Goal: Information Seeking & Learning: Learn about a topic

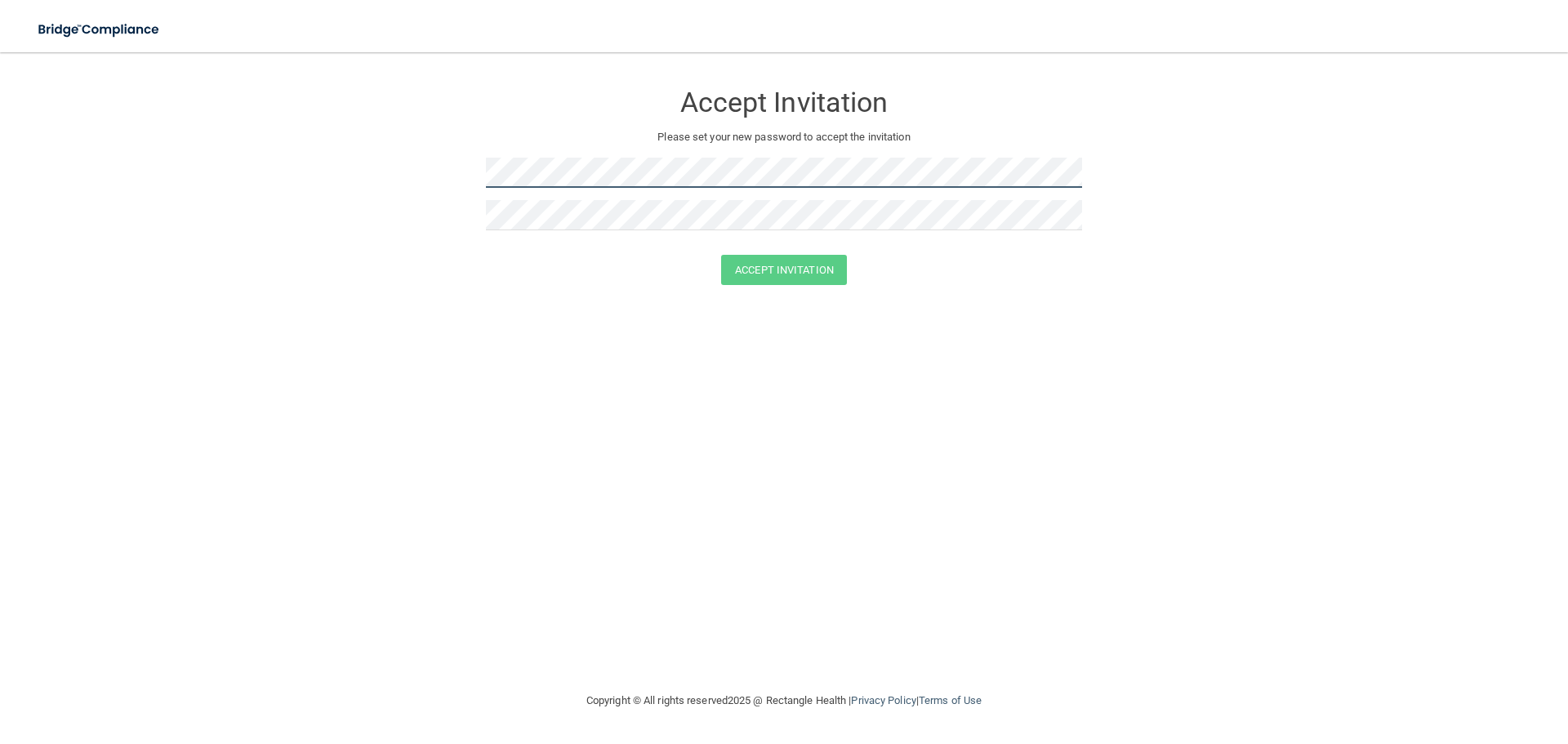
click at [466, 182] on form "Accept Invitation Please set your new password to accept the invitation Accept …" at bounding box center [784, 186] width 1503 height 236
drag, startPoint x: 486, startPoint y: 182, endPoint x: 1073, endPoint y: 258, distance: 591.9
click at [1073, 258] on div "Accept Invitation" at bounding box center [783, 270] width 1527 height 30
click at [428, 183] on form "Accept Invitation Please set your new password to accept the invitation Accept …" at bounding box center [784, 186] width 1503 height 236
click at [788, 271] on button "Accept Invitation" at bounding box center [784, 270] width 125 height 30
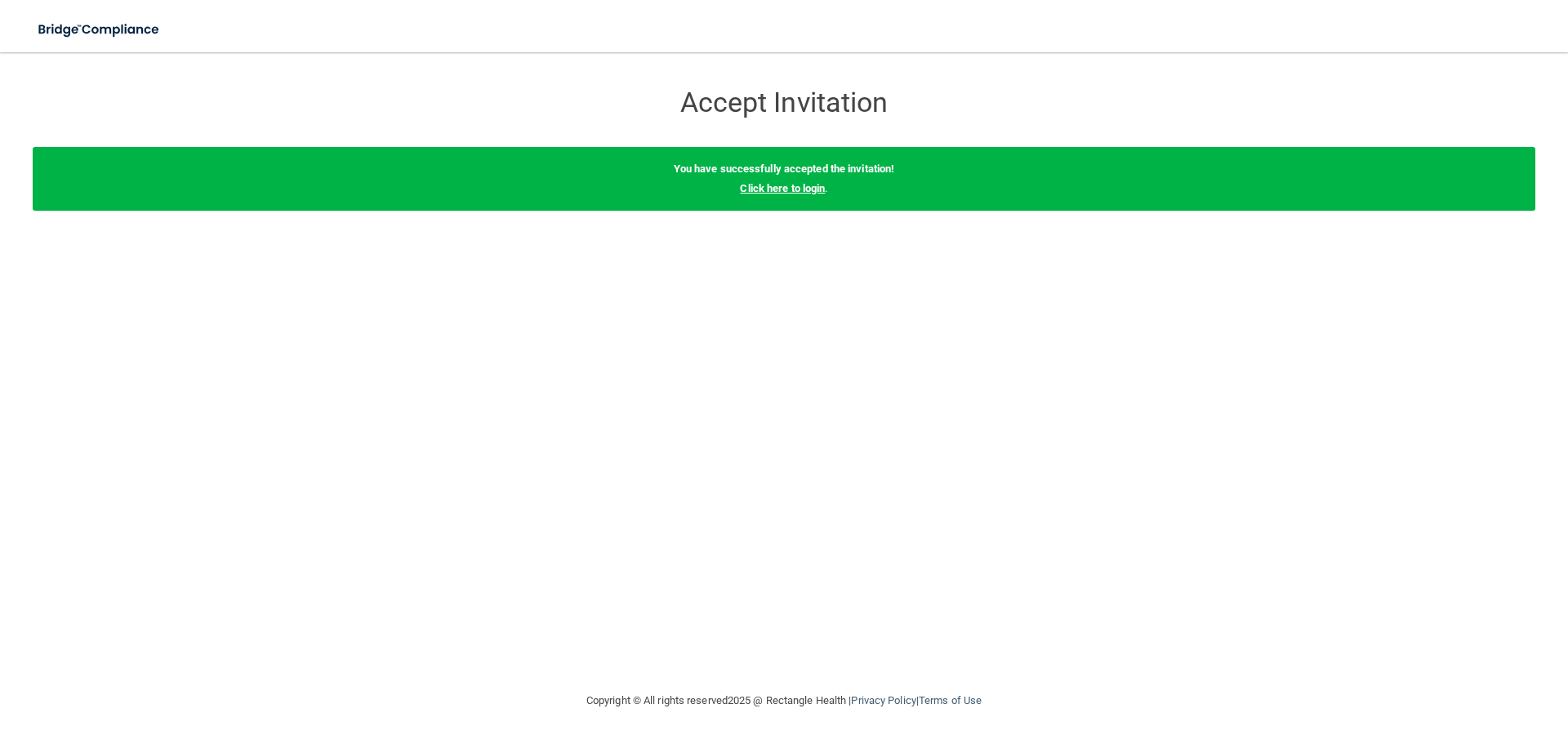
click at [795, 192] on link "Click here to login" at bounding box center [782, 188] width 85 height 12
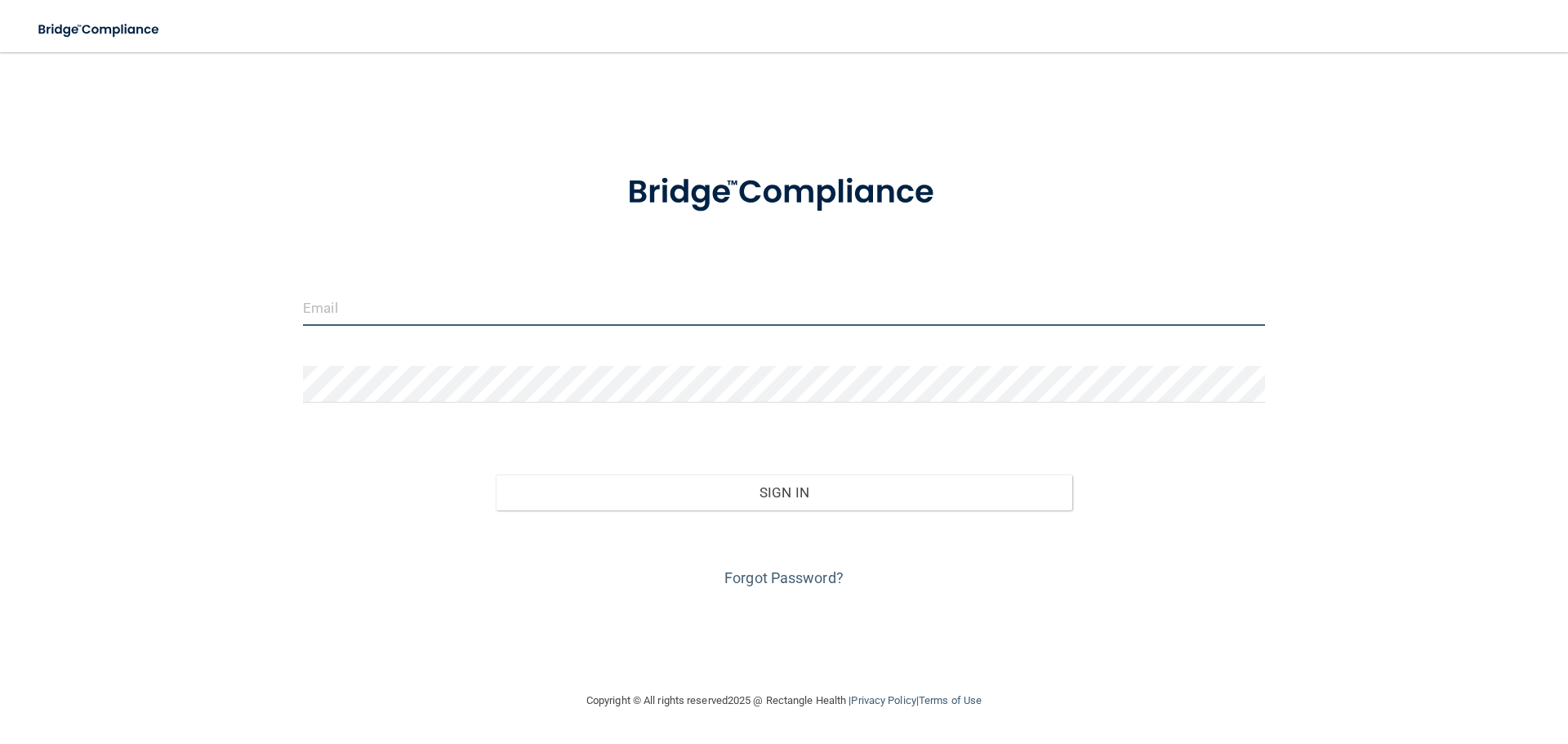
type input "[EMAIL_ADDRESS][DOMAIN_NAME]"
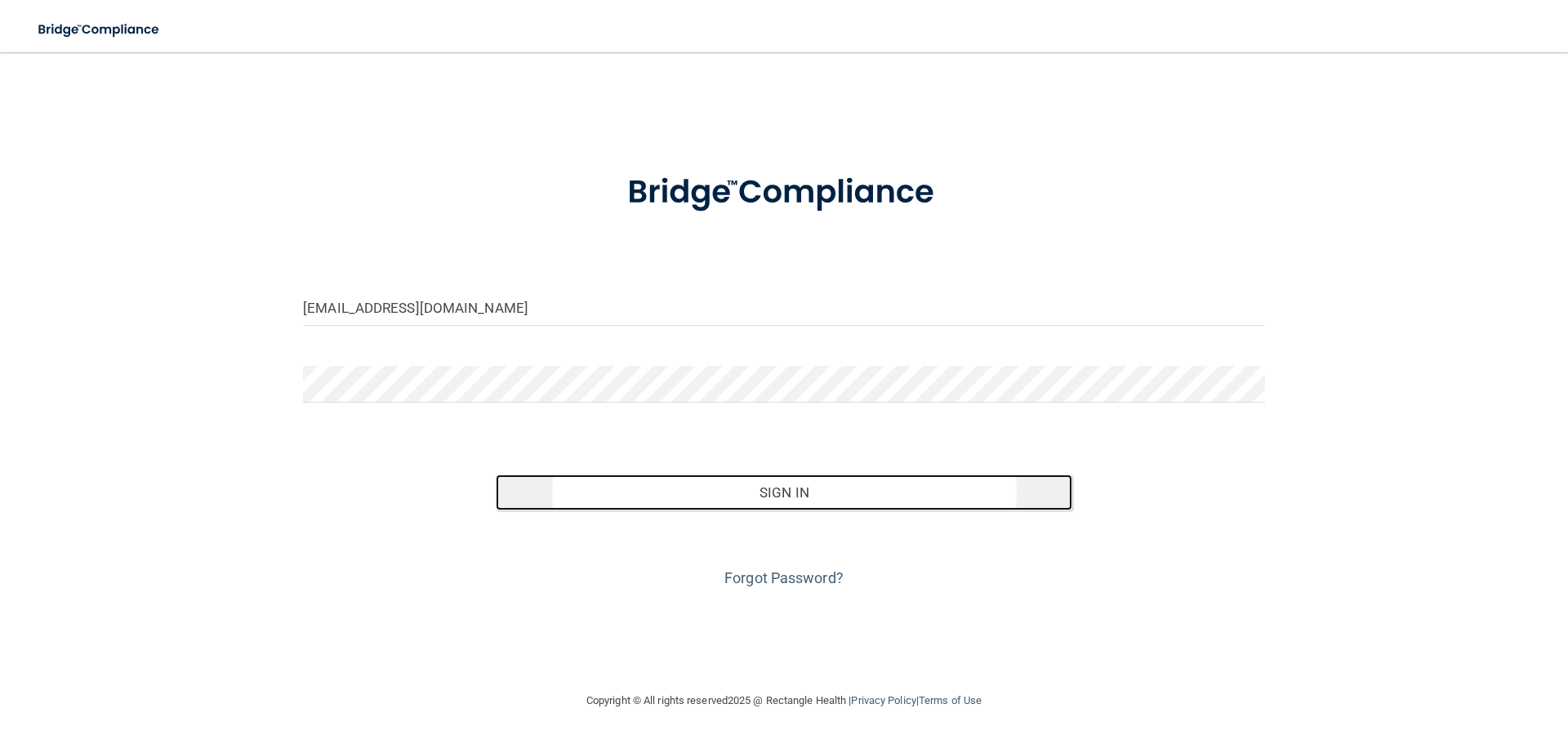
click at [788, 491] on button "Sign In" at bounding box center [785, 492] width 578 height 36
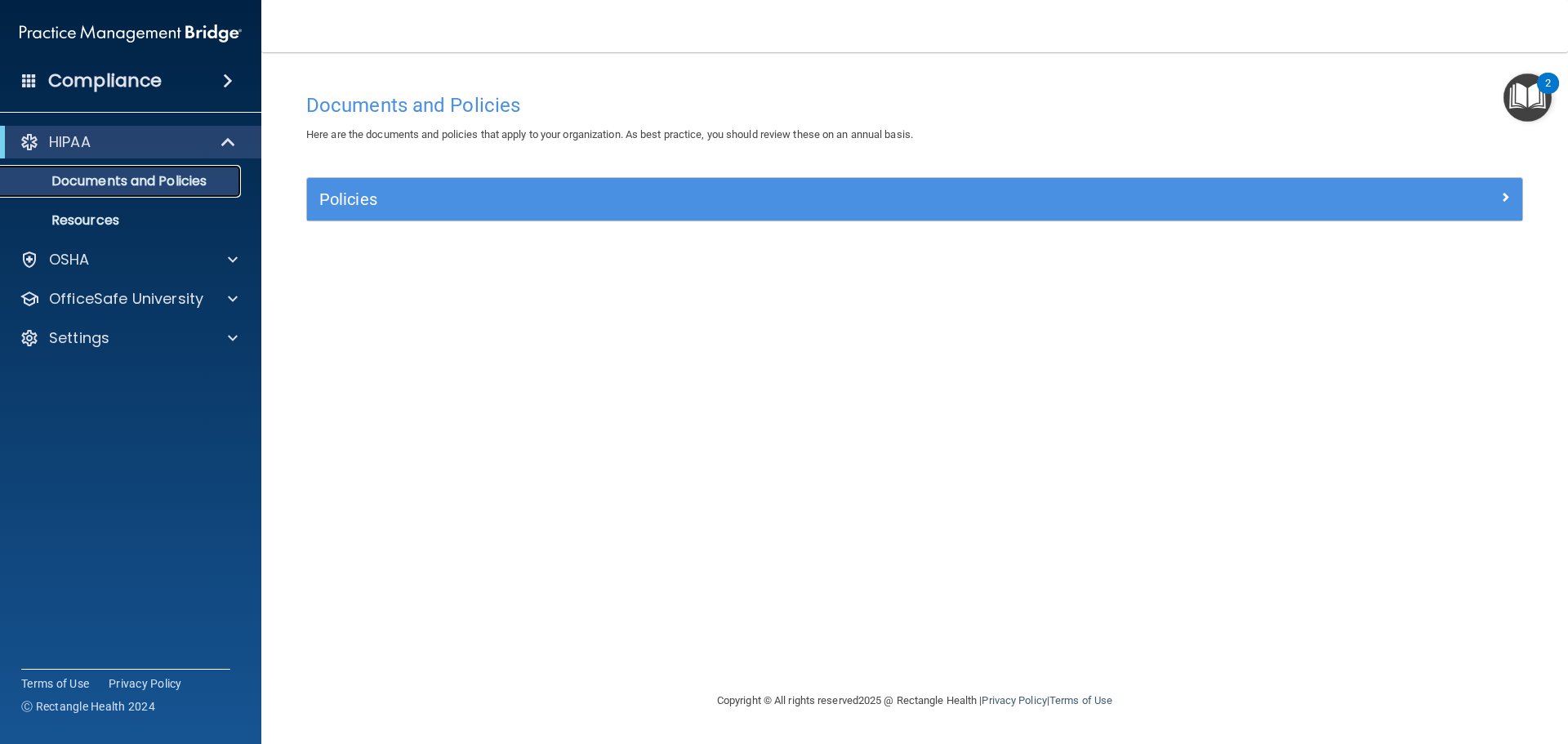
click at [132, 181] on p "Documents and Policies" at bounding box center [122, 181] width 223 height 16
click at [1526, 94] on img "Open Resource Center, 2 new notifications" at bounding box center [1527, 97] width 48 height 48
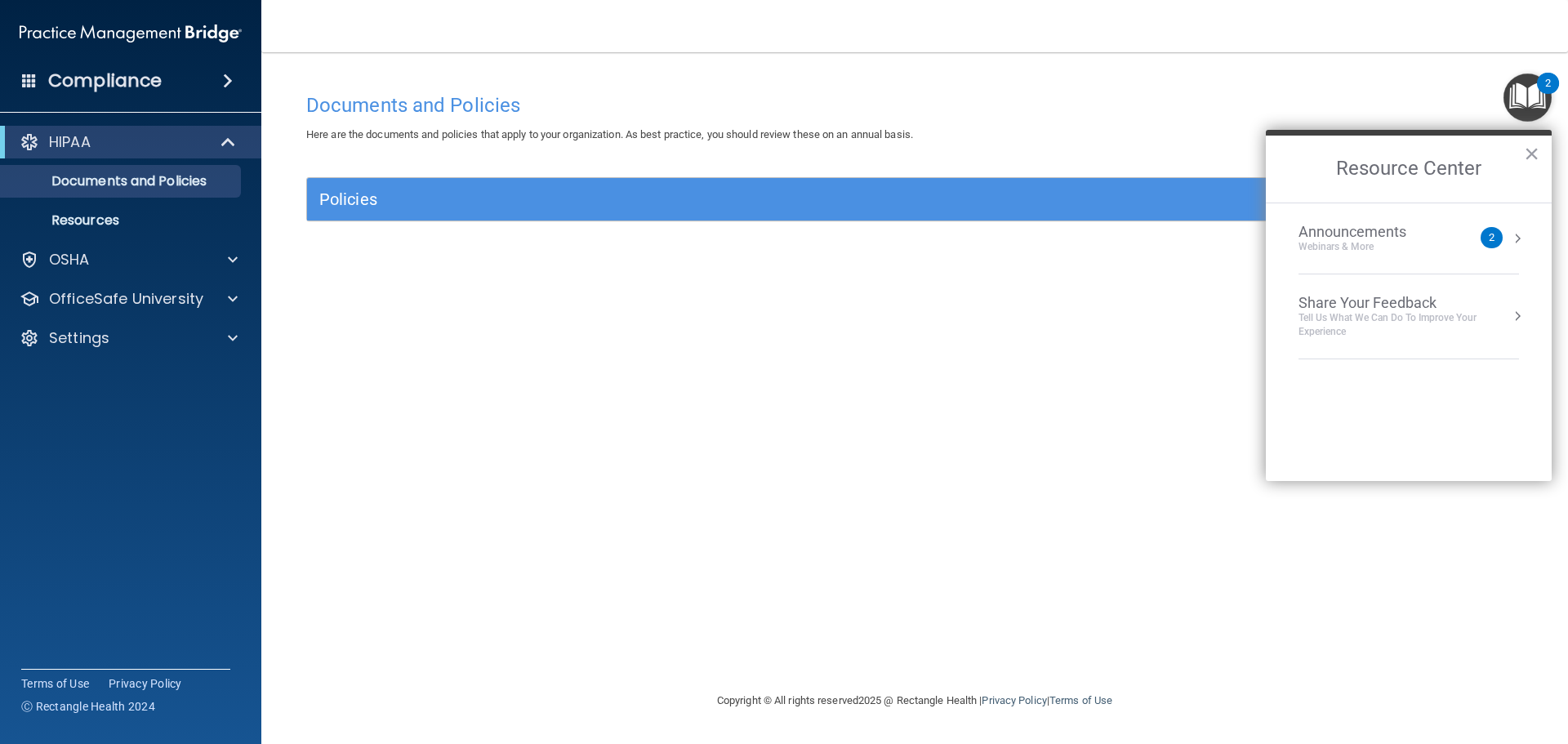
click at [1526, 94] on img "Open Resource Center, 2 new notifications" at bounding box center [1527, 97] width 48 height 48
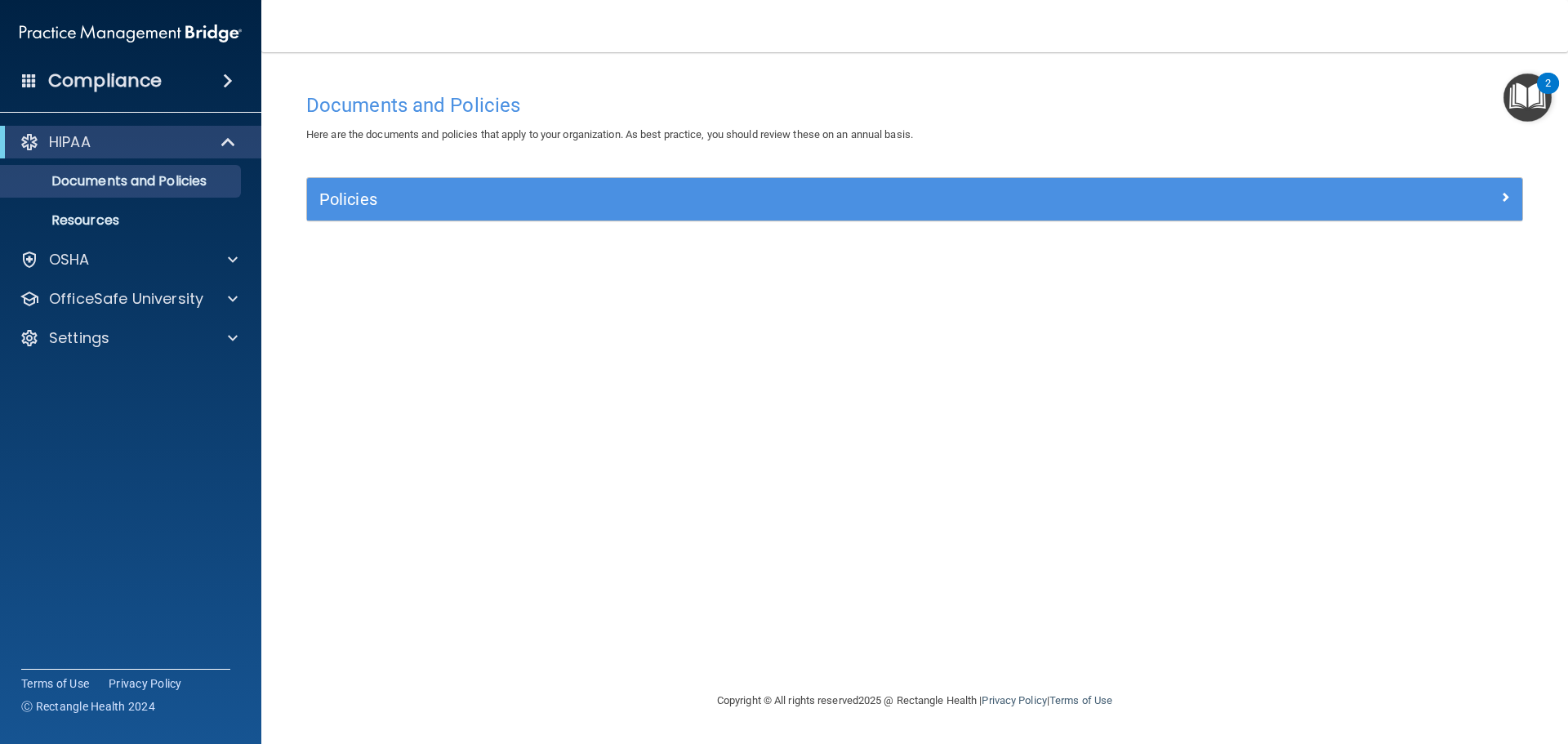
drag, startPoint x: 1518, startPoint y: 4, endPoint x: 1061, endPoint y: 413, distance: 613.3
click at [1046, 433] on div "Documents and Policies Here are the documents and policies that apply to your o…" at bounding box center [914, 388] width 1242 height 606
click at [1558, 102] on main "Documents and Policies Here are the documents and policies that apply to your o…" at bounding box center [914, 398] width 1307 height 692
click at [1539, 96] on img "Open Resource Center, 2 new notifications" at bounding box center [1527, 97] width 48 height 48
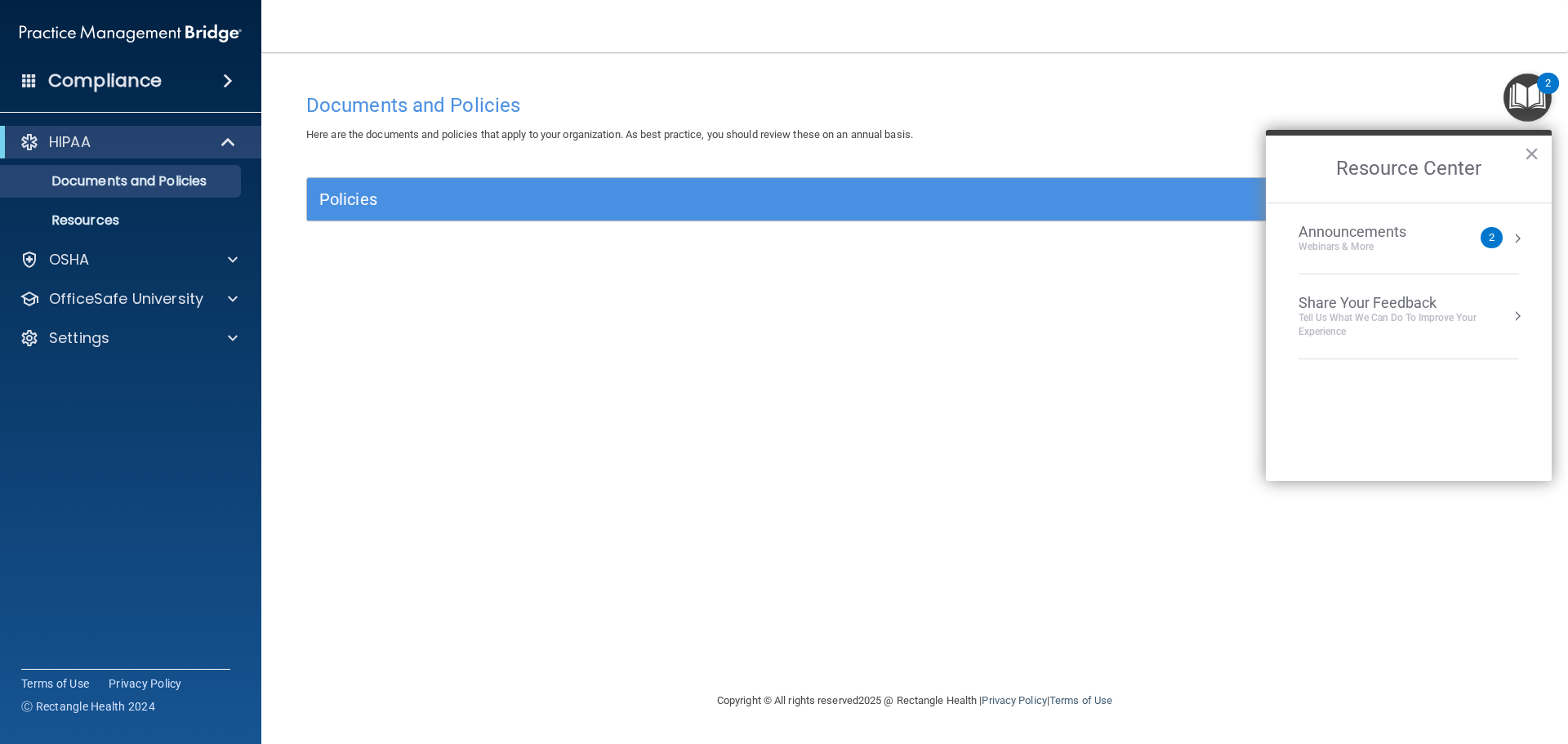
drag, startPoint x: 846, startPoint y: 443, endPoint x: 822, endPoint y: 439, distance: 24.3
click at [845, 444] on div "Documents and Policies Here are the documents and policies that apply to your o…" at bounding box center [914, 388] width 1242 height 606
click at [224, 146] on span at bounding box center [230, 142] width 14 height 20
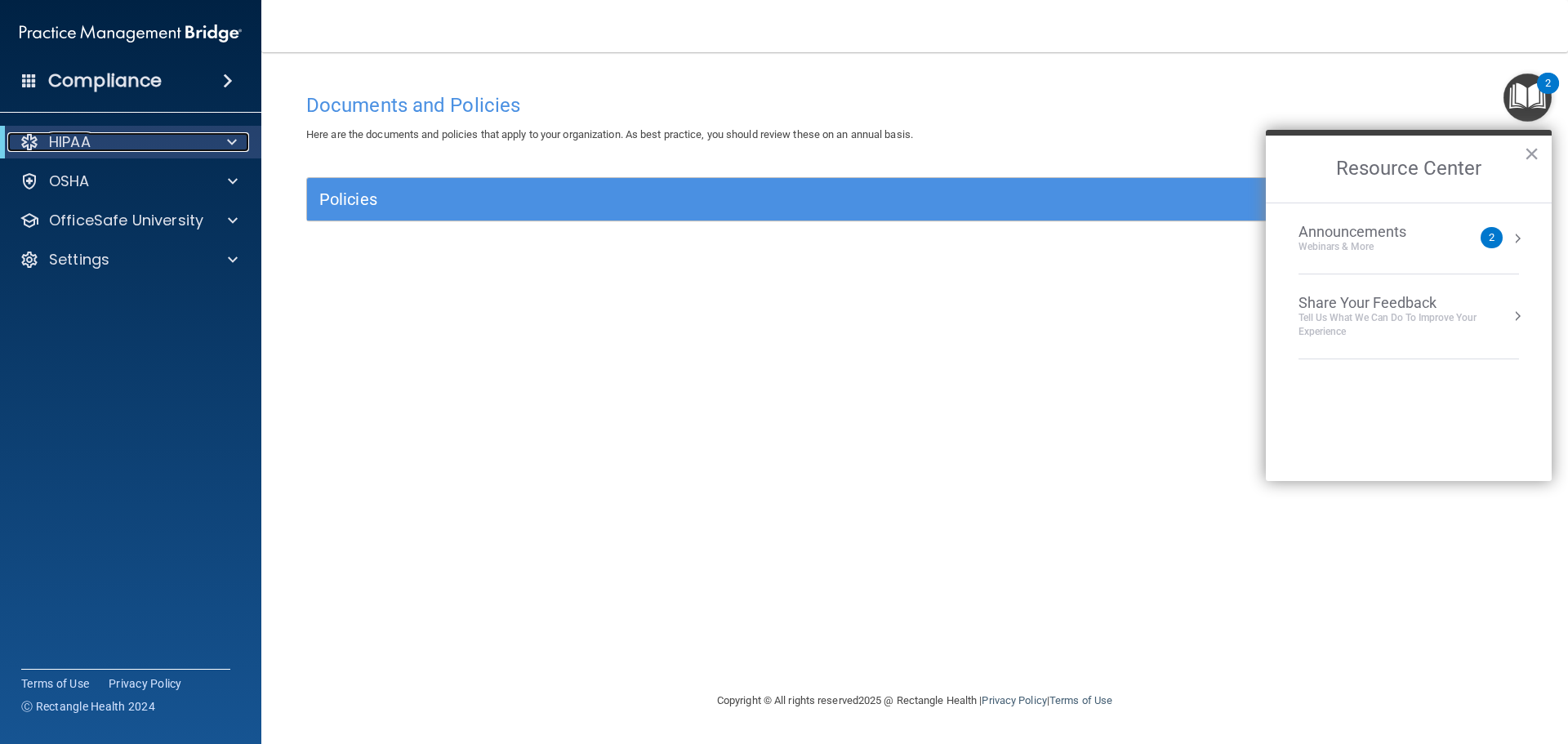
click at [231, 143] on span at bounding box center [232, 142] width 10 height 20
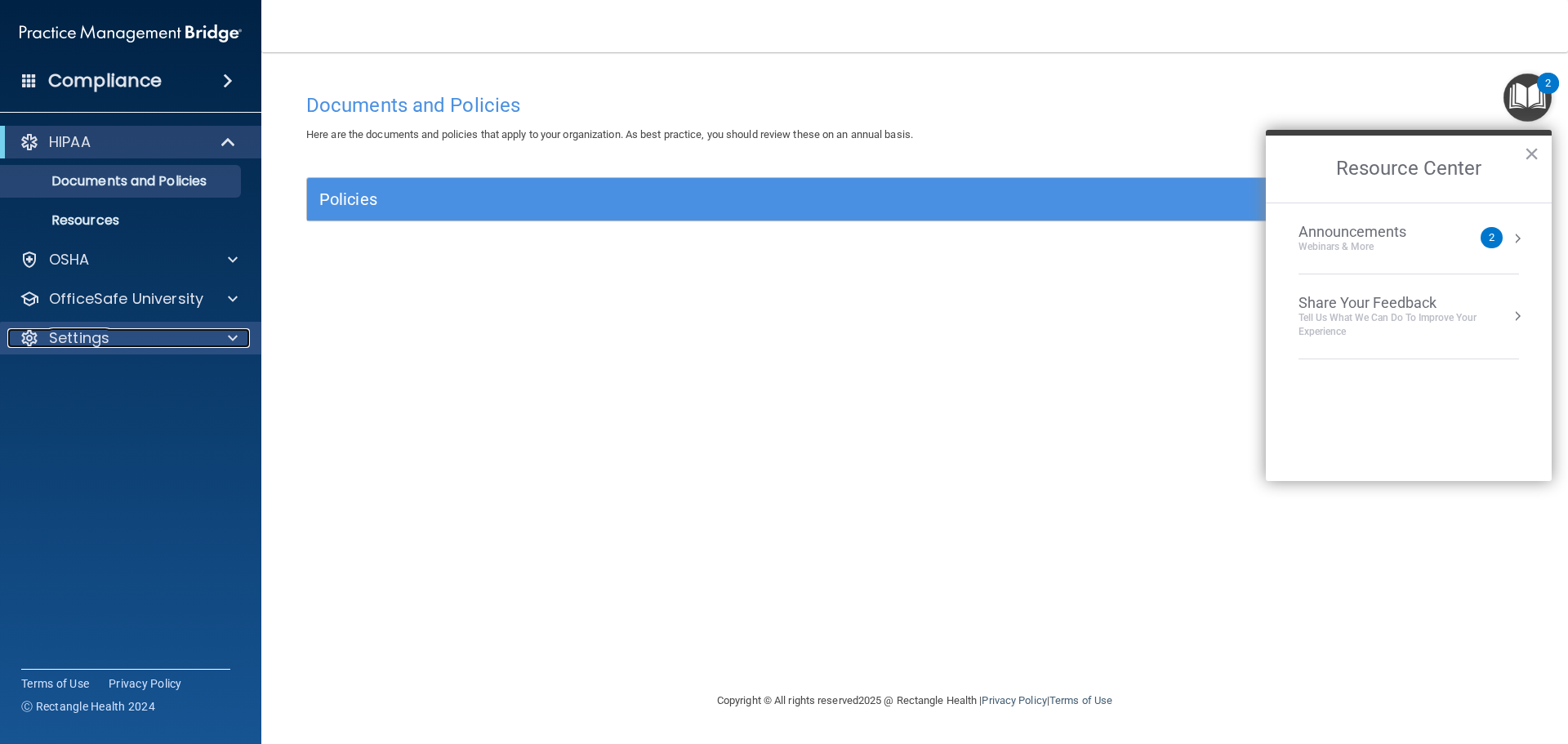
click at [115, 340] on div "Settings" at bounding box center [108, 338] width 202 height 20
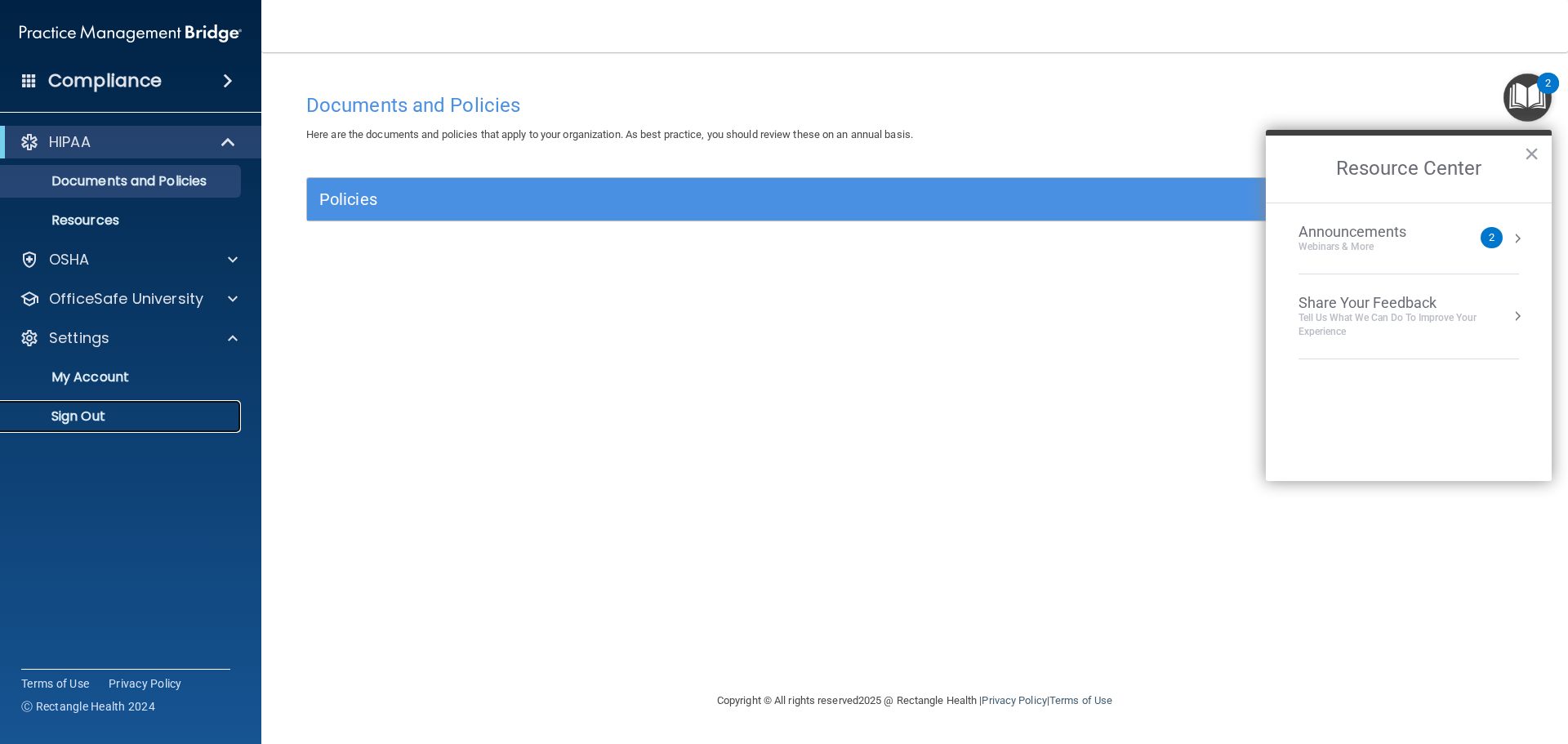
click at [86, 416] on p "Sign Out" at bounding box center [122, 416] width 223 height 16
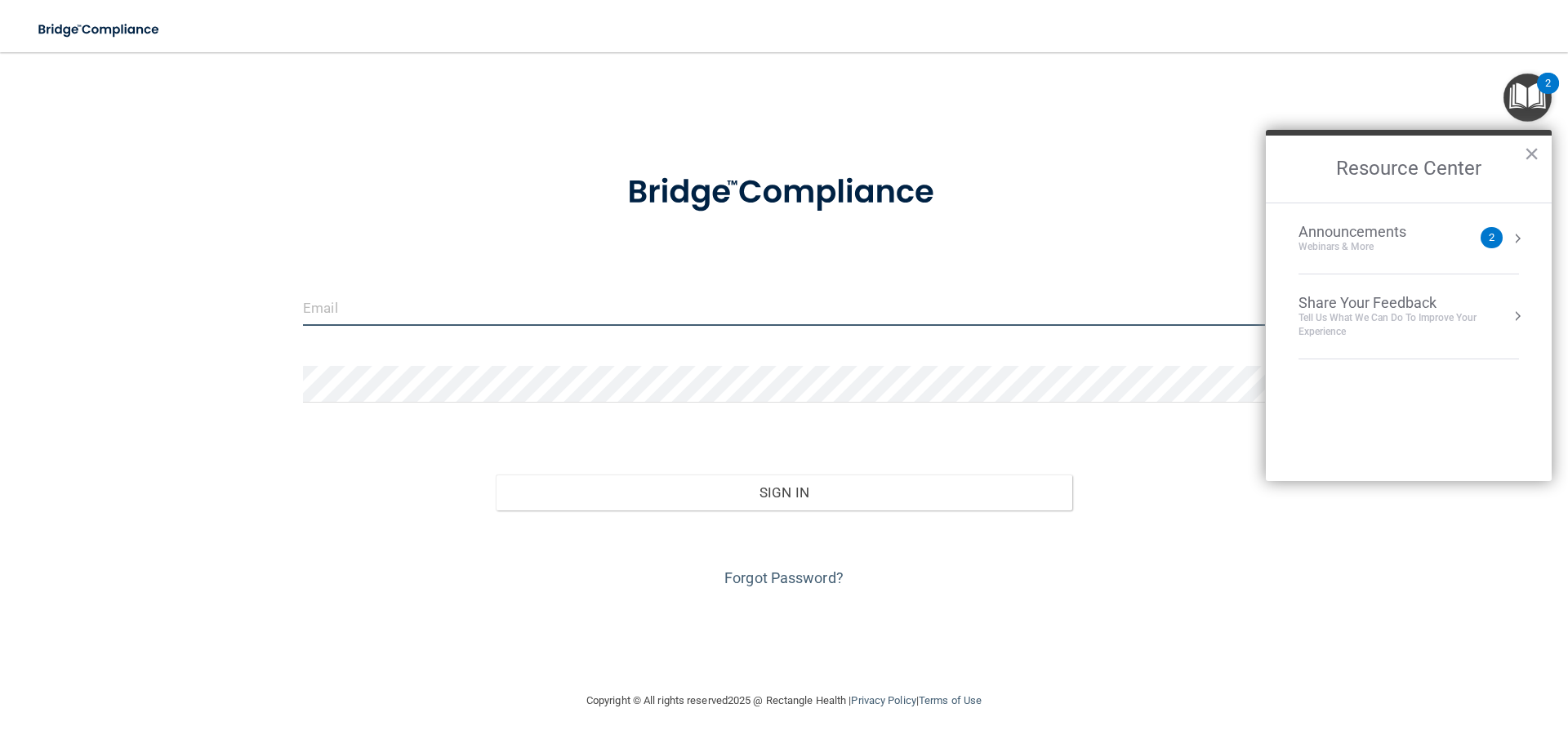
type input "[EMAIL_ADDRESS][DOMAIN_NAME]"
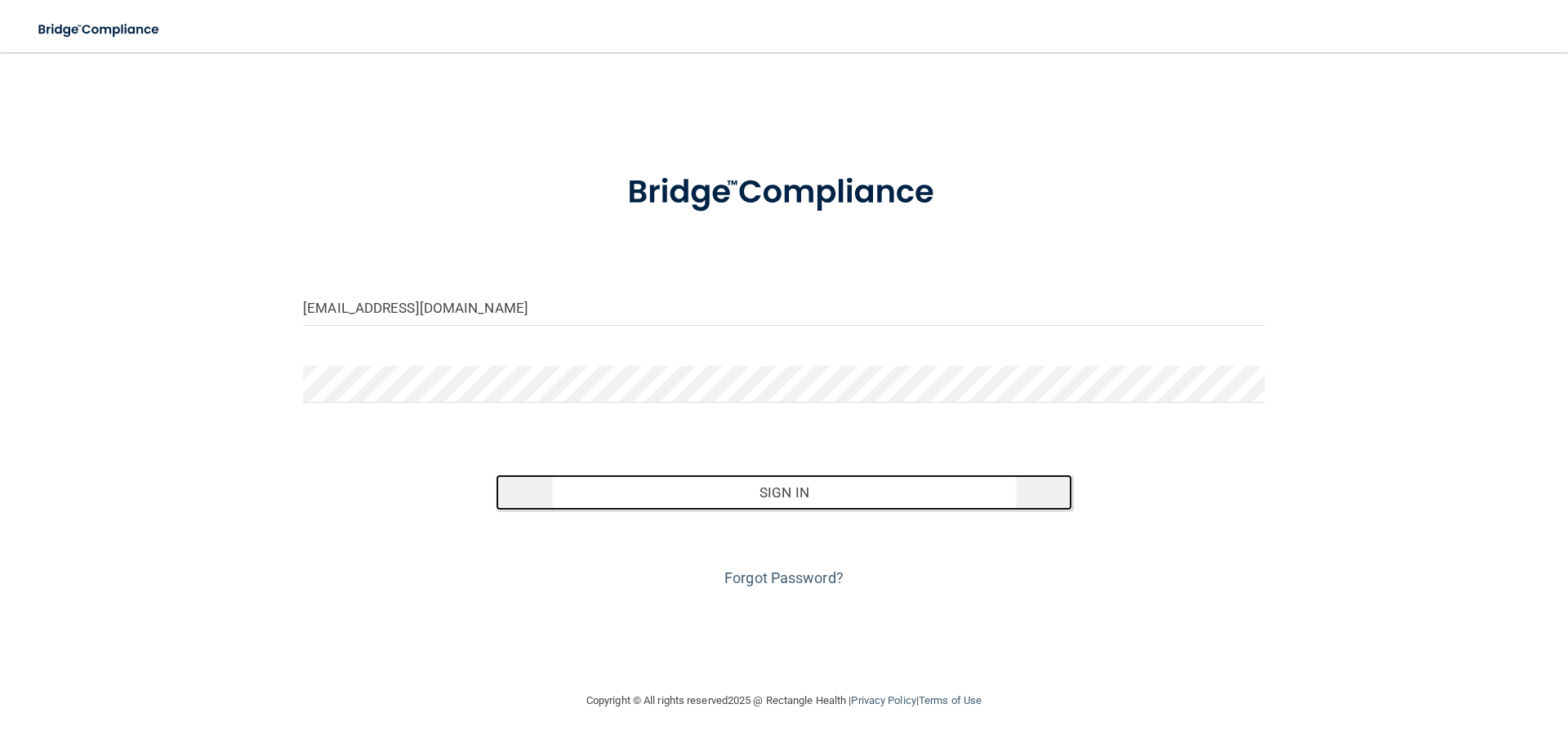
click at [813, 491] on button "Sign In" at bounding box center [785, 492] width 578 height 36
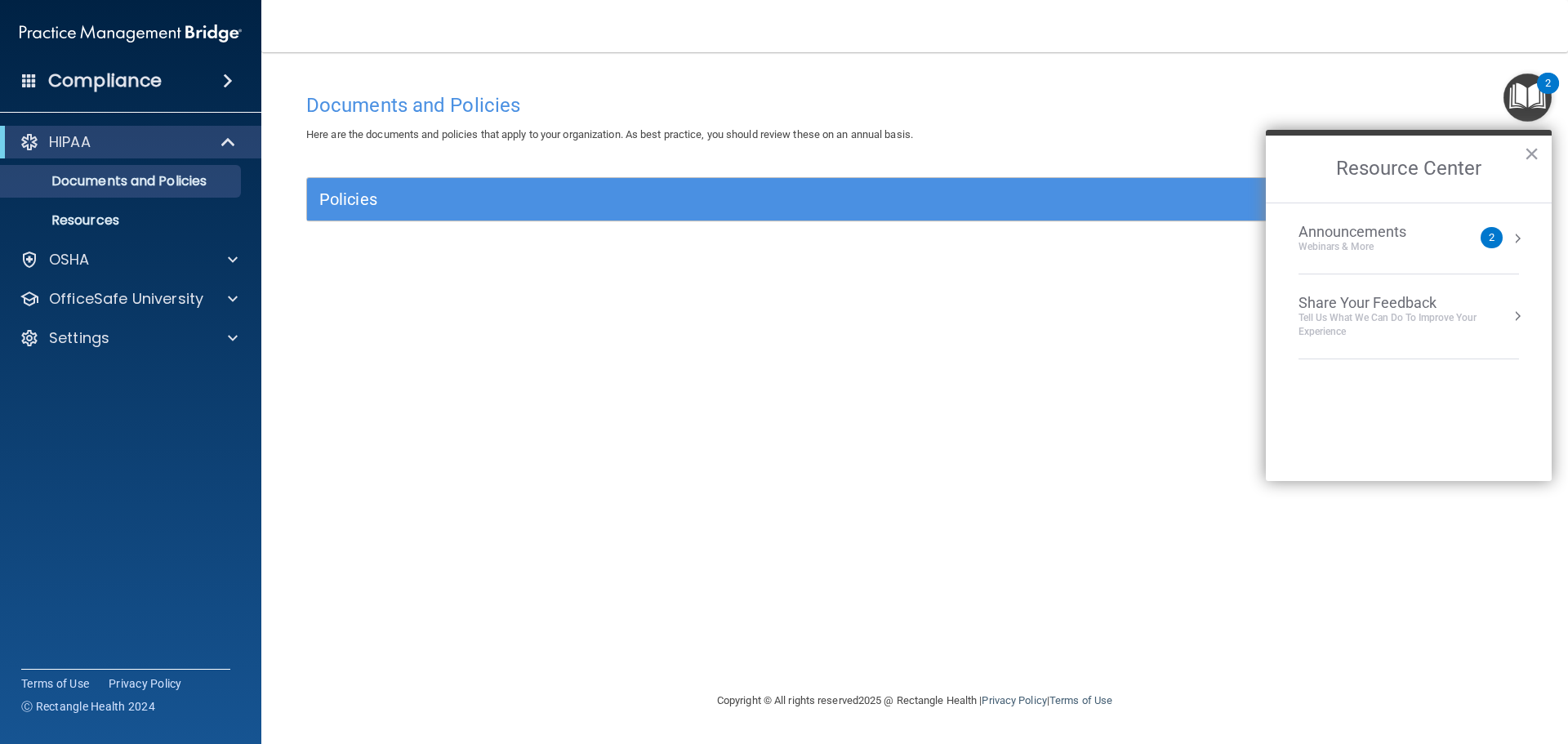
click at [756, 370] on div "Documents and Policies Here are the documents and policies that apply to your o…" at bounding box center [914, 388] width 1242 height 606
click at [1538, 155] on button "×" at bounding box center [1532, 154] width 15 height 27
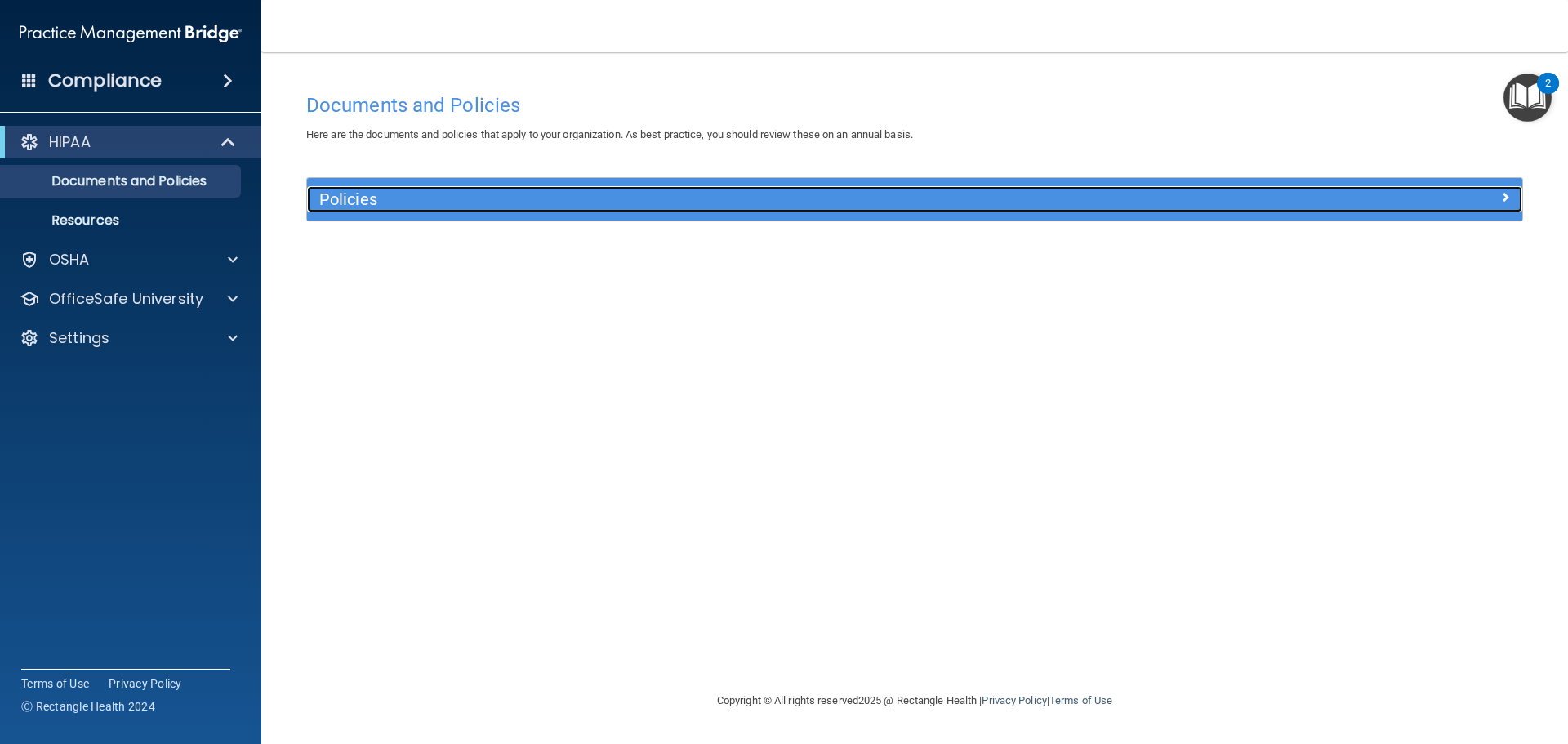
click at [1498, 194] on div at bounding box center [1370, 196] width 304 height 20
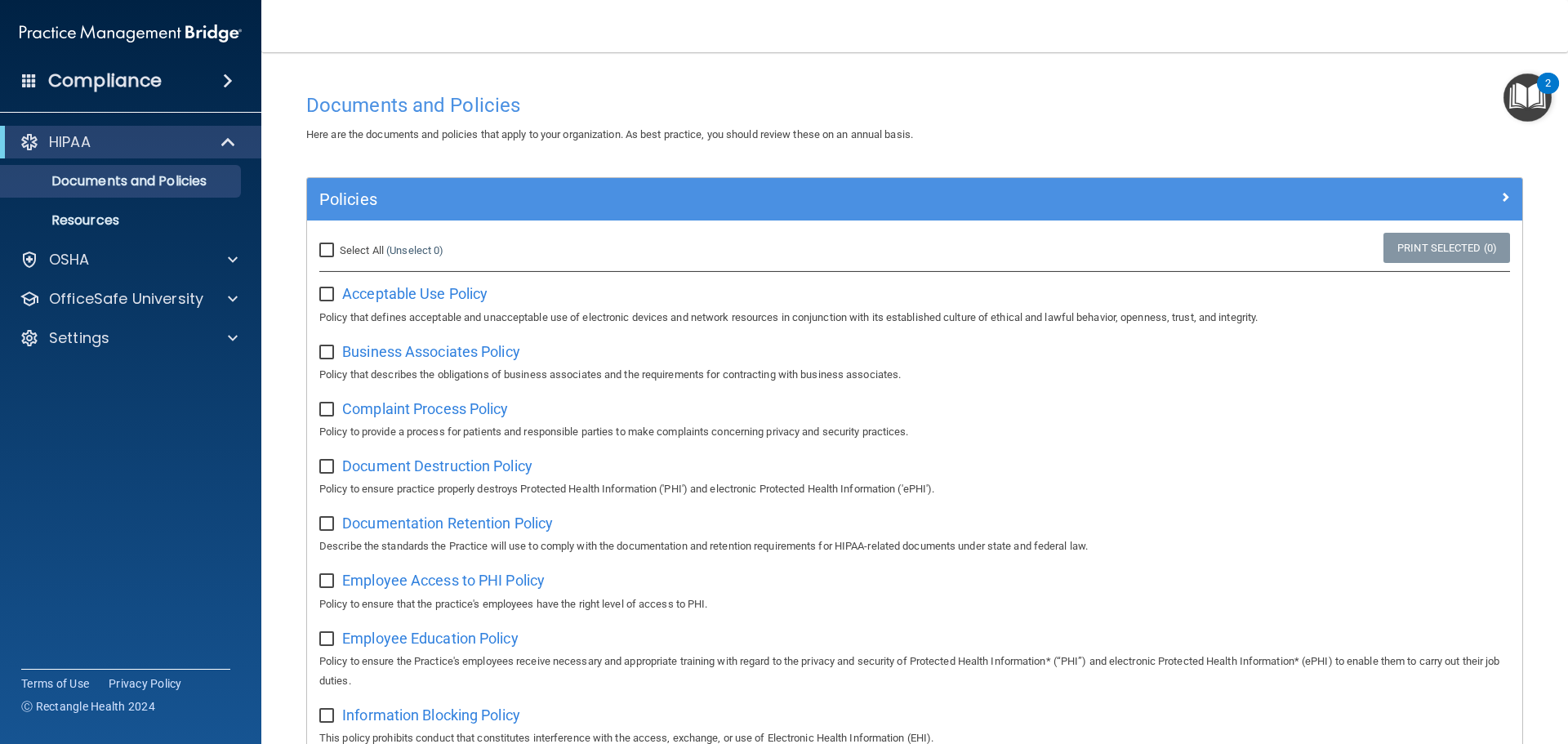
click at [329, 253] on input "Select All (Unselect 0) Unselect All" at bounding box center [329, 251] width 19 height 13
checkbox input "true"
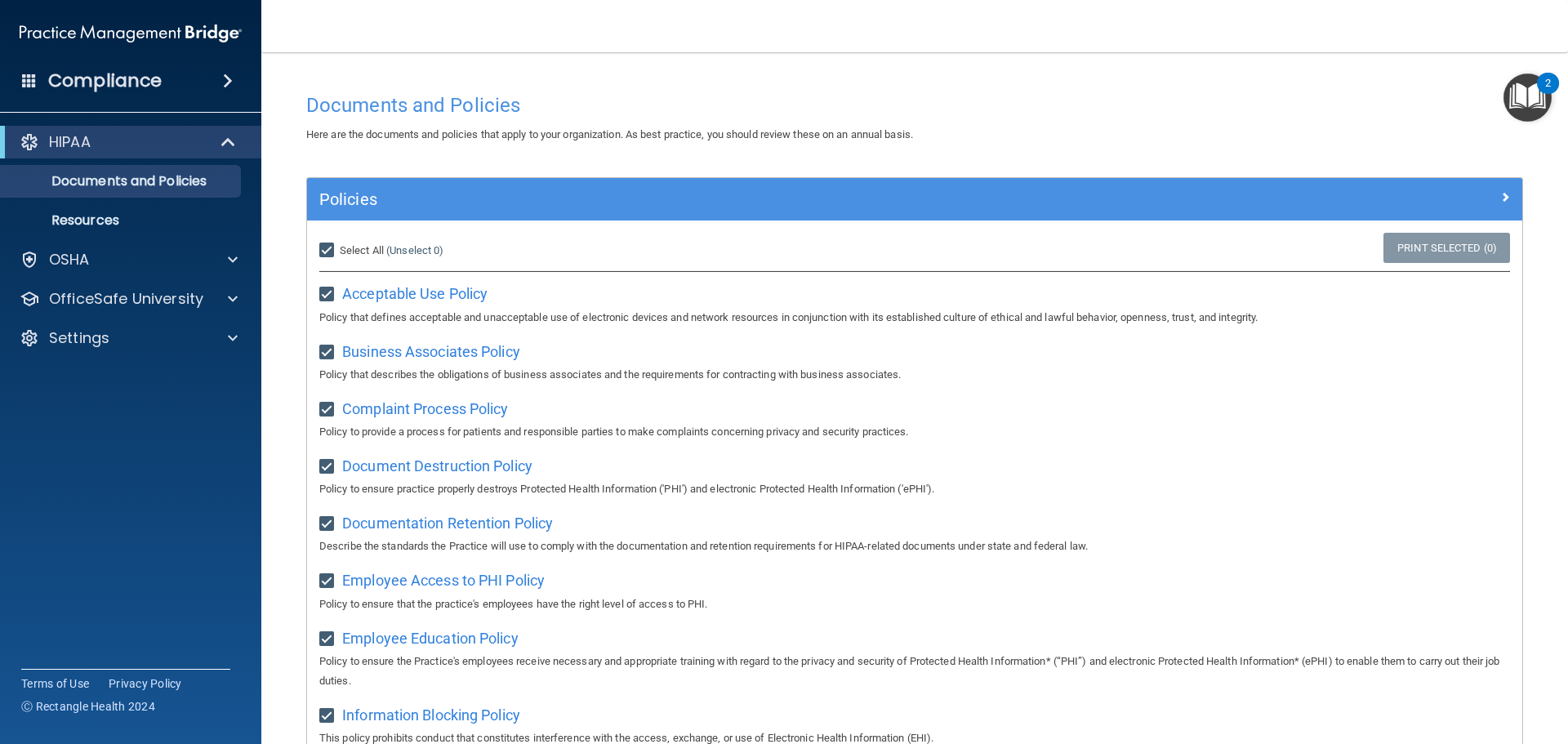
checkbox input "true"
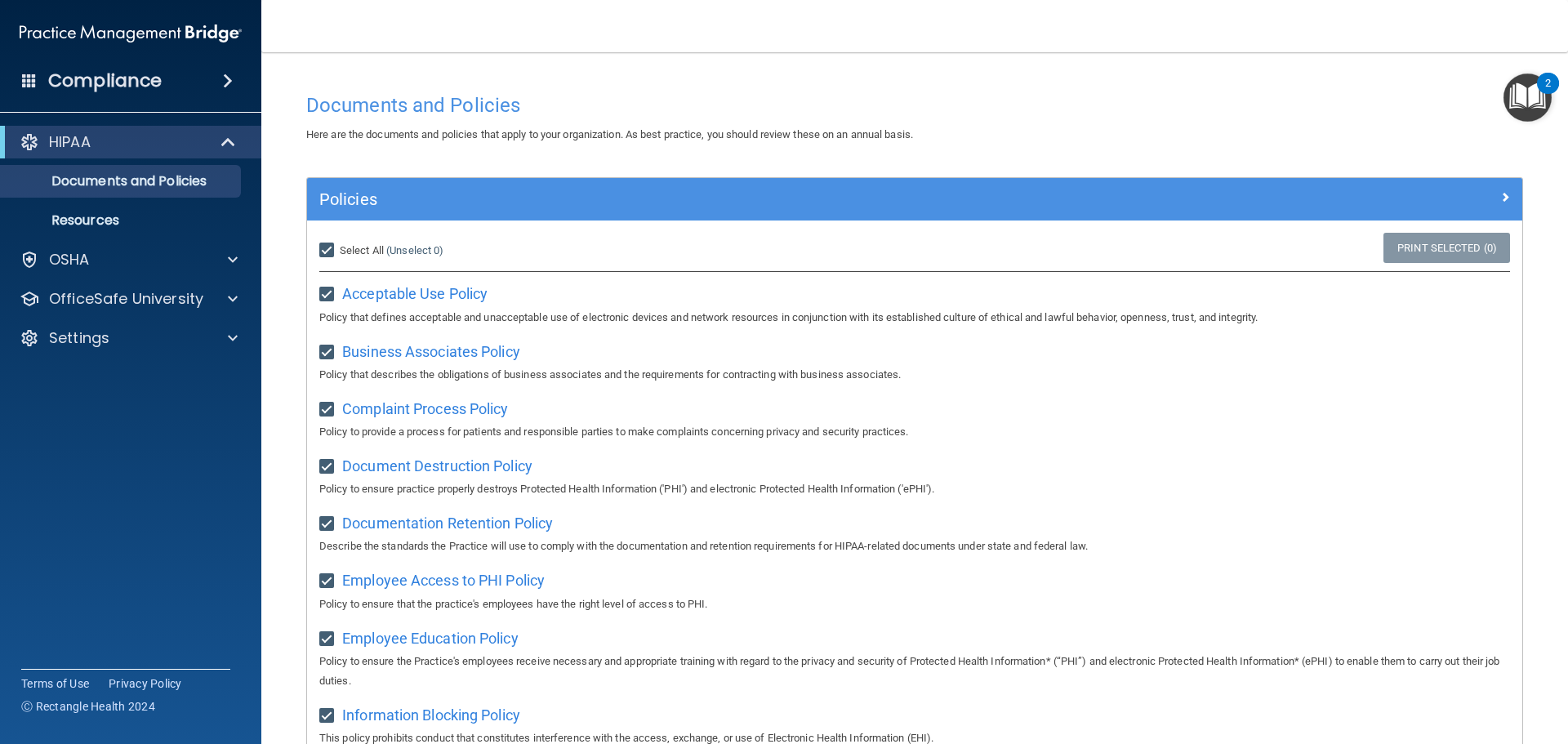
checkbox input "true"
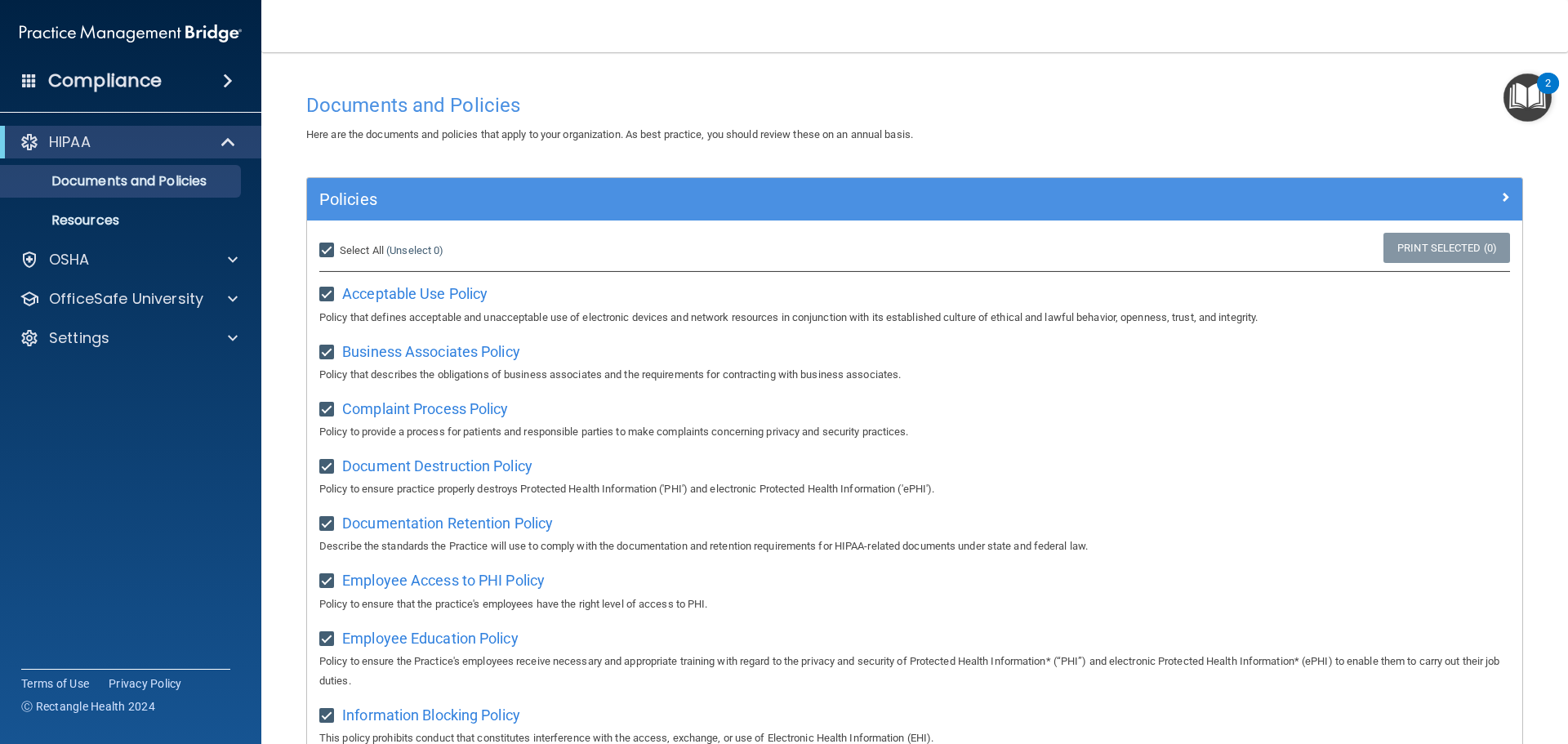
checkbox input "true"
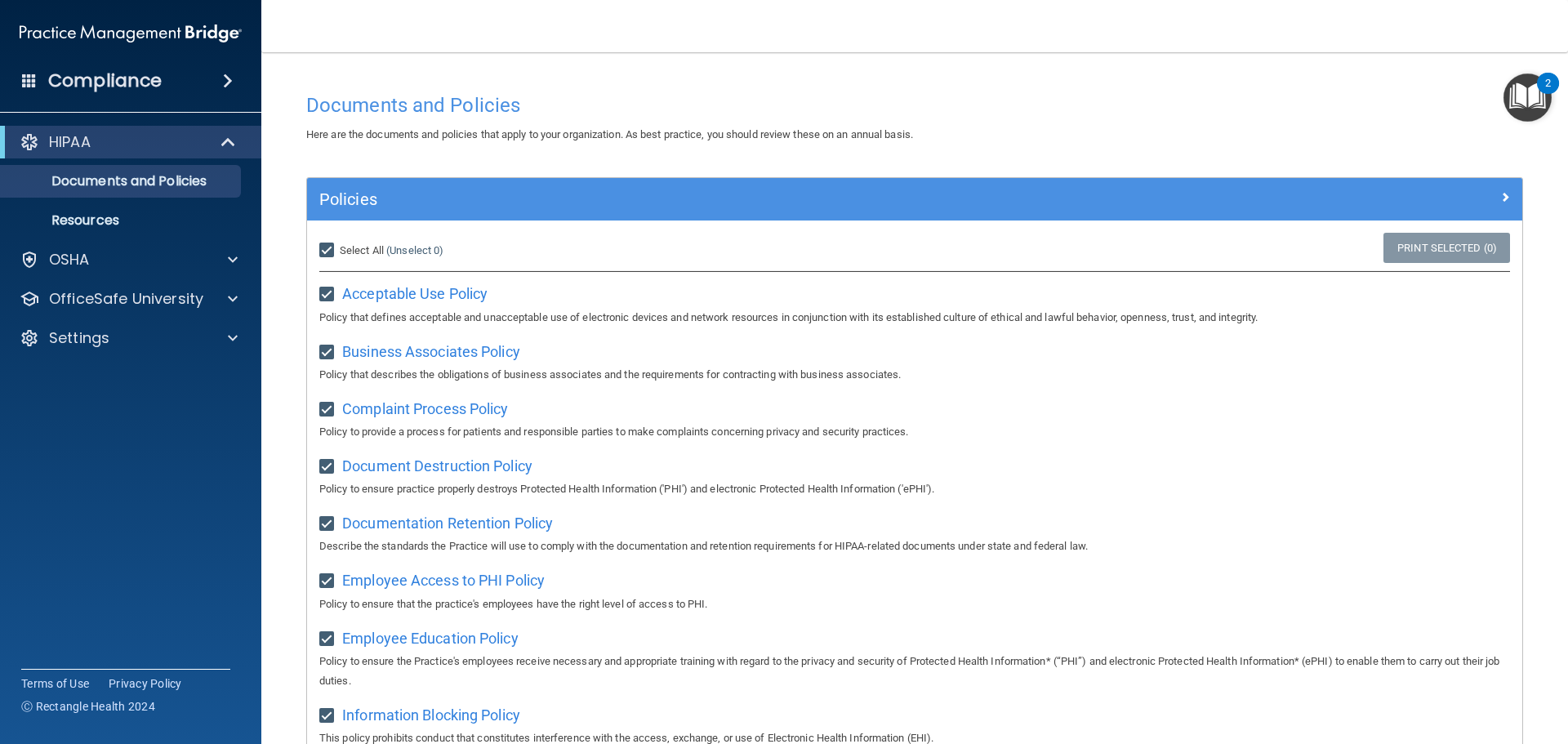
checkbox input "true"
click at [1173, 104] on h4 "Documents and Policies" at bounding box center [914, 105] width 1217 height 21
click at [1526, 79] on img "Open Resource Center, 2 new notifications" at bounding box center [1527, 97] width 48 height 48
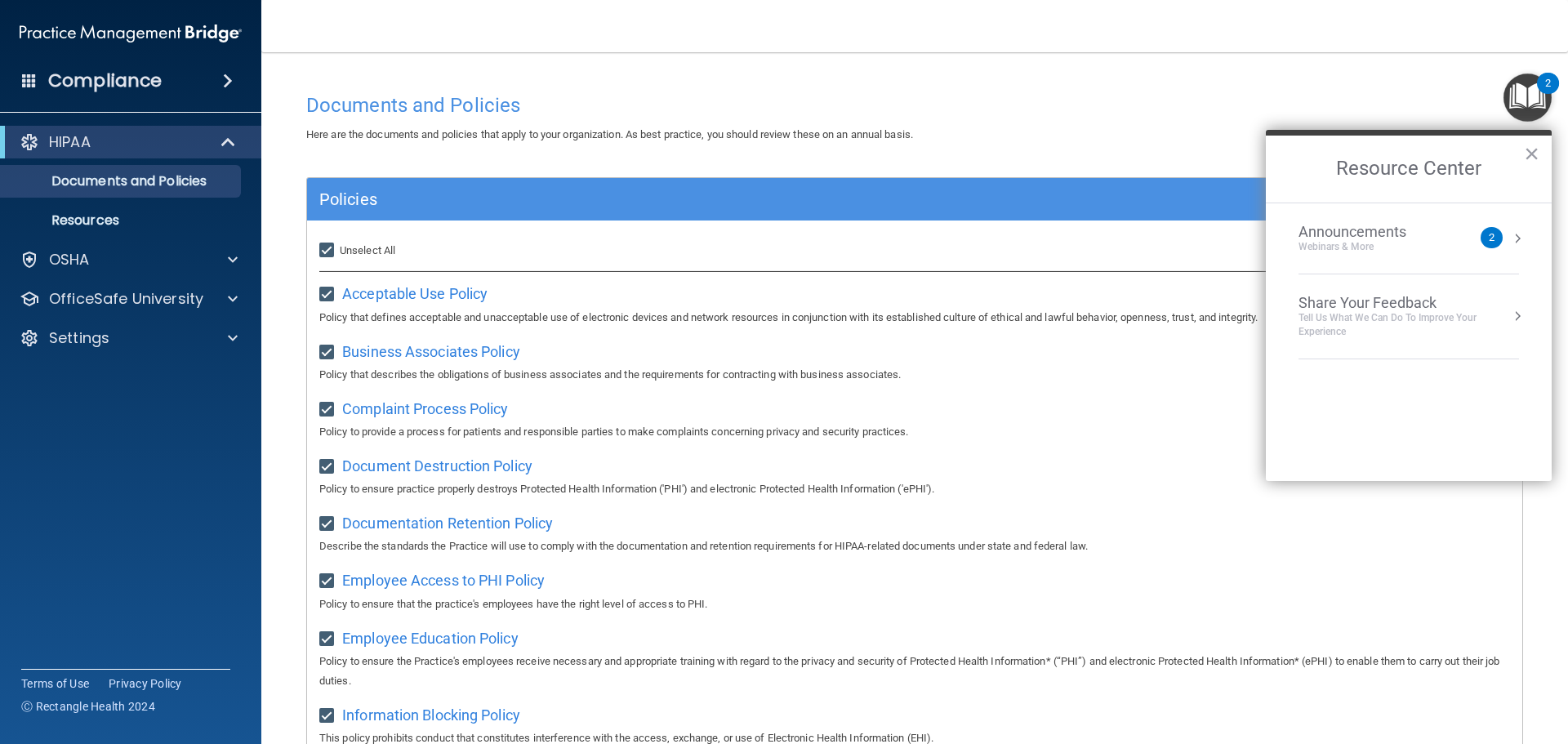
click at [1372, 231] on div "Announcements" at bounding box center [1369, 232] width 141 height 18
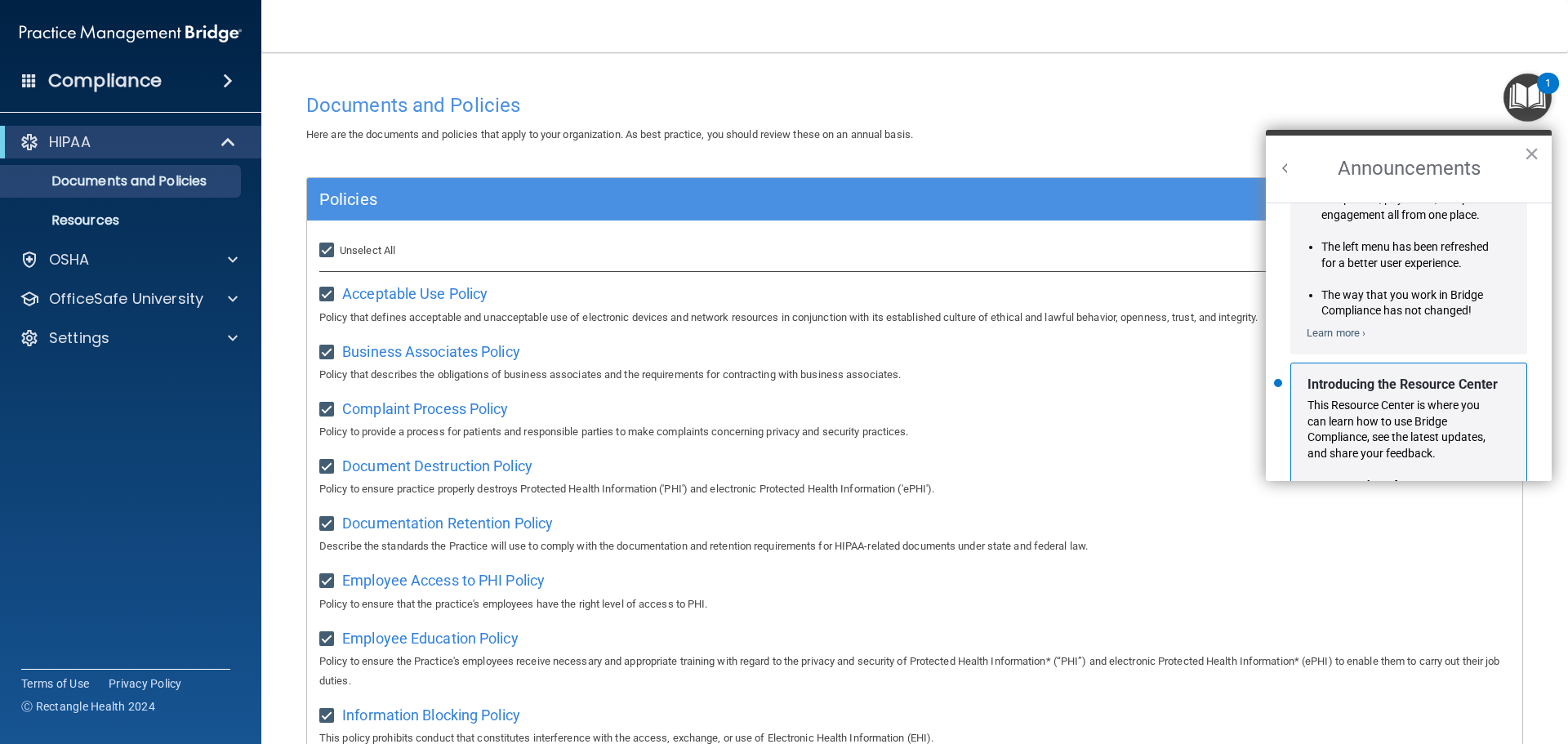
scroll to position [287, 0]
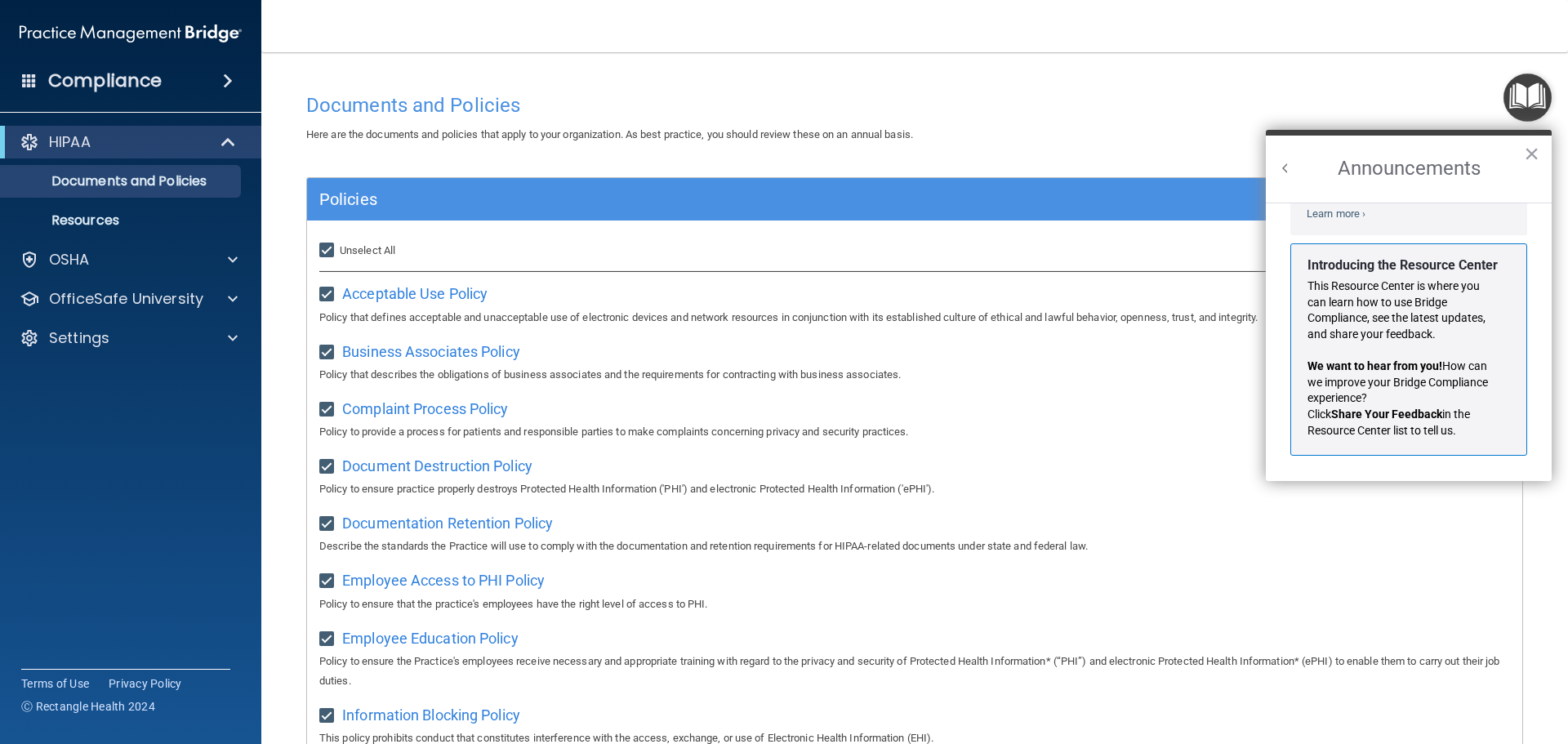
click at [154, 181] on p "Documents and Policies" at bounding box center [122, 181] width 223 height 16
click at [105, 212] on p "Resources" at bounding box center [122, 219] width 223 height 16
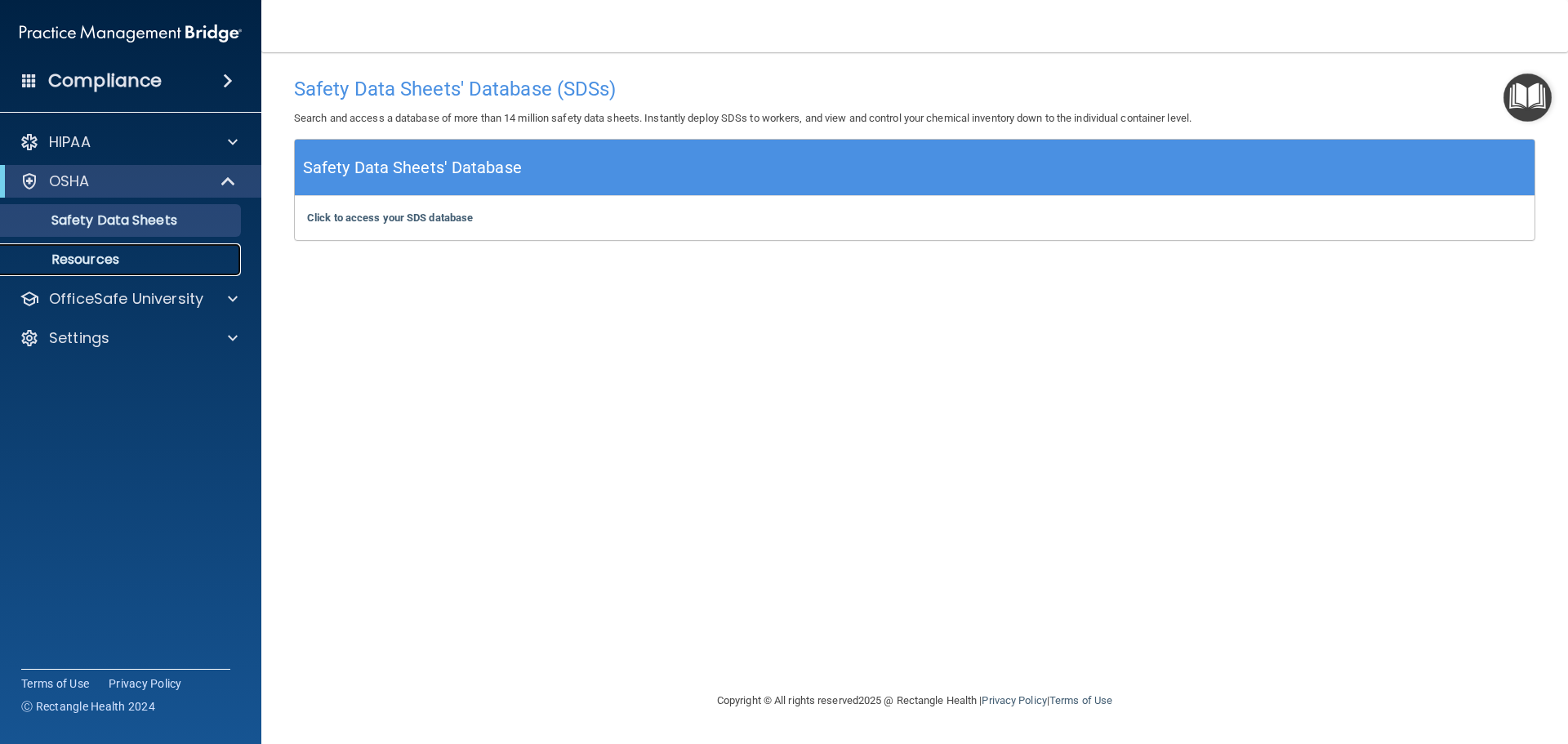
click at [101, 252] on p "Resources" at bounding box center [122, 259] width 223 height 16
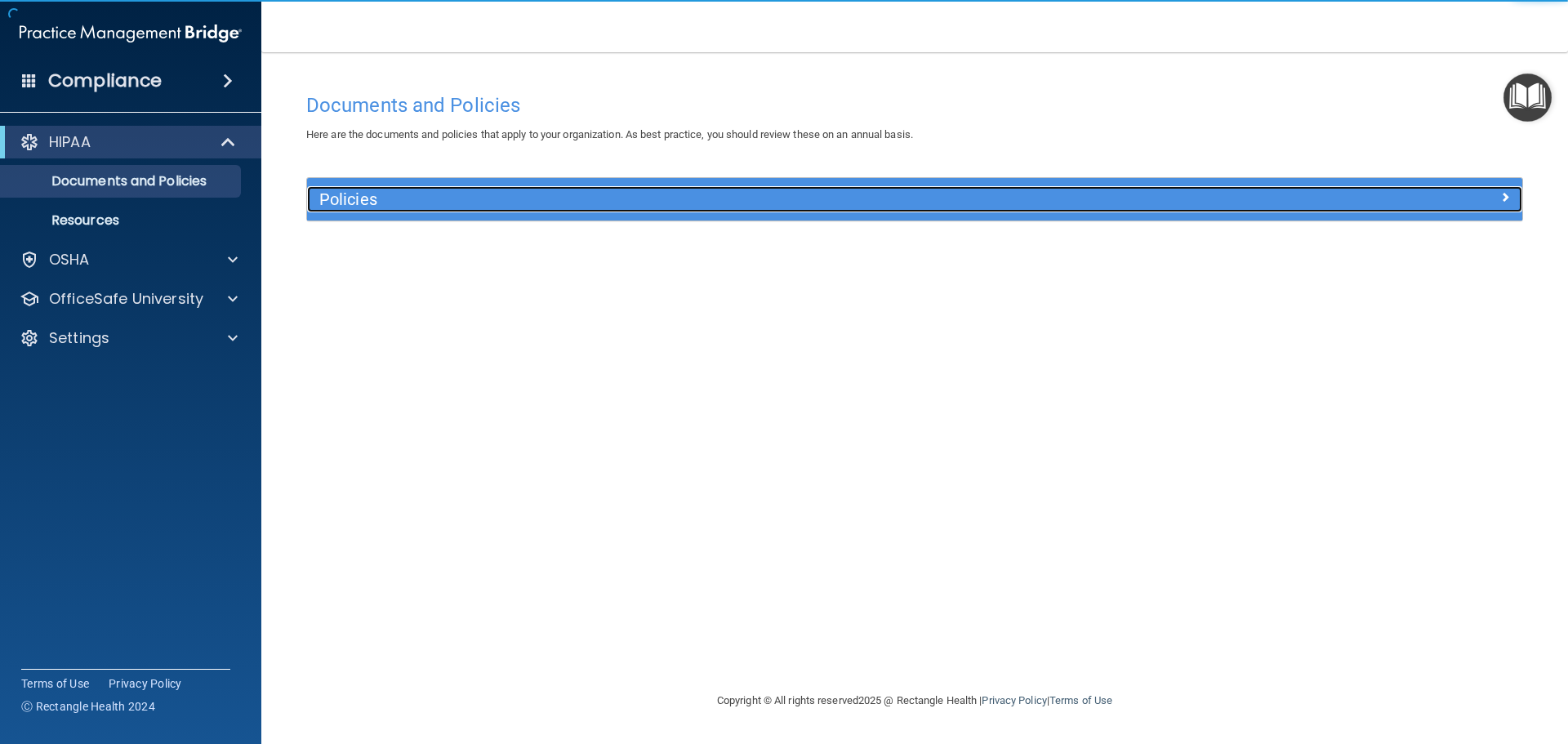
click at [679, 189] on div "Policies" at bounding box center [762, 200] width 911 height 27
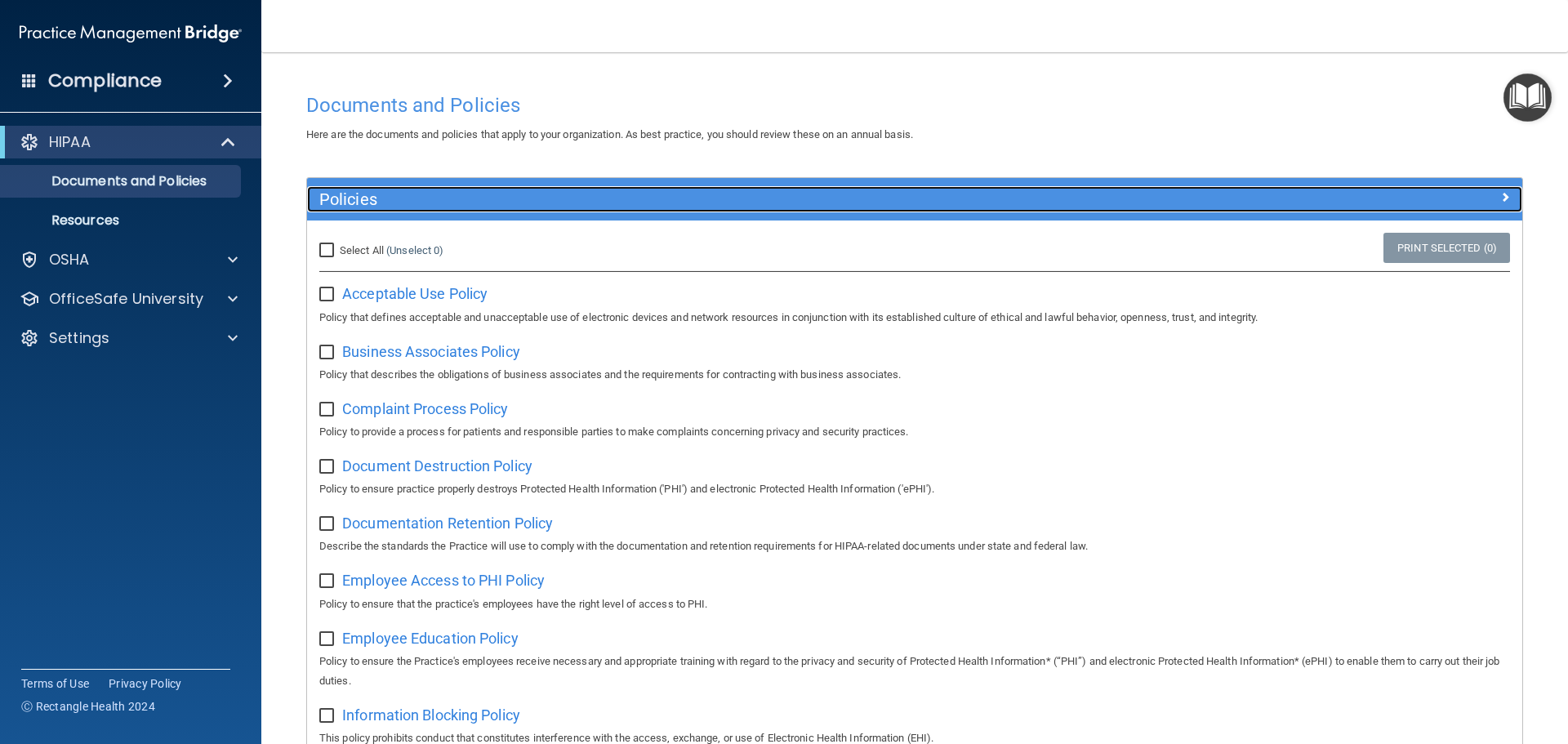
click at [679, 189] on div "Policies" at bounding box center [762, 200] width 911 height 27
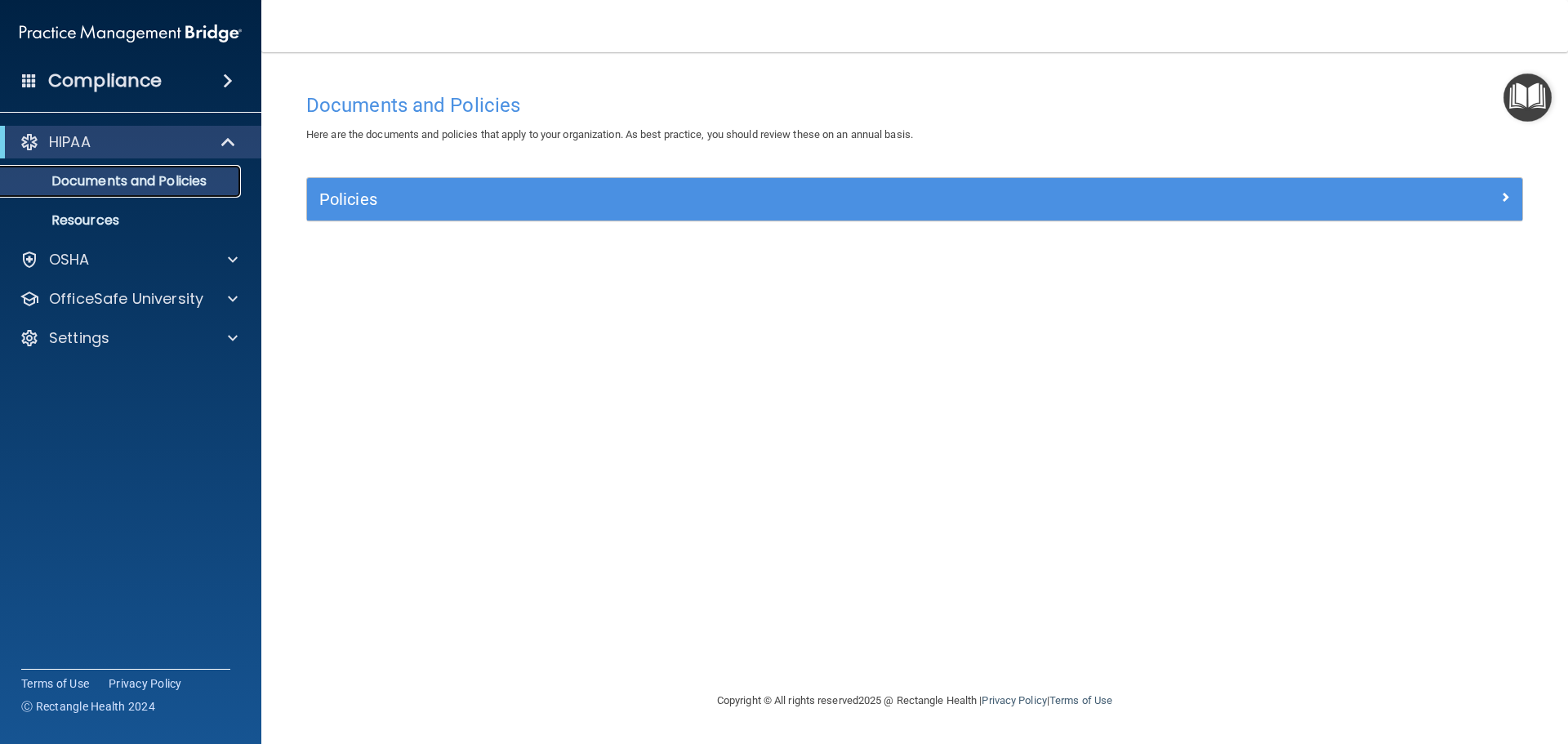
click at [129, 188] on p "Documents and Policies" at bounding box center [122, 181] width 223 height 16
click at [104, 226] on p "Resources" at bounding box center [122, 219] width 223 height 16
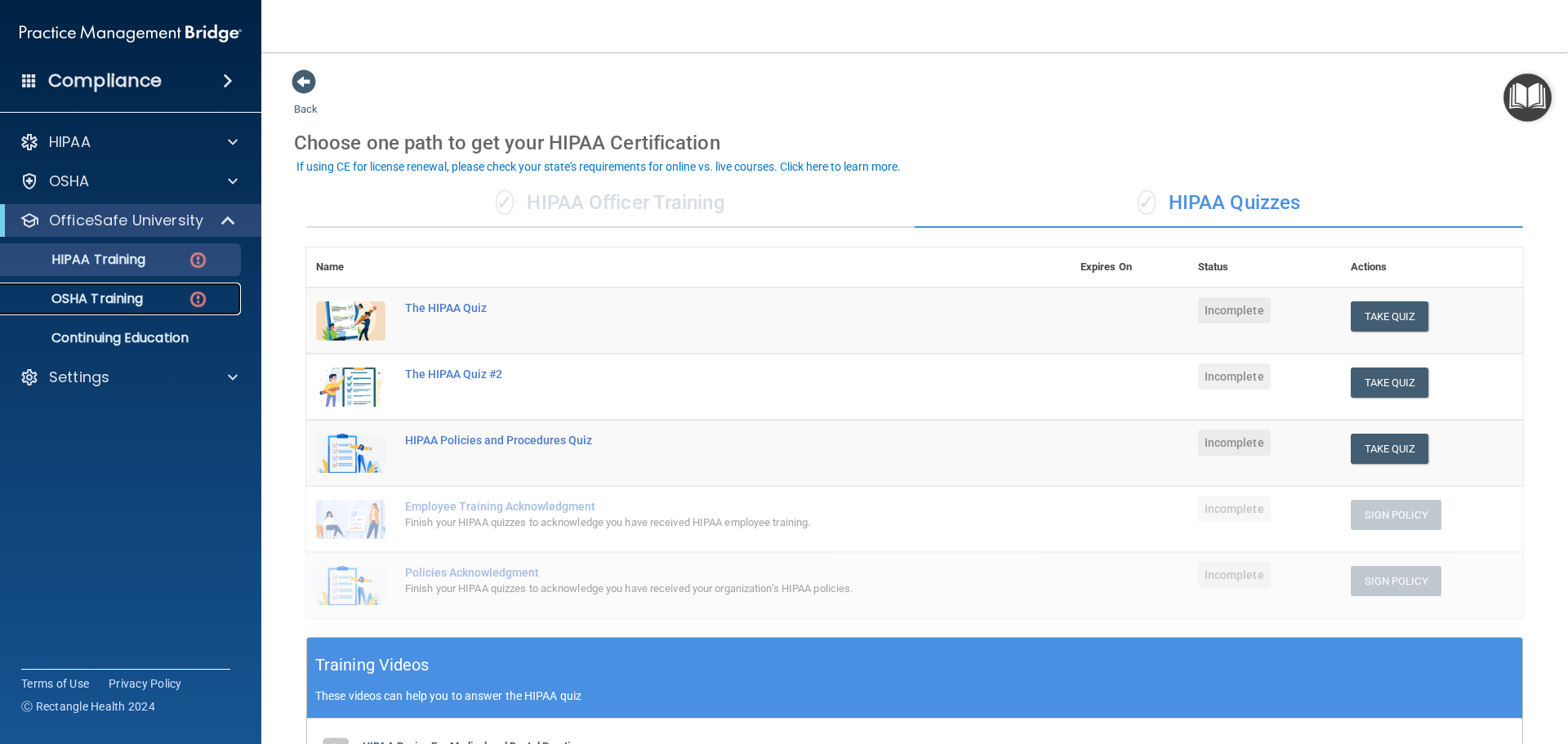
click at [112, 296] on p "OSHA Training" at bounding box center [76, 298] width 132 height 16
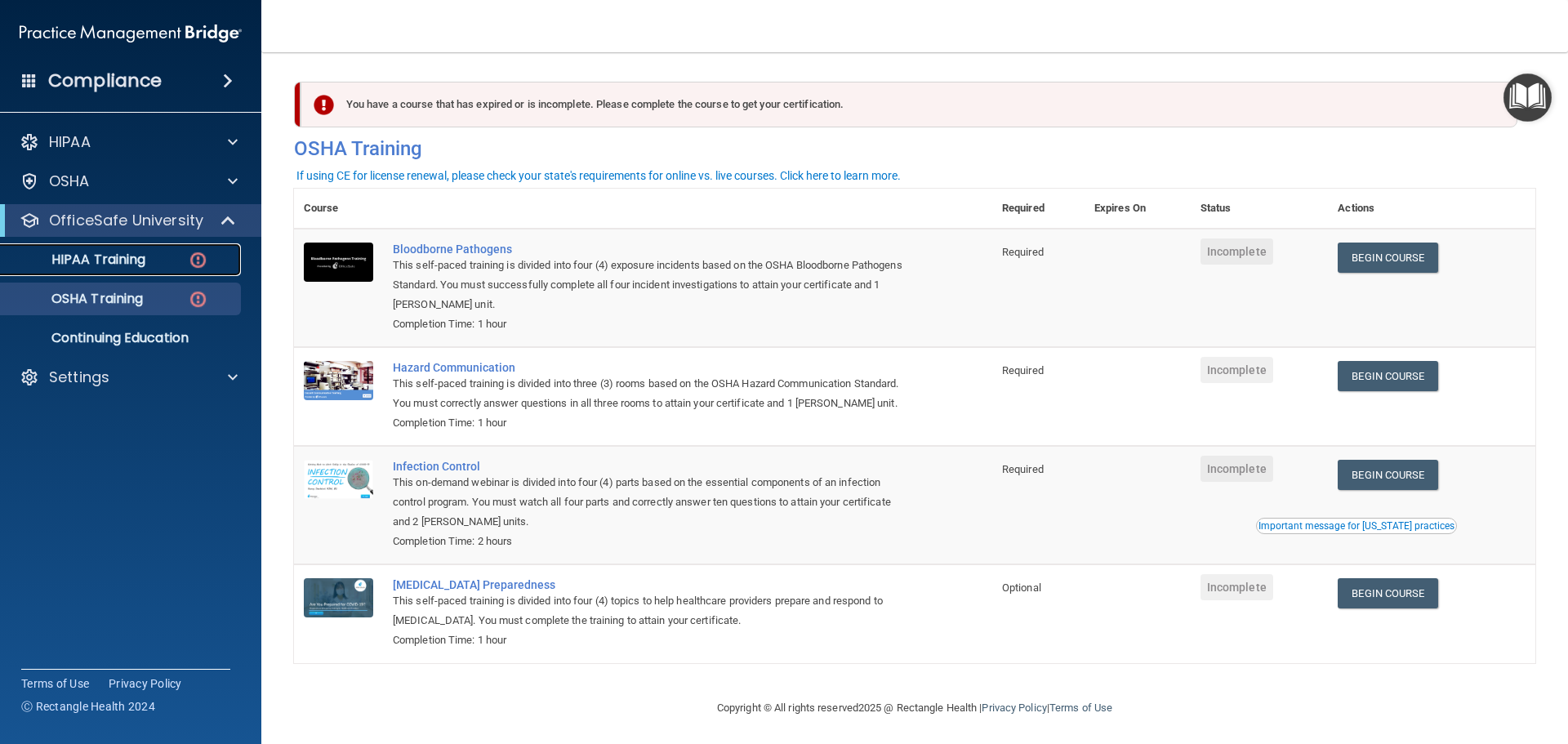
click at [76, 259] on p "HIPAA Training" at bounding box center [78, 259] width 135 height 16
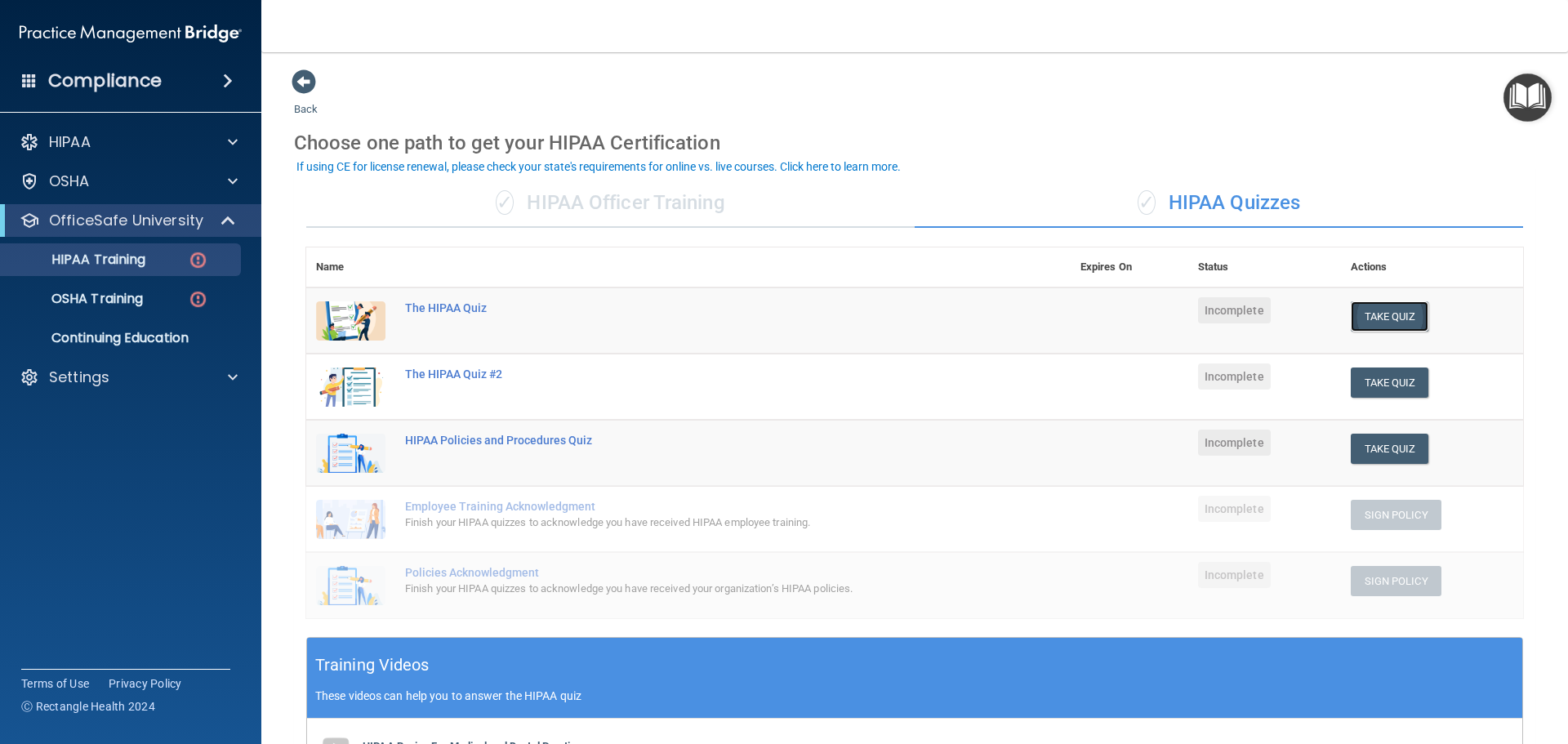
click at [1384, 314] on button "Take Quiz" at bounding box center [1390, 316] width 79 height 30
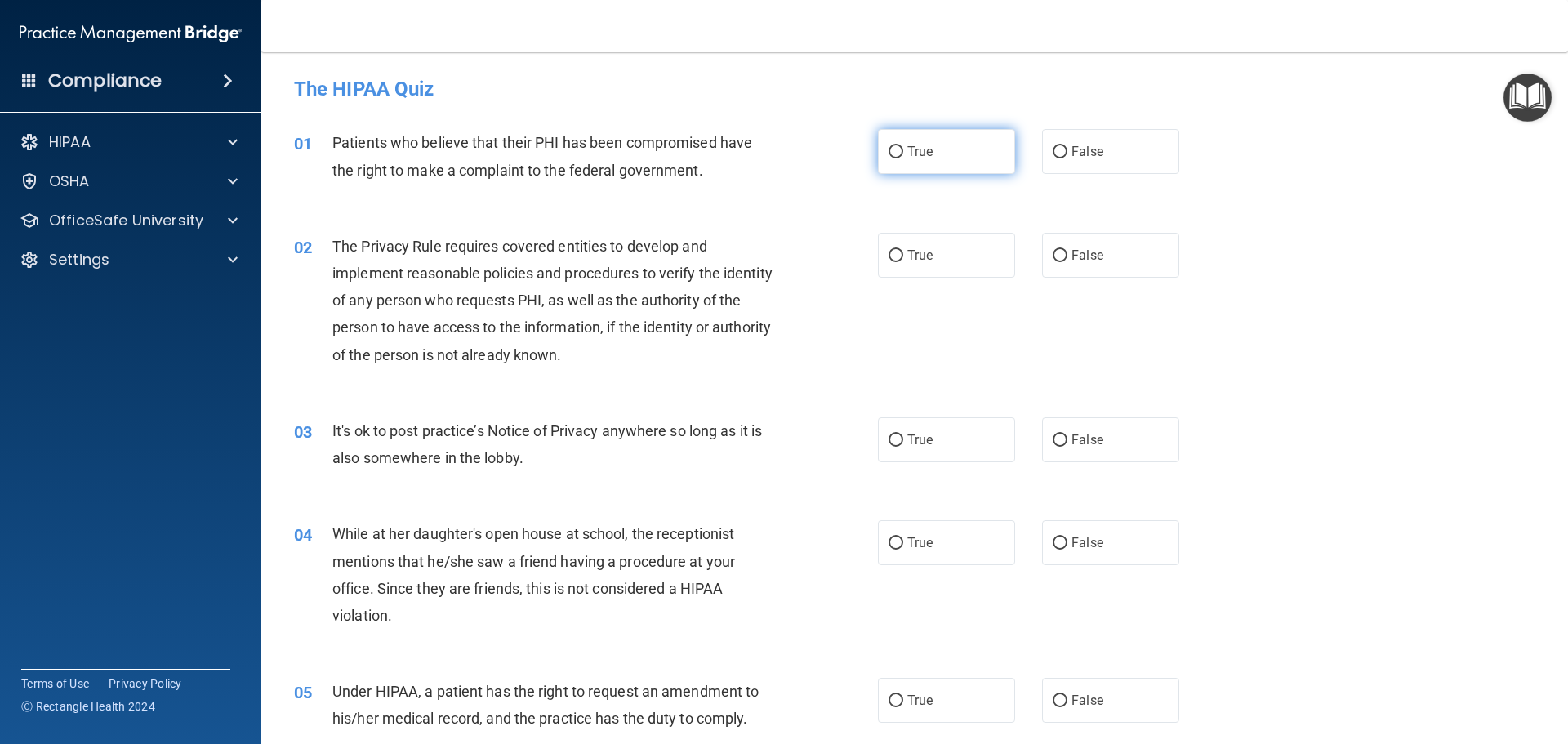
click at [896, 154] on input "True" at bounding box center [895, 152] width 14 height 12
radio input "true"
click at [891, 443] on input "True" at bounding box center [895, 440] width 14 height 12
radio input "true"
click at [895, 252] on input "True" at bounding box center [895, 256] width 14 height 12
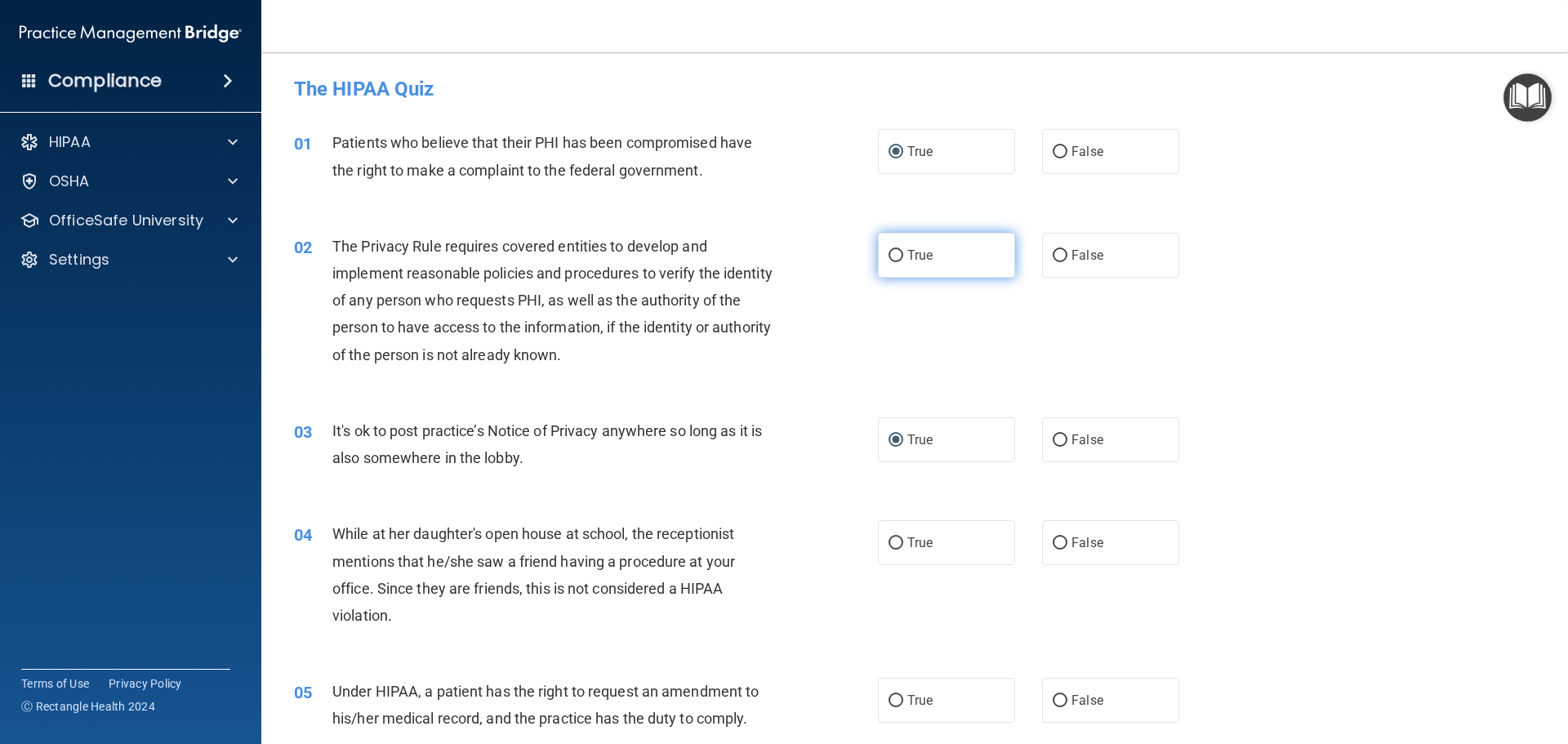
radio input "true"
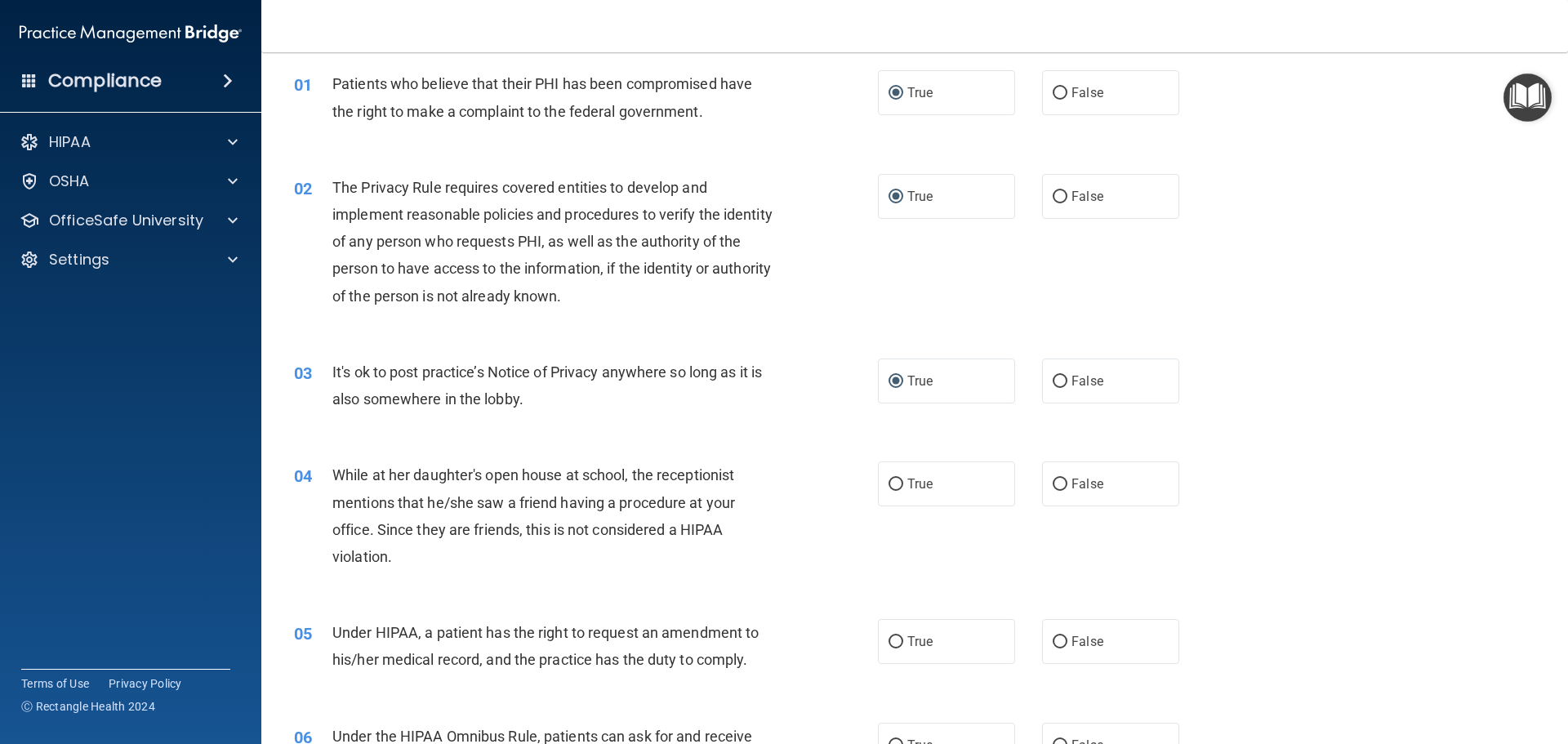
scroll to position [163, 0]
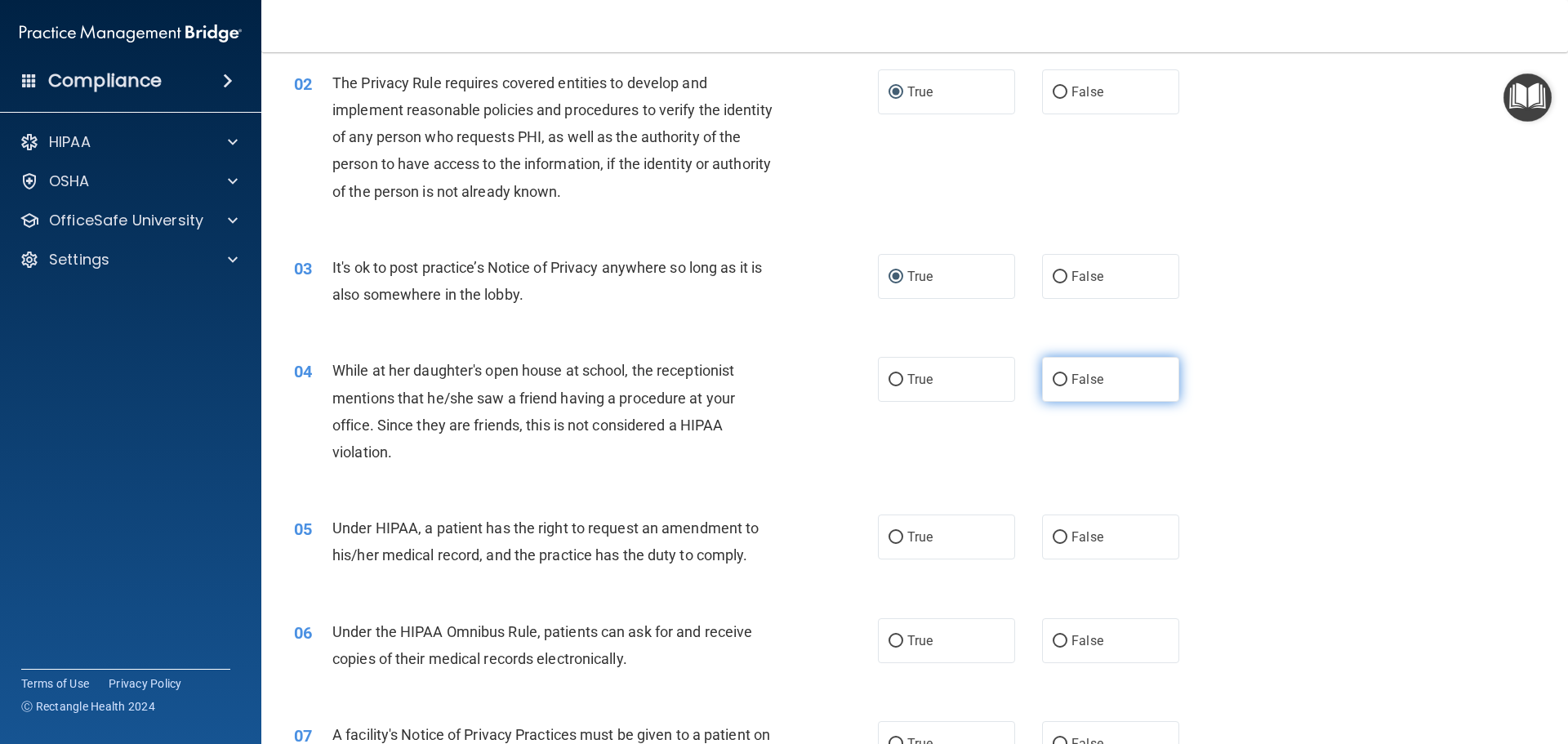
click at [1058, 379] on input "False" at bounding box center [1060, 380] width 14 height 12
radio input "true"
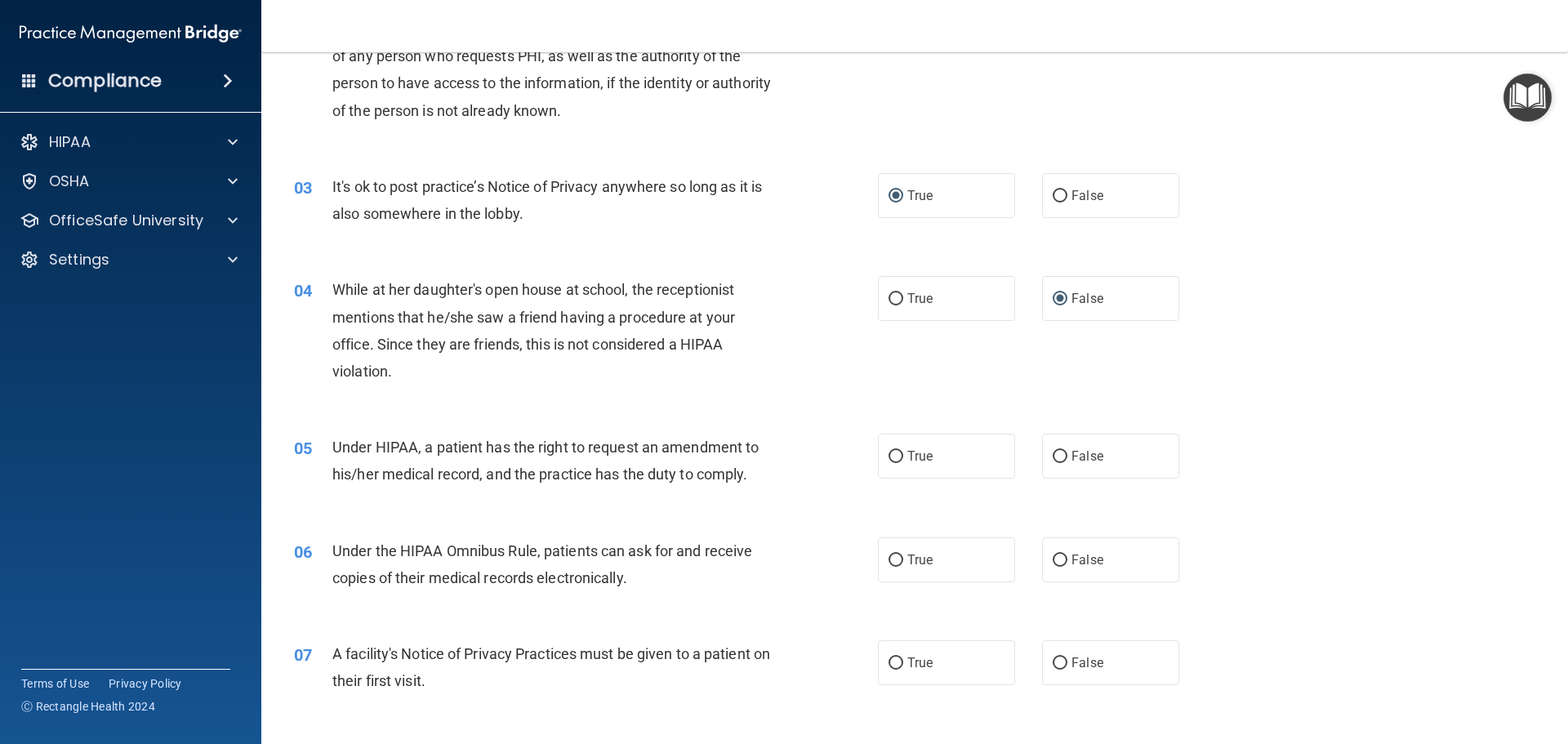
scroll to position [245, 0]
click at [889, 454] on input "True" at bounding box center [895, 456] width 14 height 12
radio input "true"
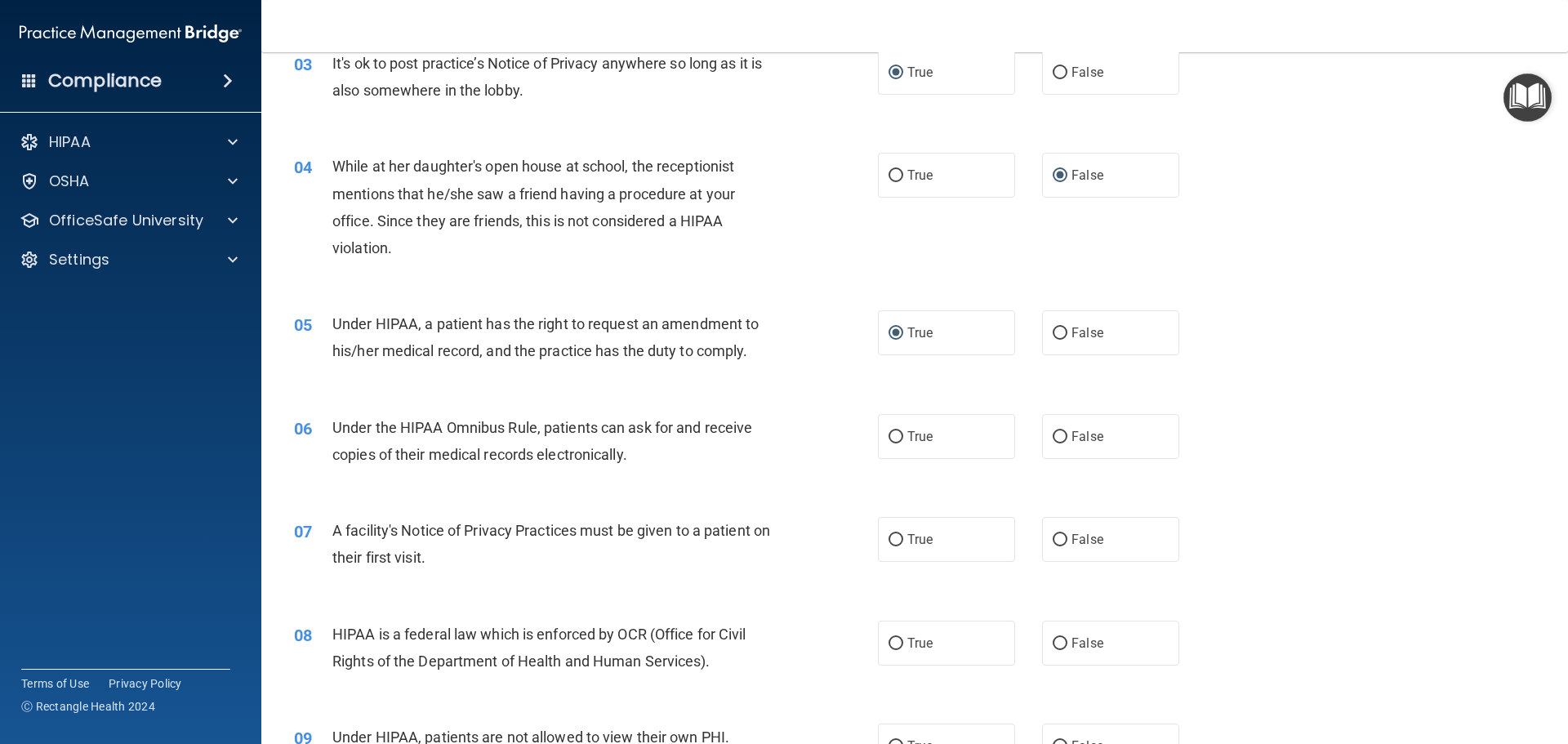
scroll to position [409, 0]
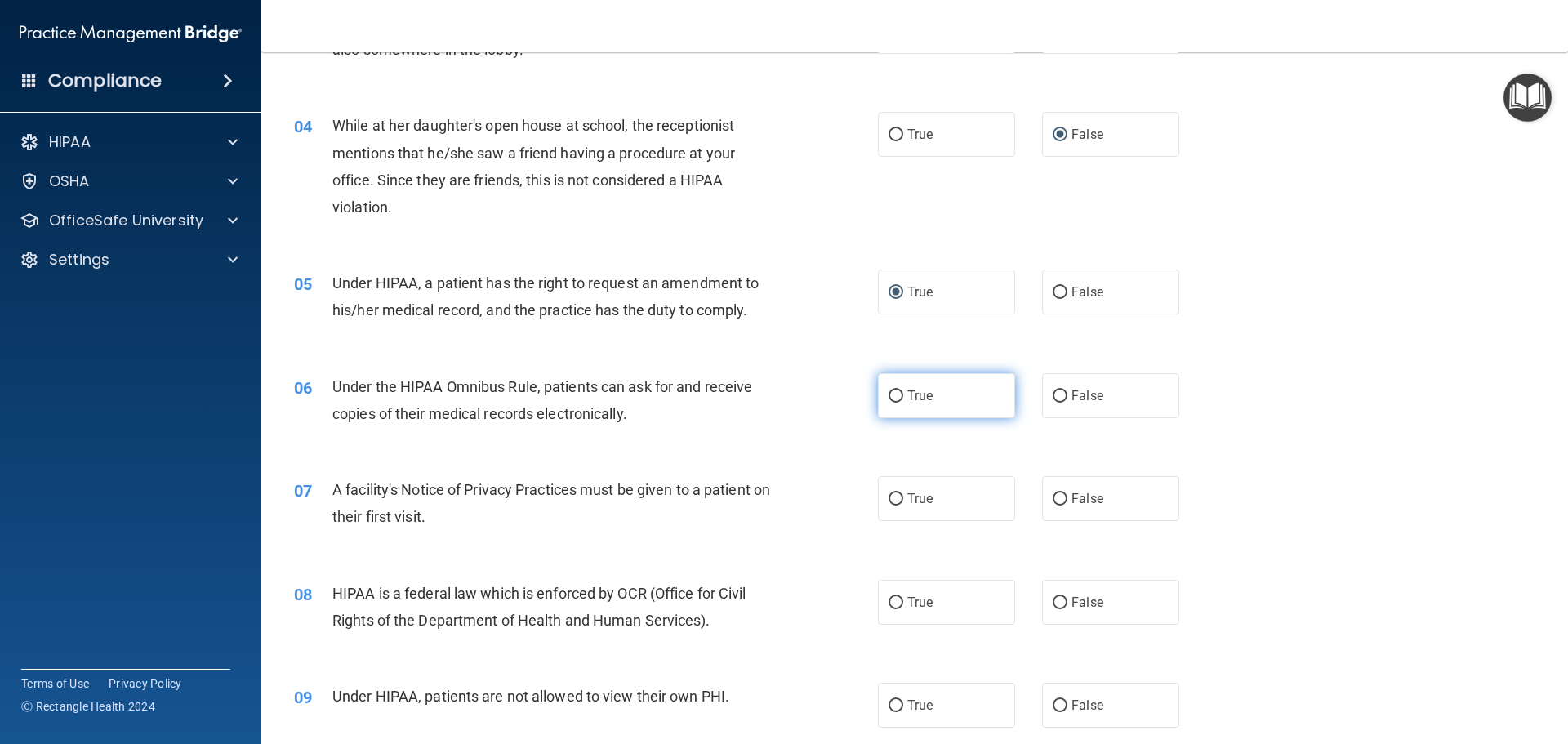
click at [889, 398] on input "True" at bounding box center [895, 396] width 14 height 12
radio input "true"
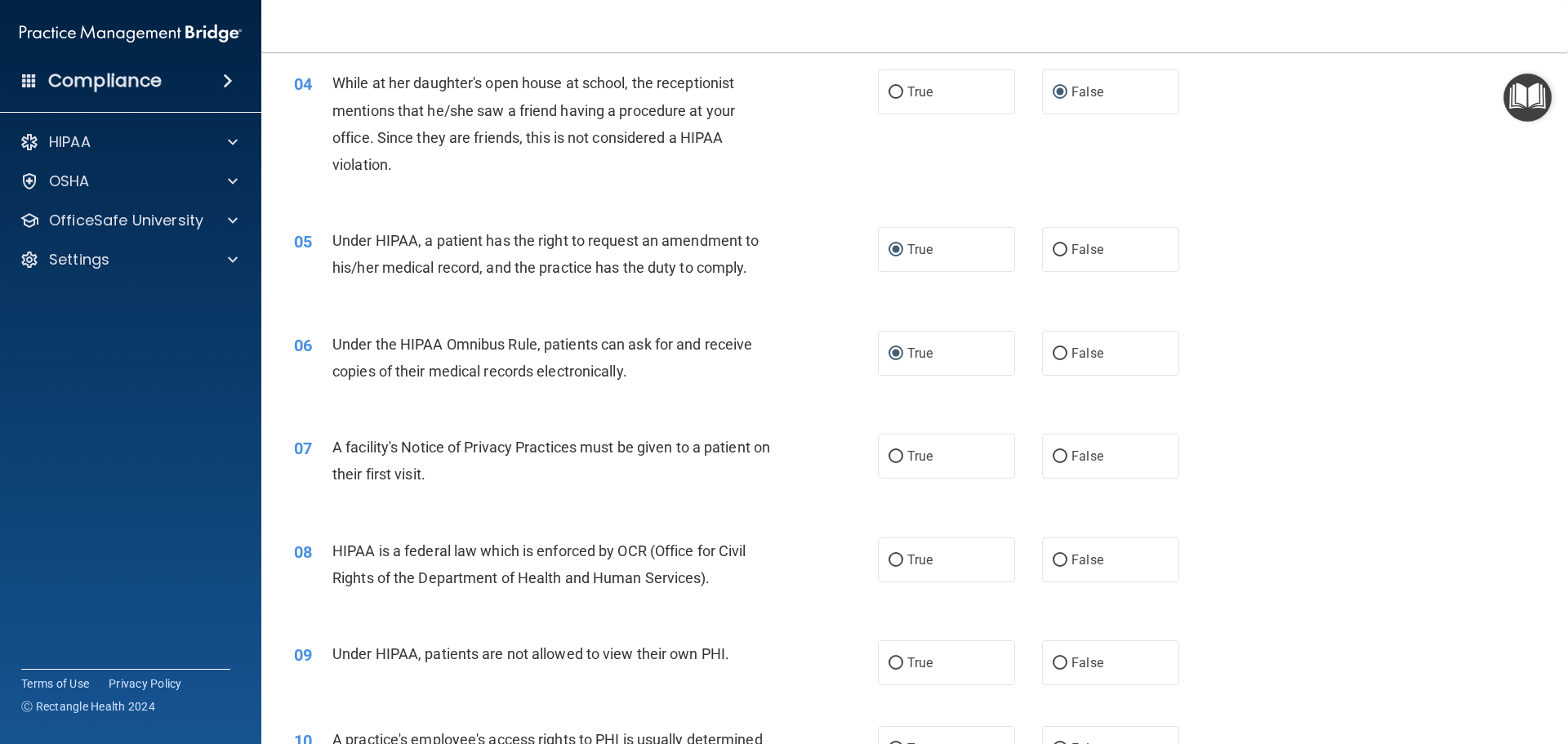
scroll to position [490, 0]
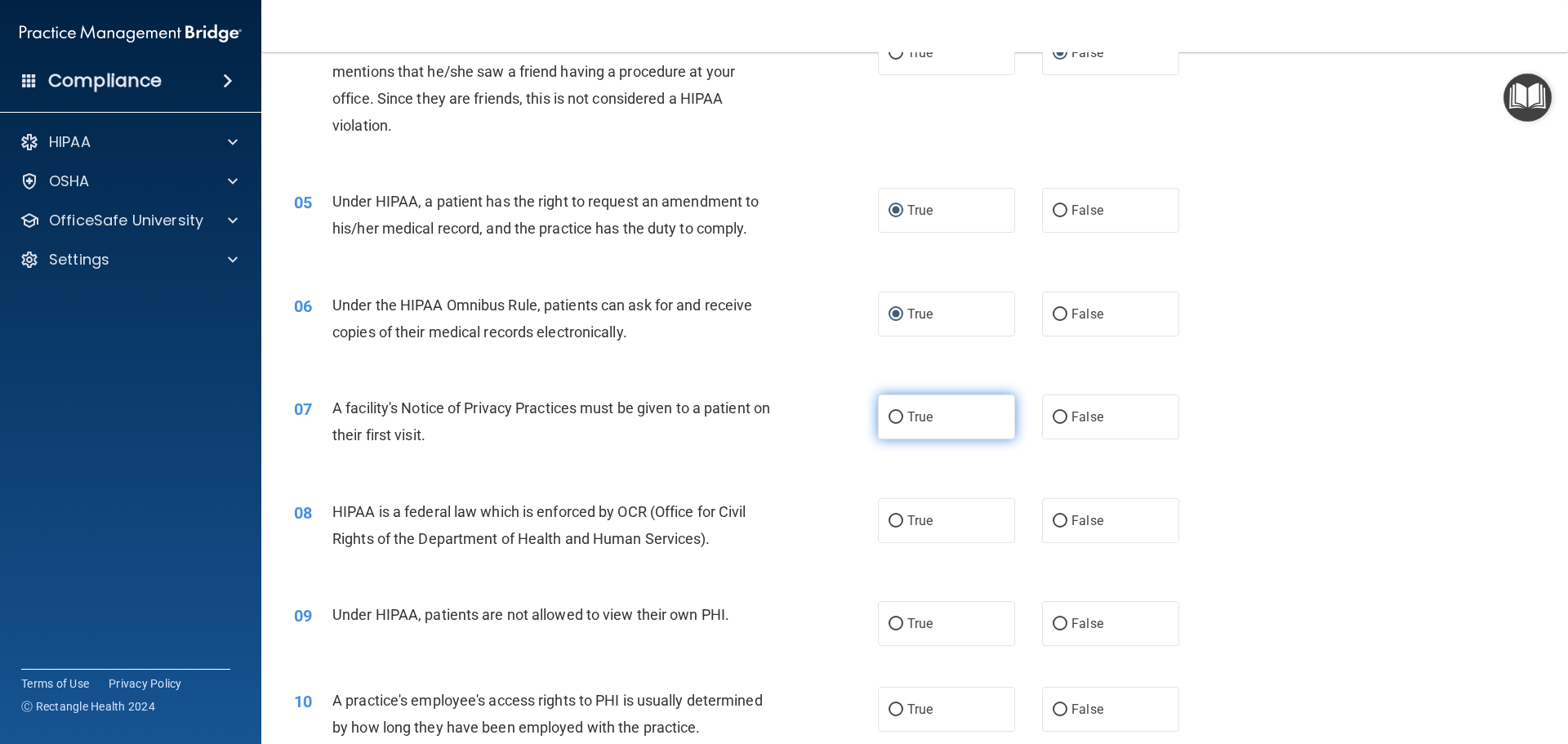
click at [899, 416] on label "True" at bounding box center [947, 416] width 137 height 45
click at [899, 416] on input "True" at bounding box center [895, 417] width 14 height 12
radio input "true"
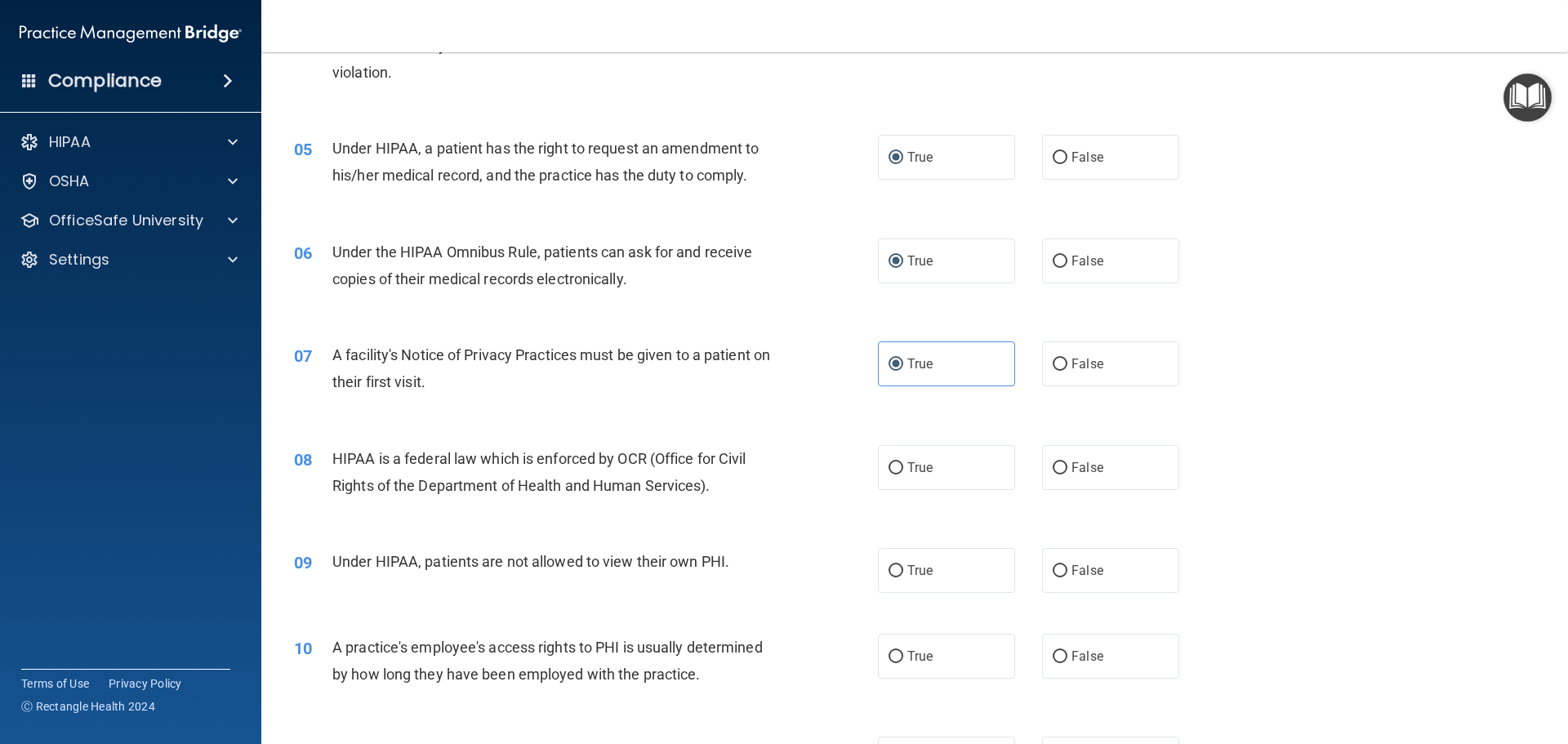
scroll to position [572, 0]
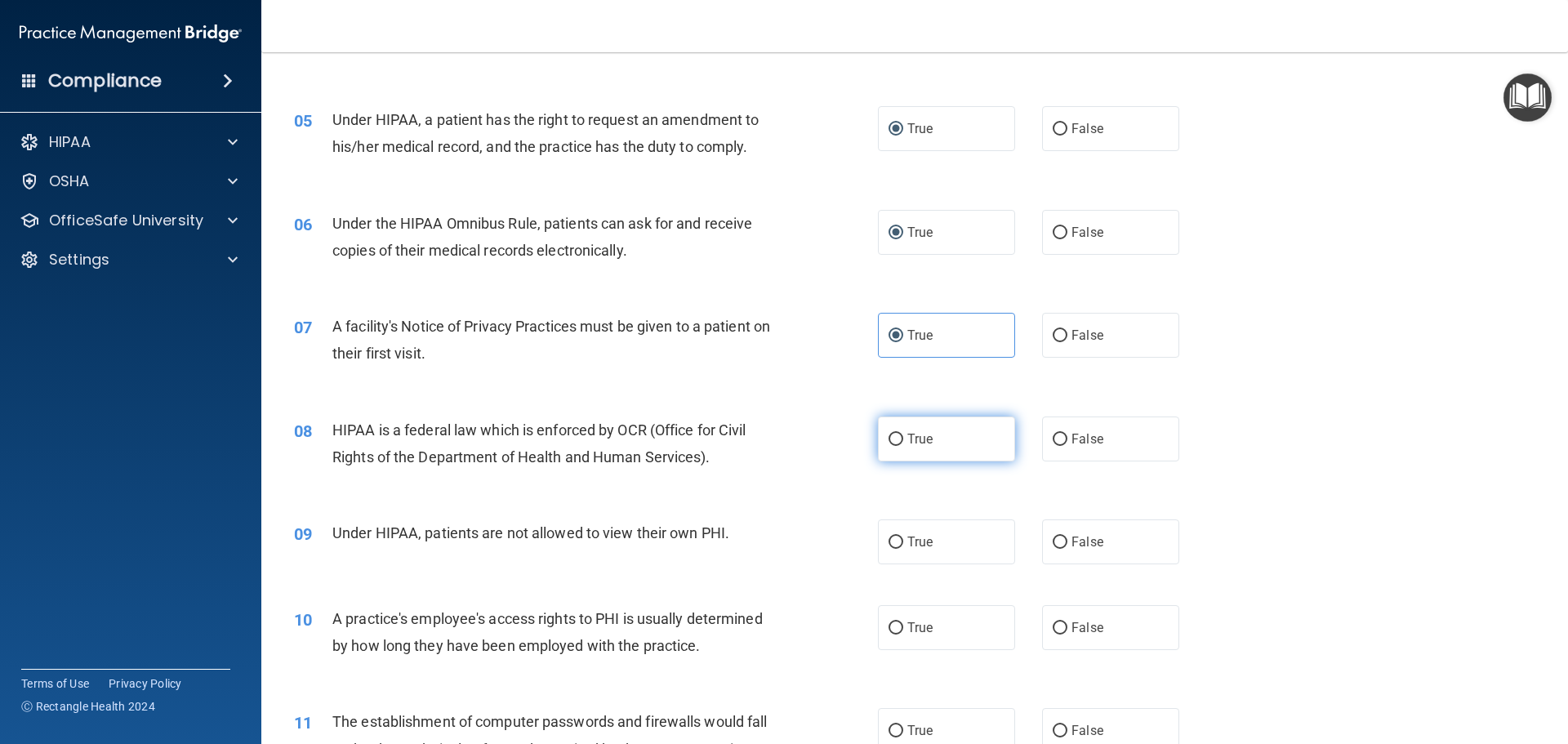
click at [899, 435] on label "True" at bounding box center [947, 438] width 137 height 45
click at [899, 435] on input "True" at bounding box center [895, 439] width 14 height 12
radio input "true"
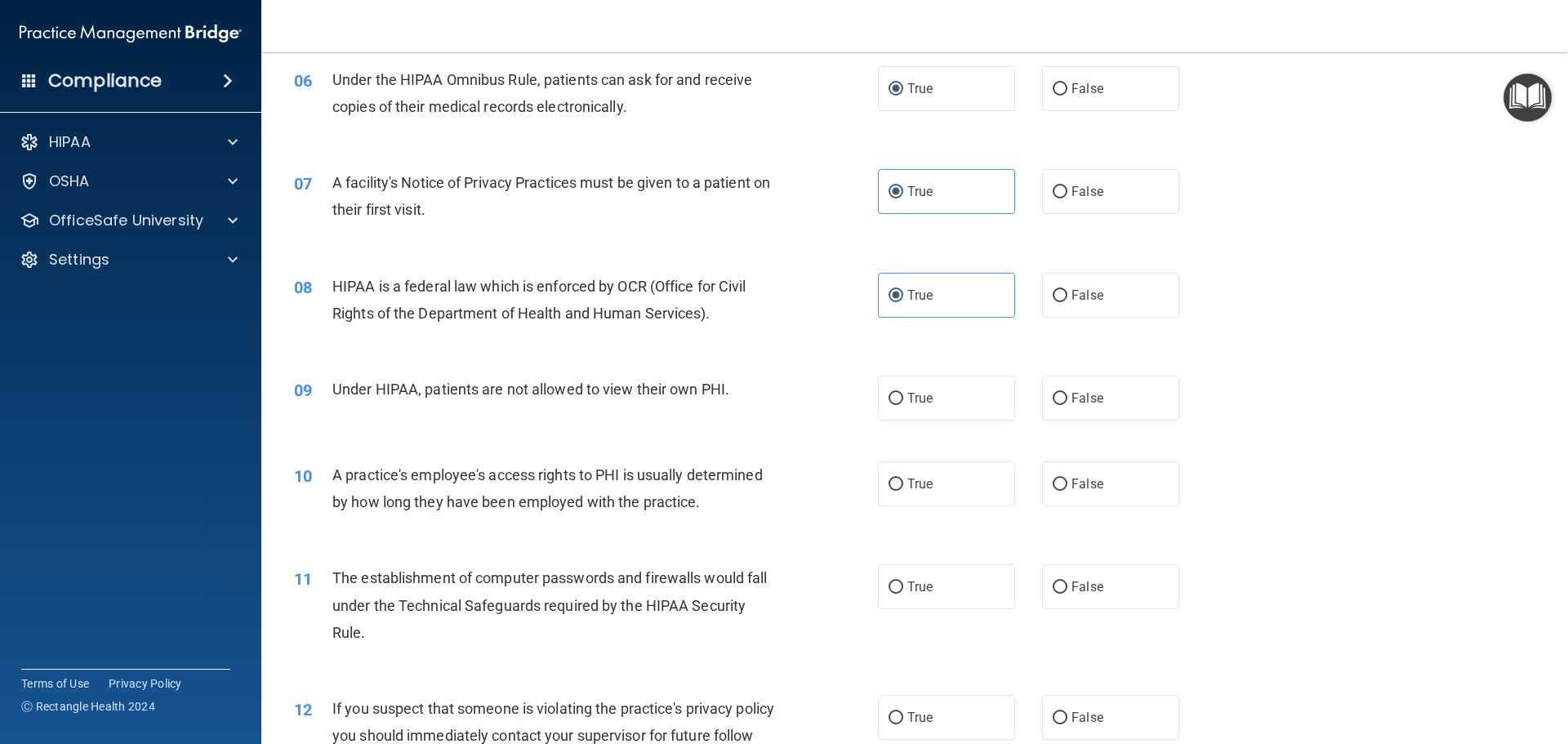
scroll to position [735, 0]
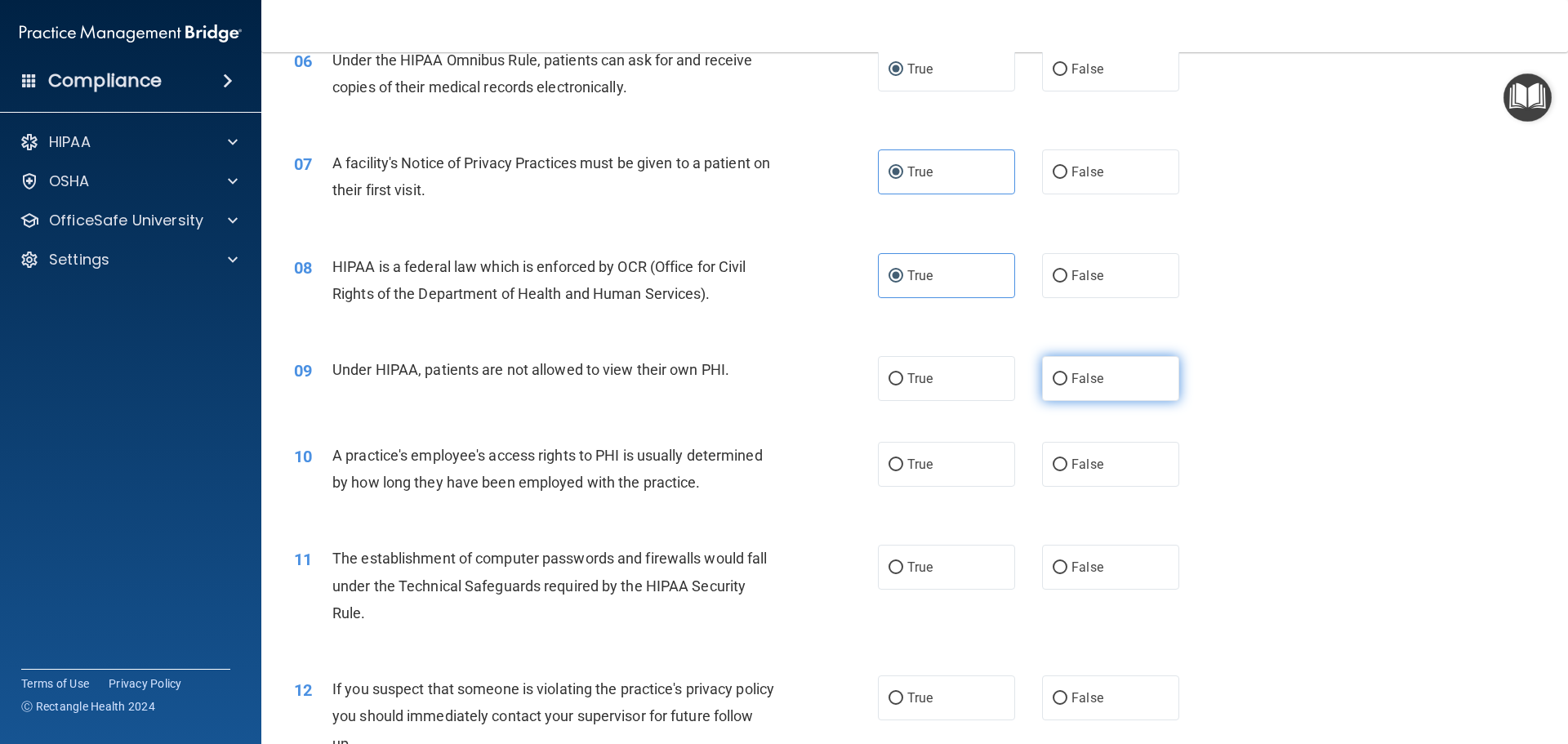
click at [1056, 382] on input "False" at bounding box center [1060, 379] width 14 height 12
radio input "true"
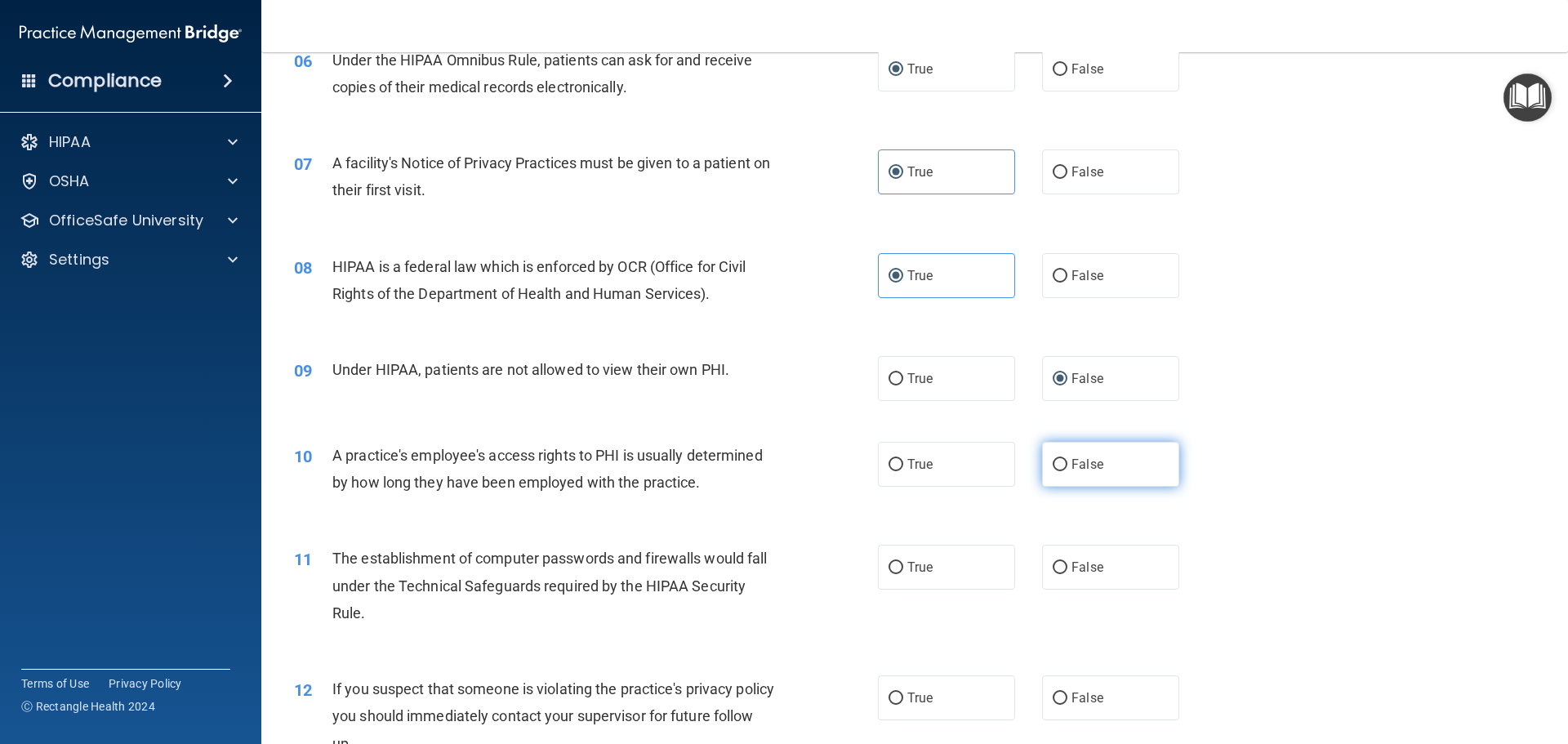
click at [1059, 470] on input "False" at bounding box center [1060, 465] width 14 height 12
radio input "true"
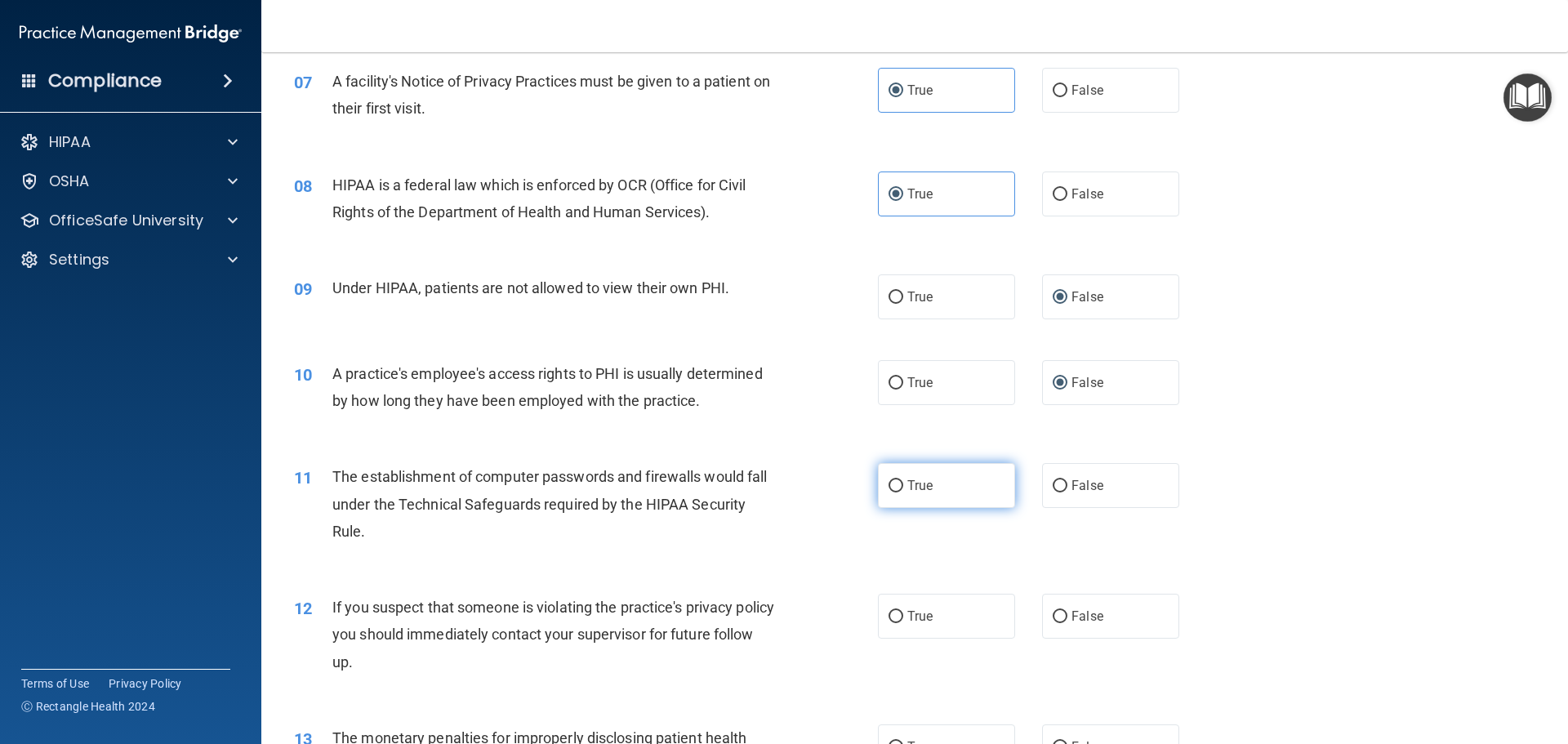
click at [889, 483] on input "True" at bounding box center [895, 486] width 14 height 12
radio input "true"
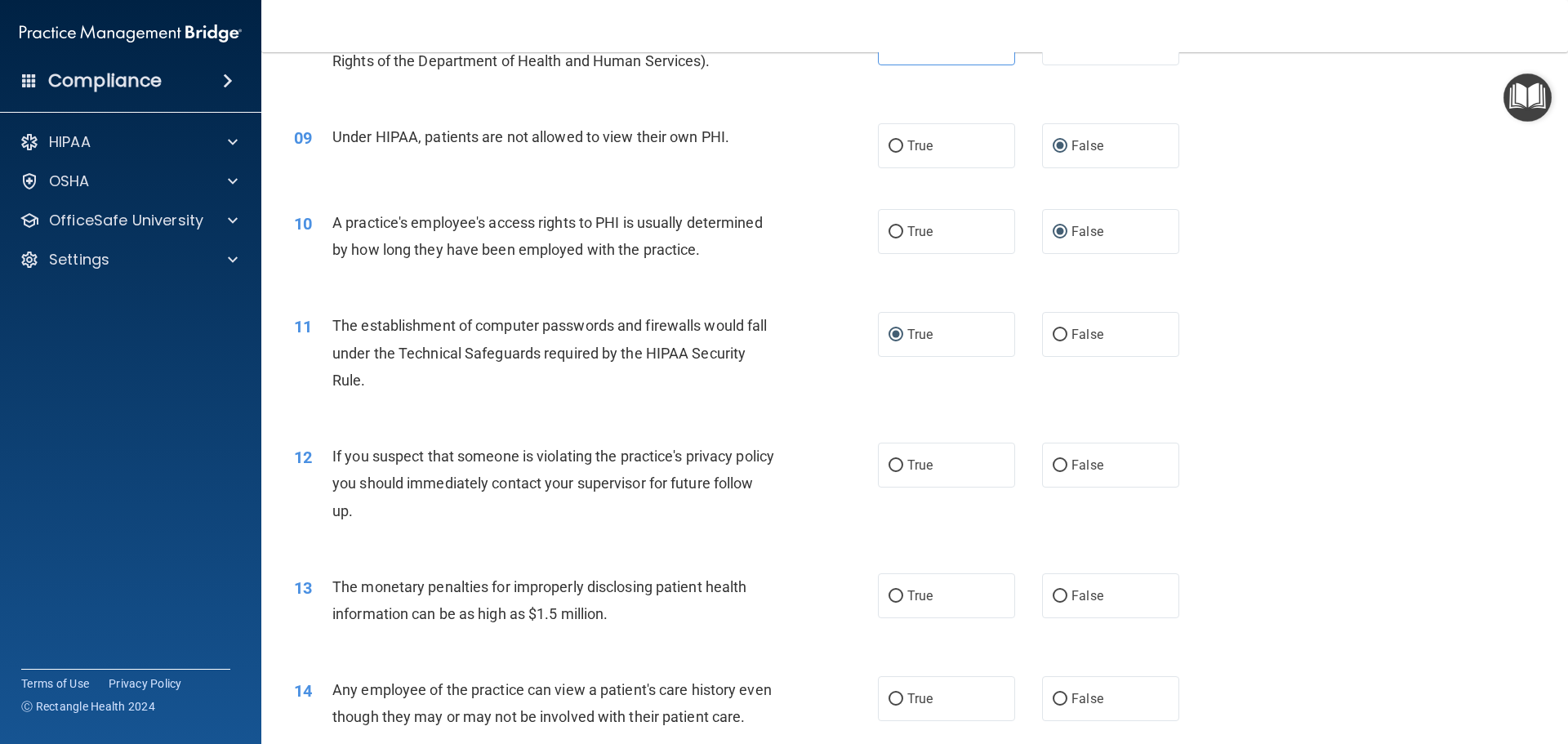
scroll to position [980, 0]
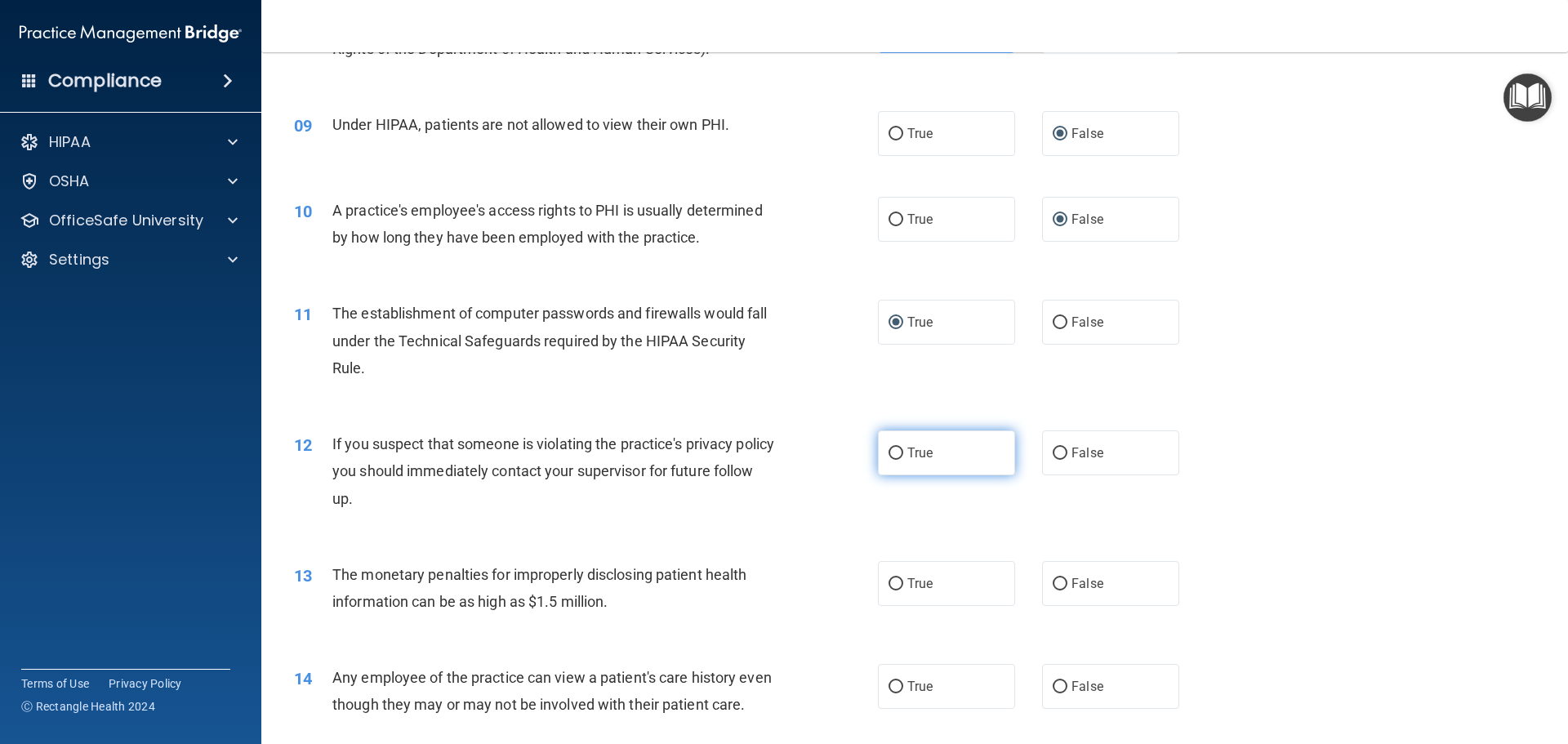
click at [890, 451] on input "True" at bounding box center [895, 453] width 14 height 12
radio input "true"
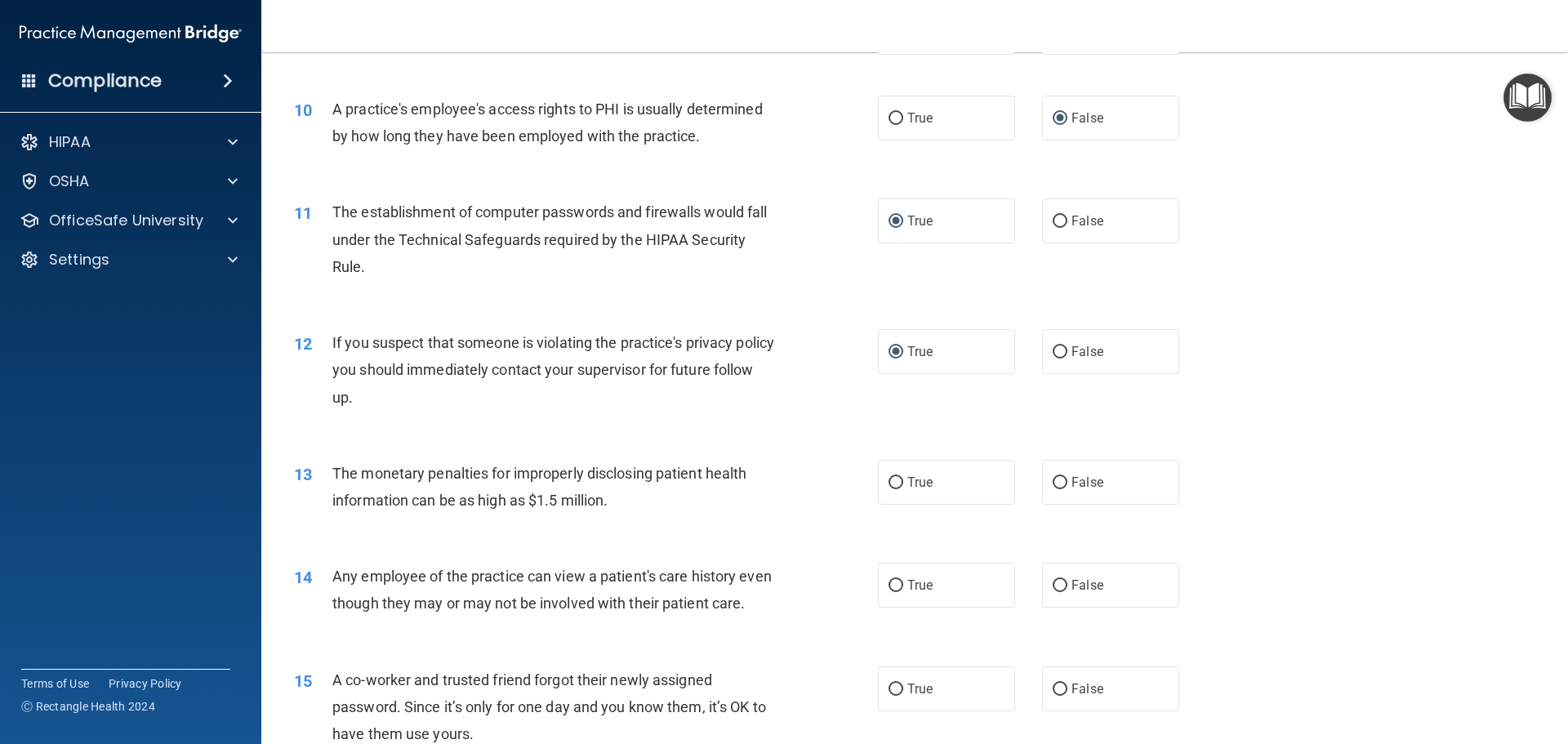
scroll to position [1143, 0]
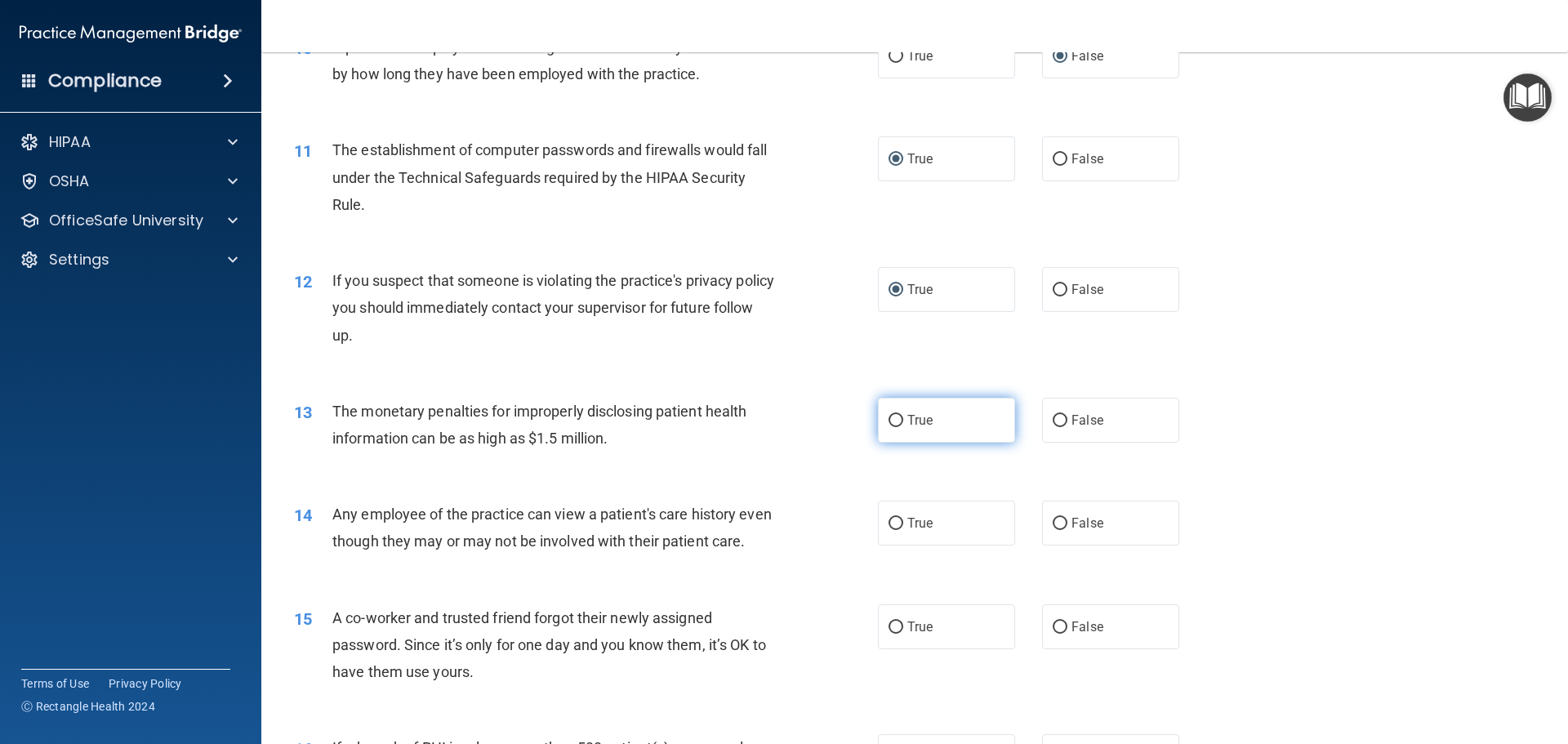
click at [889, 423] on input "True" at bounding box center [895, 421] width 14 height 12
radio input "true"
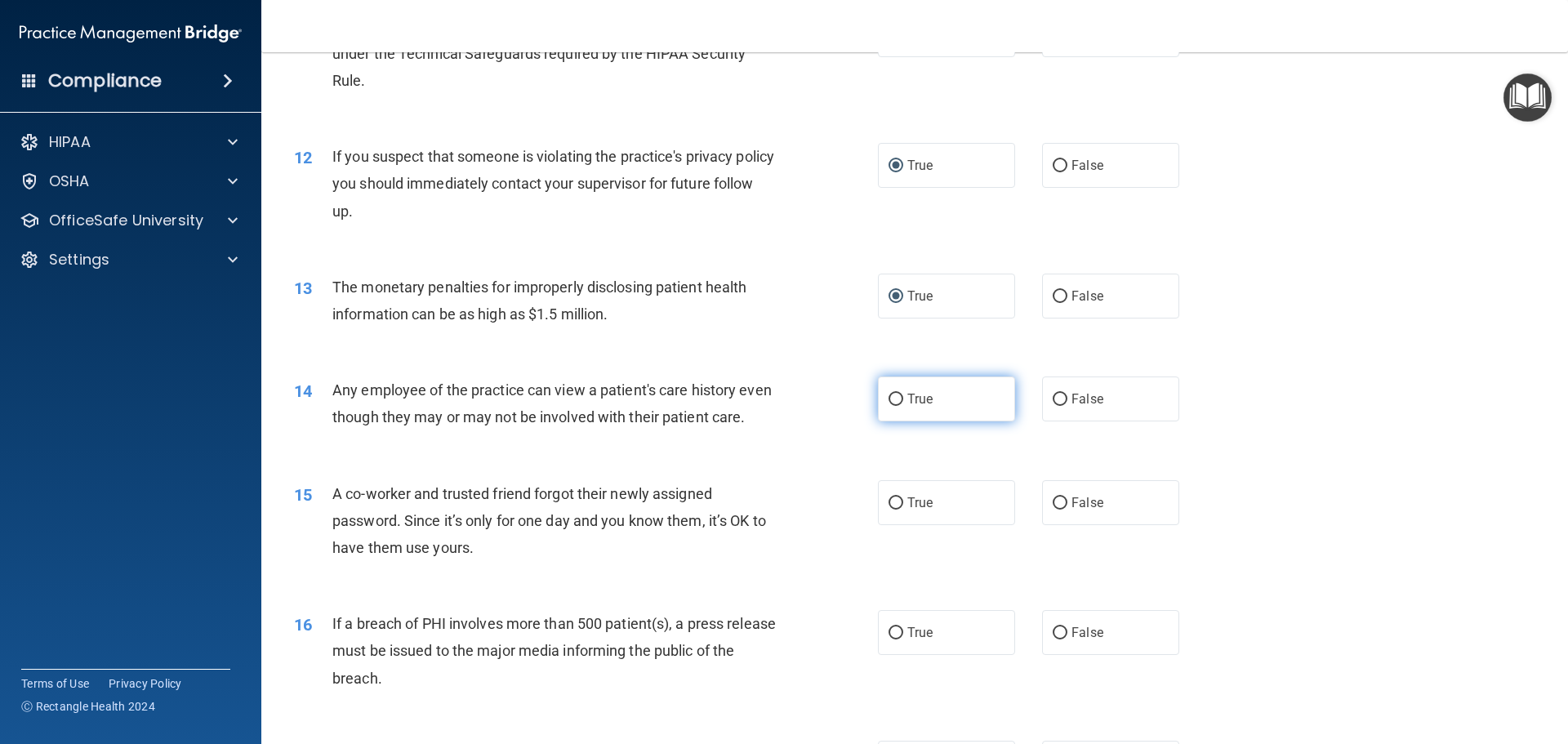
scroll to position [1307, 0]
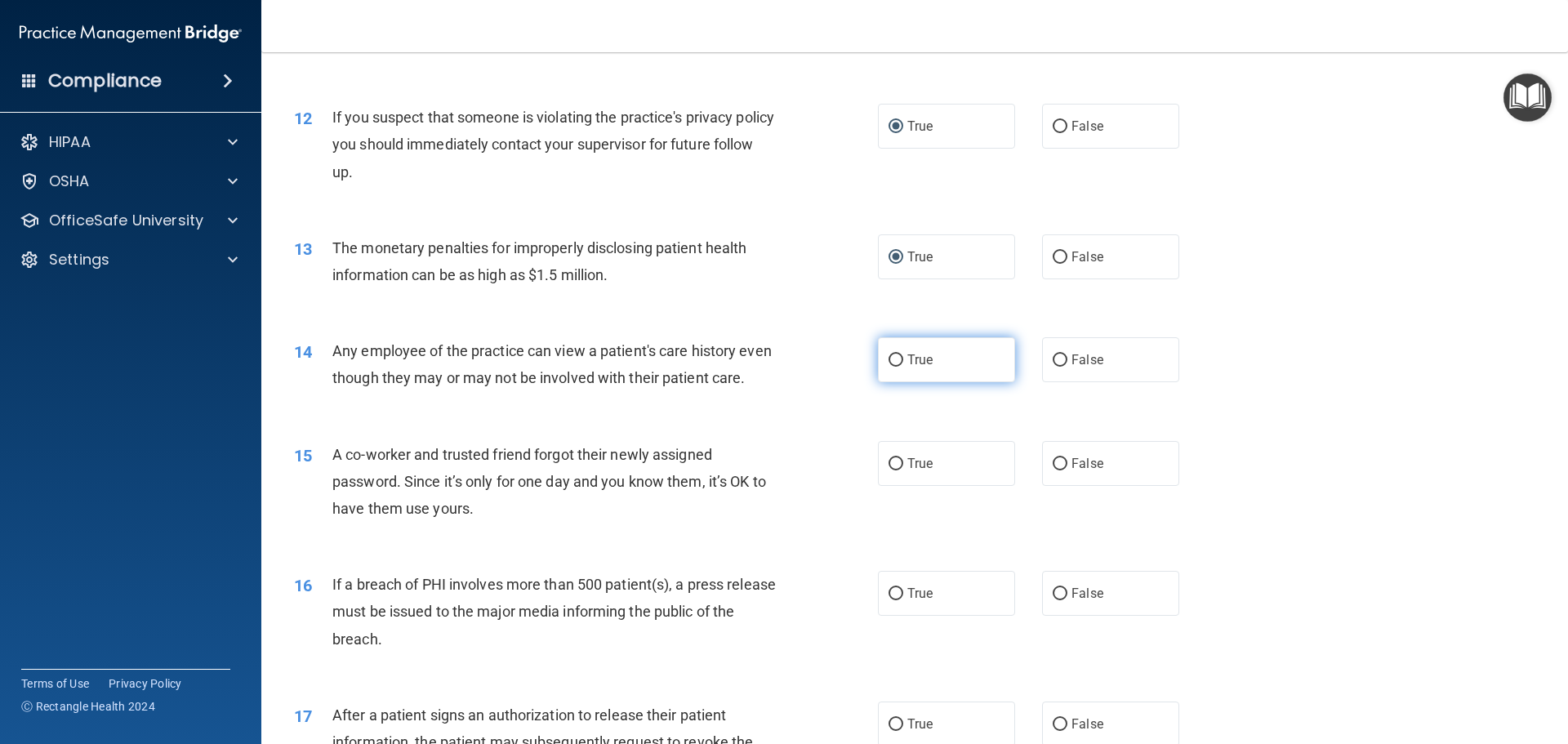
click at [892, 363] on input "True" at bounding box center [895, 360] width 14 height 12
radio input "true"
click at [889, 470] on input "True" at bounding box center [895, 464] width 14 height 12
radio input "true"
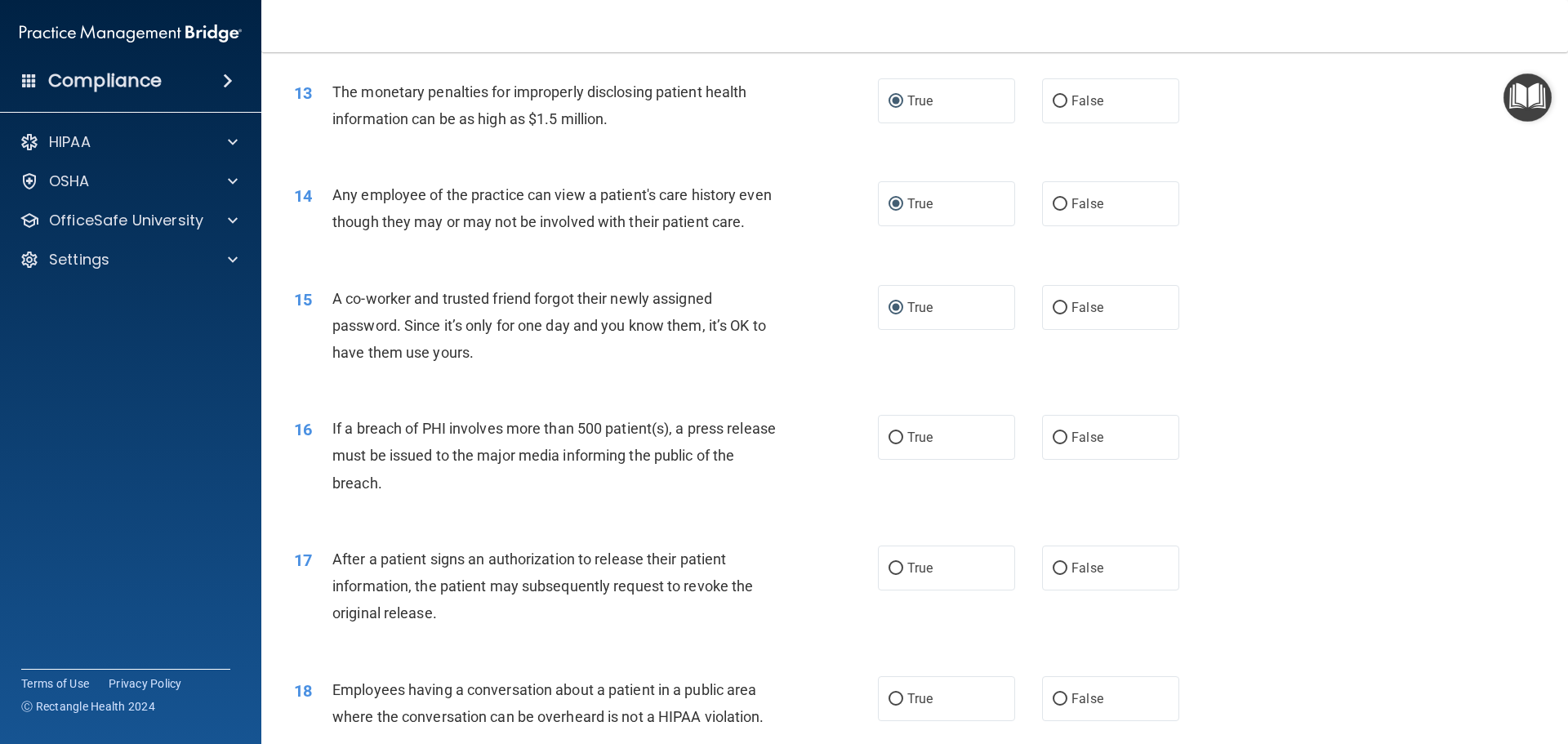
scroll to position [1470, 0]
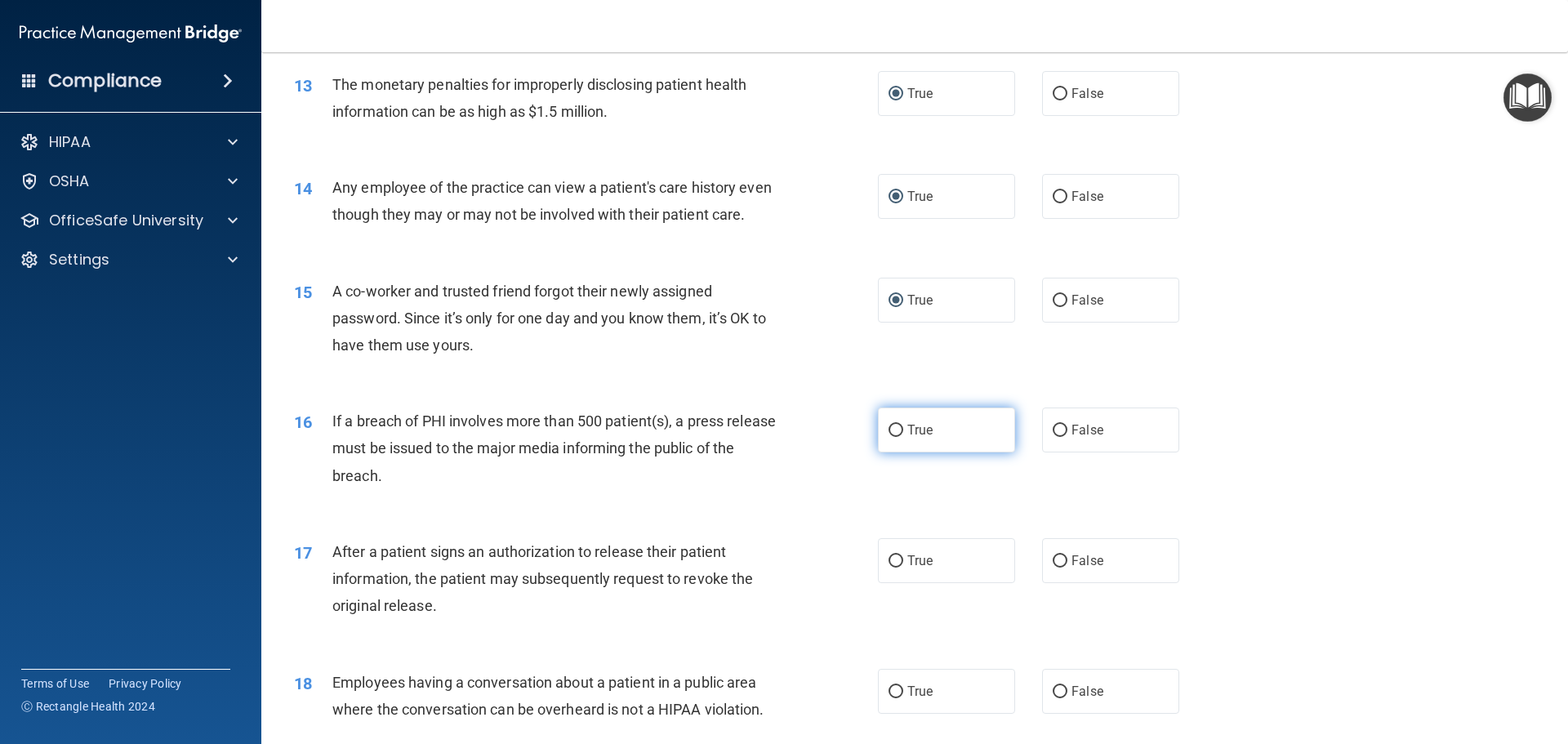
click at [893, 447] on label "True" at bounding box center [947, 429] width 137 height 45
click at [893, 437] on input "True" at bounding box center [895, 430] width 14 height 12
radio input "true"
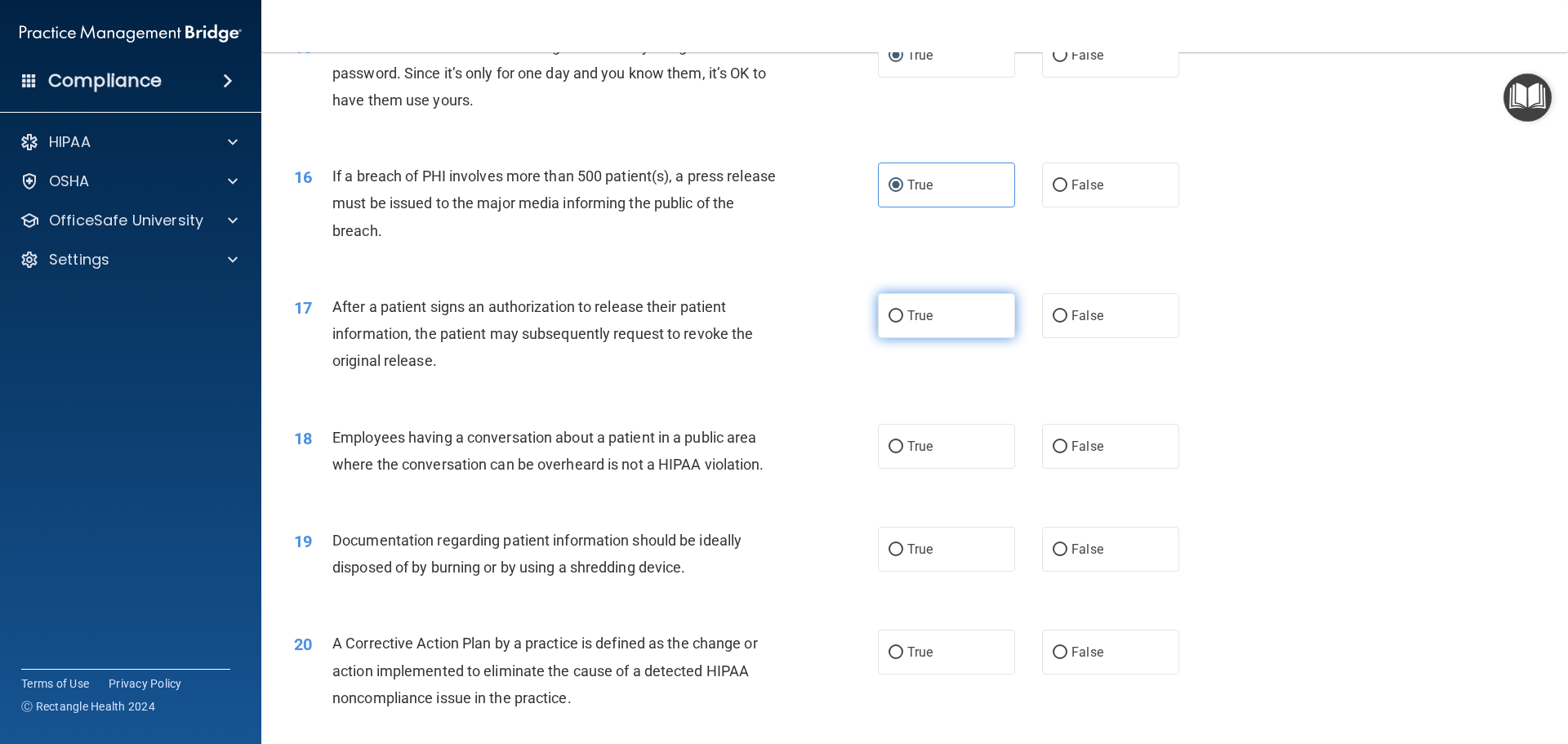
click at [889, 323] on input "True" at bounding box center [895, 316] width 14 height 12
radio input "true"
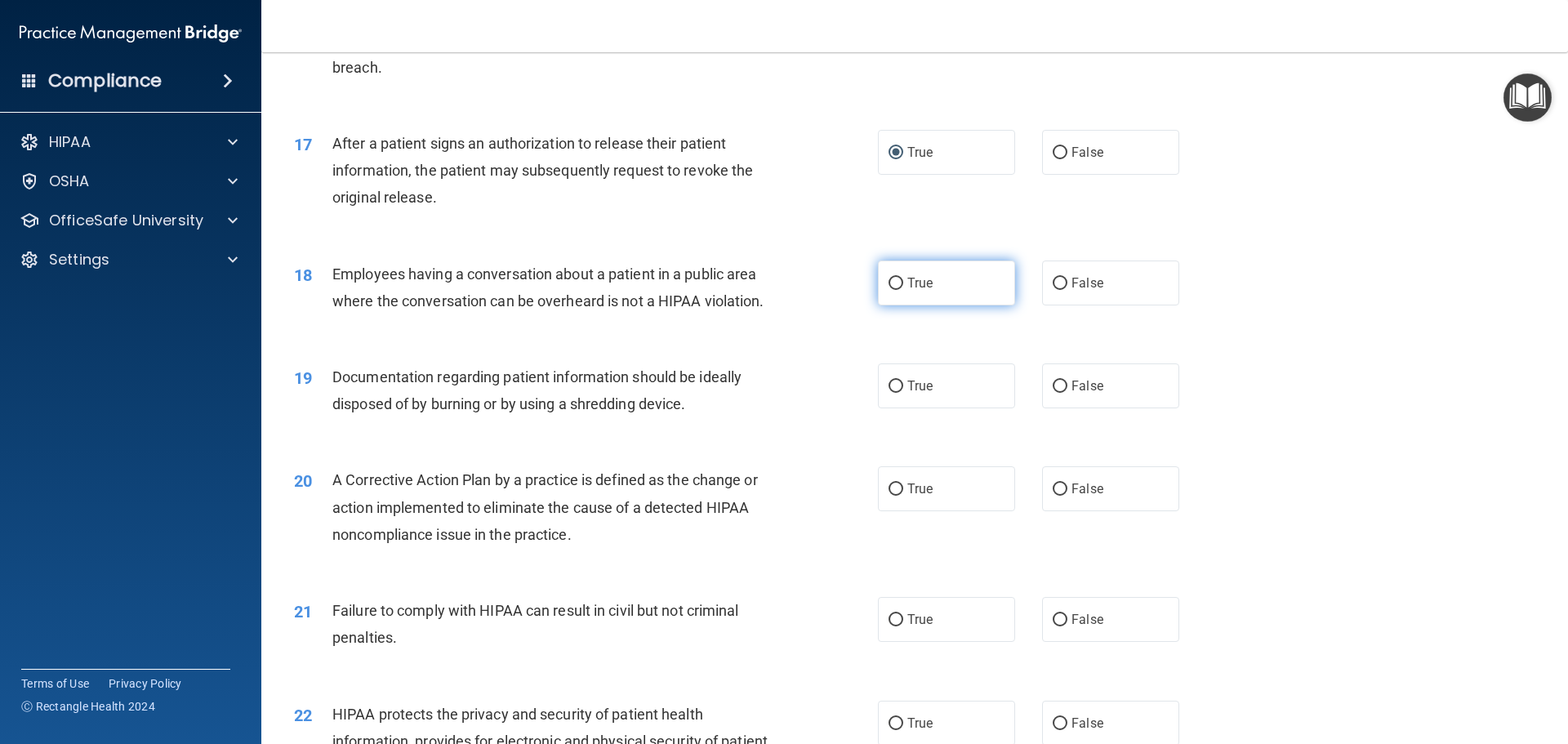
click at [893, 290] on input "True" at bounding box center [895, 283] width 14 height 12
radio input "true"
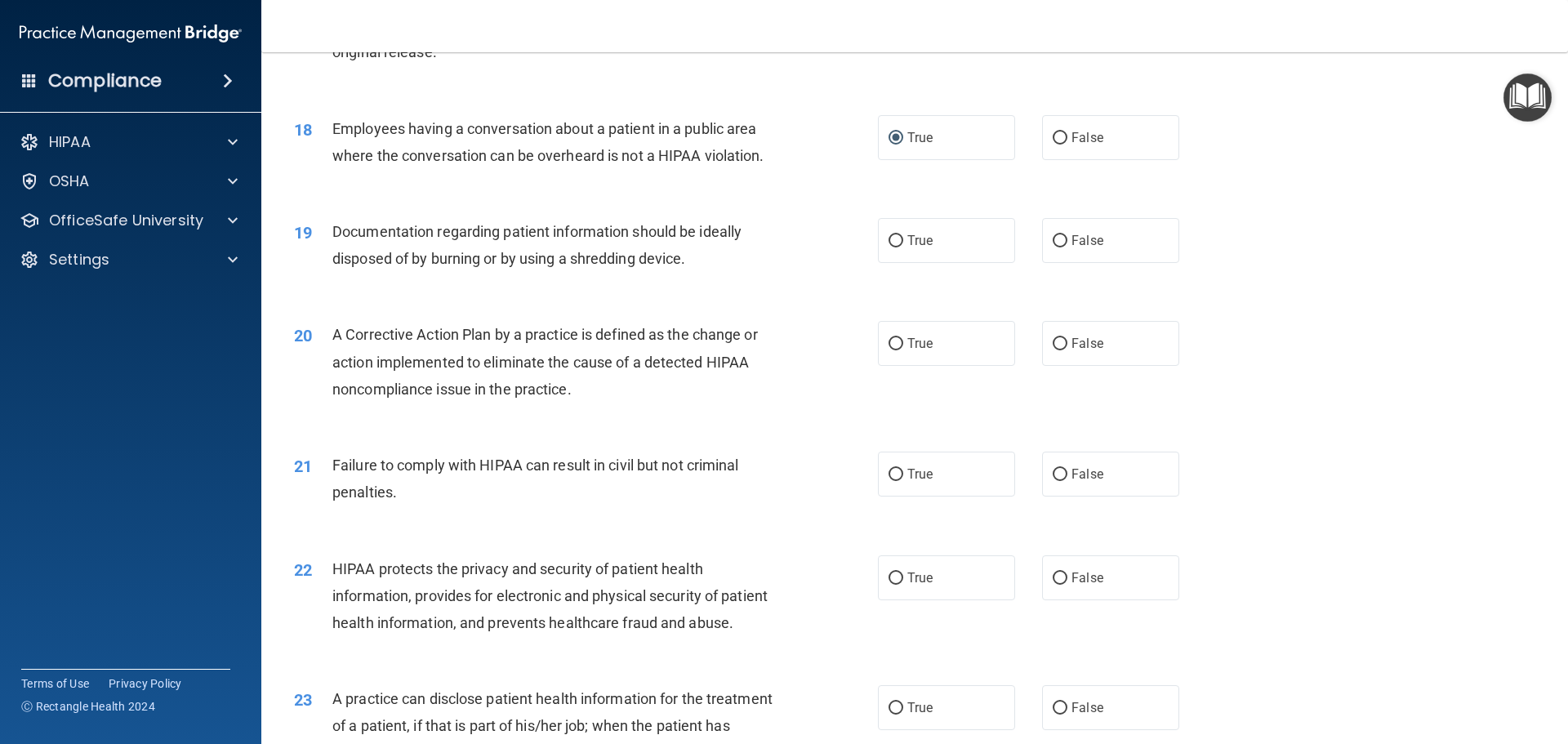
scroll to position [2042, 0]
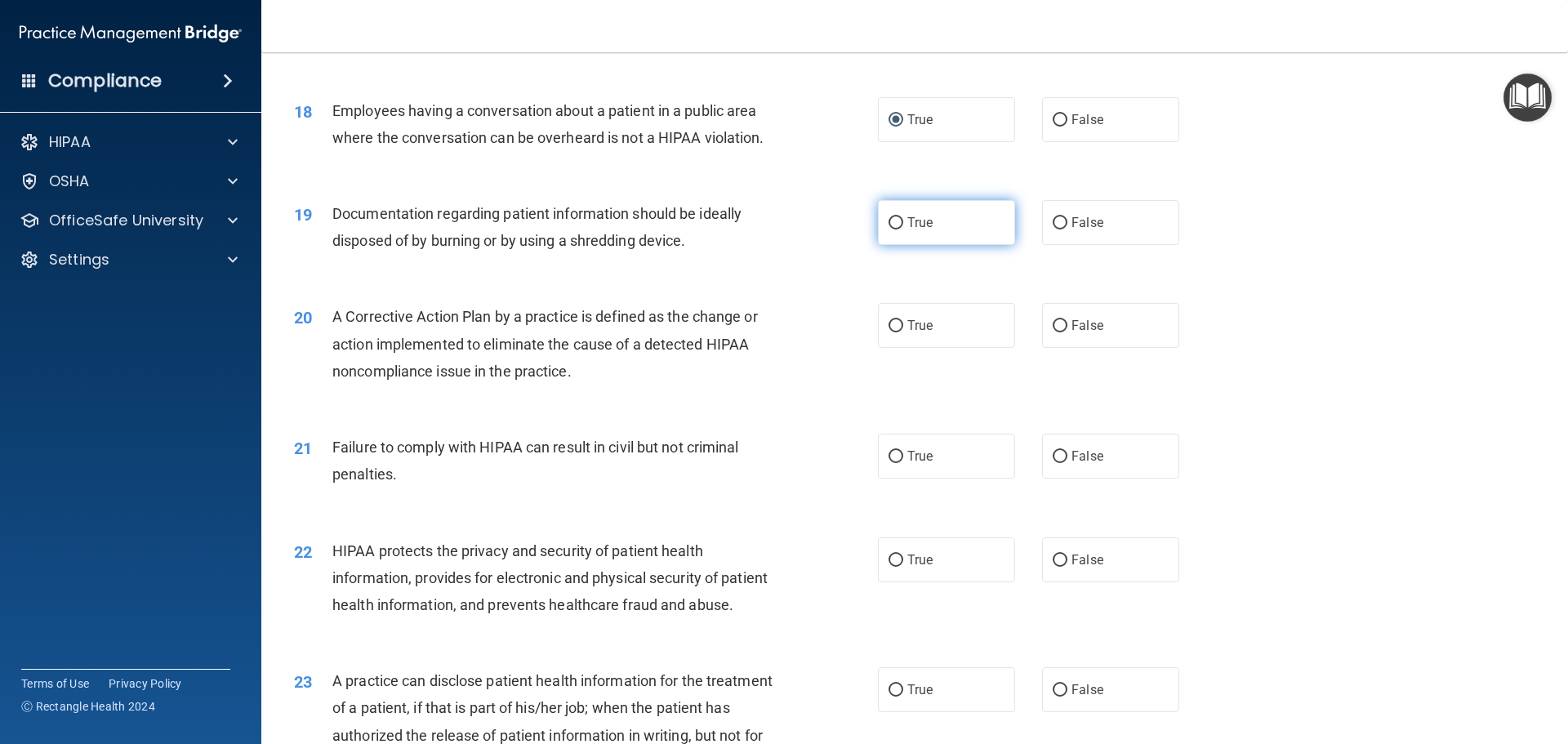
click at [895, 230] on input "True" at bounding box center [895, 223] width 14 height 12
radio input "true"
click at [894, 333] on input "True" at bounding box center [895, 326] width 14 height 12
radio input "true"
click at [892, 463] on input "True" at bounding box center [895, 456] width 14 height 12
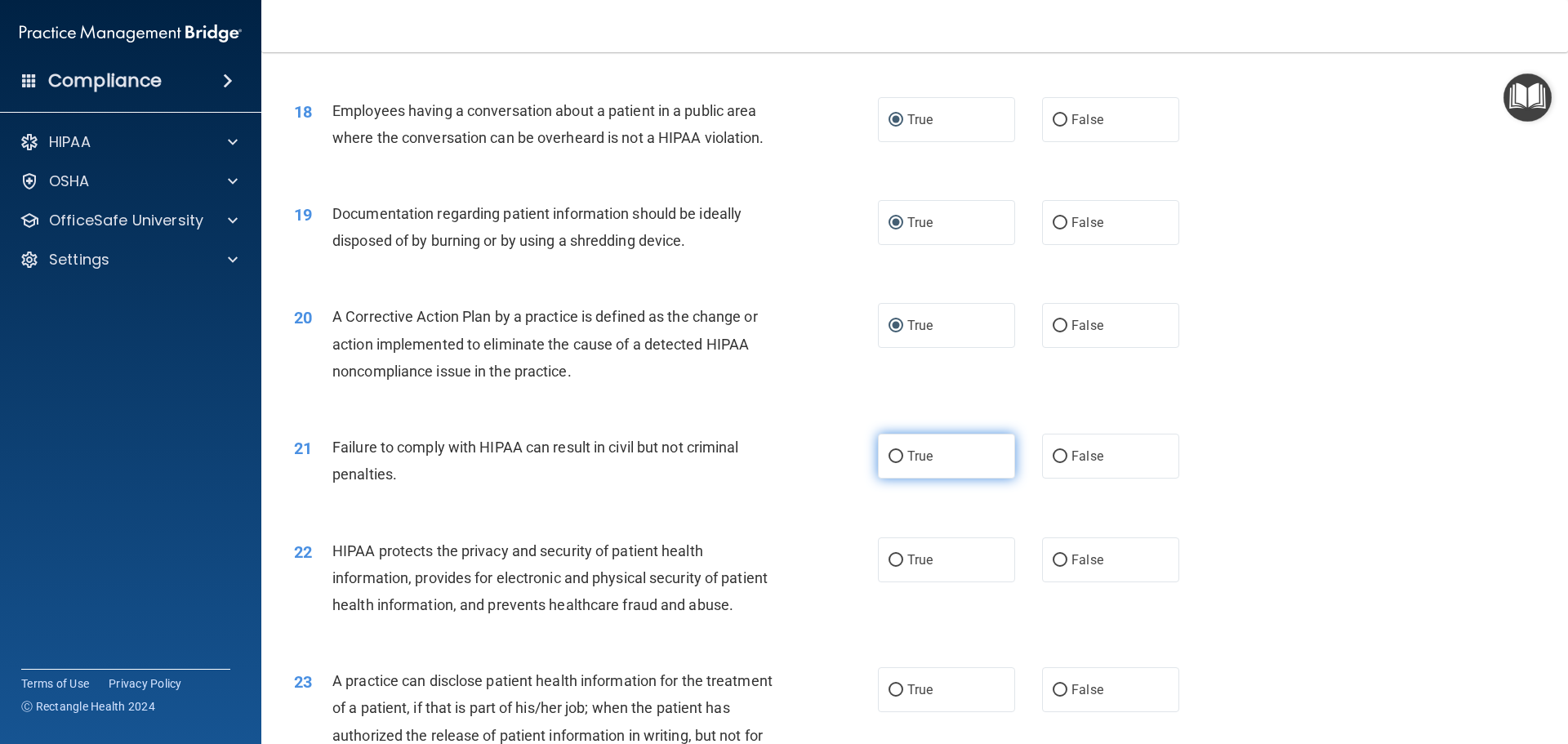
radio input "true"
click at [897, 582] on label "True" at bounding box center [947, 560] width 137 height 45
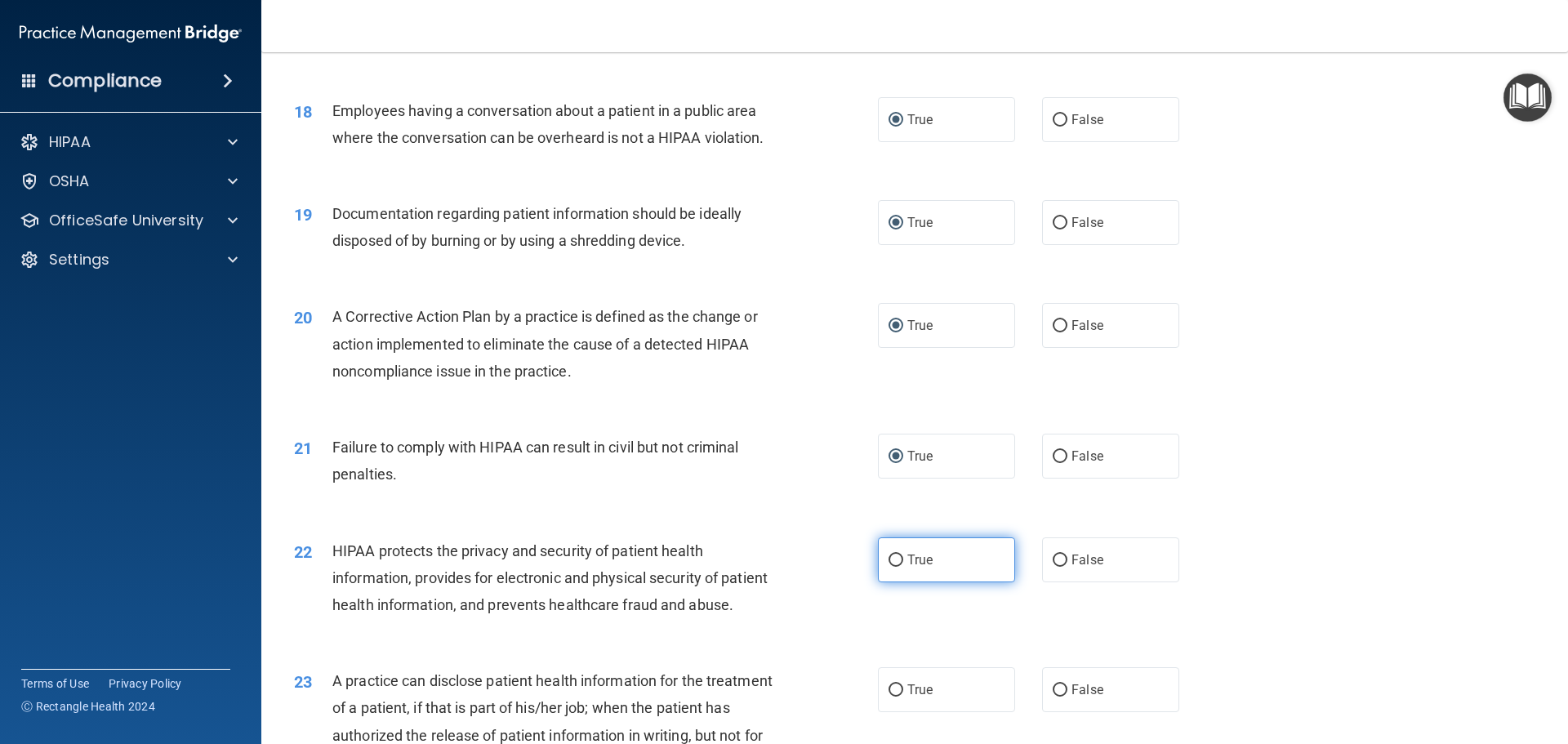
click at [889, 567] on input "True" at bounding box center [895, 561] width 14 height 12
radio input "true"
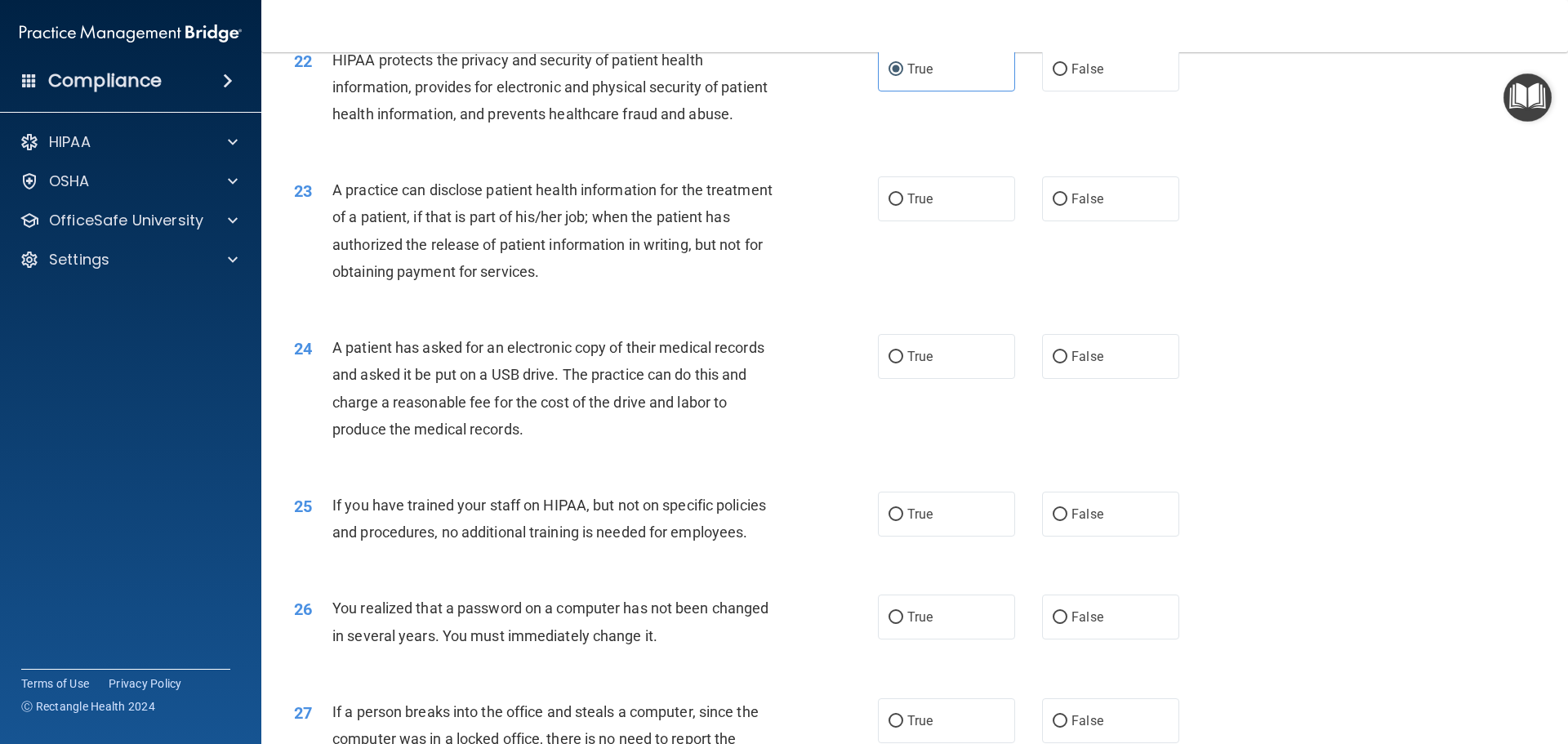
scroll to position [2532, 0]
click at [889, 206] on input "True" at bounding box center [895, 200] width 14 height 12
radio input "true"
drag, startPoint x: 887, startPoint y: 412, endPoint x: 927, endPoint y: 471, distance: 71.3
click at [889, 380] on label "True" at bounding box center [947, 356] width 137 height 45
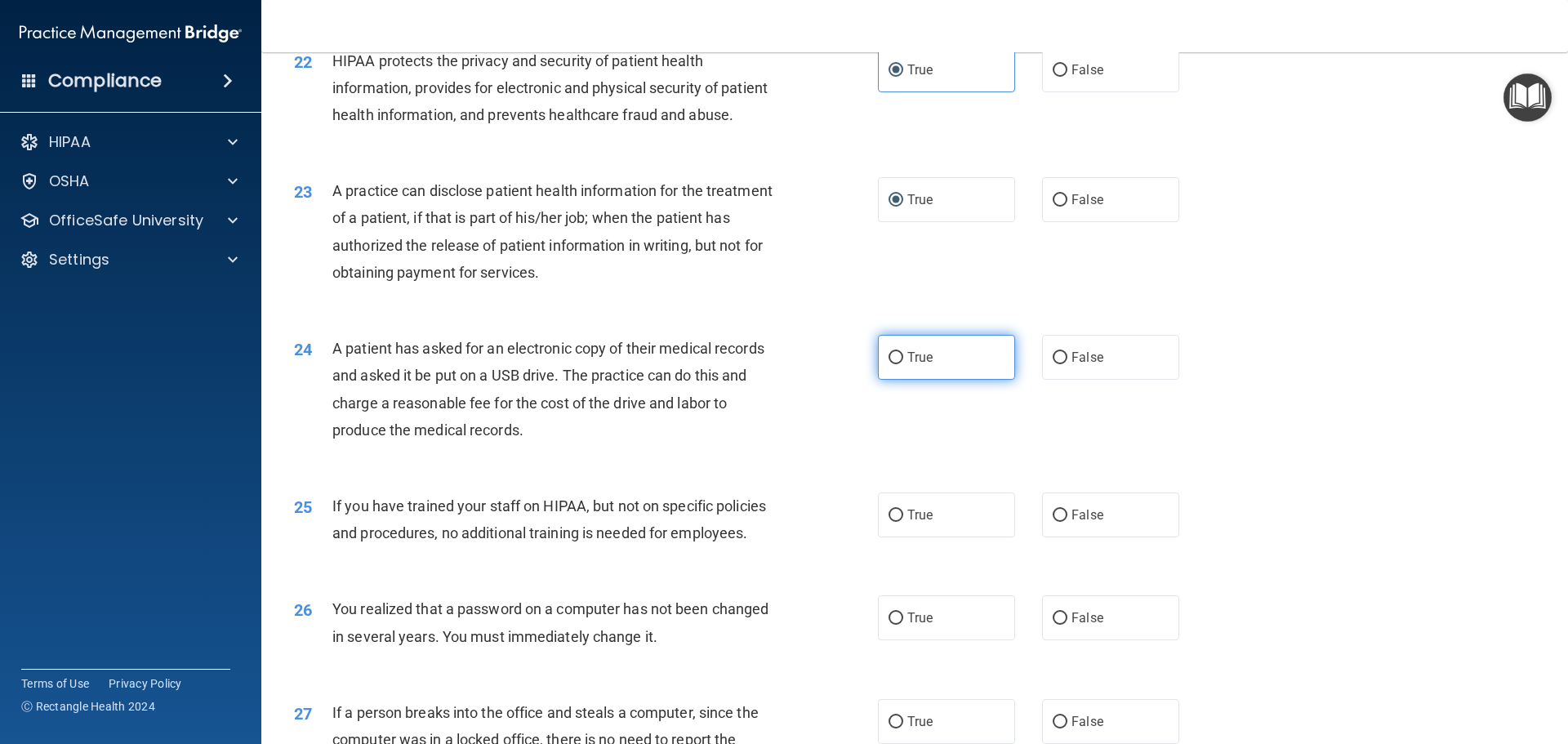
click at [889, 364] on input "True" at bounding box center [895, 357] width 14 height 12
radio input "true"
click at [889, 522] on input "True" at bounding box center [895, 515] width 14 height 12
radio input "true"
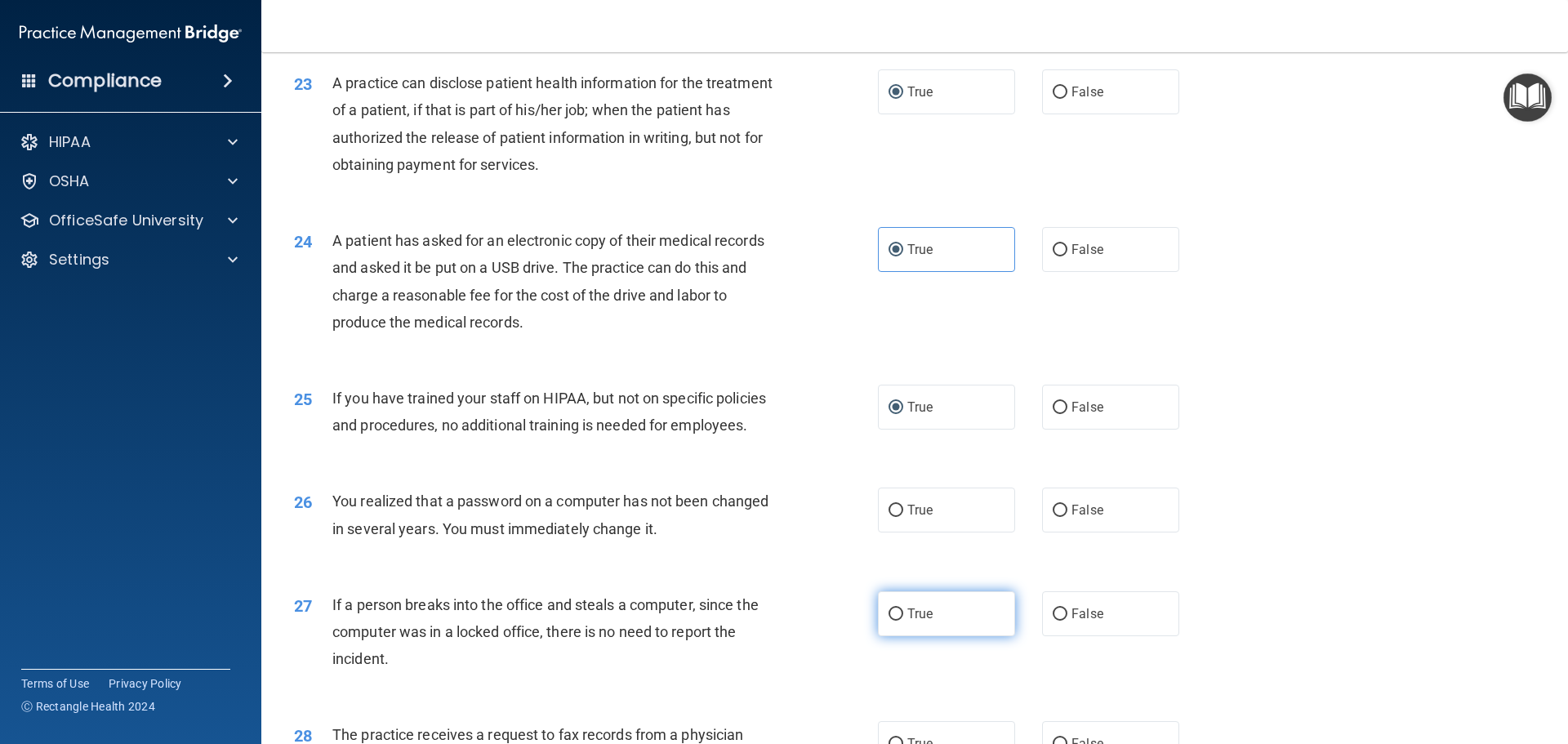
scroll to position [2940, 0]
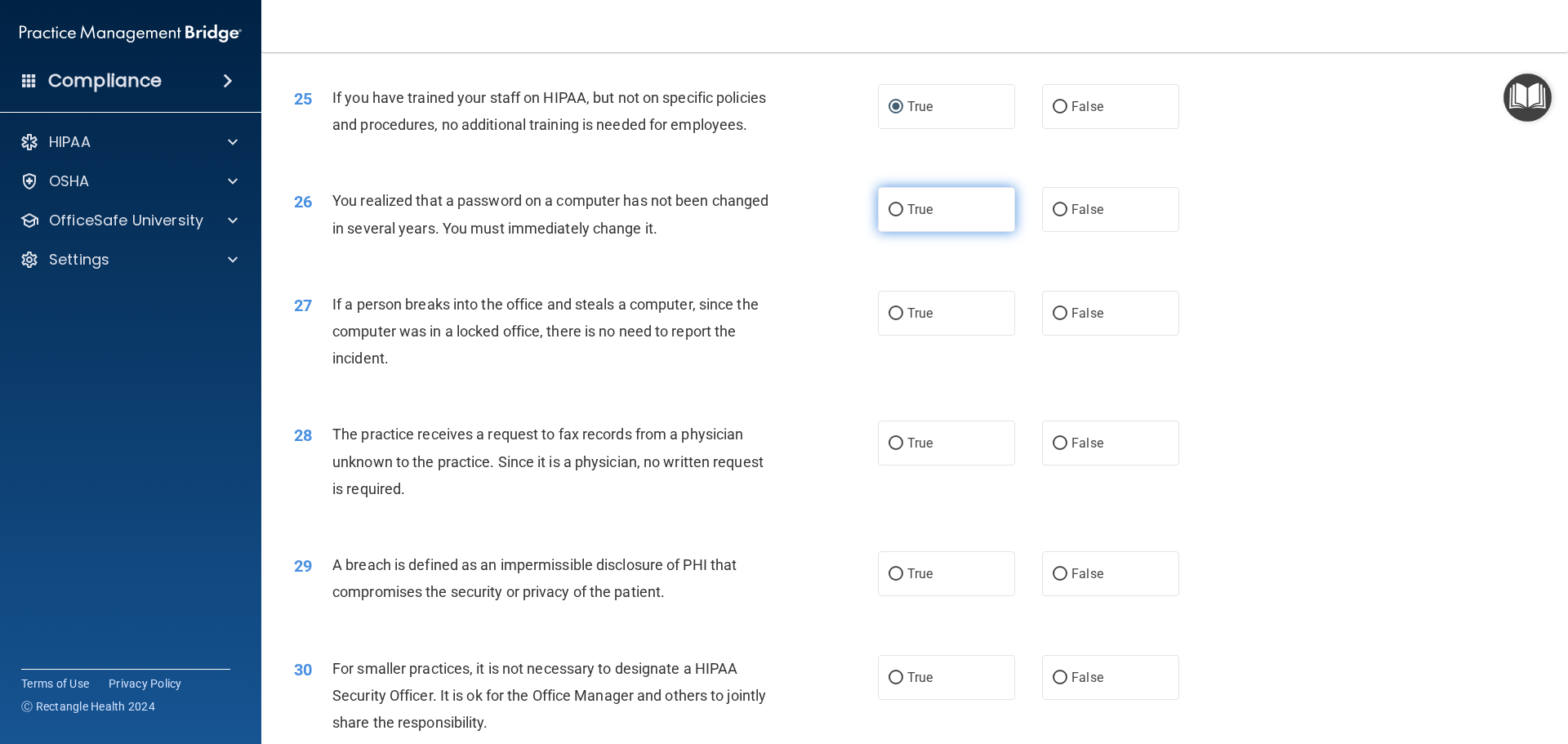
click at [891, 217] on input "True" at bounding box center [895, 210] width 14 height 12
radio input "true"
drag, startPoint x: 890, startPoint y: 361, endPoint x: 908, endPoint y: 416, distance: 57.9
click at [890, 320] on input "True" at bounding box center [895, 314] width 14 height 12
radio input "true"
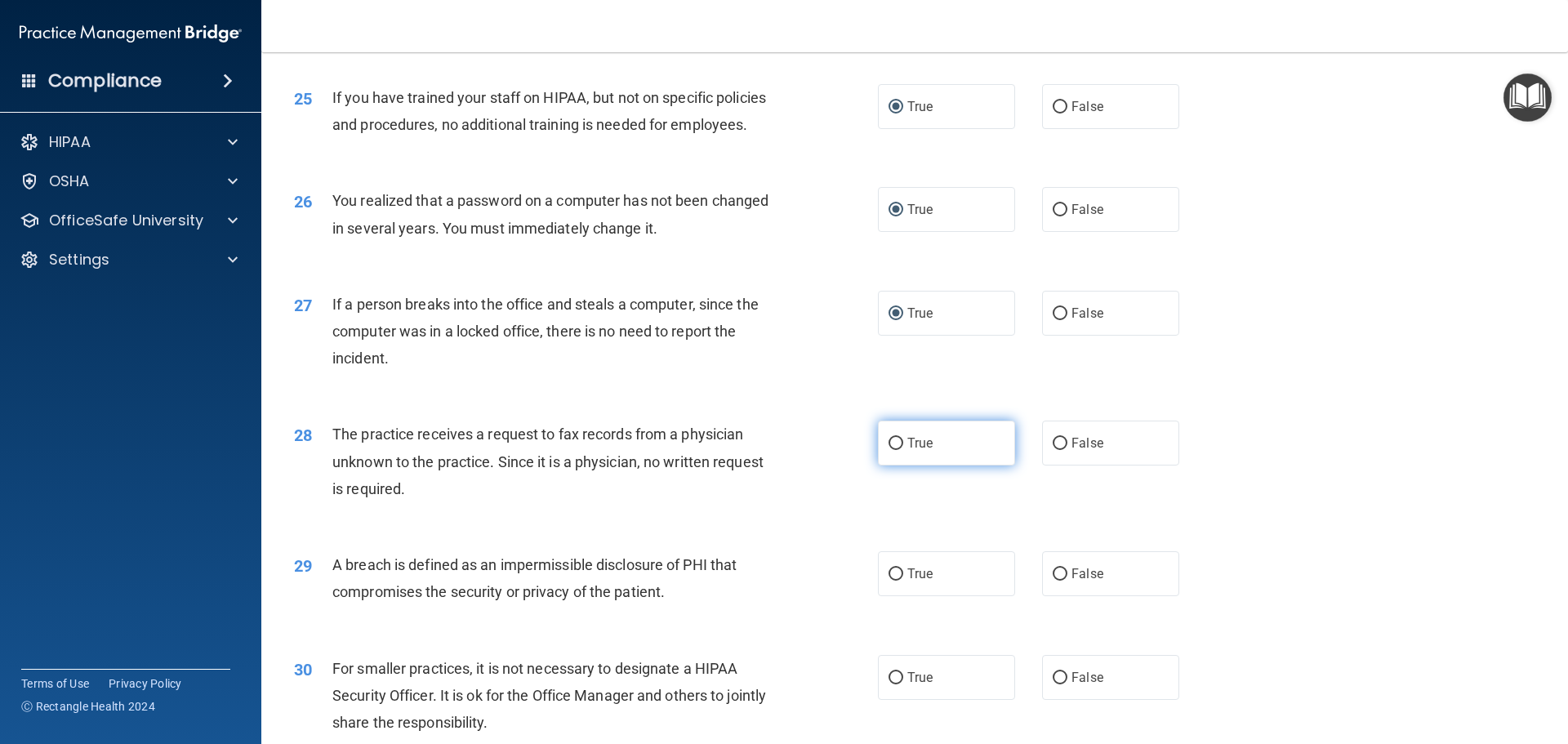
click at [890, 450] on input "True" at bounding box center [895, 444] width 14 height 12
radio input "true"
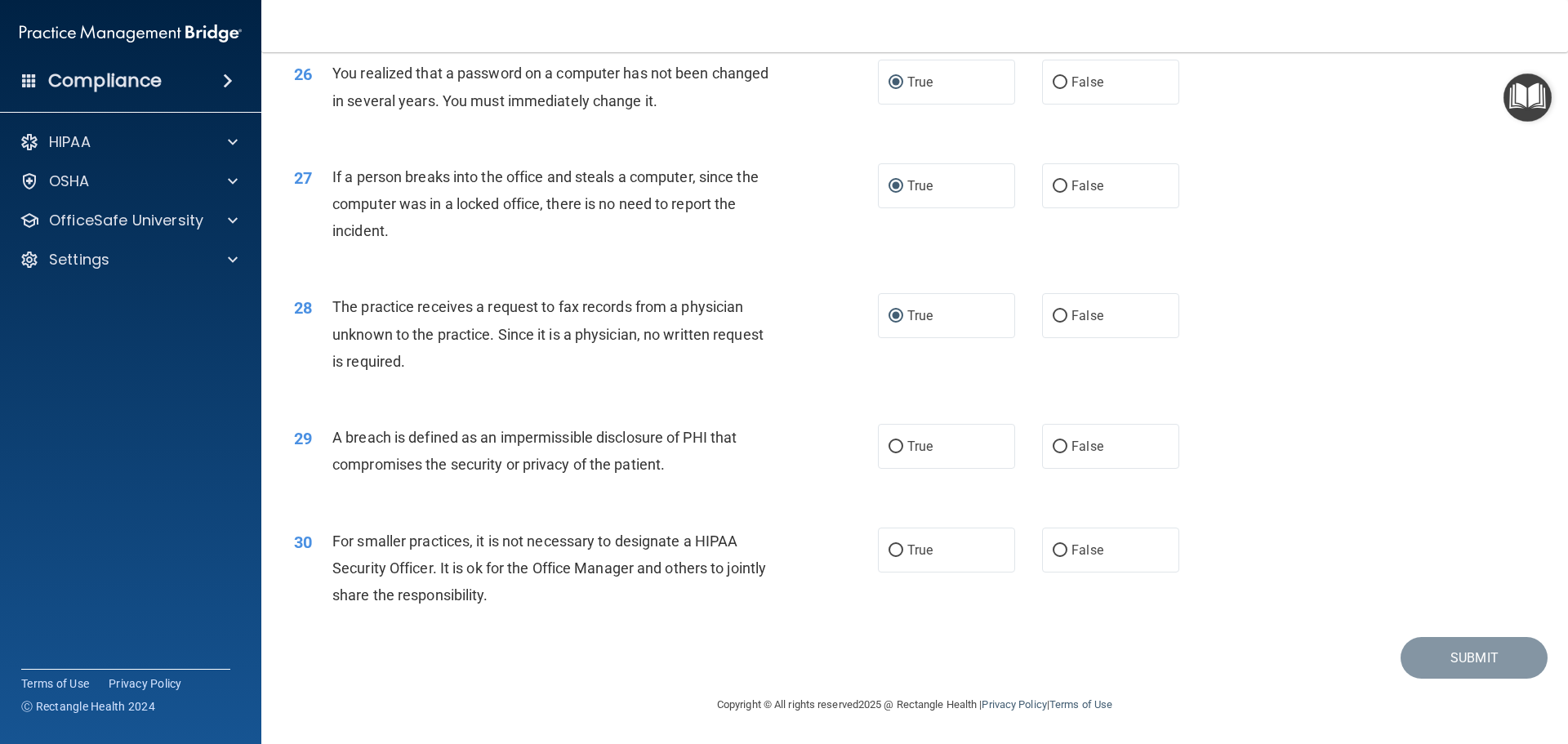
scroll to position [3121, 0]
click at [889, 453] on input "True" at bounding box center [895, 447] width 14 height 12
radio input "true"
click at [895, 544] on label "True" at bounding box center [947, 549] width 137 height 45
click at [889, 548] on input "True" at bounding box center [895, 550] width 14 height 12
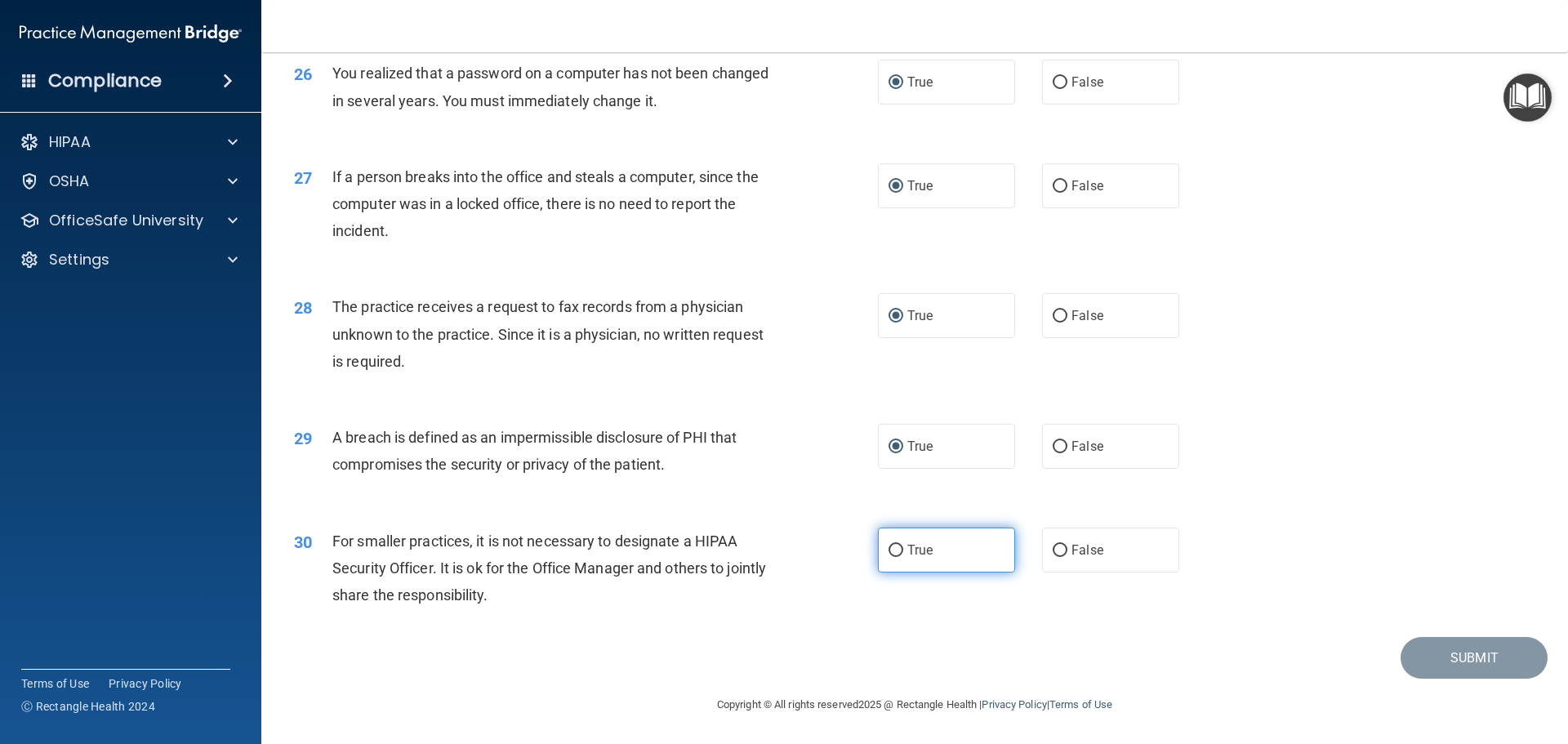
radio input "true"
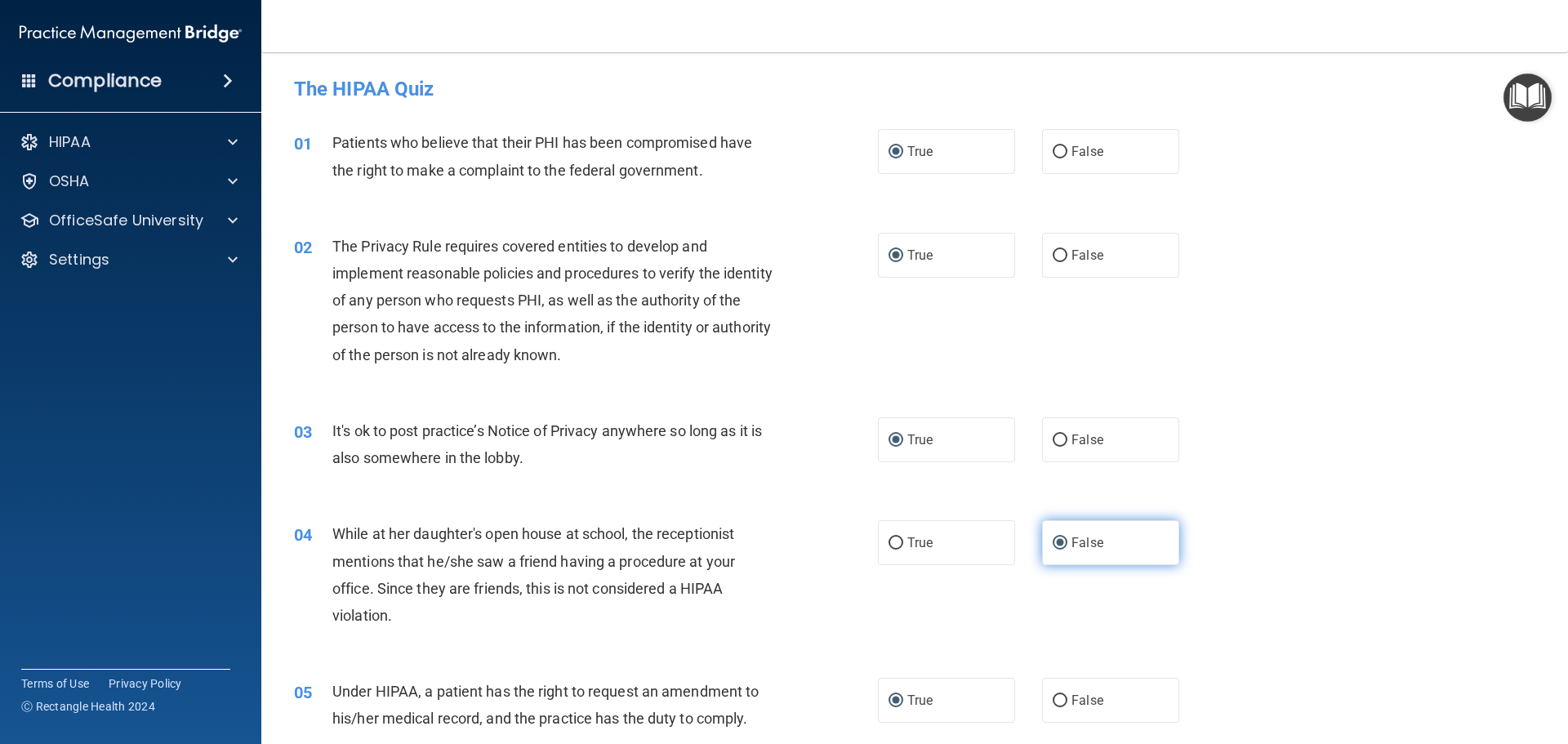
scroll to position [82, 0]
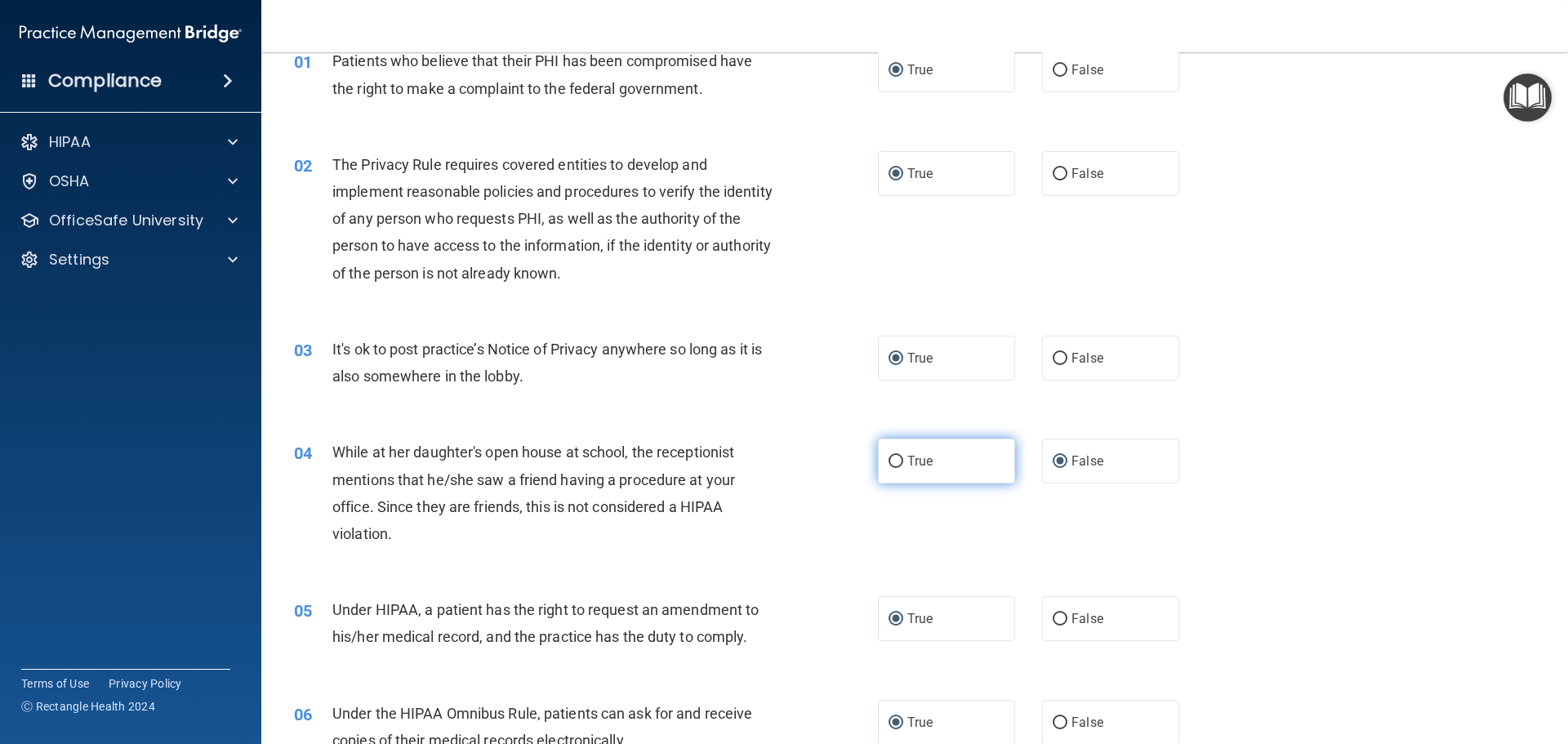
click at [892, 464] on input "True" at bounding box center [895, 462] width 14 height 12
radio input "true"
radio input "false"
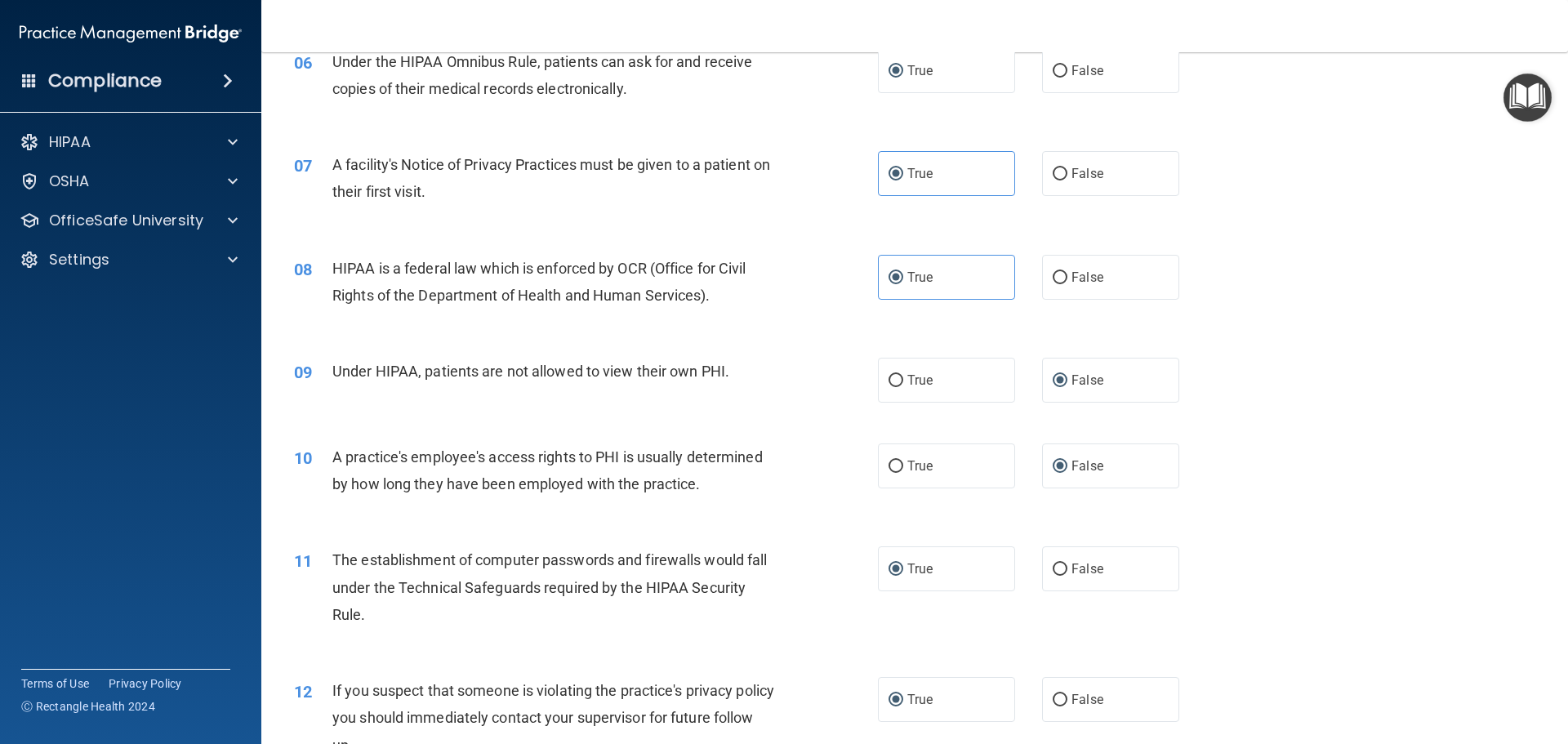
scroll to position [735, 0]
click at [898, 382] on label "True" at bounding box center [947, 378] width 137 height 45
click at [898, 382] on input "True" at bounding box center [895, 379] width 14 height 12
radio input "true"
radio input "false"
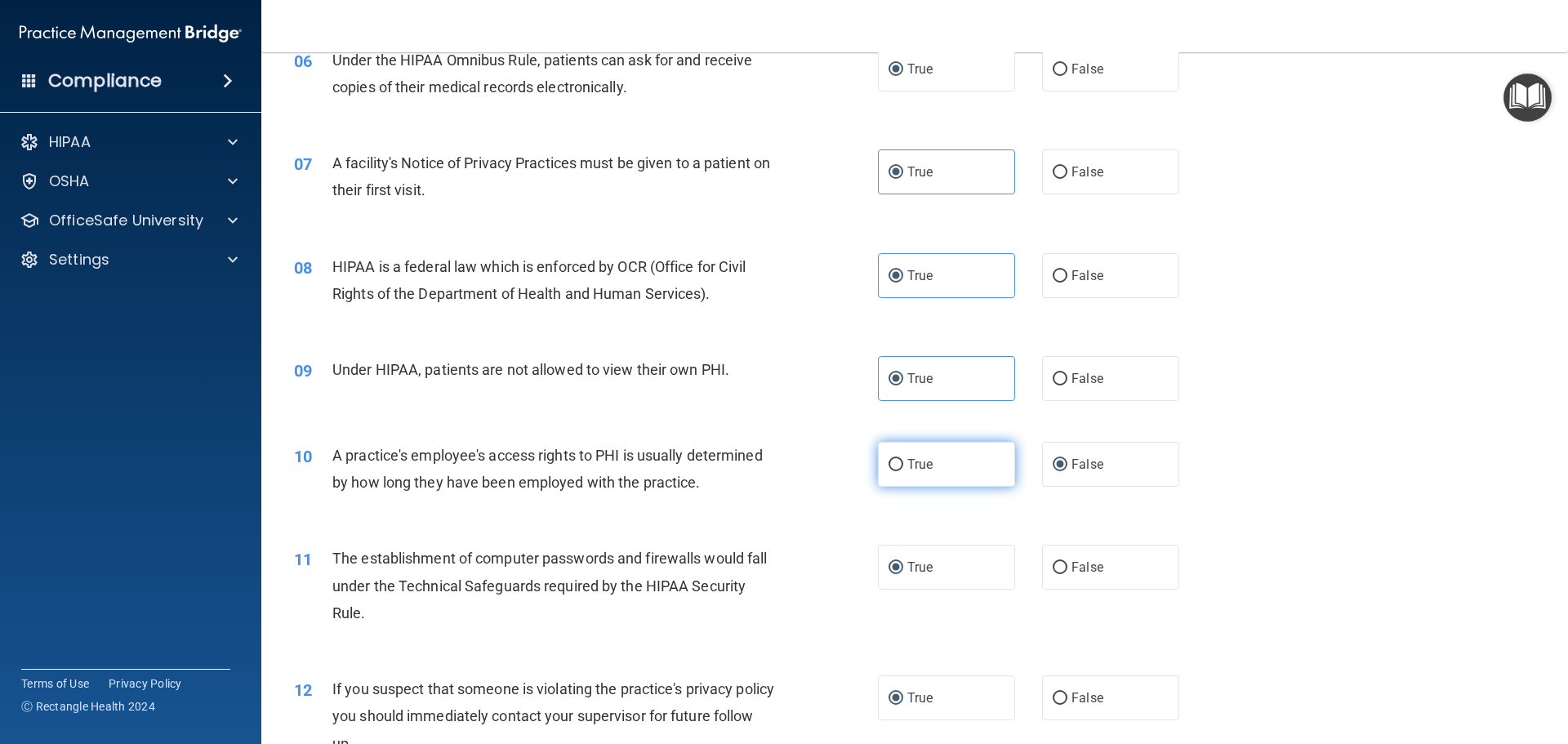
click at [889, 459] on input "True" at bounding box center [895, 465] width 14 height 12
radio input "true"
radio input "false"
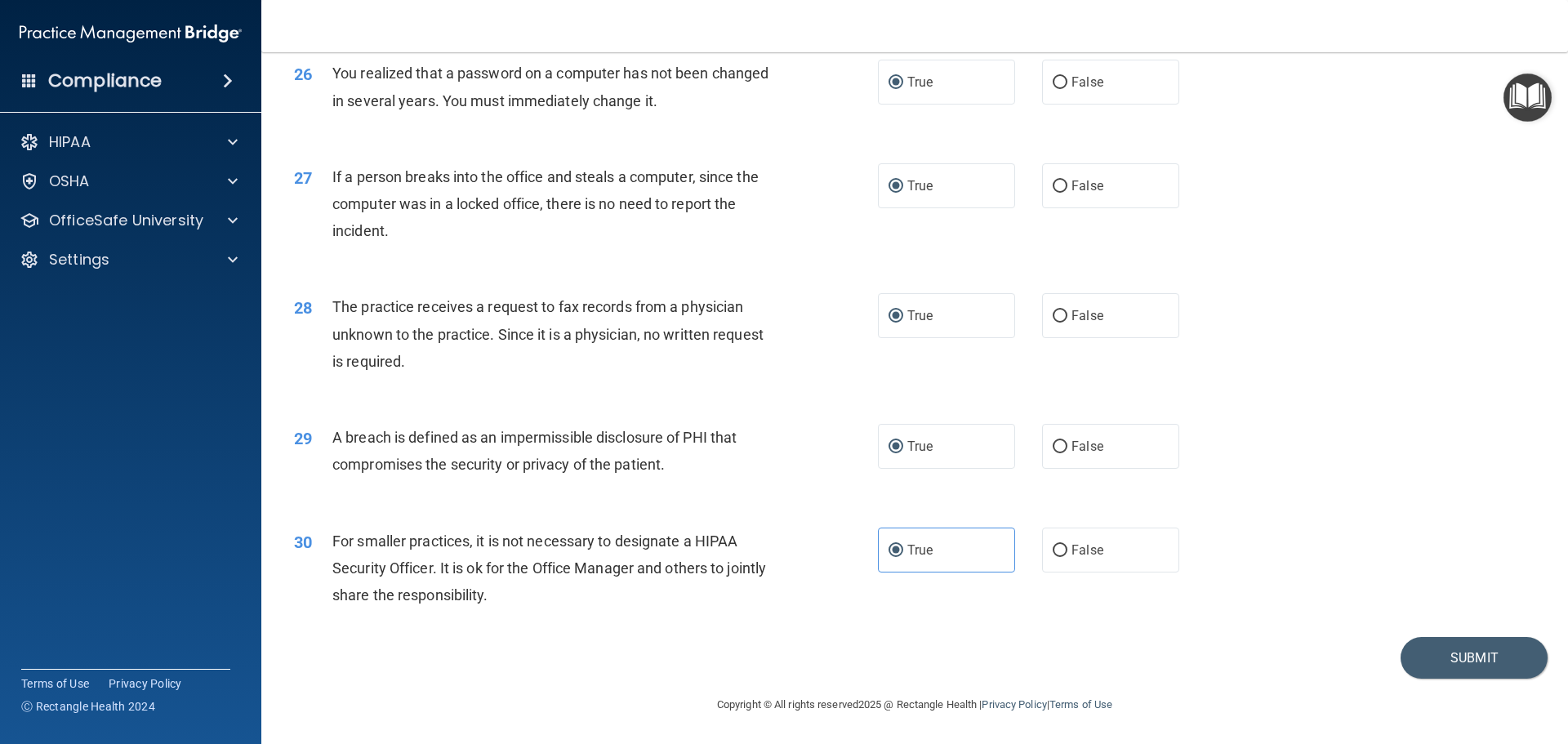
scroll to position [3121, 0]
click at [1457, 653] on button "Submit" at bounding box center [1474, 658] width 147 height 42
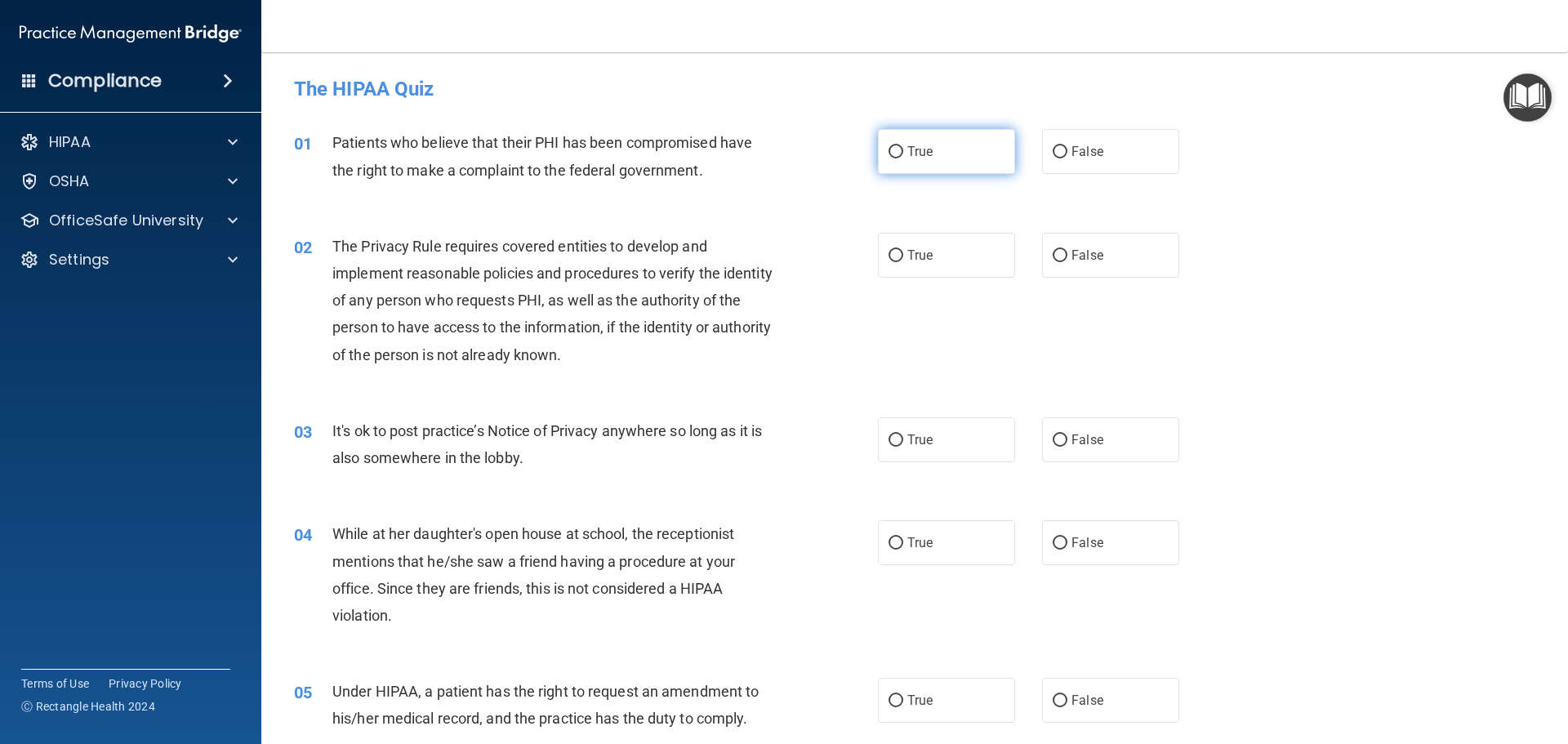
click at [893, 148] on input "True" at bounding box center [895, 152] width 14 height 12
radio input "true"
click at [889, 255] on input "True" at bounding box center [895, 256] width 14 height 12
radio input "true"
click at [892, 435] on input "True" at bounding box center [895, 440] width 14 height 12
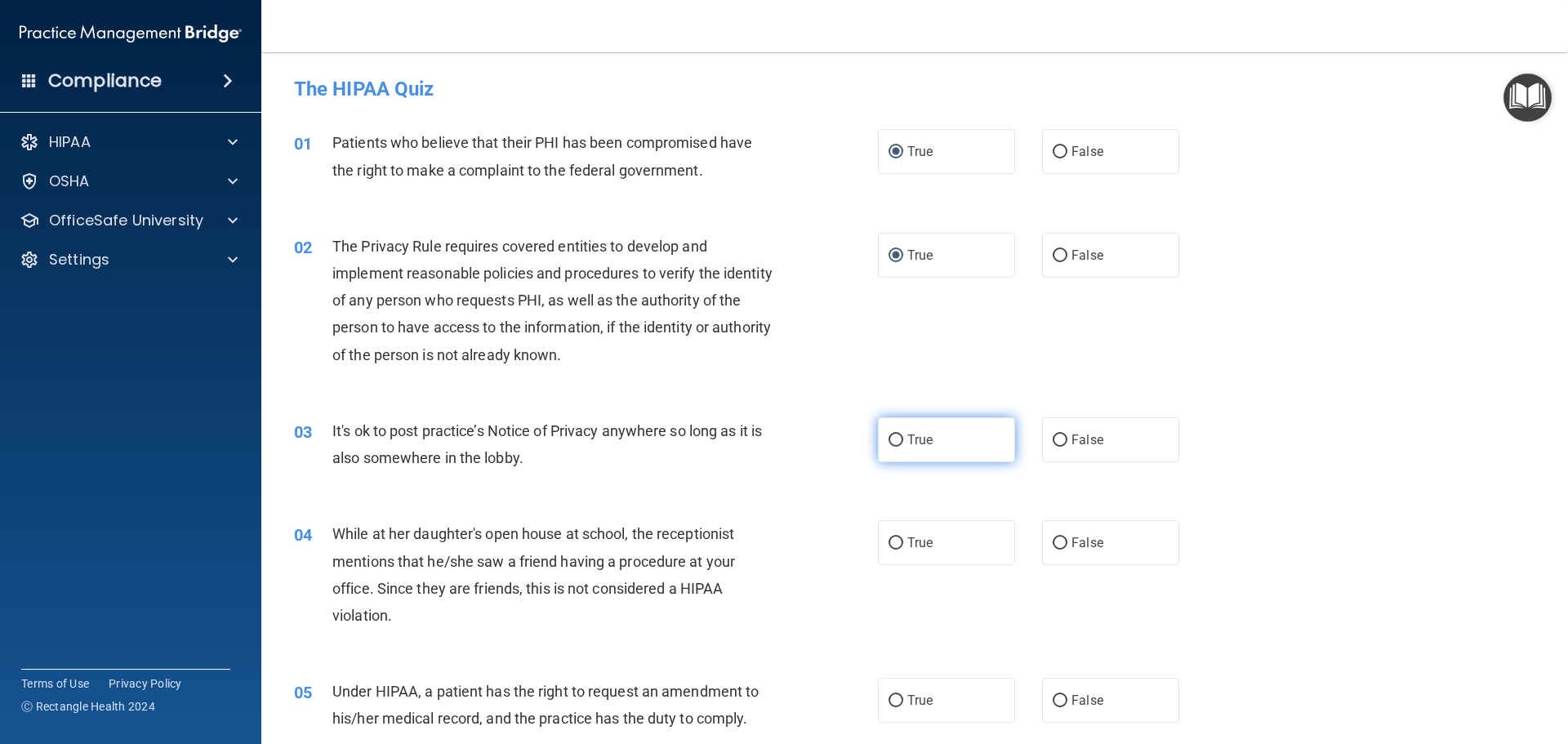
radio input "true"
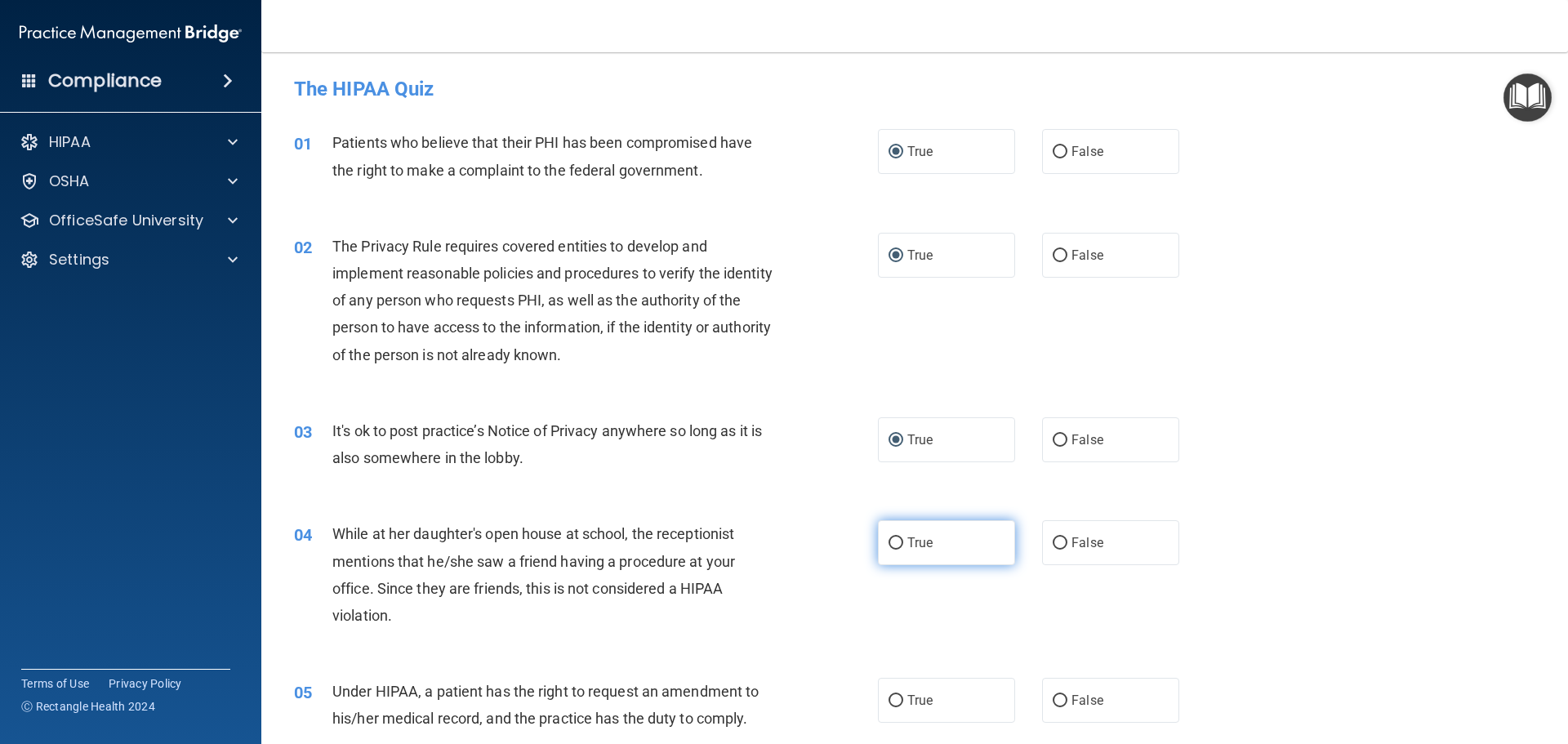
drag, startPoint x: 889, startPoint y: 535, endPoint x: 920, endPoint y: 523, distance: 33.2
click at [889, 538] on input "True" at bounding box center [895, 544] width 14 height 12
radio input "true"
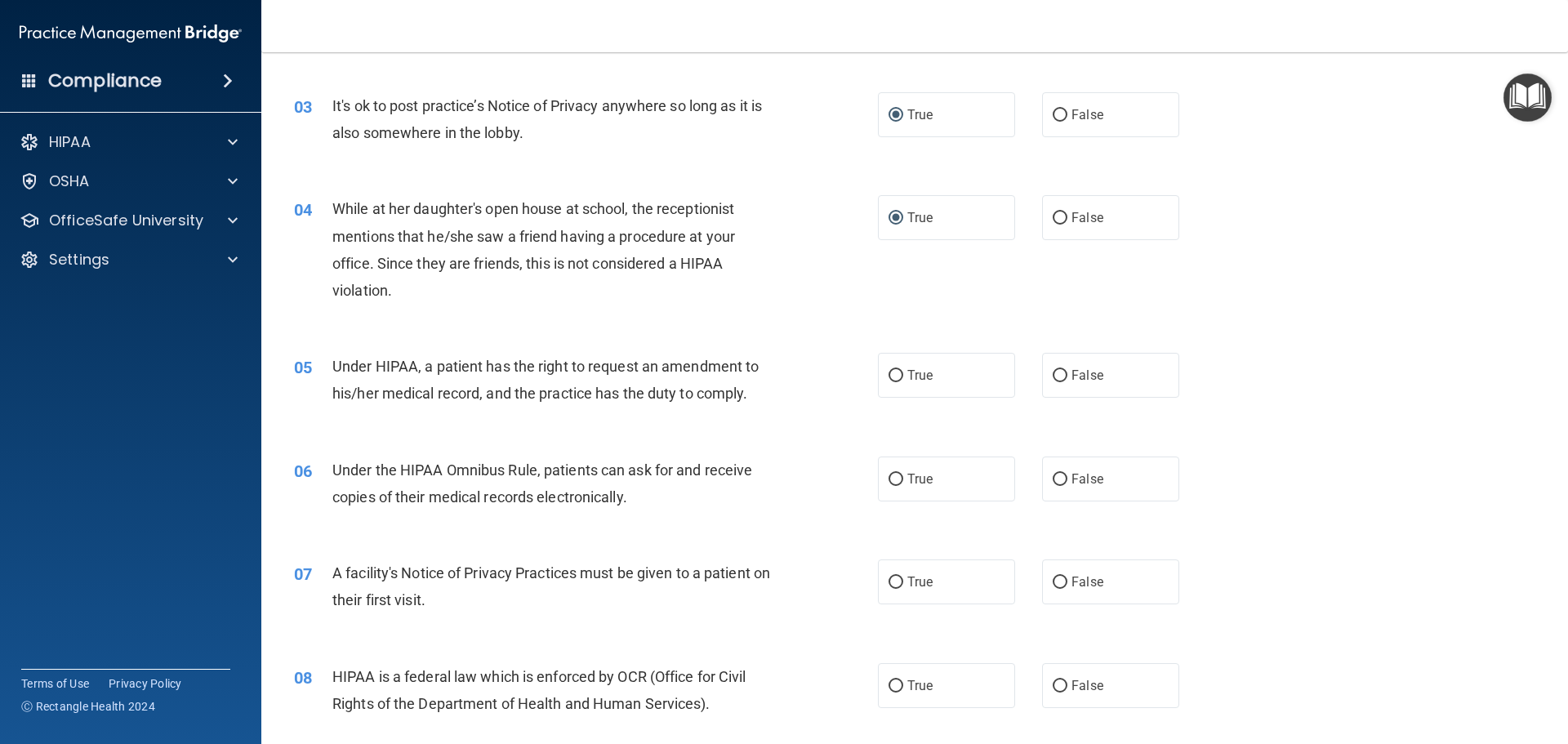
scroll to position [327, 0]
click at [904, 386] on label "True" at bounding box center [947, 373] width 137 height 45
click at [904, 381] on input "True" at bounding box center [895, 374] width 14 height 12
radio input "true"
drag, startPoint x: 895, startPoint y: 470, endPoint x: 905, endPoint y: 483, distance: 16.4
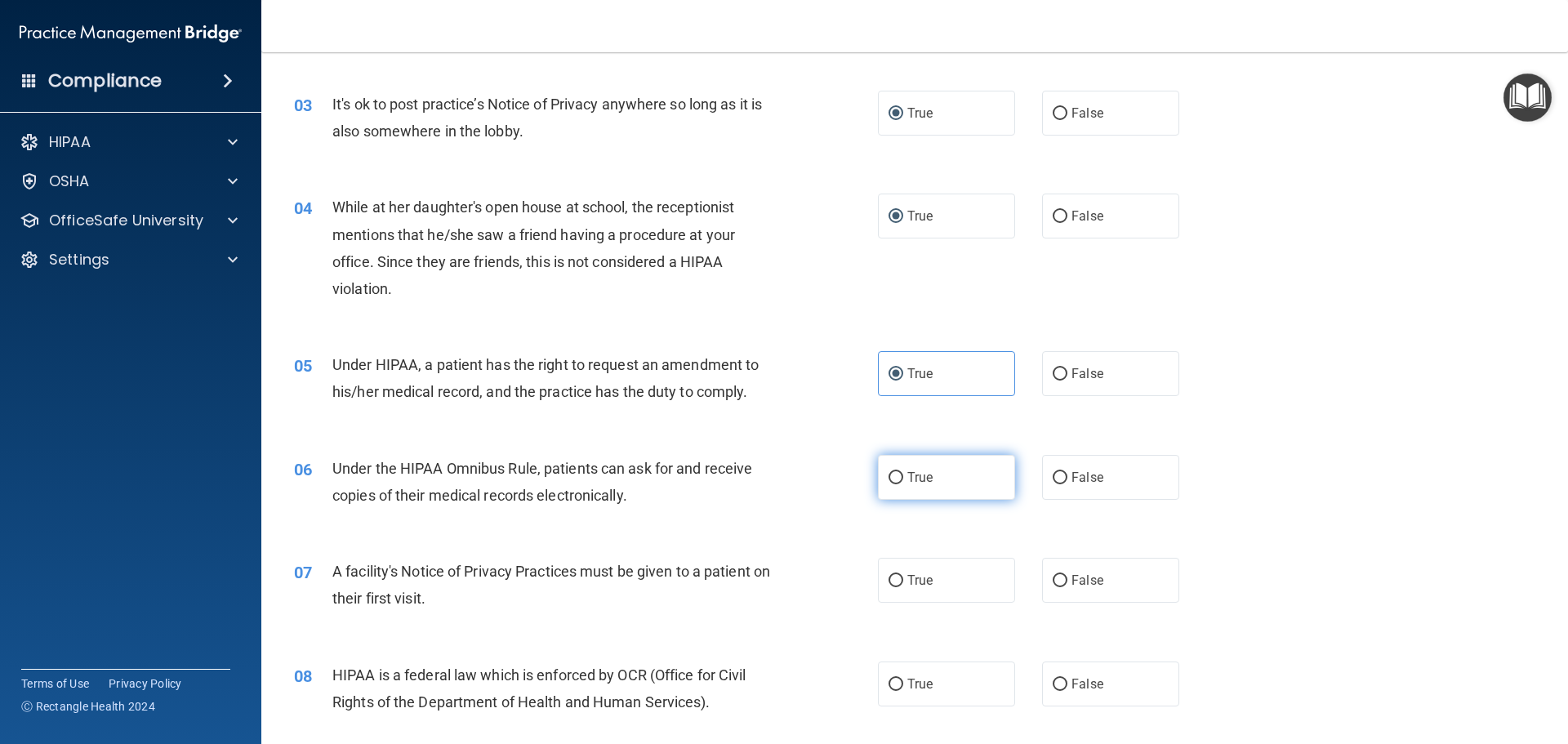
click at [896, 473] on label "True" at bounding box center [947, 477] width 137 height 45
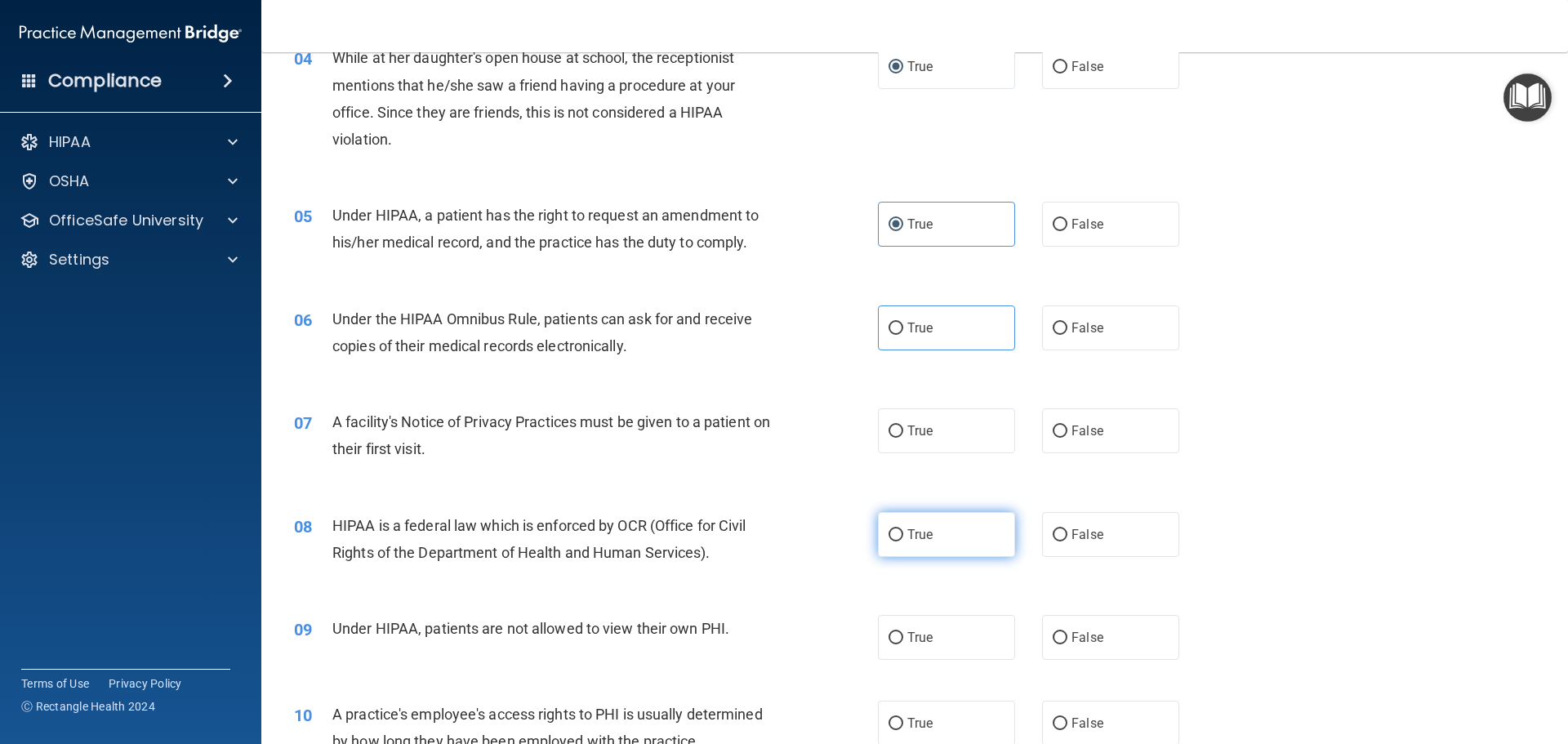
scroll to position [572, 0]
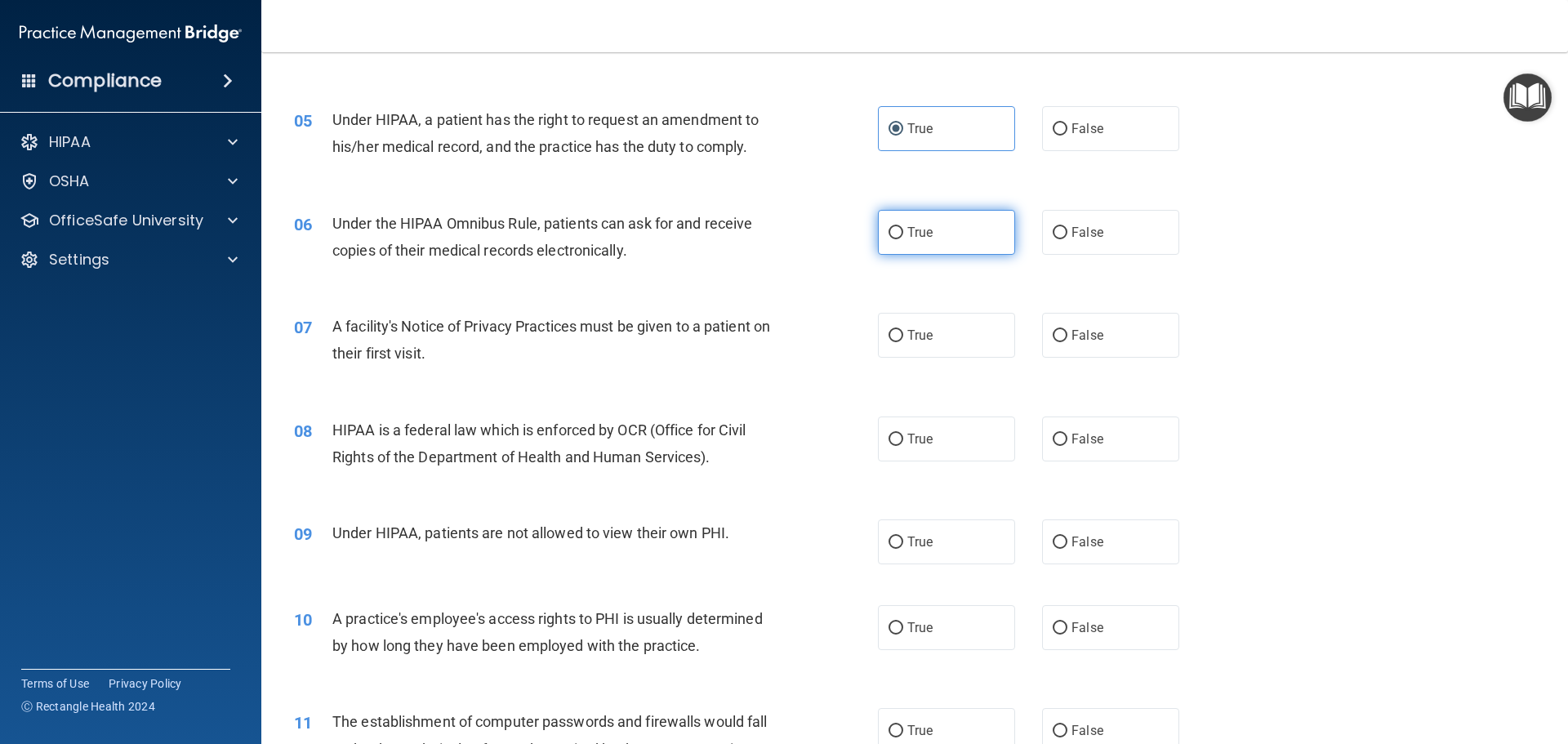
click at [887, 224] on label "True" at bounding box center [947, 232] width 137 height 45
click at [889, 227] on input "True" at bounding box center [895, 233] width 14 height 12
radio input "true"
click at [896, 335] on input "True" at bounding box center [895, 335] width 14 height 12
radio input "true"
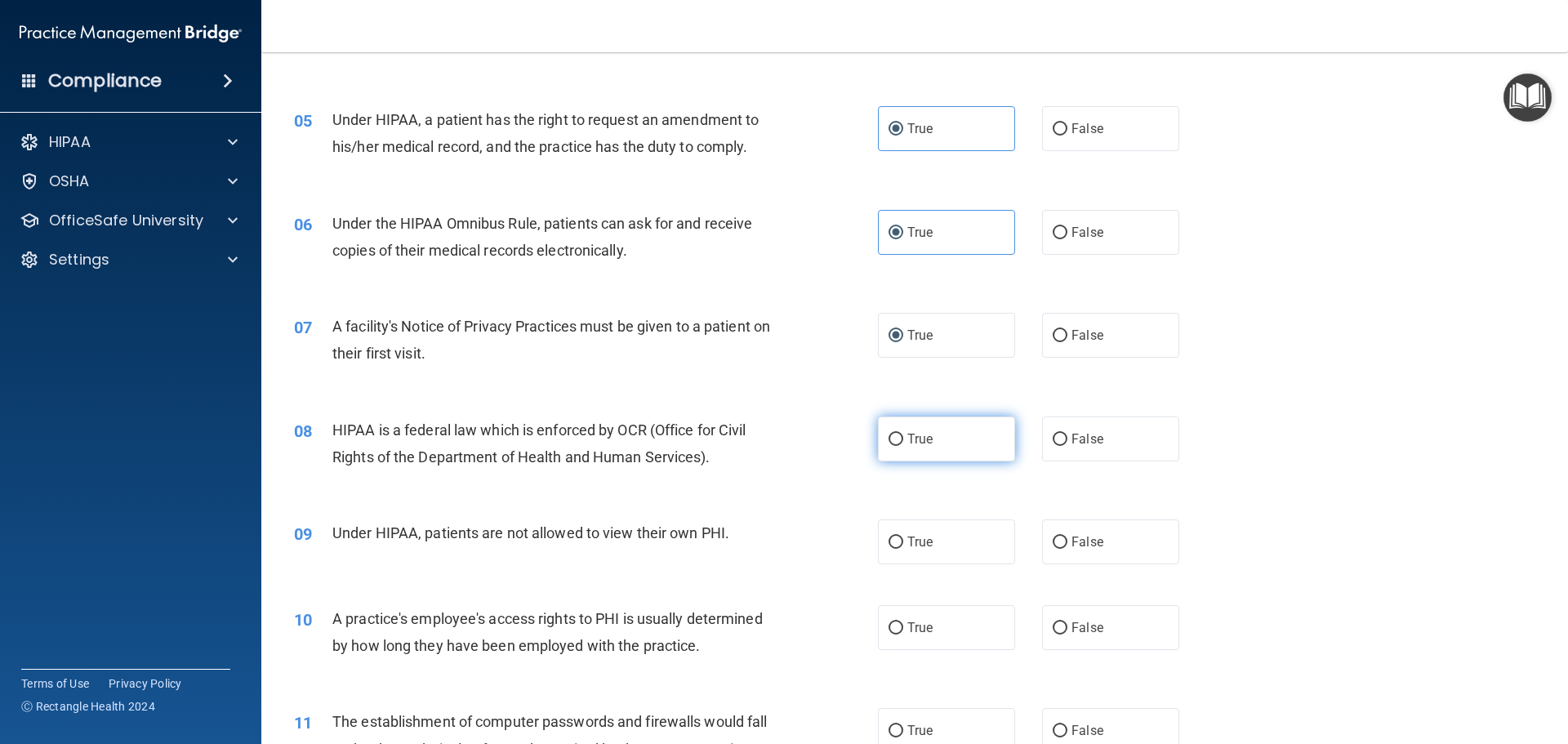
drag, startPoint x: 887, startPoint y: 436, endPoint x: 890, endPoint y: 445, distance: 9.5
click at [889, 439] on input "True" at bounding box center [895, 439] width 14 height 12
radio input "true"
click at [889, 542] on input "True" at bounding box center [895, 543] width 14 height 12
radio input "true"
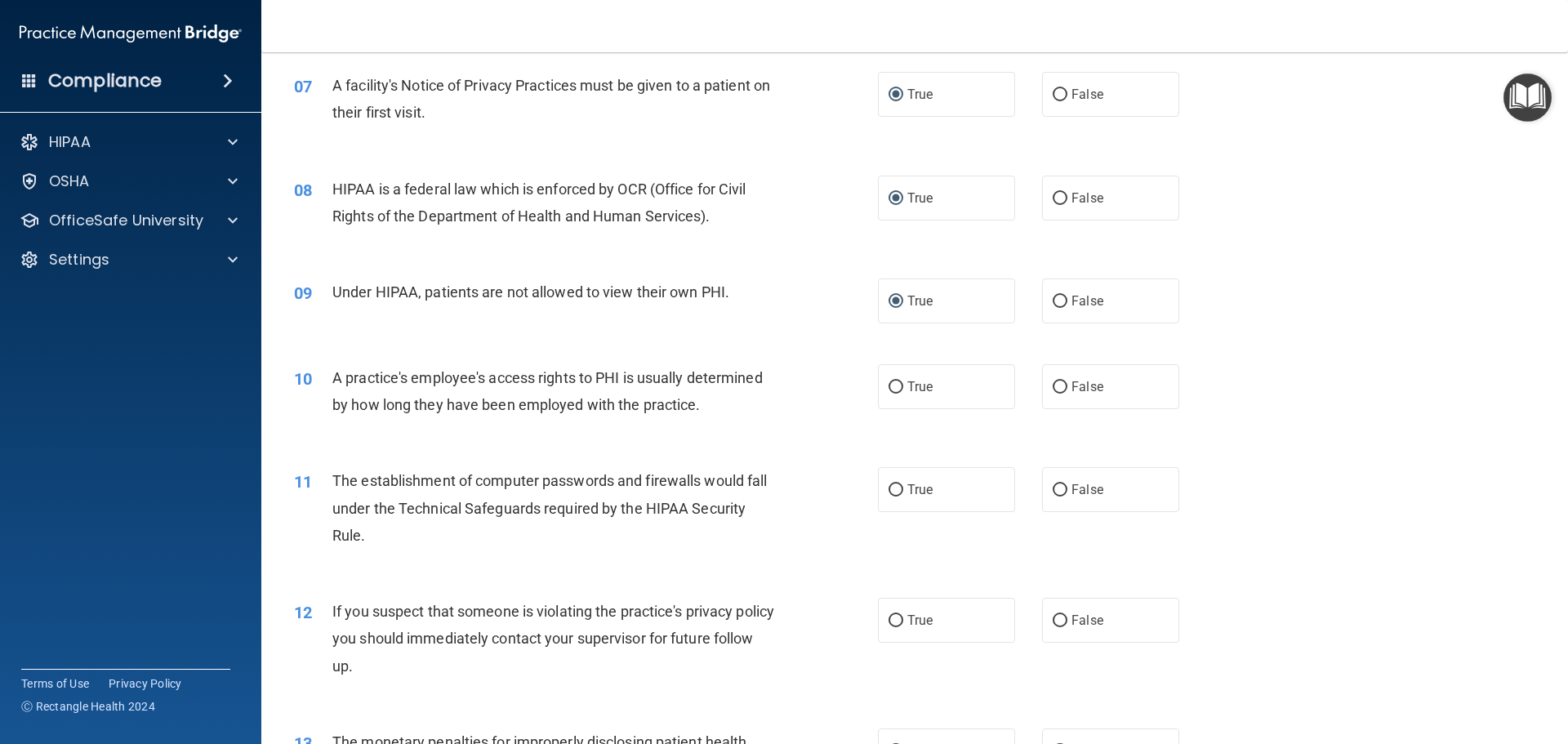
scroll to position [817, 0]
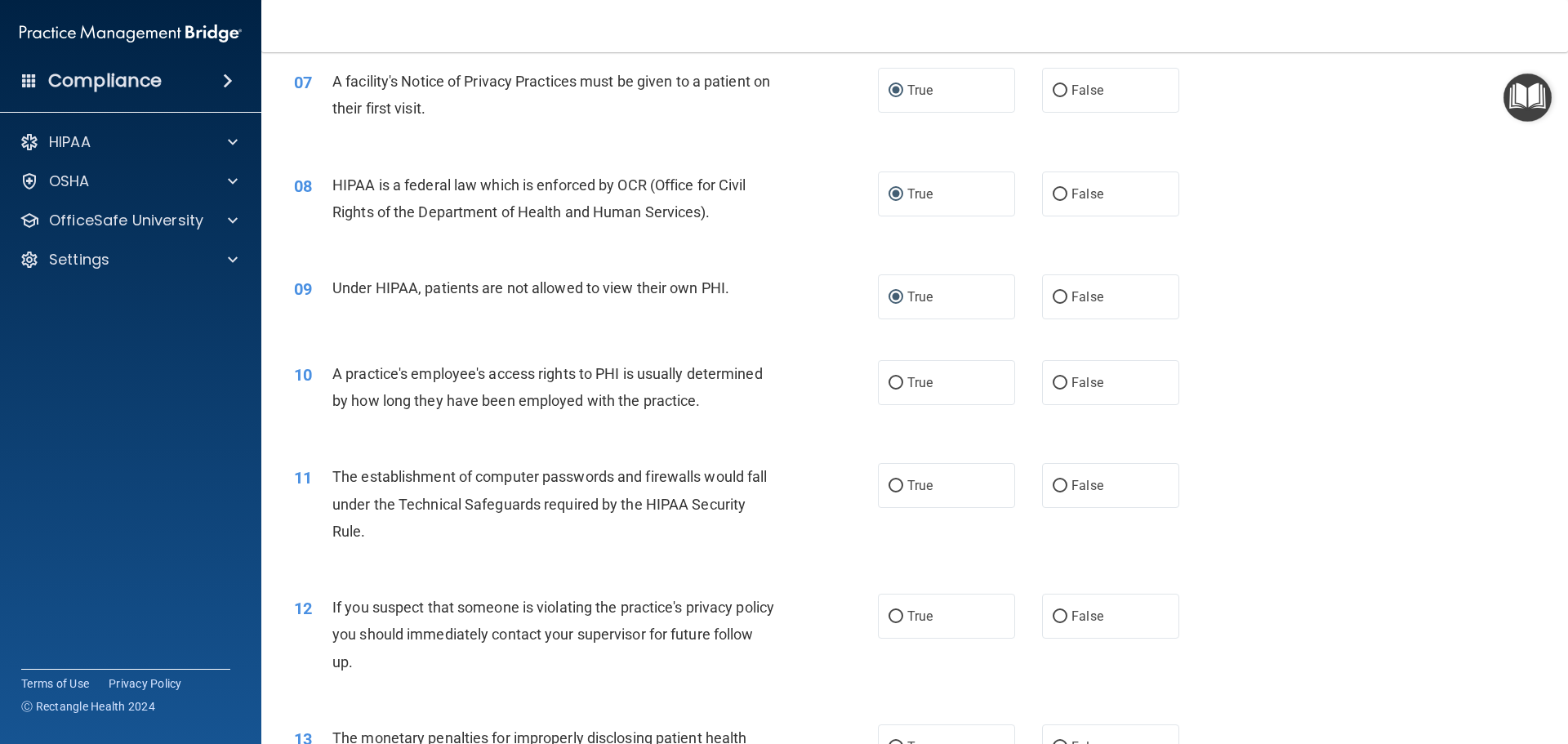
drag, startPoint x: 889, startPoint y: 385, endPoint x: 905, endPoint y: 434, distance: 51.5
click at [891, 391] on label "True" at bounding box center [947, 382] width 137 height 45
click at [892, 486] on input "True" at bounding box center [895, 486] width 14 height 12
radio input "true"
click at [896, 385] on input "True" at bounding box center [895, 383] width 14 height 12
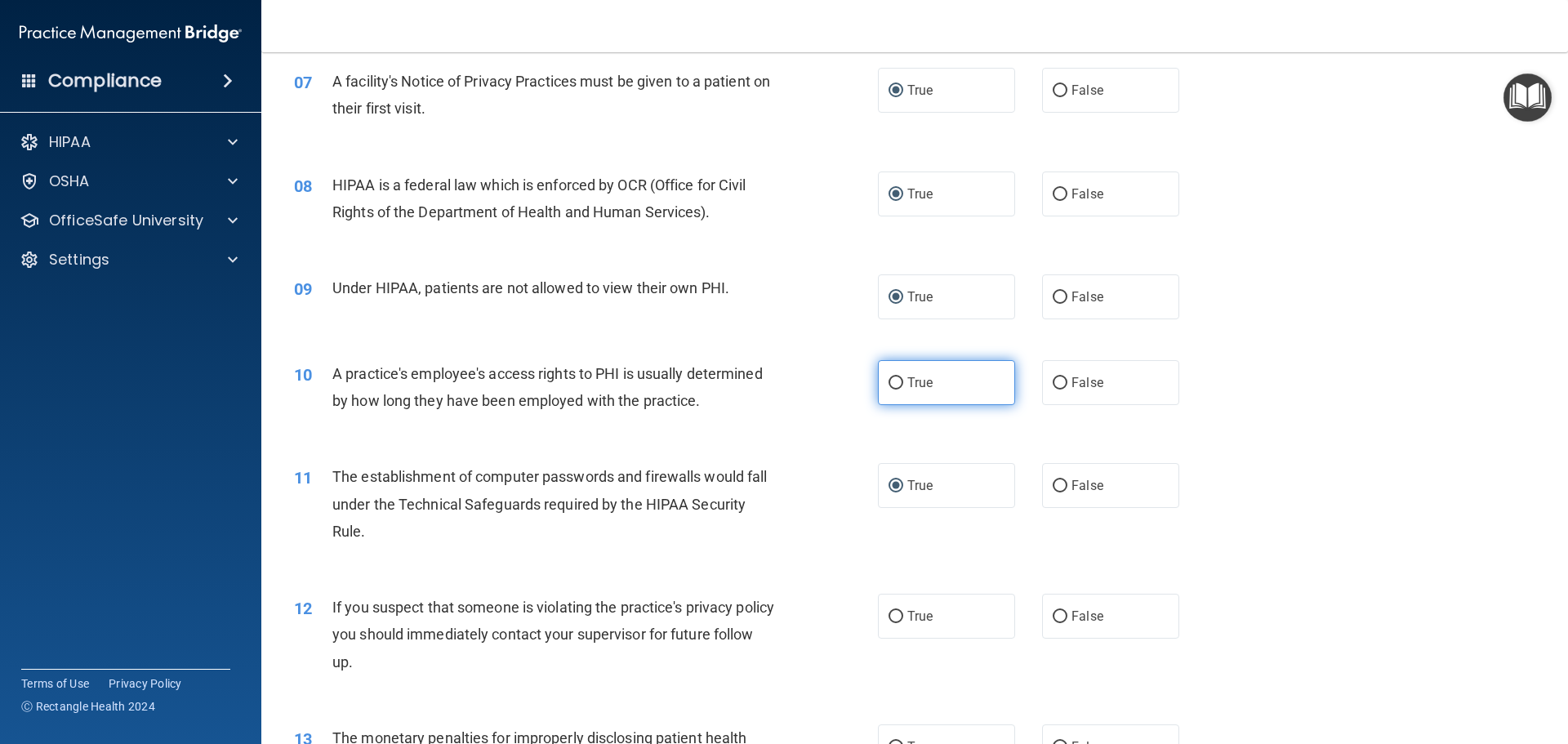
radio input "true"
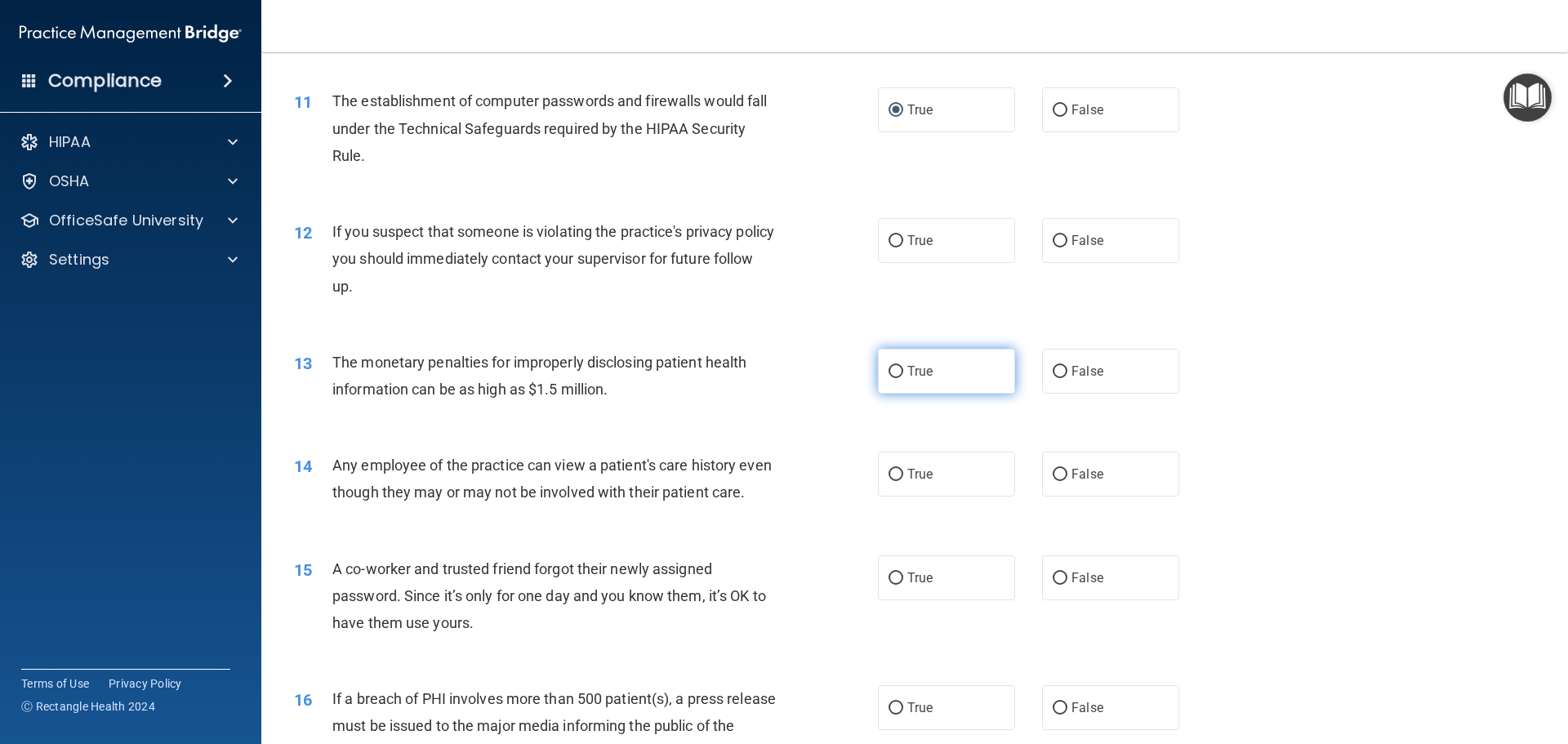
scroll to position [1225, 0]
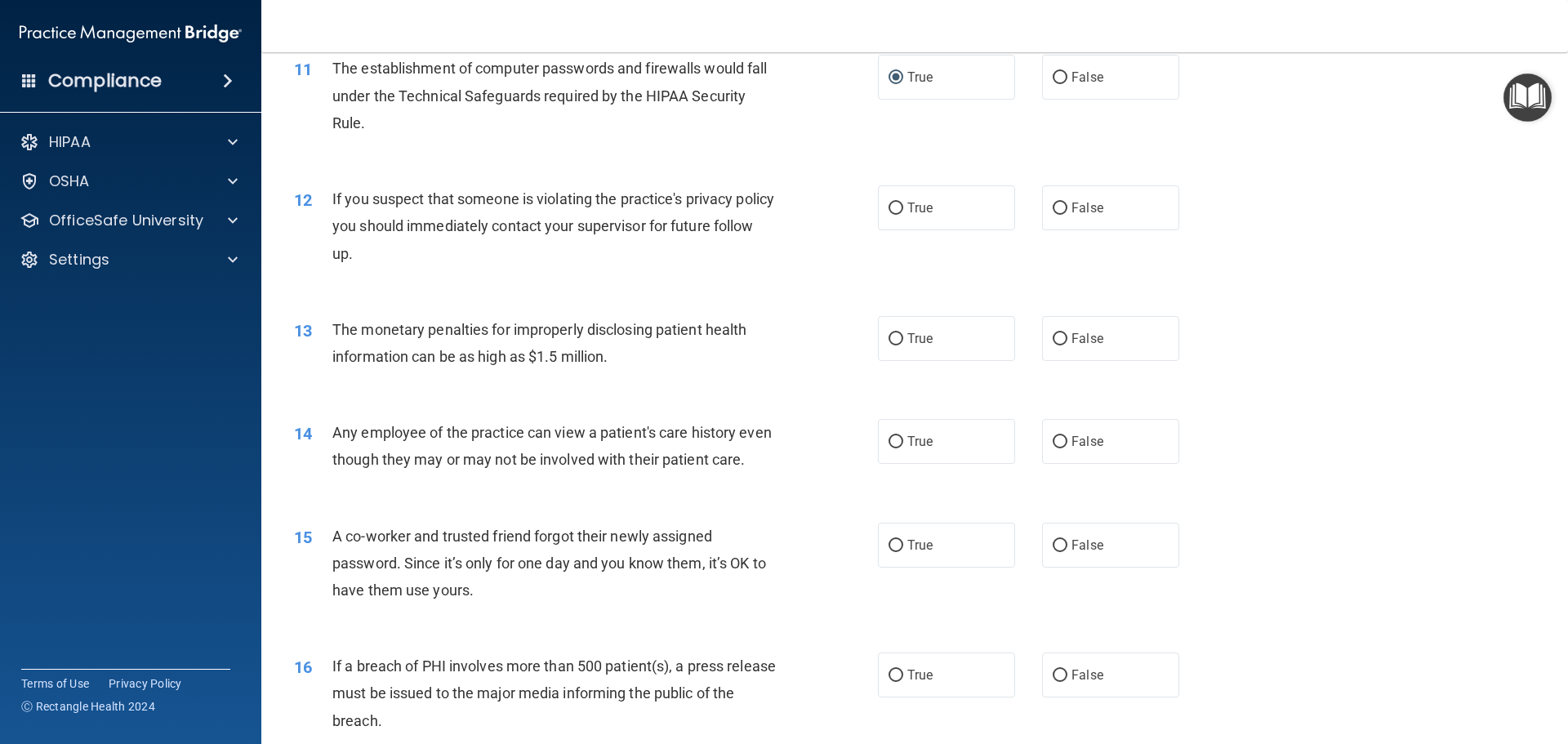
drag, startPoint x: 893, startPoint y: 213, endPoint x: 892, endPoint y: 282, distance: 69.0
click at [893, 217] on label "True" at bounding box center [947, 207] width 137 height 45
click at [891, 334] on input "True" at bounding box center [895, 339] width 14 height 12
radio input "true"
click at [893, 206] on input "True" at bounding box center [895, 208] width 14 height 12
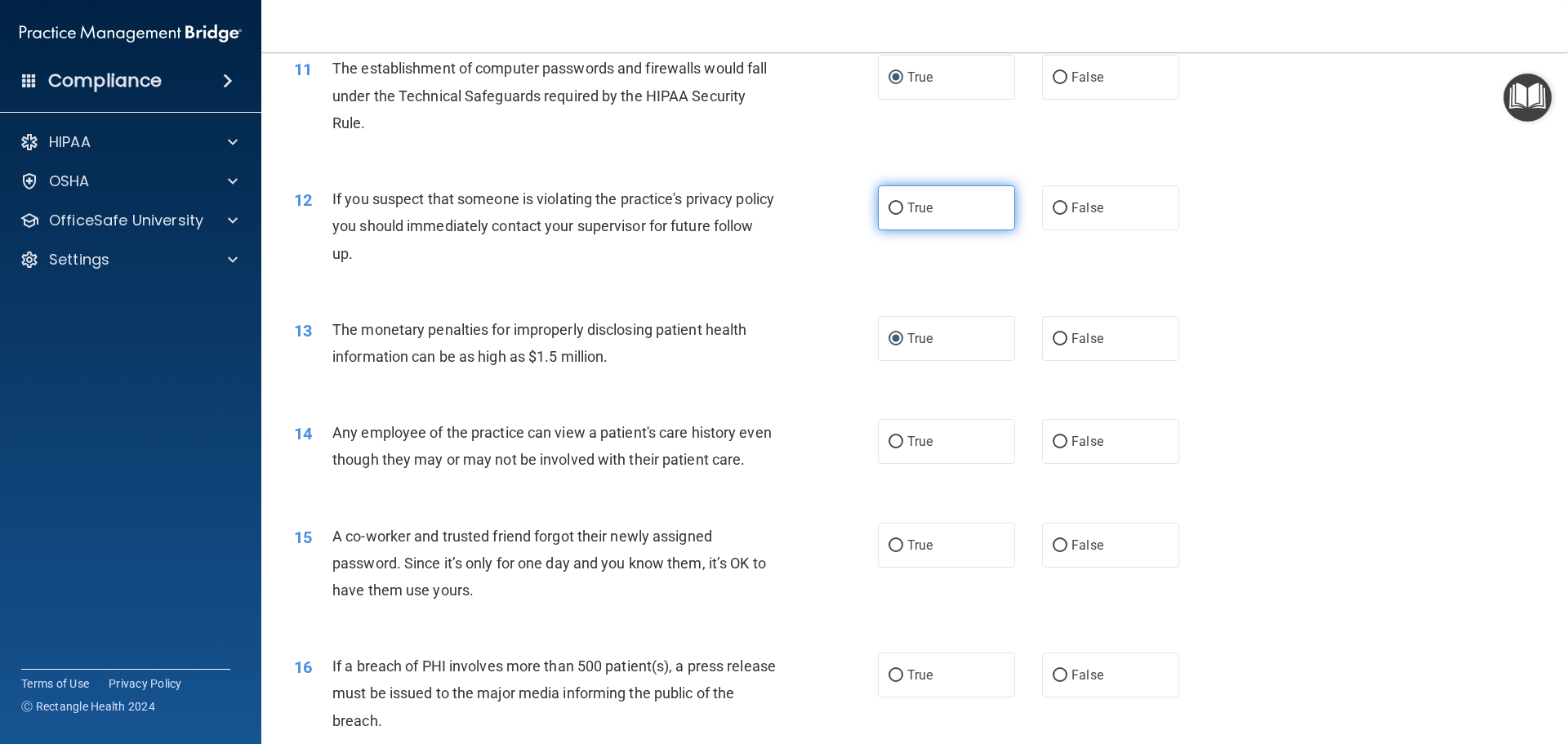
radio input "true"
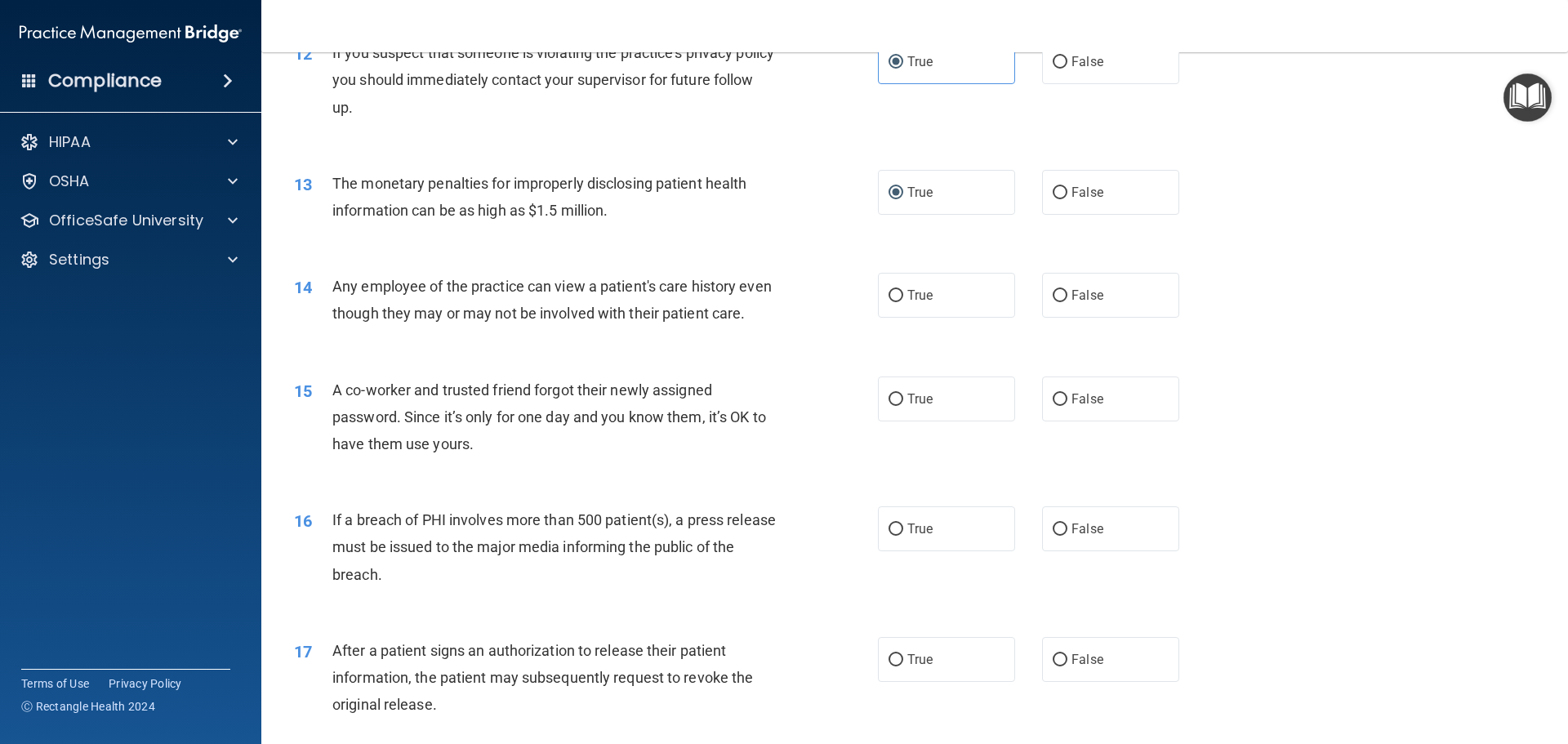
scroll to position [1388, 0]
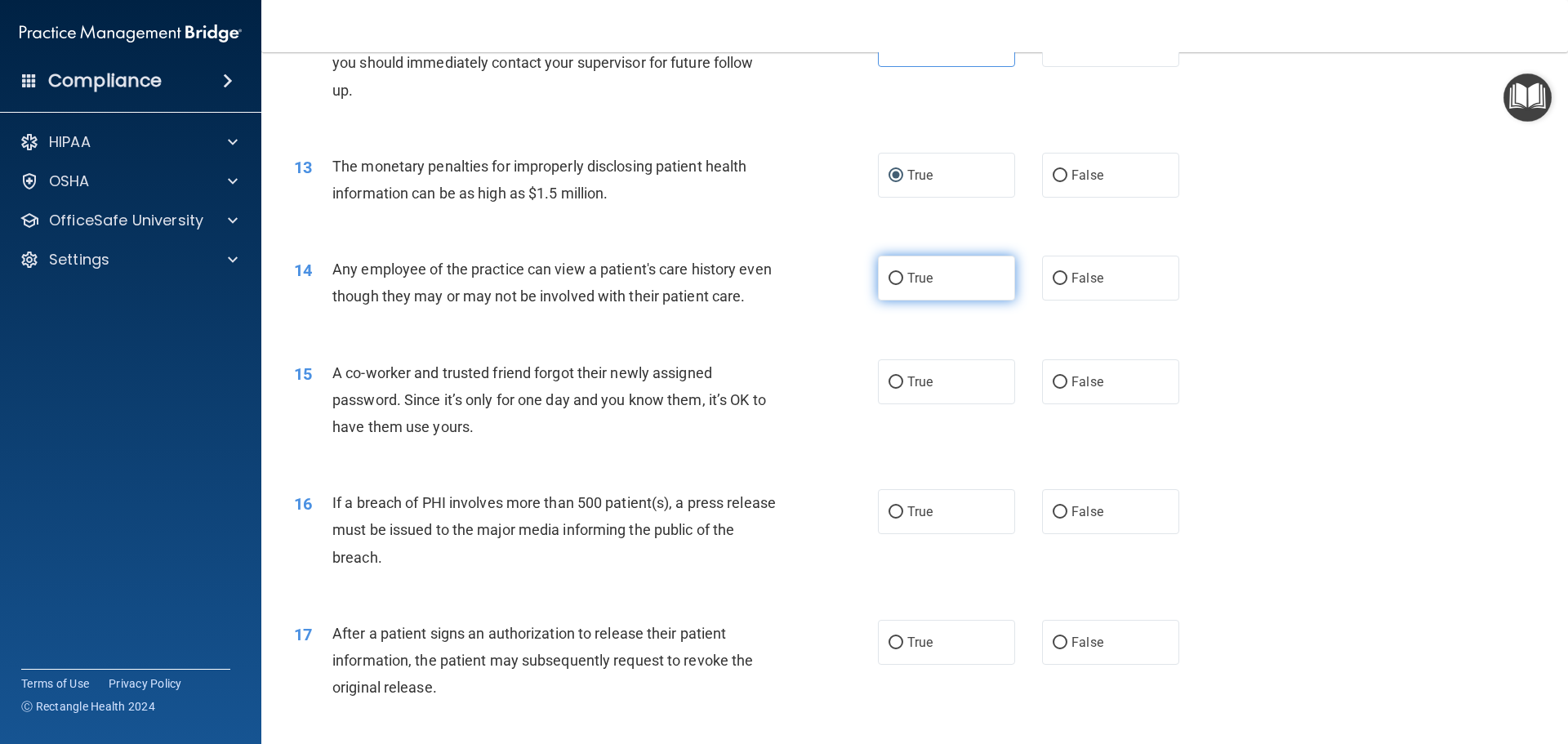
click at [891, 284] on input "True" at bounding box center [895, 278] width 14 height 12
radio input "true"
click at [889, 389] on input "True" at bounding box center [895, 382] width 14 height 12
radio input "true"
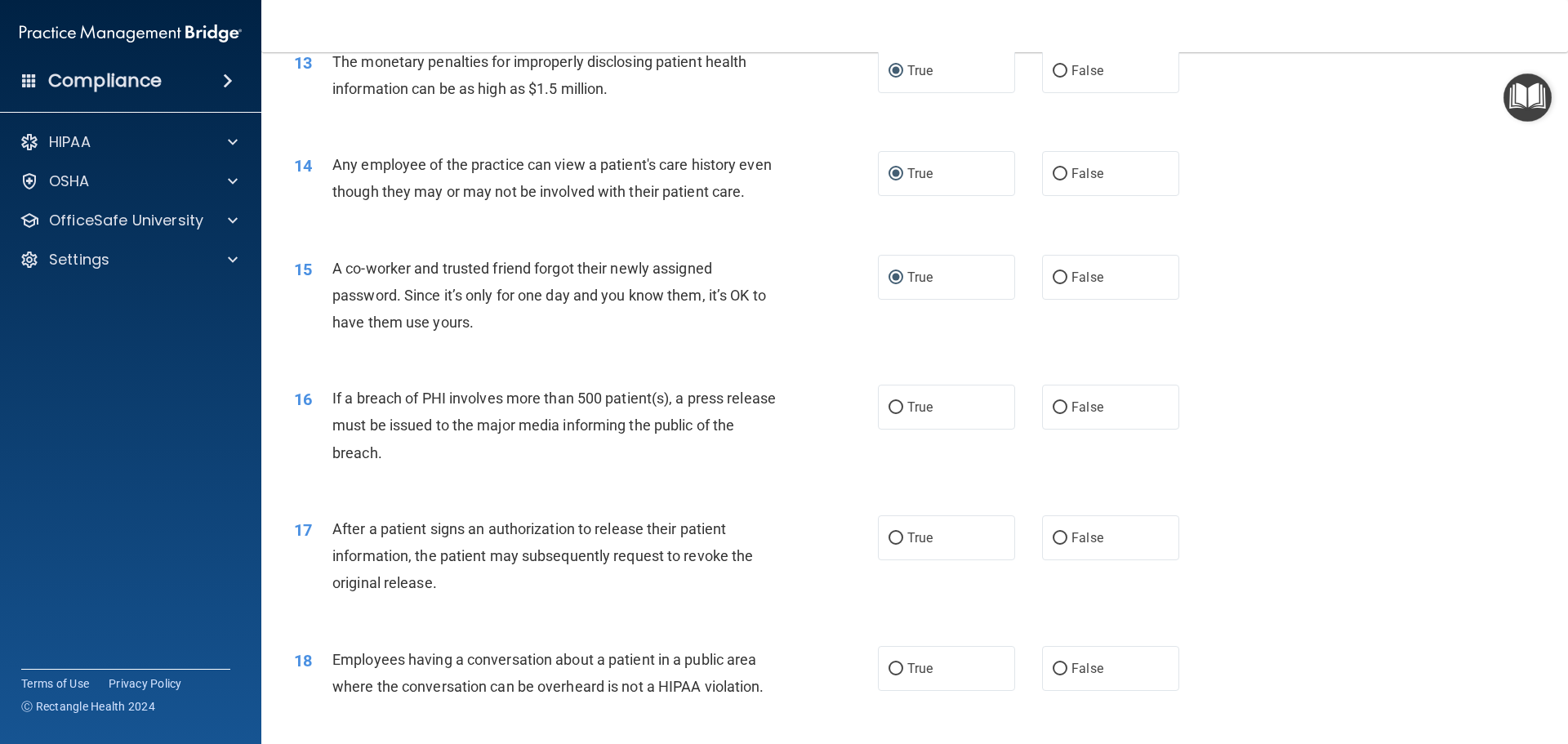
scroll to position [1633, 0]
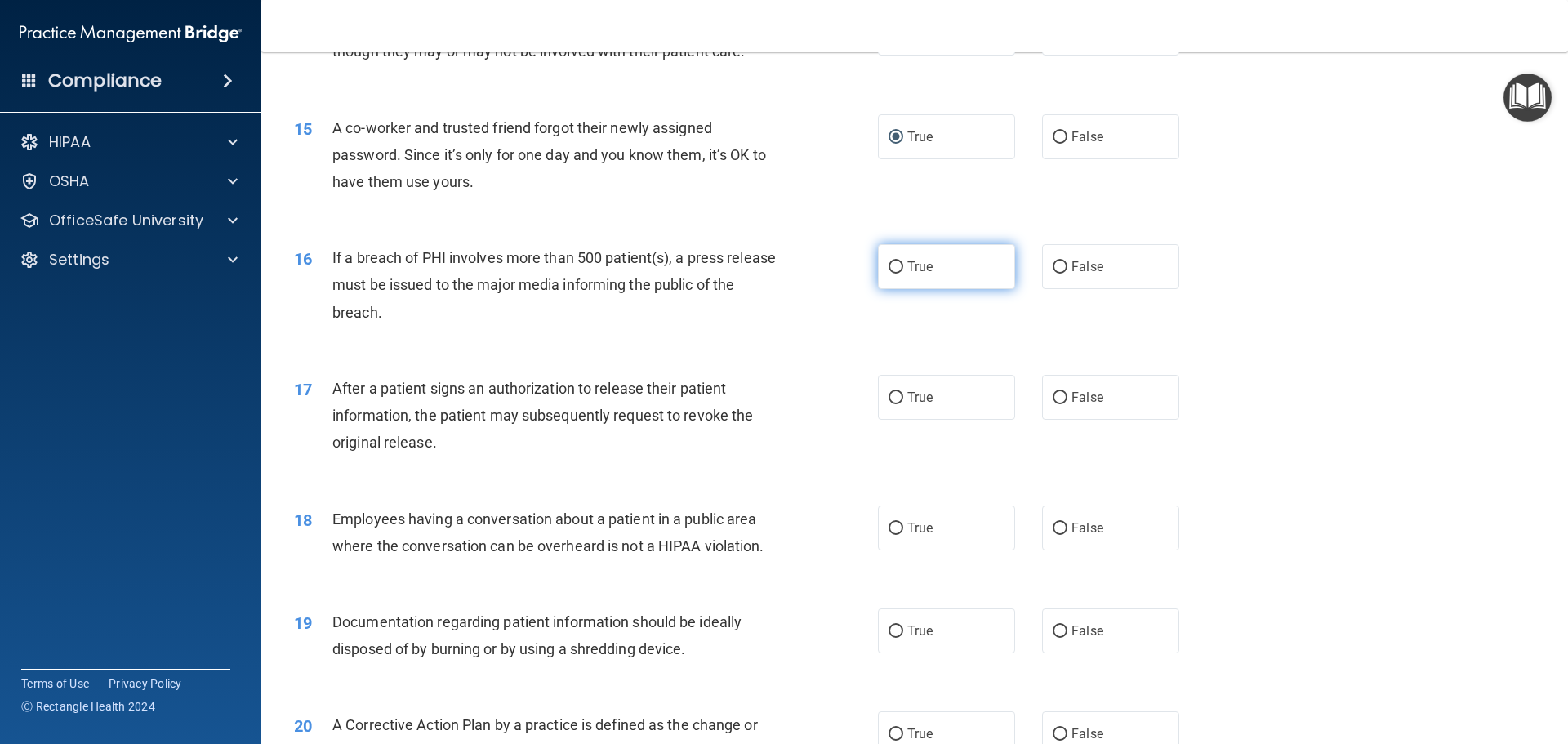
click at [889, 274] on input "True" at bounding box center [895, 267] width 14 height 12
radio input "true"
drag, startPoint x: 887, startPoint y: 421, endPoint x: 908, endPoint y: 463, distance: 47.0
click at [889, 404] on input "True" at bounding box center [895, 398] width 14 height 12
radio input "true"
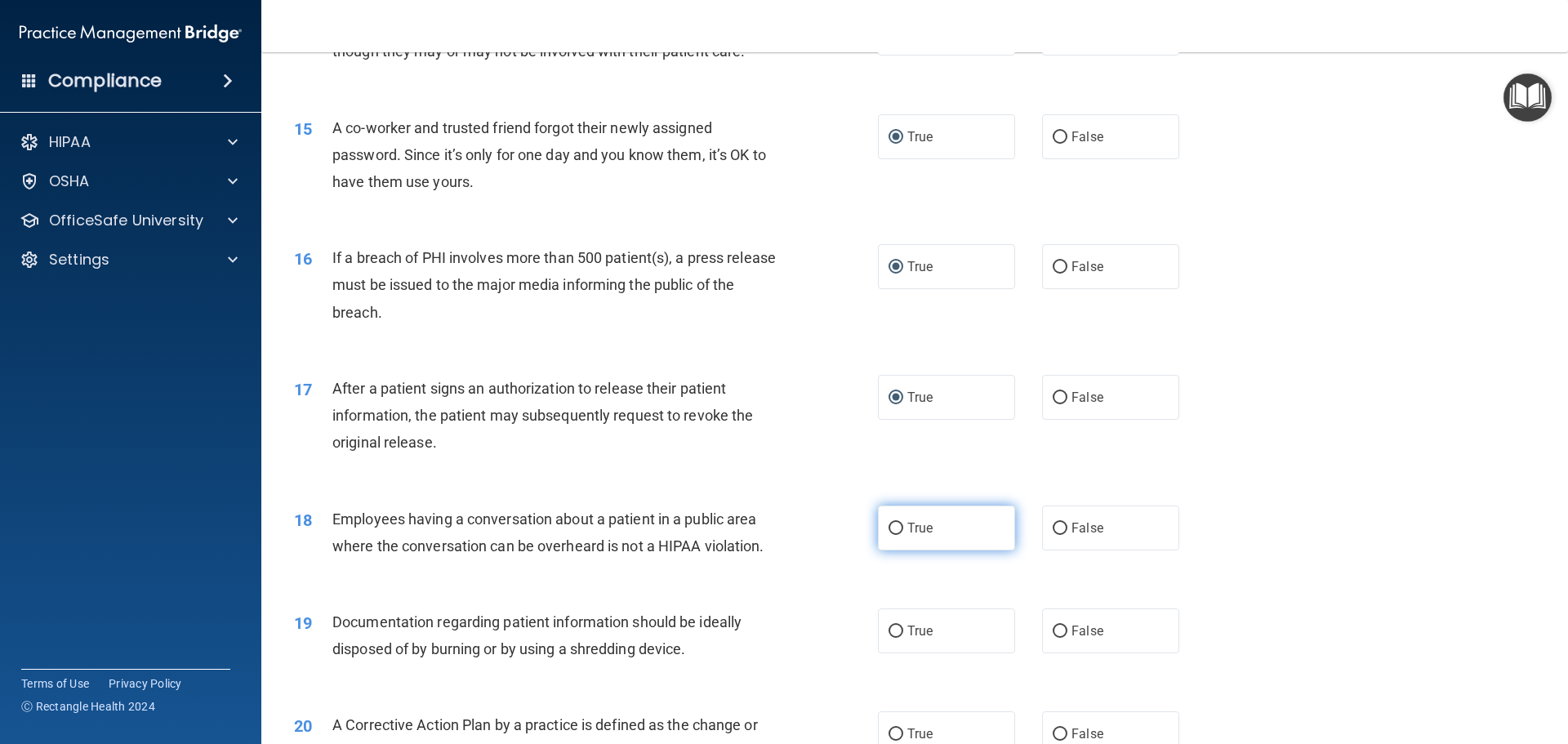
drag, startPoint x: 889, startPoint y: 555, endPoint x: 900, endPoint y: 544, distance: 15.6
click at [889, 535] on input "True" at bounding box center [895, 528] width 14 height 12
radio input "true"
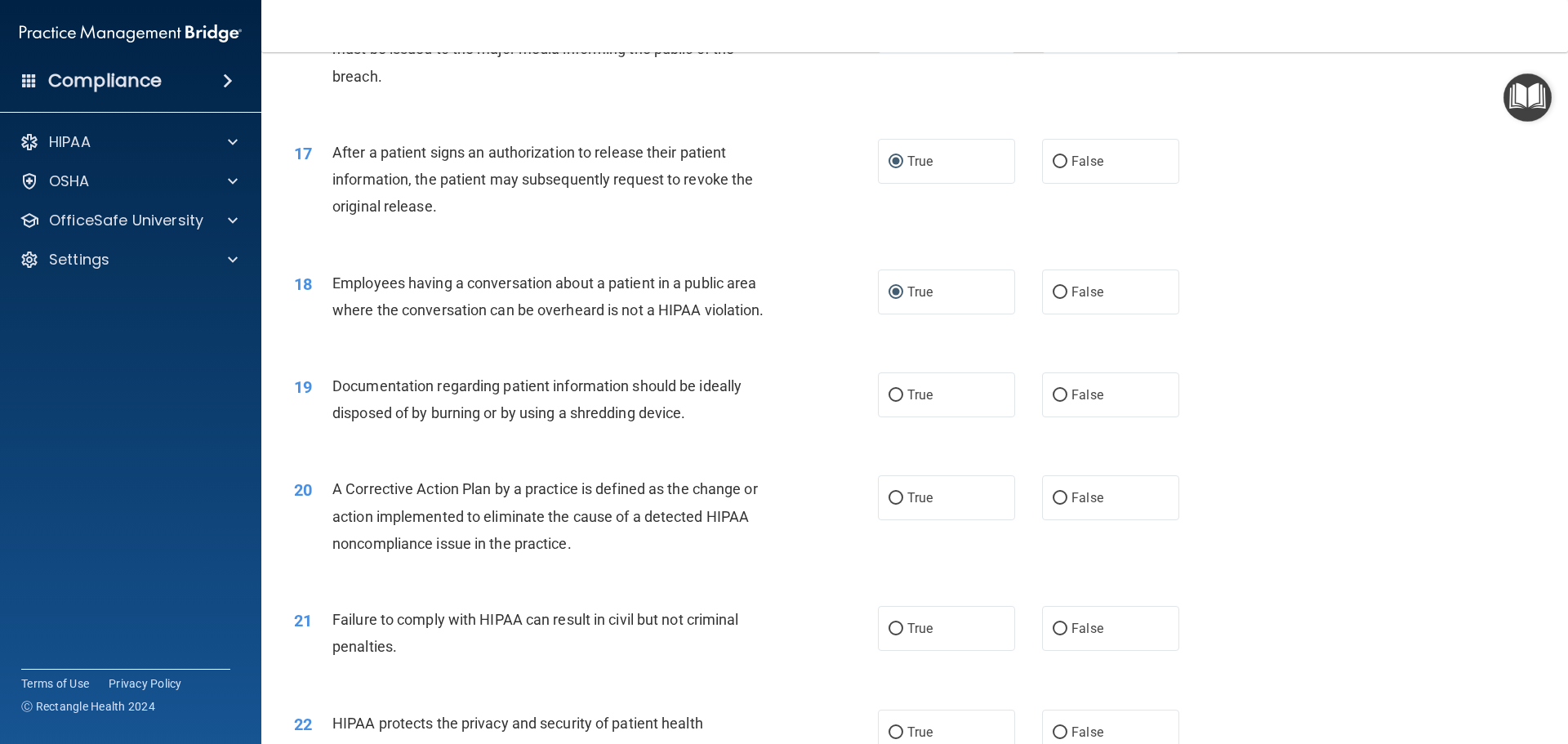
scroll to position [1879, 0]
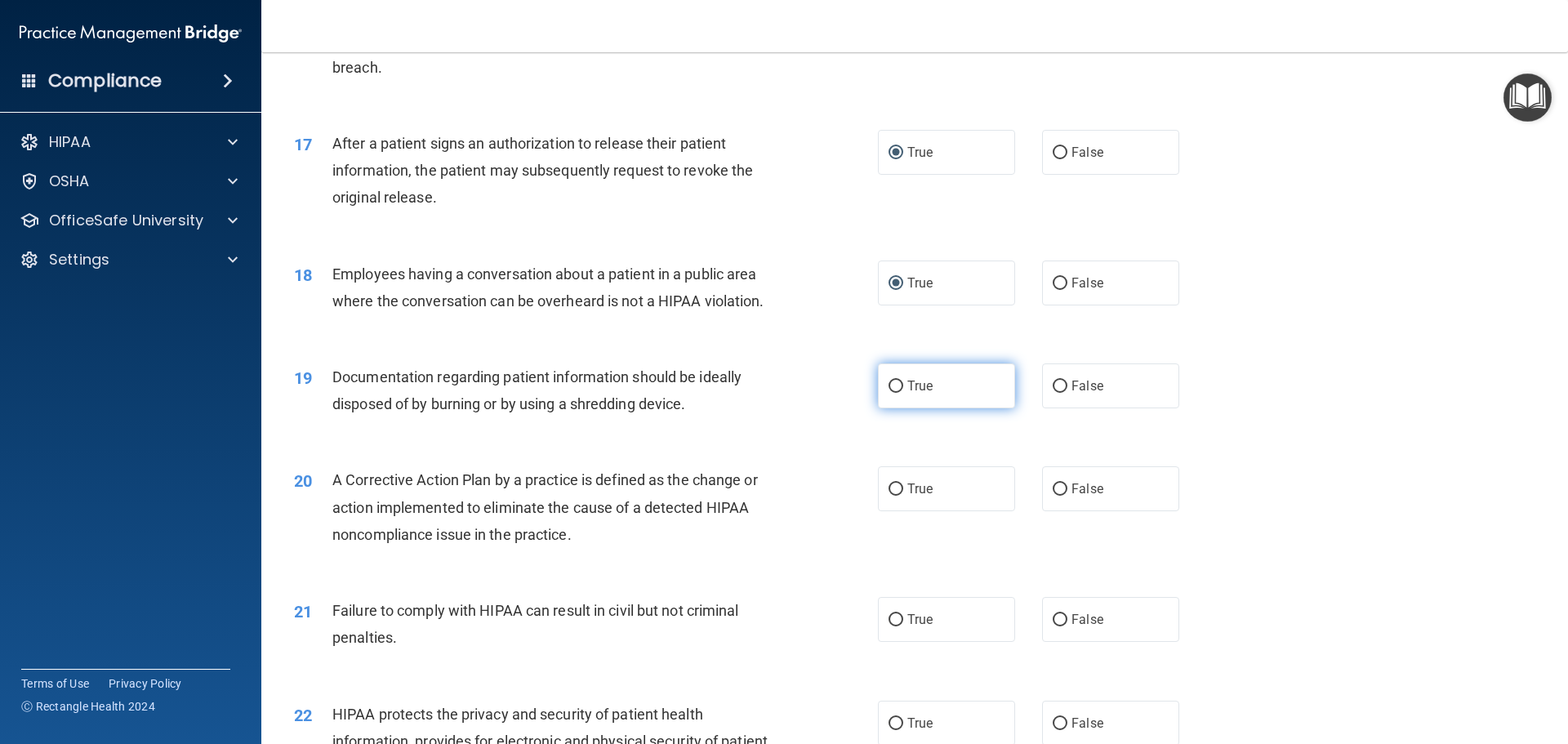
click at [889, 392] on input "True" at bounding box center [895, 387] width 14 height 12
radio input "true"
click at [893, 510] on label "True" at bounding box center [947, 488] width 137 height 45
click at [891, 496] on input "True" at bounding box center [895, 489] width 14 height 12
radio input "true"
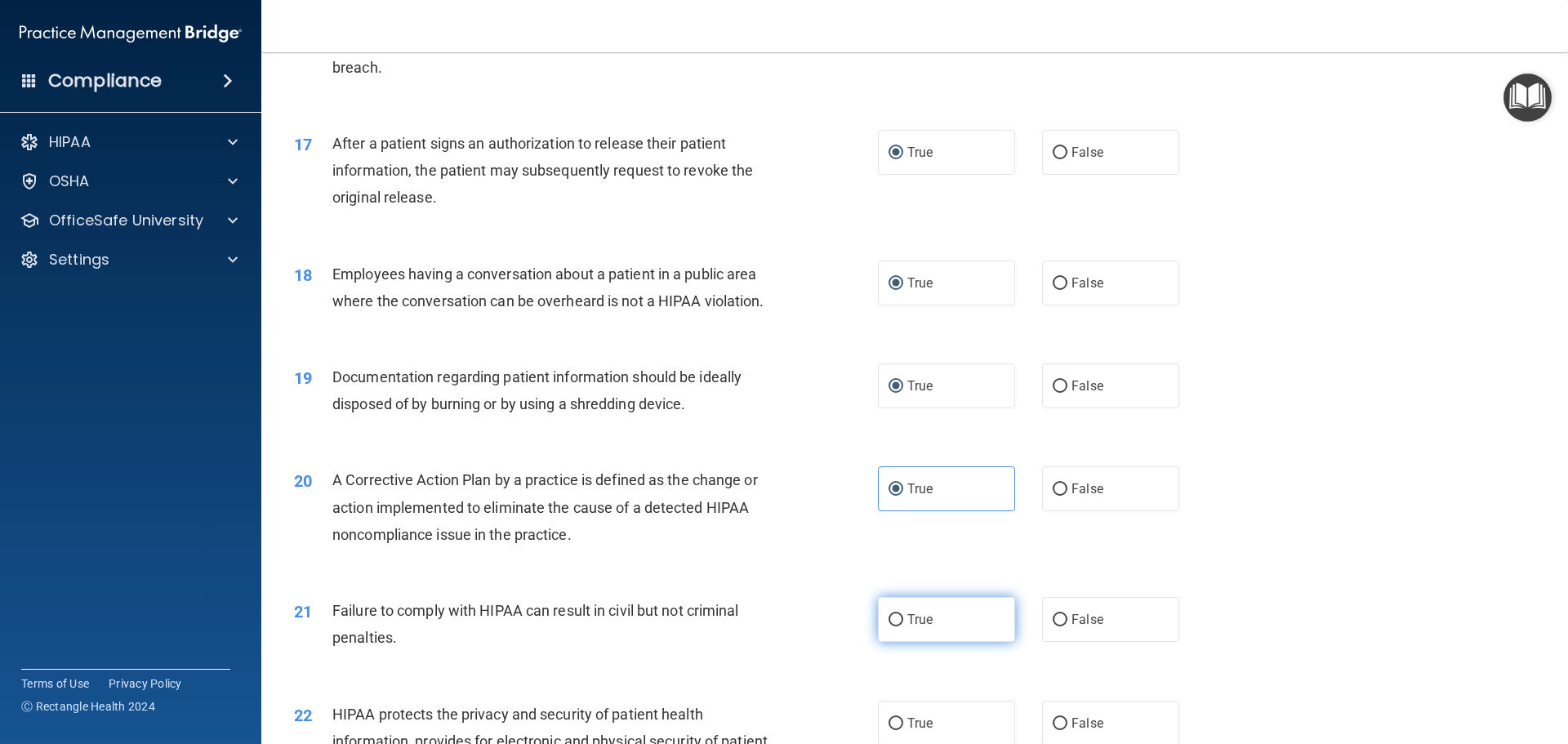
click at [891, 626] on input "True" at bounding box center [895, 620] width 14 height 12
radio input "true"
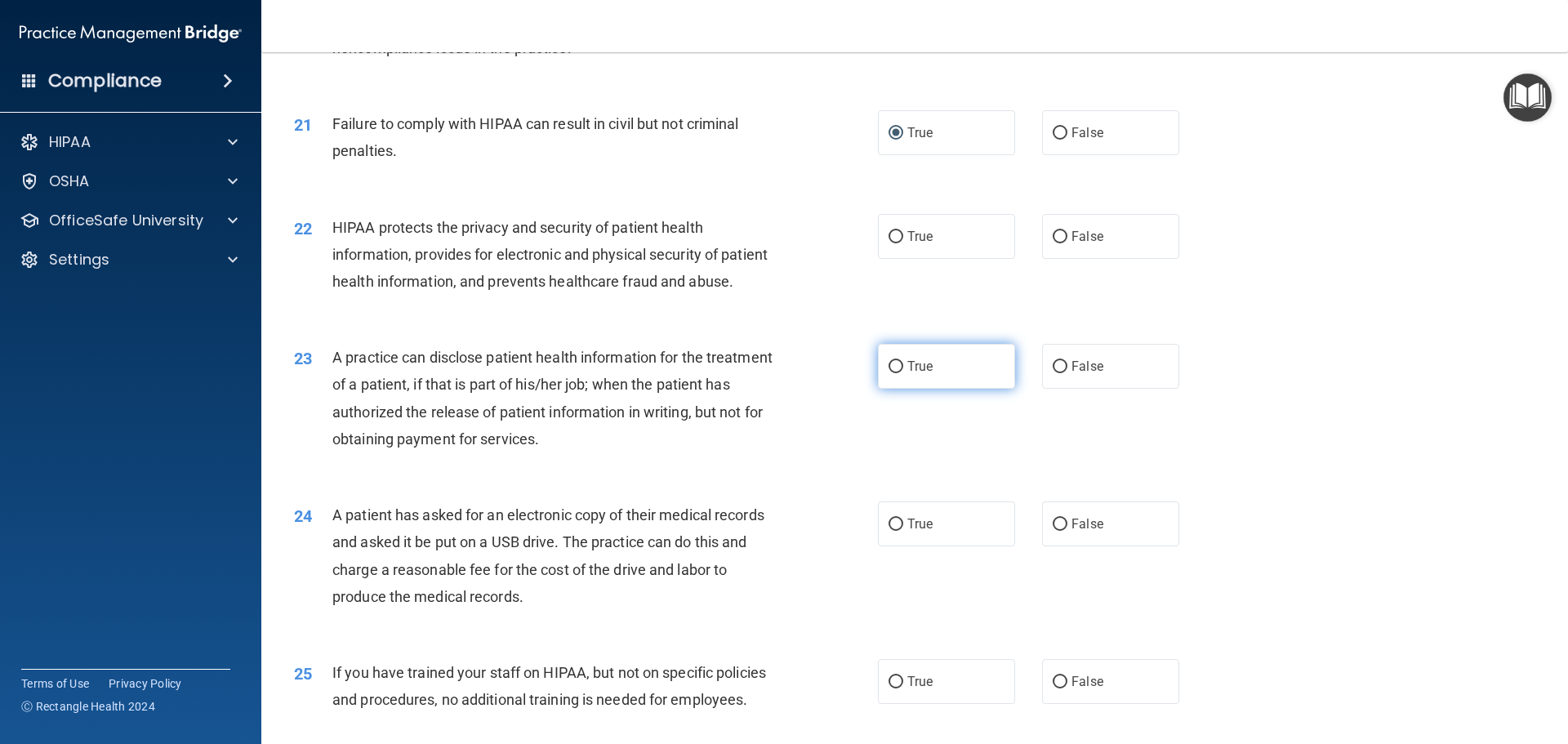
scroll to position [2369, 0]
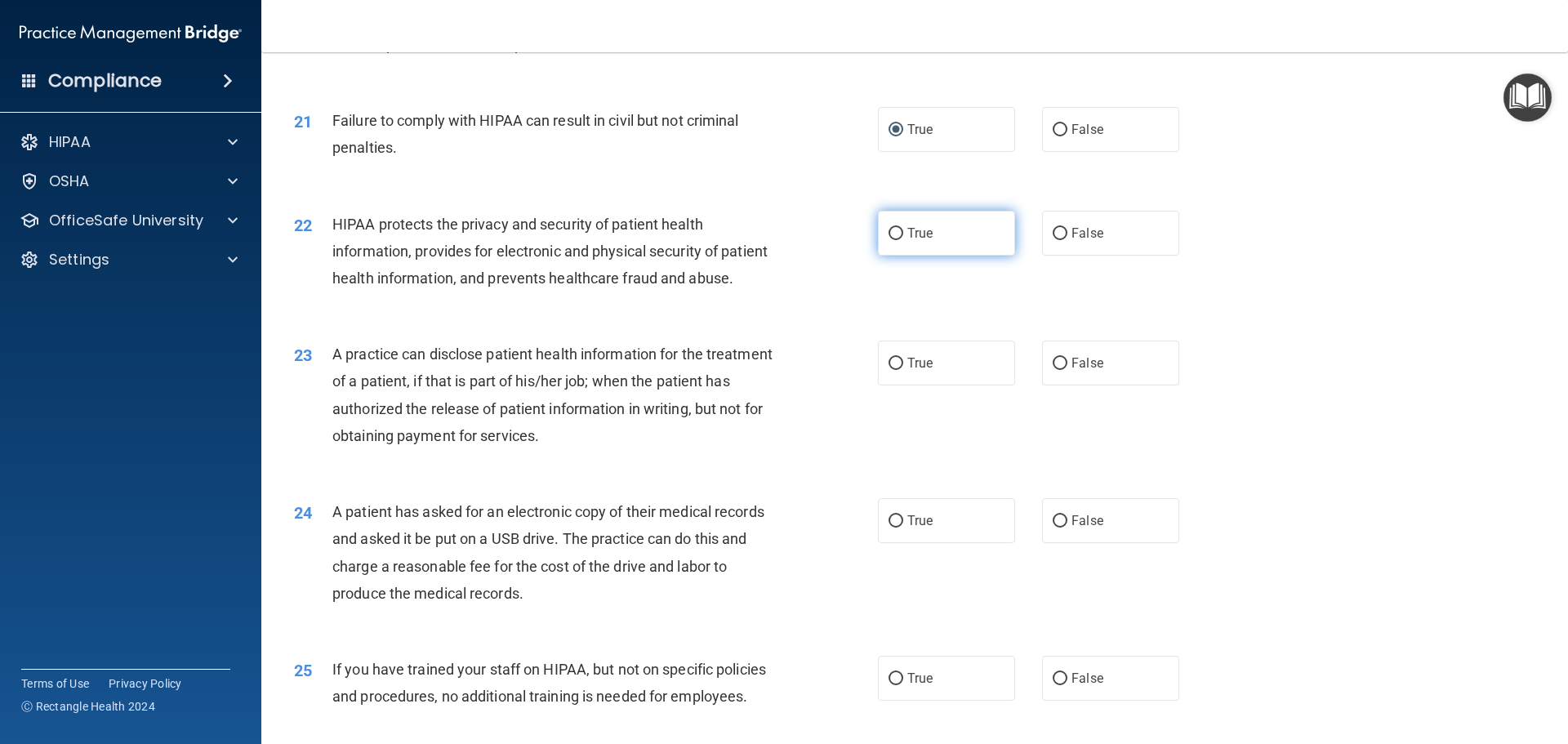
click at [889, 256] on label "True" at bounding box center [947, 233] width 137 height 45
click at [889, 240] on input "True" at bounding box center [895, 234] width 14 height 12
radio input "true"
click at [892, 370] on input "True" at bounding box center [895, 363] width 14 height 12
radio input "true"
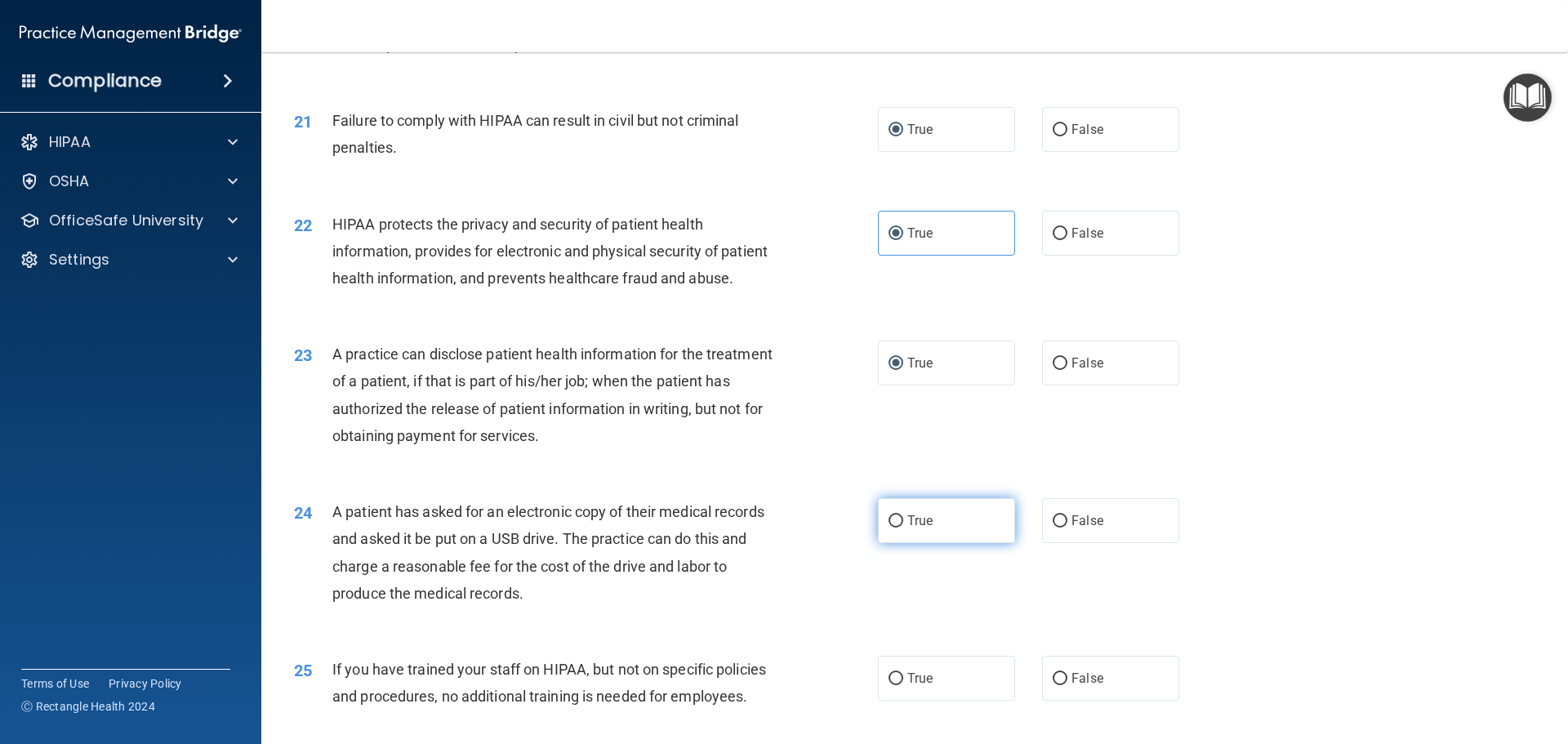
click at [889, 527] on input "True" at bounding box center [895, 521] width 14 height 12
radio input "true"
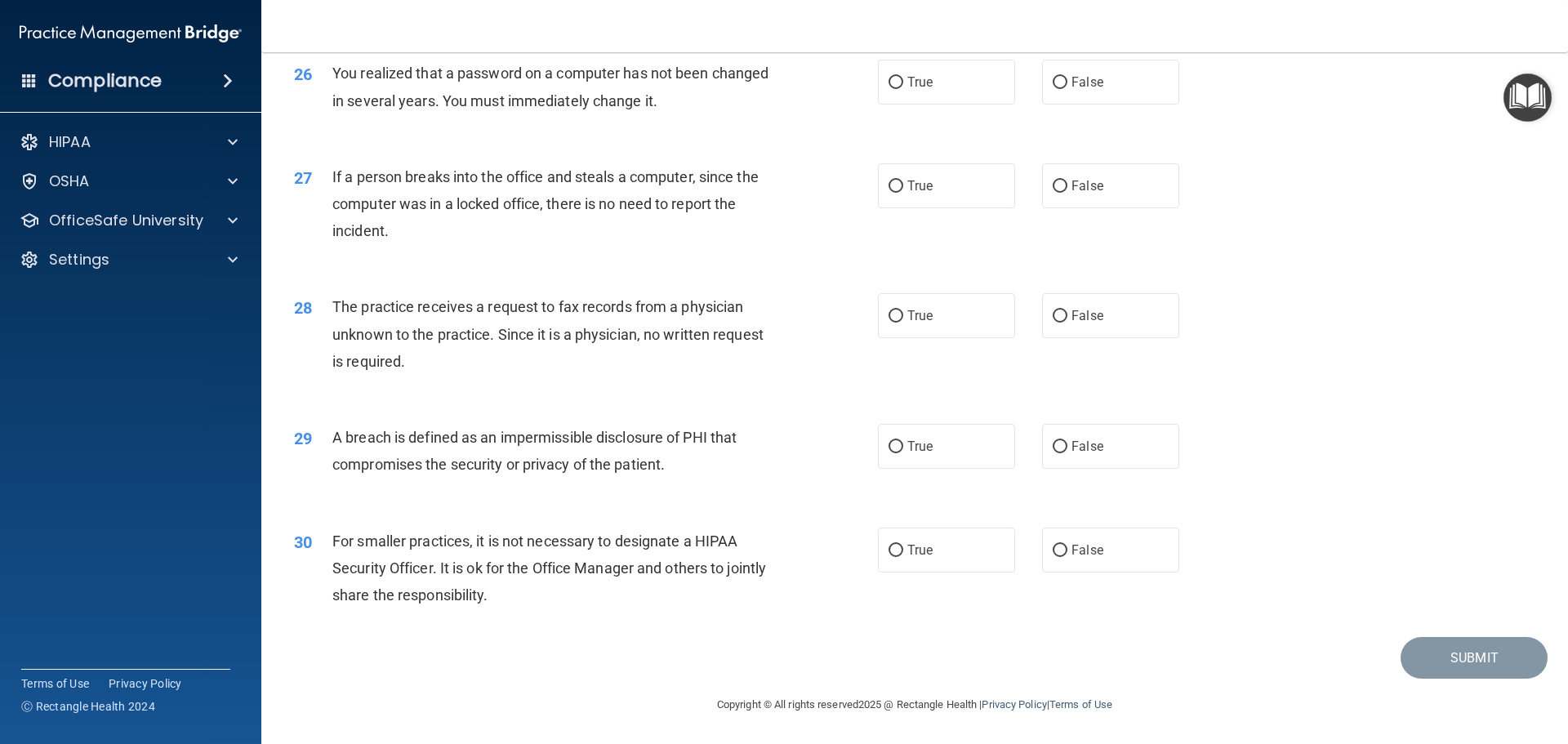
scroll to position [3121, 0]
click at [892, 85] on input "True" at bounding box center [895, 83] width 14 height 12
radio input "true"
click at [893, 195] on label "True" at bounding box center [947, 185] width 137 height 45
click at [893, 193] on input "True" at bounding box center [895, 186] width 14 height 12
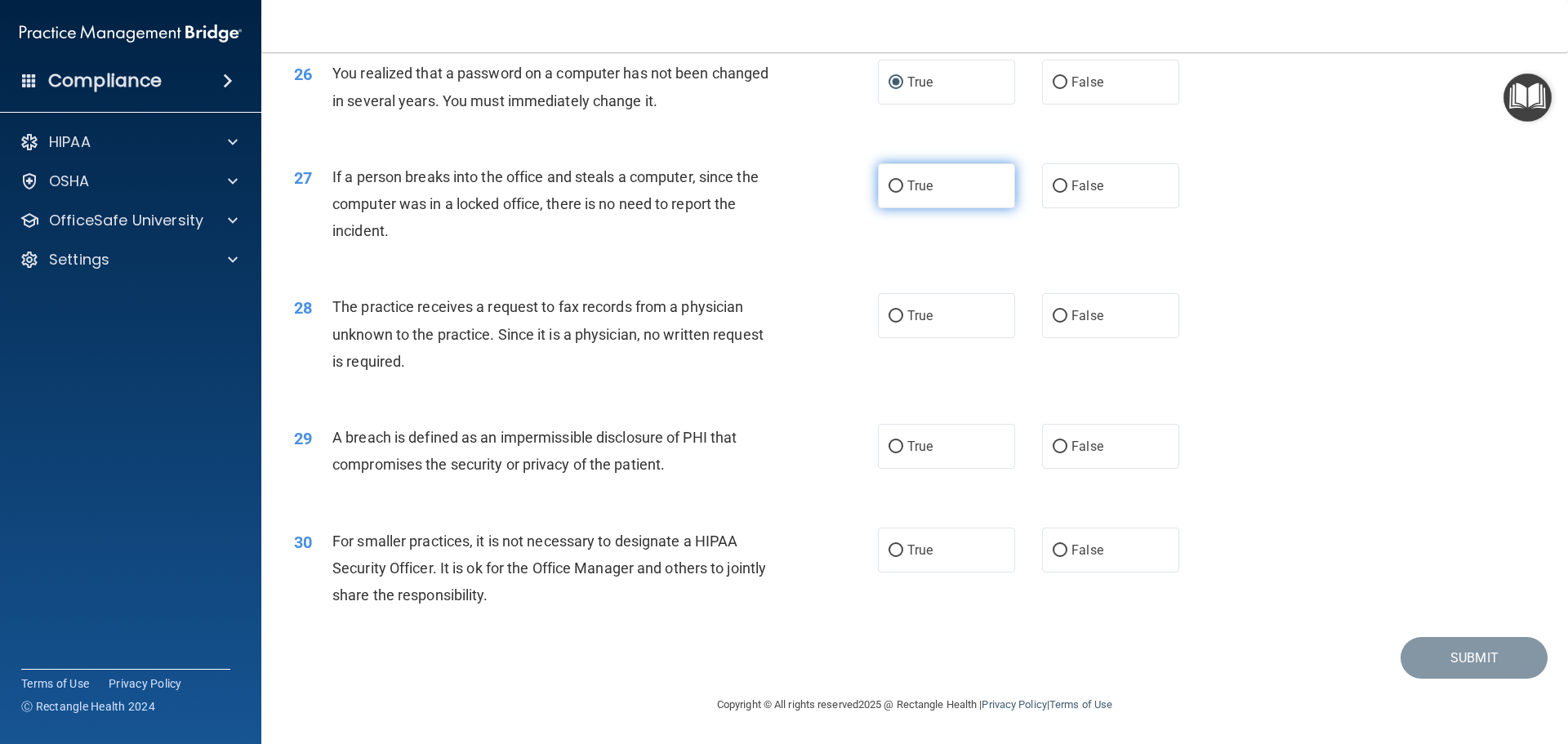
radio input "true"
drag, startPoint x: 890, startPoint y: 315, endPoint x: 903, endPoint y: 374, distance: 60.4
click at [891, 326] on label "True" at bounding box center [947, 315] width 137 height 45
click at [891, 323] on input "True" at bounding box center [895, 316] width 14 height 12
radio input "true"
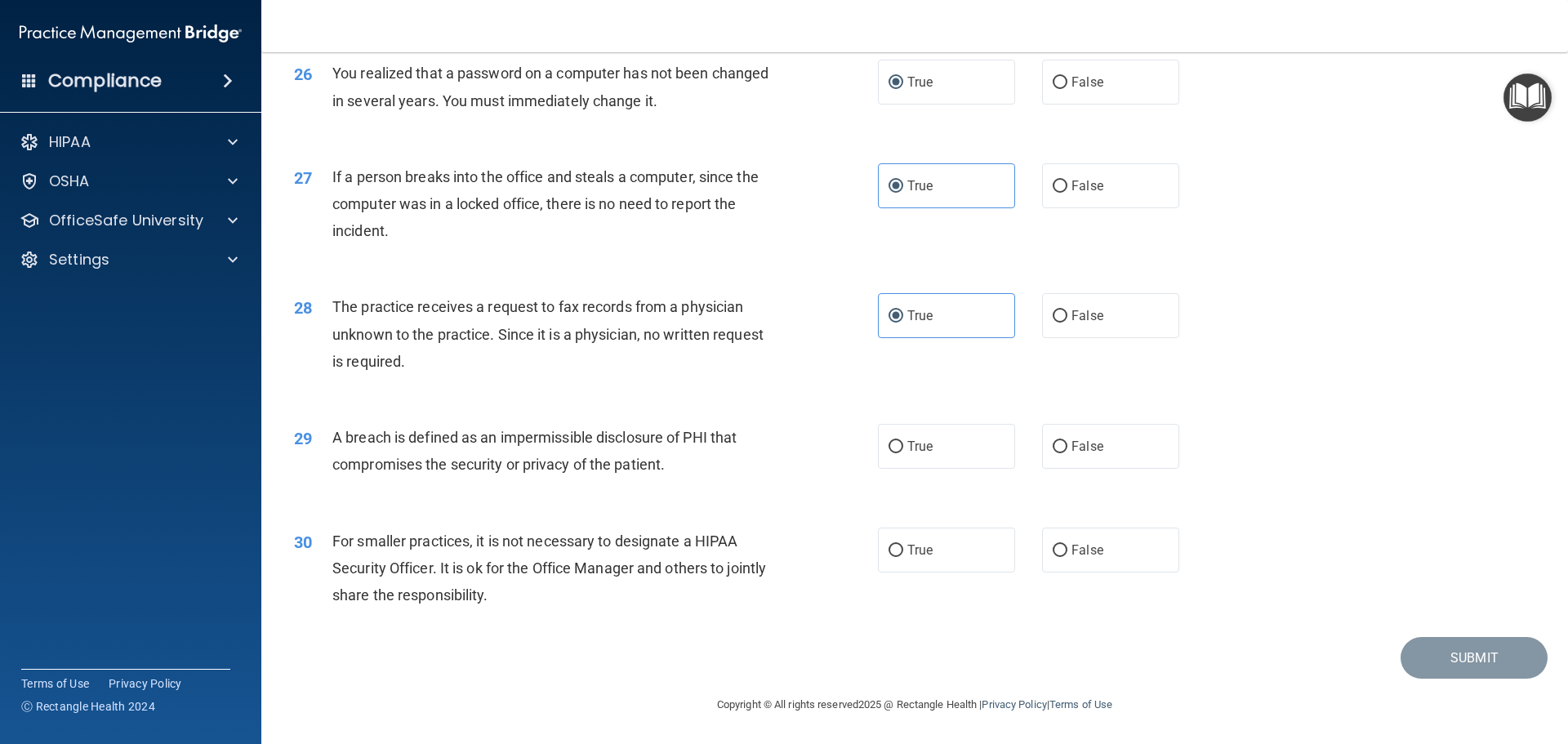
drag, startPoint x: 889, startPoint y: 438, endPoint x: 923, endPoint y: 486, distance: 58.8
click at [889, 439] on label "True" at bounding box center [947, 446] width 137 height 45
click at [889, 452] on input "True" at bounding box center [895, 447] width 14 height 12
radio input "true"
click at [893, 549] on input "True" at bounding box center [895, 550] width 14 height 12
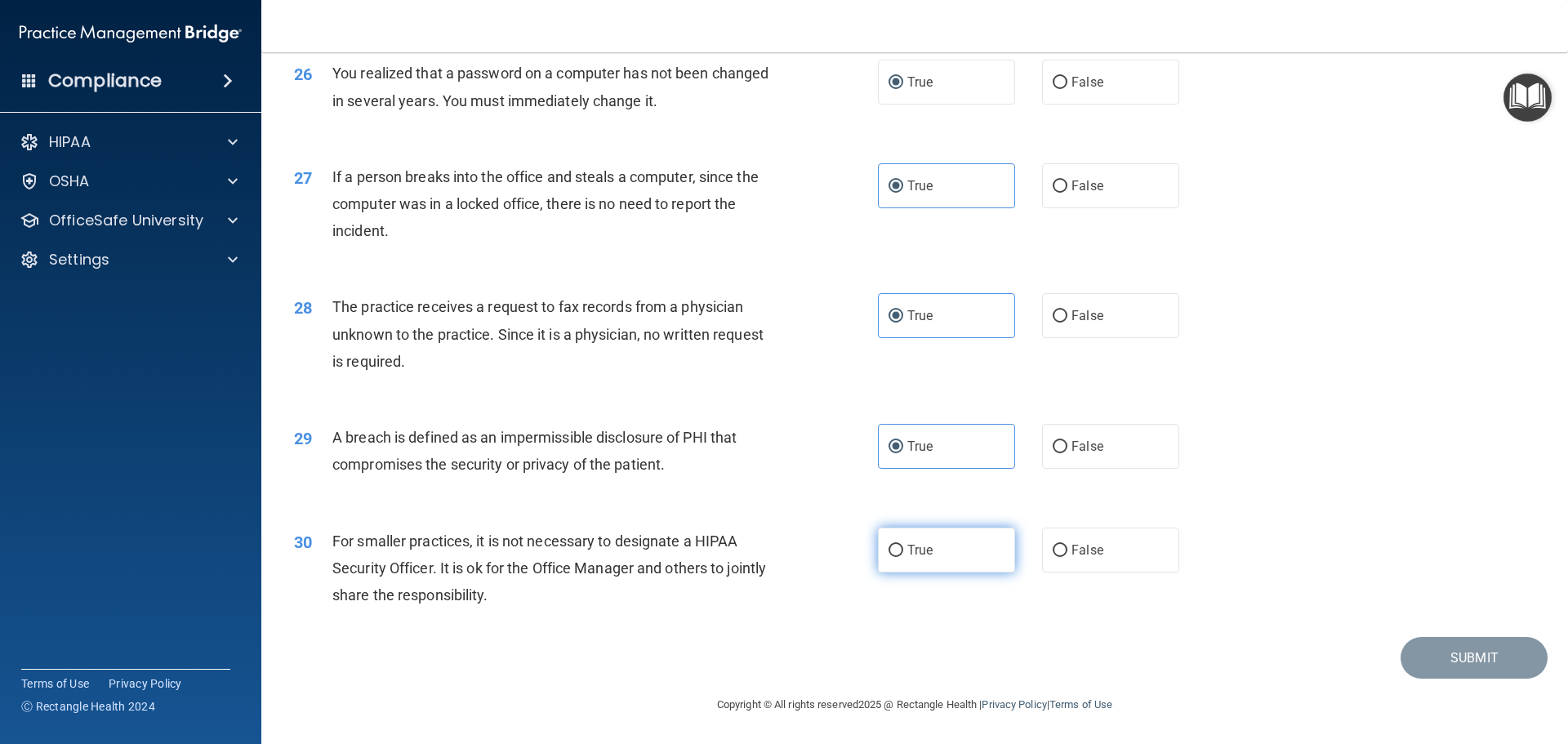
radio input "true"
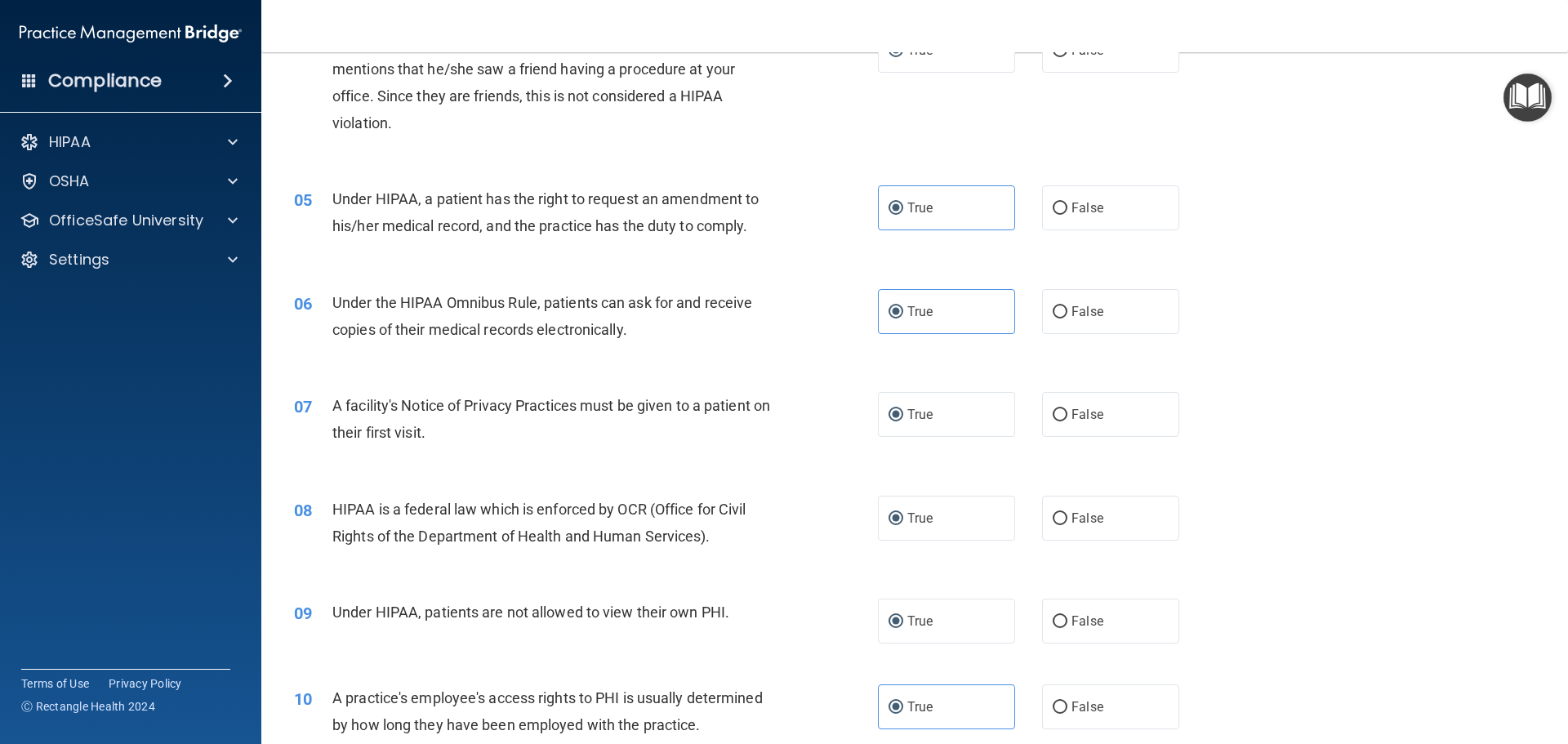
scroll to position [0, 0]
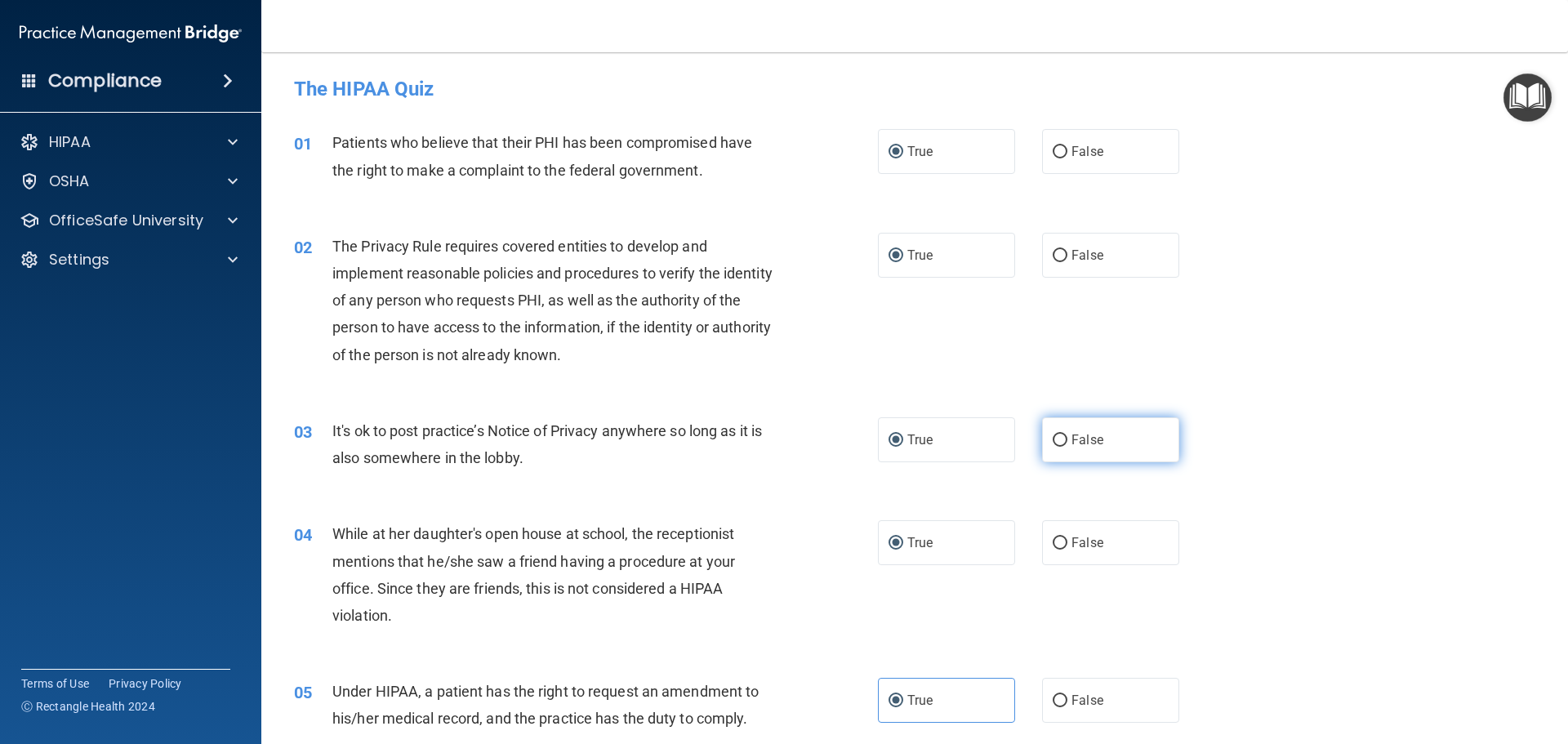
click at [1053, 439] on input "False" at bounding box center [1060, 440] width 14 height 12
radio input "true"
radio input "false"
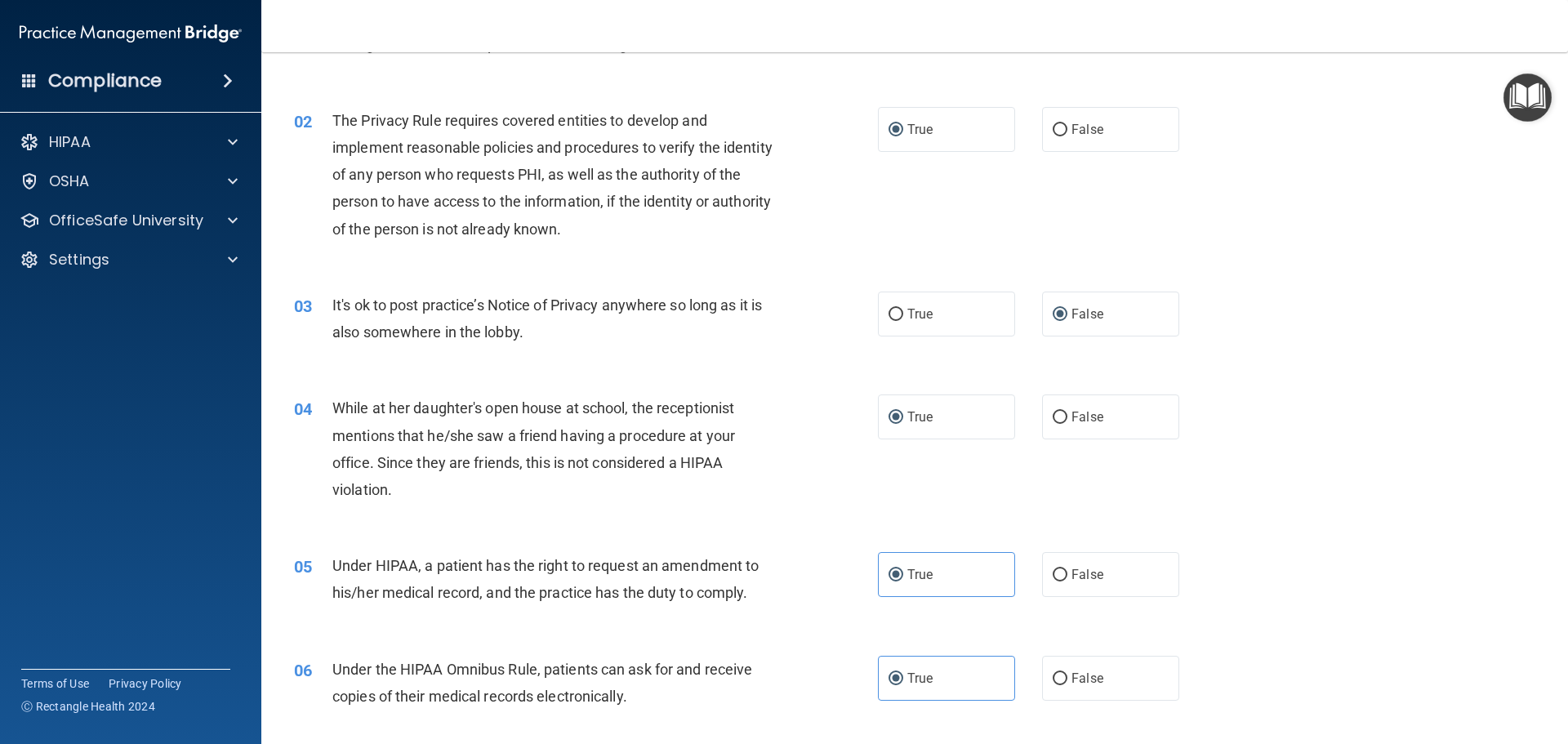
scroll to position [163, 0]
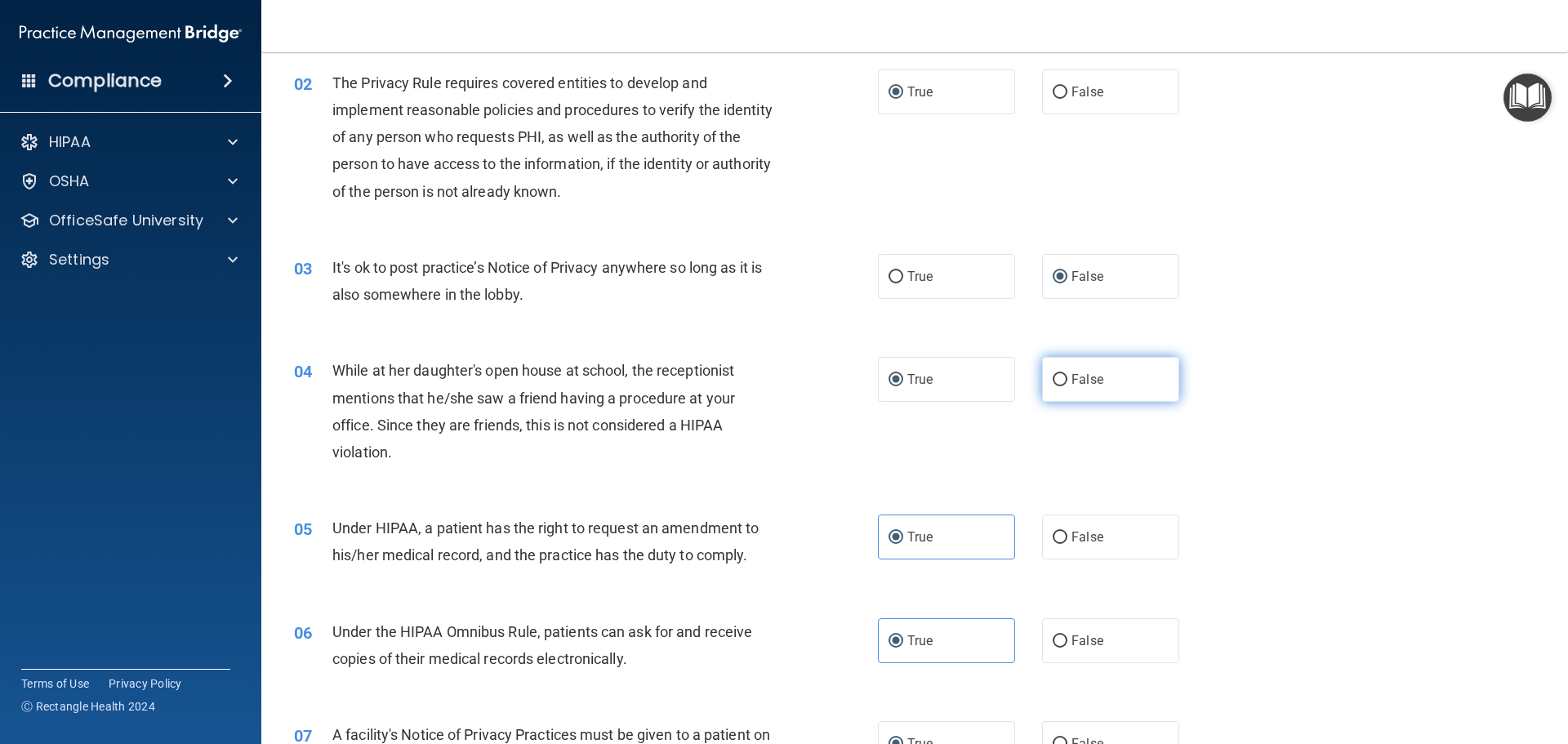
click at [1055, 383] on input "False" at bounding box center [1060, 380] width 14 height 12
radio input "true"
radio input "false"
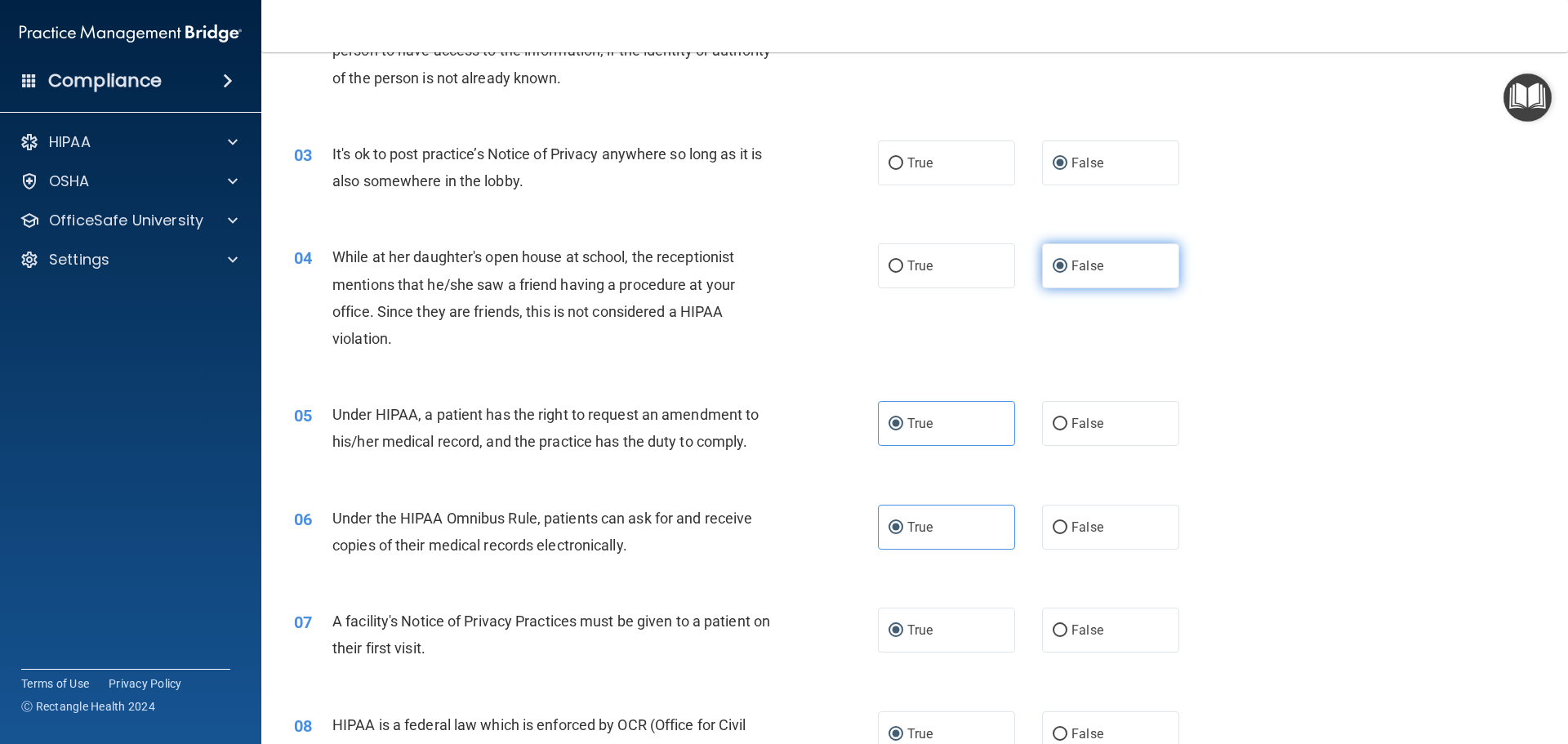
scroll to position [327, 0]
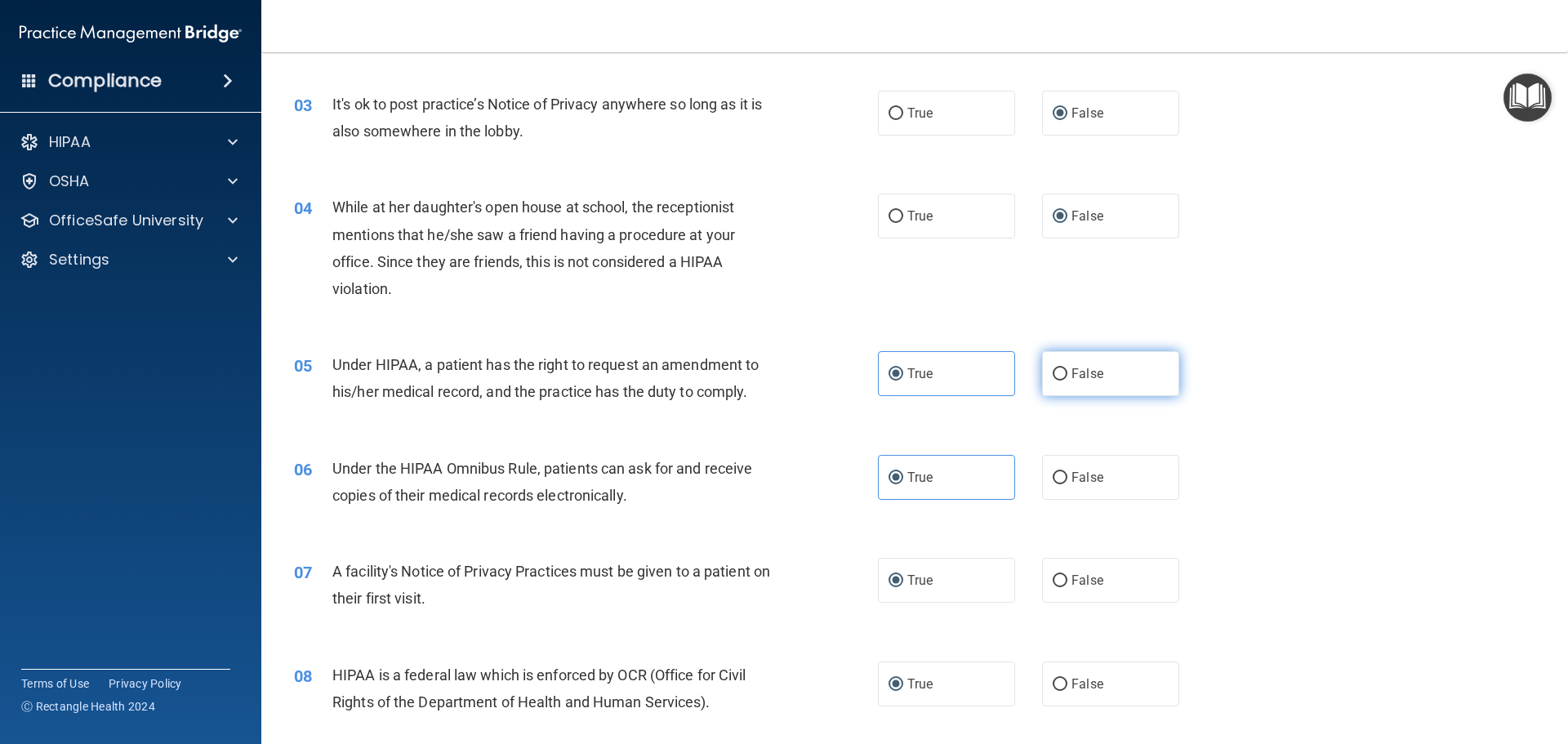
click at [1059, 370] on input "False" at bounding box center [1060, 374] width 14 height 12
radio input "true"
radio input "false"
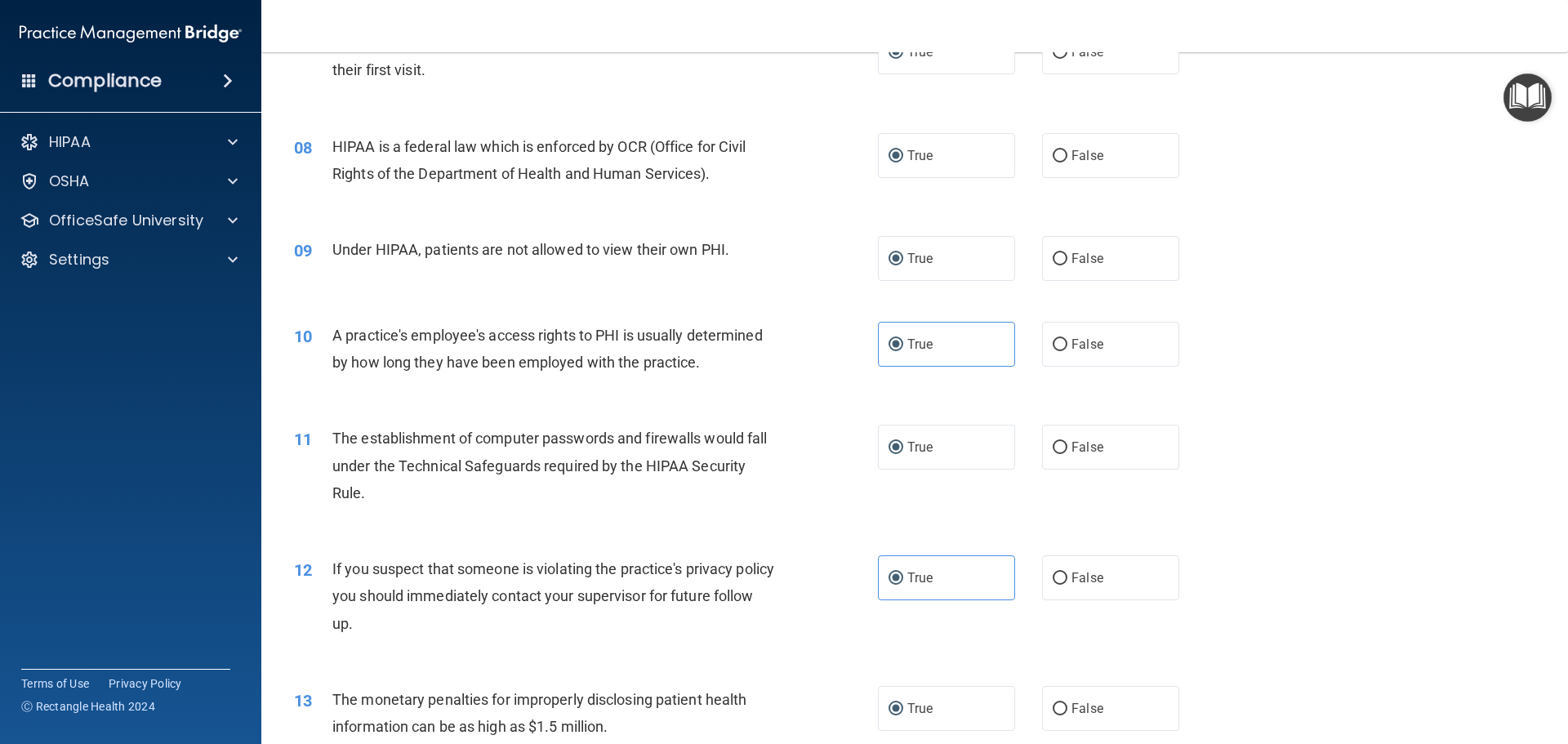
scroll to position [898, 0]
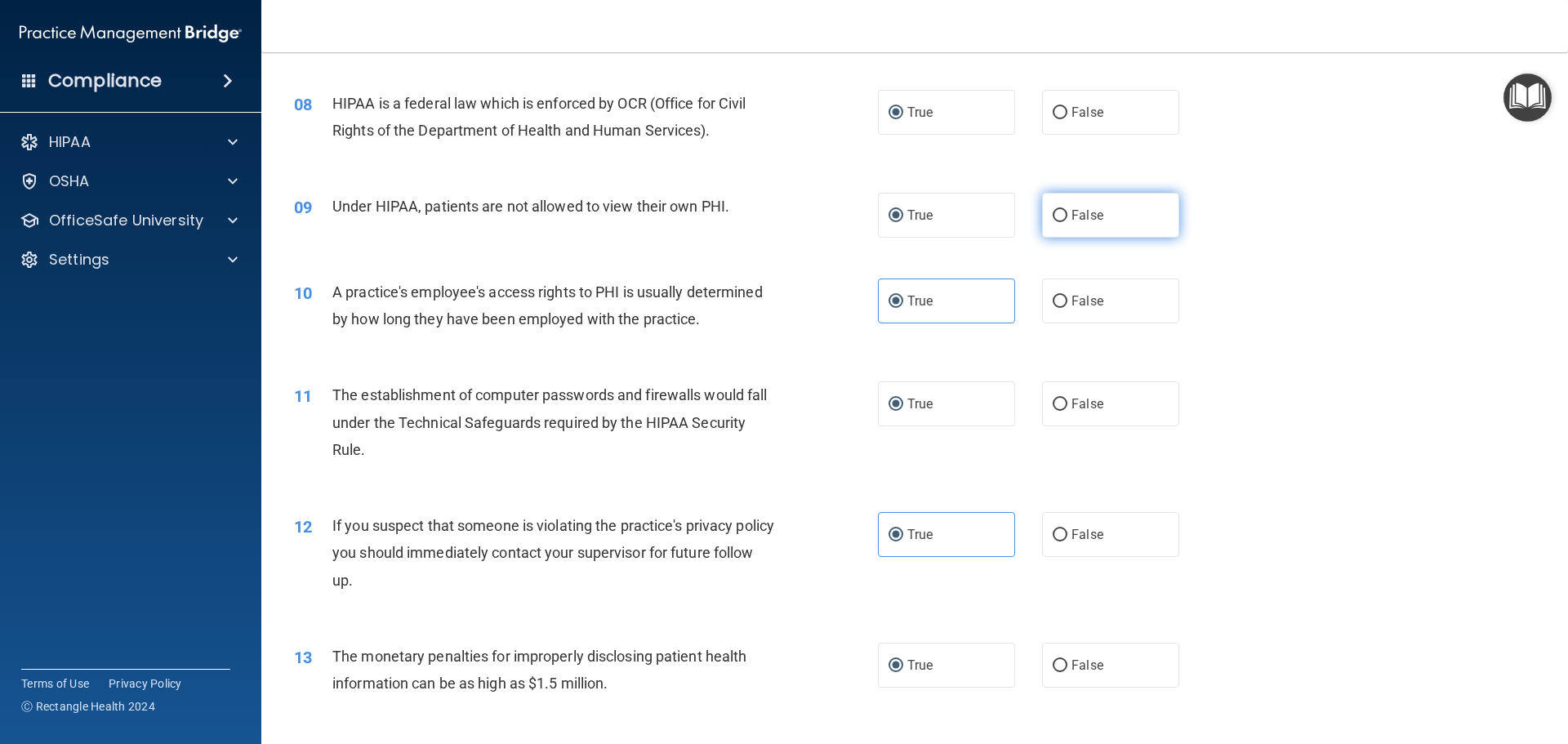
click at [1053, 217] on input "False" at bounding box center [1060, 216] width 14 height 12
radio input "true"
radio input "false"
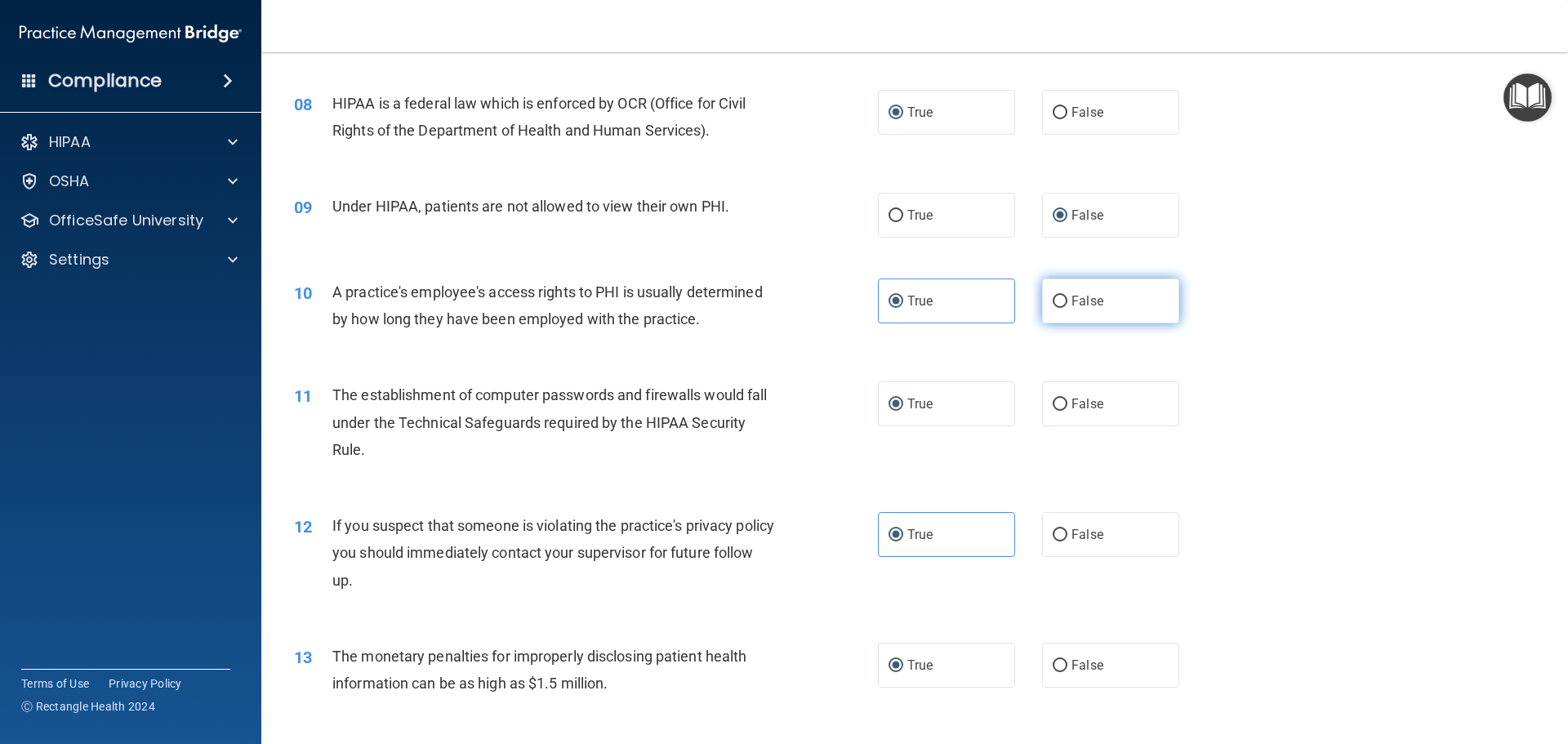
click at [1061, 299] on label "False" at bounding box center [1111, 300] width 137 height 45
click at [1061, 299] on input "False" at bounding box center [1060, 301] width 14 height 12
radio input "true"
radio input "false"
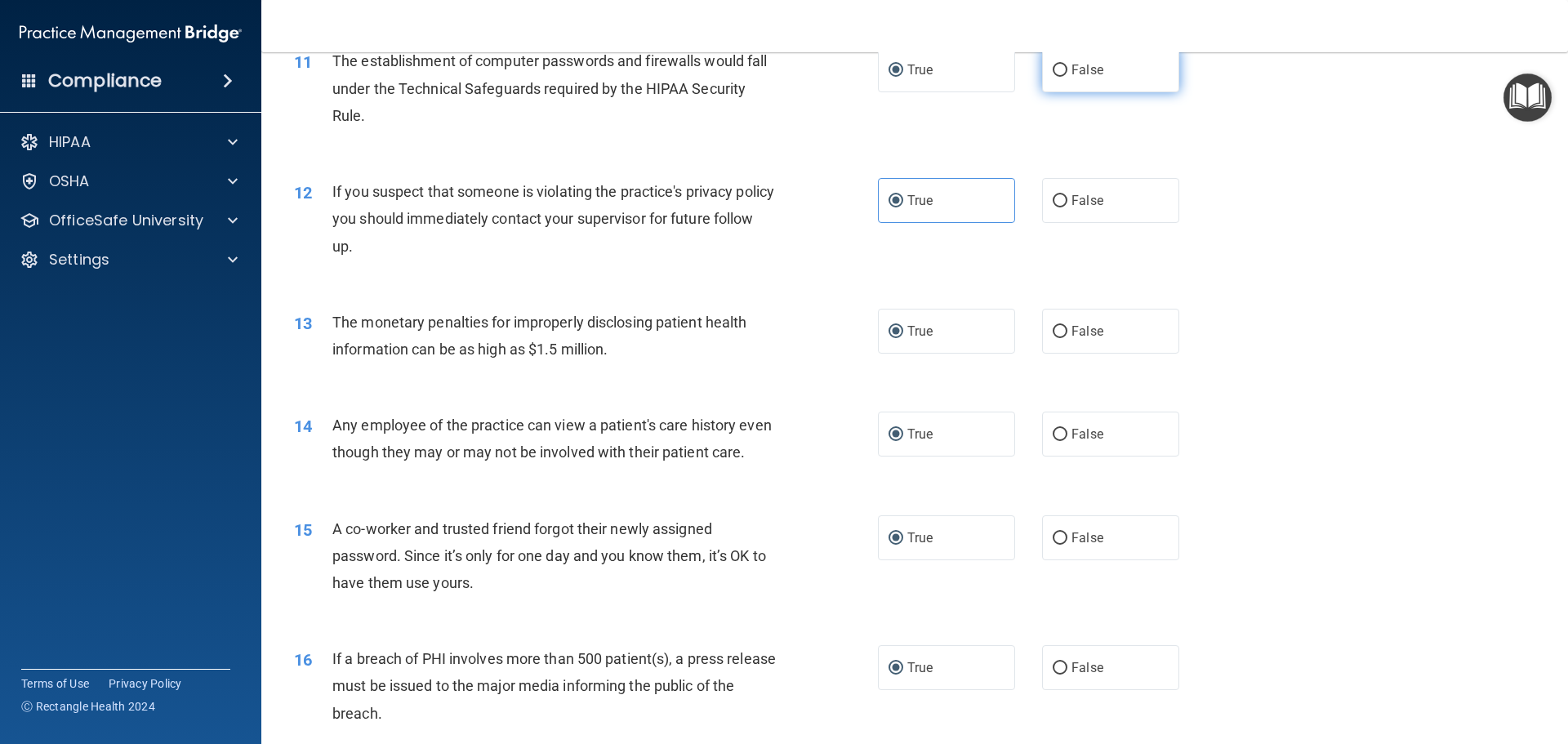
scroll to position [1307, 0]
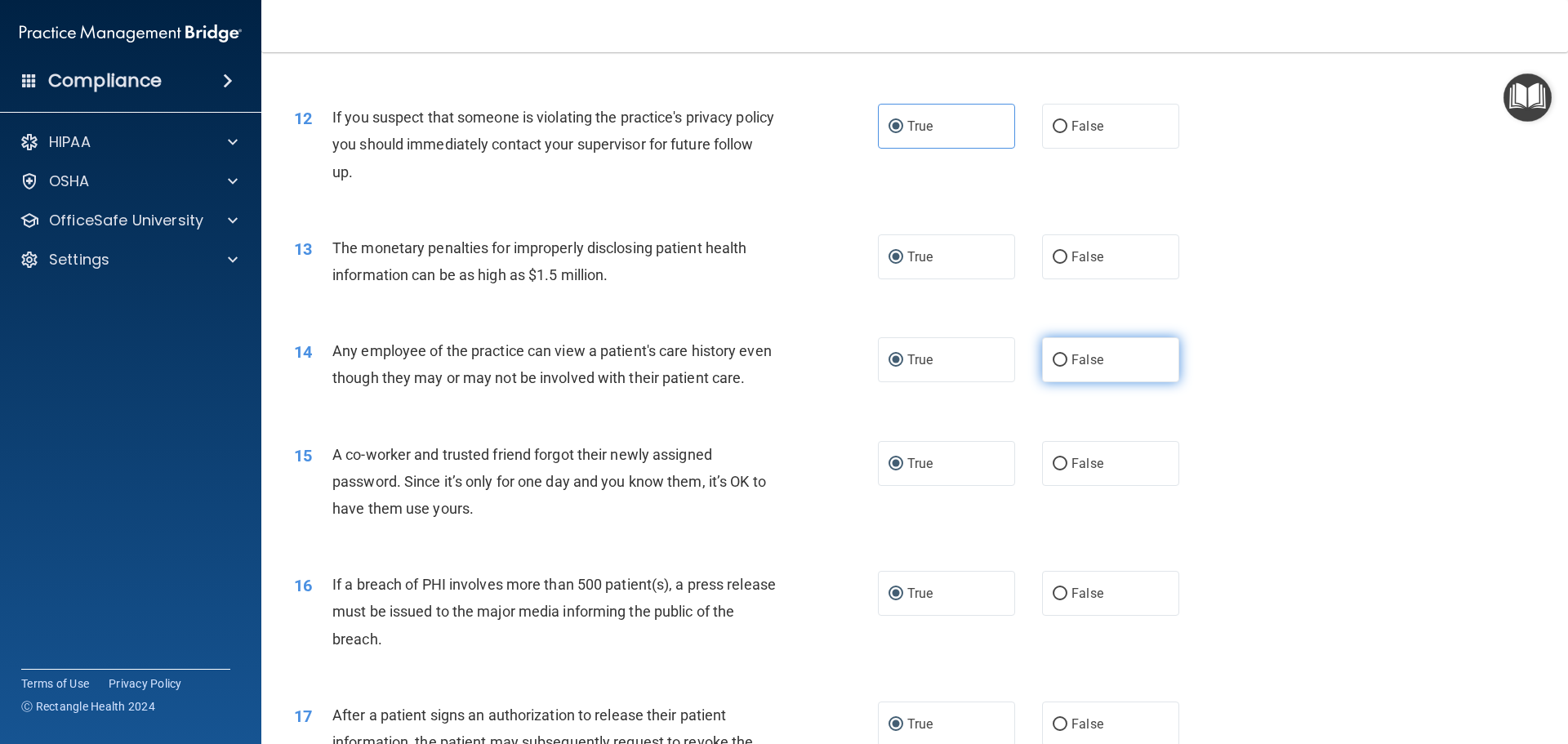
click at [1053, 355] on input "False" at bounding box center [1060, 360] width 14 height 12
radio input "true"
radio input "false"
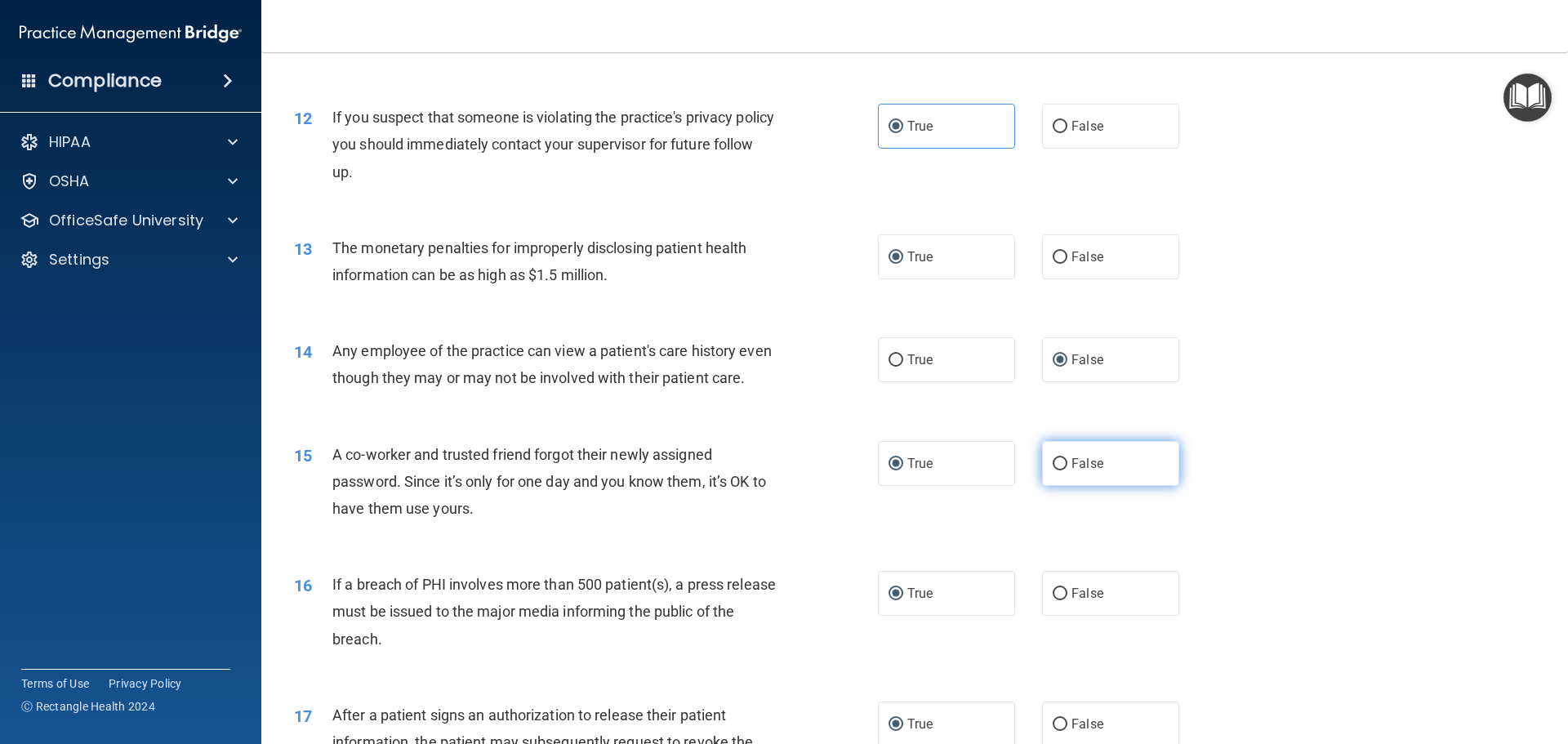
click at [1056, 470] on input "False" at bounding box center [1060, 464] width 14 height 12
radio input "true"
radio input "false"
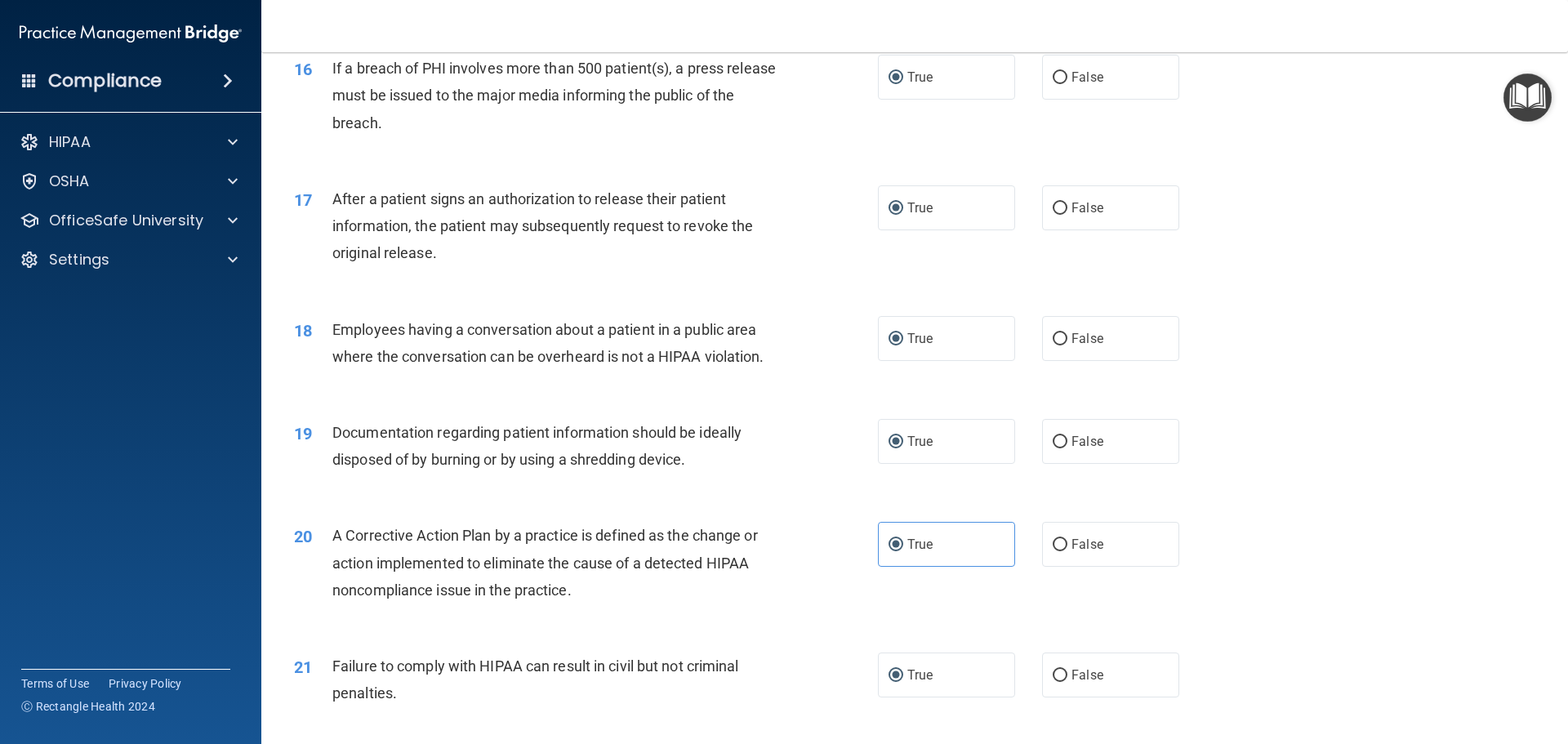
scroll to position [1879, 0]
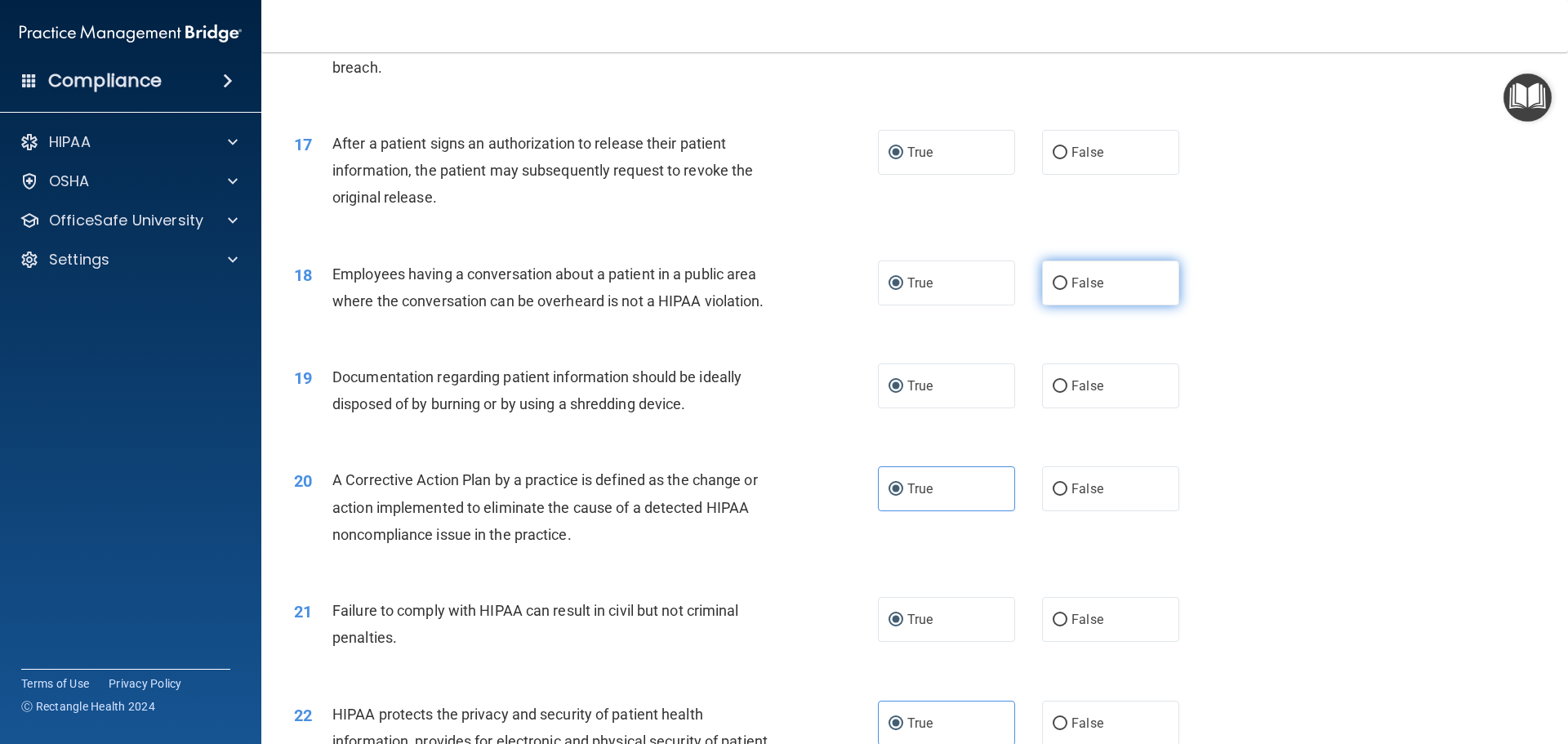
click at [1054, 290] on input "False" at bounding box center [1060, 283] width 14 height 12
radio input "true"
radio input "false"
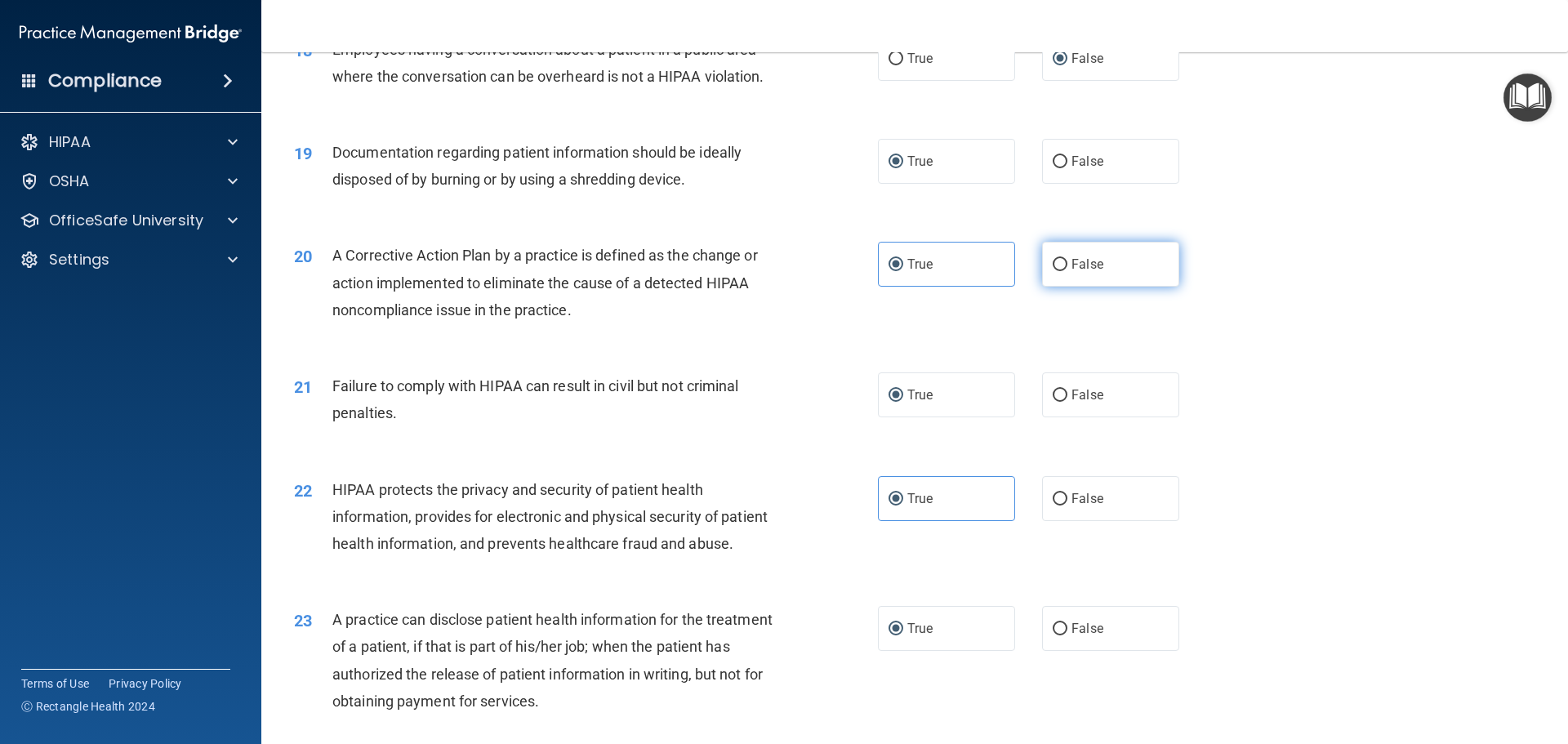
scroll to position [2124, 0]
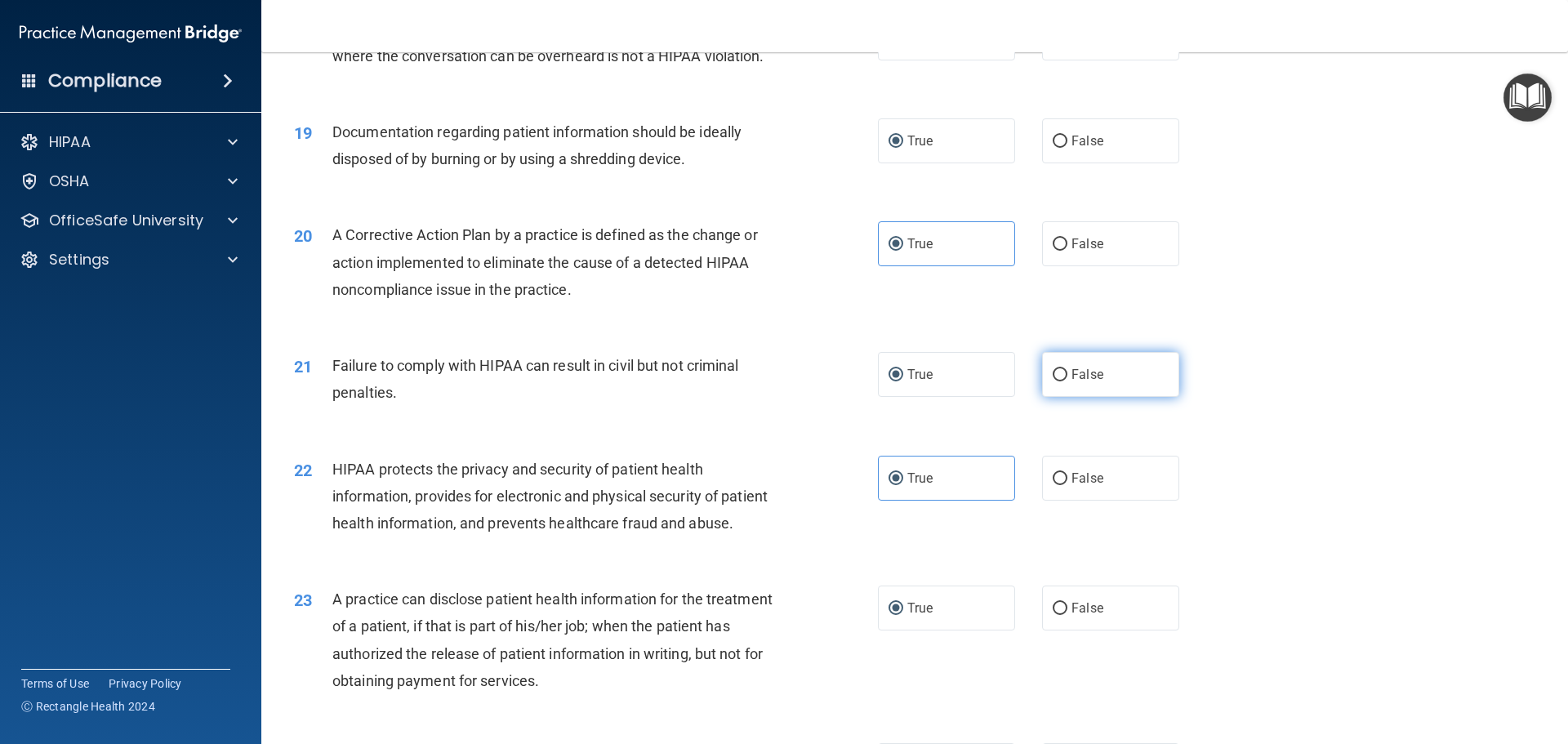
click at [1053, 381] on input "False" at bounding box center [1060, 375] width 14 height 12
radio input "true"
radio input "false"
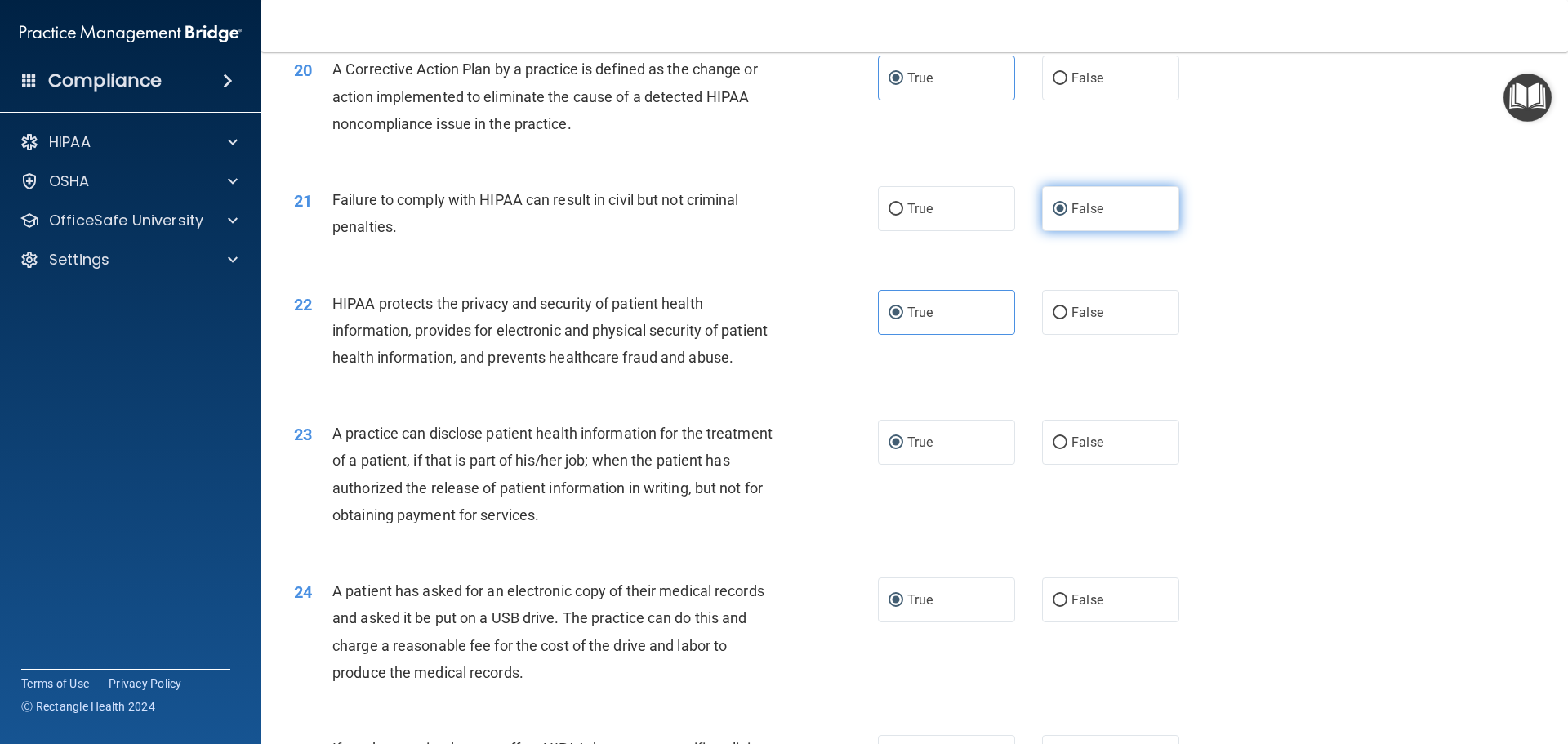
scroll to position [2369, 0]
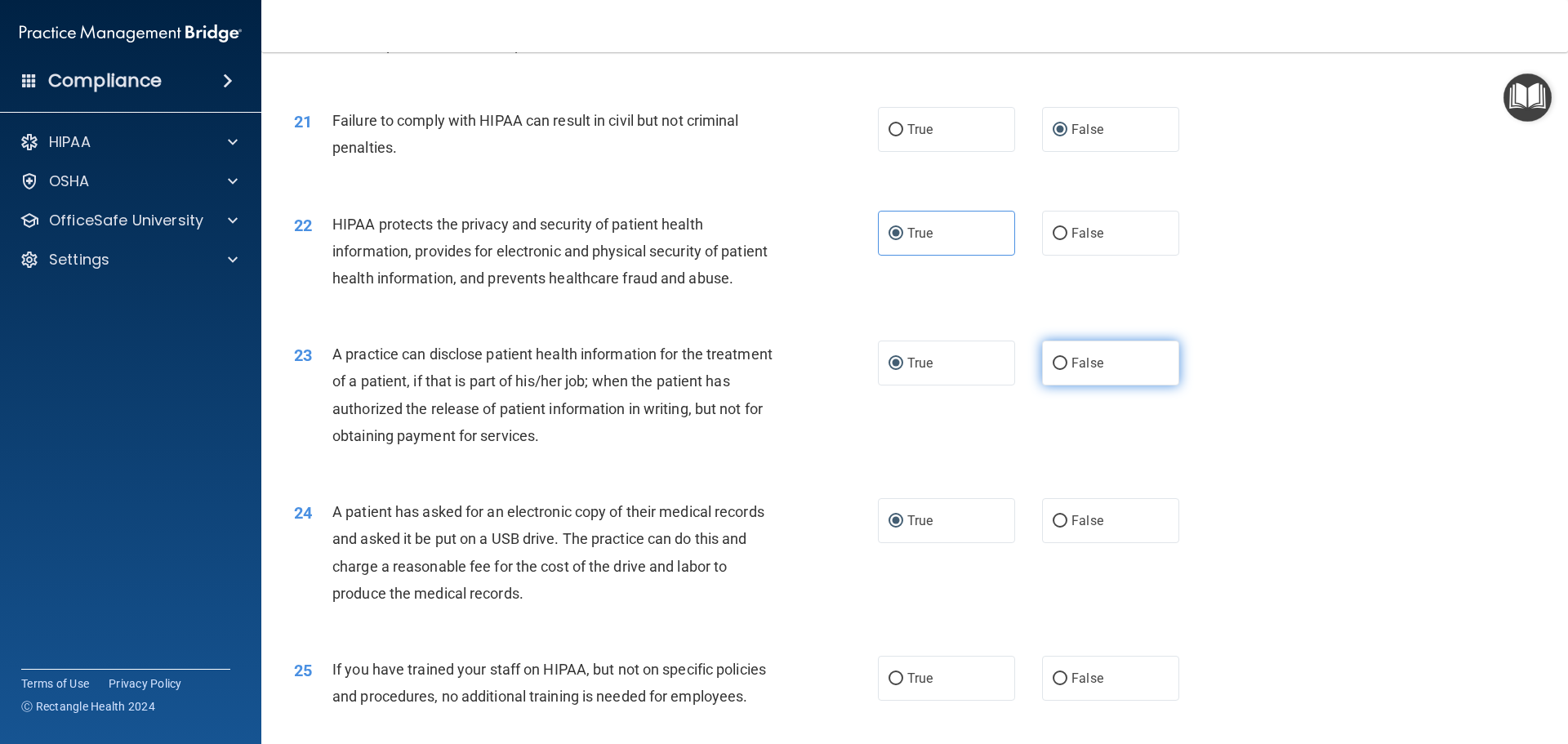
click at [1053, 370] on input "False" at bounding box center [1060, 363] width 14 height 12
radio input "true"
radio input "false"
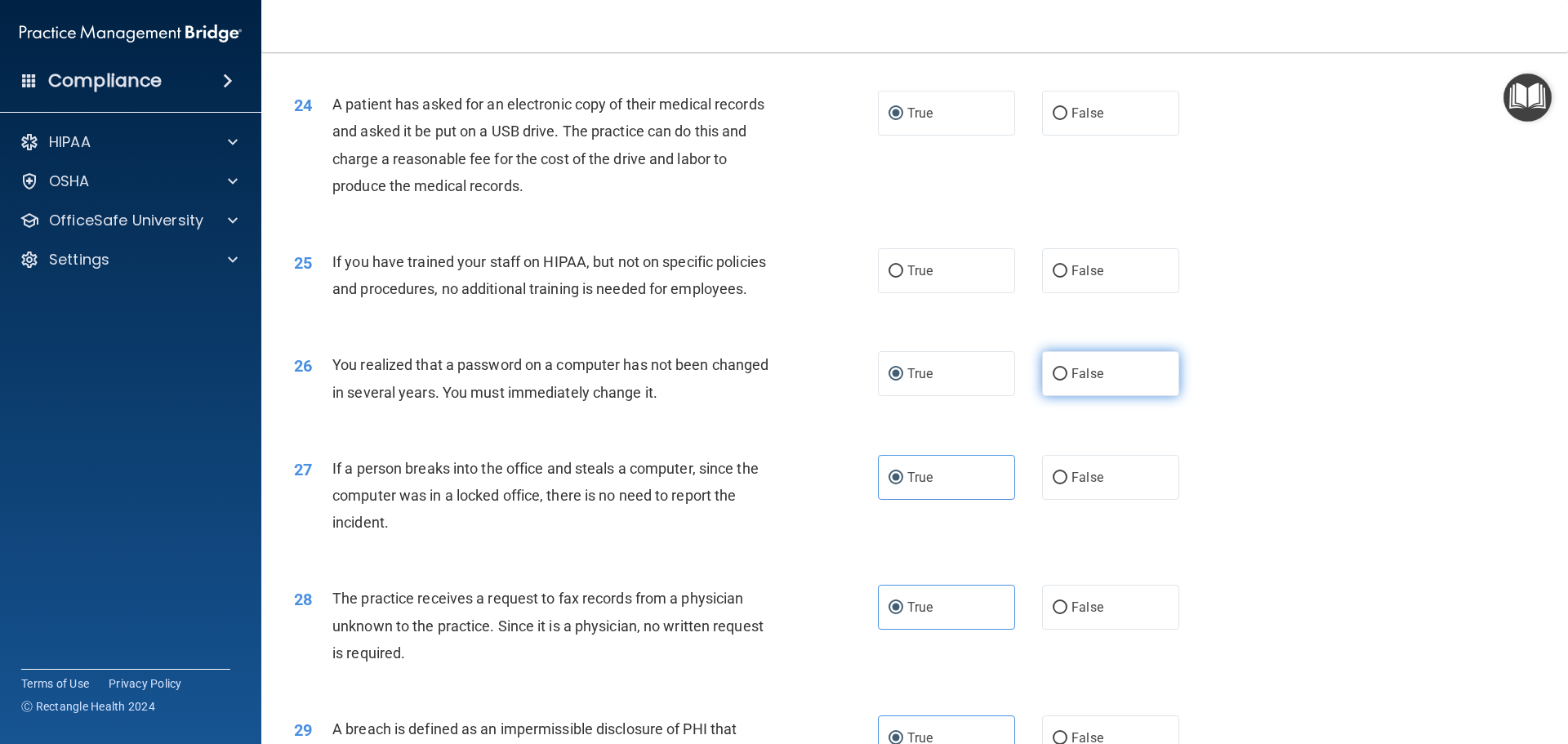
scroll to position [2776, 0]
click at [1059, 277] on input "False" at bounding box center [1060, 270] width 14 height 12
radio input "true"
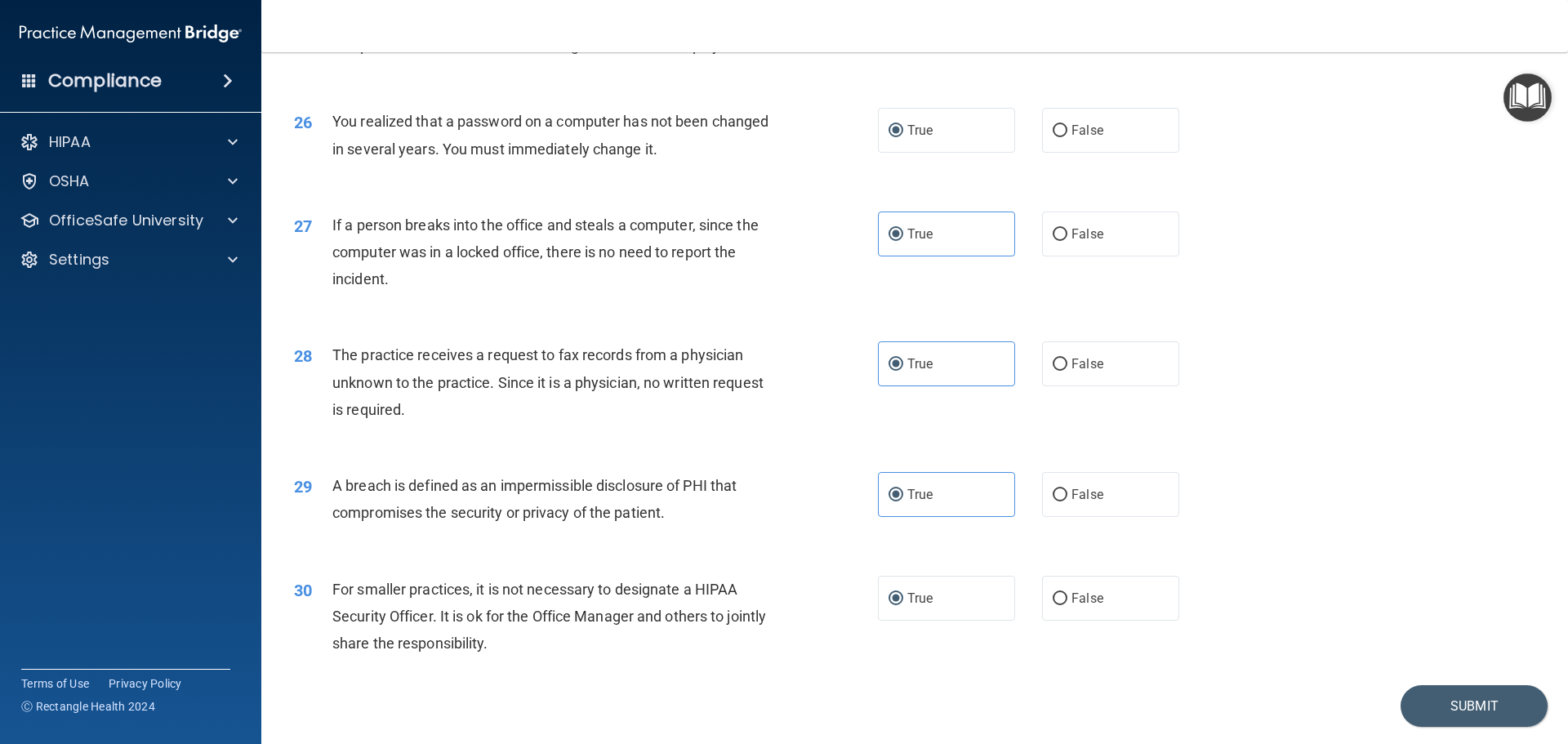
scroll to position [3022, 0]
click at [1057, 238] on input "False" at bounding box center [1060, 232] width 14 height 12
radio input "true"
radio input "false"
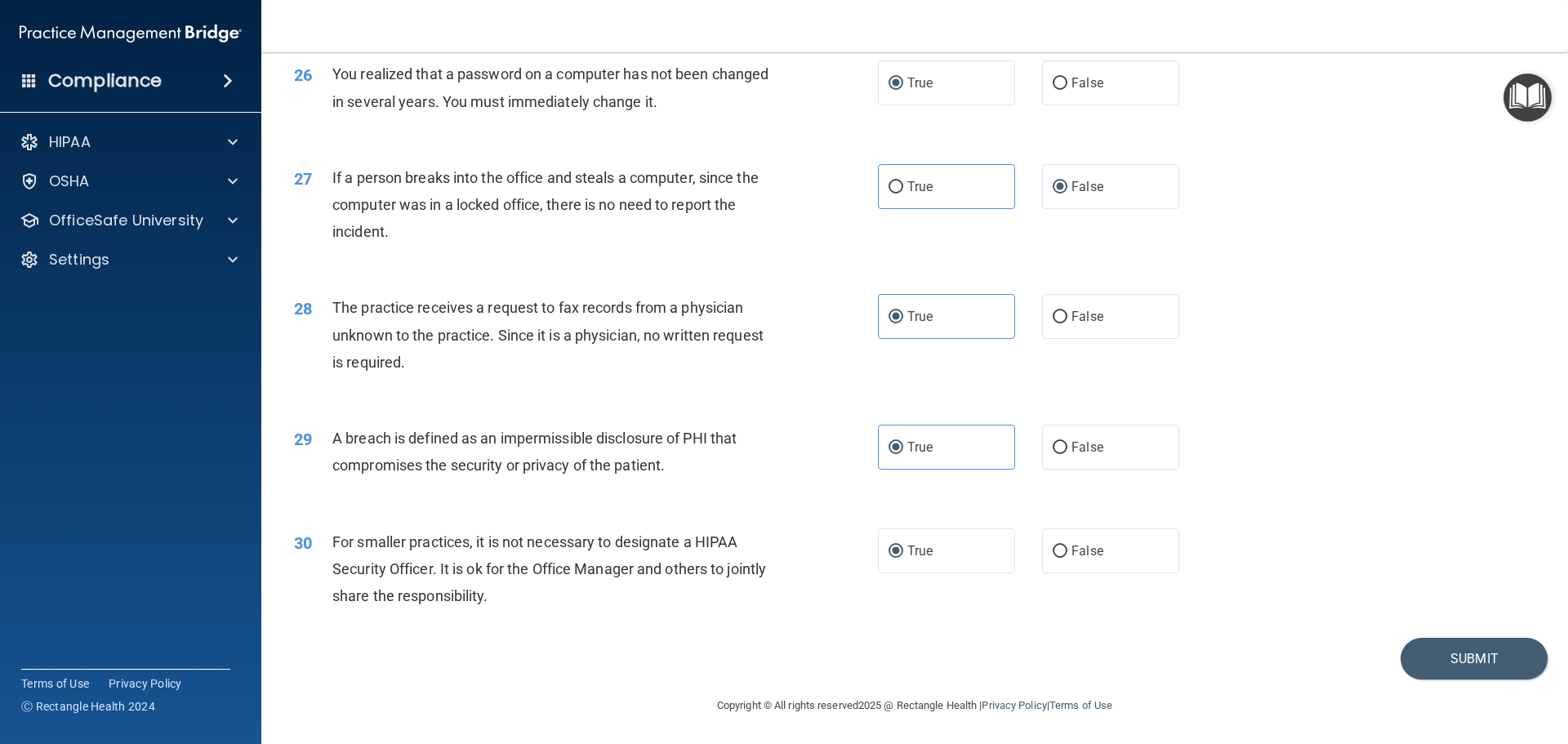
scroll to position [3121, 0]
click at [1061, 322] on label "False" at bounding box center [1111, 315] width 137 height 45
click at [1061, 322] on input "False" at bounding box center [1060, 316] width 14 height 12
radio input "true"
radio input "false"
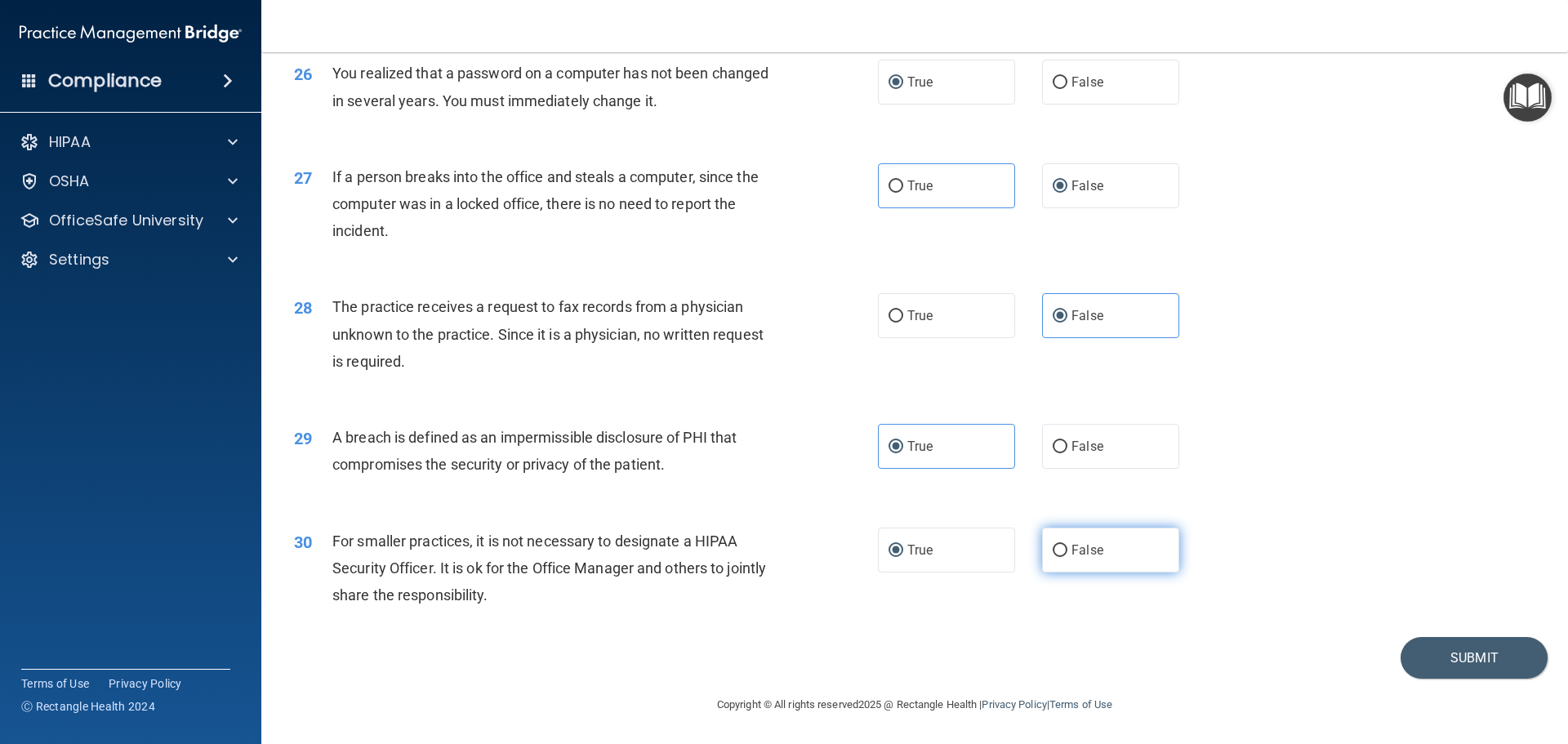
click at [1058, 549] on input "False" at bounding box center [1060, 550] width 14 height 12
radio input "true"
radio input "false"
click at [1457, 659] on button "Submit" at bounding box center [1474, 658] width 147 height 42
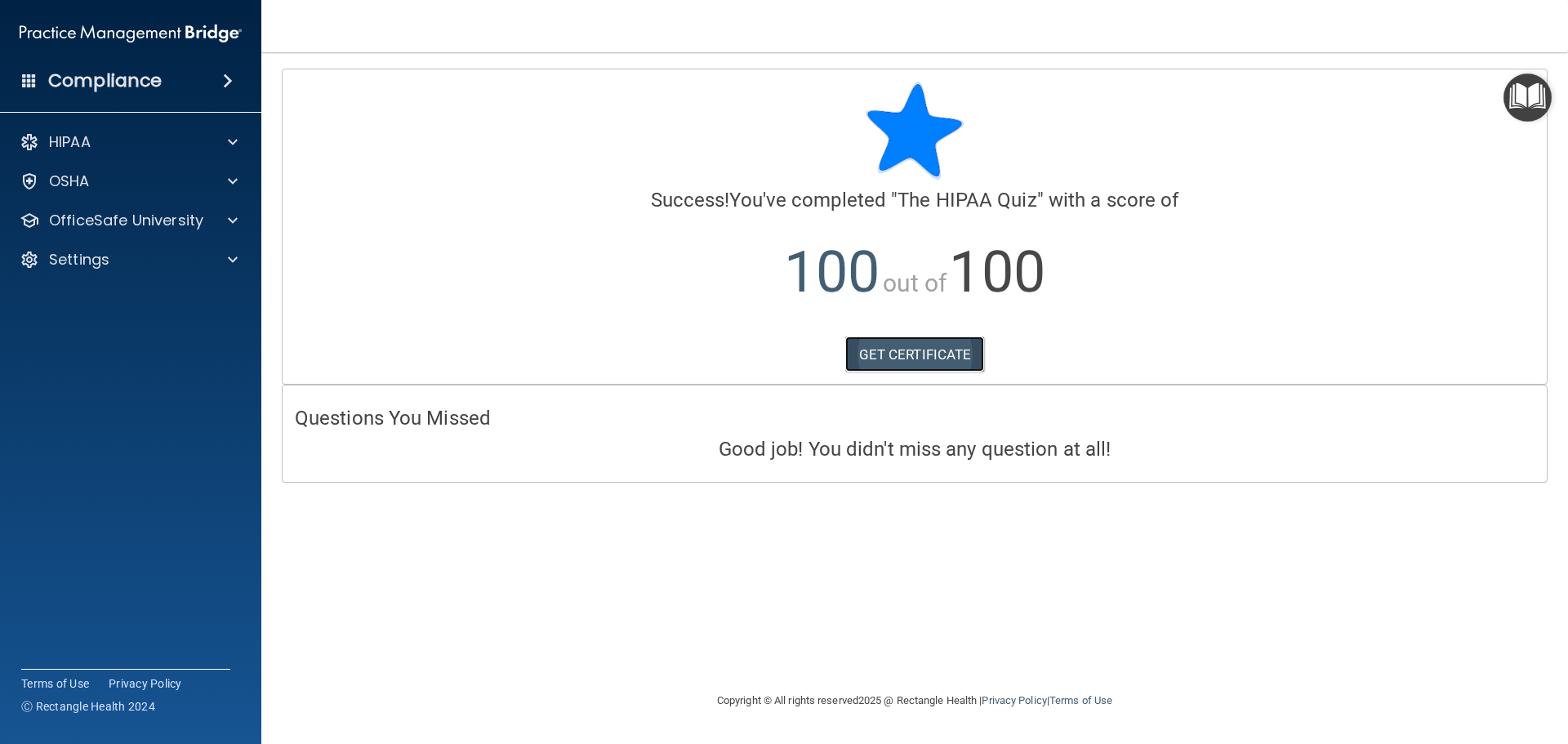
click at [910, 350] on link "GET CERTIFICATE" at bounding box center [915, 354] width 140 height 36
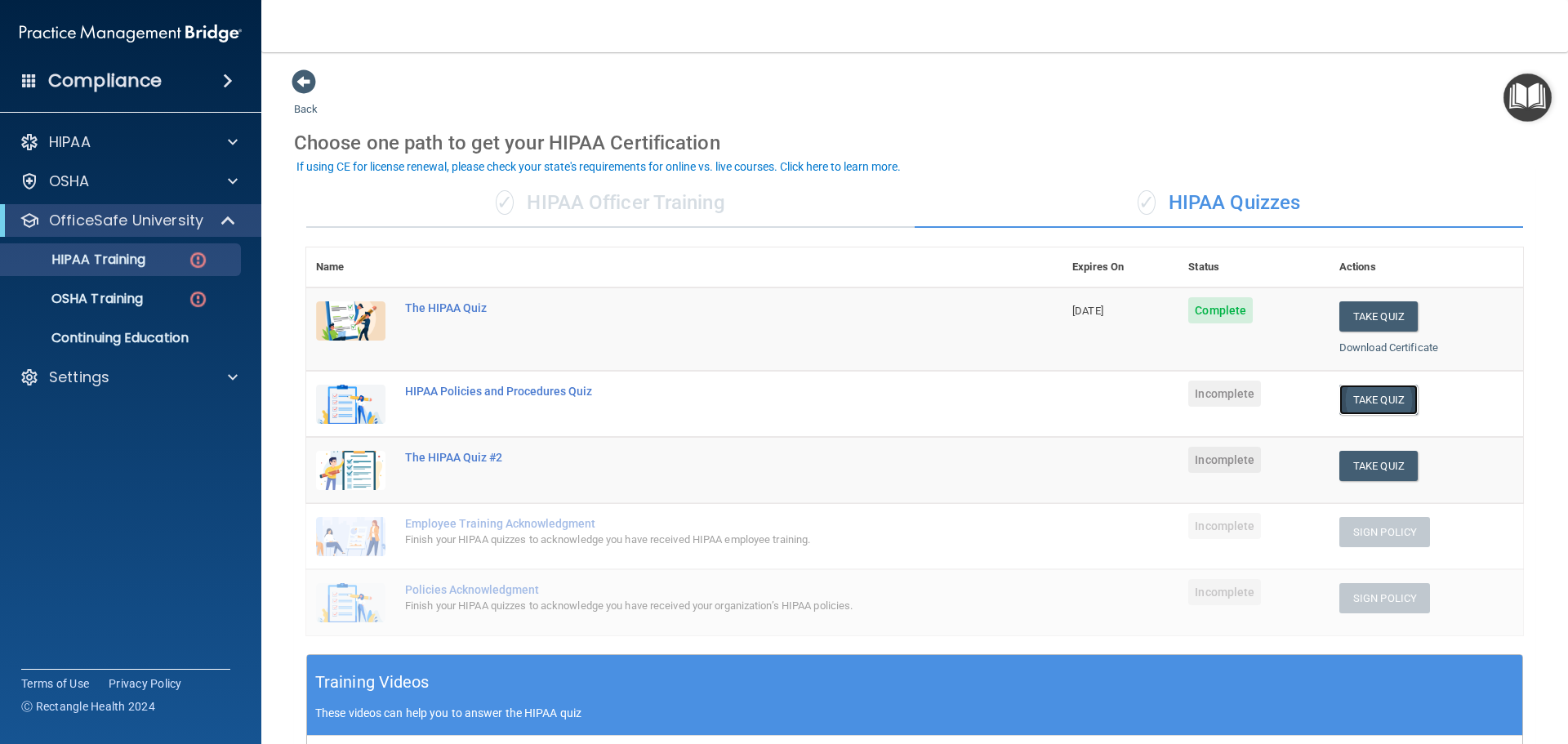
click at [1369, 392] on button "Take Quiz" at bounding box center [1379, 400] width 79 height 30
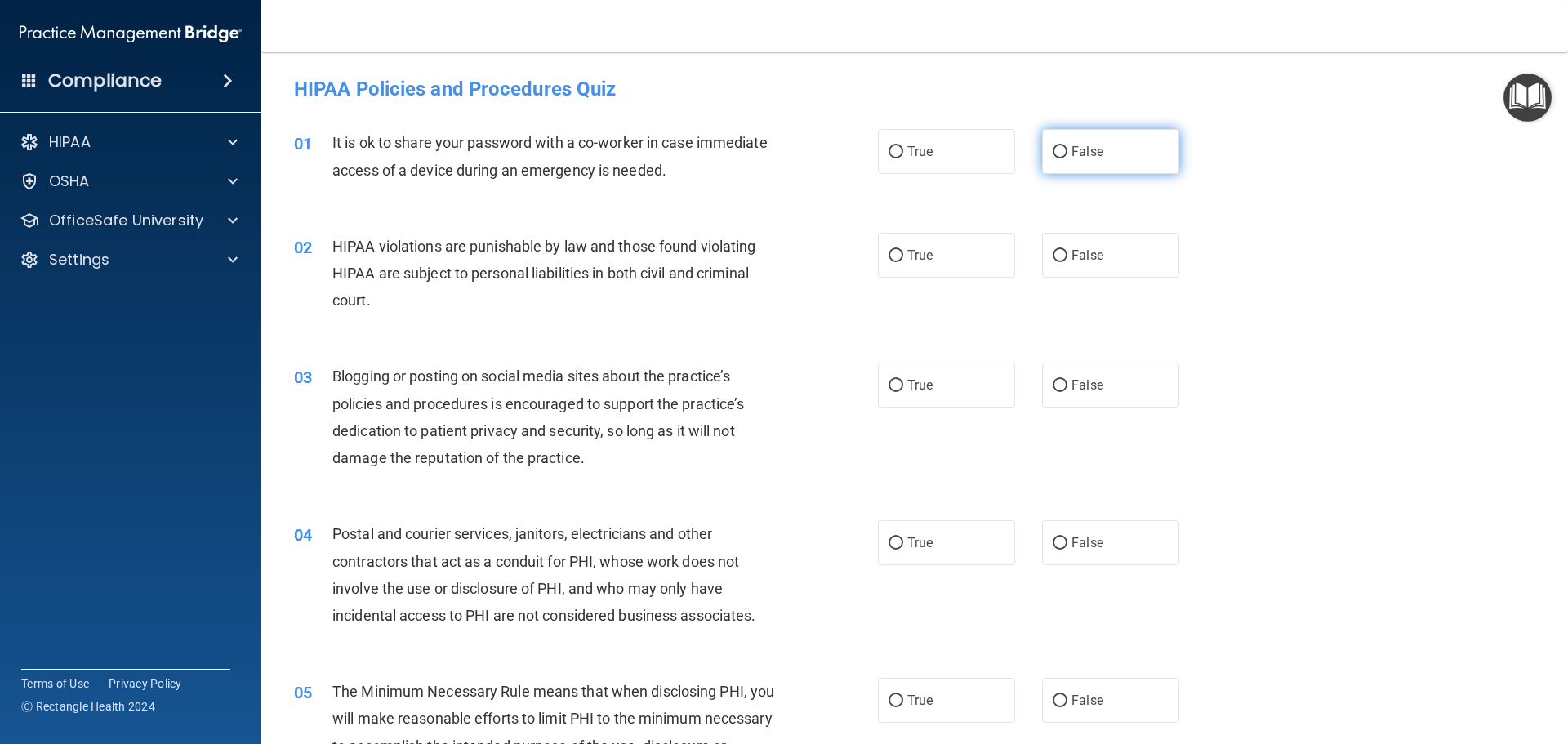
click at [1056, 152] on input "False" at bounding box center [1060, 152] width 14 height 12
radio input "true"
click at [889, 254] on input "True" at bounding box center [895, 256] width 14 height 12
radio input "true"
click at [1049, 392] on label "False" at bounding box center [1111, 385] width 137 height 45
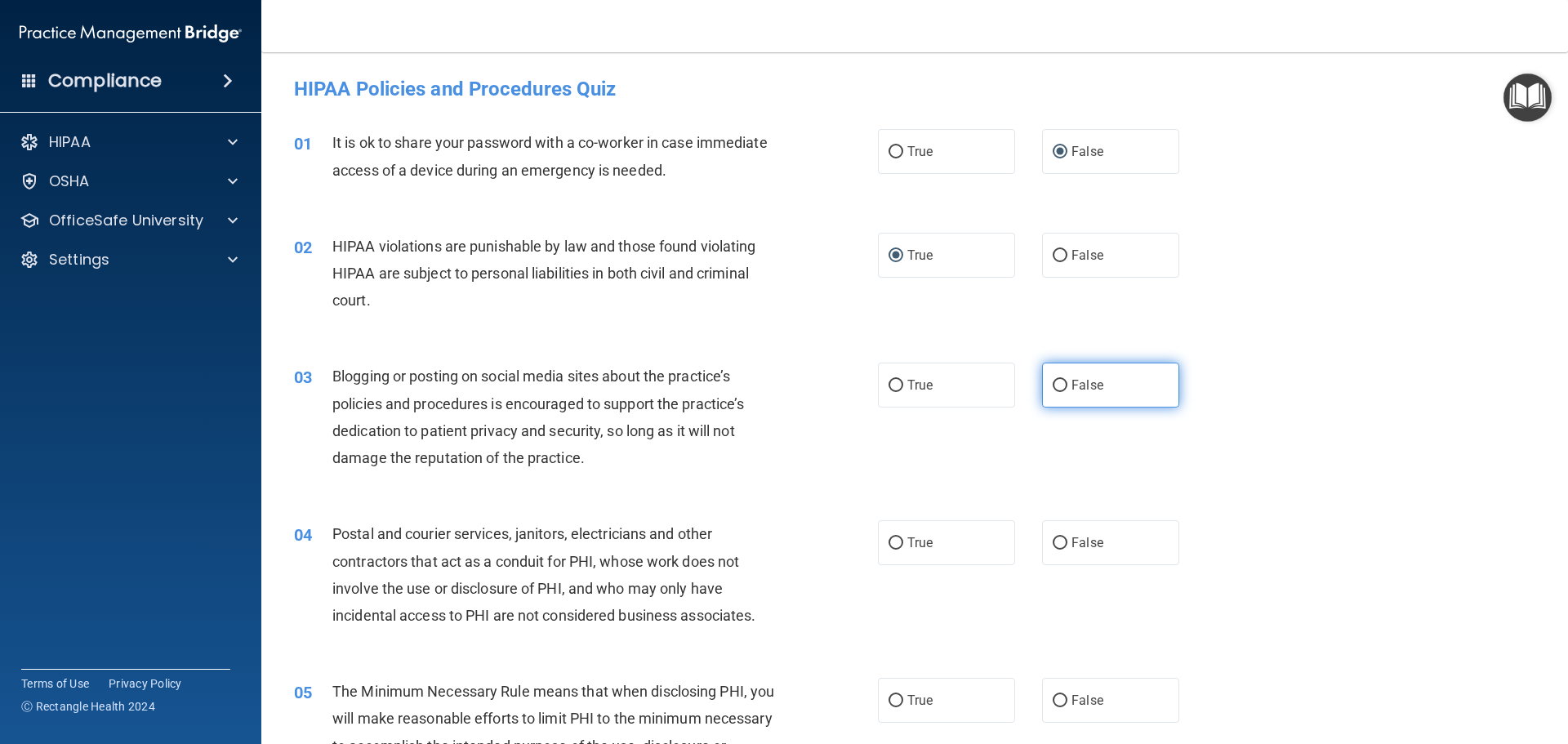
click at [1053, 385] on input "False" at bounding box center [1060, 386] width 14 height 12
radio input "true"
click at [895, 548] on input "True" at bounding box center [895, 544] width 14 height 12
radio input "true"
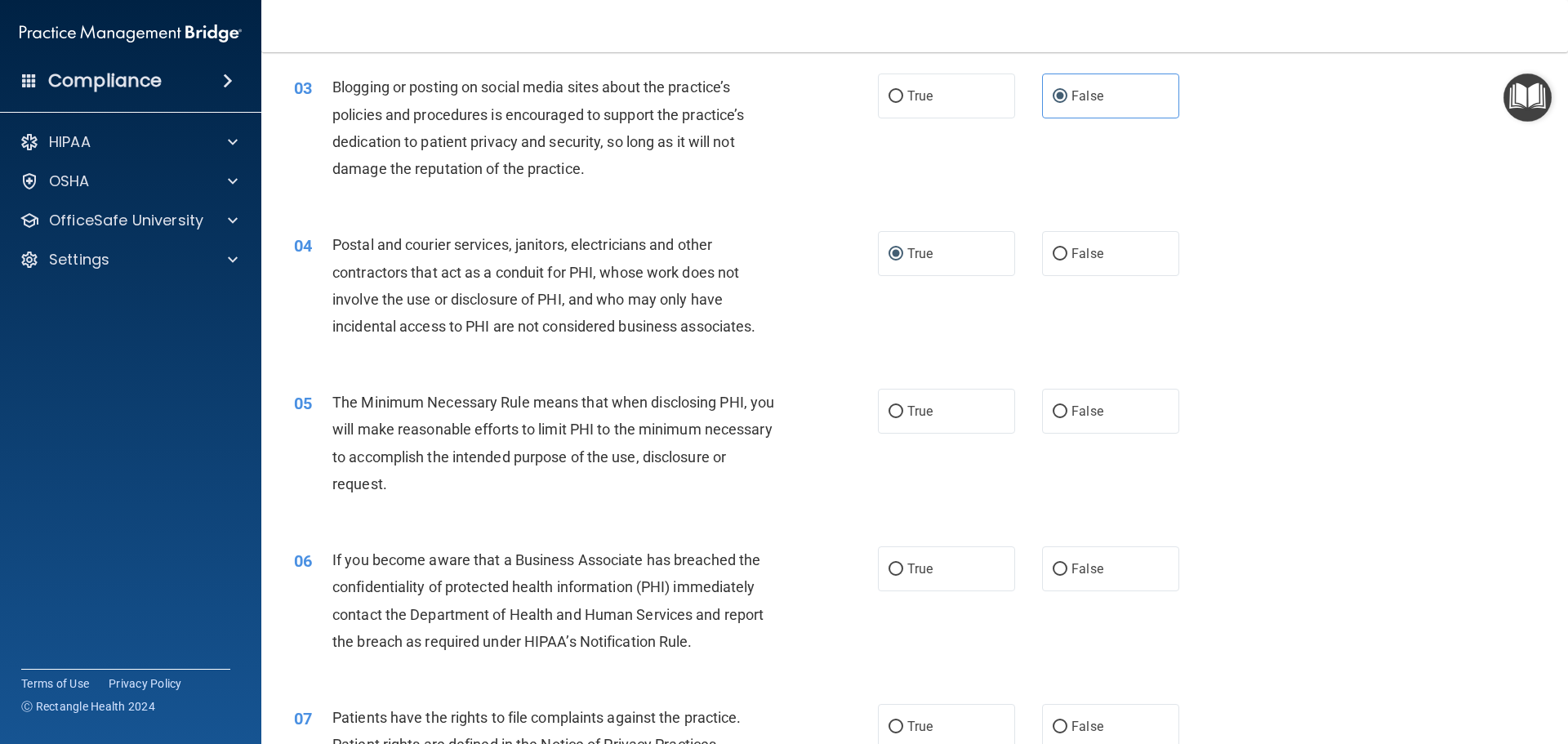
scroll to position [327, 0]
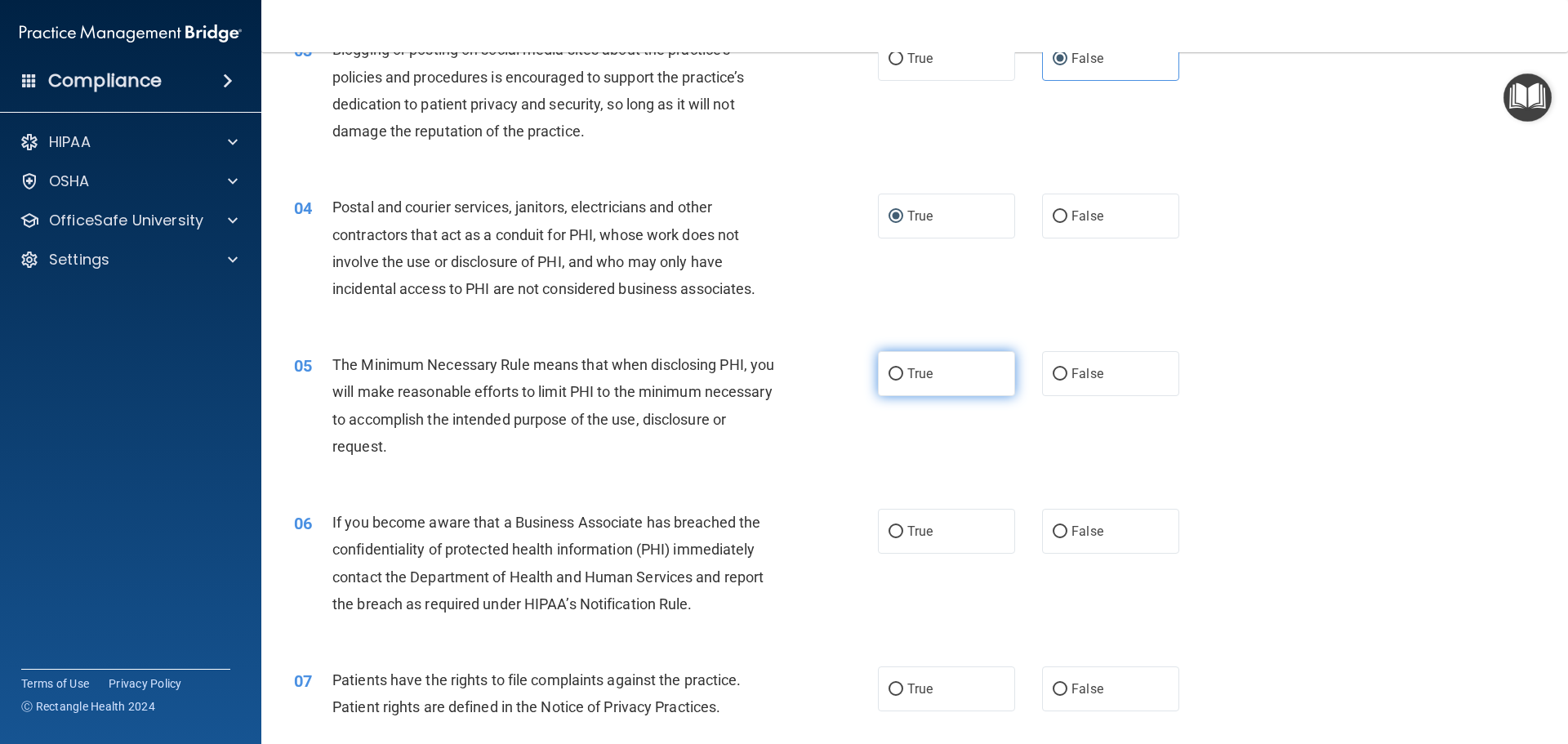
click at [890, 373] on input "True" at bounding box center [895, 374] width 14 height 12
radio input "true"
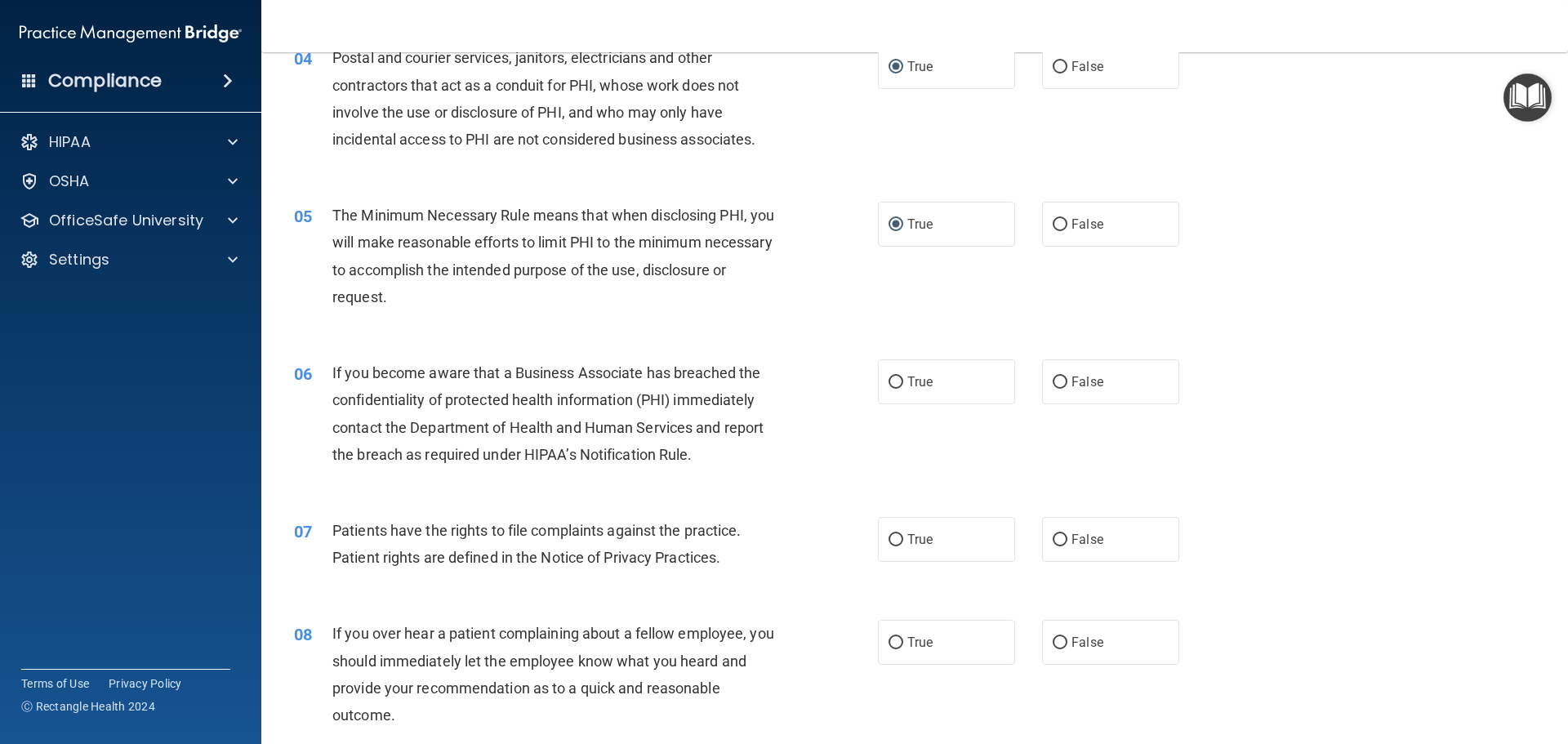
scroll to position [490, 0]
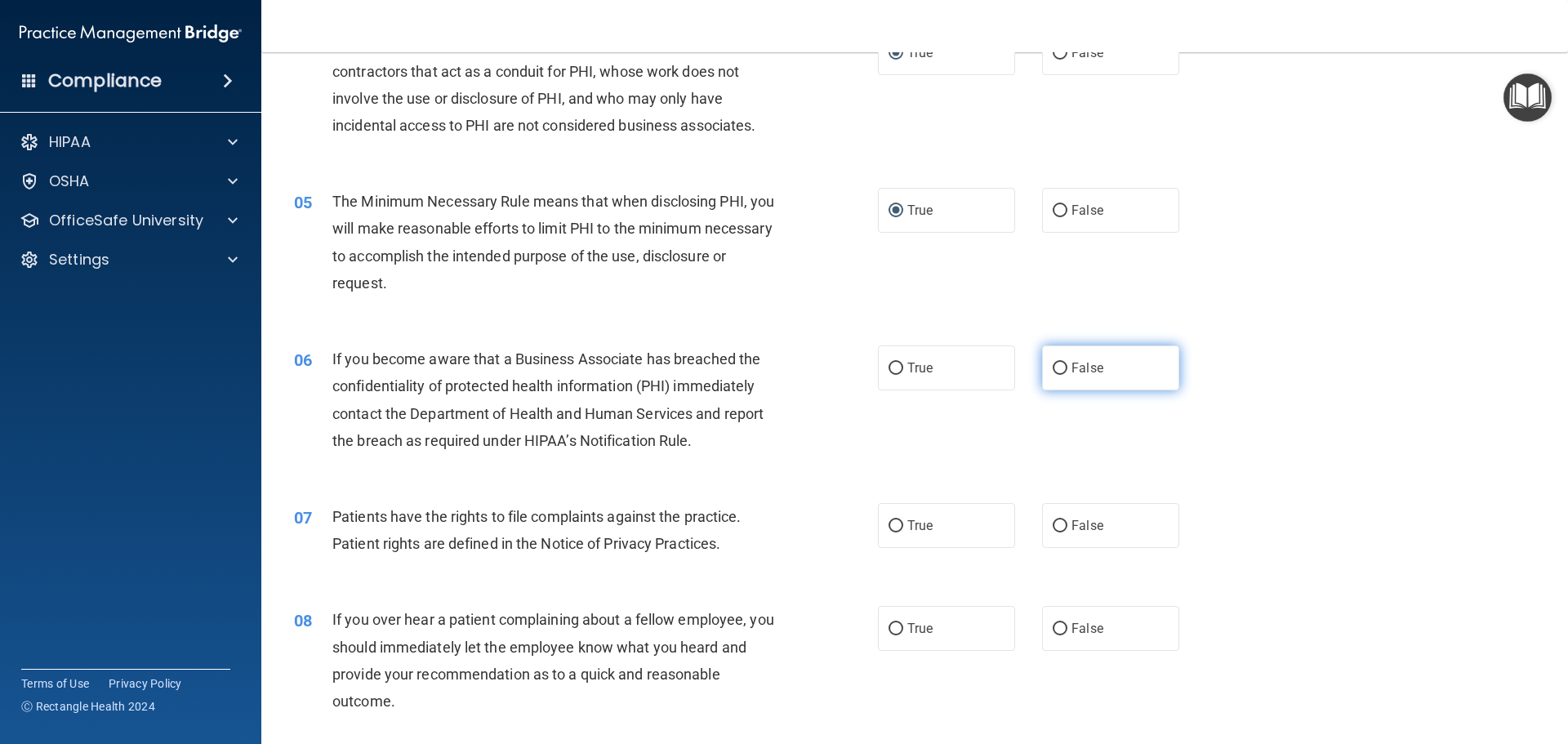
click at [1060, 367] on input "False" at bounding box center [1060, 369] width 14 height 12
radio input "true"
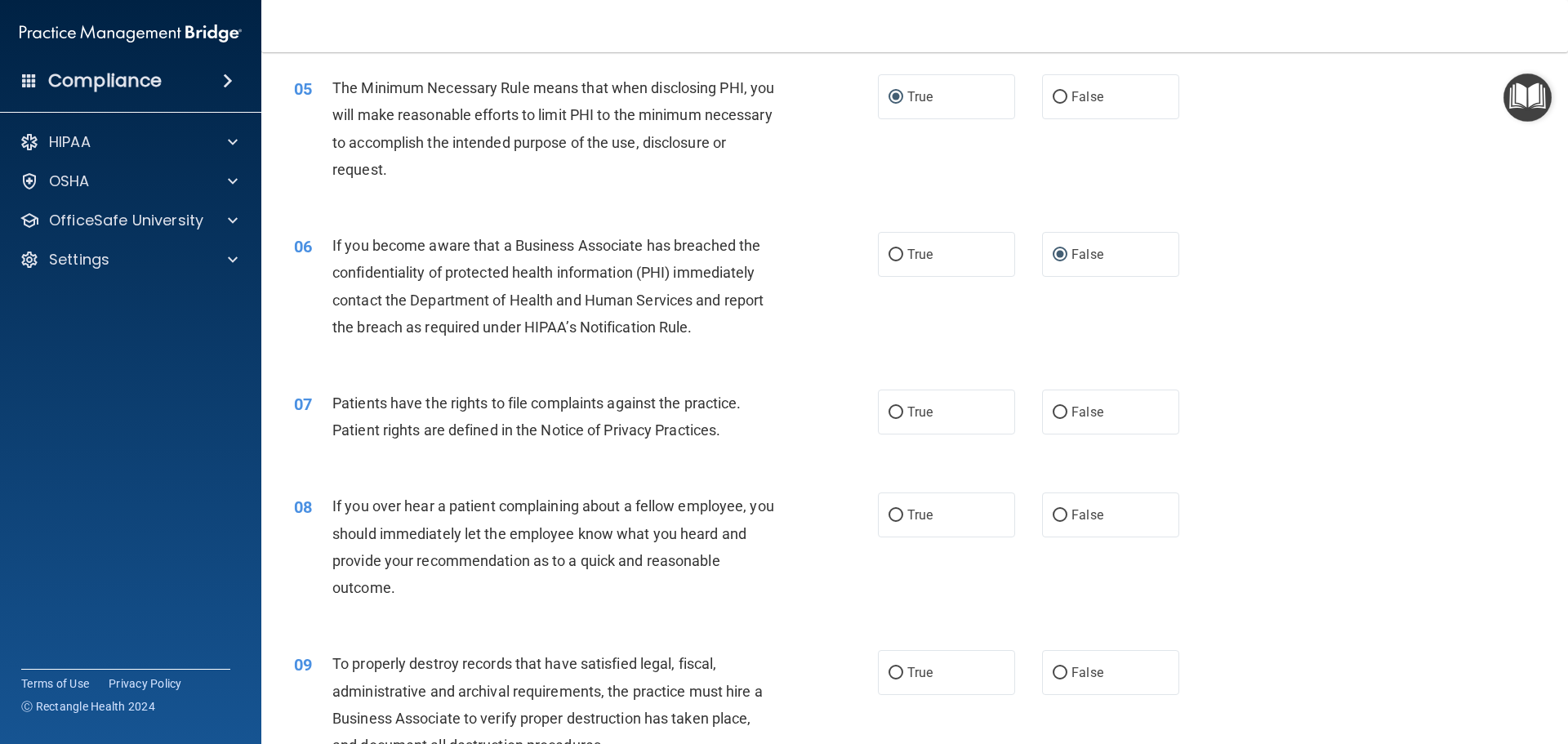
scroll to position [654, 0]
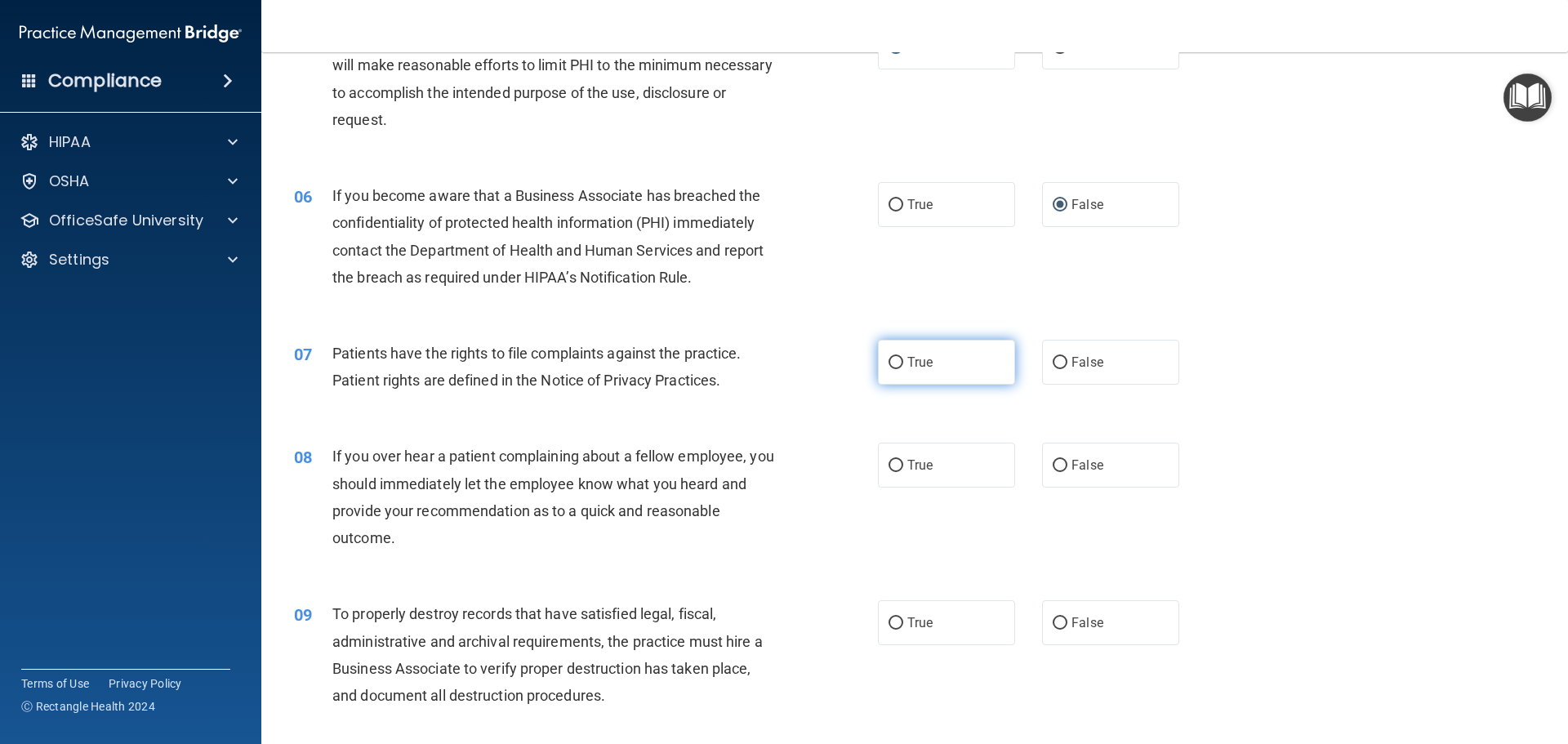
click at [889, 366] on input "True" at bounding box center [895, 363] width 14 height 12
radio input "true"
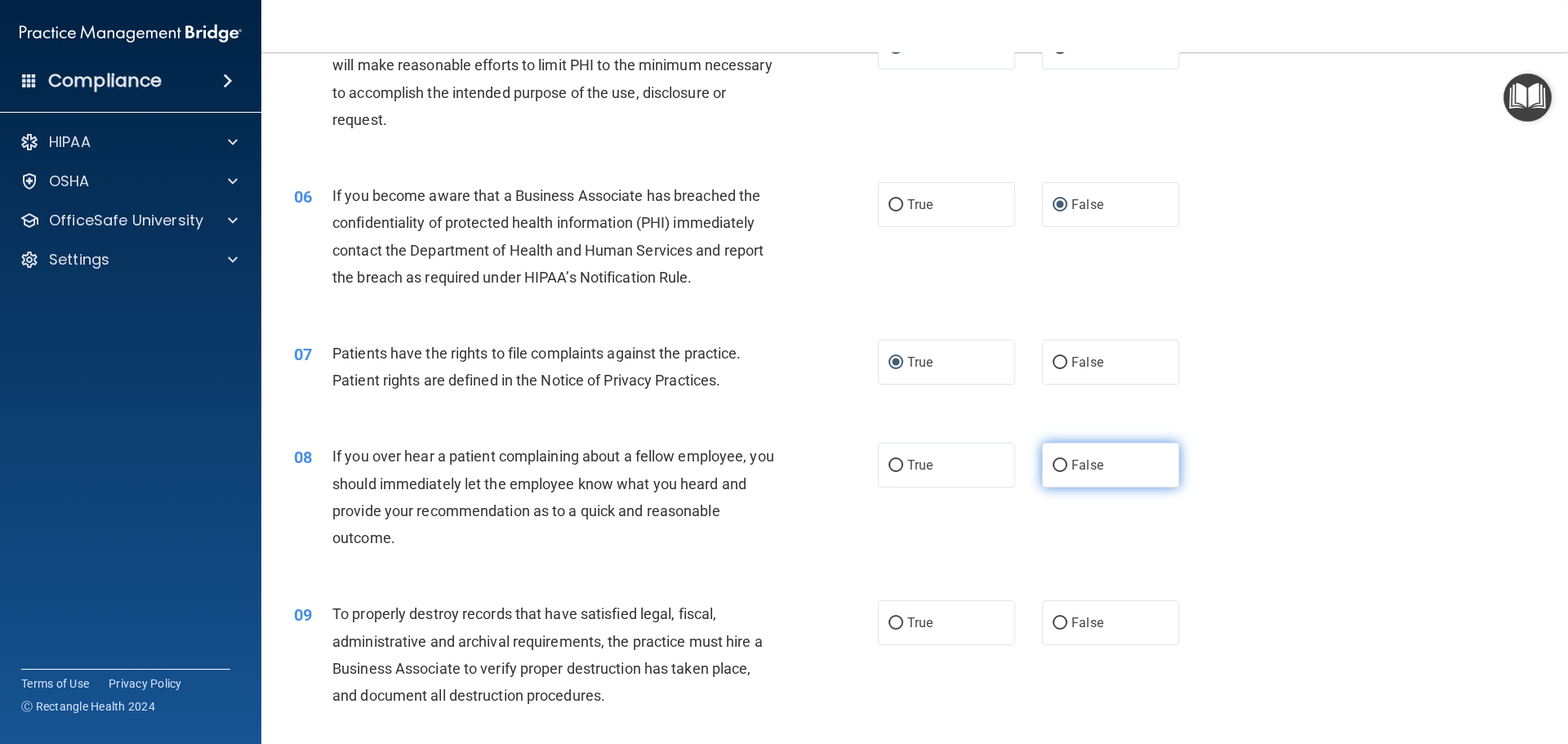
click at [1057, 462] on input "False" at bounding box center [1060, 466] width 14 height 12
radio input "true"
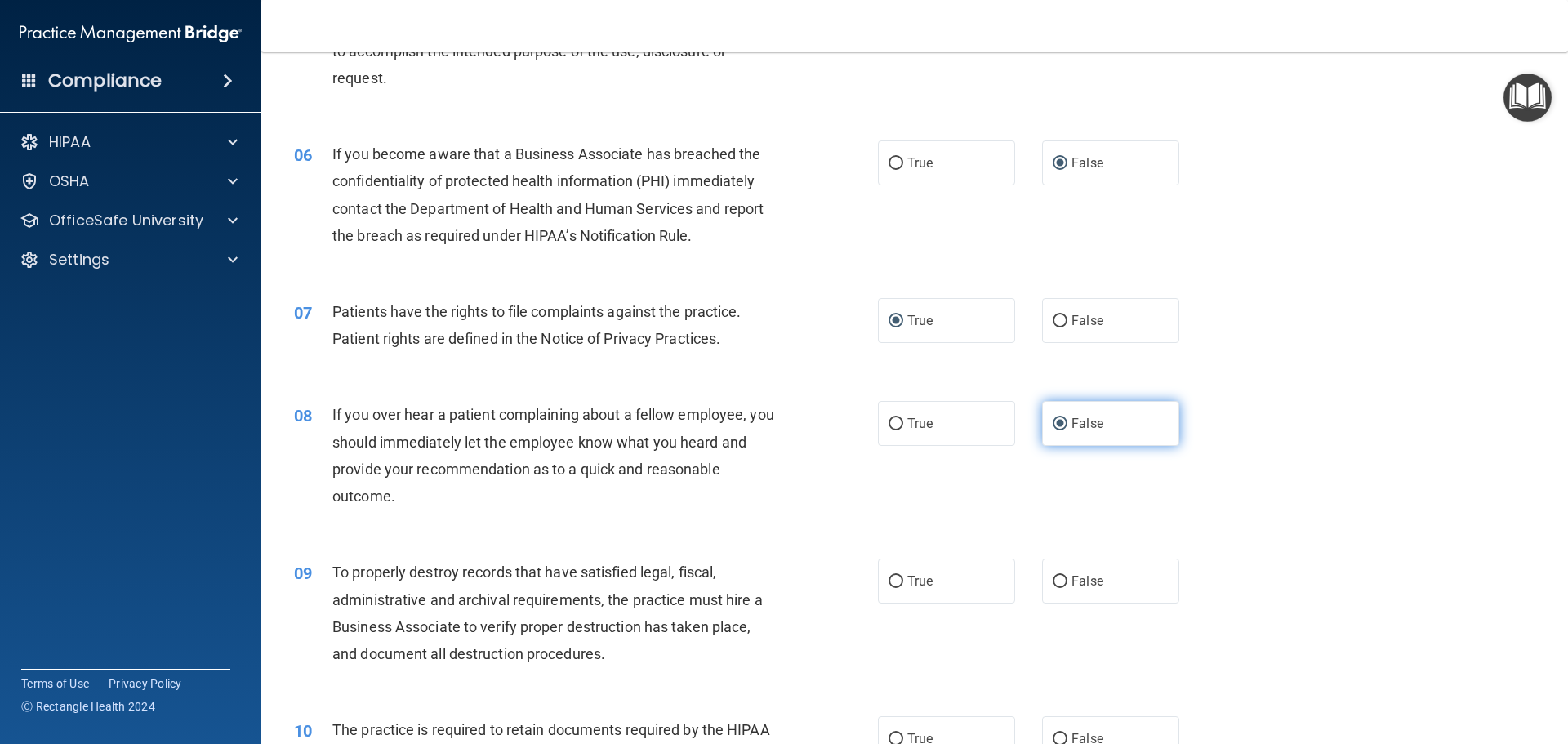
scroll to position [735, 0]
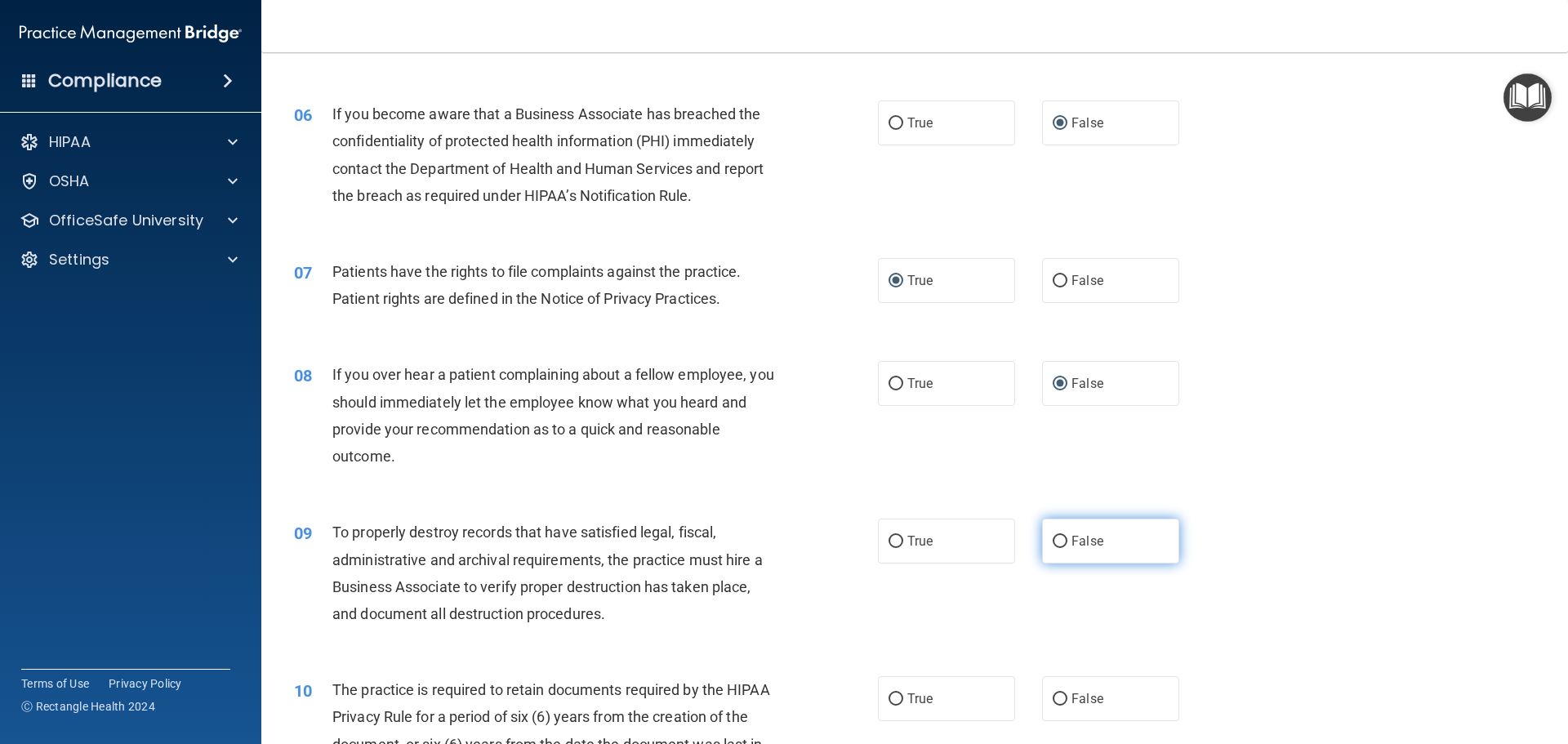
click at [1055, 544] on input "False" at bounding box center [1060, 542] width 14 height 12
radio input "true"
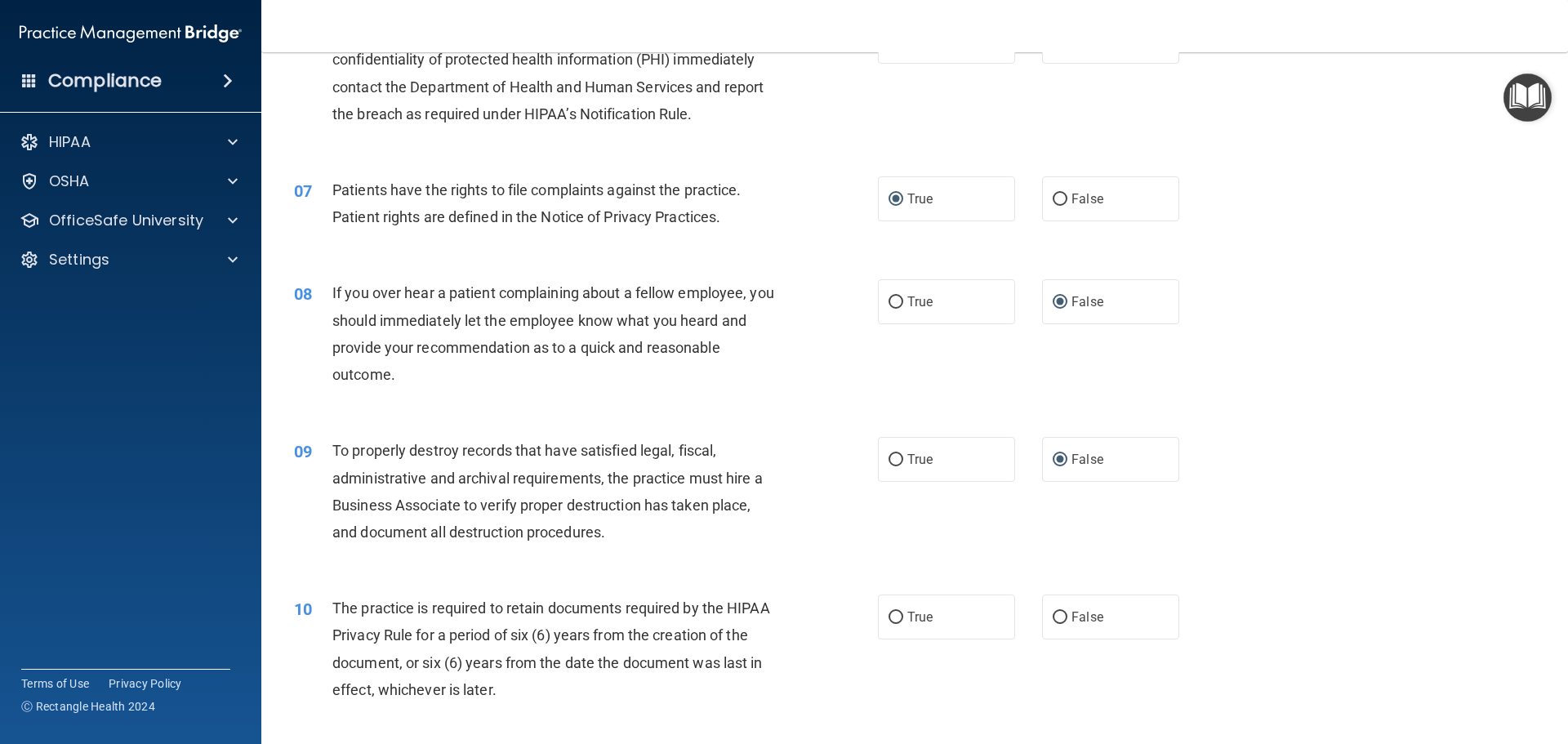
scroll to position [898, 0]
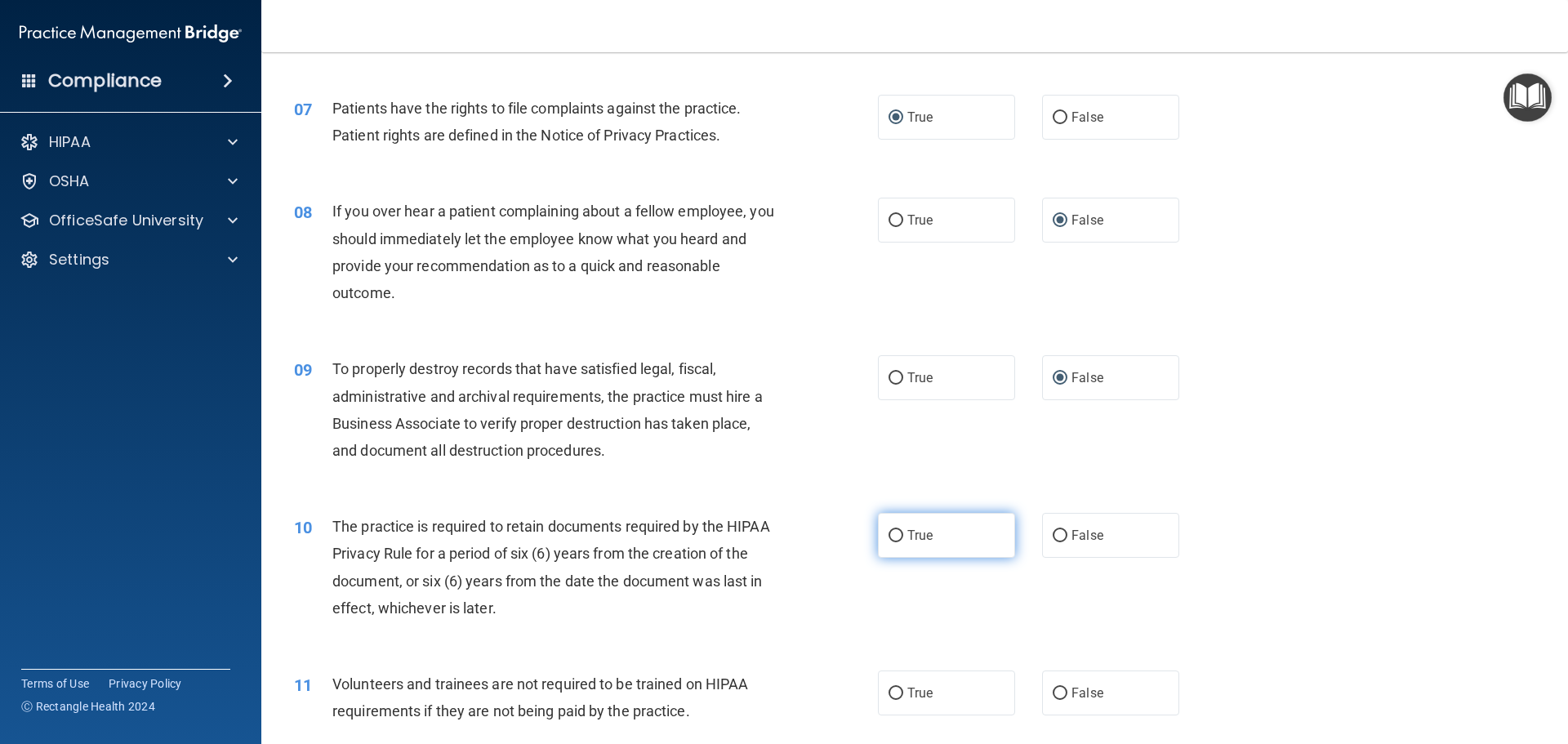
drag, startPoint x: 885, startPoint y: 536, endPoint x: 910, endPoint y: 536, distance: 25.0
click at [889, 536] on input "True" at bounding box center [895, 536] width 14 height 12
radio input "true"
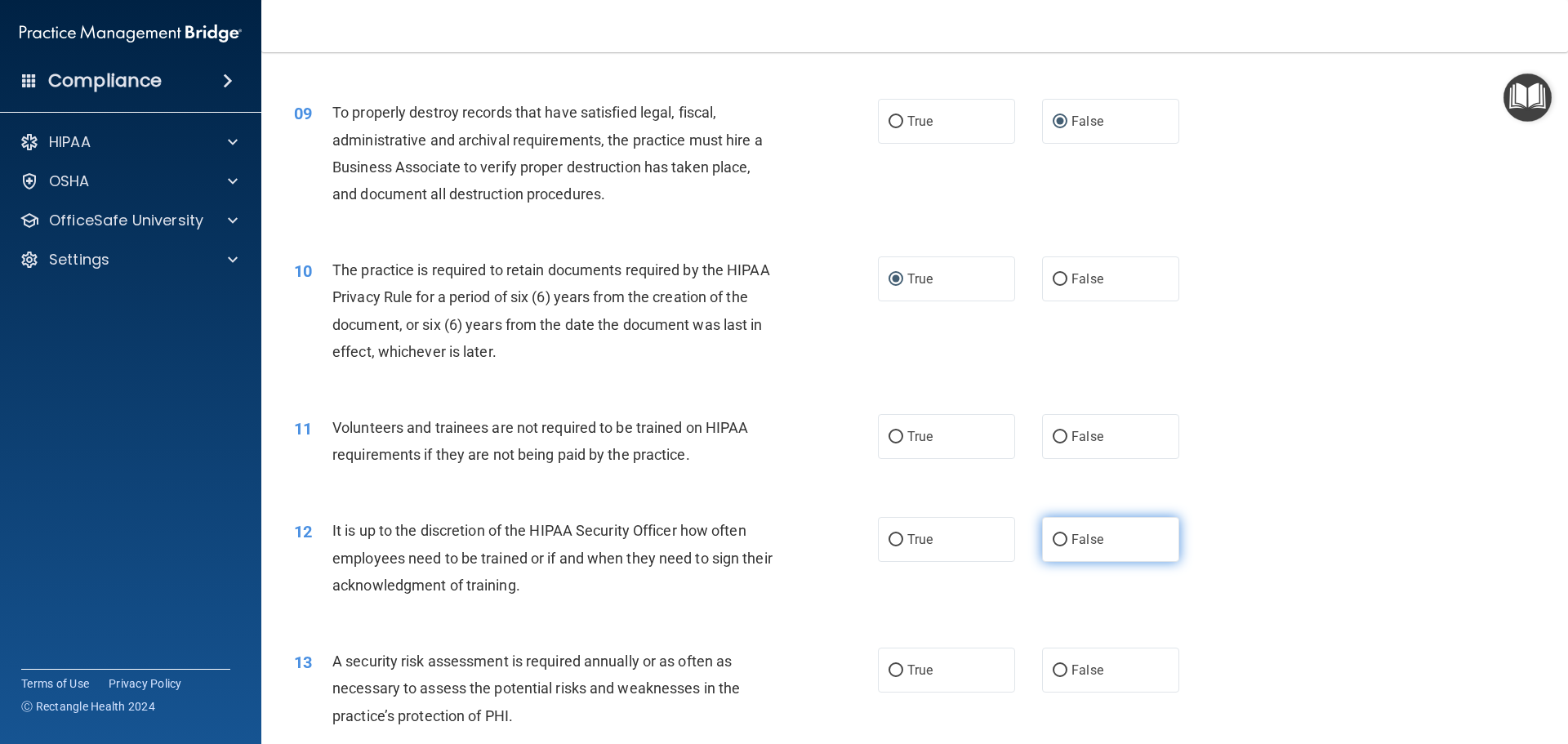
scroll to position [1225, 0]
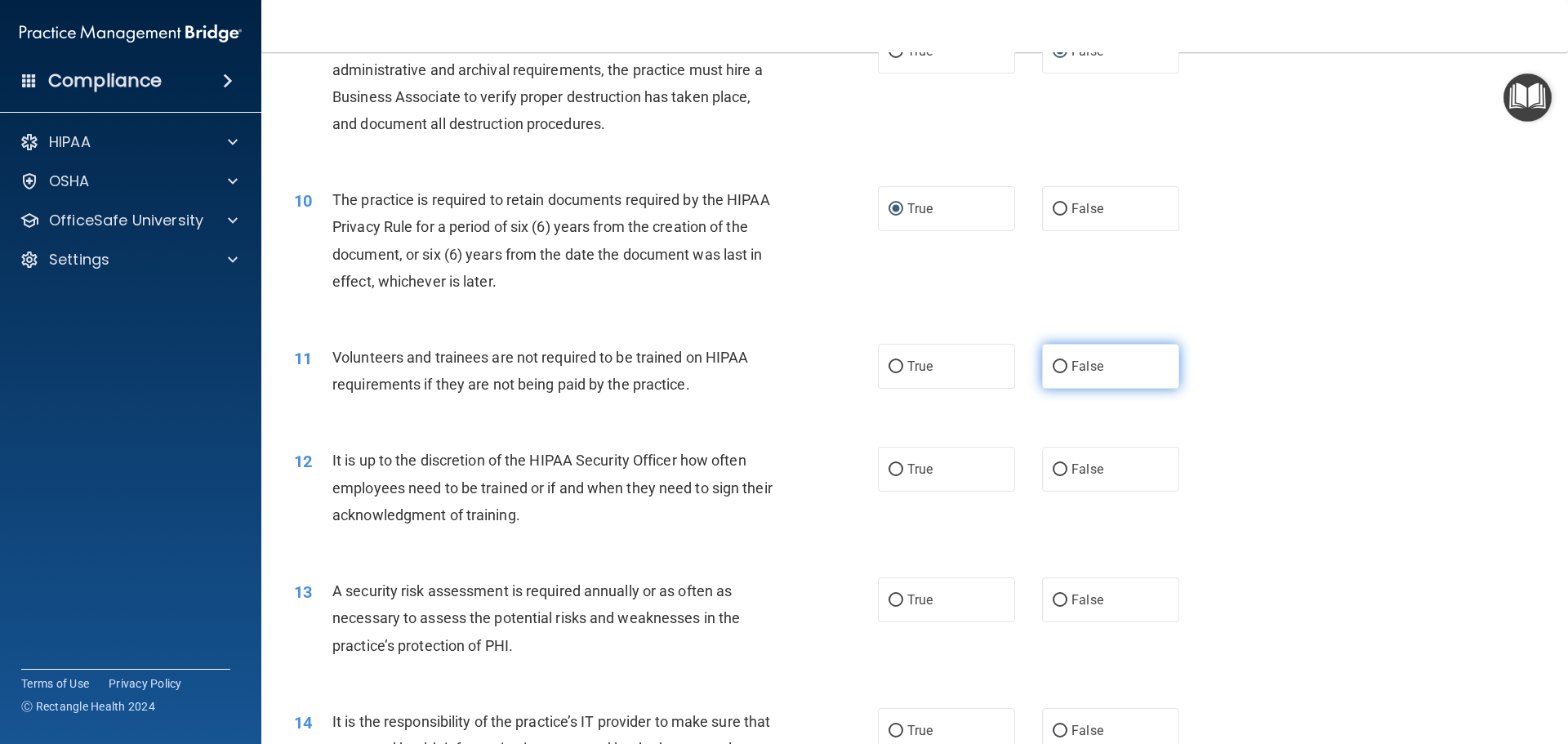
click at [1053, 365] on input "False" at bounding box center [1060, 367] width 14 height 12
radio input "true"
click at [1053, 469] on input "False" at bounding box center [1060, 469] width 14 height 12
radio input "true"
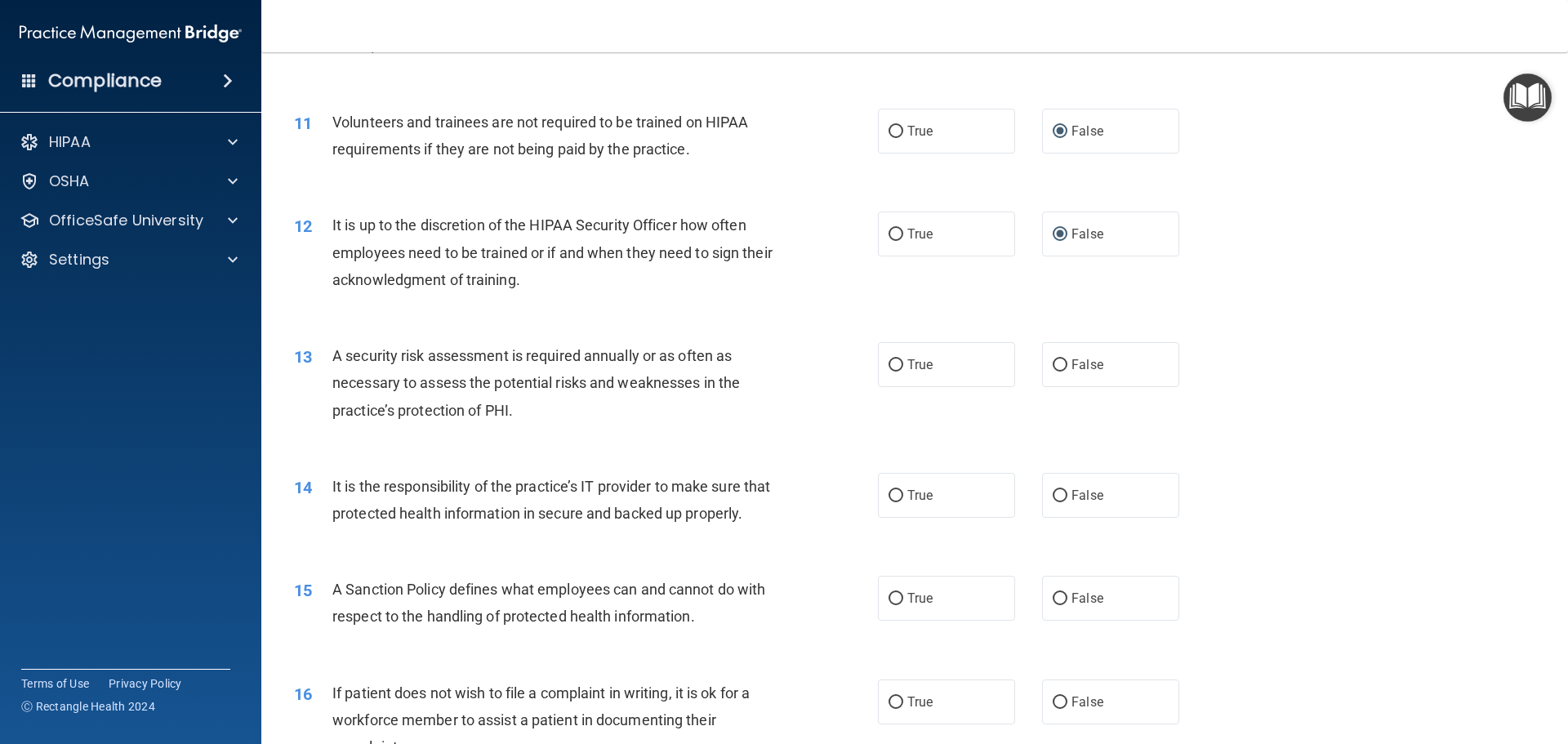
scroll to position [1470, 0]
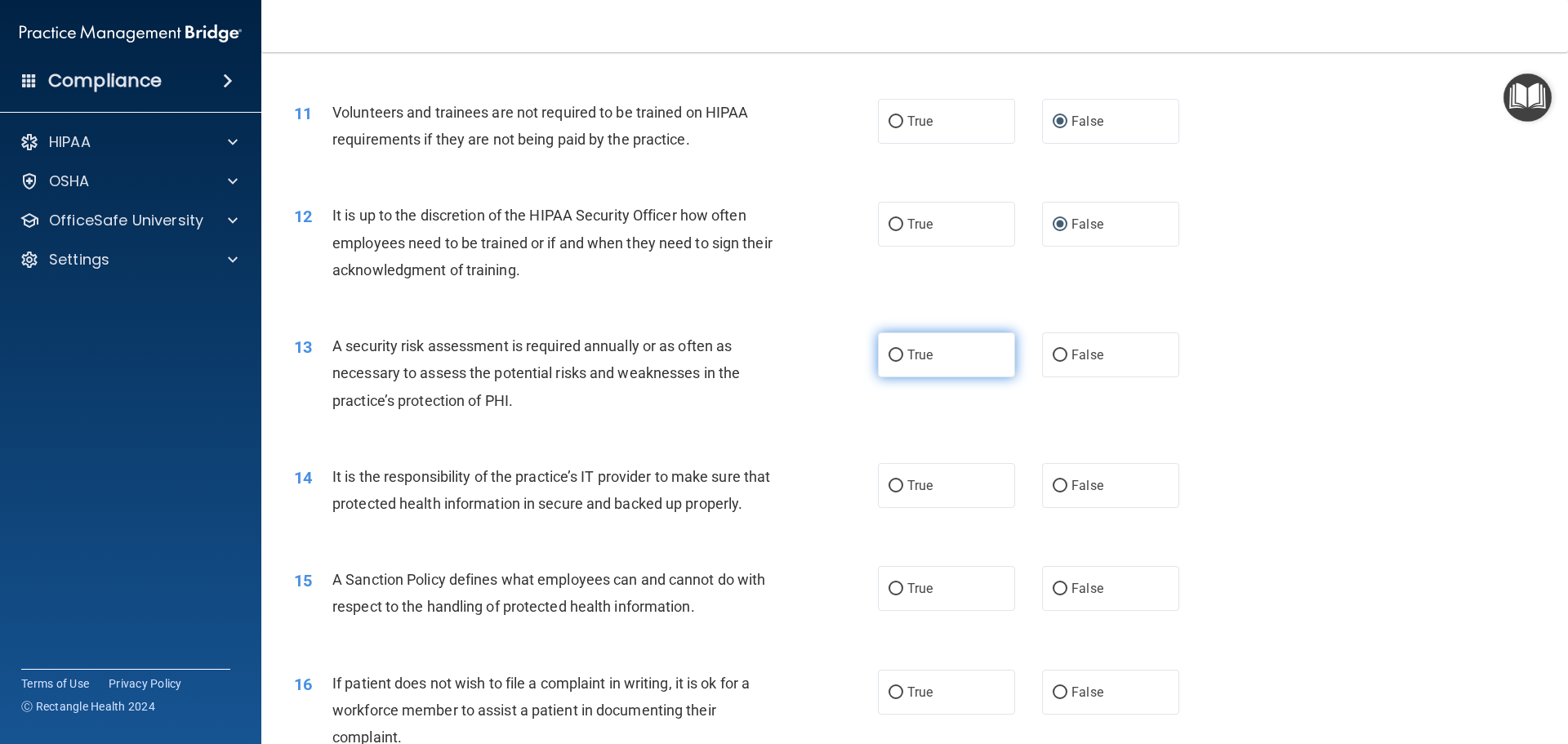
click at [889, 354] on input "True" at bounding box center [895, 355] width 14 height 12
radio input "true"
click at [1053, 483] on input "False" at bounding box center [1060, 486] width 14 height 12
radio input "true"
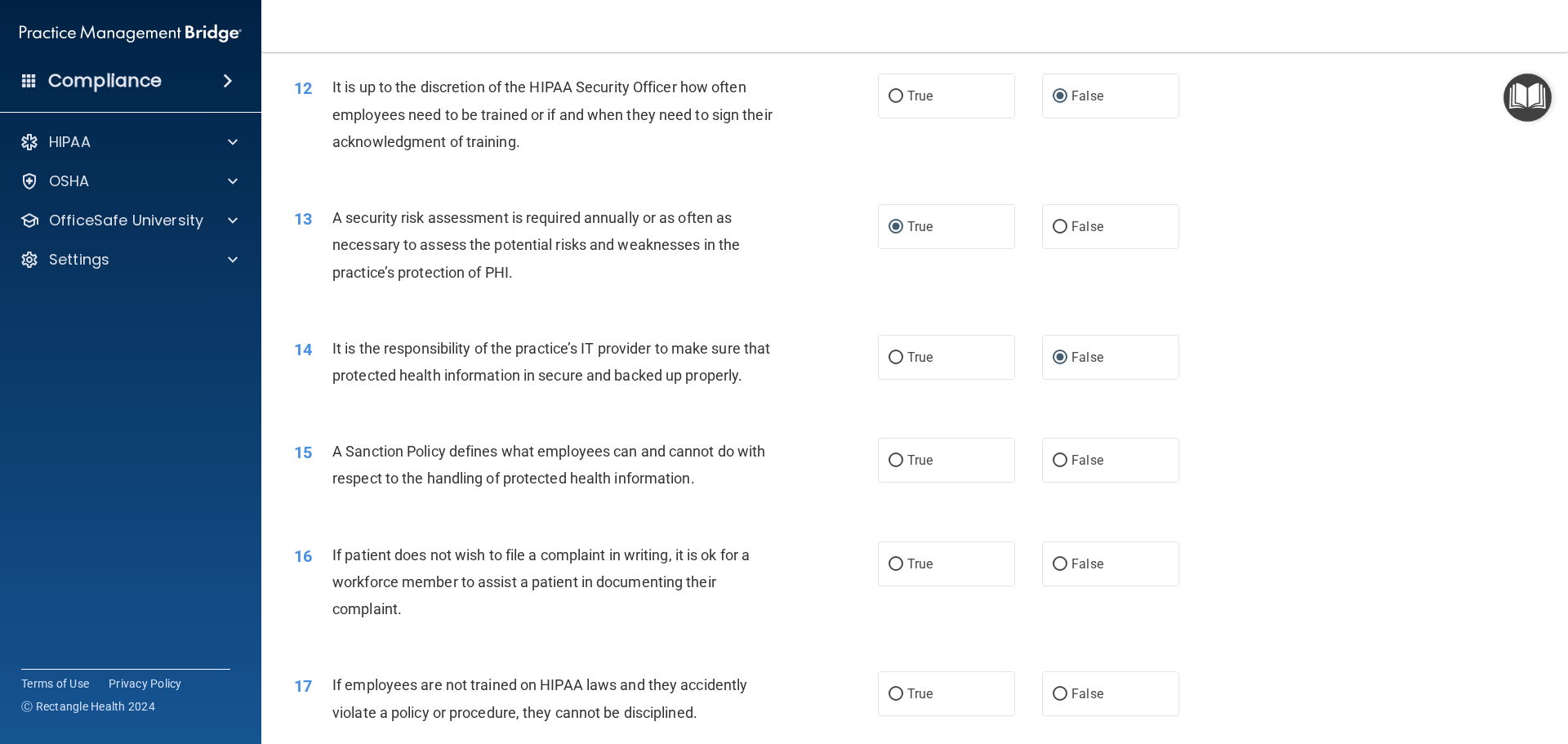
scroll to position [1633, 0]
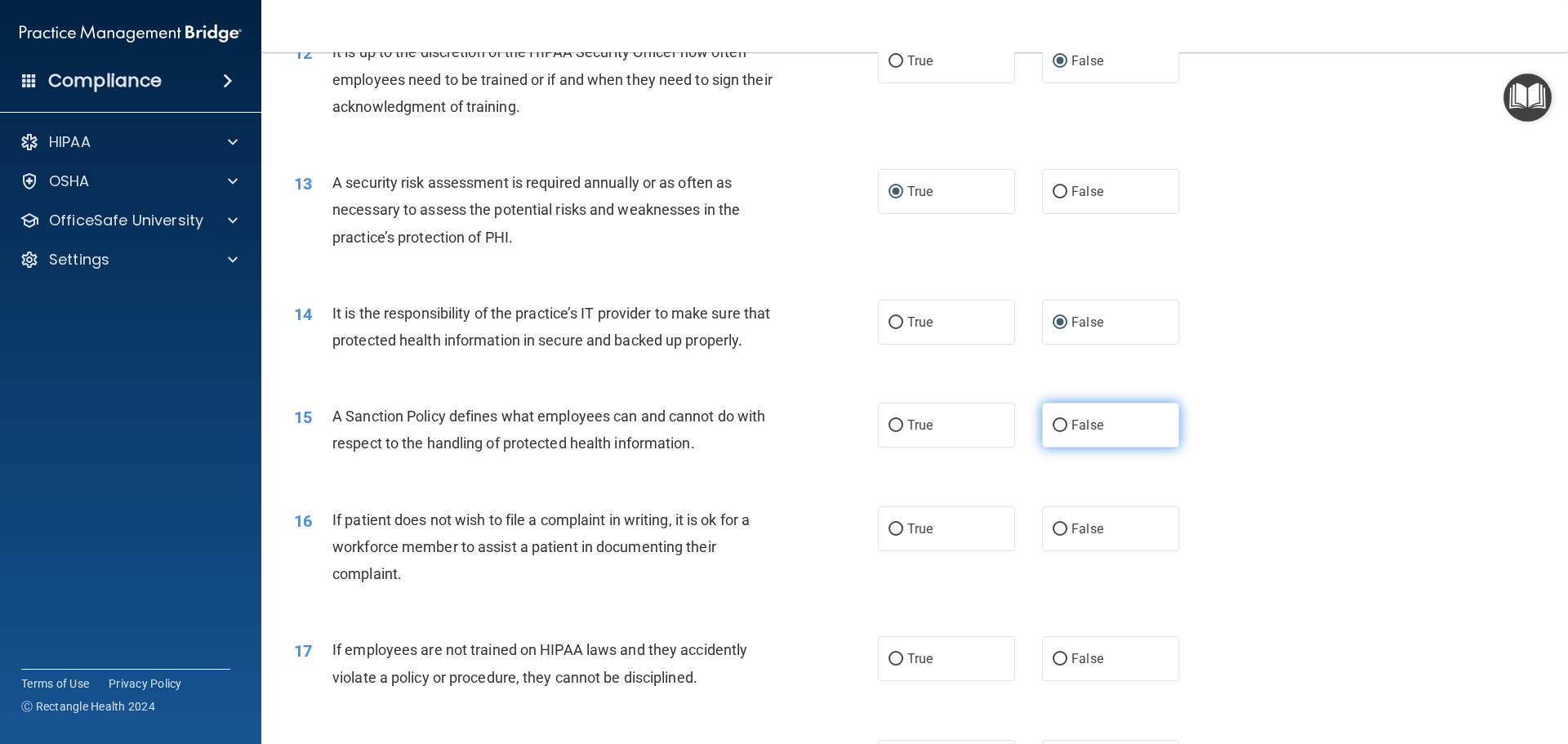
click at [1053, 432] on input "False" at bounding box center [1060, 426] width 14 height 12
radio input "true"
click at [1056, 536] on input "False" at bounding box center [1060, 529] width 14 height 12
radio input "true"
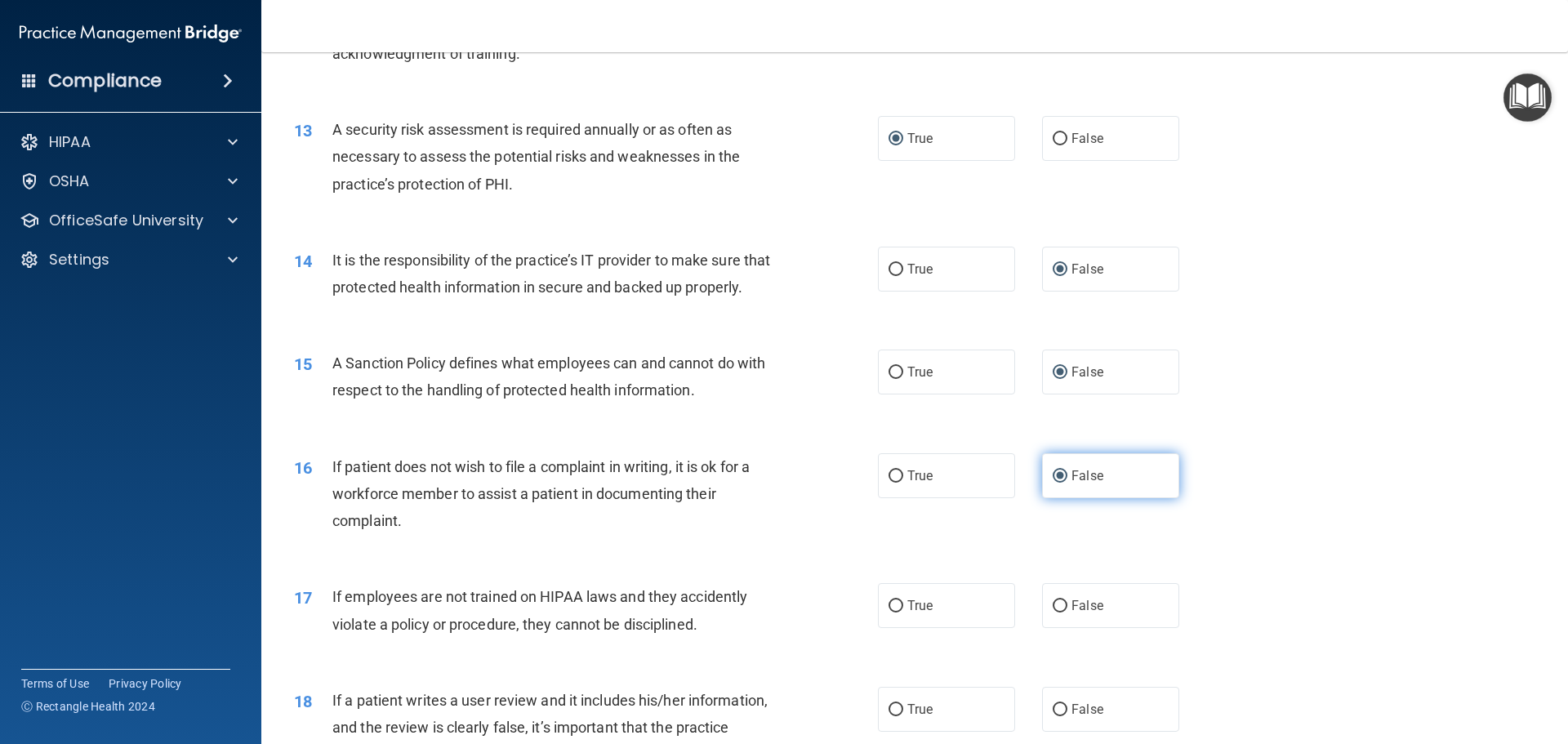
scroll to position [1715, 0]
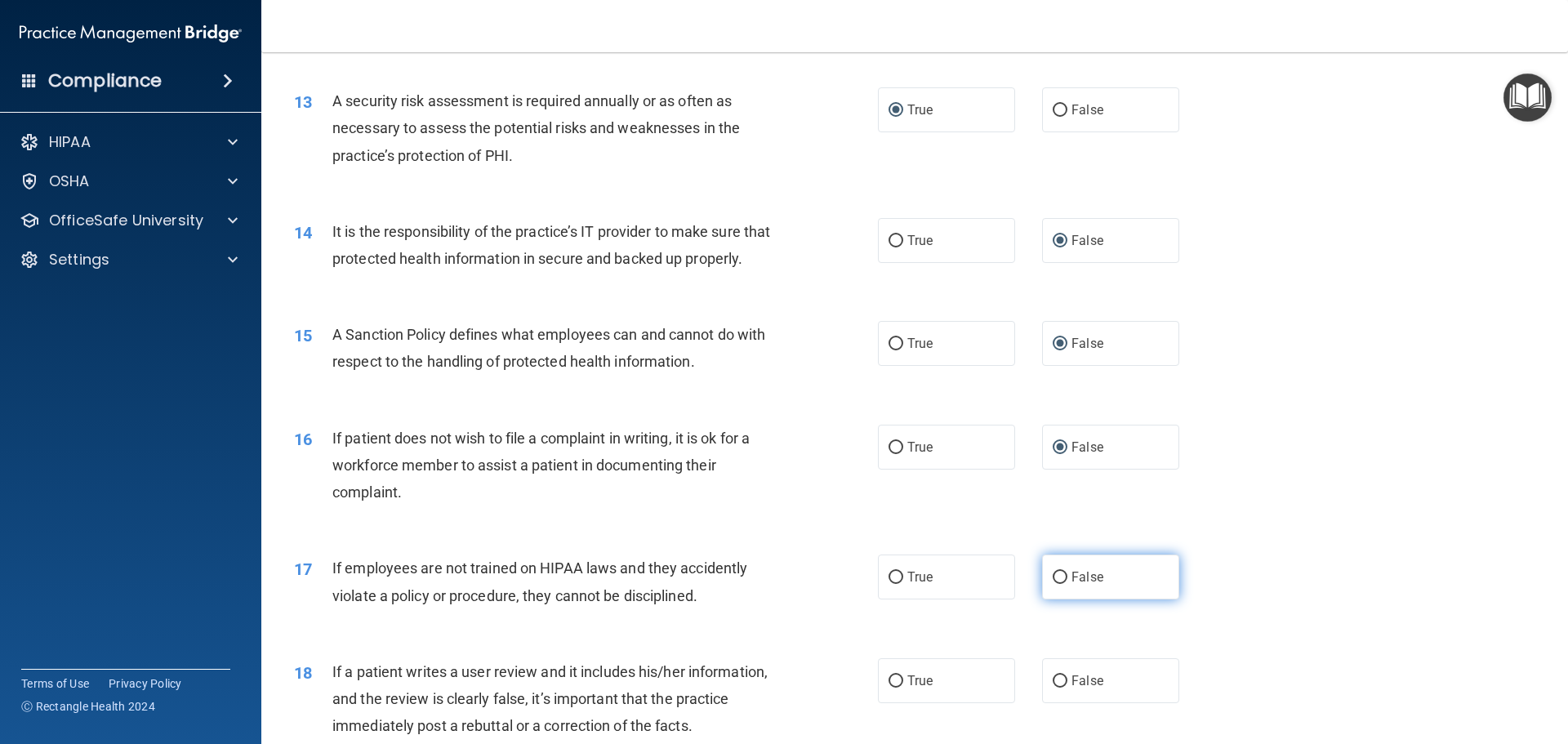
click at [1053, 584] on input "False" at bounding box center [1060, 578] width 14 height 12
radio input "true"
click at [894, 454] on input "True" at bounding box center [895, 448] width 14 height 12
radio input "true"
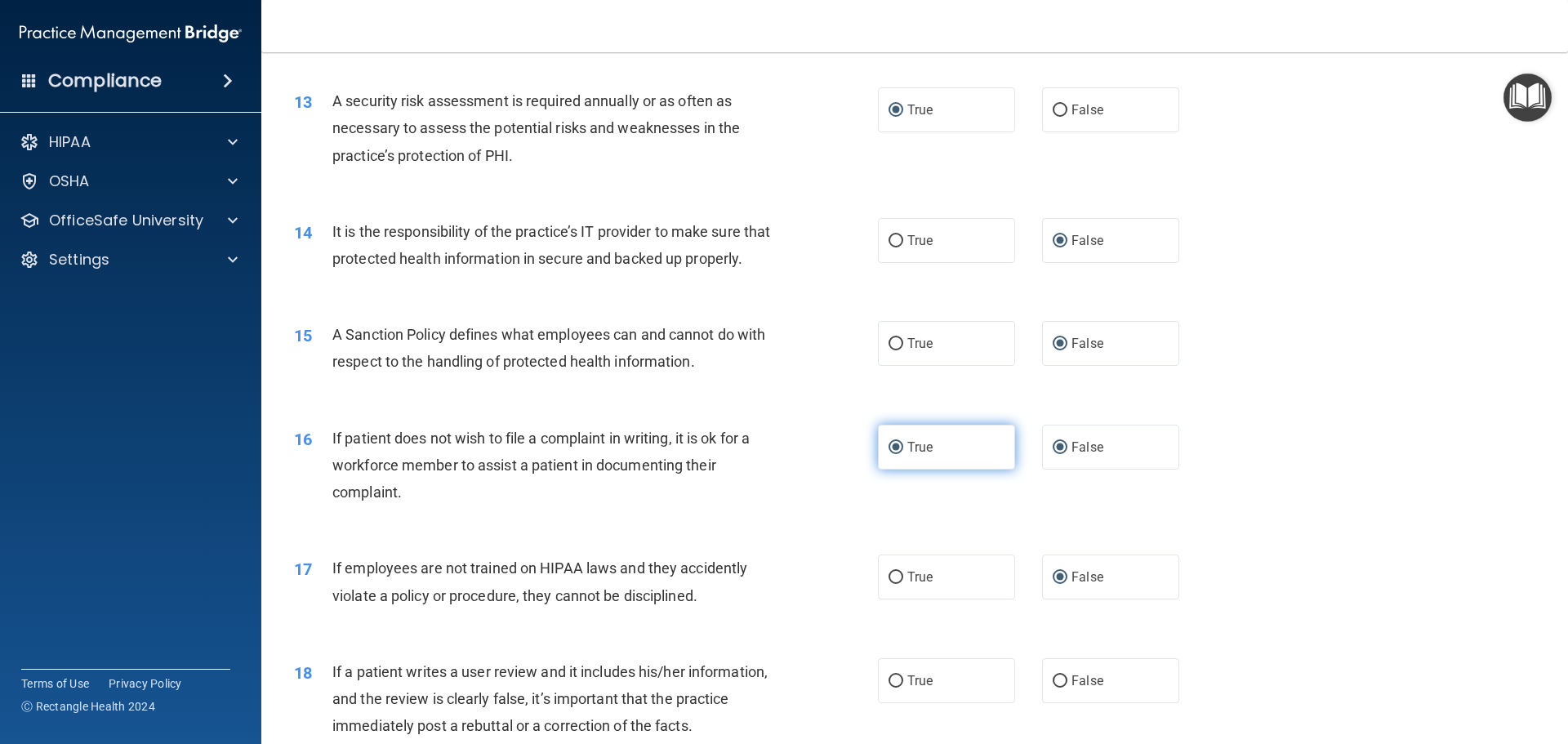
radio input "false"
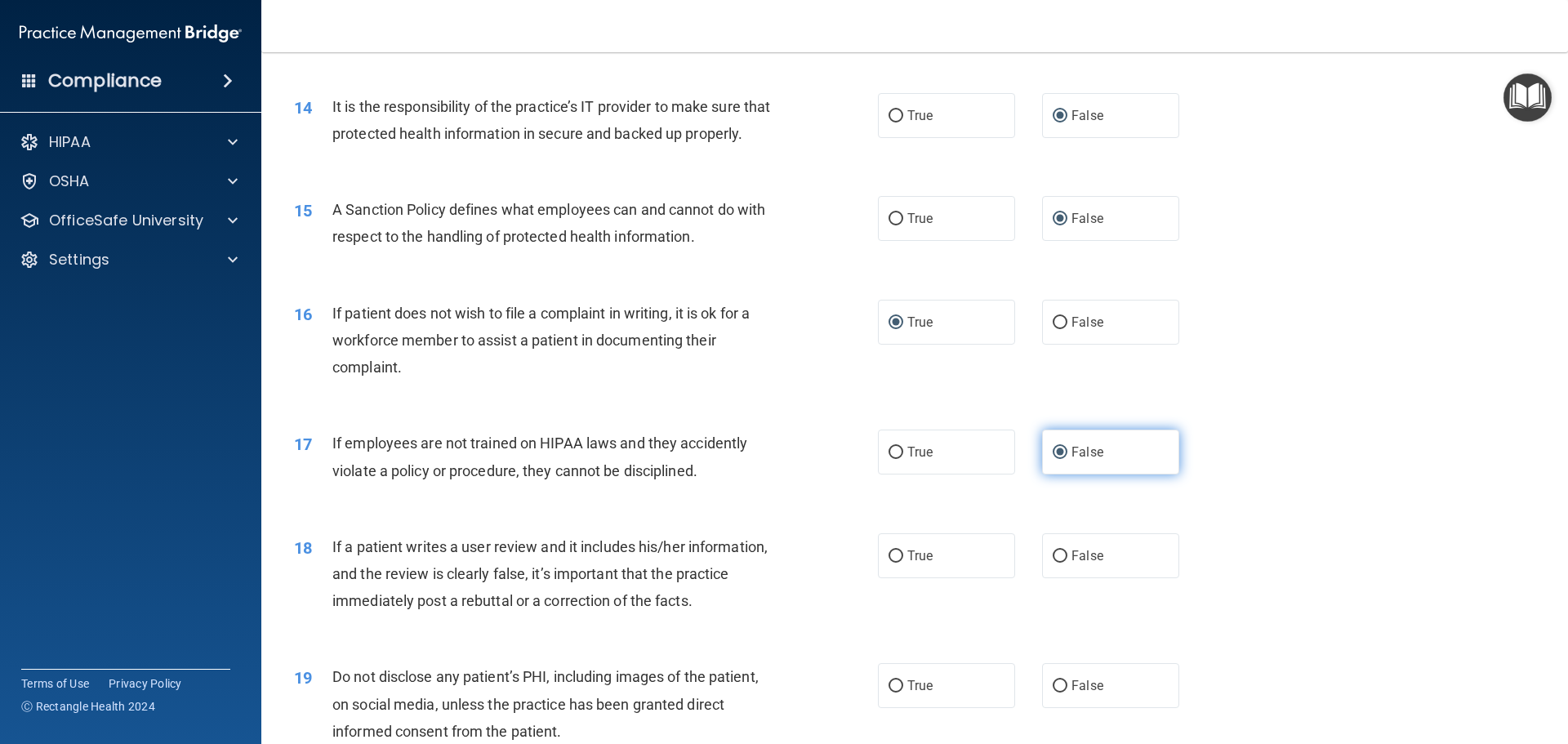
scroll to position [1879, 0]
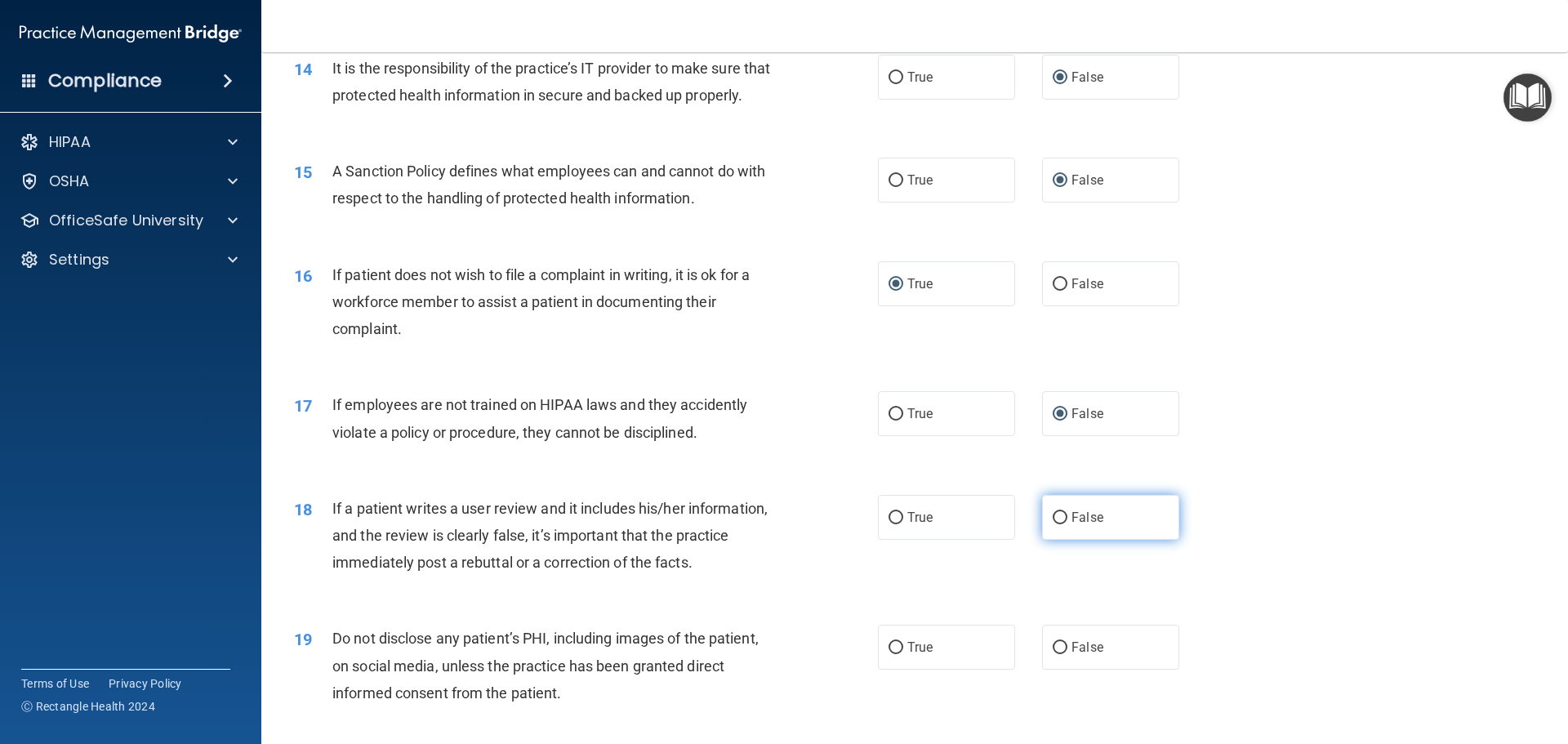
click at [1057, 525] on input "False" at bounding box center [1060, 518] width 14 height 12
radio input "true"
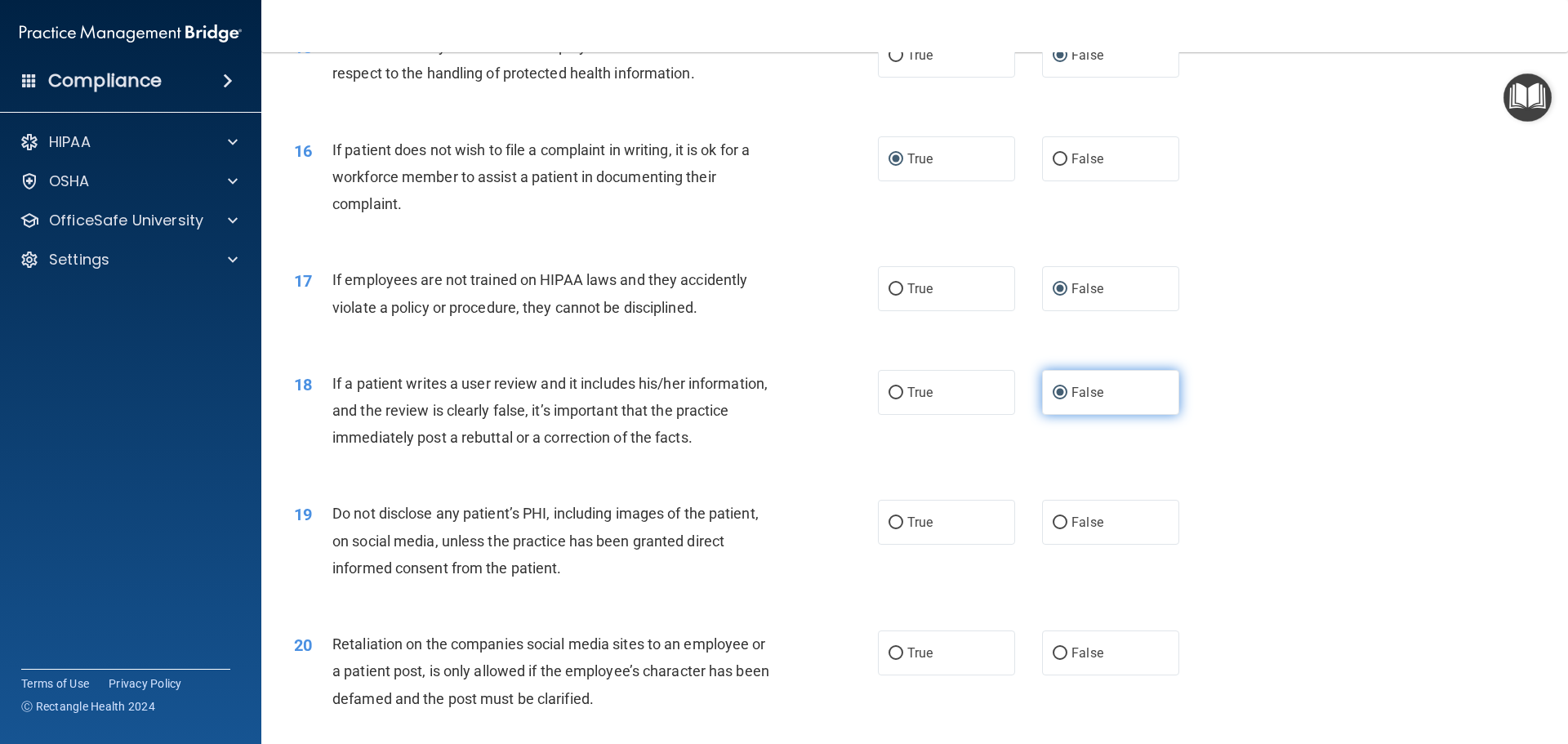
scroll to position [2042, 0]
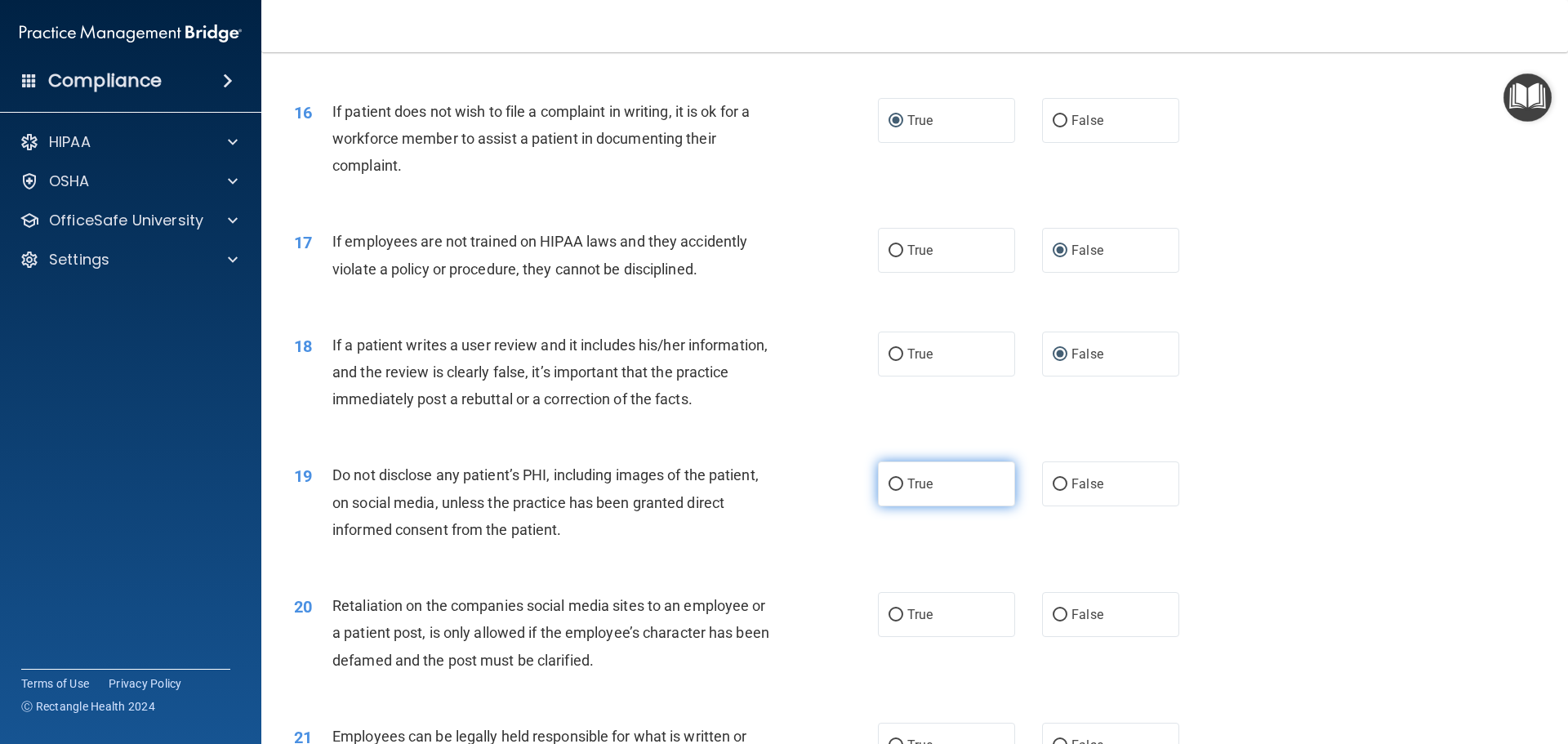
click at [908, 491] on span "True" at bounding box center [920, 484] width 26 height 15
click at [902, 491] on input "True" at bounding box center [895, 485] width 14 height 12
radio input "true"
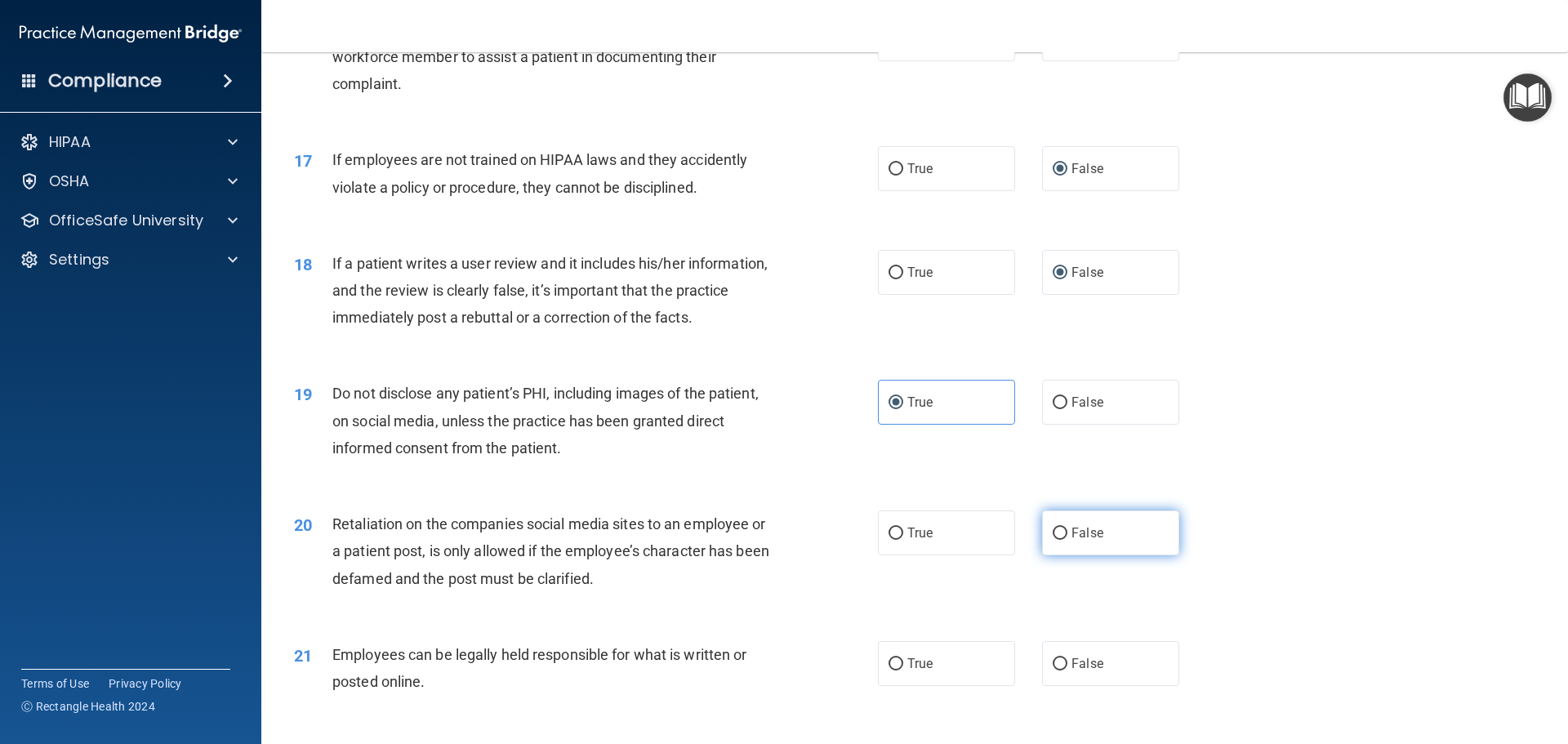
click at [1054, 540] on input "False" at bounding box center [1060, 533] width 14 height 12
radio input "true"
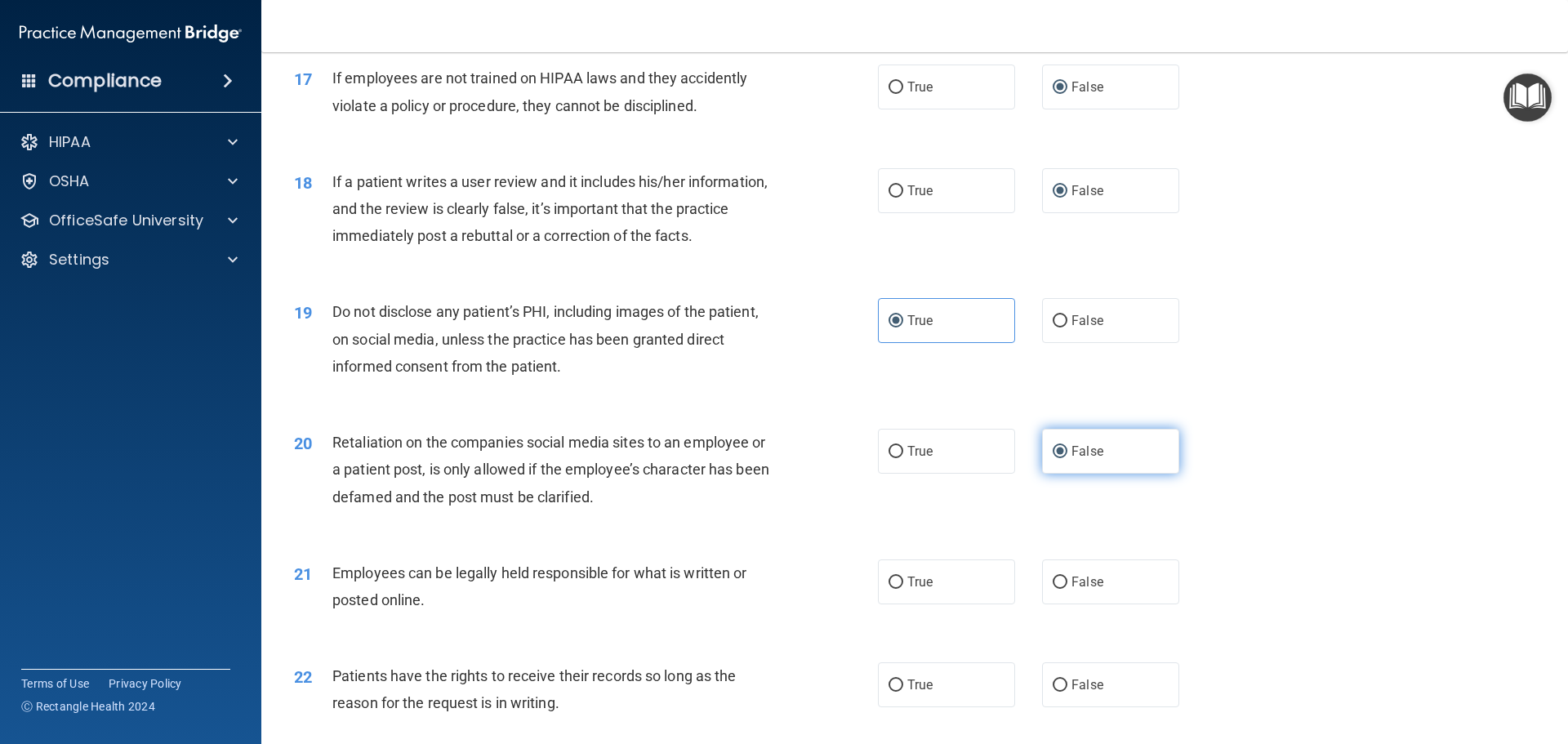
scroll to position [2287, 0]
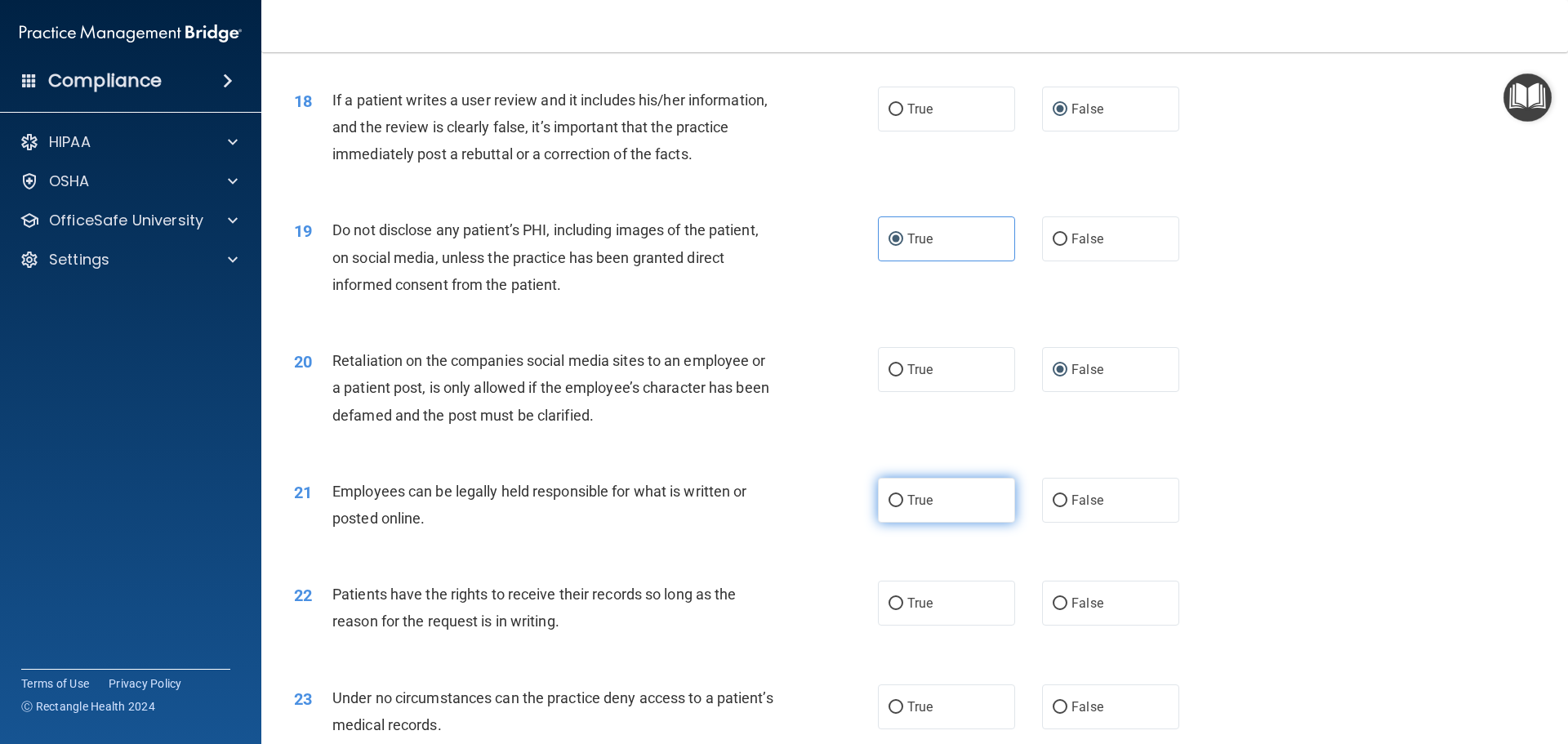
click at [892, 523] on label "True" at bounding box center [947, 500] width 137 height 45
click at [892, 507] on input "True" at bounding box center [895, 501] width 14 height 12
radio input "true"
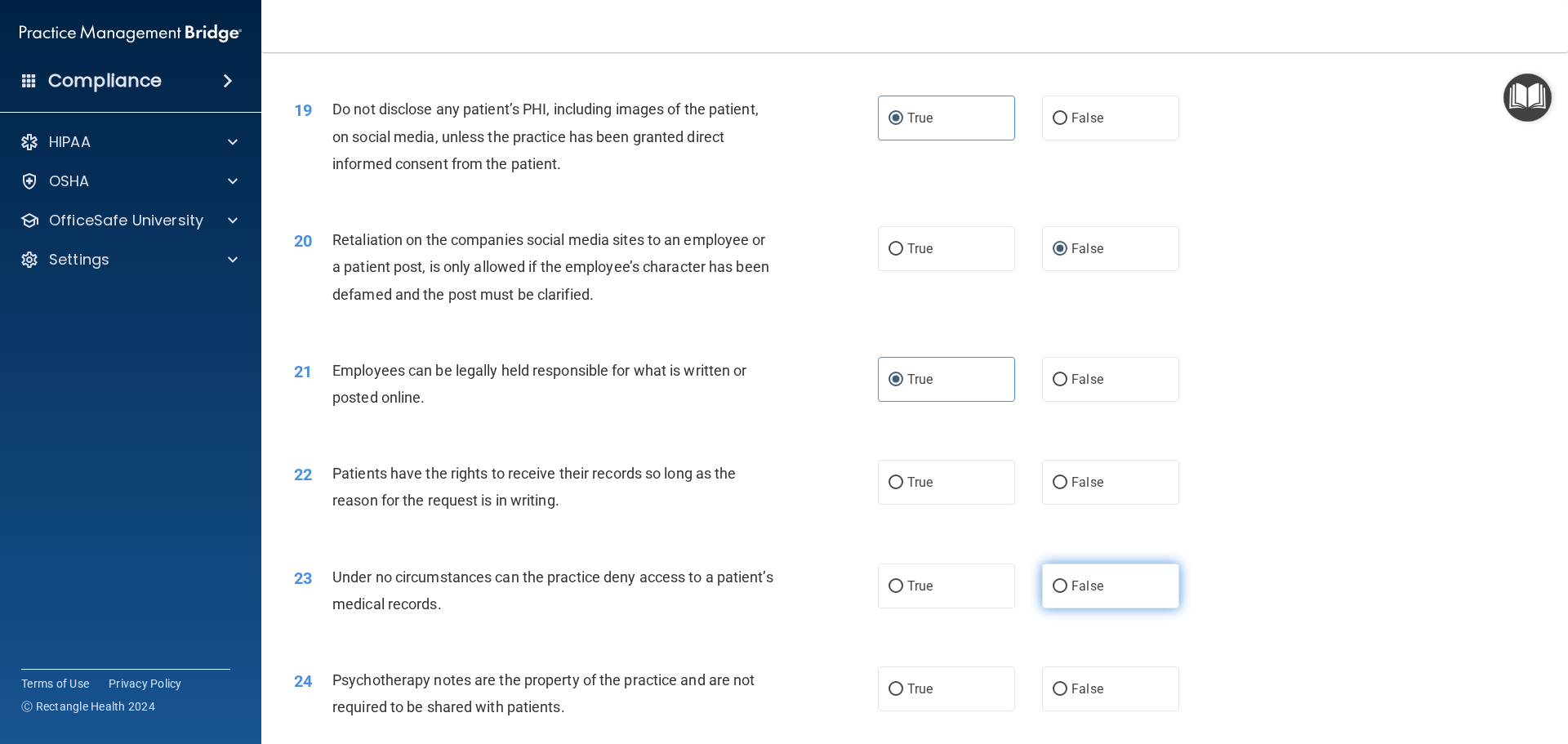
scroll to position [2451, 0]
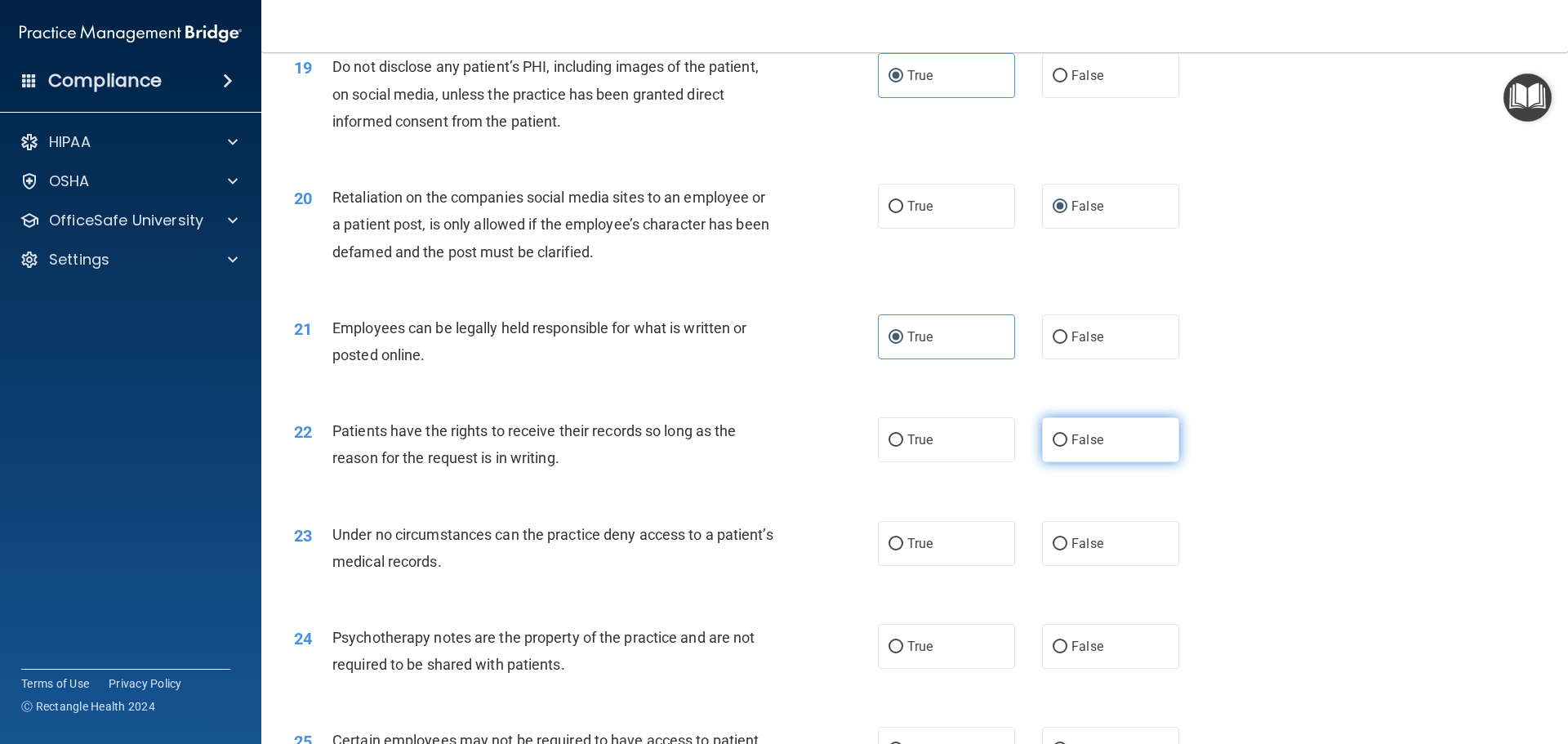
click at [1053, 447] on input "False" at bounding box center [1060, 440] width 14 height 12
radio input "true"
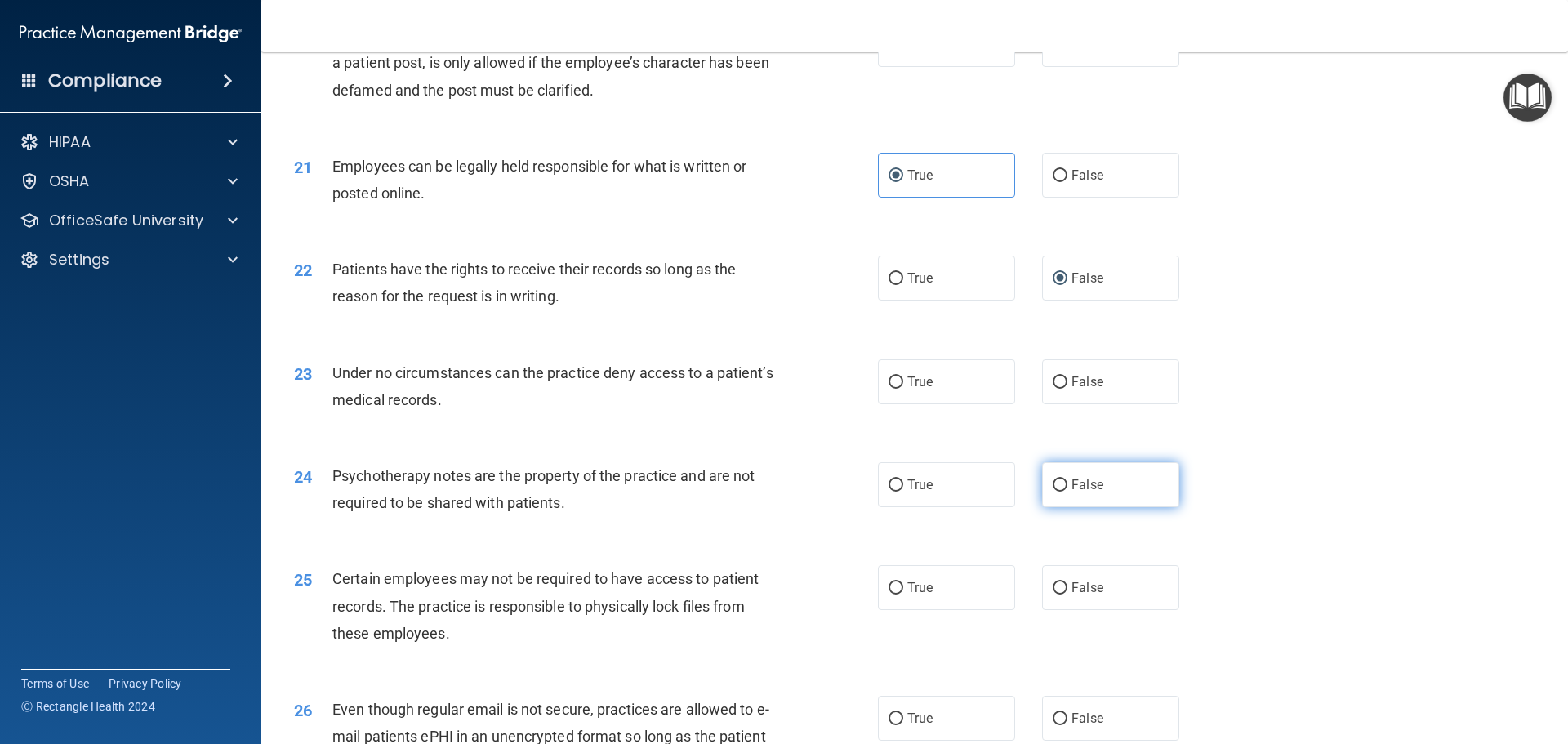
scroll to position [2614, 0]
click at [1059, 387] on input "False" at bounding box center [1060, 381] width 14 height 12
radio input "true"
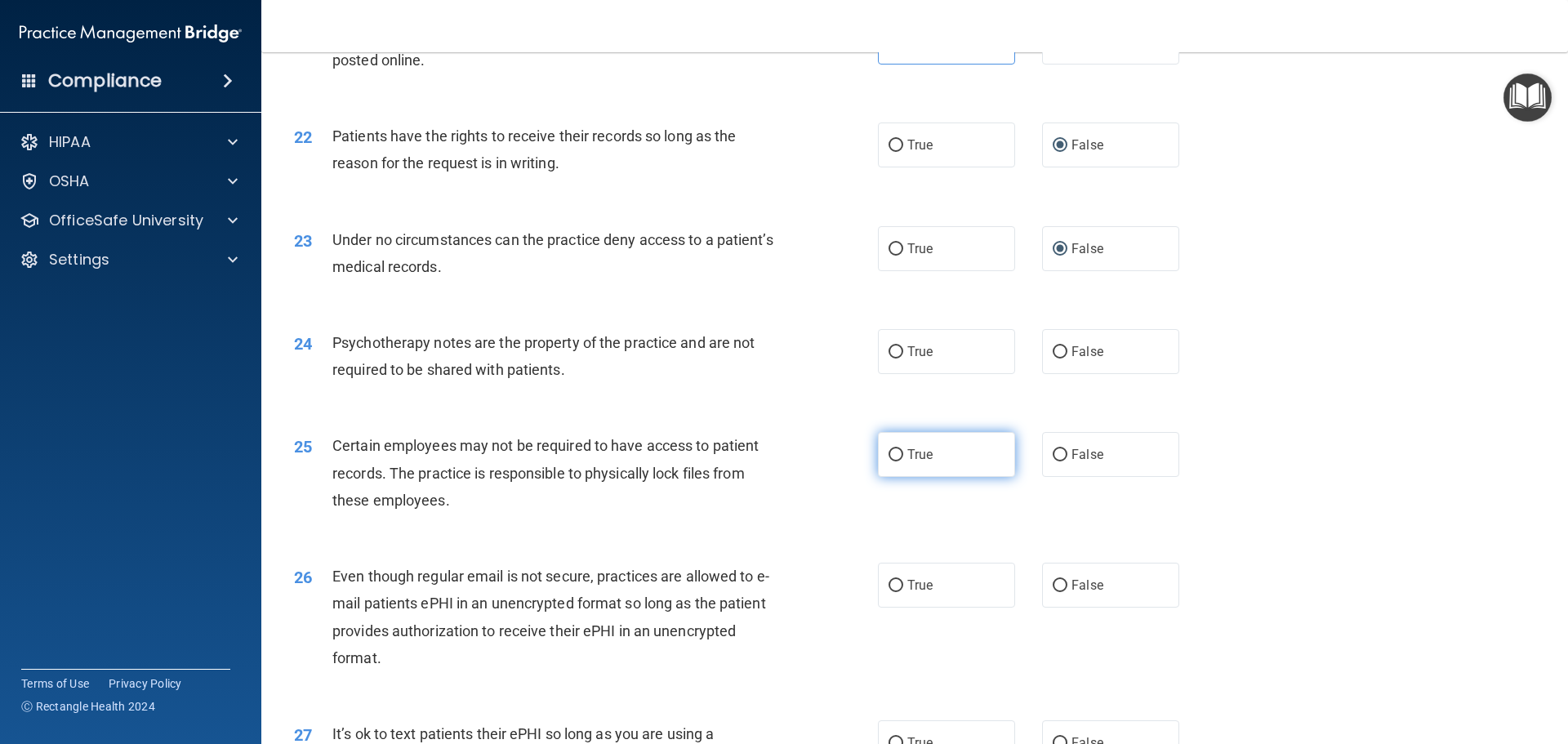
scroll to position [2776, 0]
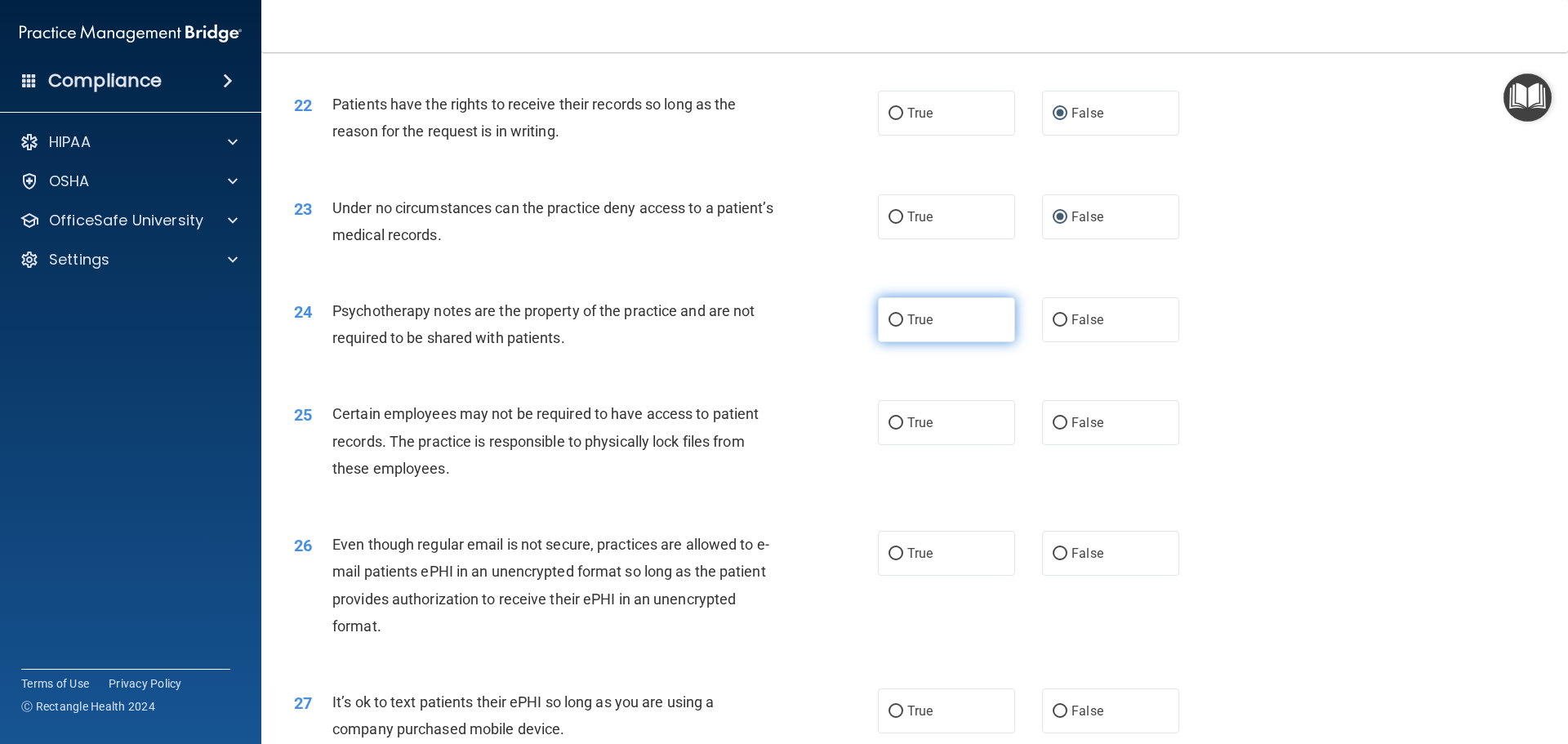
click at [889, 327] on input "True" at bounding box center [895, 320] width 14 height 12
radio input "true"
click at [892, 429] on input "True" at bounding box center [895, 423] width 14 height 12
radio input "true"
click at [887, 574] on label "True" at bounding box center [947, 553] width 137 height 45
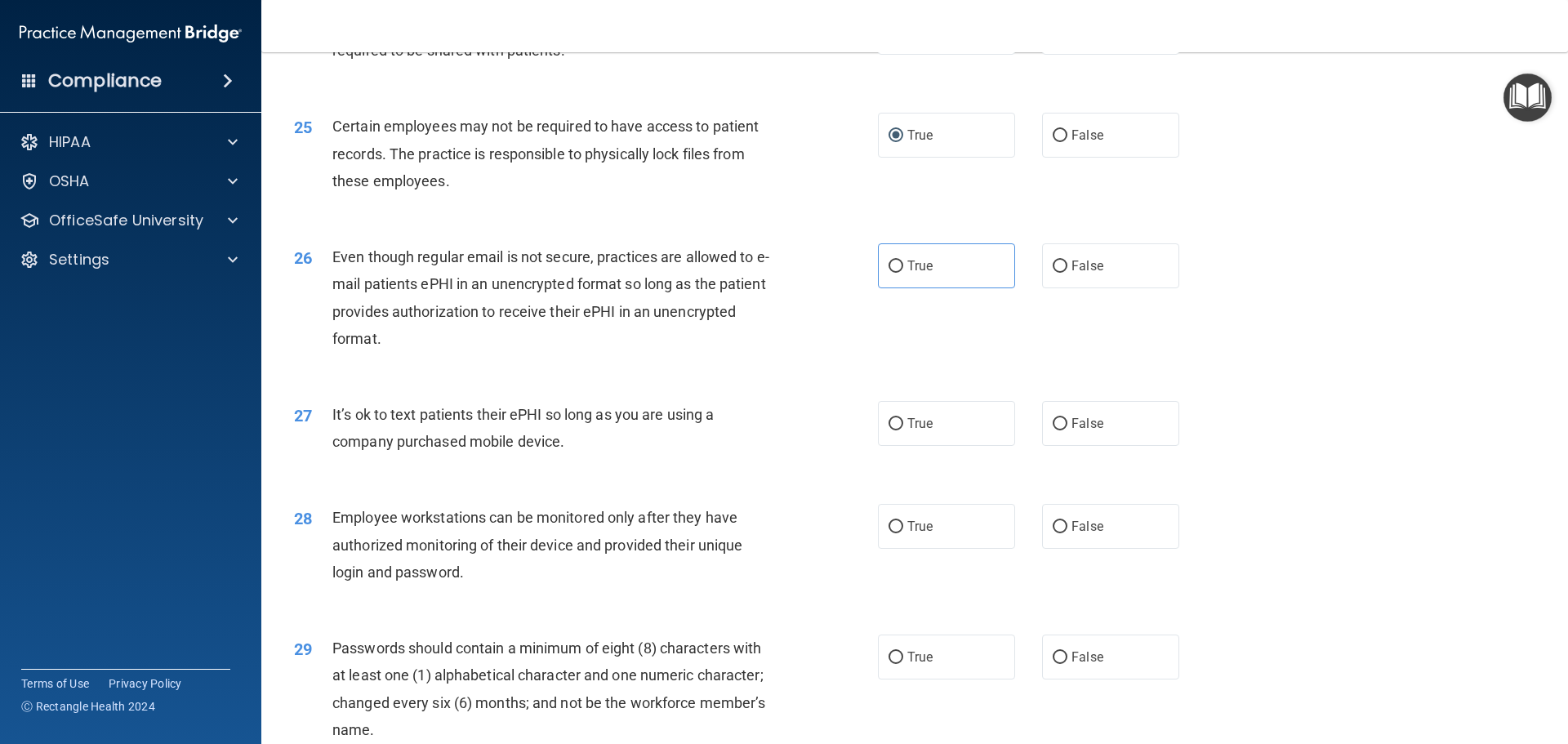
scroll to position [3103, 0]
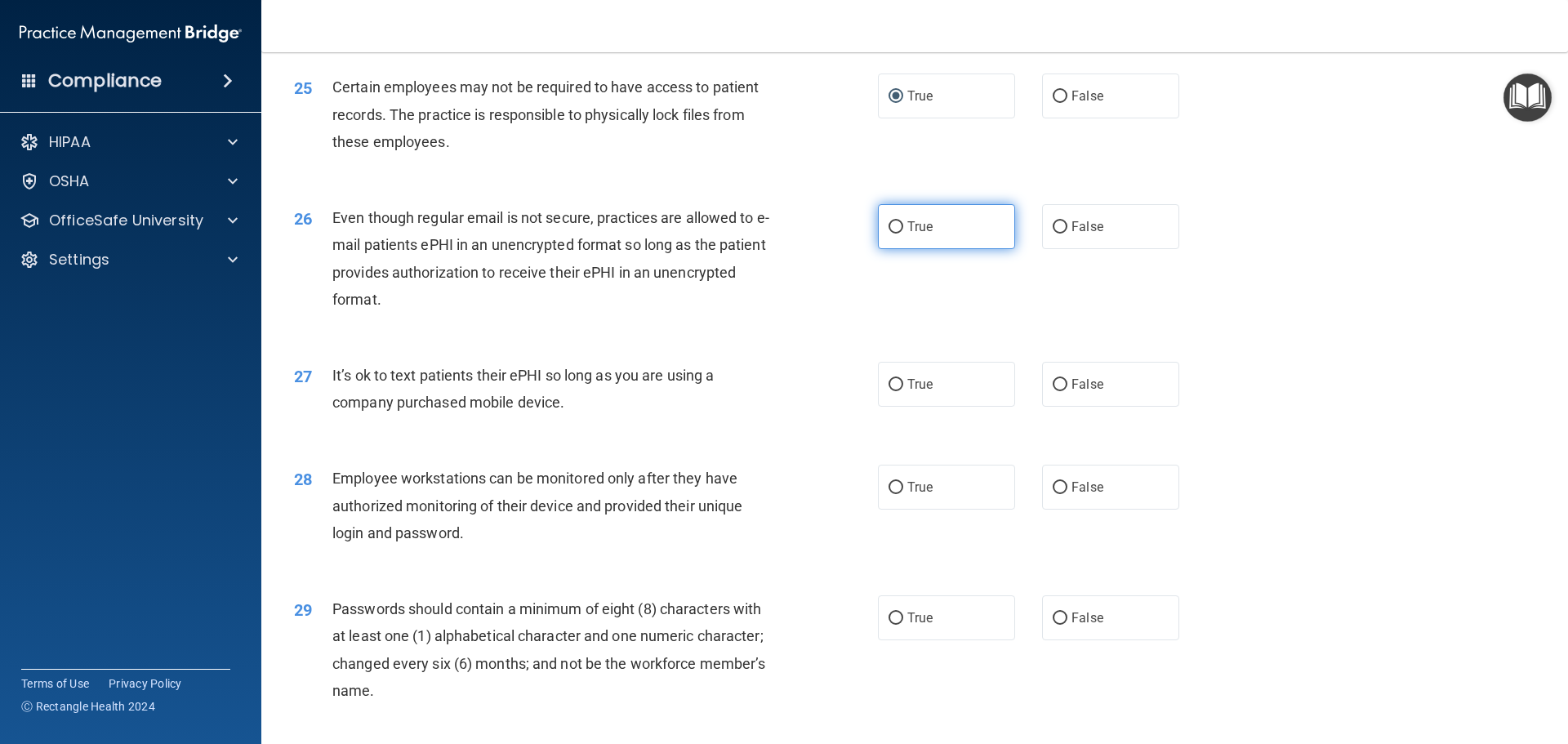
click at [892, 234] on input "True" at bounding box center [895, 227] width 14 height 12
radio input "true"
click at [891, 391] on input "True" at bounding box center [895, 385] width 14 height 12
radio input "true"
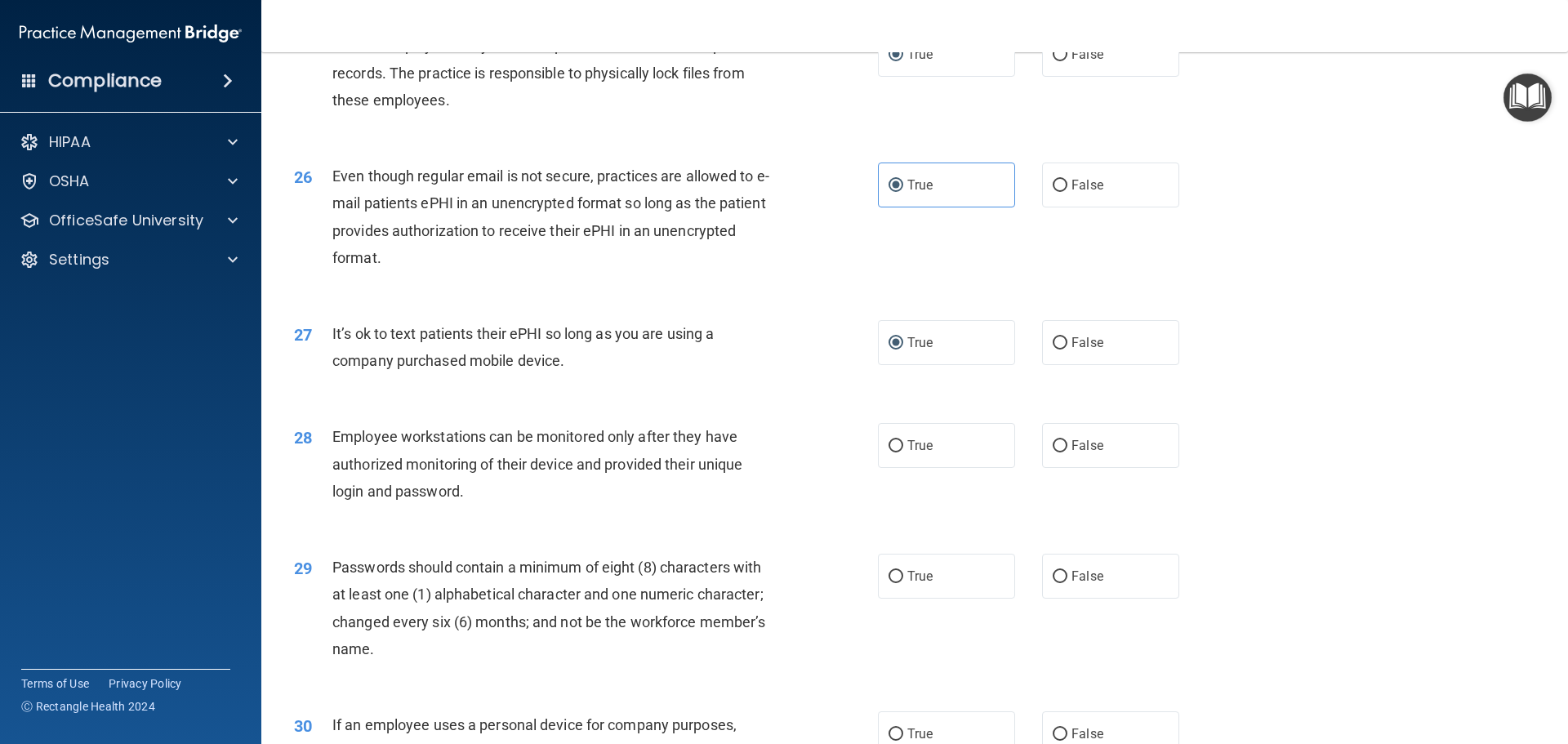
scroll to position [3185, 0]
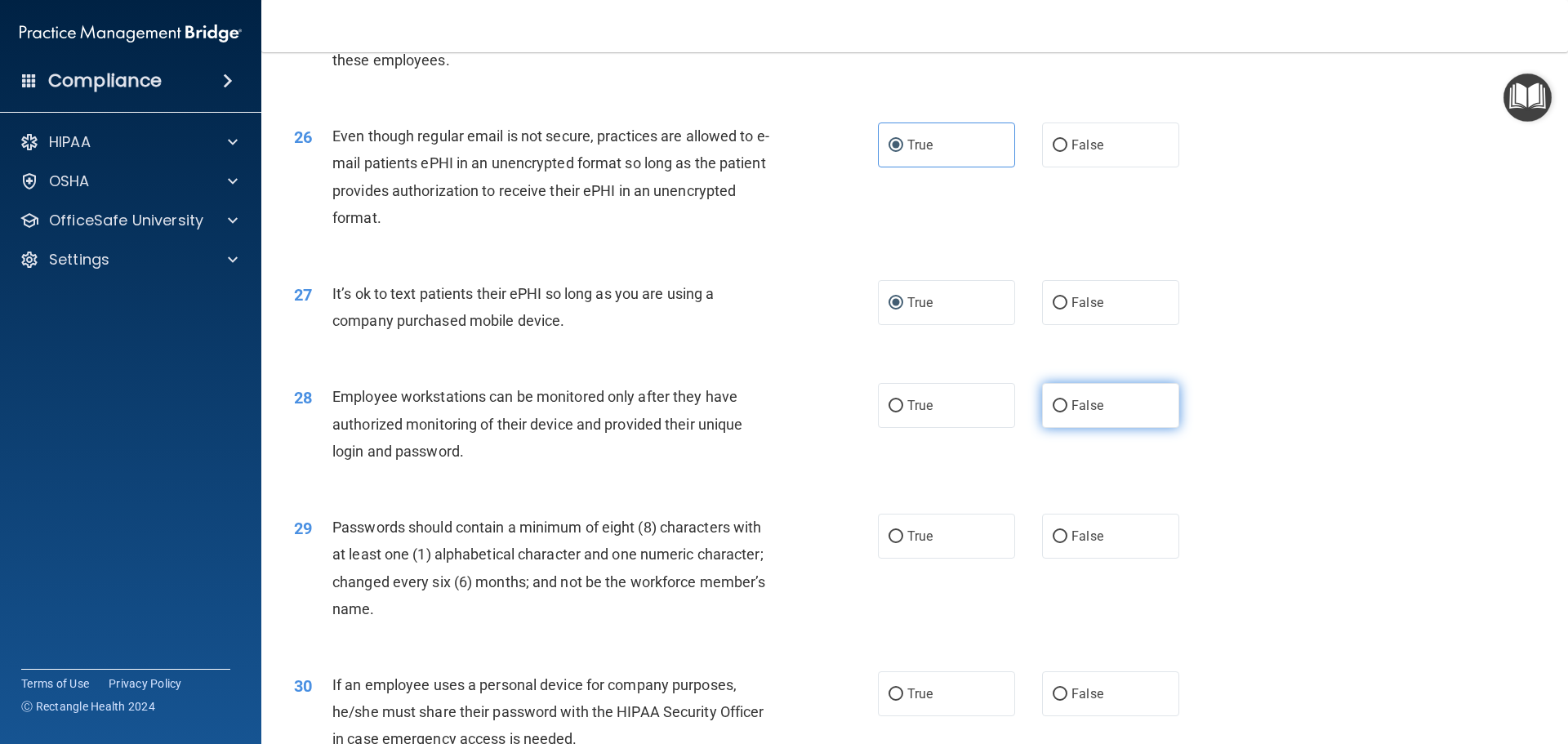
click at [1053, 412] on input "False" at bounding box center [1060, 406] width 14 height 12
radio input "true"
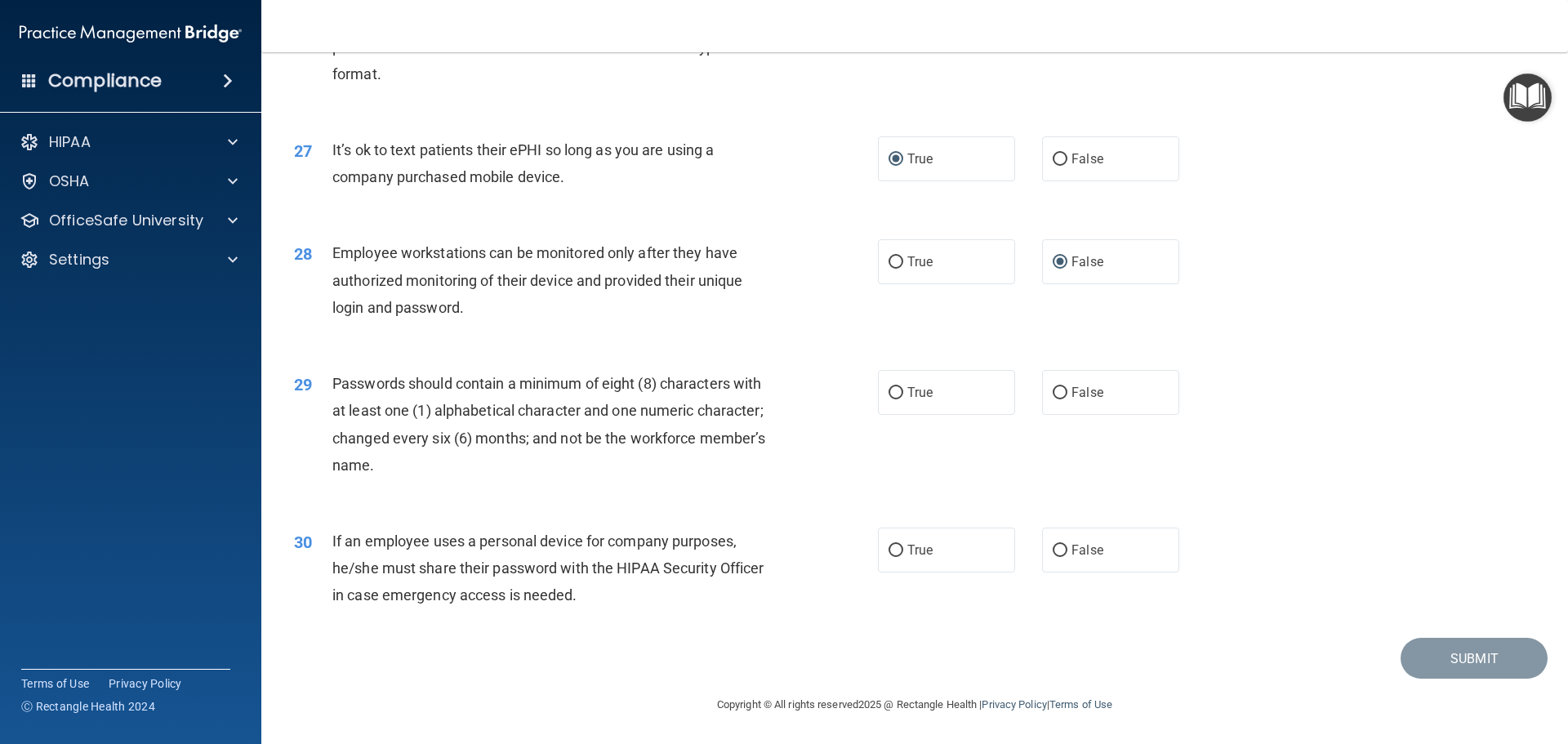
scroll to position [3356, 0]
click at [889, 388] on input "True" at bounding box center [895, 392] width 14 height 12
radio input "true"
click at [1055, 548] on input "False" at bounding box center [1060, 550] width 14 height 12
radio input "true"
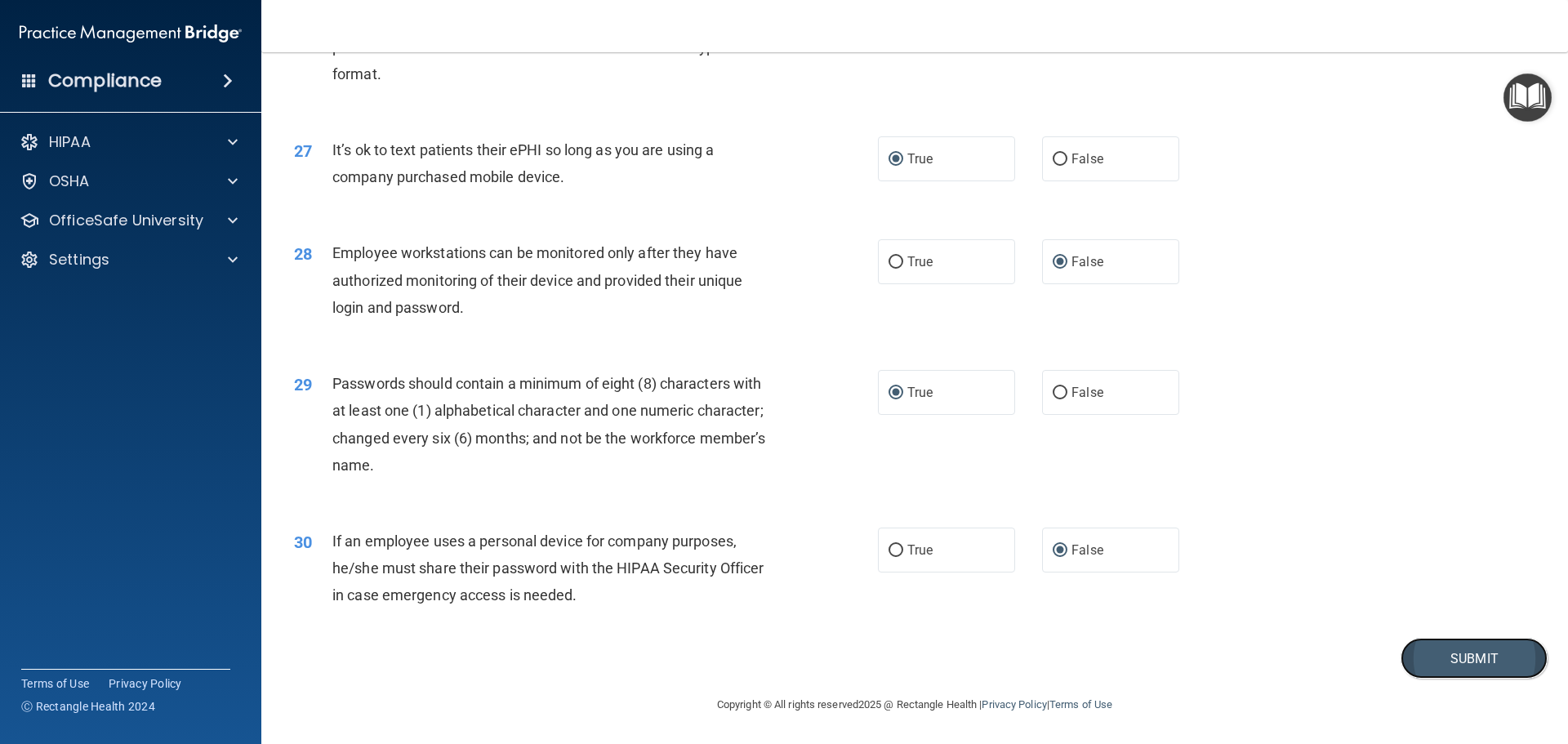
click at [1442, 653] on button "Submit" at bounding box center [1474, 658] width 147 height 42
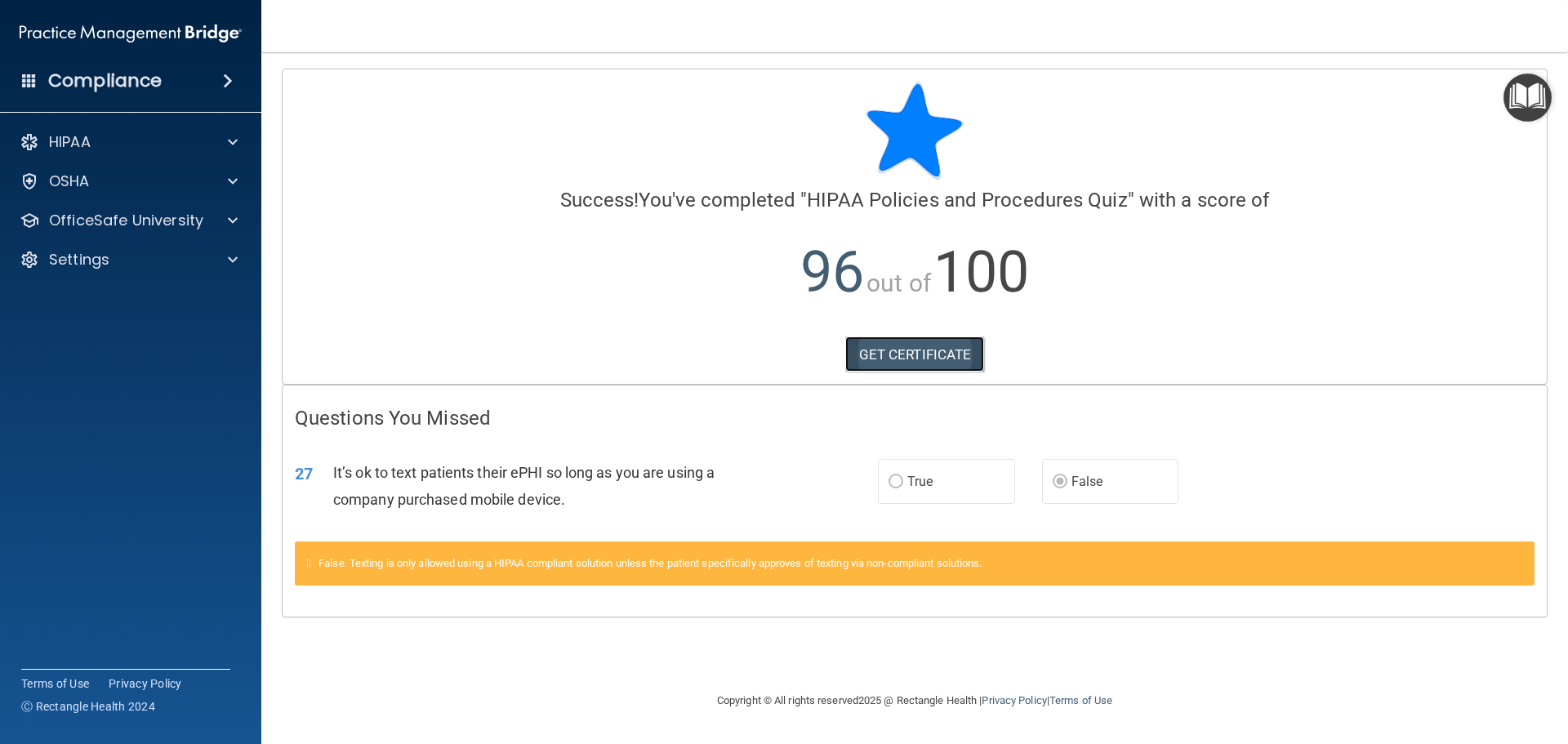
click at [915, 346] on link "GET CERTIFICATE" at bounding box center [915, 354] width 140 height 36
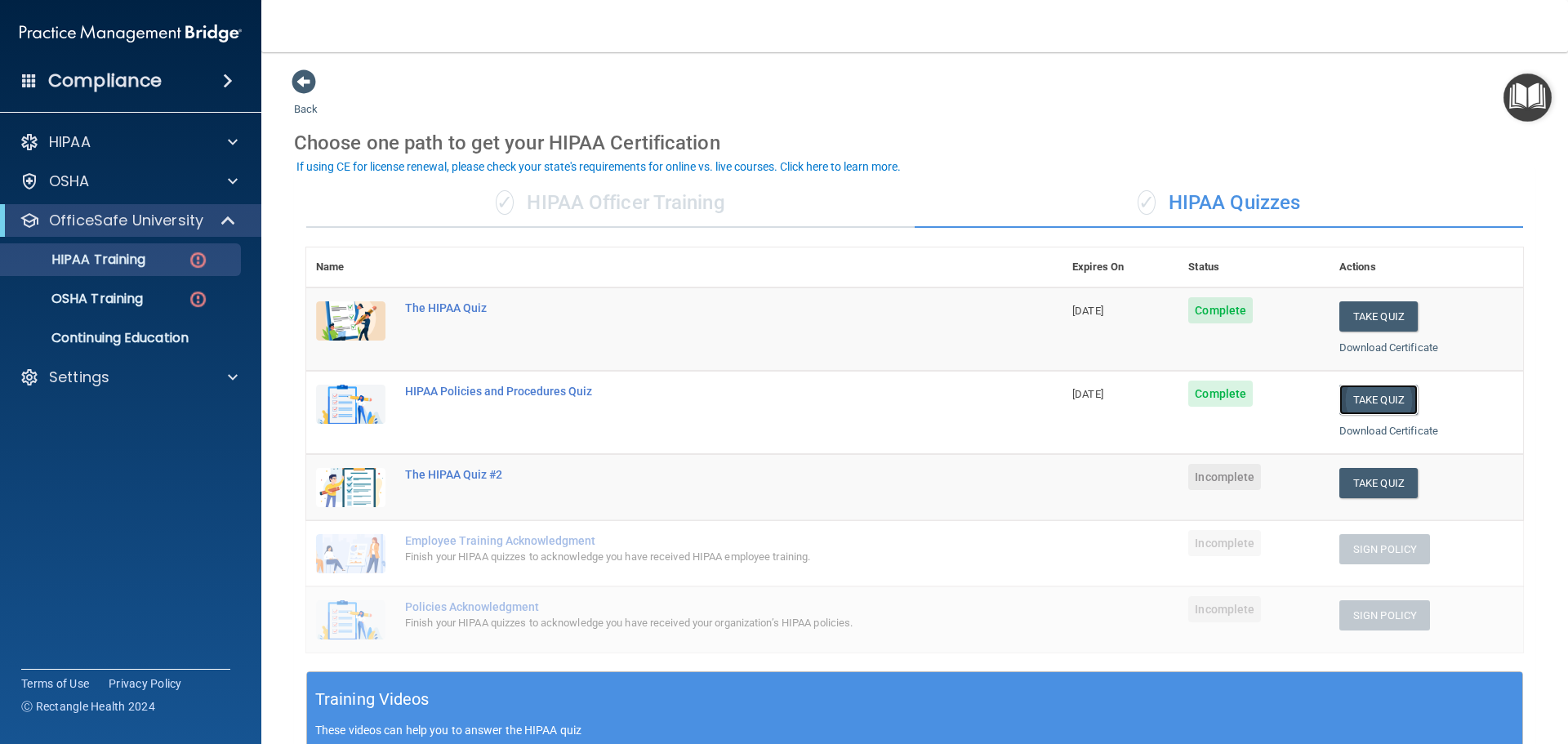
click at [1379, 392] on button "Take Quiz" at bounding box center [1379, 400] width 79 height 30
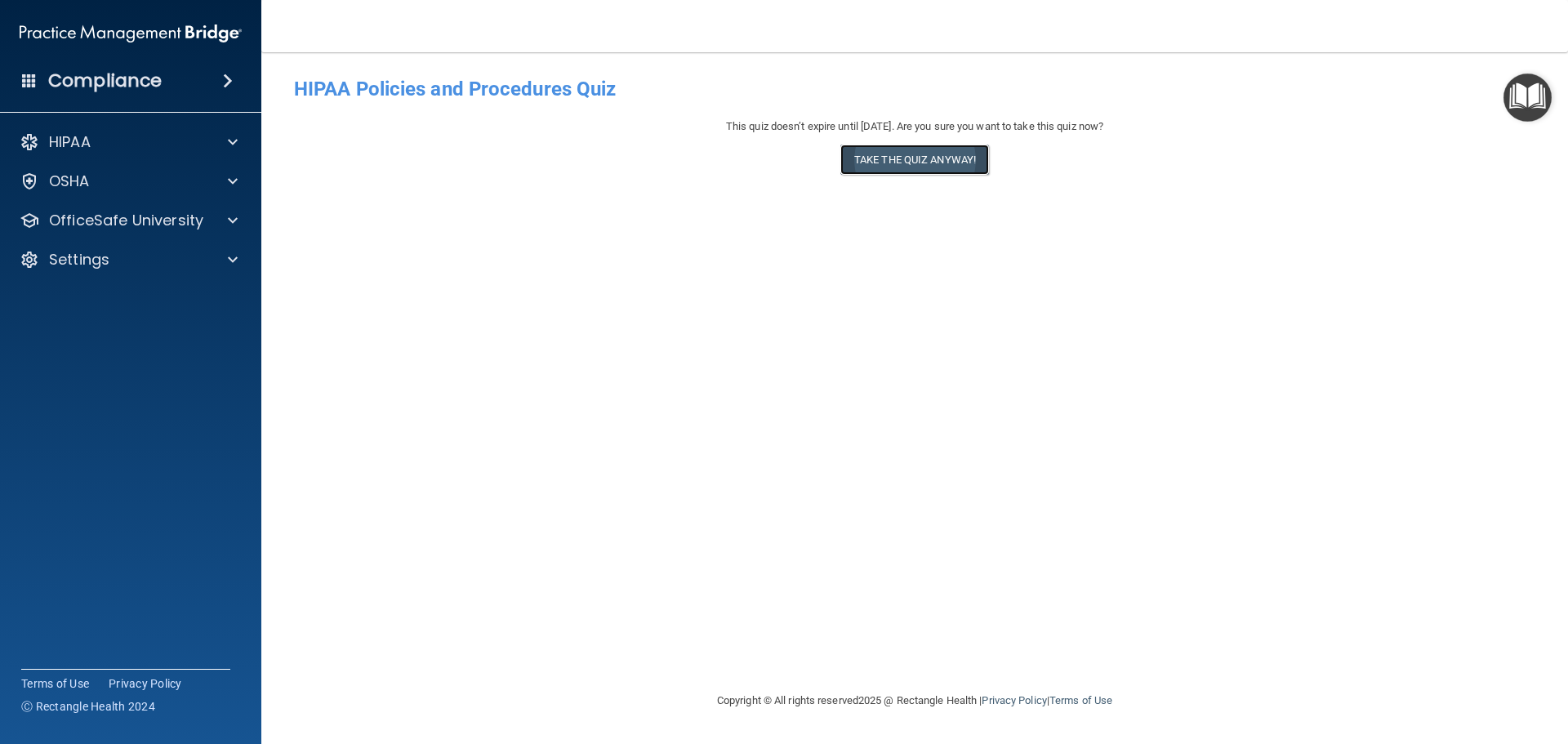
click at [932, 156] on button "Take the quiz anyway!" at bounding box center [914, 160] width 148 height 30
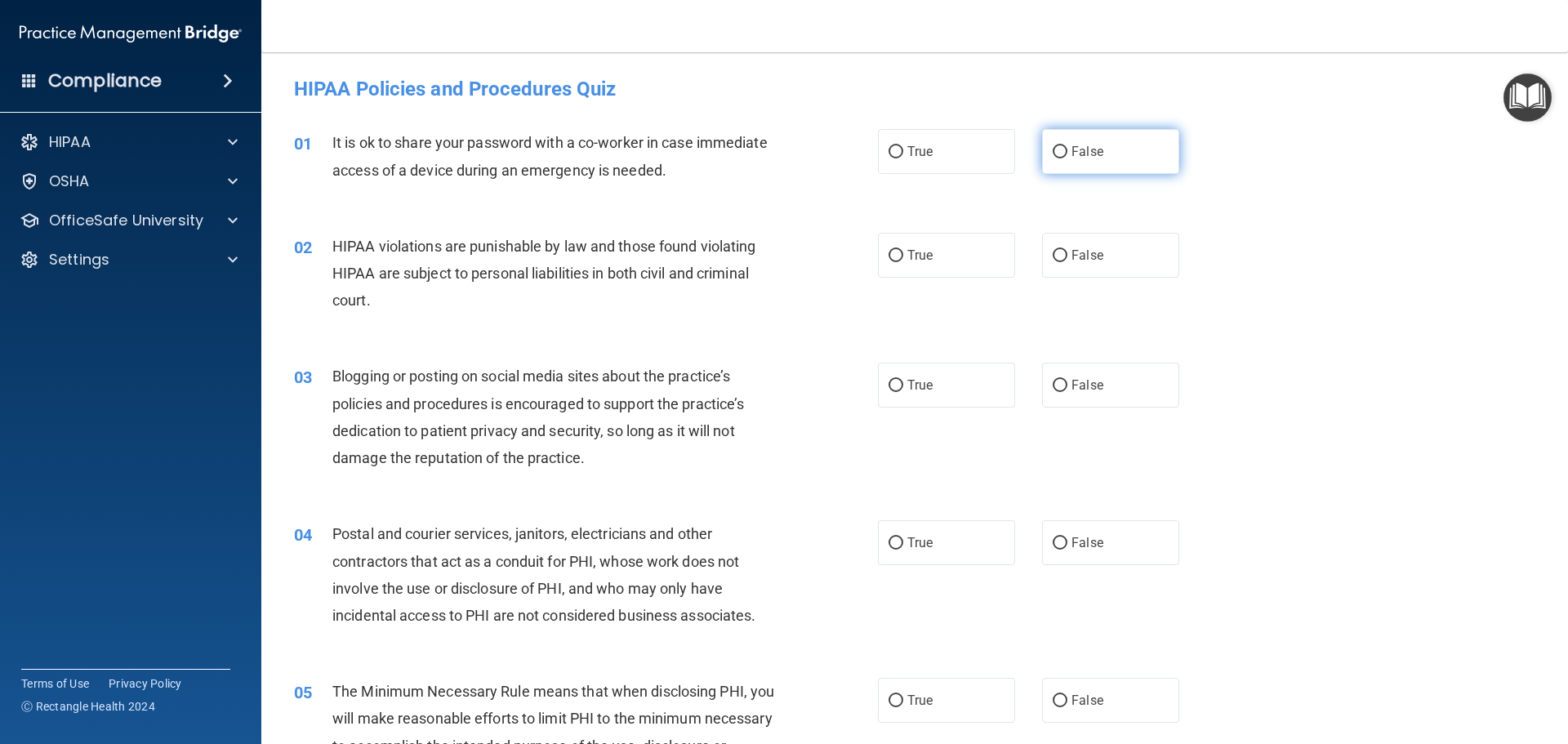
click at [1053, 152] on input "False" at bounding box center [1060, 152] width 14 height 12
radio input "true"
click at [889, 253] on input "True" at bounding box center [895, 256] width 14 height 12
radio input "true"
click at [1061, 382] on label "False" at bounding box center [1111, 385] width 137 height 45
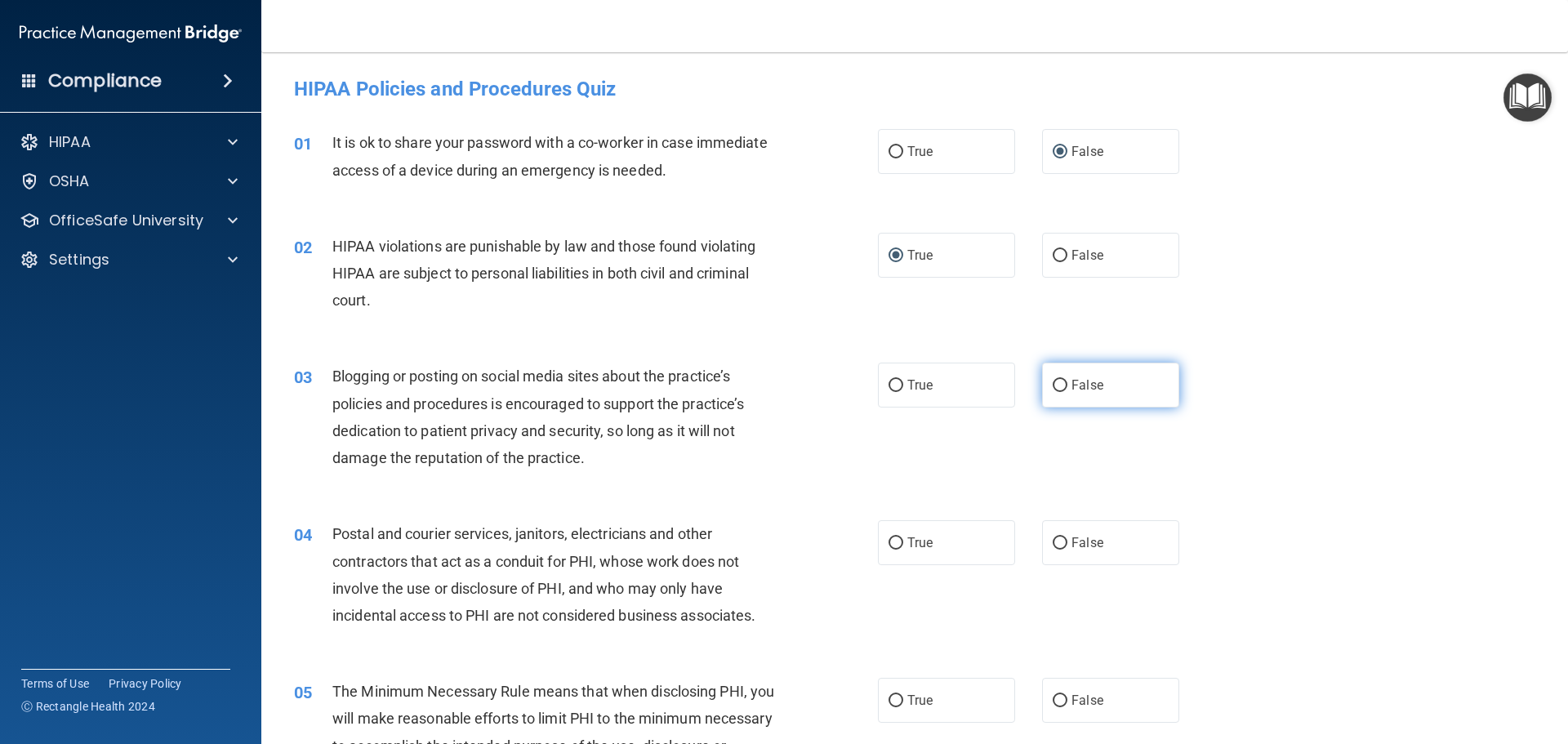
click at [1061, 382] on input "False" at bounding box center [1060, 386] width 14 height 12
radio input "true"
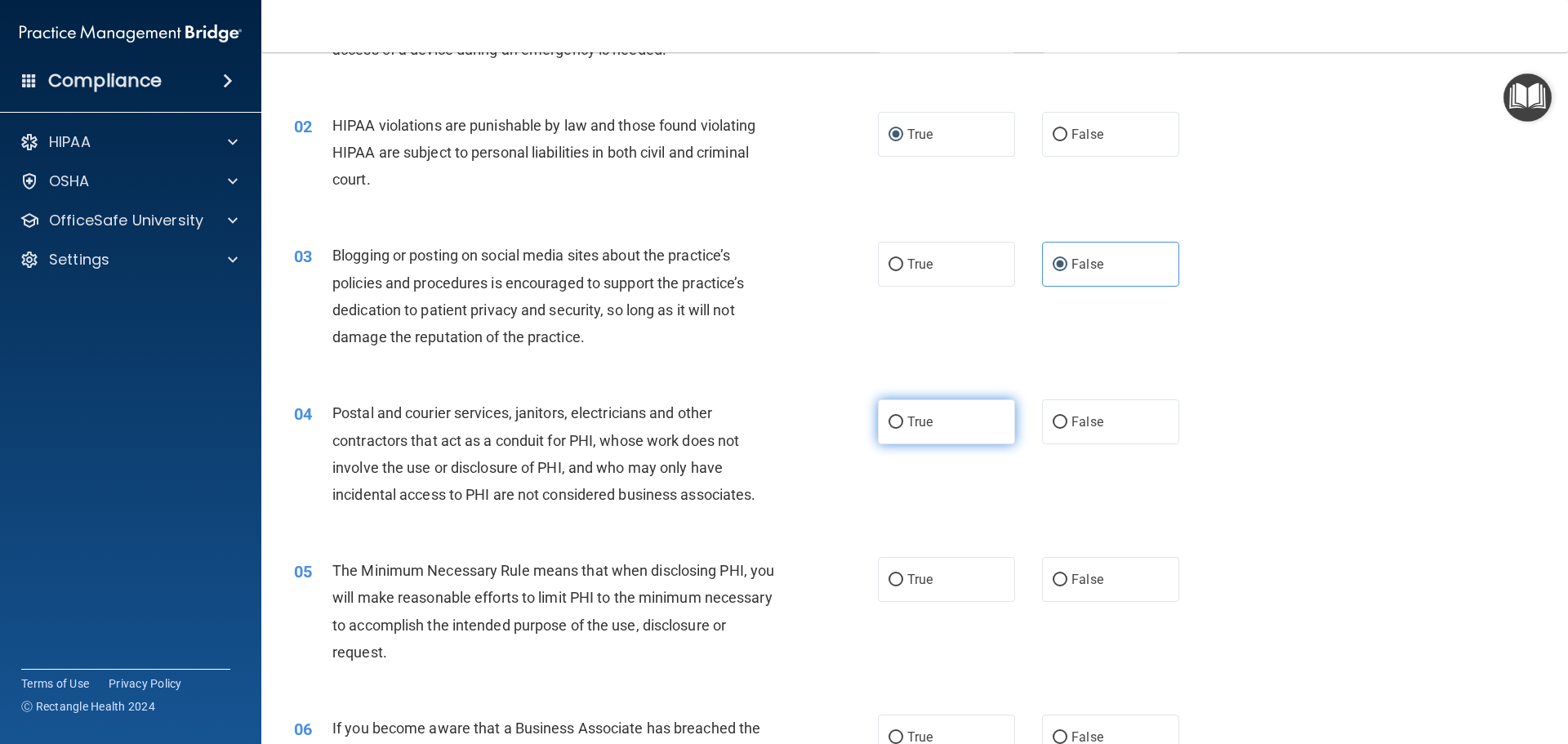
scroll to position [163, 0]
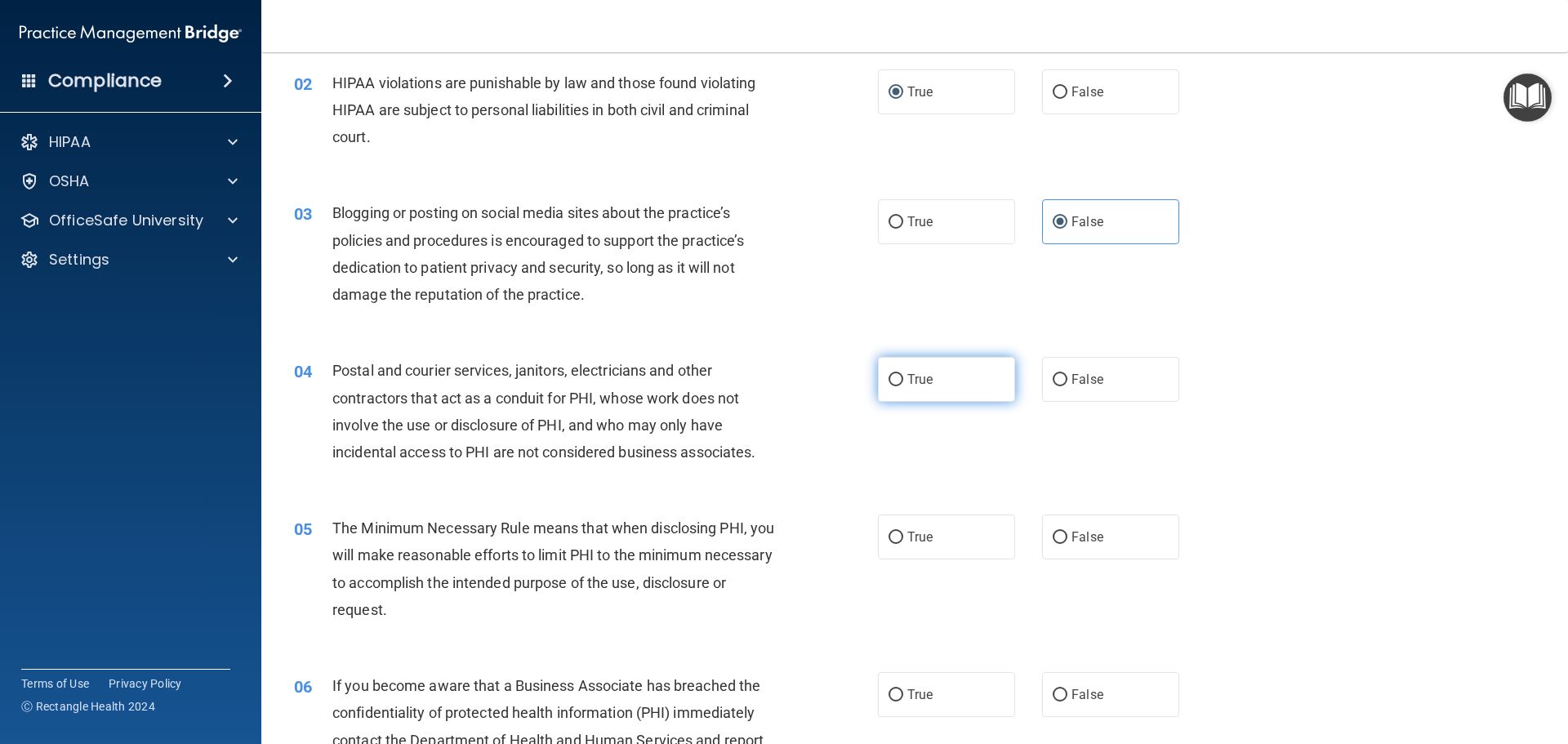
click at [894, 376] on input "True" at bounding box center [895, 380] width 14 height 12
radio input "true"
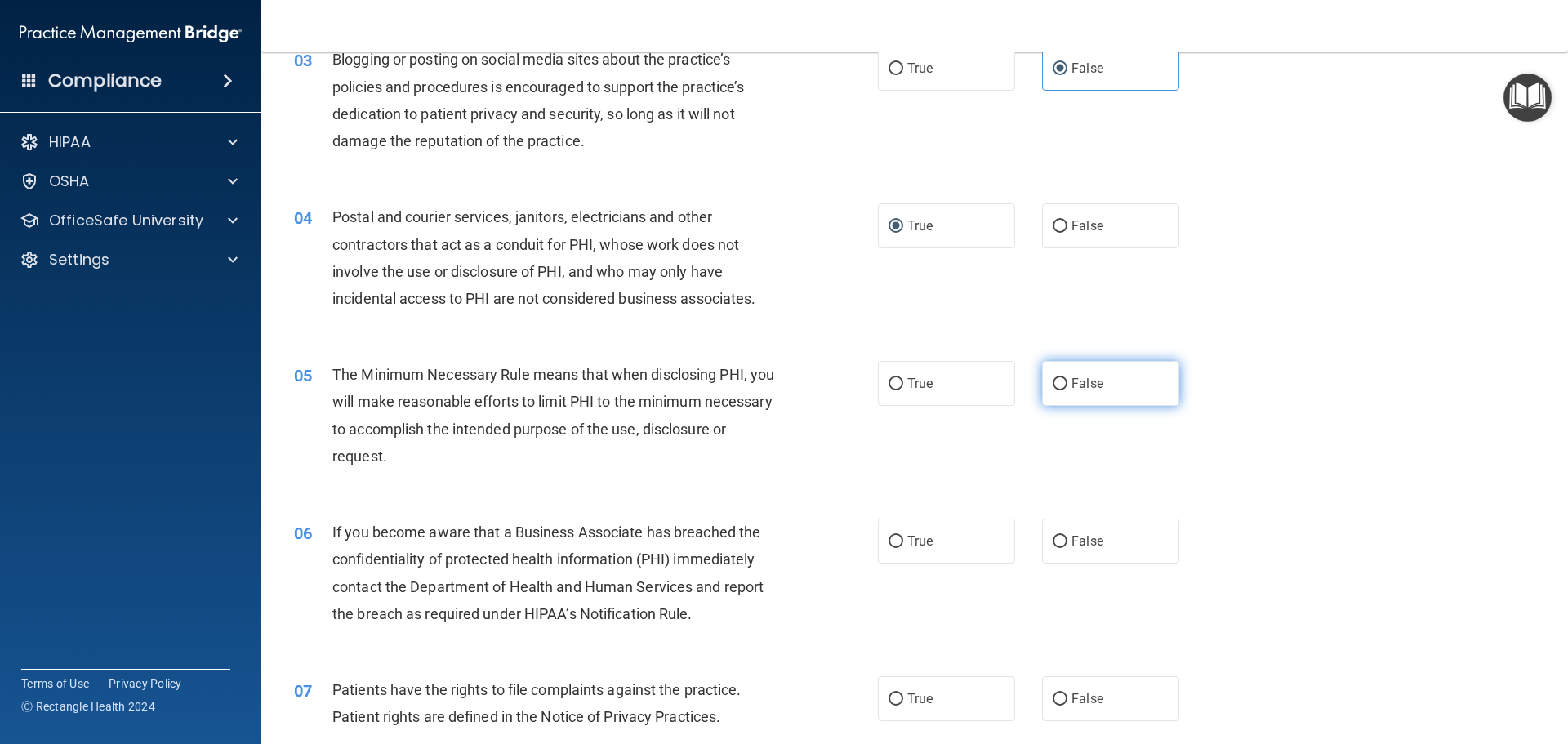
scroll to position [327, 0]
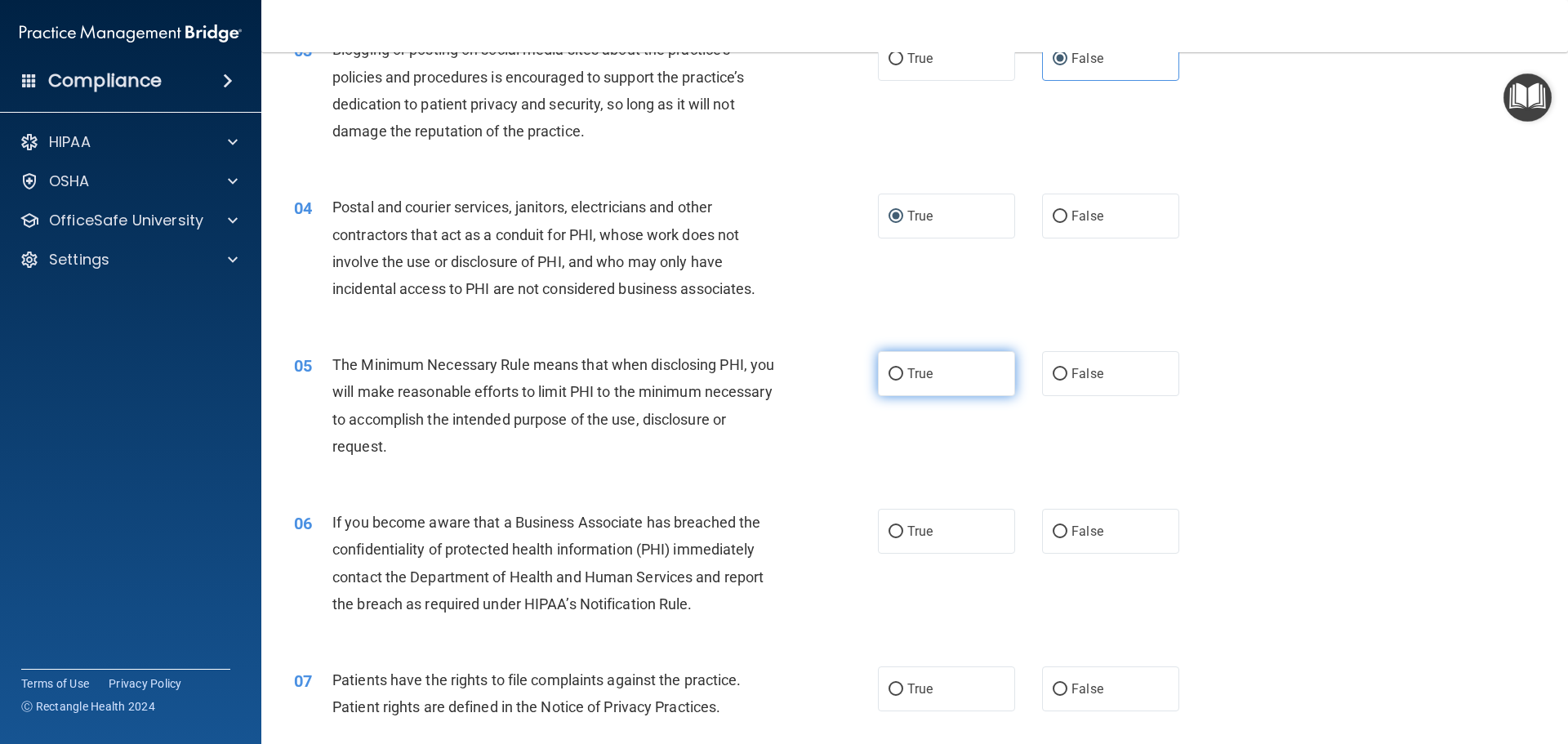
click at [892, 371] on input "True" at bounding box center [895, 374] width 14 height 12
radio input "true"
click at [1053, 528] on input "False" at bounding box center [1060, 532] width 14 height 12
radio input "true"
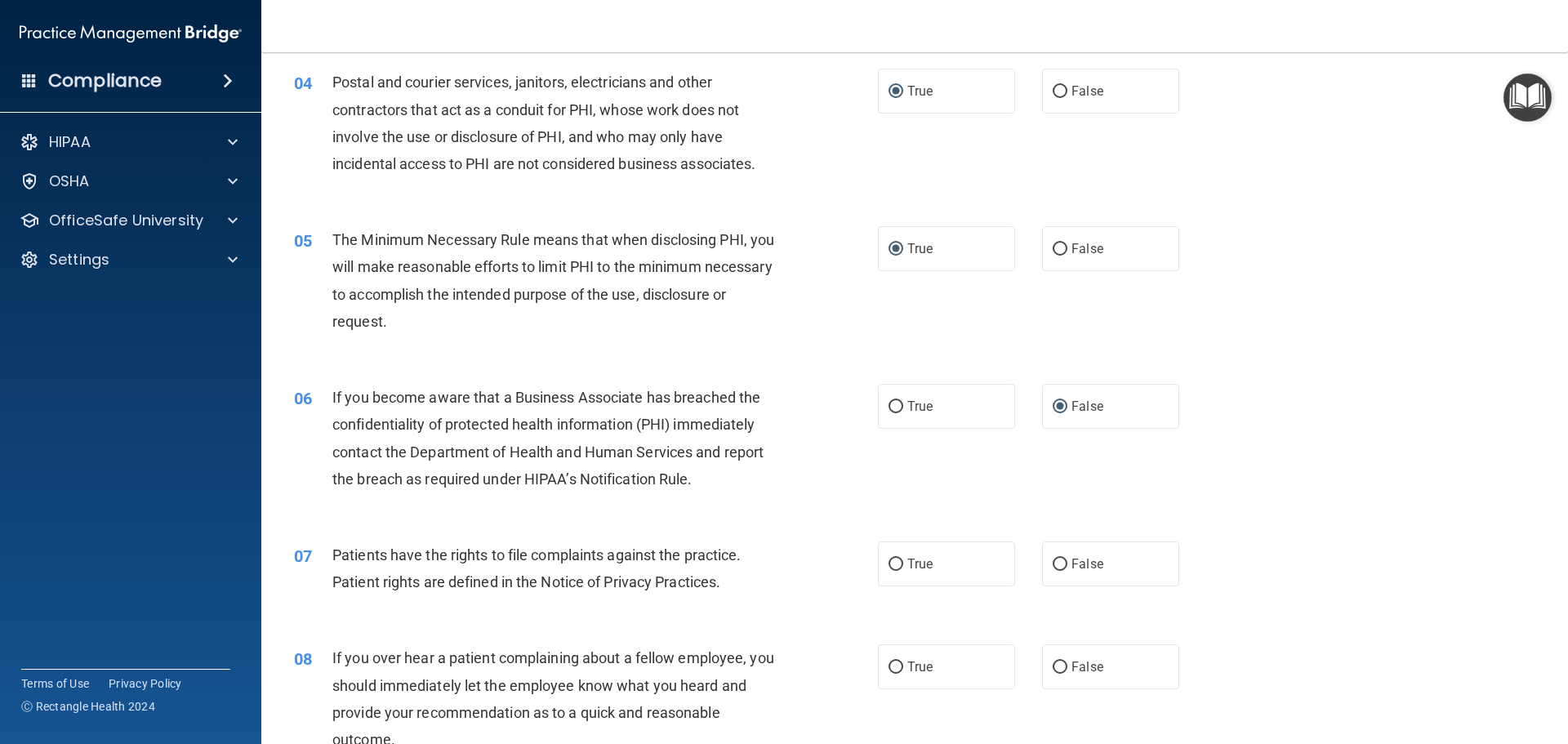
scroll to position [490, 0]
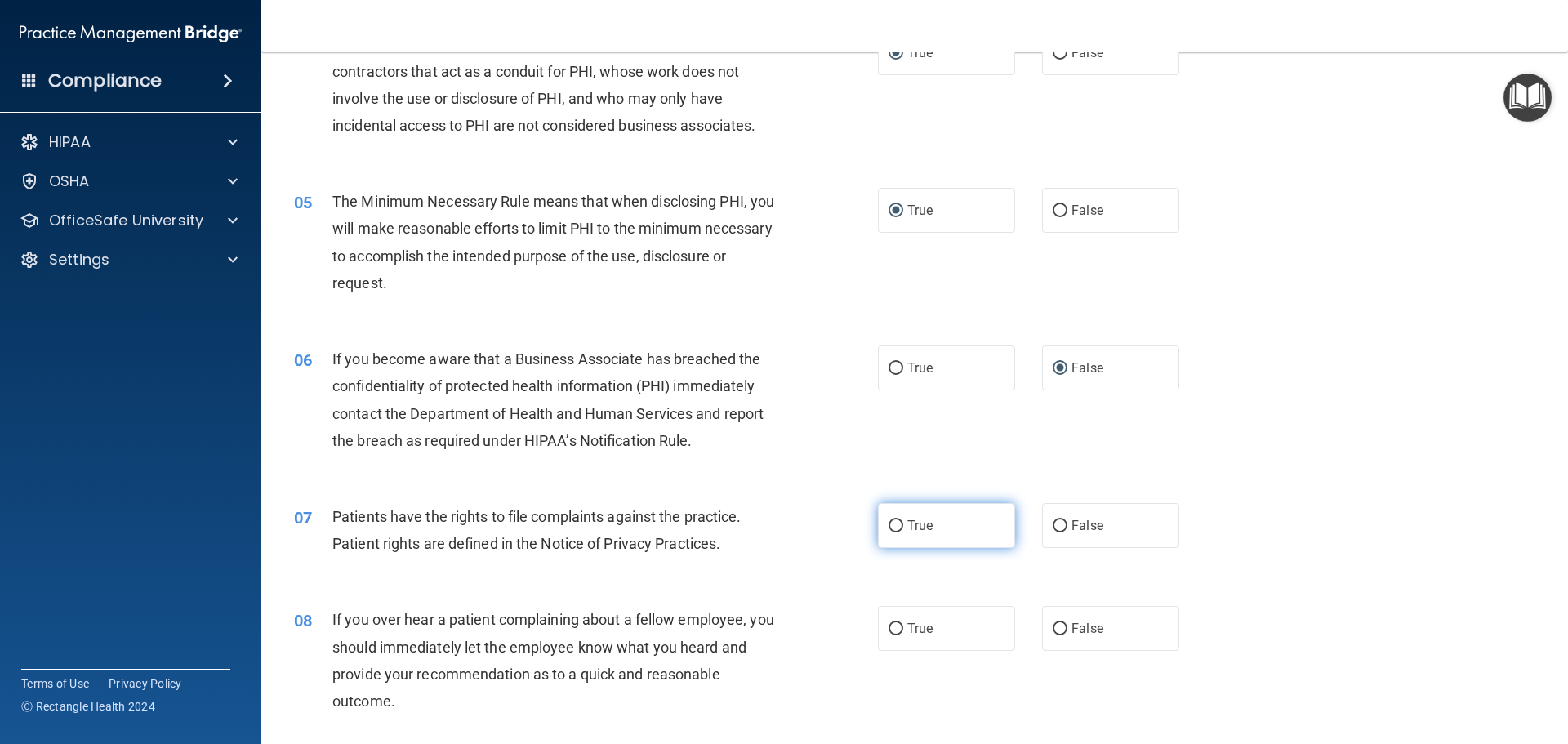
click at [891, 526] on input "True" at bounding box center [895, 526] width 14 height 12
radio input "true"
click at [1056, 625] on input "False" at bounding box center [1060, 629] width 14 height 12
radio input "true"
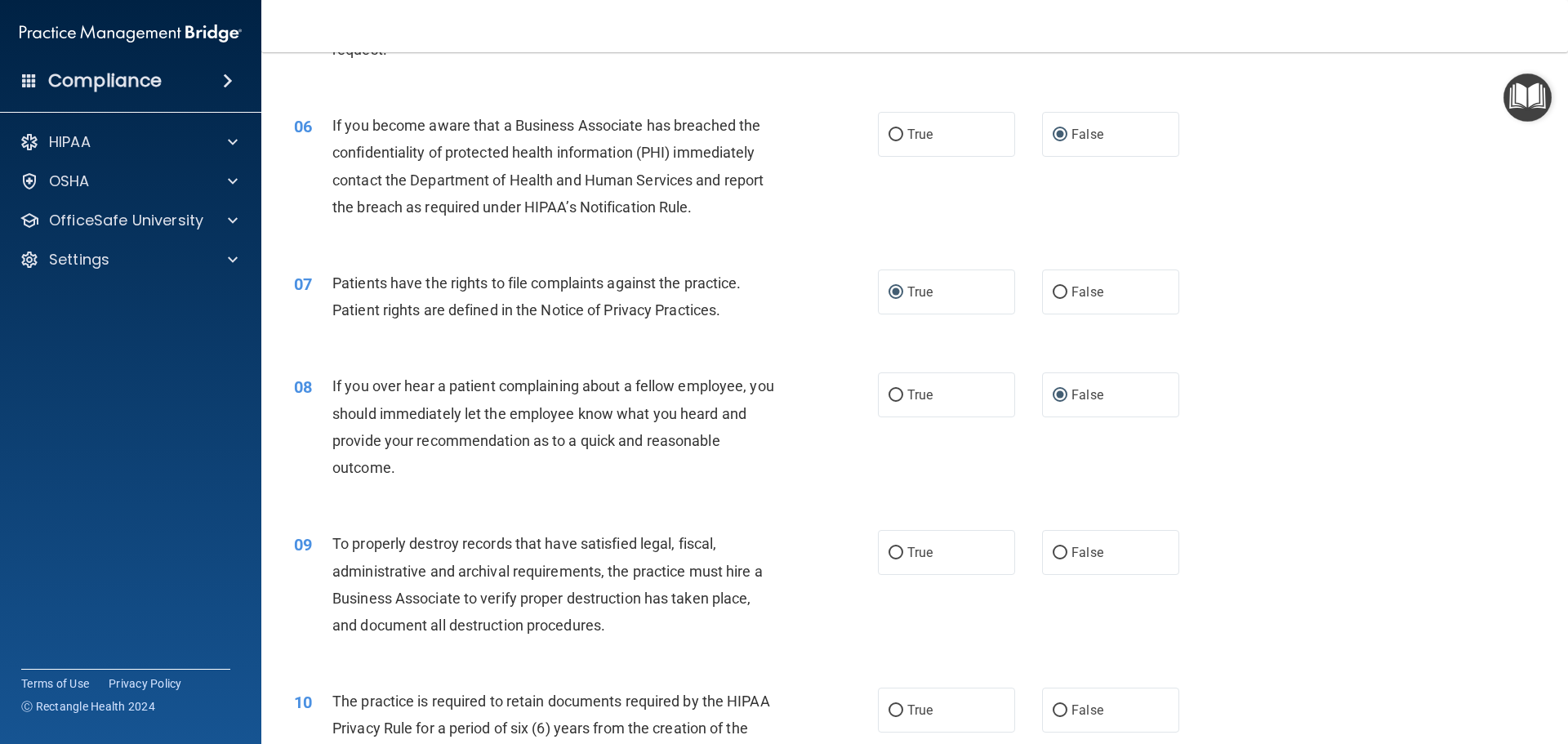
scroll to position [735, 0]
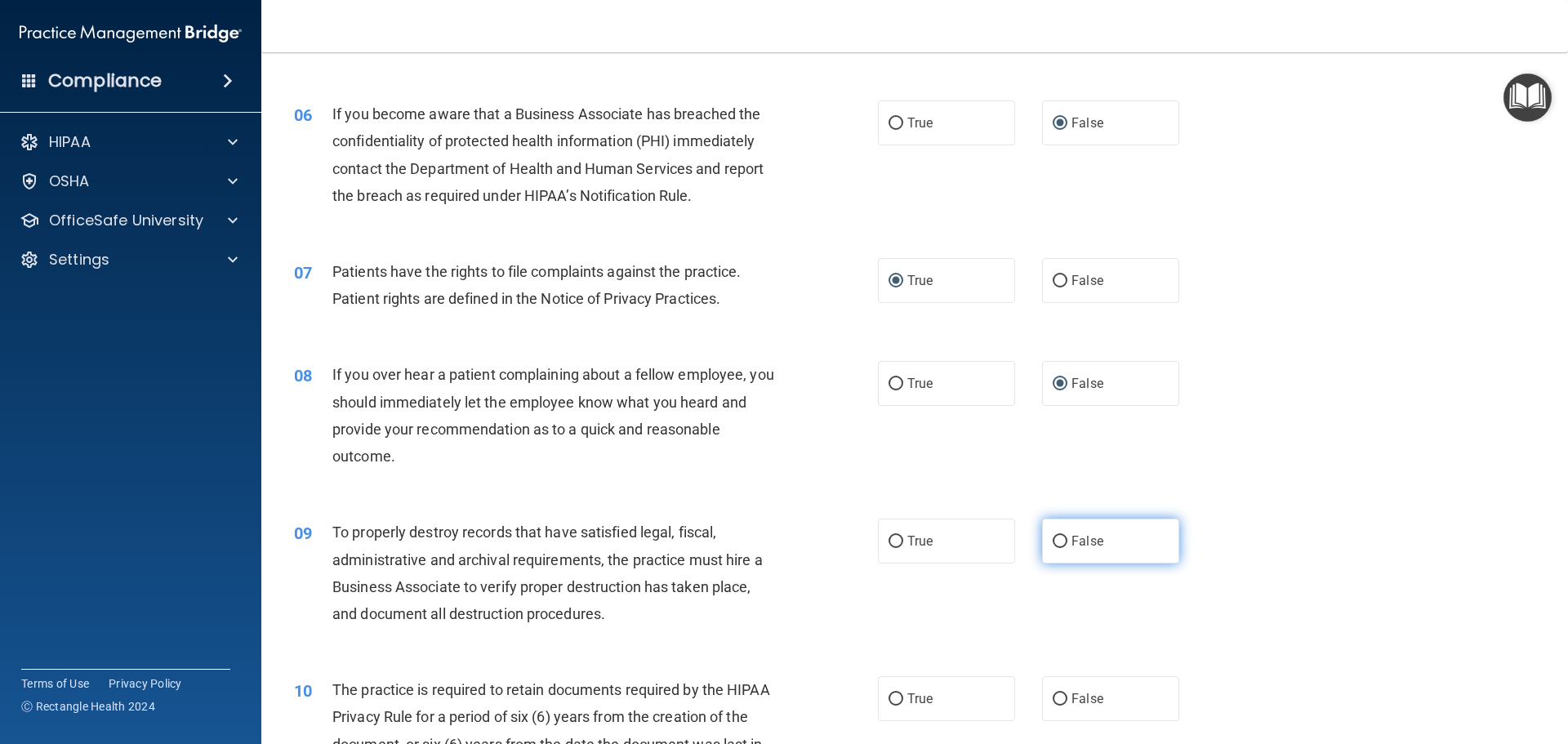
click at [1053, 544] on input "False" at bounding box center [1060, 542] width 14 height 12
radio input "true"
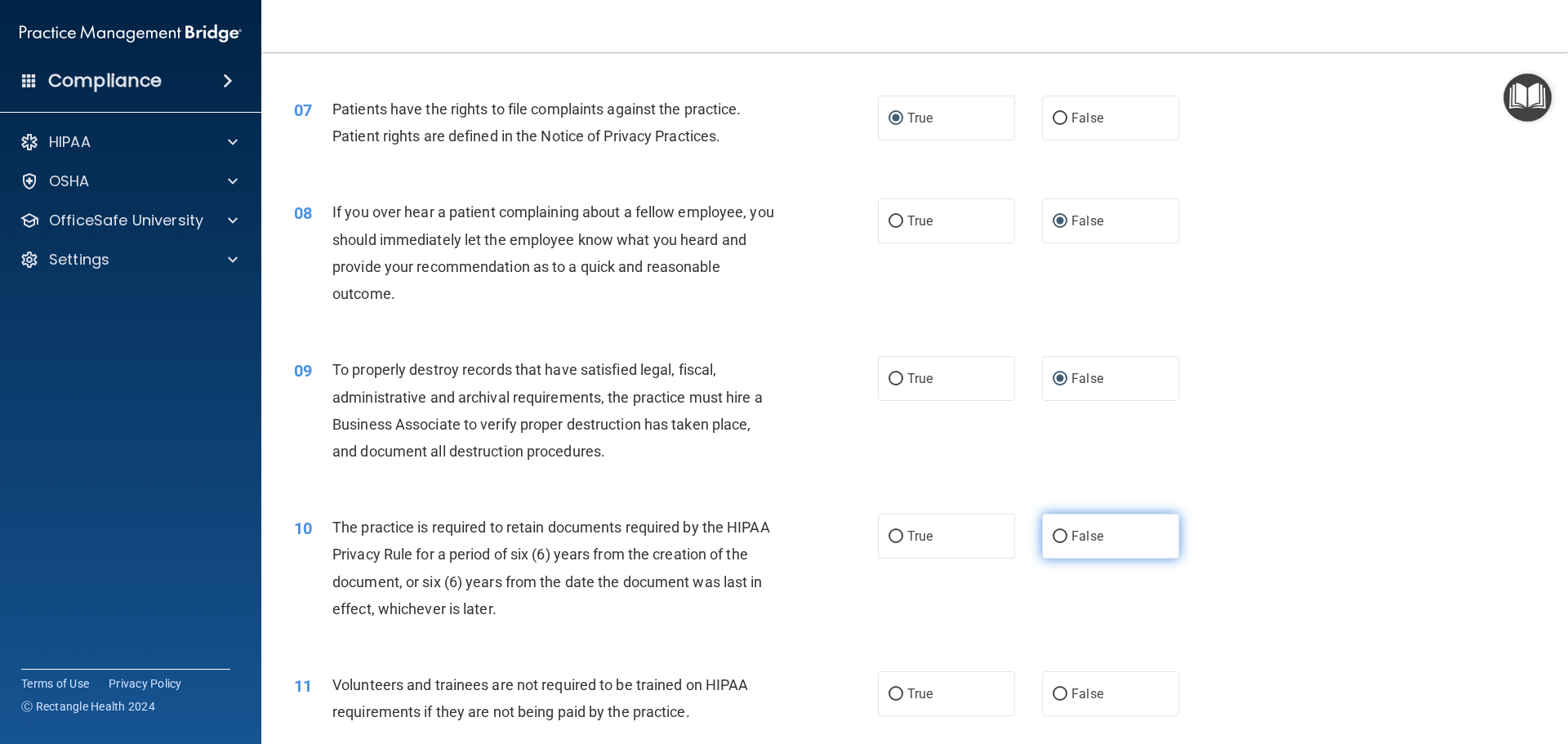
scroll to position [898, 0]
click at [1055, 538] on input "False" at bounding box center [1060, 536] width 14 height 12
radio input "true"
click at [889, 532] on input "True" at bounding box center [895, 536] width 14 height 12
radio input "true"
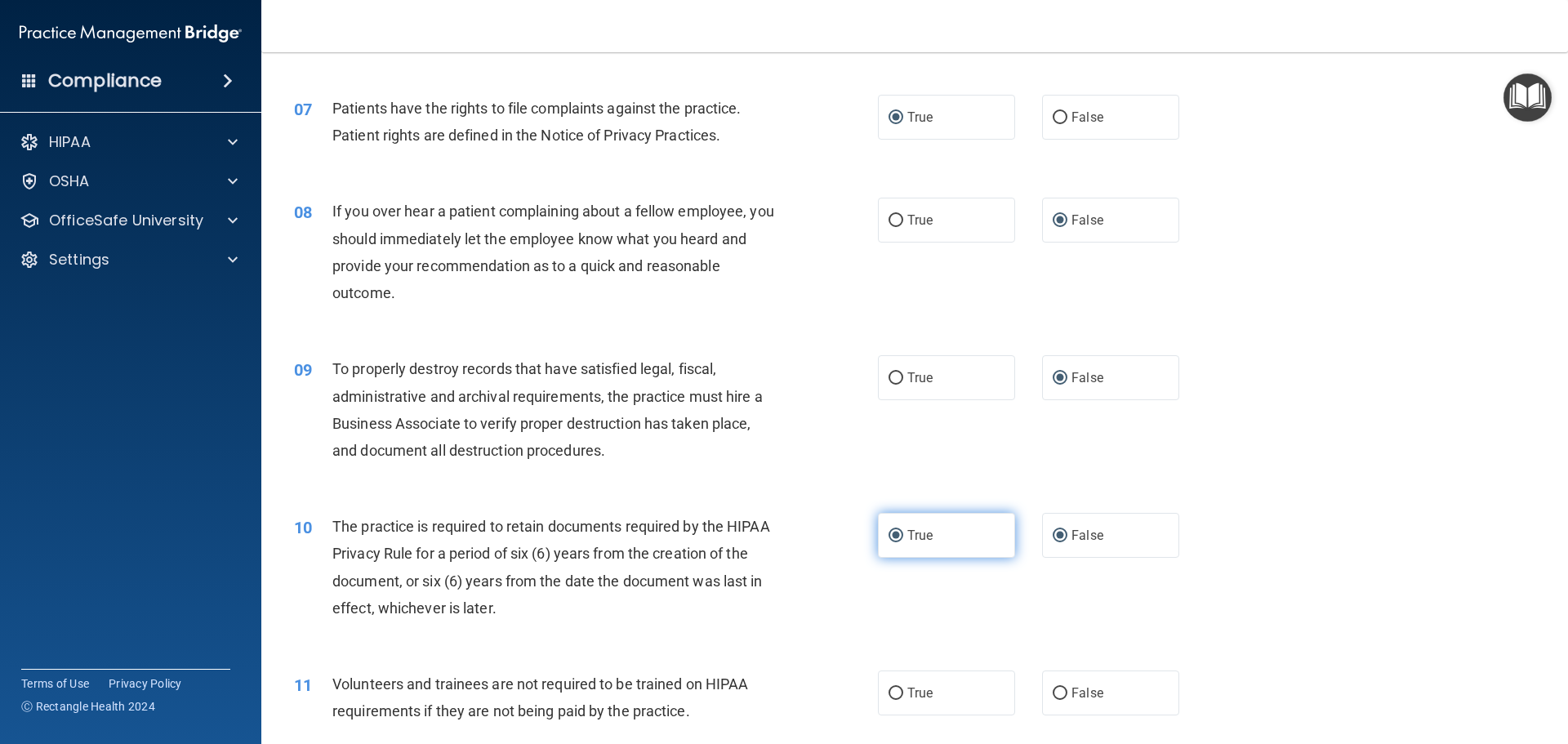
radio input "false"
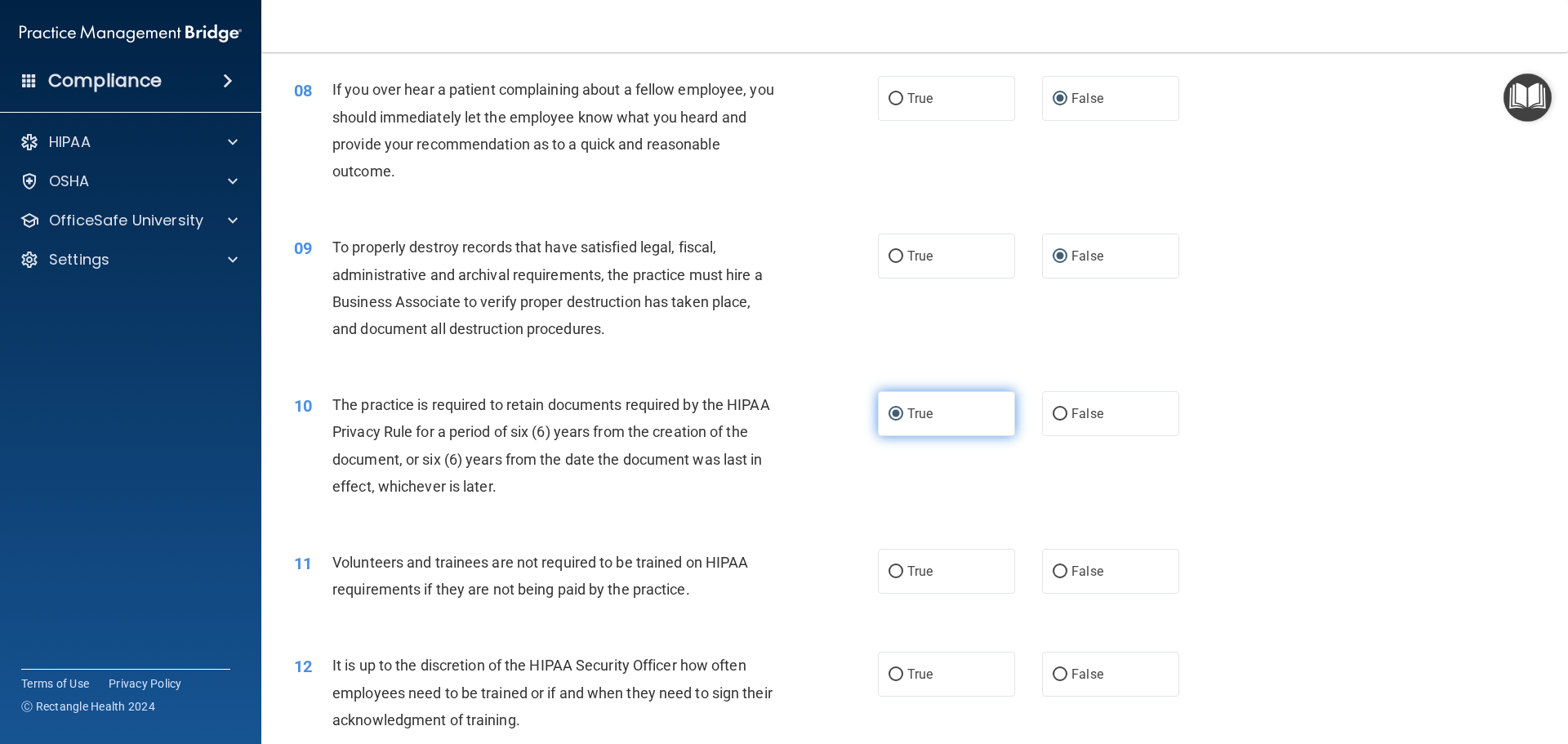
scroll to position [1061, 0]
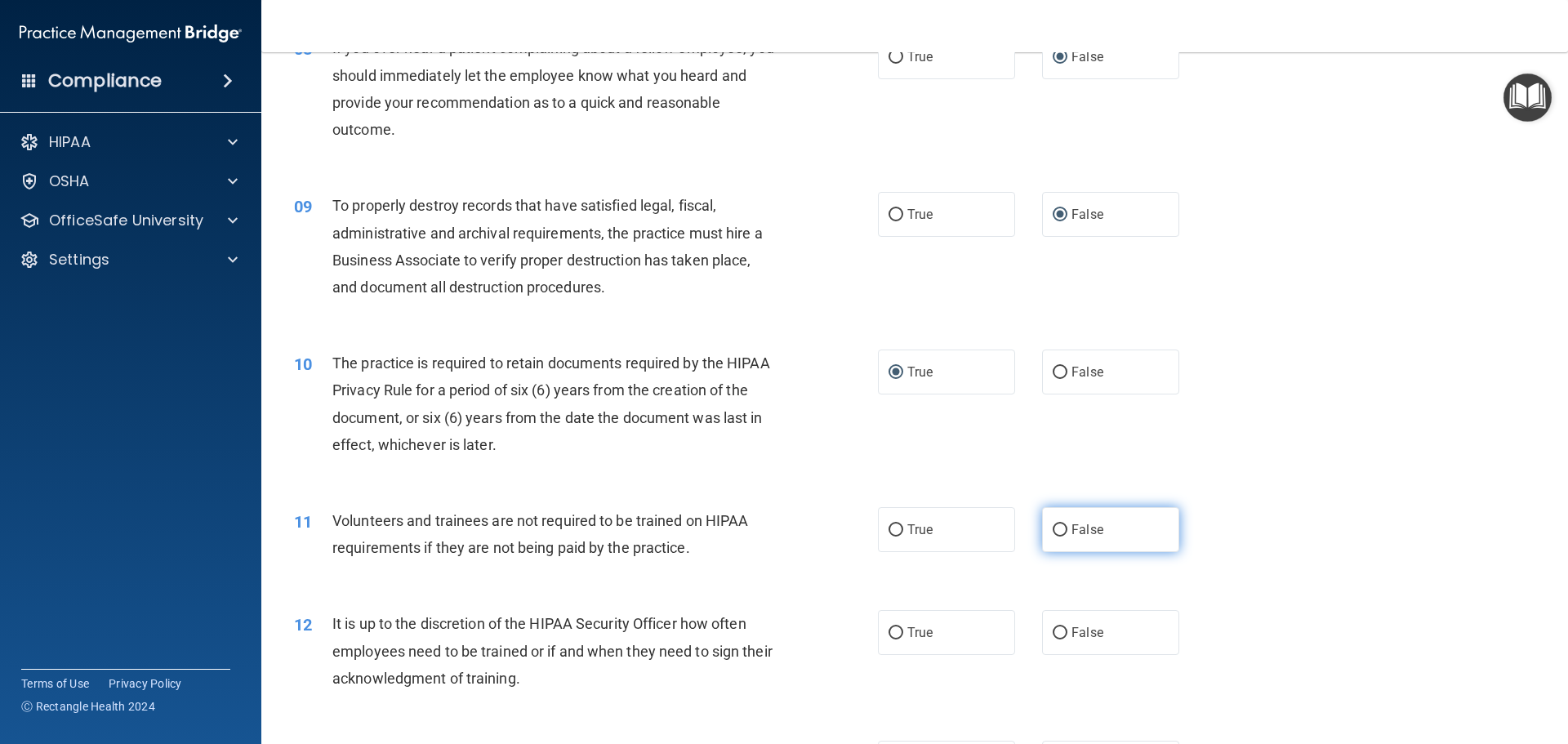
click at [1057, 531] on input "False" at bounding box center [1060, 530] width 14 height 12
radio input "true"
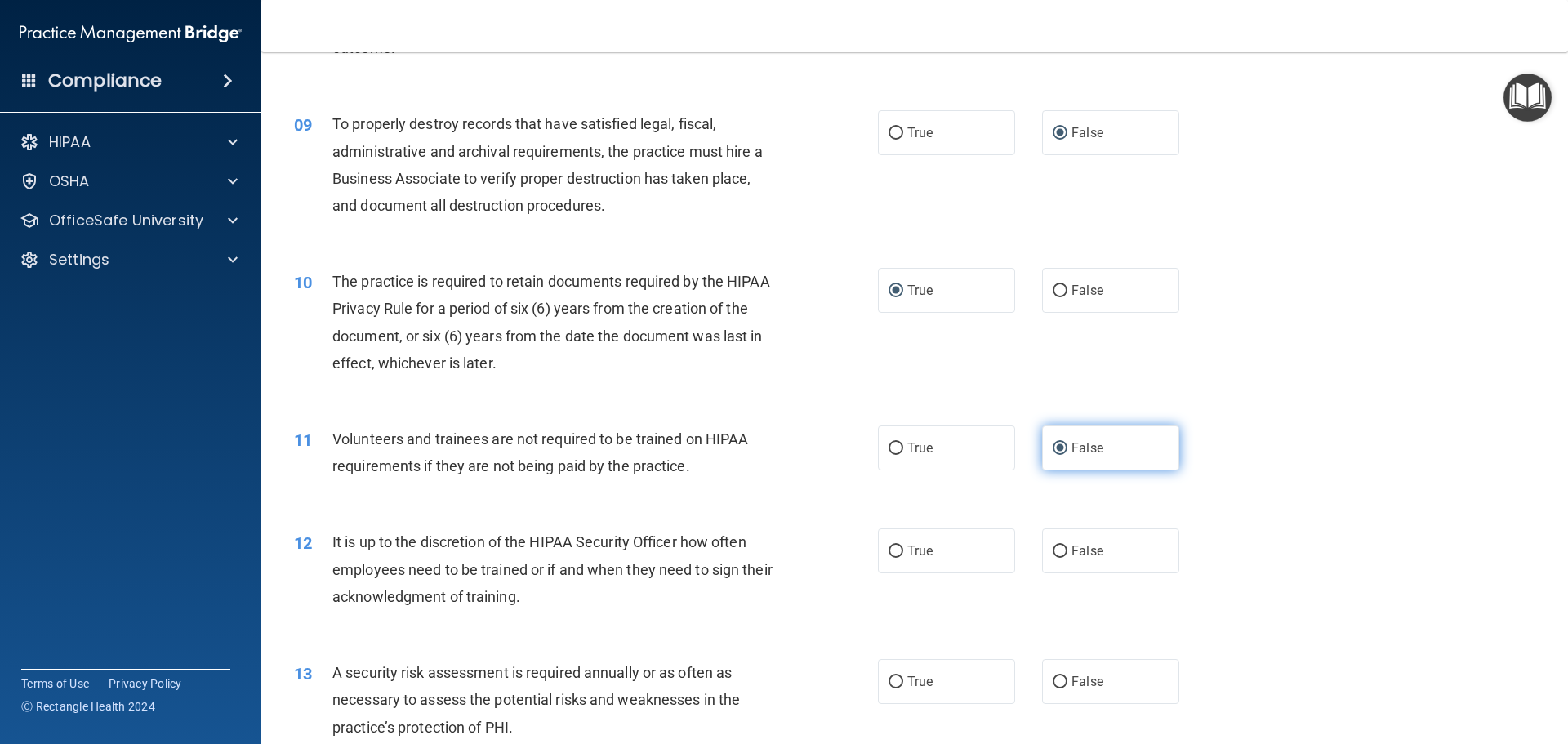
scroll to position [1225, 0]
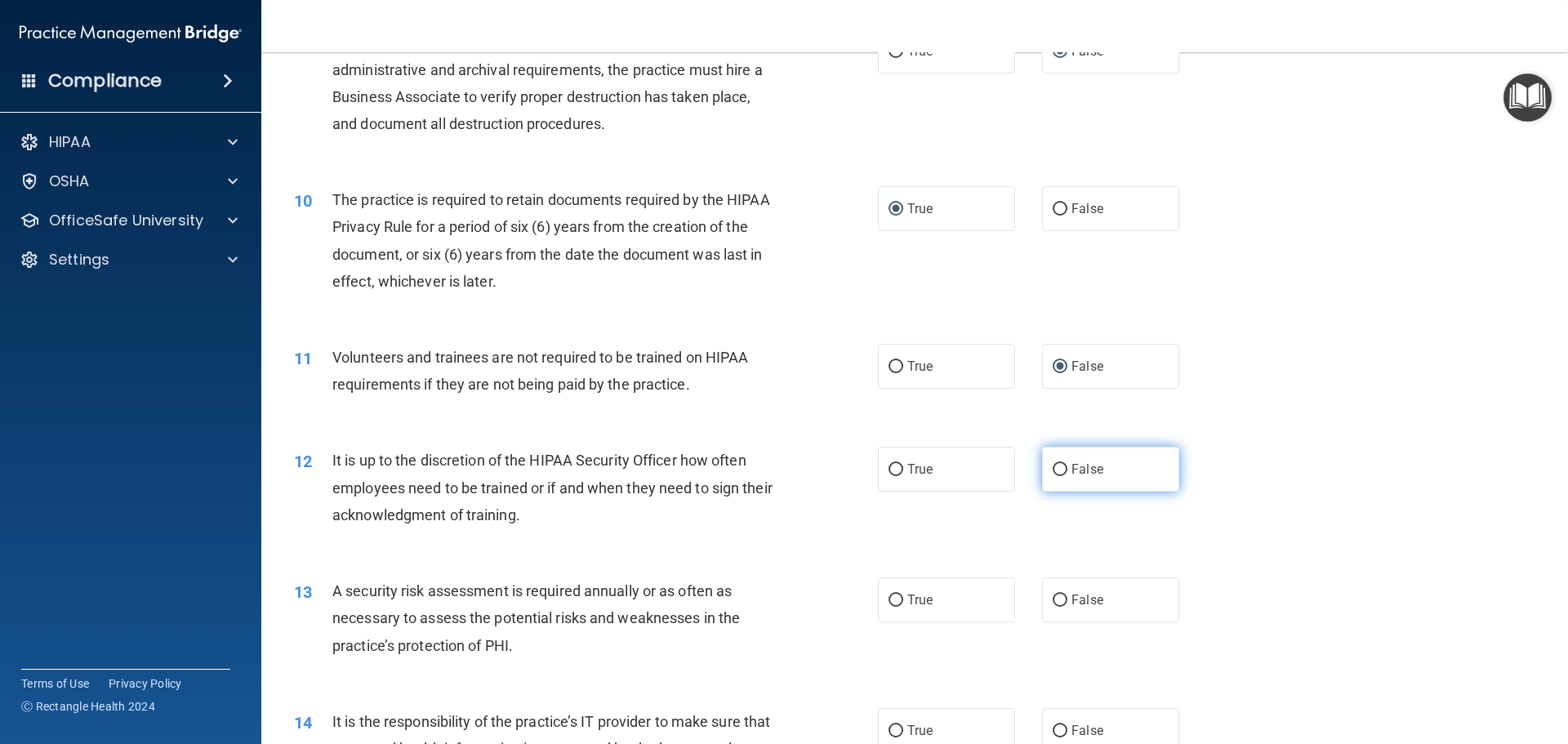
click at [1057, 476] on input "False" at bounding box center [1060, 469] width 14 height 12
radio input "true"
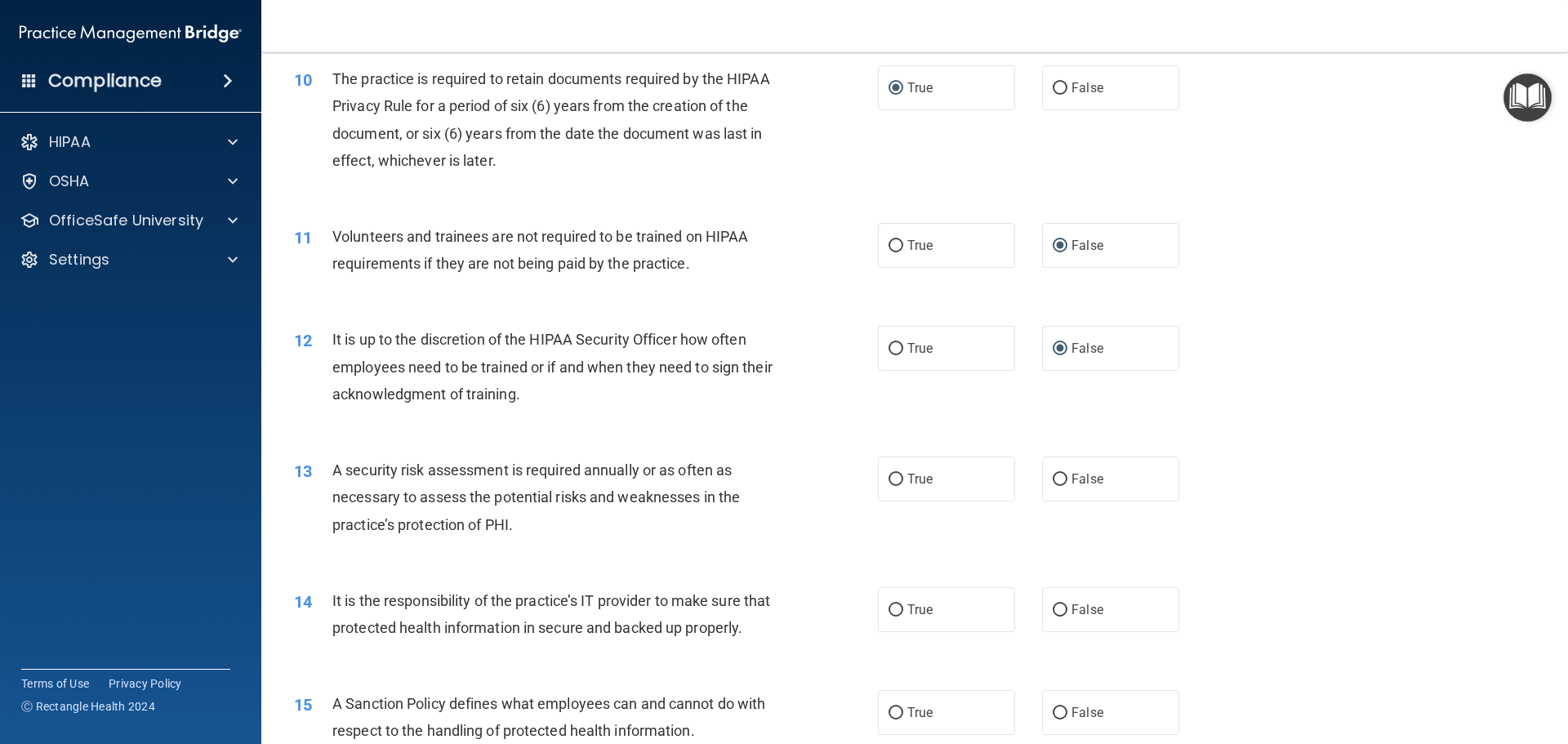
scroll to position [1388, 0]
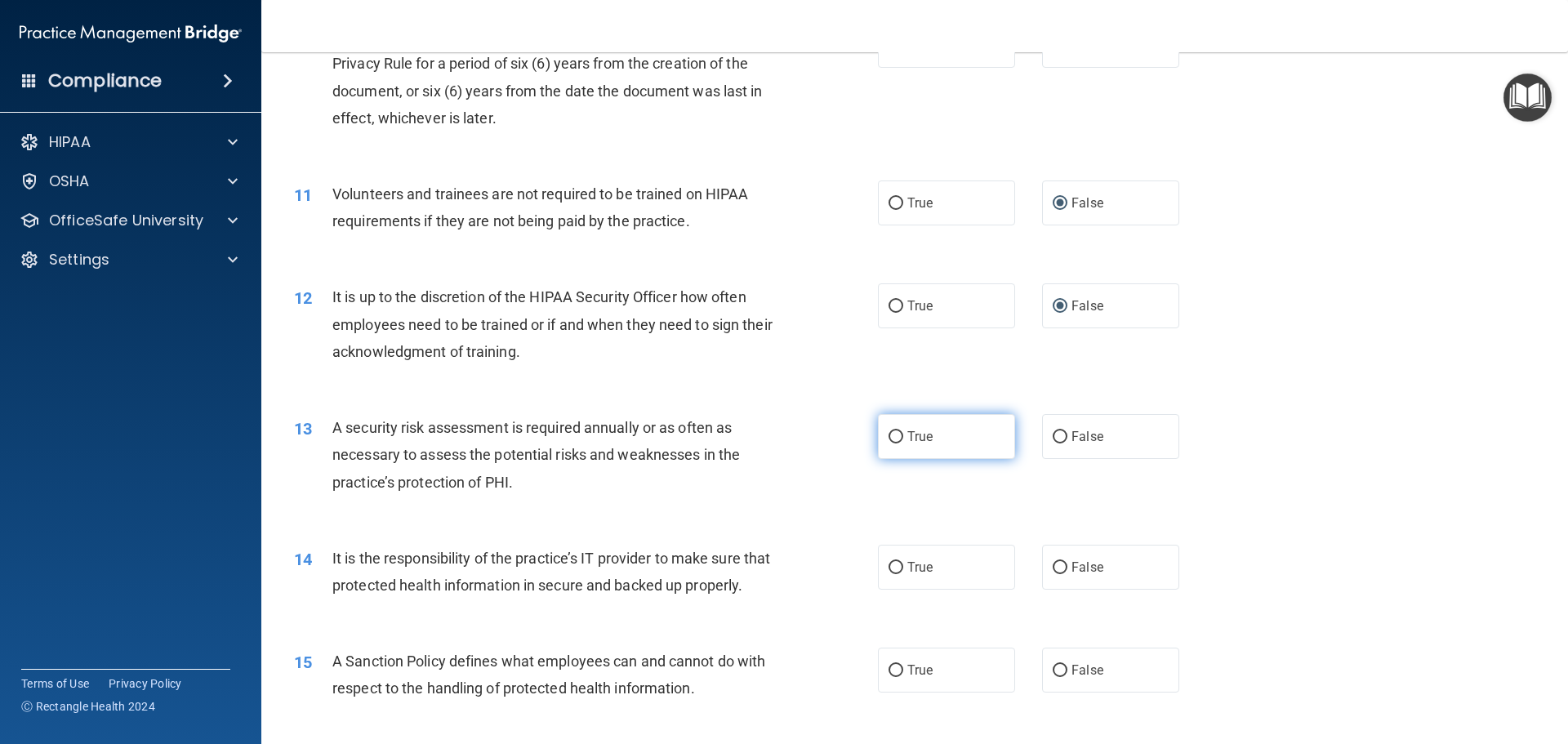
click at [889, 438] on input "True" at bounding box center [895, 437] width 14 height 12
radio input "true"
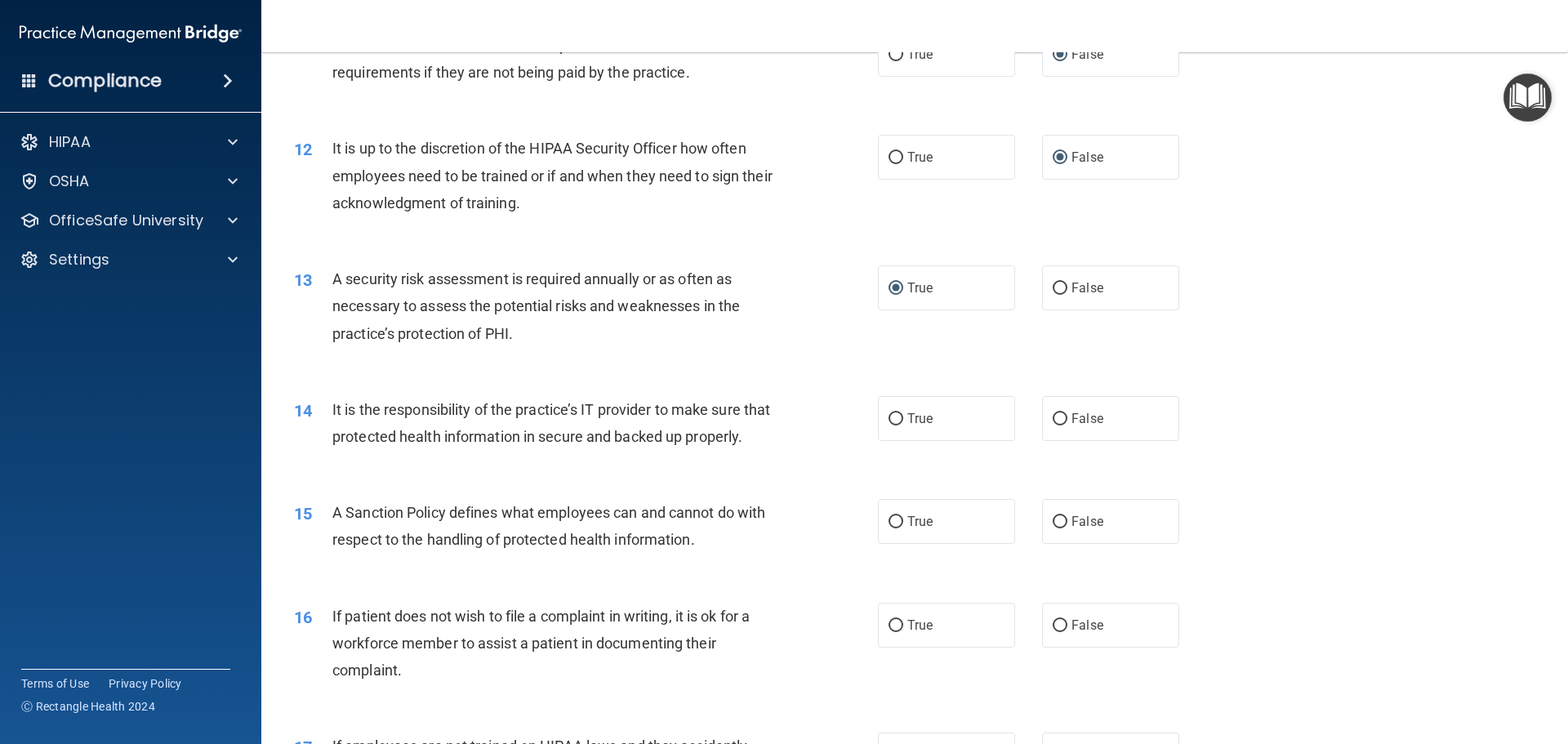
scroll to position [1552, 0]
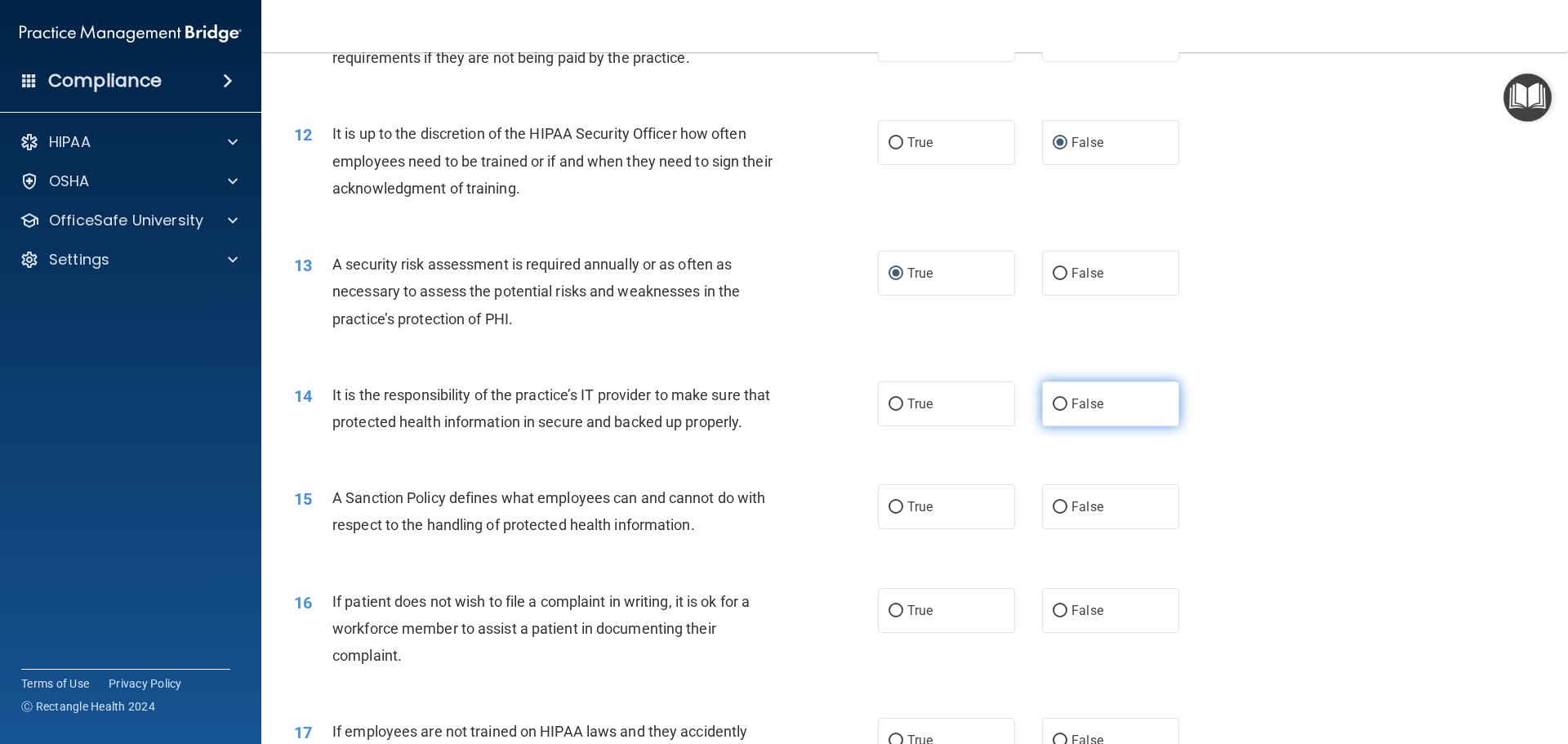
click at [1051, 414] on label "False" at bounding box center [1111, 403] width 137 height 45
click at [1053, 410] on input "False" at bounding box center [1060, 404] width 14 height 12
radio input "true"
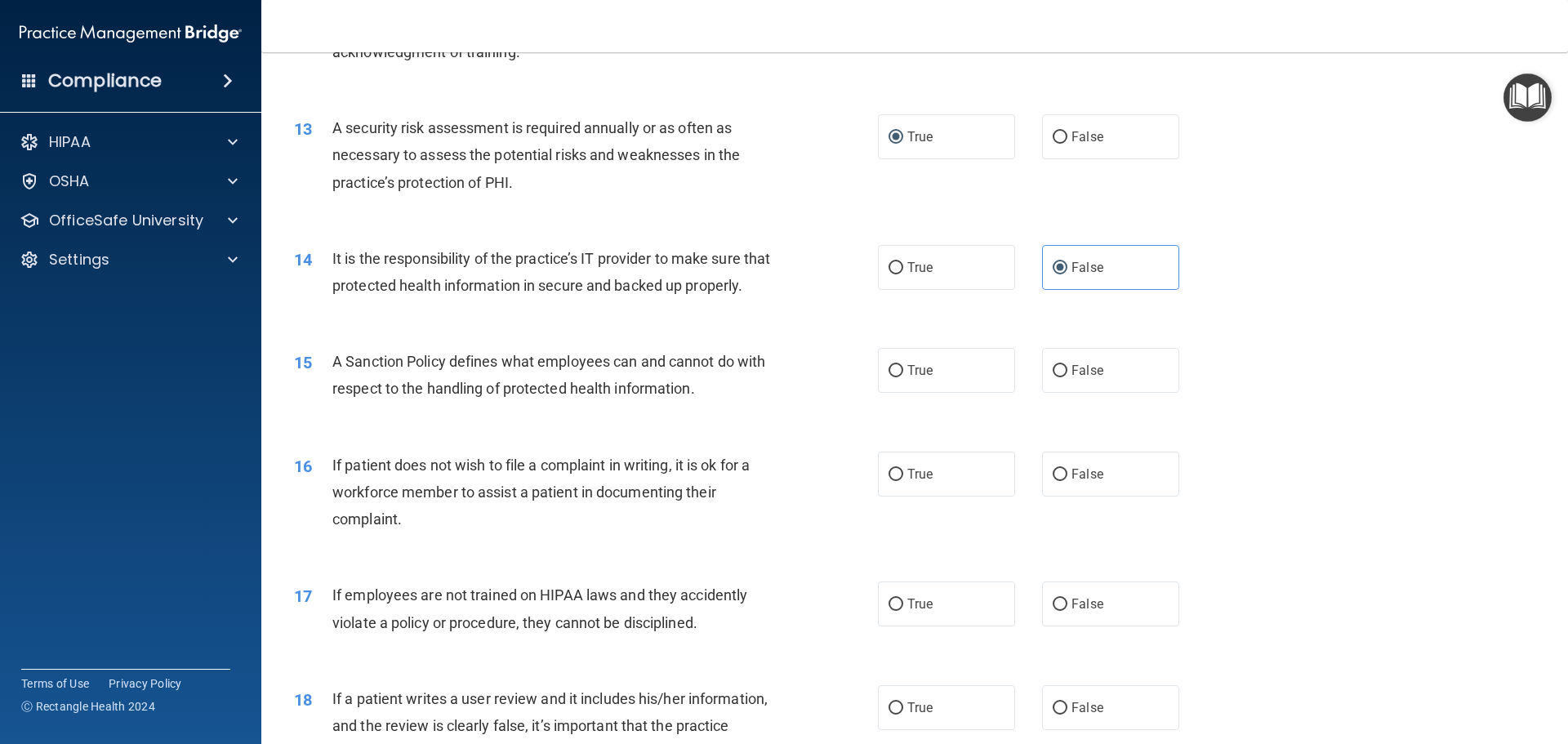
scroll to position [1715, 0]
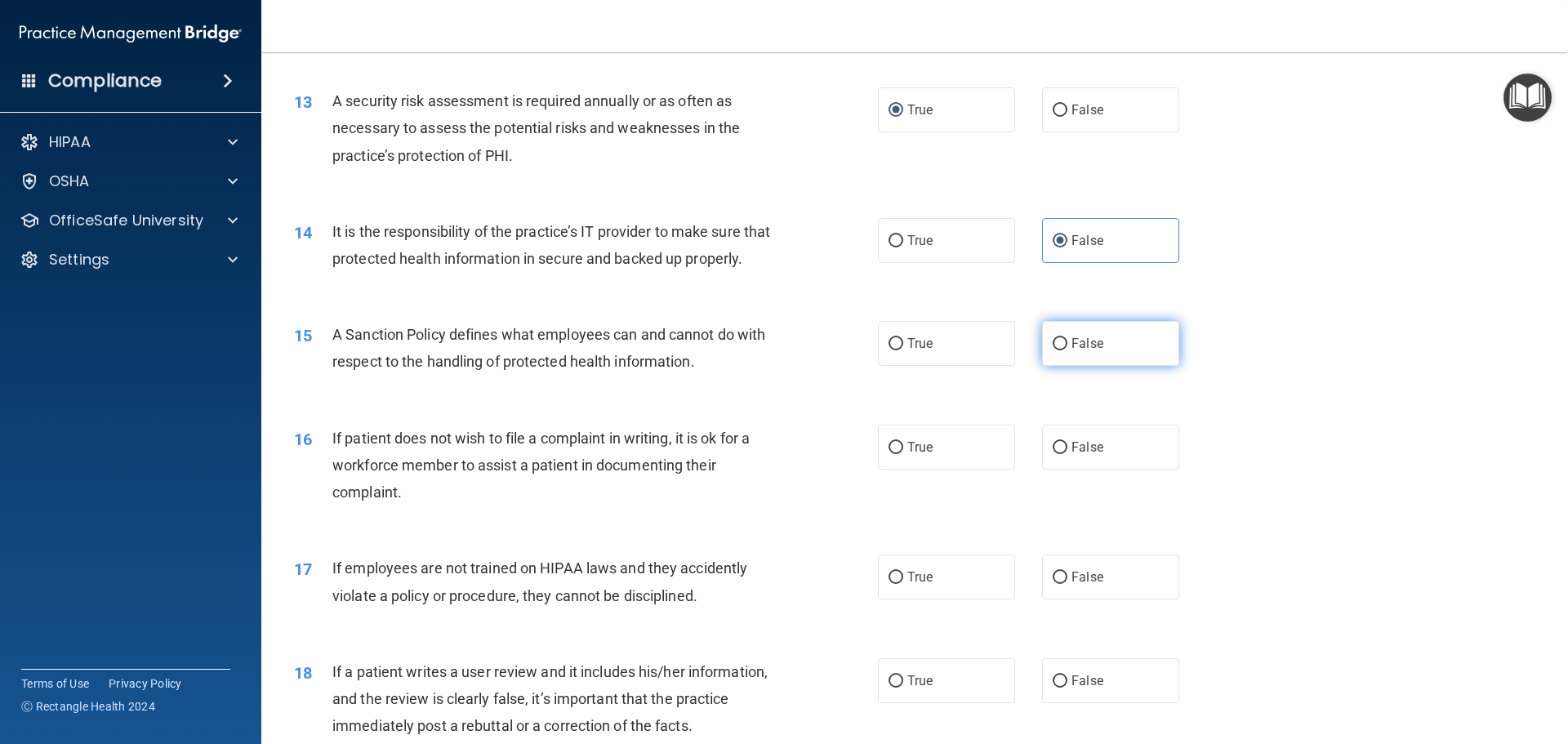
click at [1053, 351] on input "False" at bounding box center [1060, 344] width 14 height 12
radio input "true"
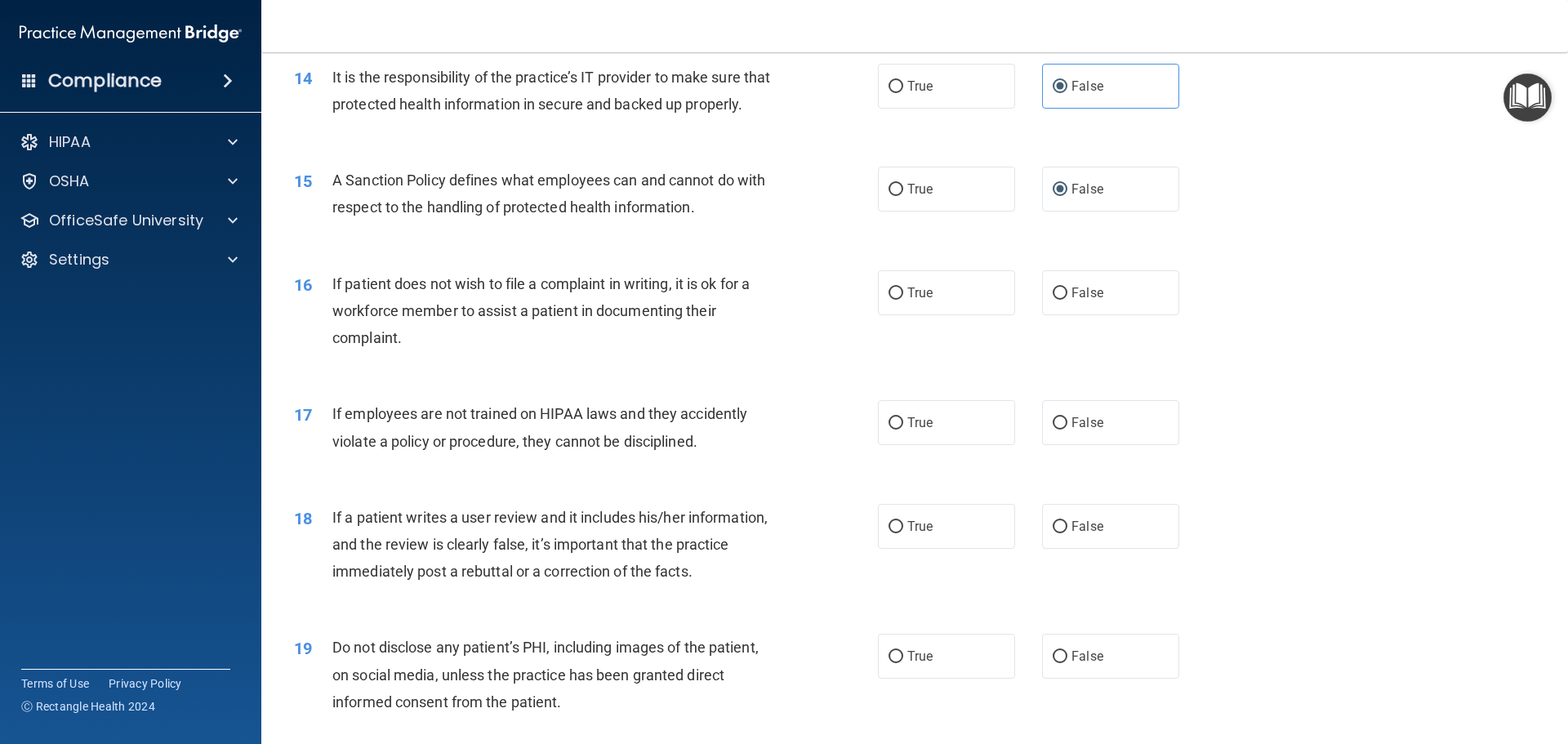
scroll to position [1879, 0]
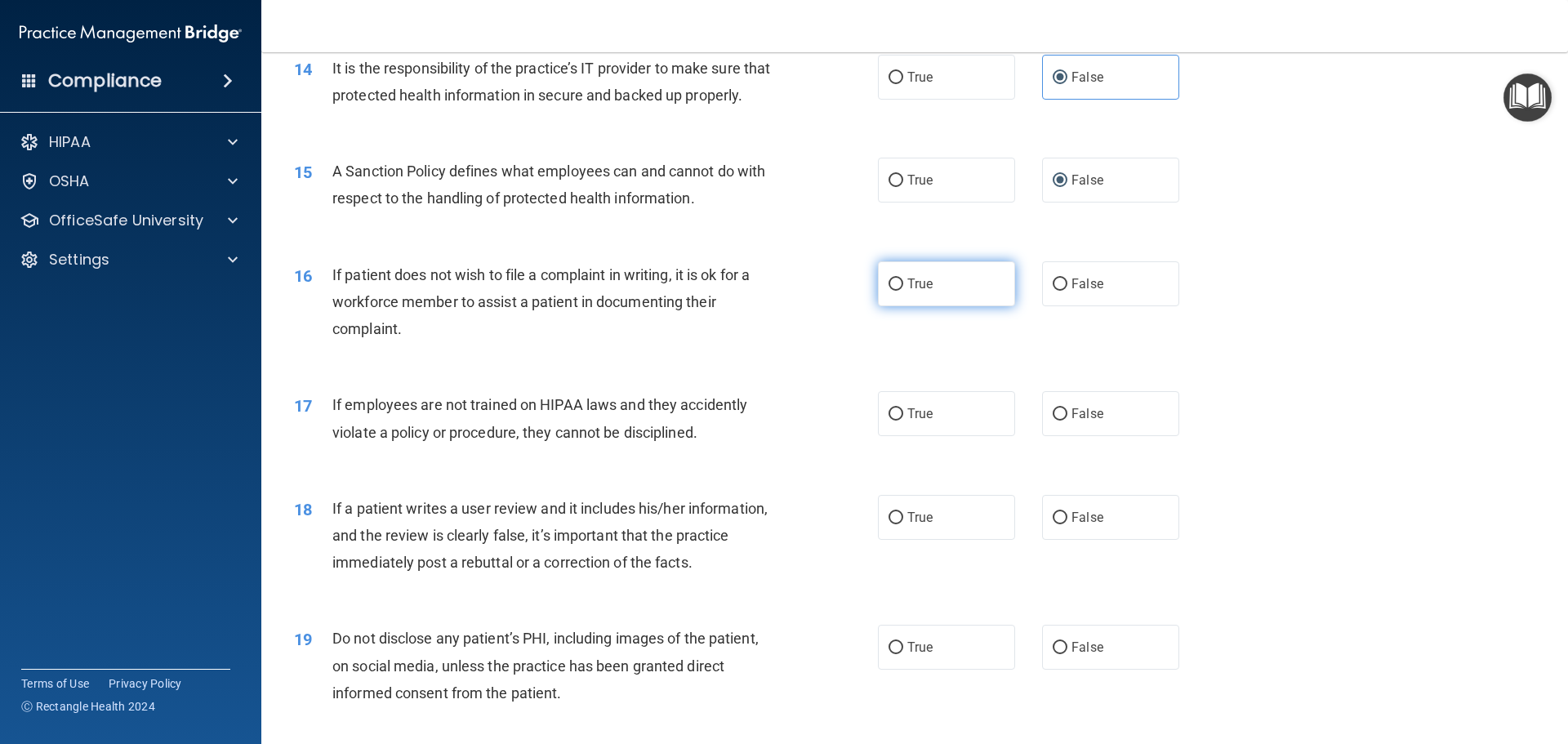
click at [889, 291] on input "True" at bounding box center [895, 284] width 14 height 12
radio input "true"
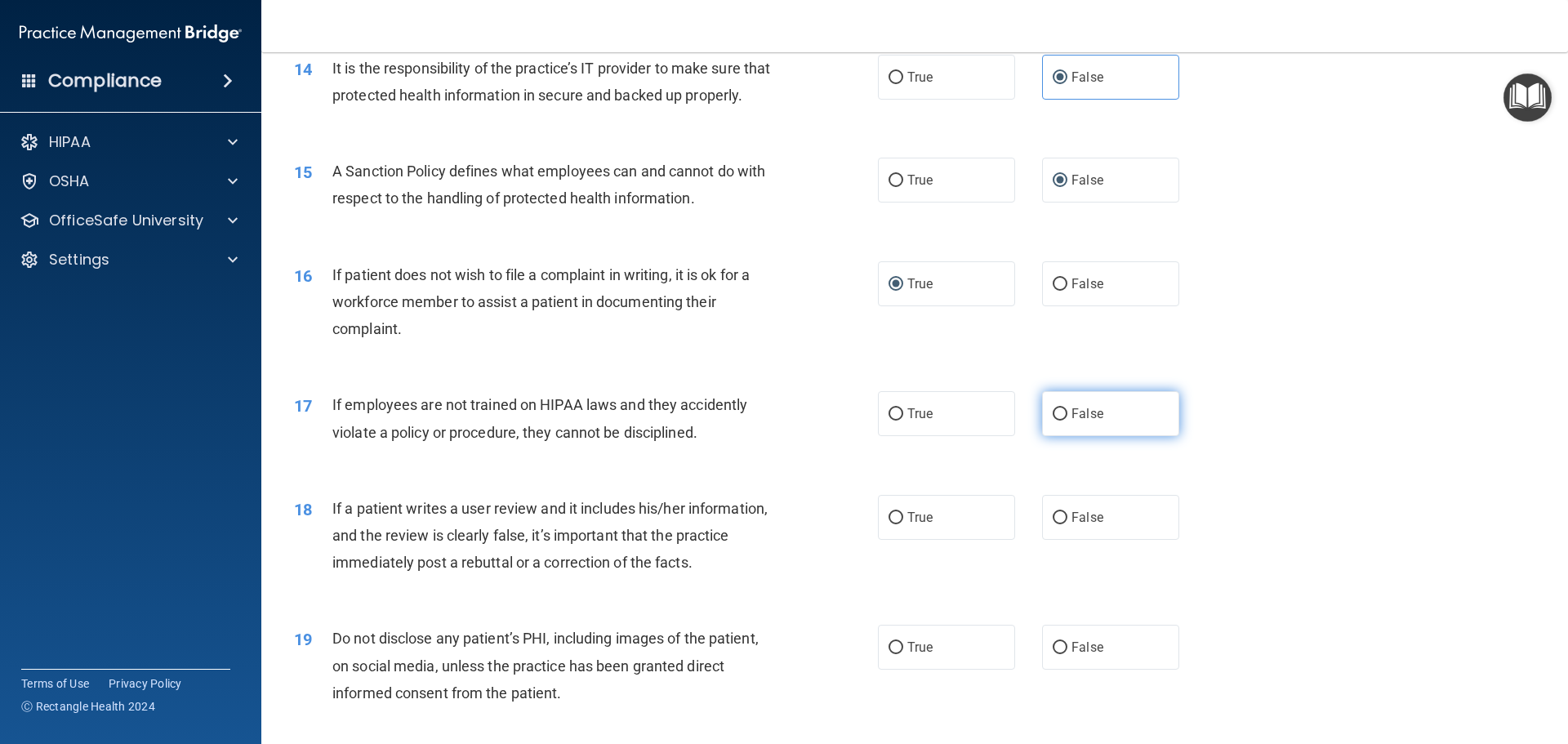
click at [1054, 421] on input "False" at bounding box center [1060, 414] width 14 height 12
radio input "true"
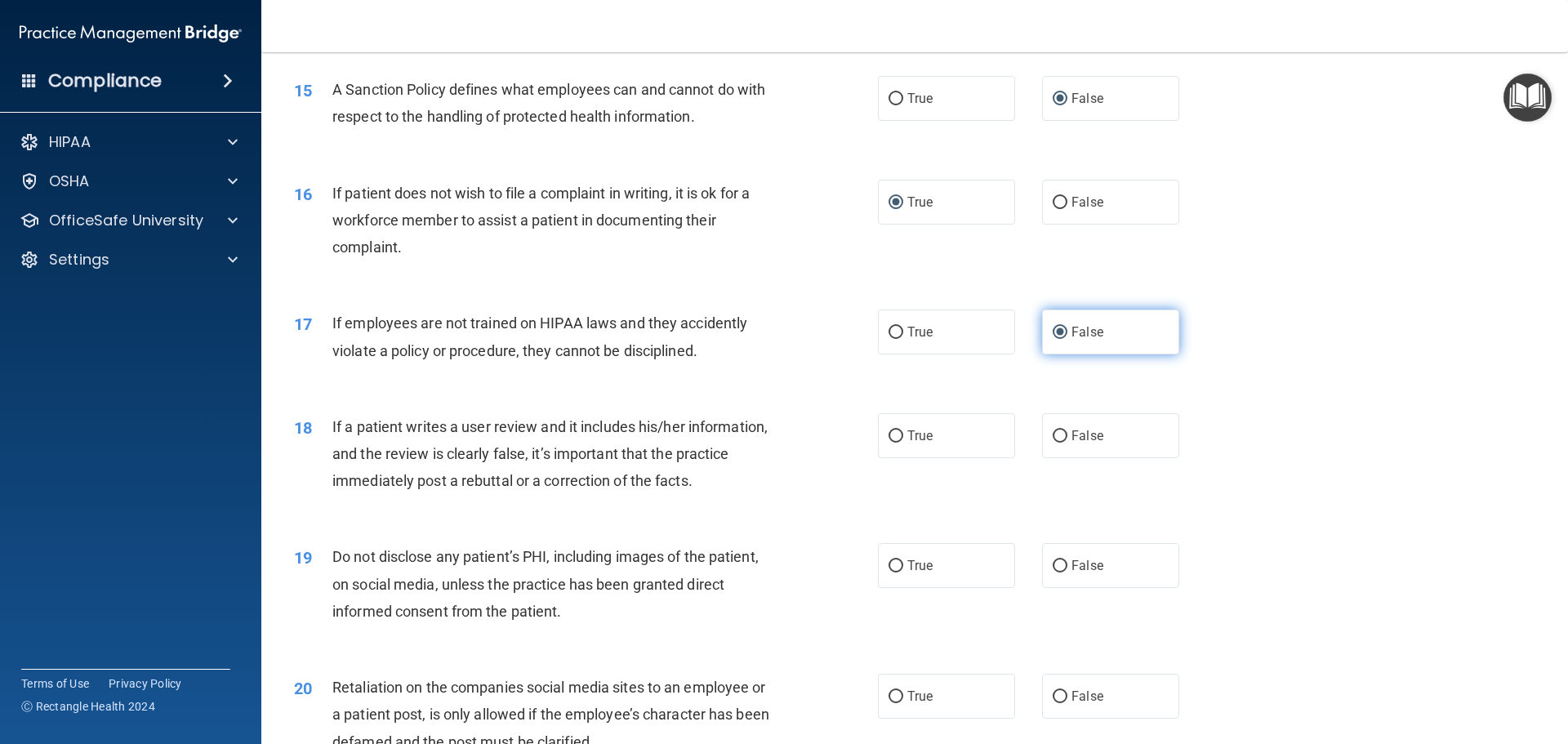
scroll to position [2042, 0]
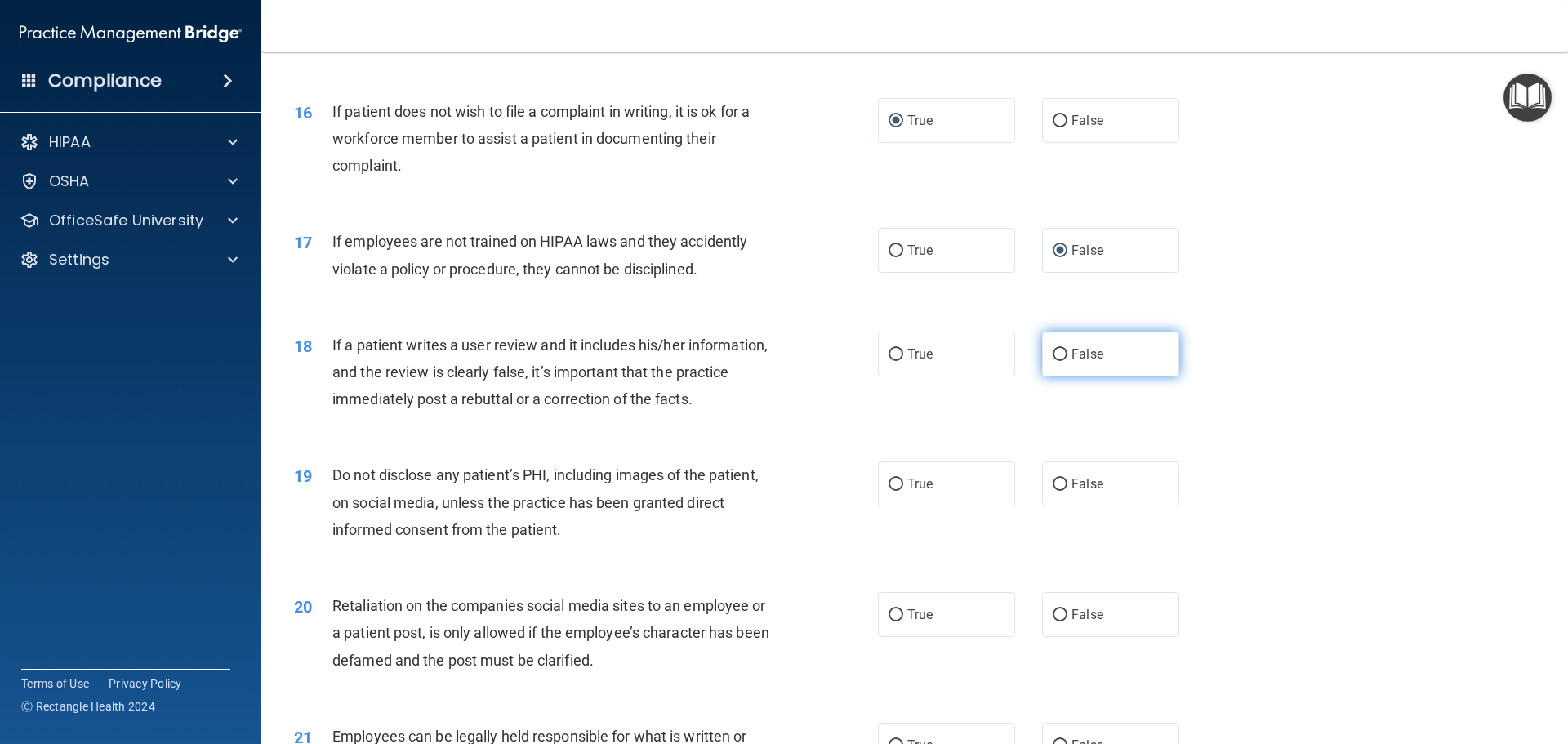
click at [1053, 361] on input "False" at bounding box center [1060, 354] width 14 height 12
radio input "true"
click at [895, 506] on label "True" at bounding box center [947, 484] width 137 height 45
click at [895, 491] on input "True" at bounding box center [895, 485] width 14 height 12
radio input "true"
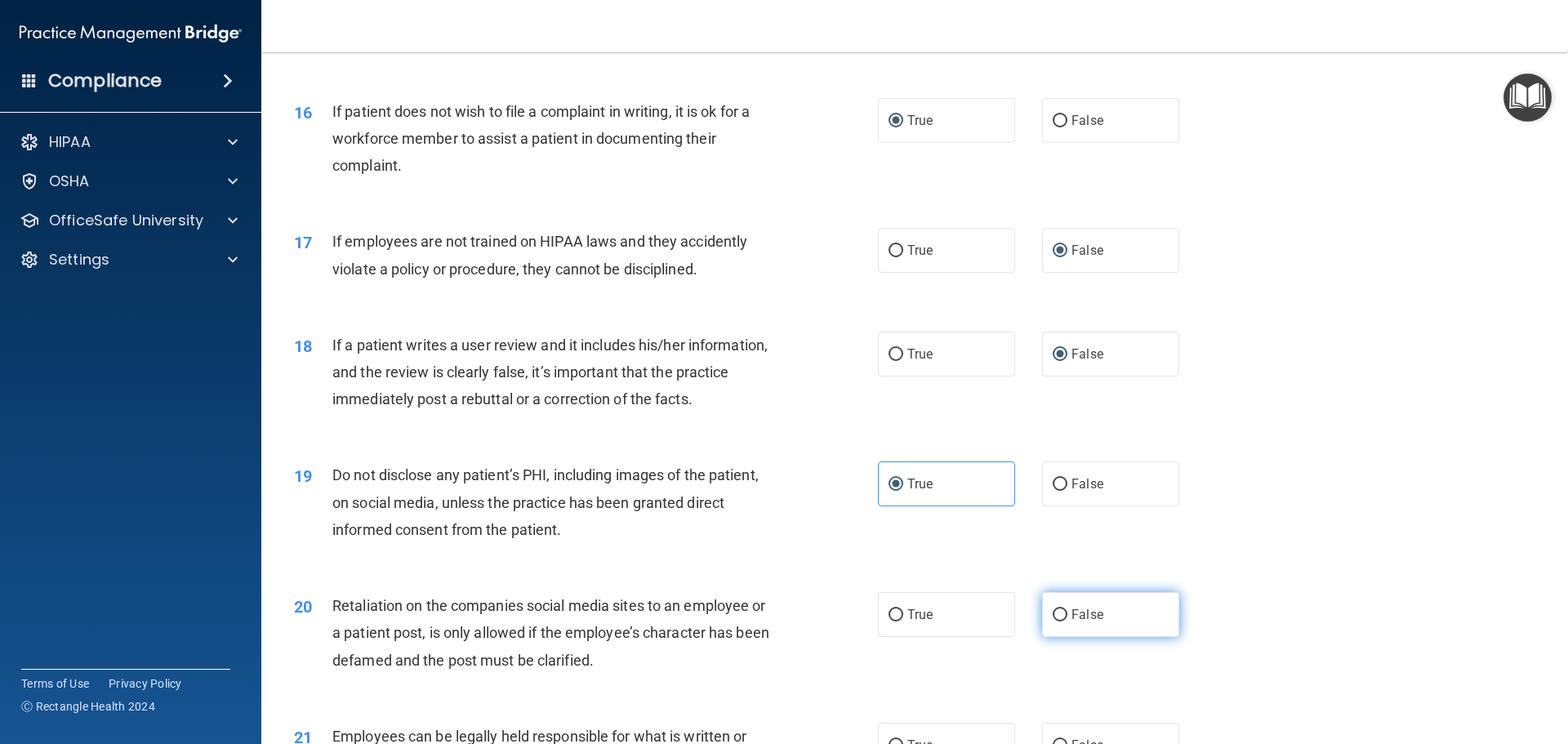
click at [1053, 621] on input "False" at bounding box center [1060, 615] width 14 height 12
radio input "true"
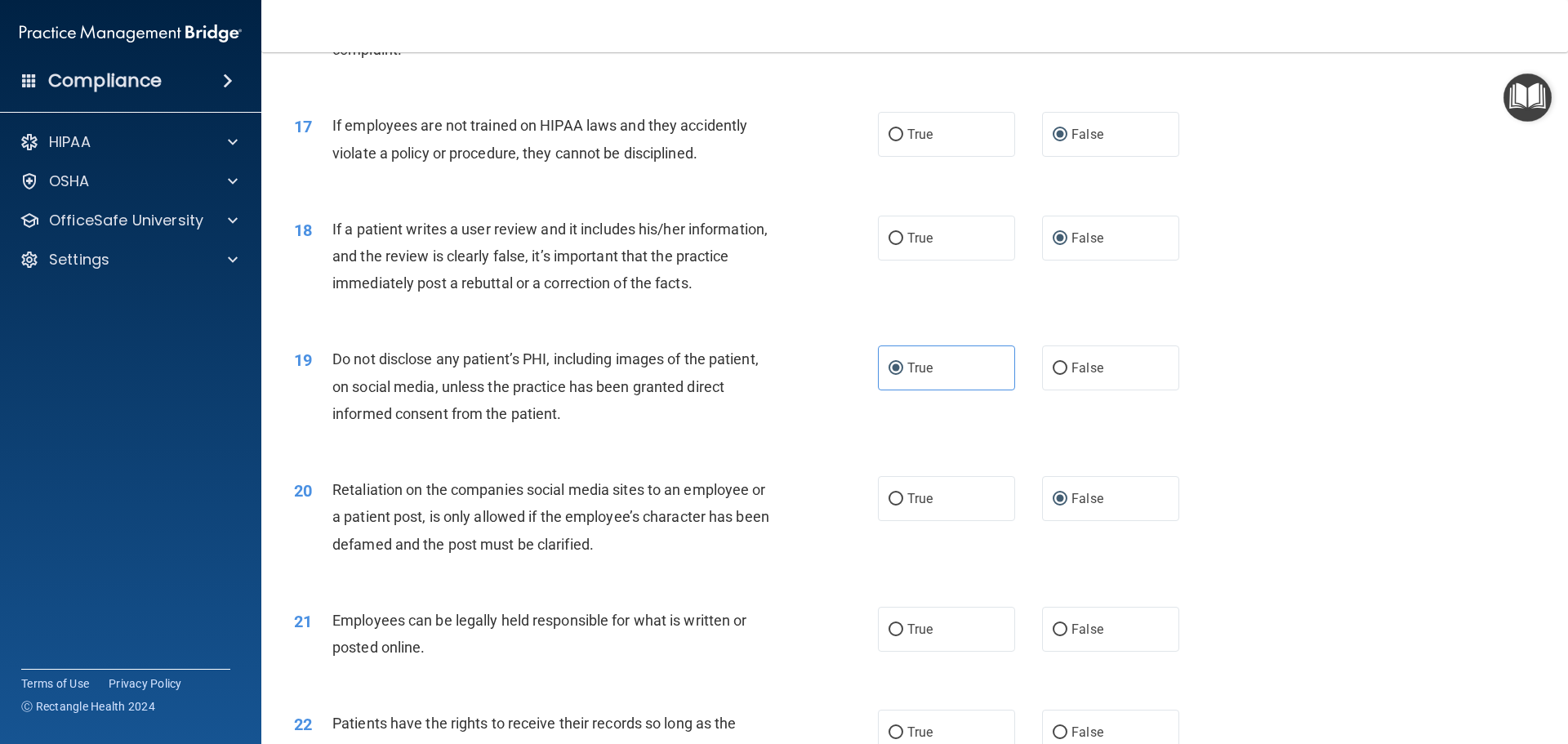
scroll to position [2205, 0]
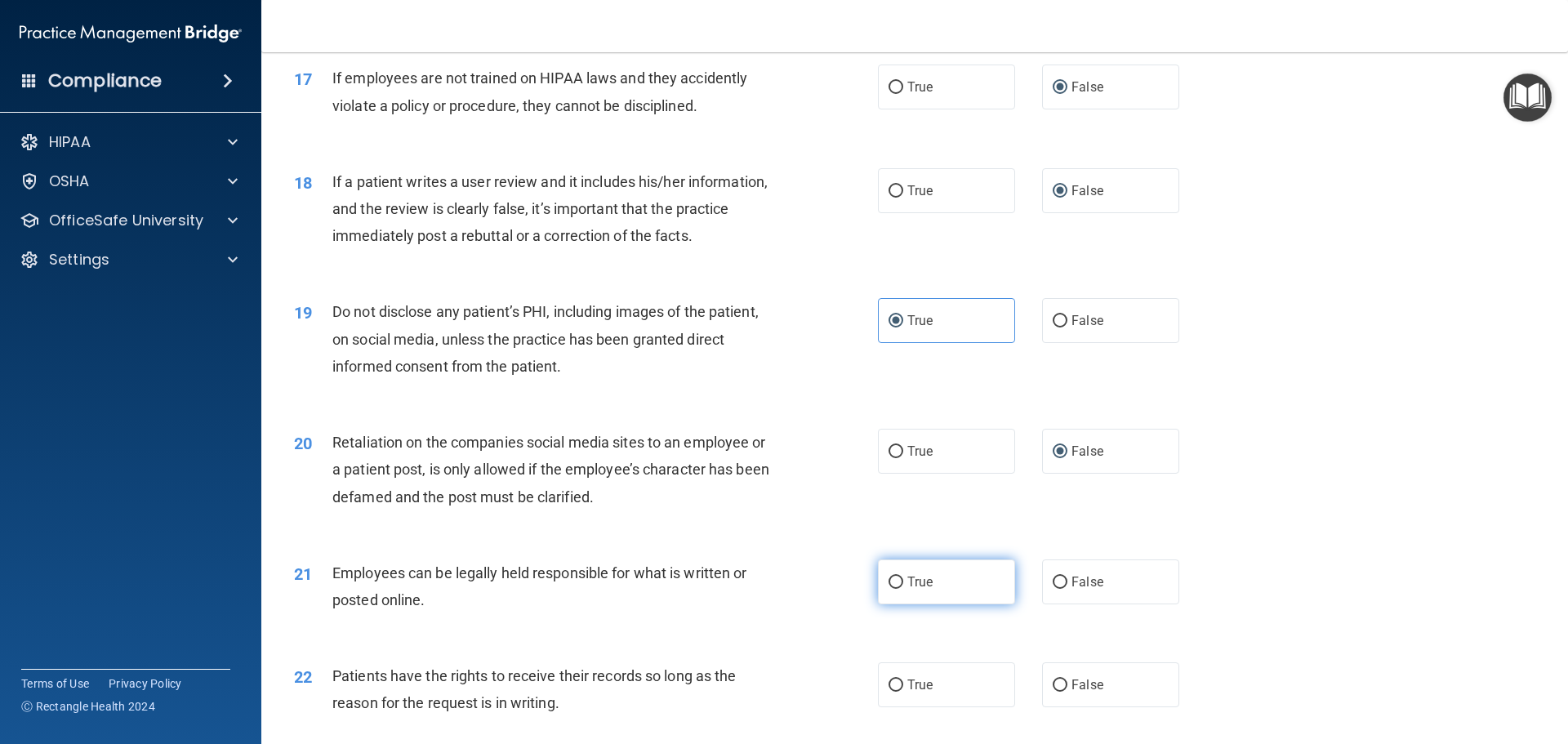
click at [889, 589] on input "True" at bounding box center [895, 582] width 14 height 12
radio input "true"
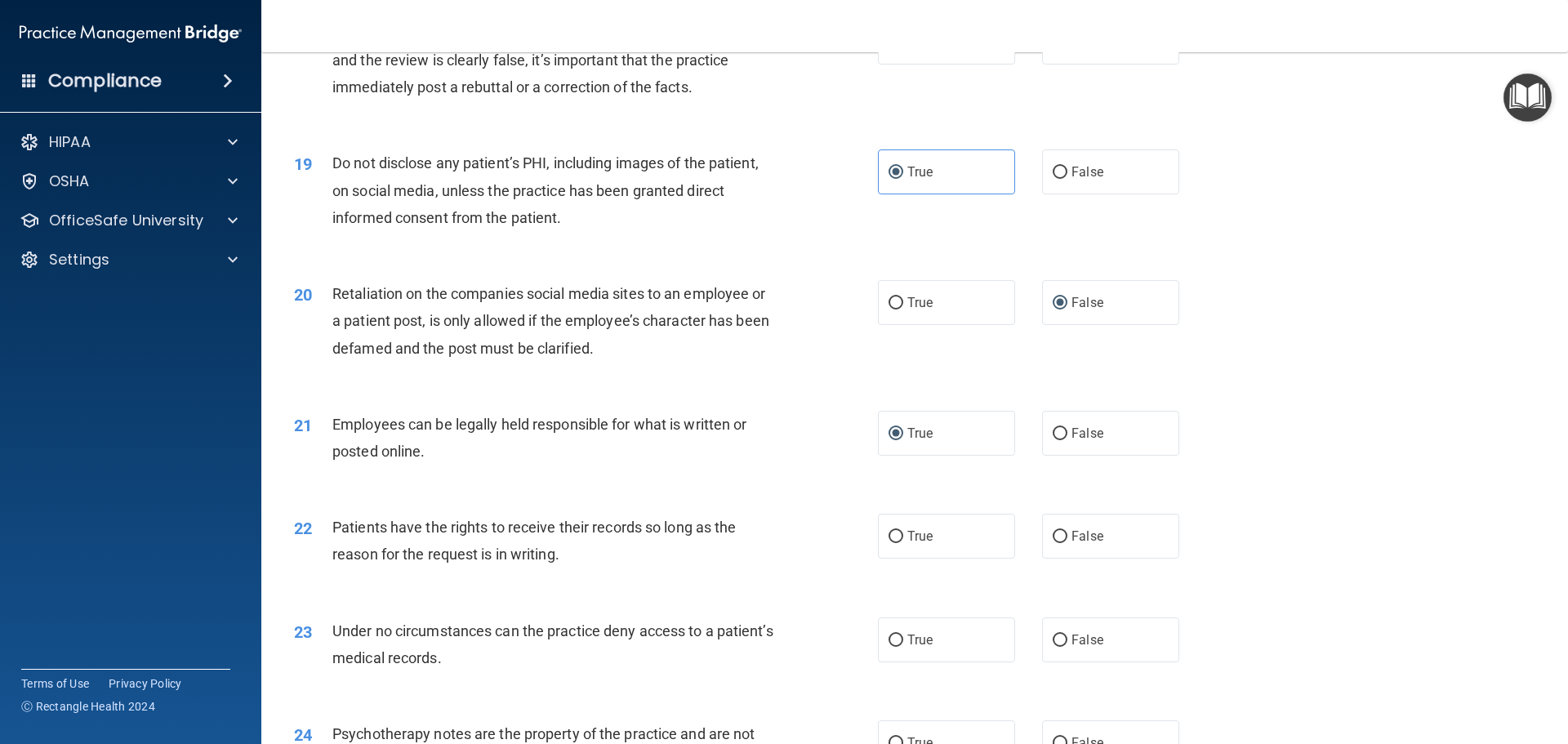
scroll to position [2369, 0]
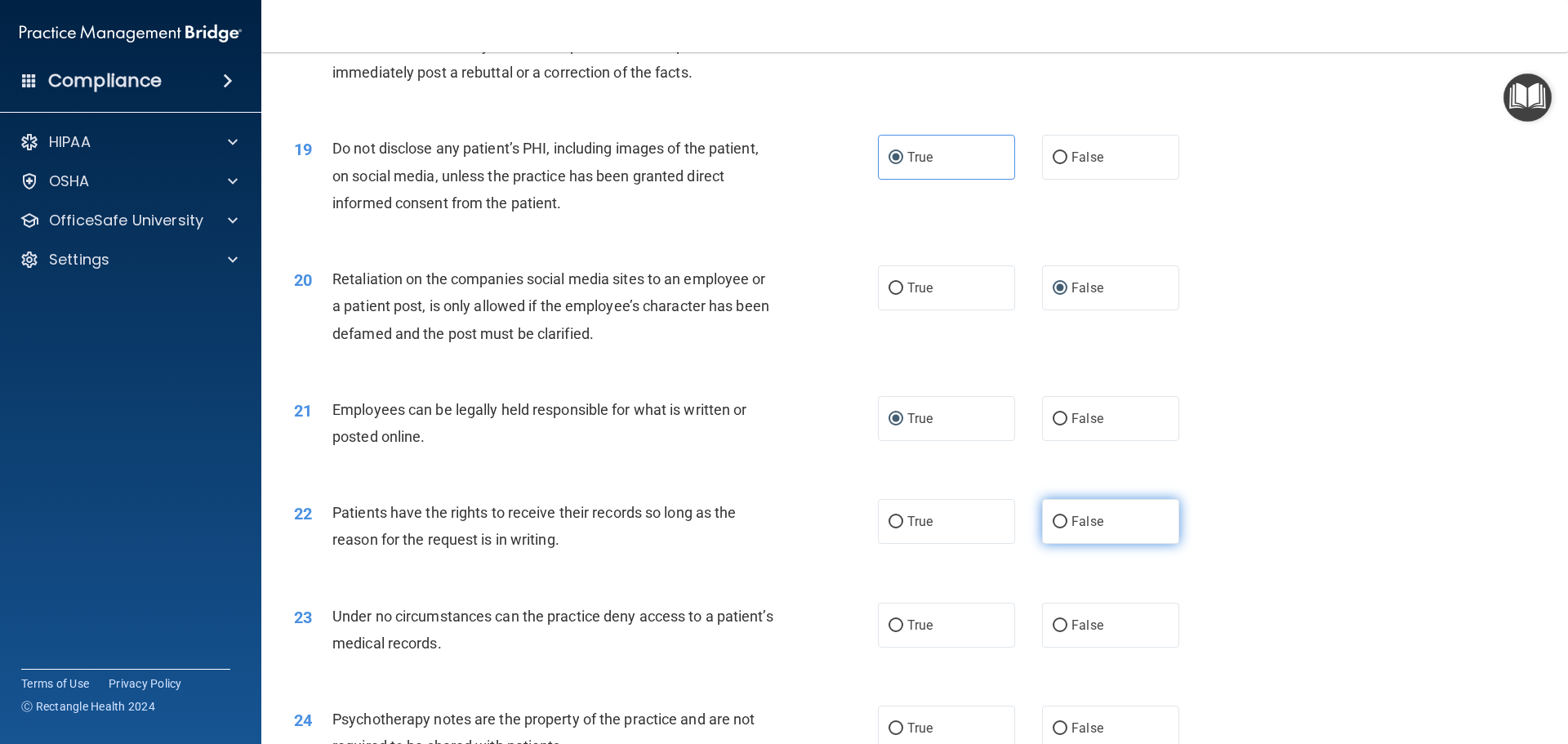
click at [1053, 528] on input "False" at bounding box center [1060, 522] width 14 height 12
radio input "true"
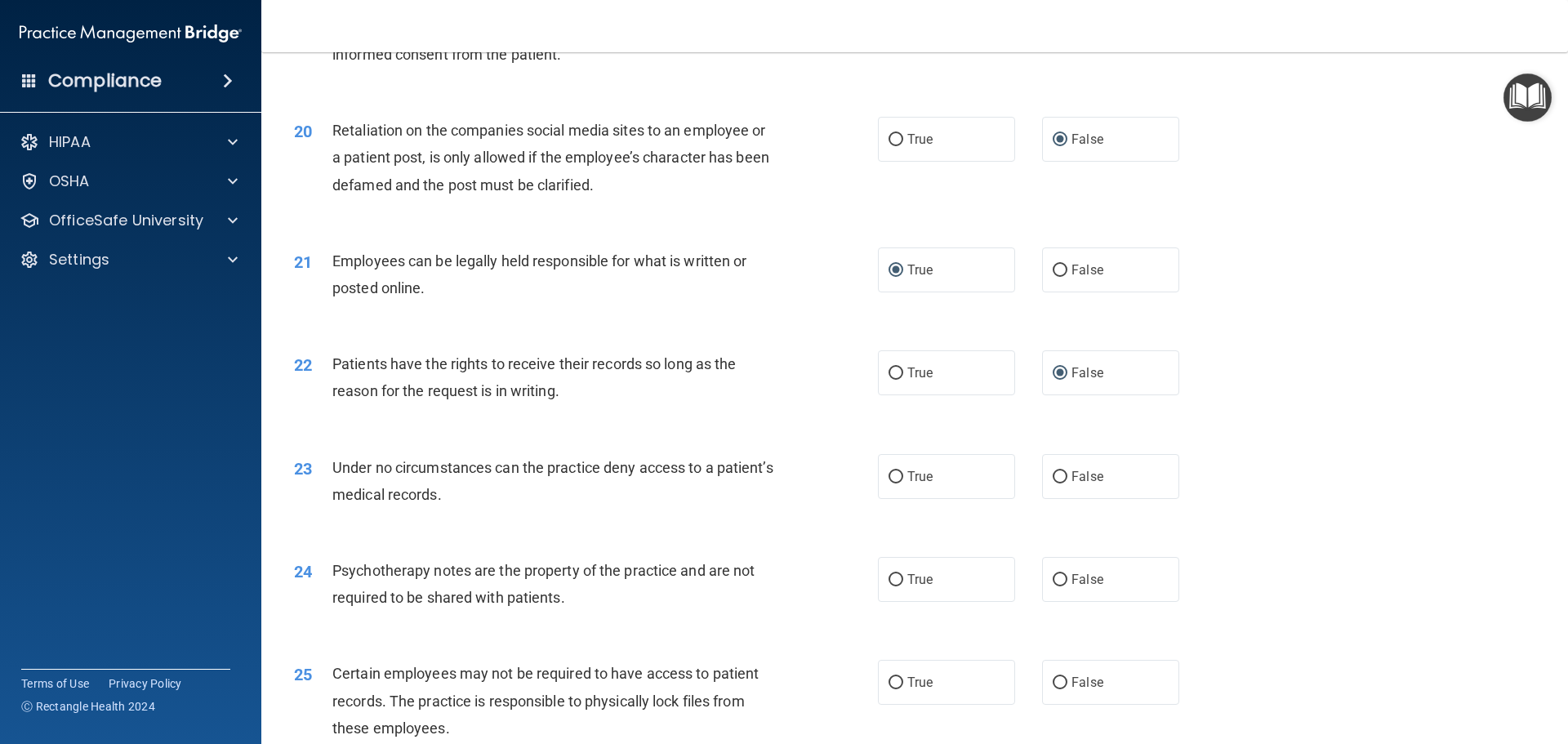
scroll to position [2532, 0]
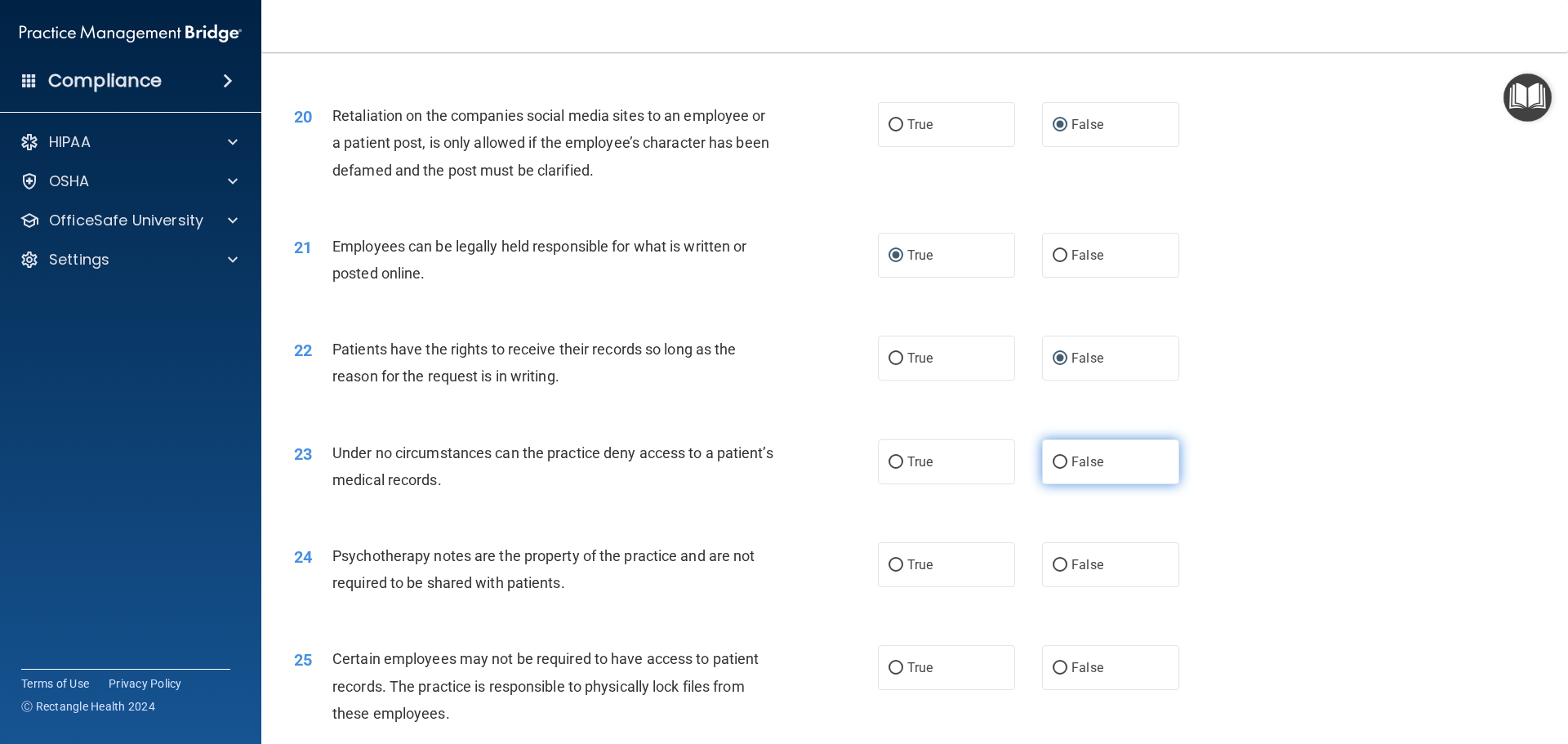
click at [1056, 468] on input "False" at bounding box center [1060, 462] width 14 height 12
radio input "true"
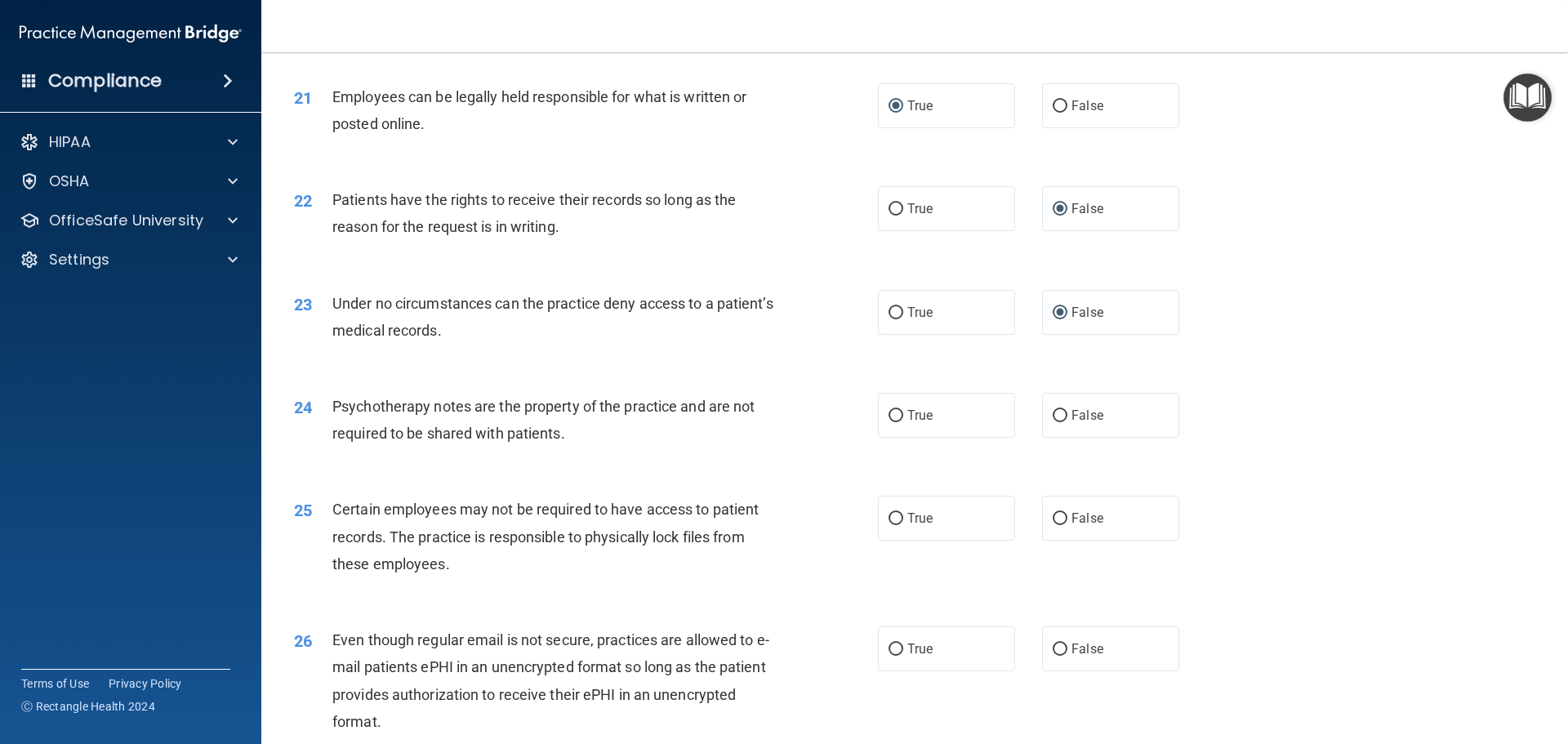
scroll to position [2695, 0]
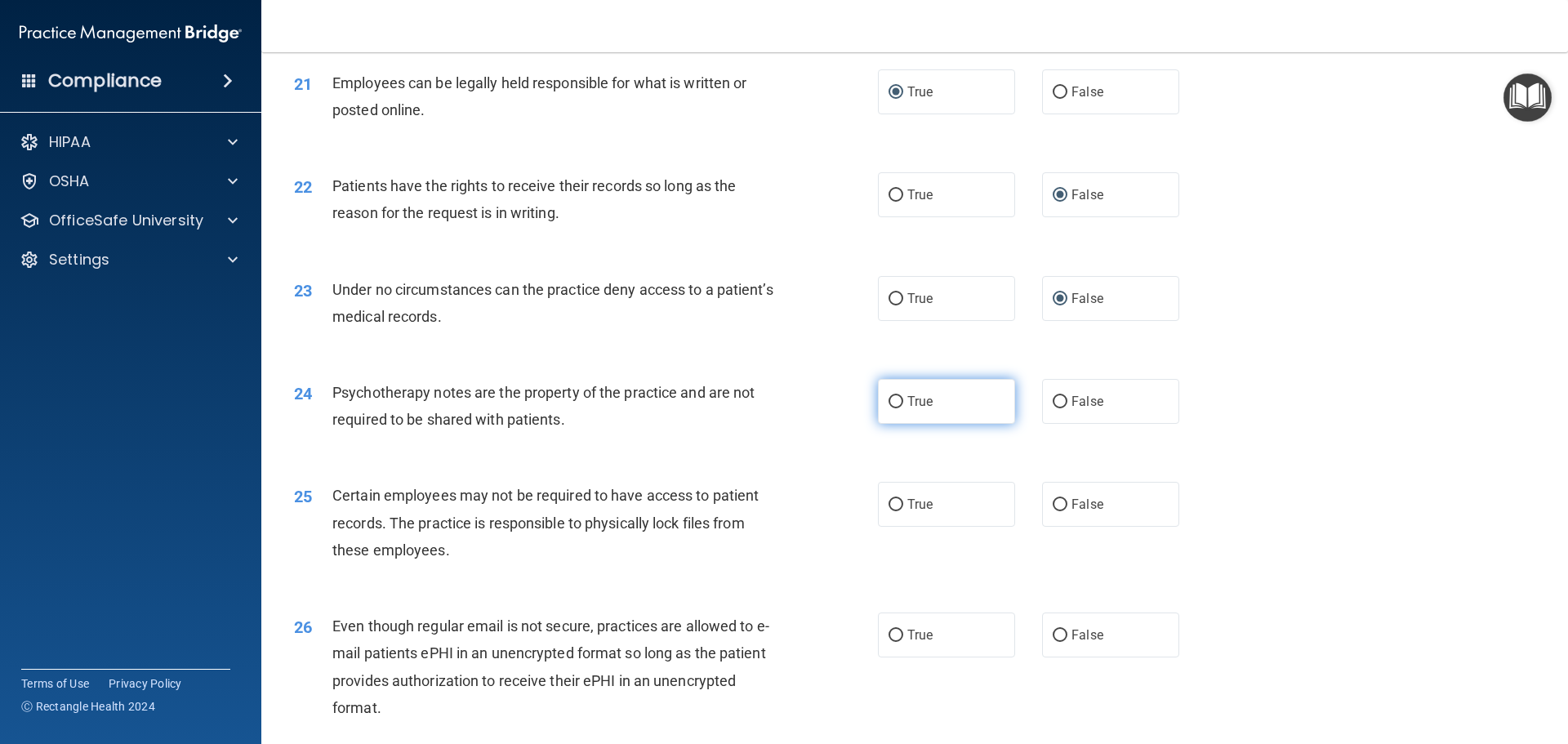
click at [894, 424] on label "True" at bounding box center [947, 401] width 137 height 45
click at [894, 409] on input "True" at bounding box center [895, 402] width 14 height 12
radio input "true"
click at [893, 511] on input "True" at bounding box center [895, 505] width 14 height 12
radio input "true"
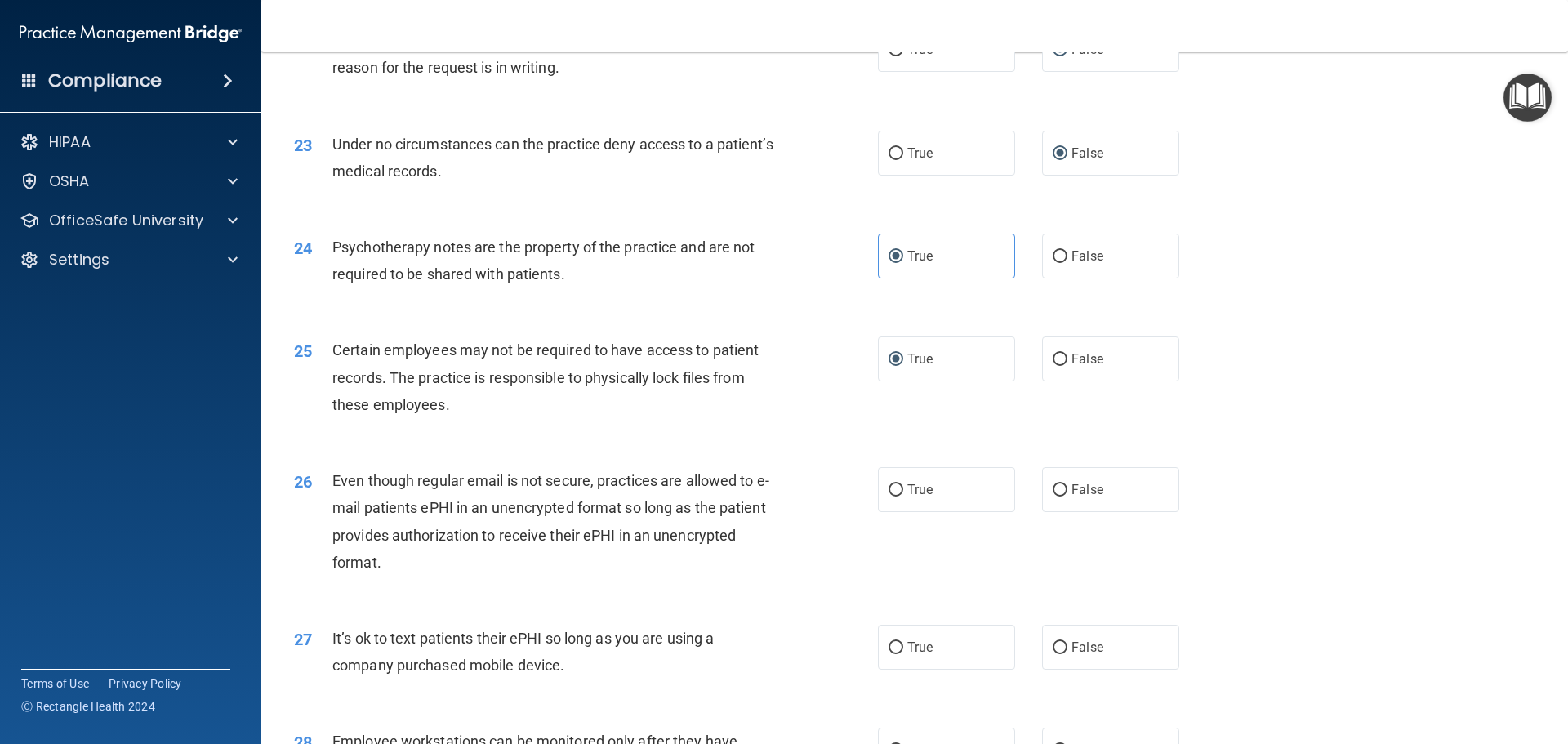
scroll to position [2858, 0]
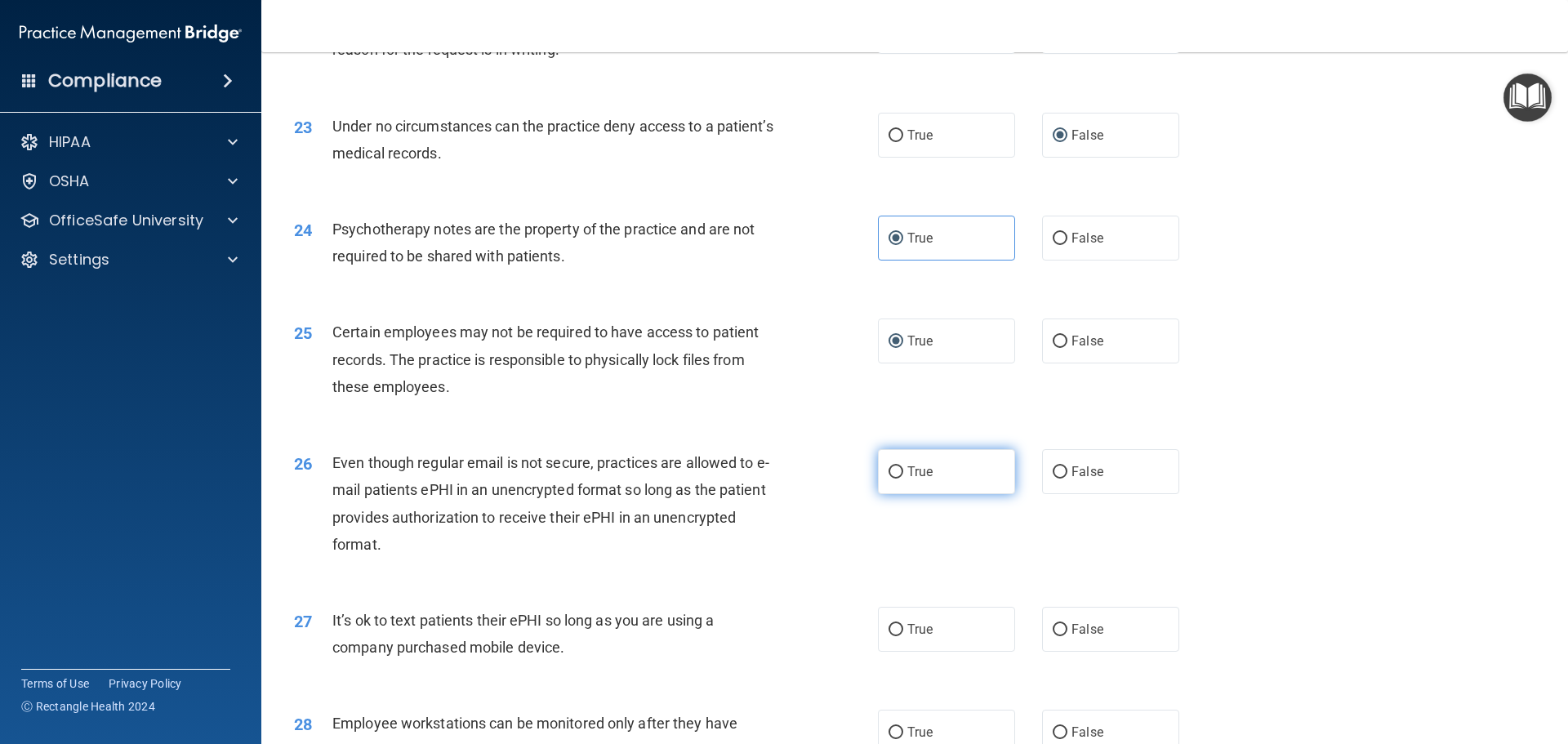
click at [890, 479] on input "True" at bounding box center [895, 472] width 14 height 12
radio input "true"
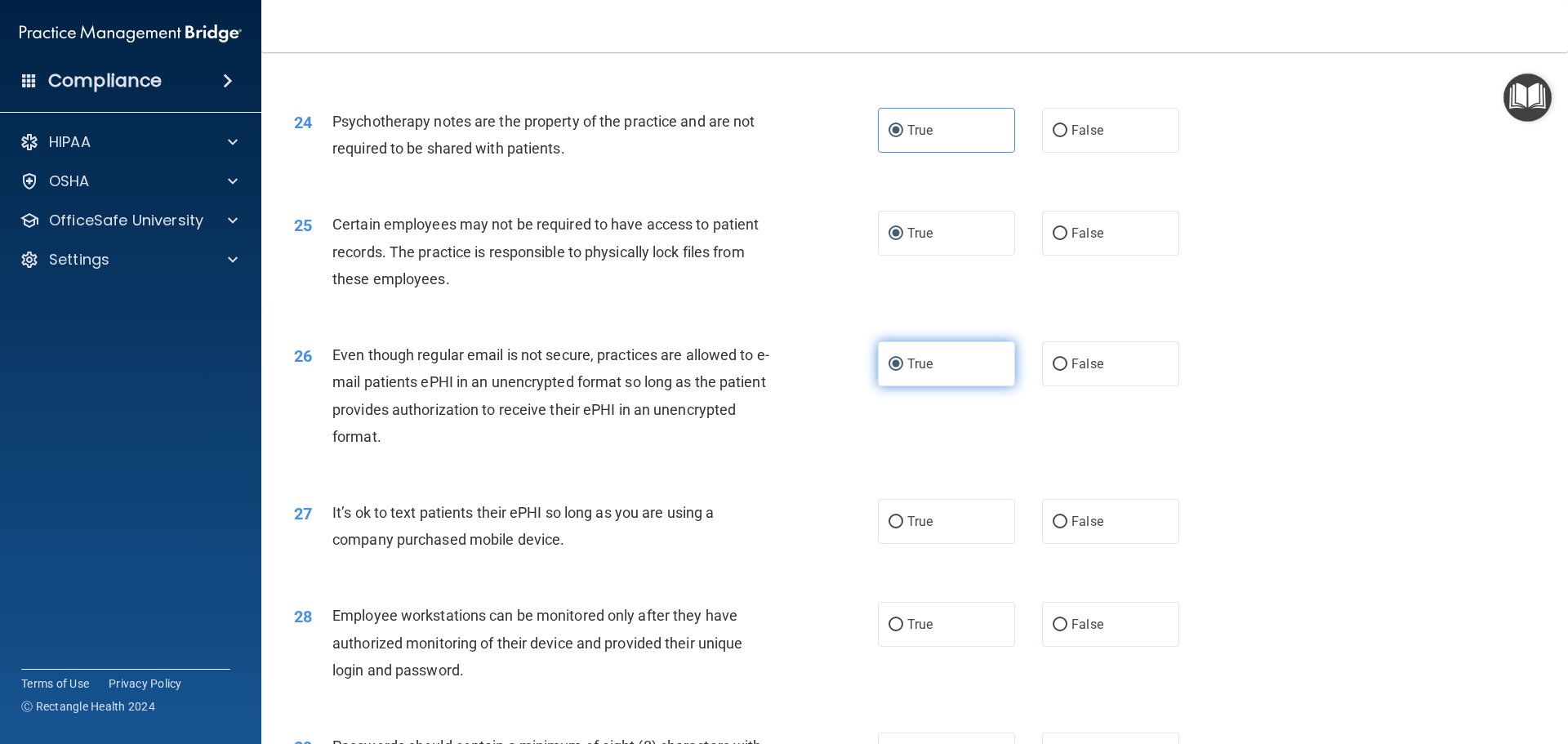
scroll to position [3022, 0]
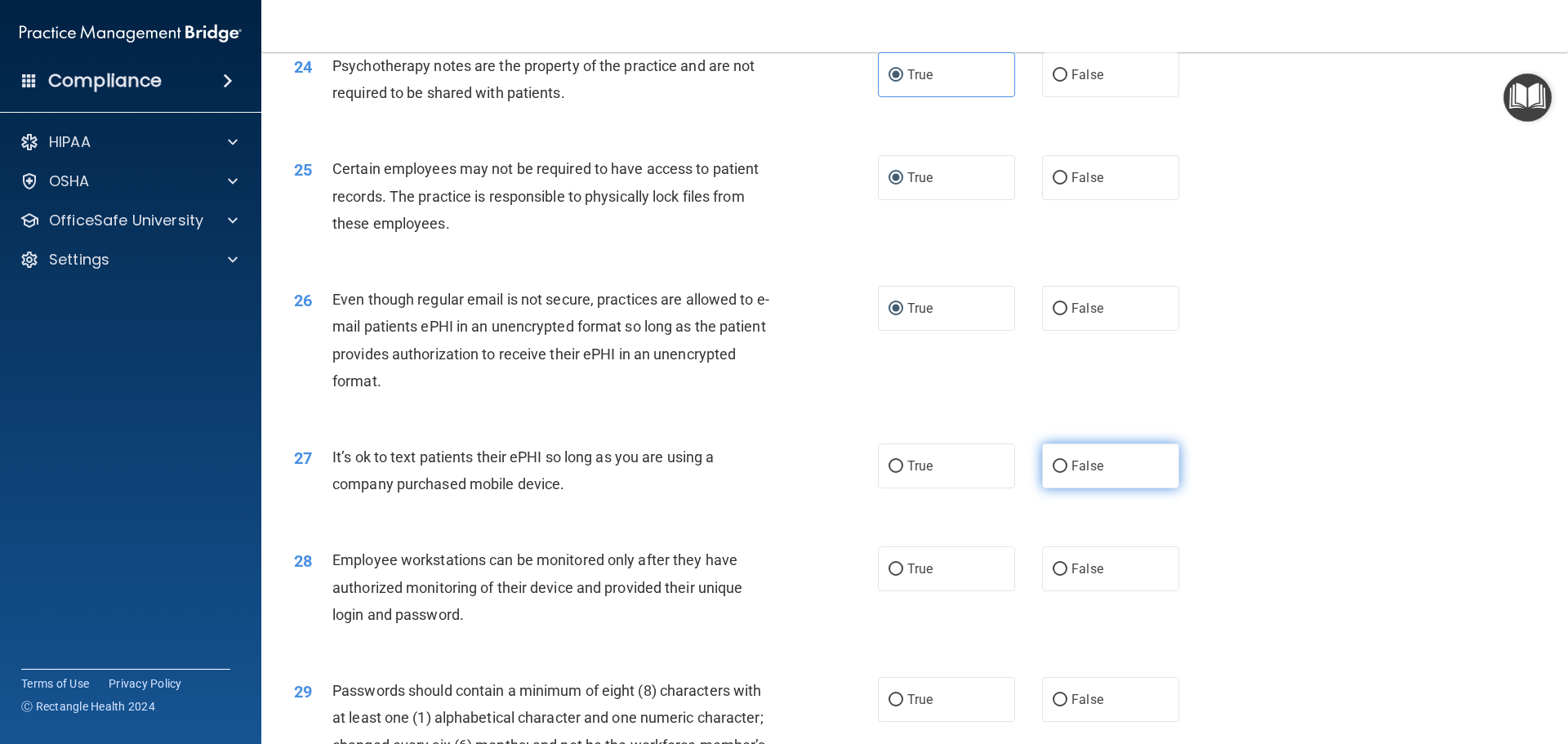
click at [1057, 473] on input "False" at bounding box center [1060, 467] width 14 height 12
radio input "true"
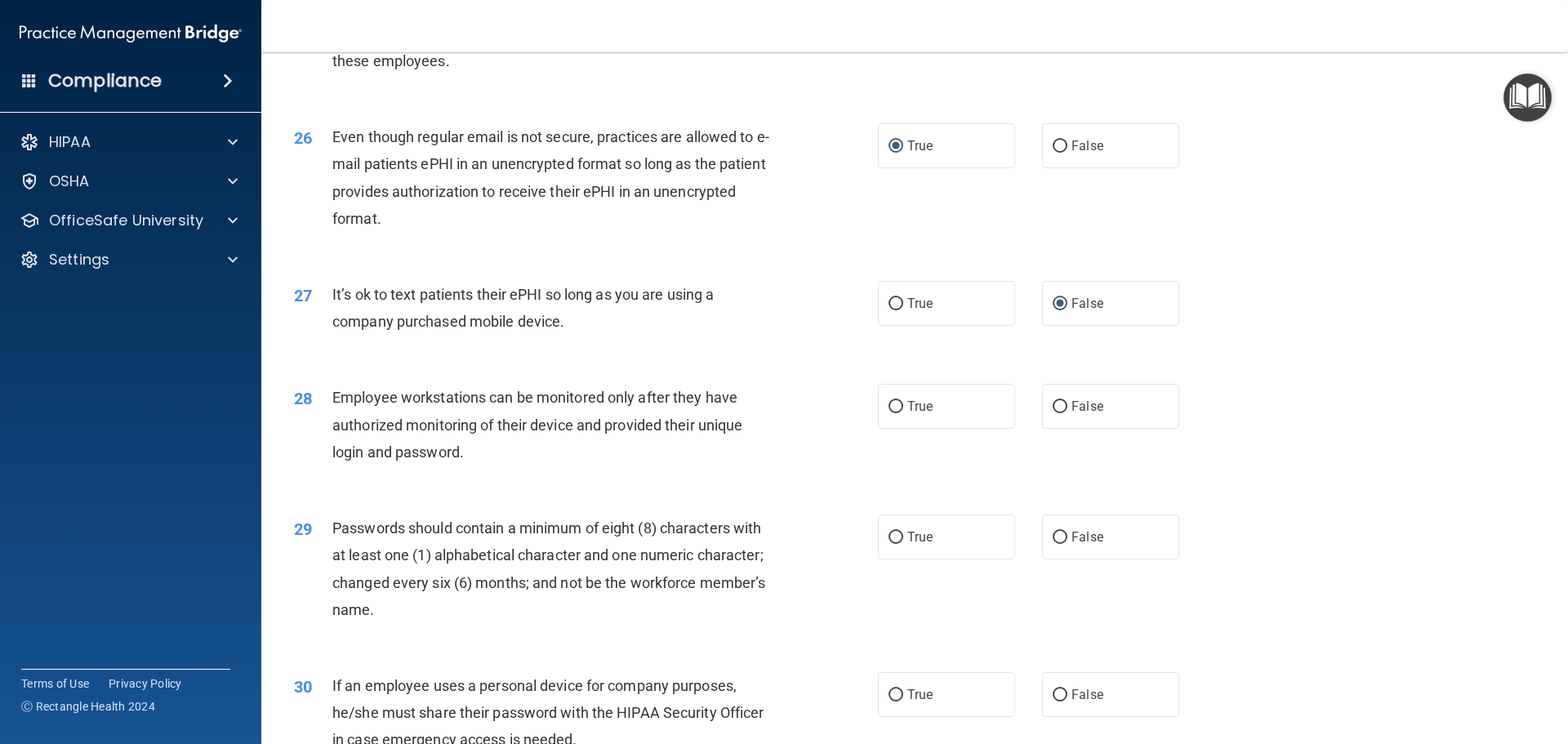
scroll to position [3185, 0]
click at [1061, 428] on label "False" at bounding box center [1111, 405] width 137 height 45
click at [1061, 412] on input "False" at bounding box center [1060, 406] width 14 height 12
radio input "true"
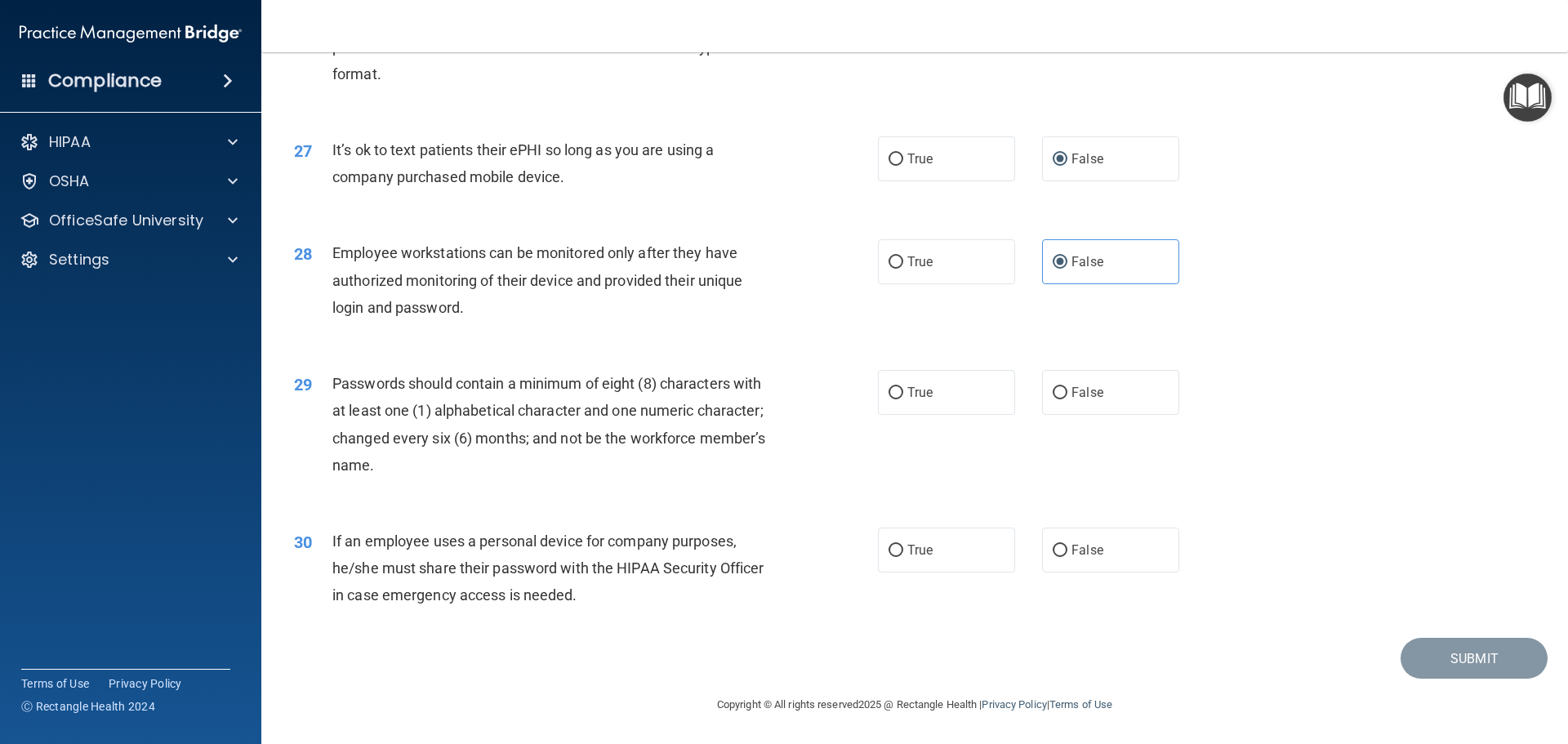
scroll to position [3348, 0]
click at [892, 394] on input "True" at bounding box center [895, 392] width 14 height 12
radio input "true"
click at [1053, 557] on input "False" at bounding box center [1060, 550] width 14 height 12
radio input "true"
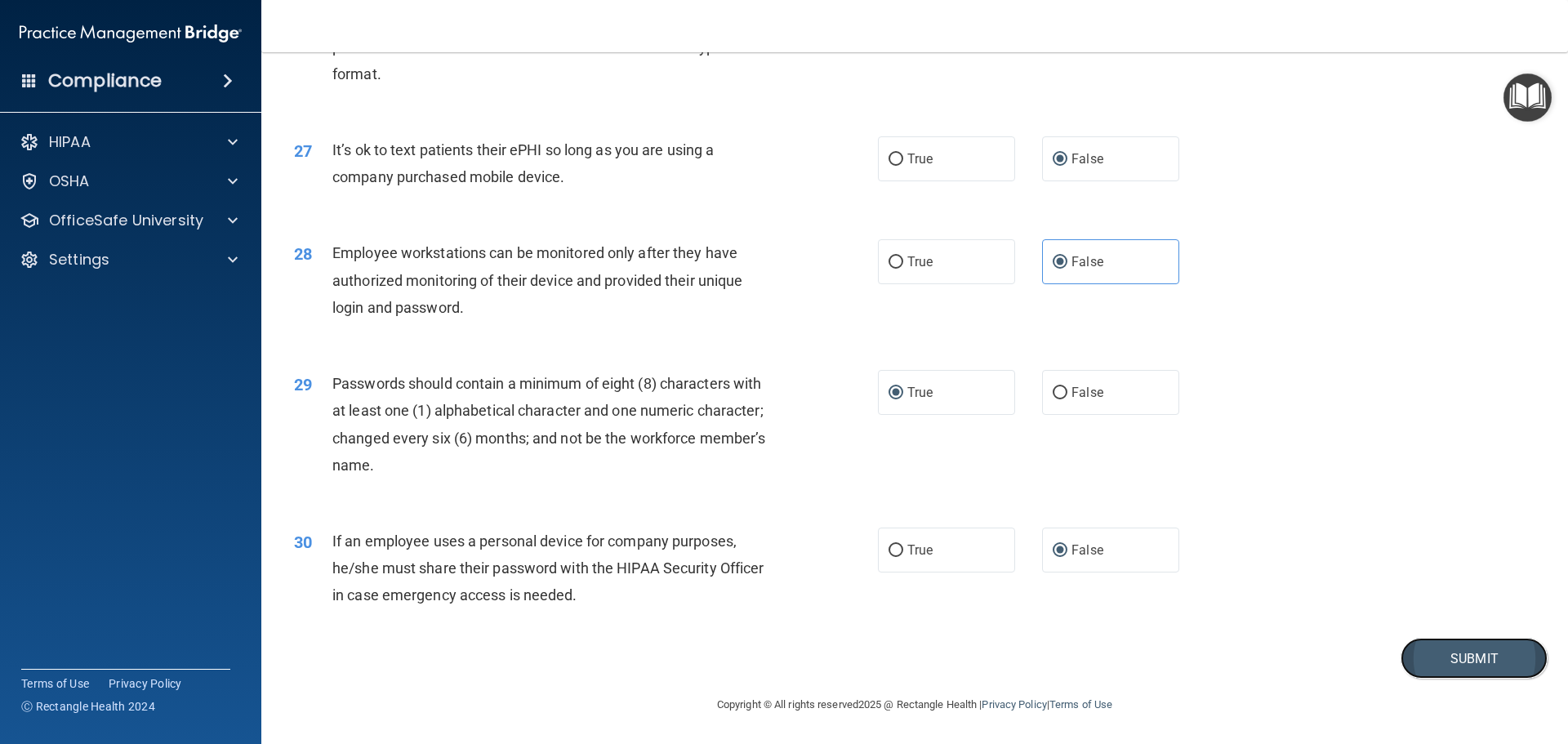
click at [1451, 665] on button "Submit" at bounding box center [1474, 658] width 147 height 42
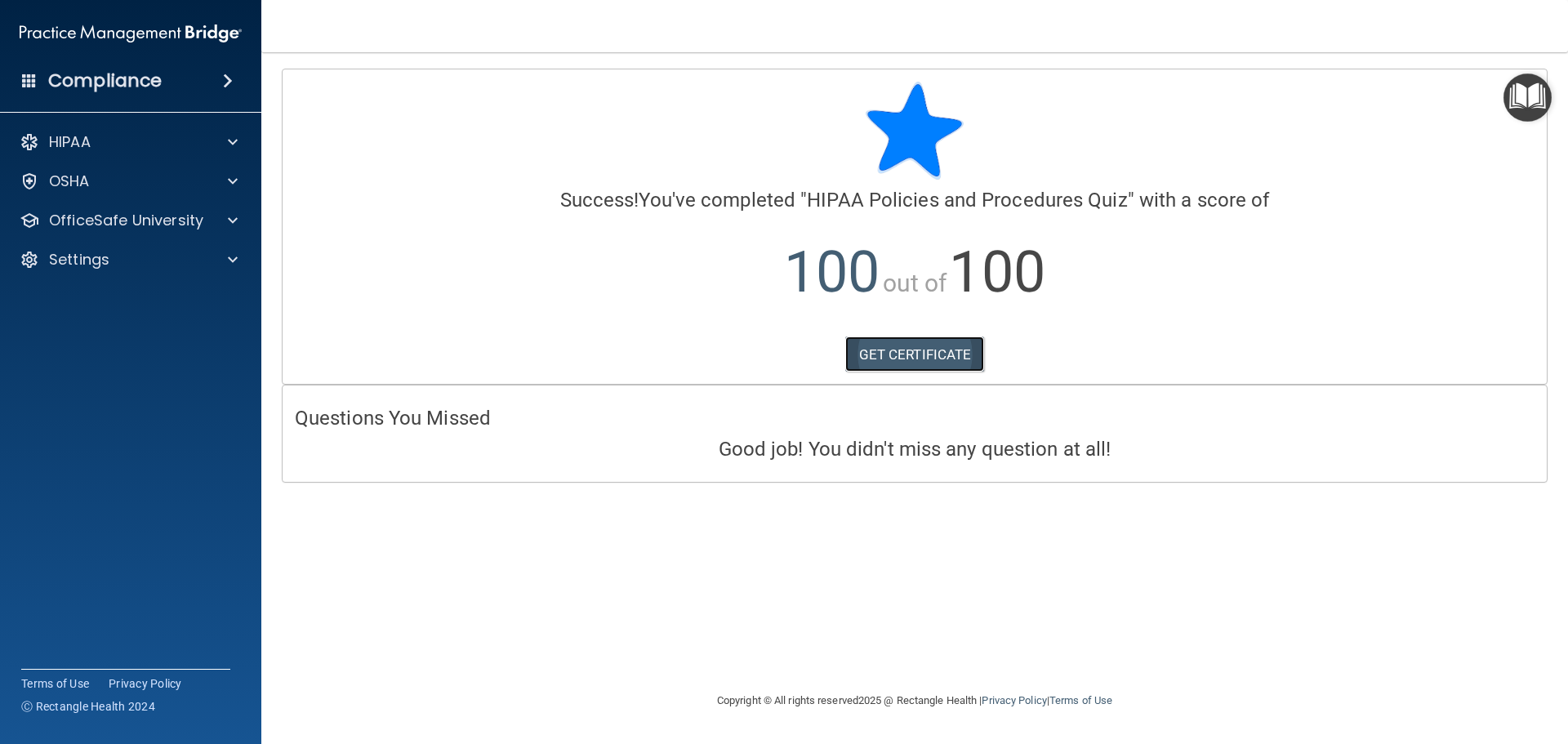
click at [942, 353] on link "GET CERTIFICATE" at bounding box center [915, 354] width 140 height 36
click at [96, 144] on div "HIPAA" at bounding box center [108, 142] width 202 height 20
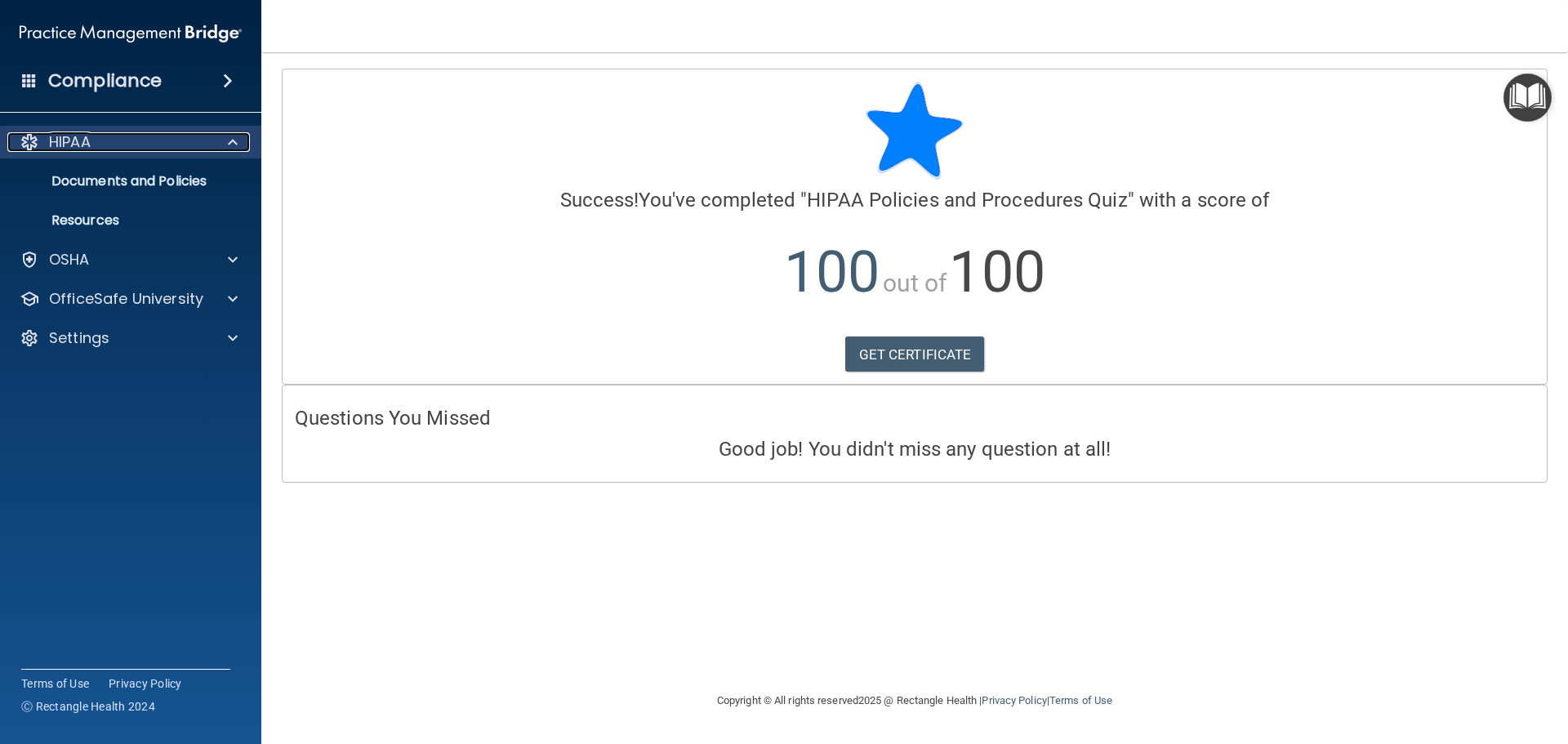
click at [96, 144] on div "HIPAA" at bounding box center [108, 142] width 202 height 20
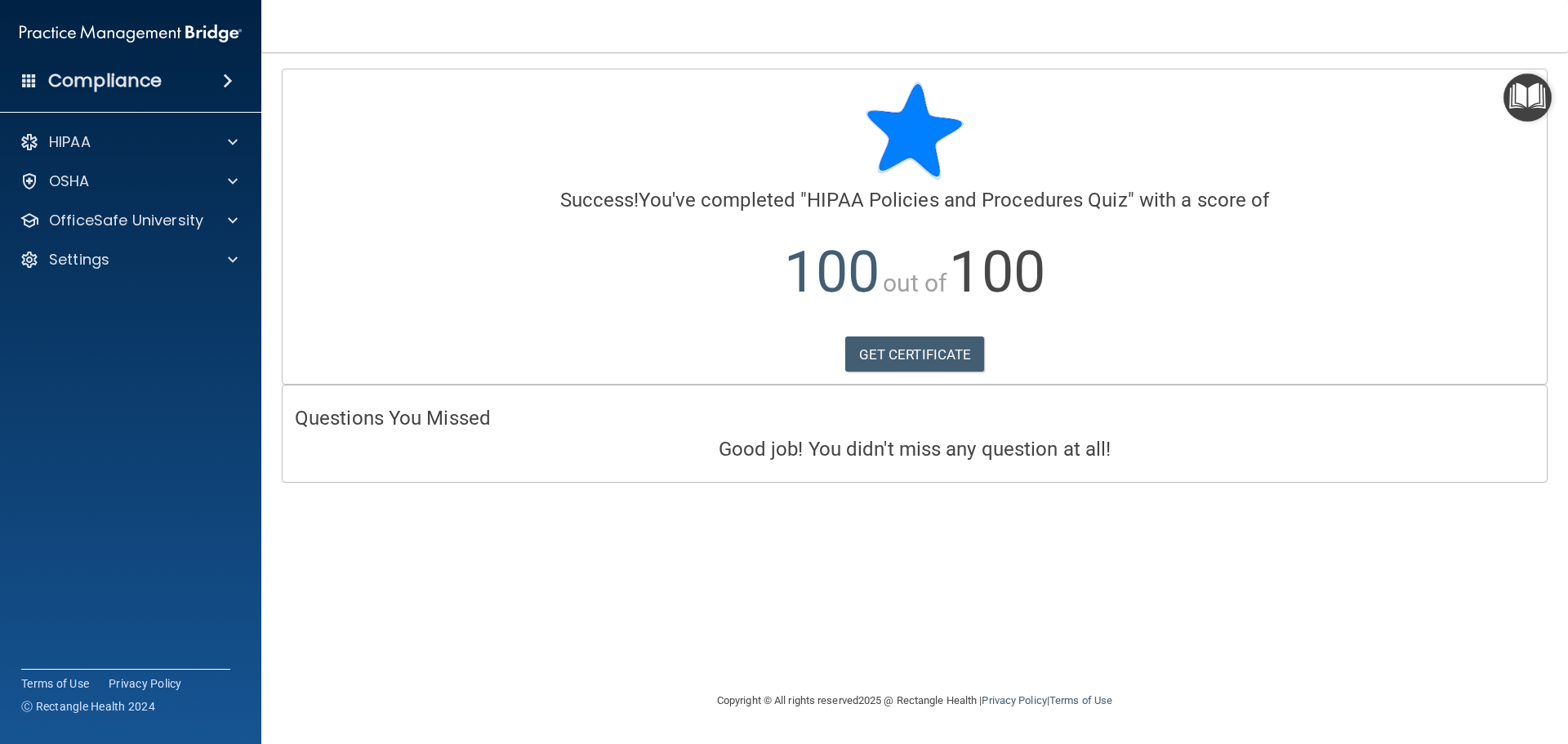
click at [125, 72] on h4 "Compliance" at bounding box center [105, 81] width 113 height 23
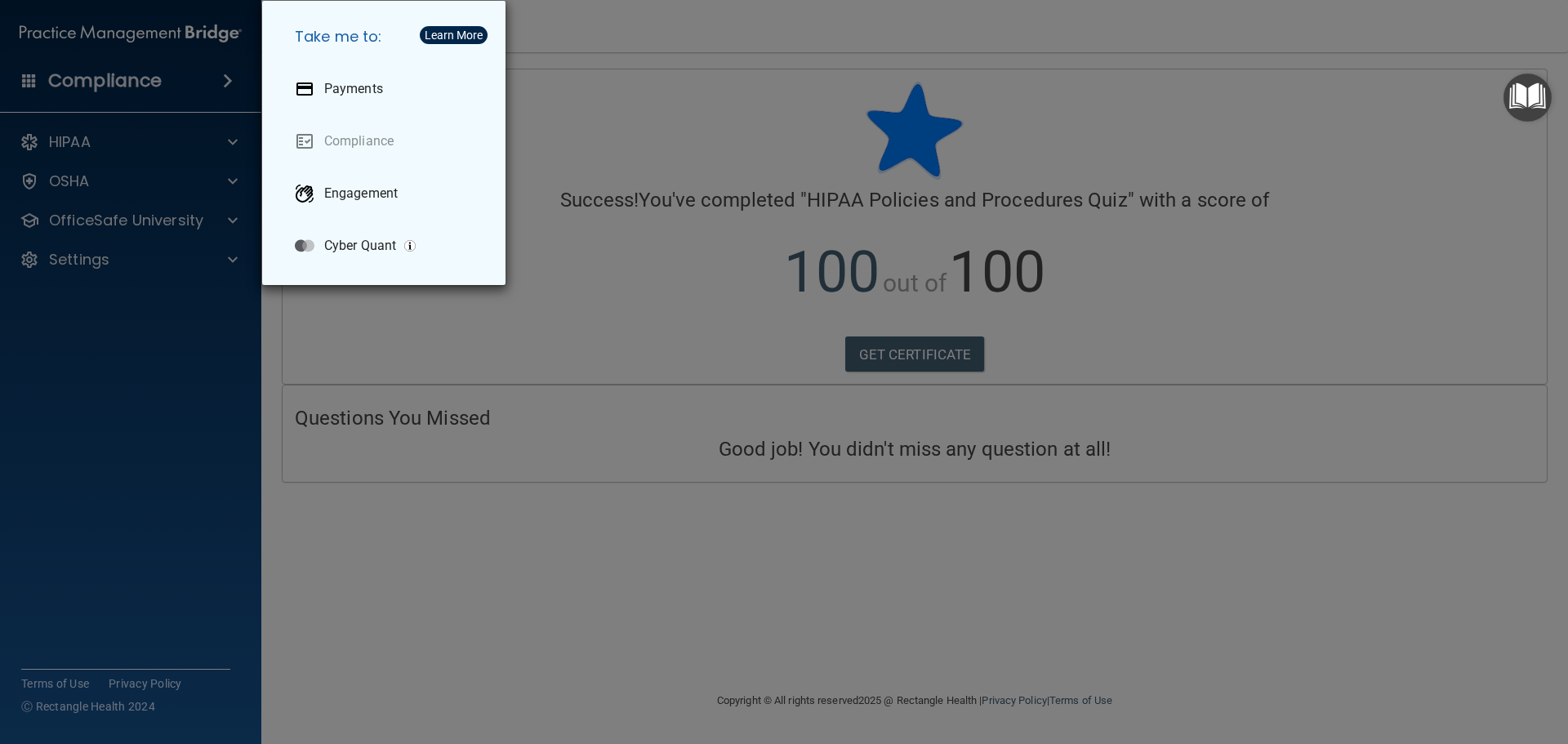
click at [627, 317] on div "Take me to: Payments Compliance Engagement Cyber Quant" at bounding box center [784, 372] width 1568 height 744
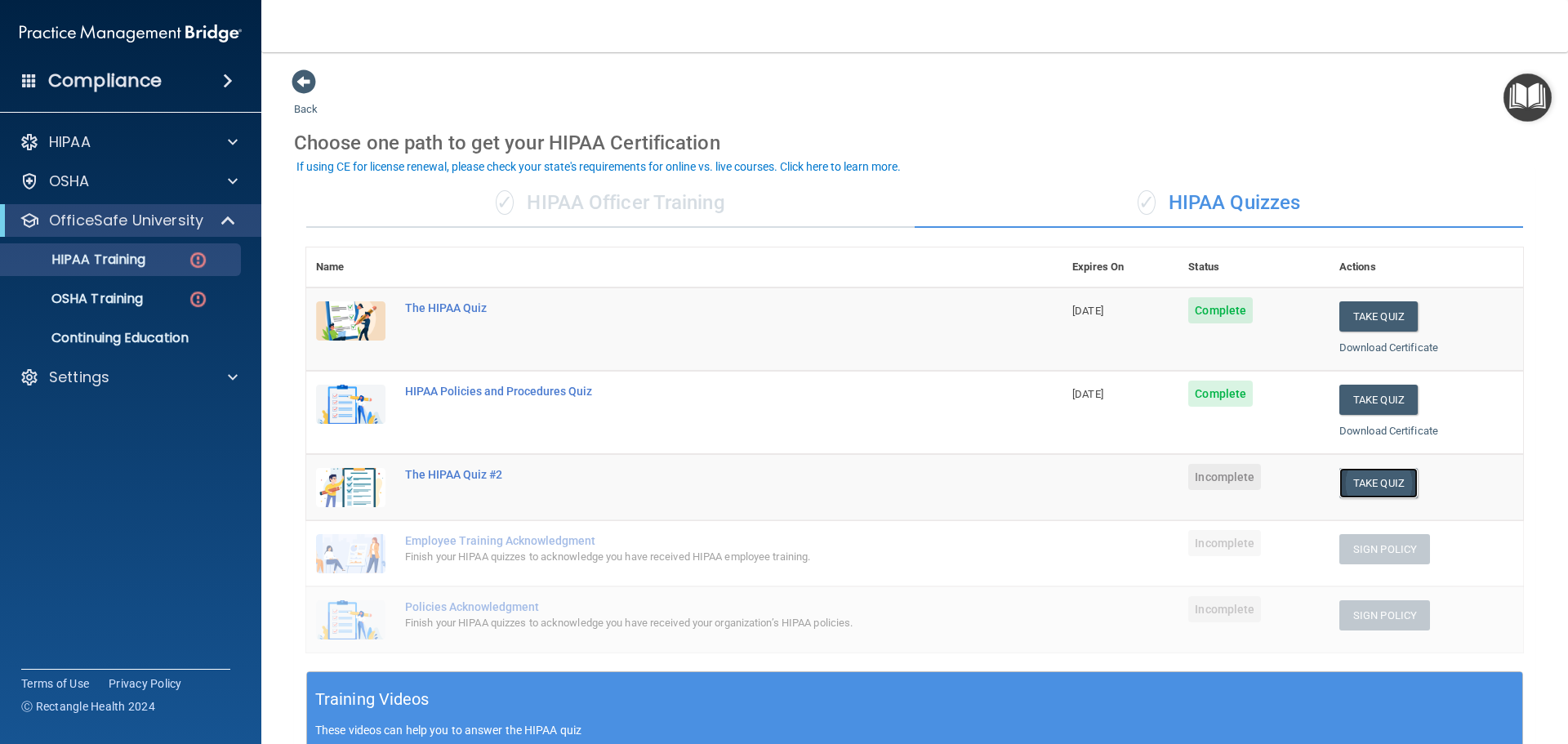
click at [1369, 479] on button "Take Quiz" at bounding box center [1379, 484] width 79 height 30
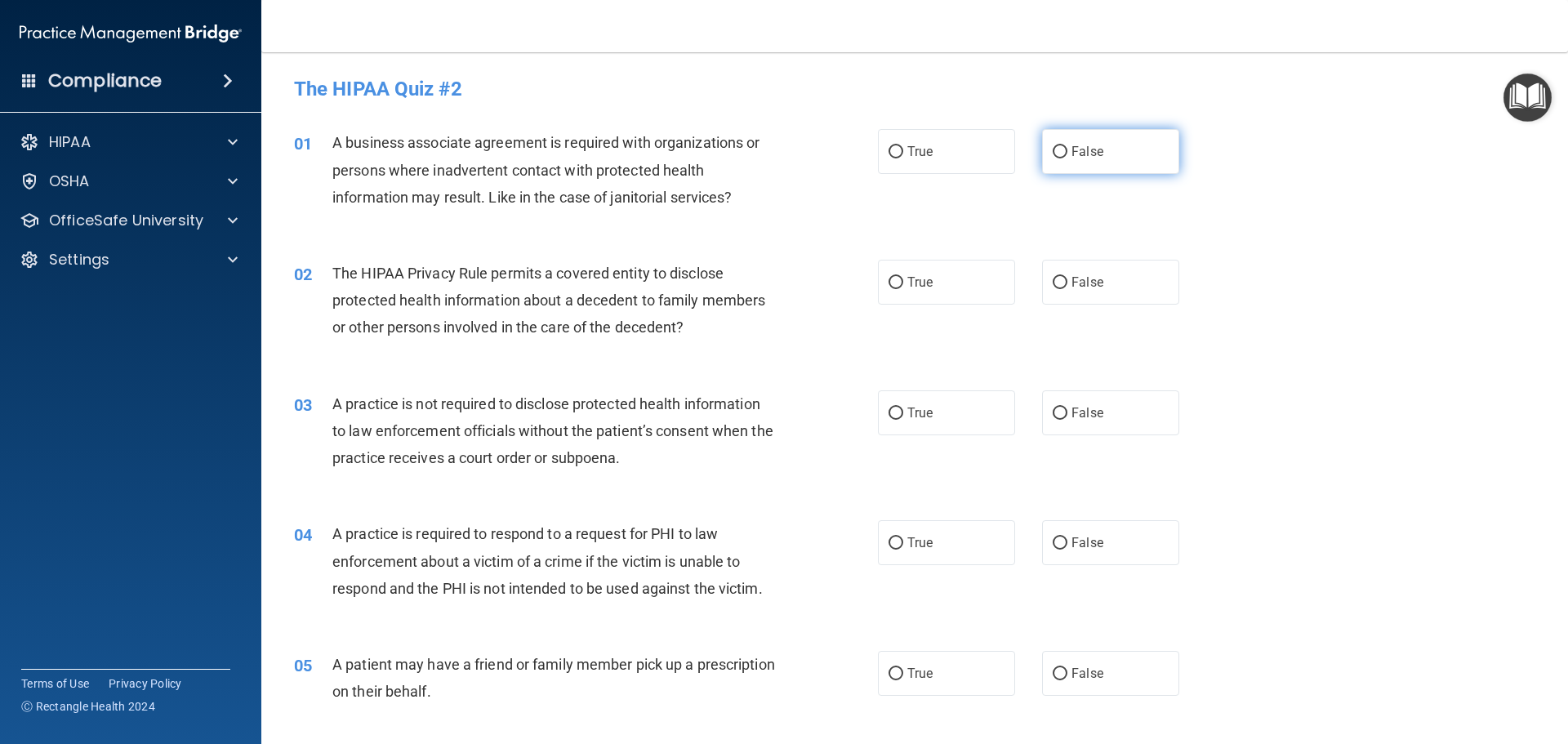
click at [1057, 154] on input "False" at bounding box center [1060, 152] width 14 height 12
radio input "true"
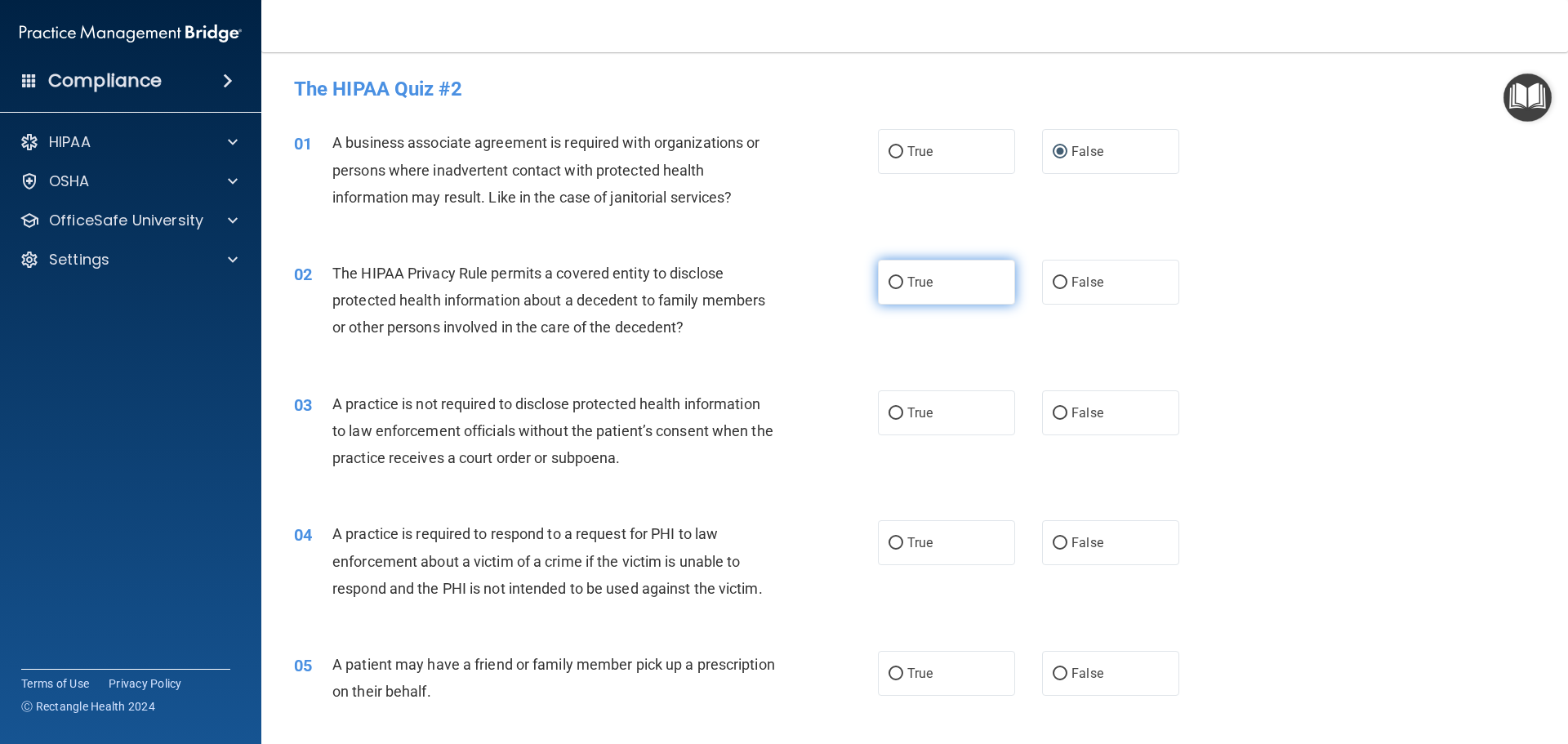
click at [889, 282] on input "True" at bounding box center [895, 282] width 14 height 12
radio input "true"
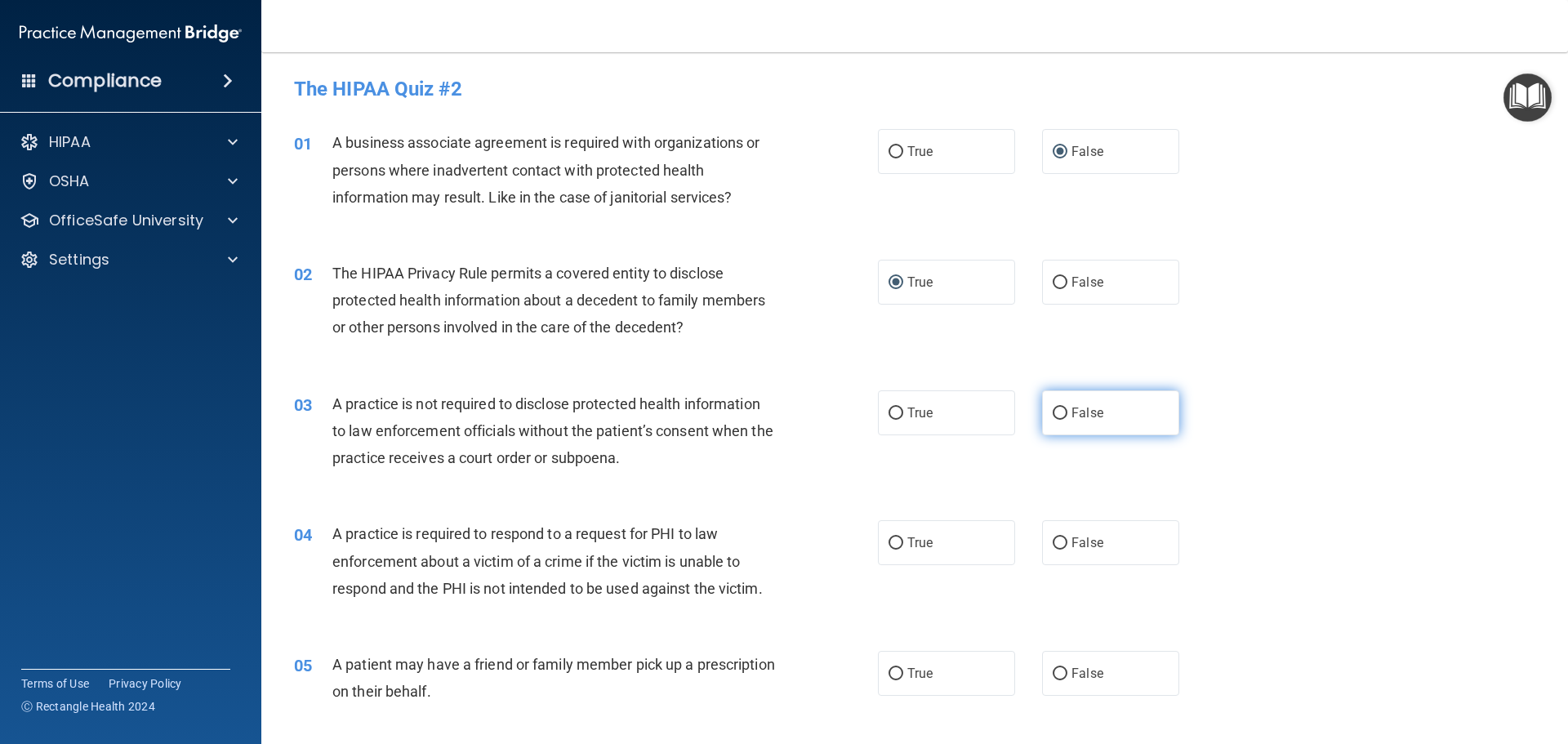
click at [1053, 409] on input "False" at bounding box center [1060, 413] width 14 height 12
radio input "true"
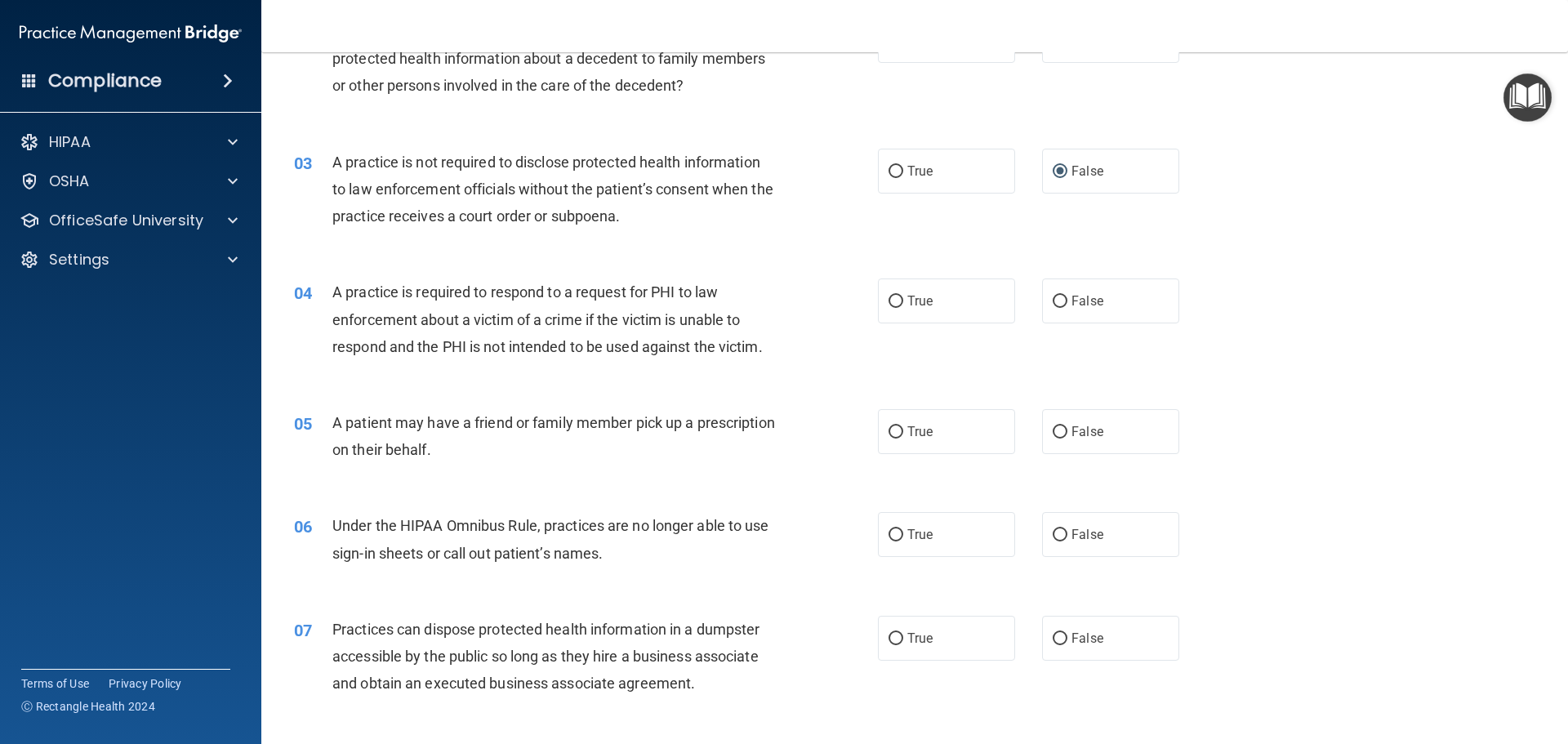
scroll to position [245, 0]
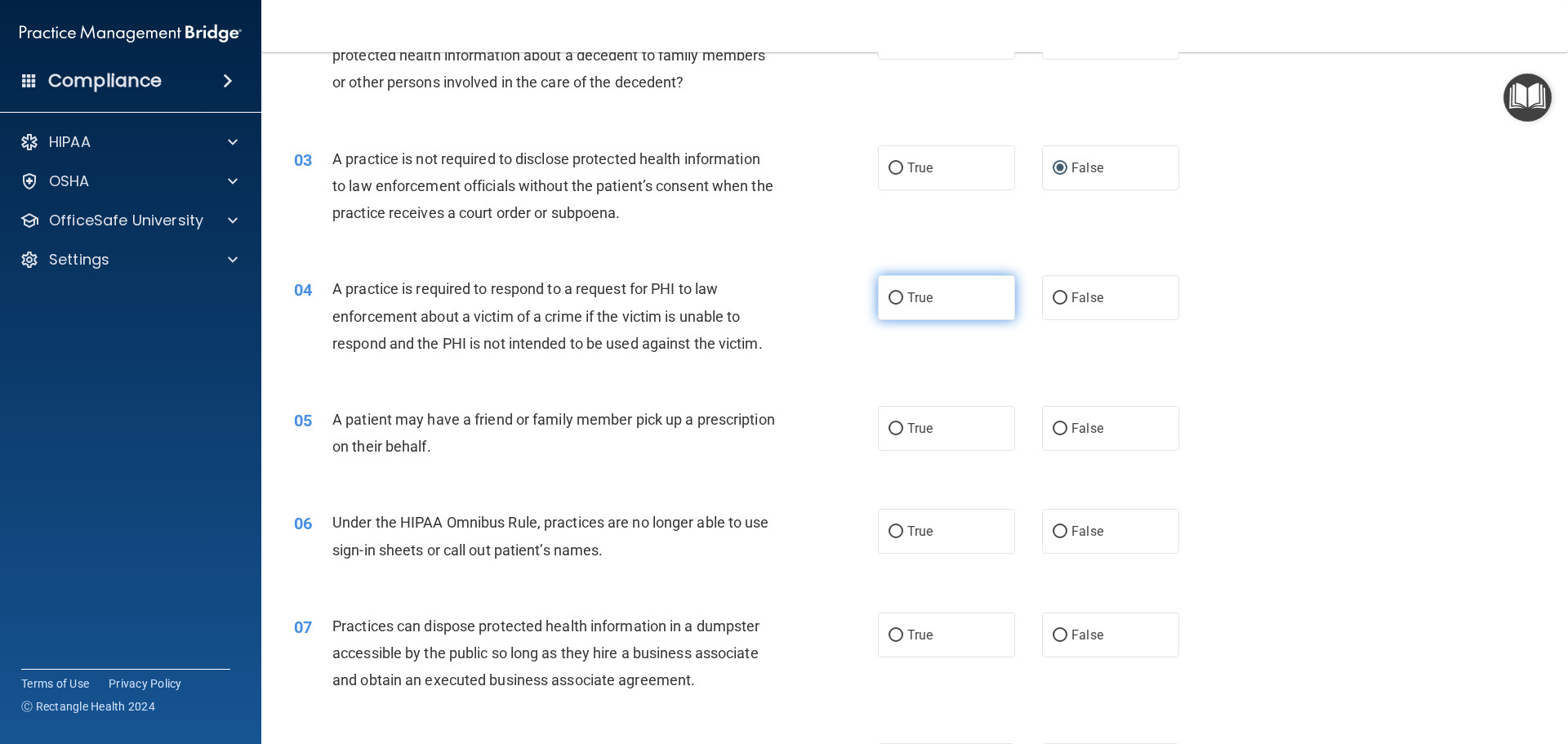
click at [889, 297] on input "True" at bounding box center [895, 298] width 14 height 12
radio input "true"
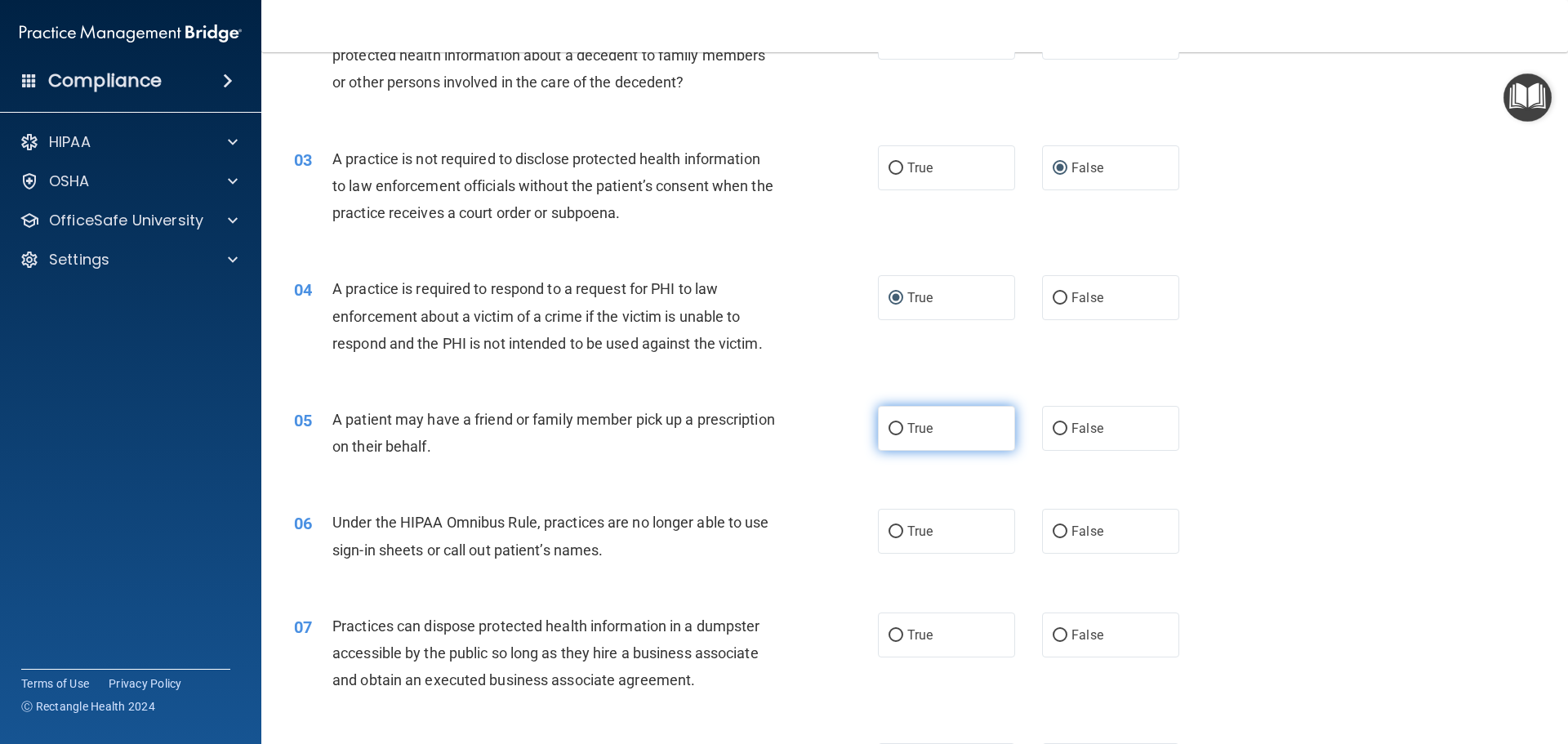
click at [896, 430] on input "True" at bounding box center [895, 429] width 14 height 12
radio input "true"
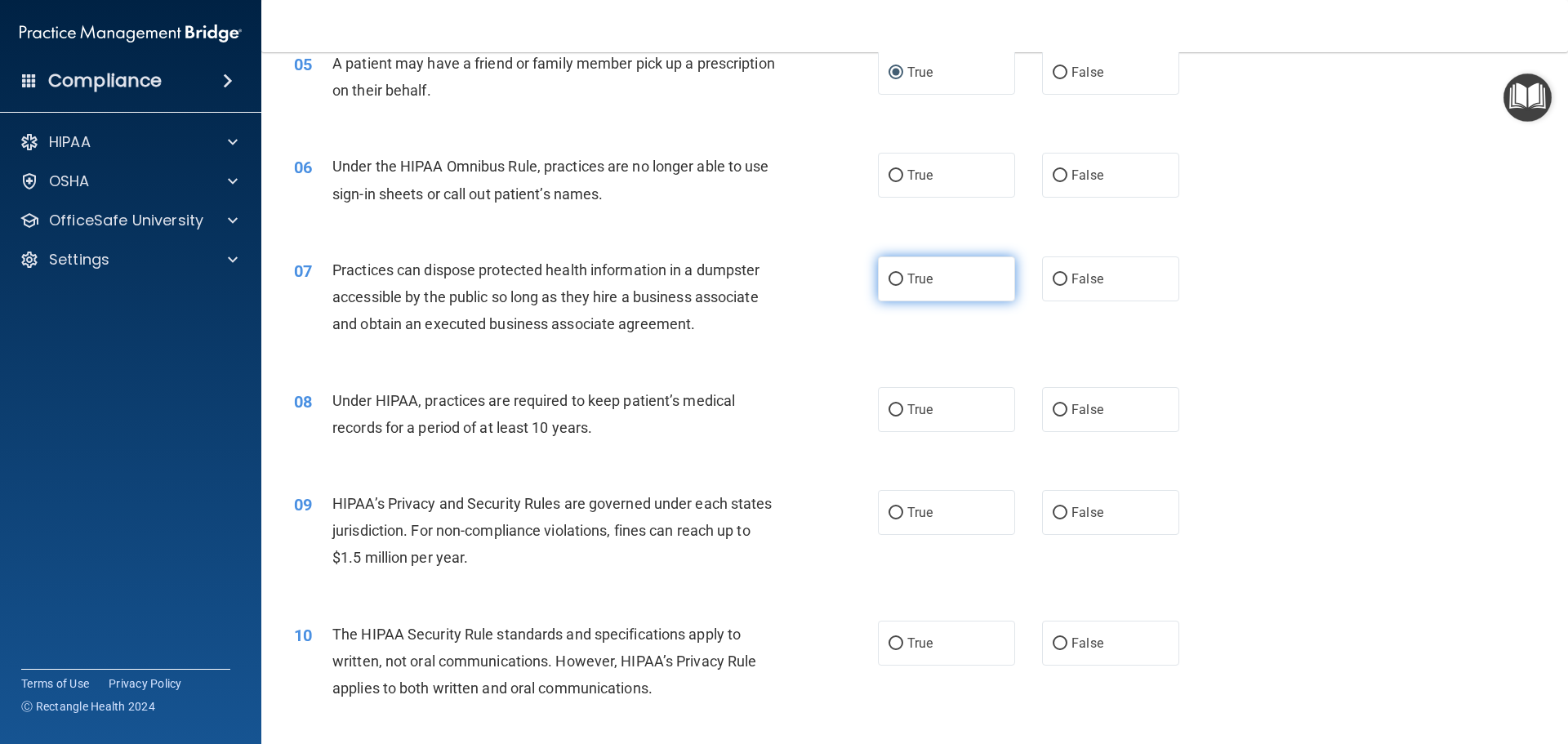
scroll to position [654, 0]
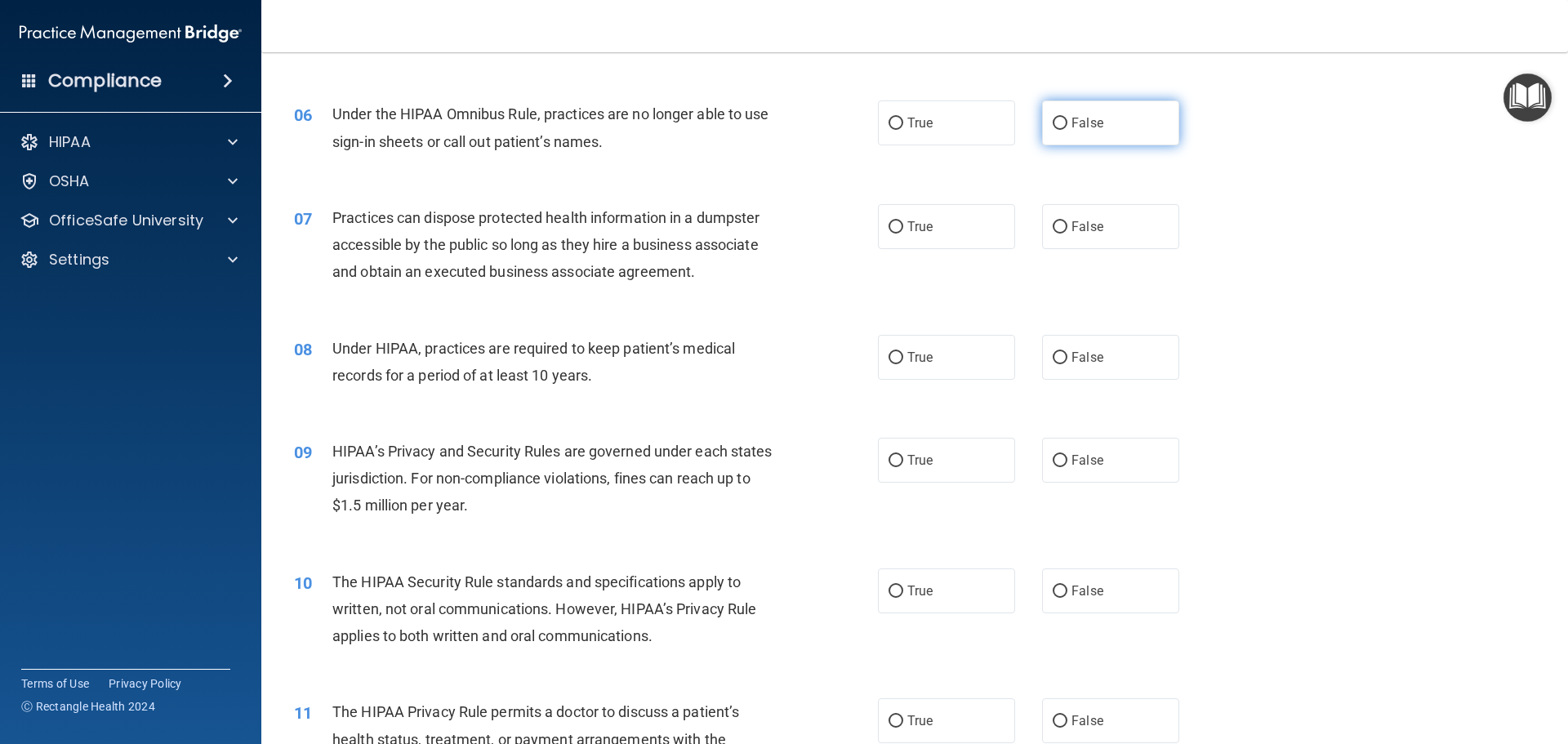
click at [1056, 121] on input "False" at bounding box center [1060, 124] width 14 height 12
radio input "true"
click at [1053, 229] on input "False" at bounding box center [1060, 227] width 14 height 12
radio input "true"
drag, startPoint x: 1053, startPoint y: 355, endPoint x: 1073, endPoint y: 375, distance: 28.3
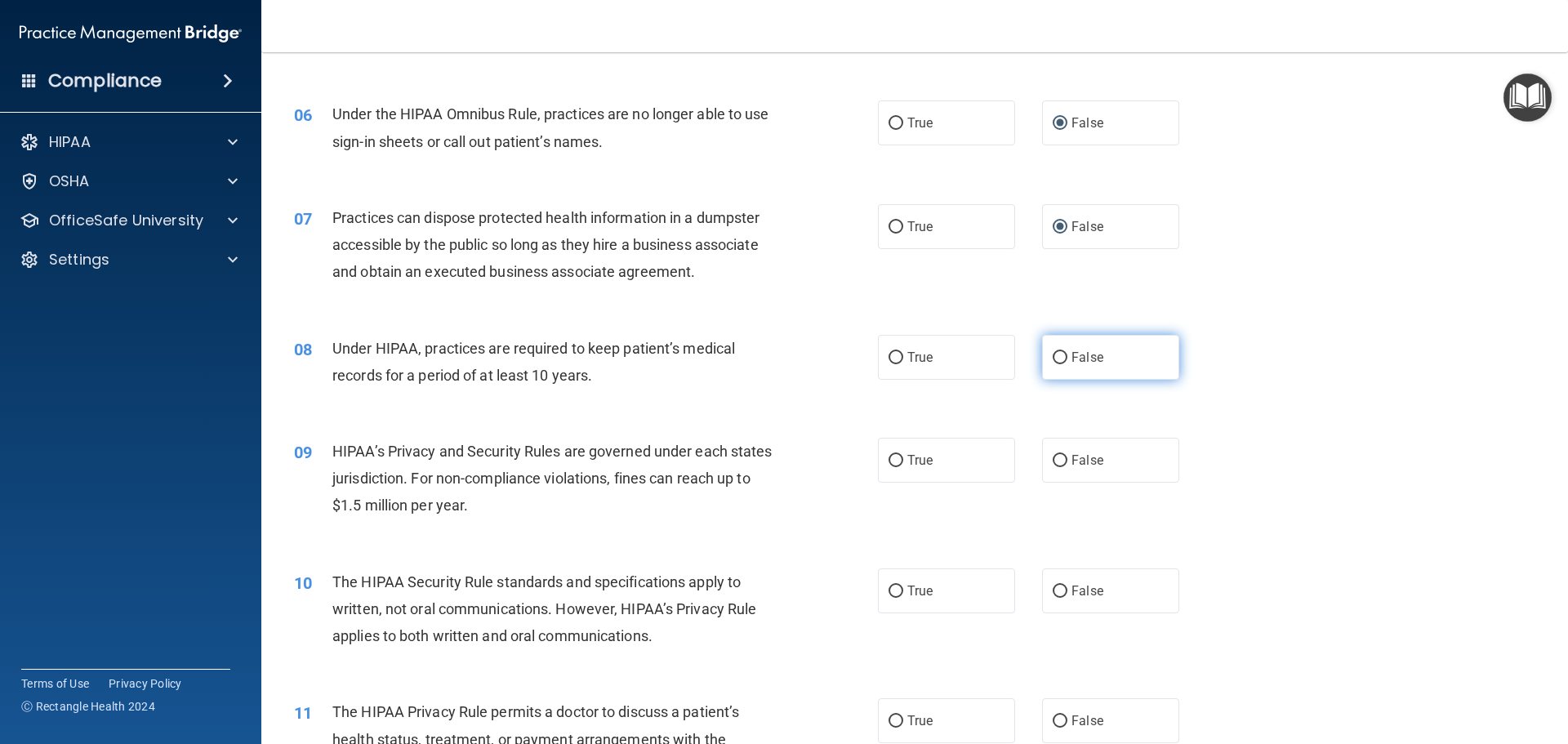
click at [1053, 358] on input "False" at bounding box center [1060, 357] width 14 height 12
radio input "true"
click at [1053, 462] on input "False" at bounding box center [1060, 461] width 14 height 12
radio input "true"
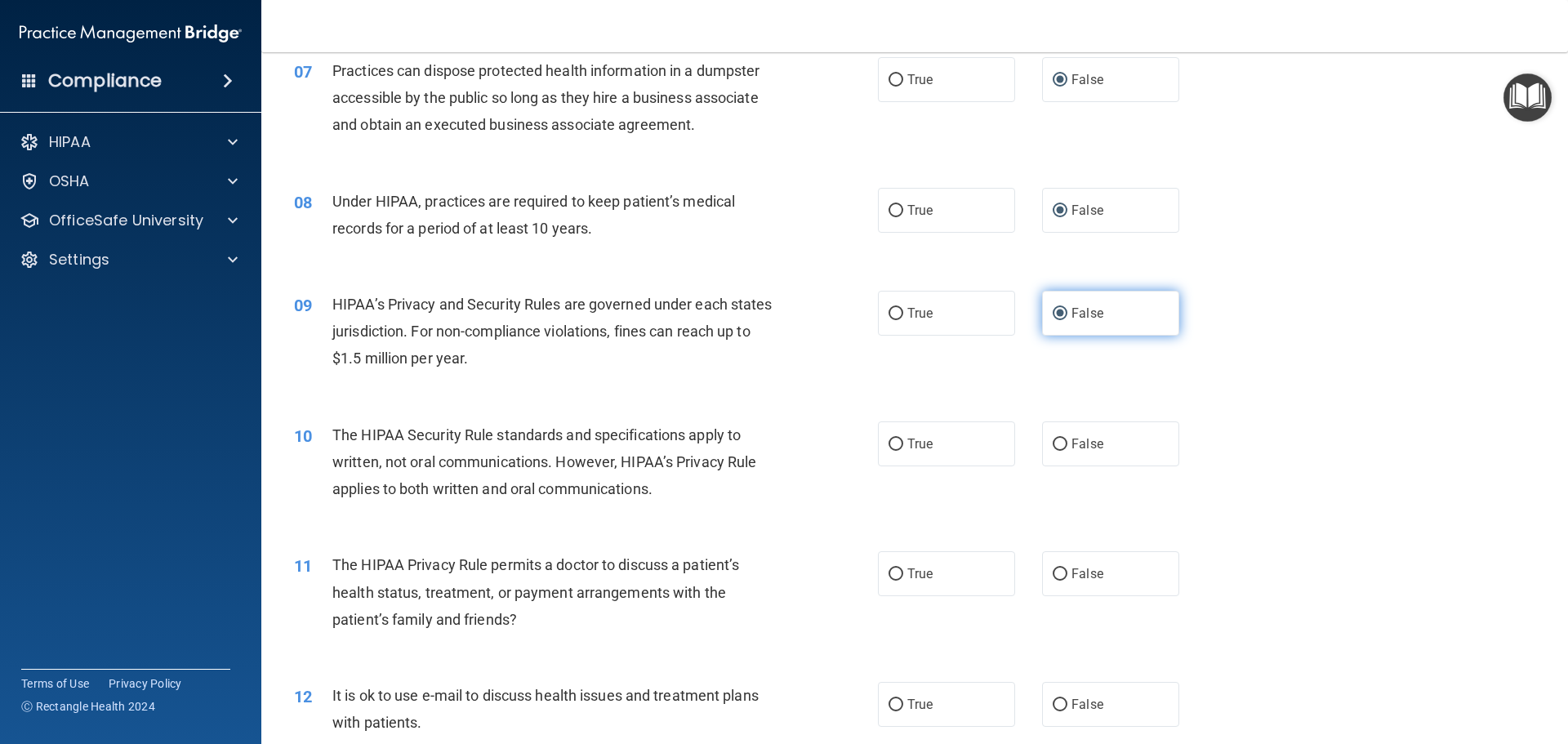
scroll to position [817, 0]
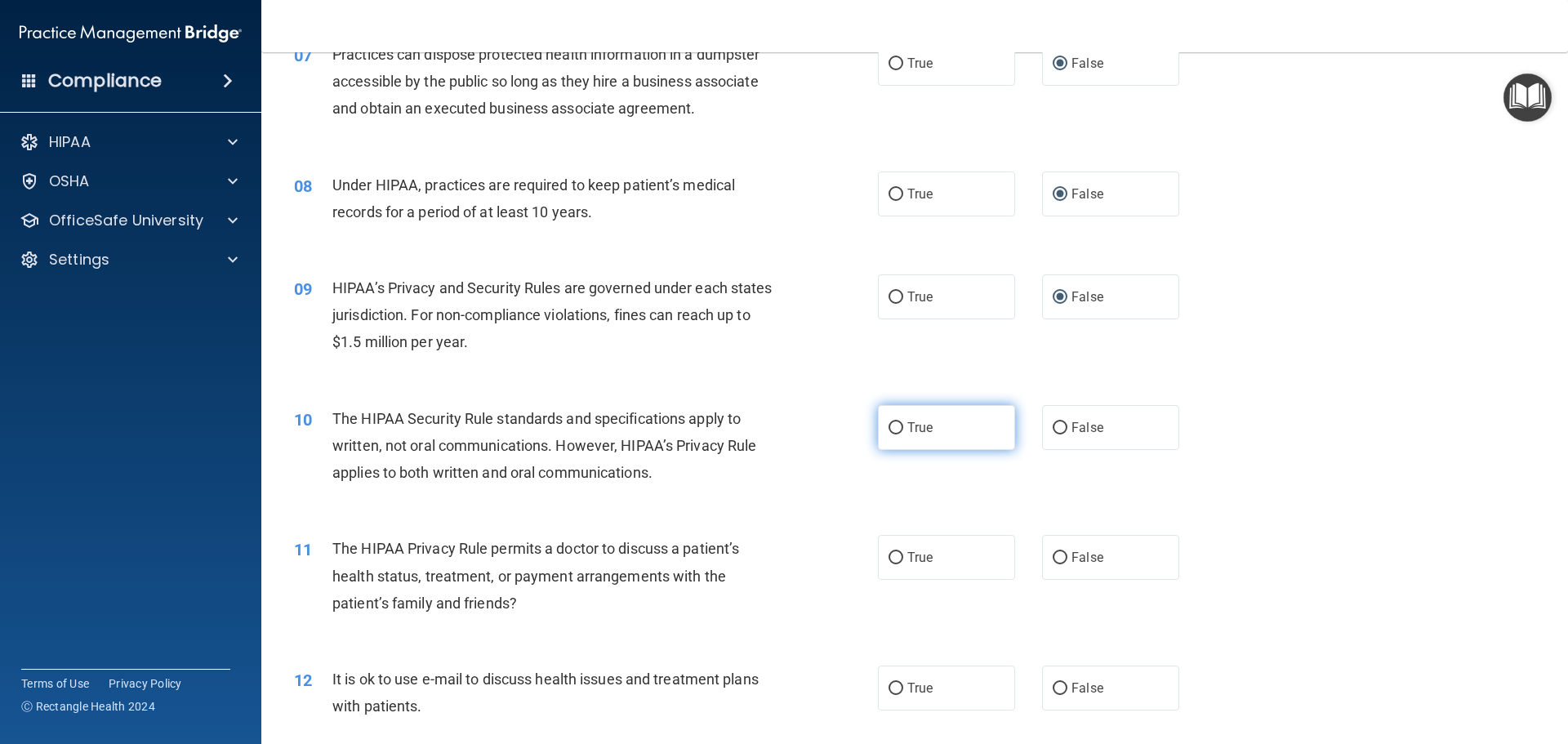
click at [889, 427] on input "True" at bounding box center [895, 428] width 14 height 12
radio input "true"
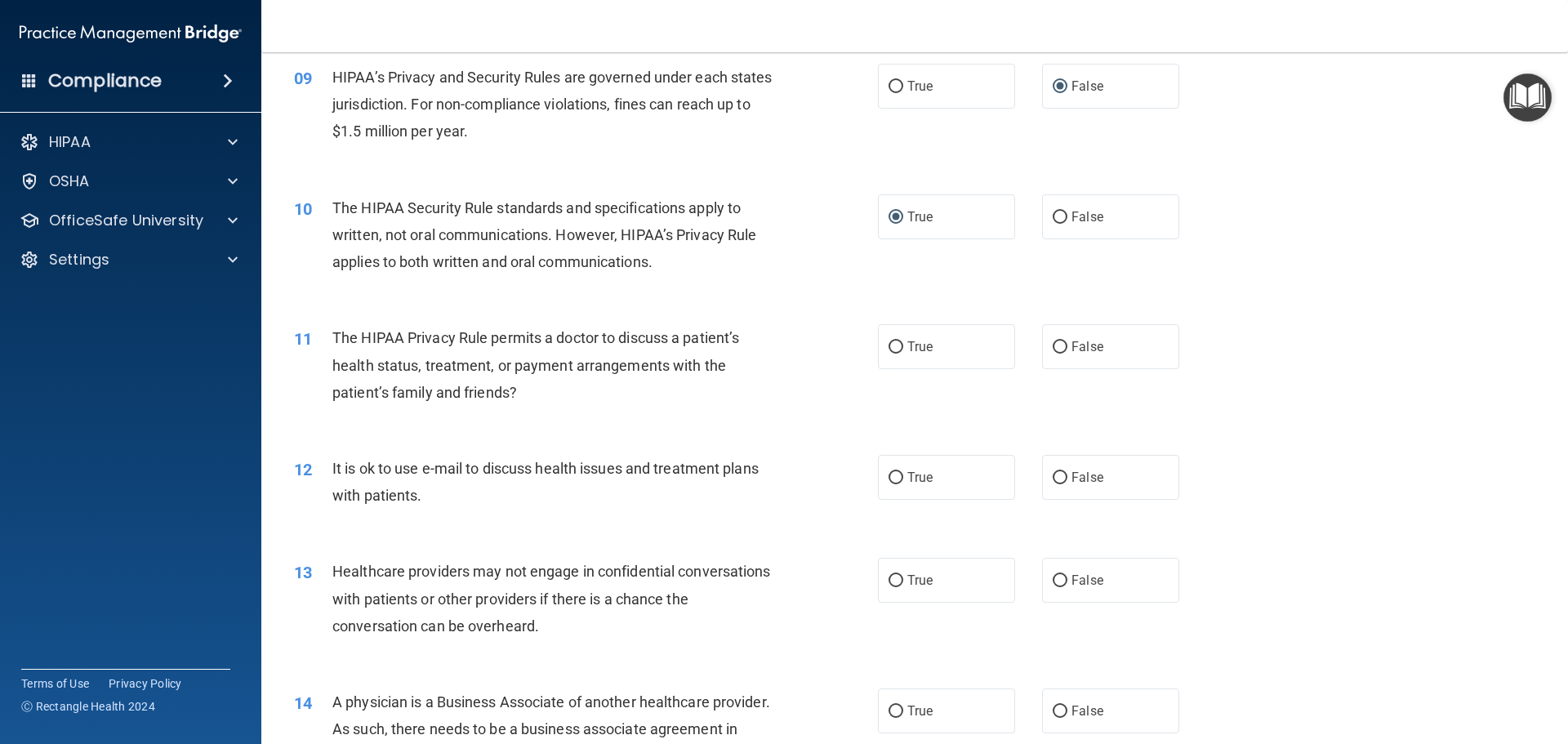
scroll to position [1061, 0]
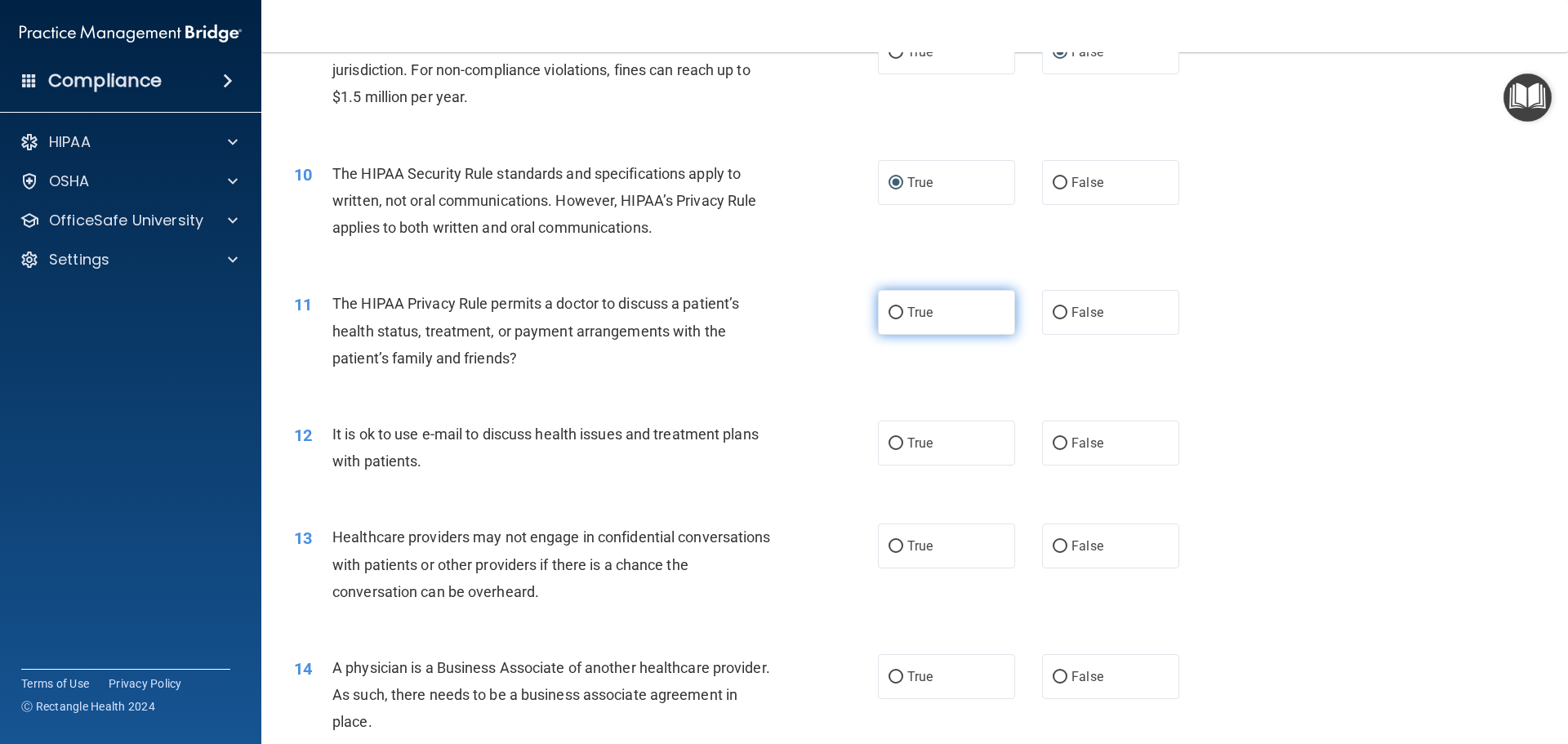
click at [891, 311] on input "True" at bounding box center [895, 313] width 14 height 12
radio input "true"
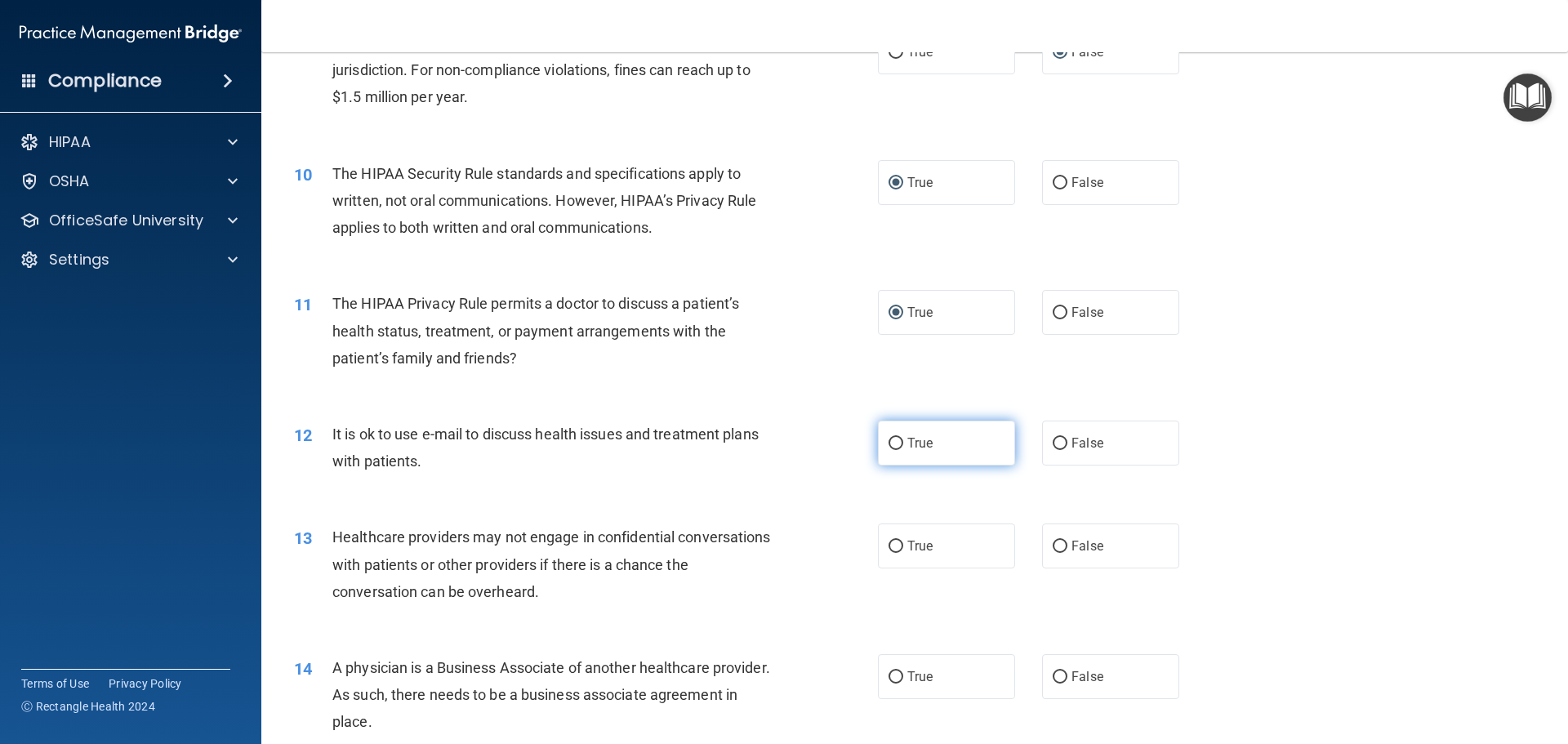
click at [889, 447] on input "True" at bounding box center [895, 444] width 14 height 12
radio input "true"
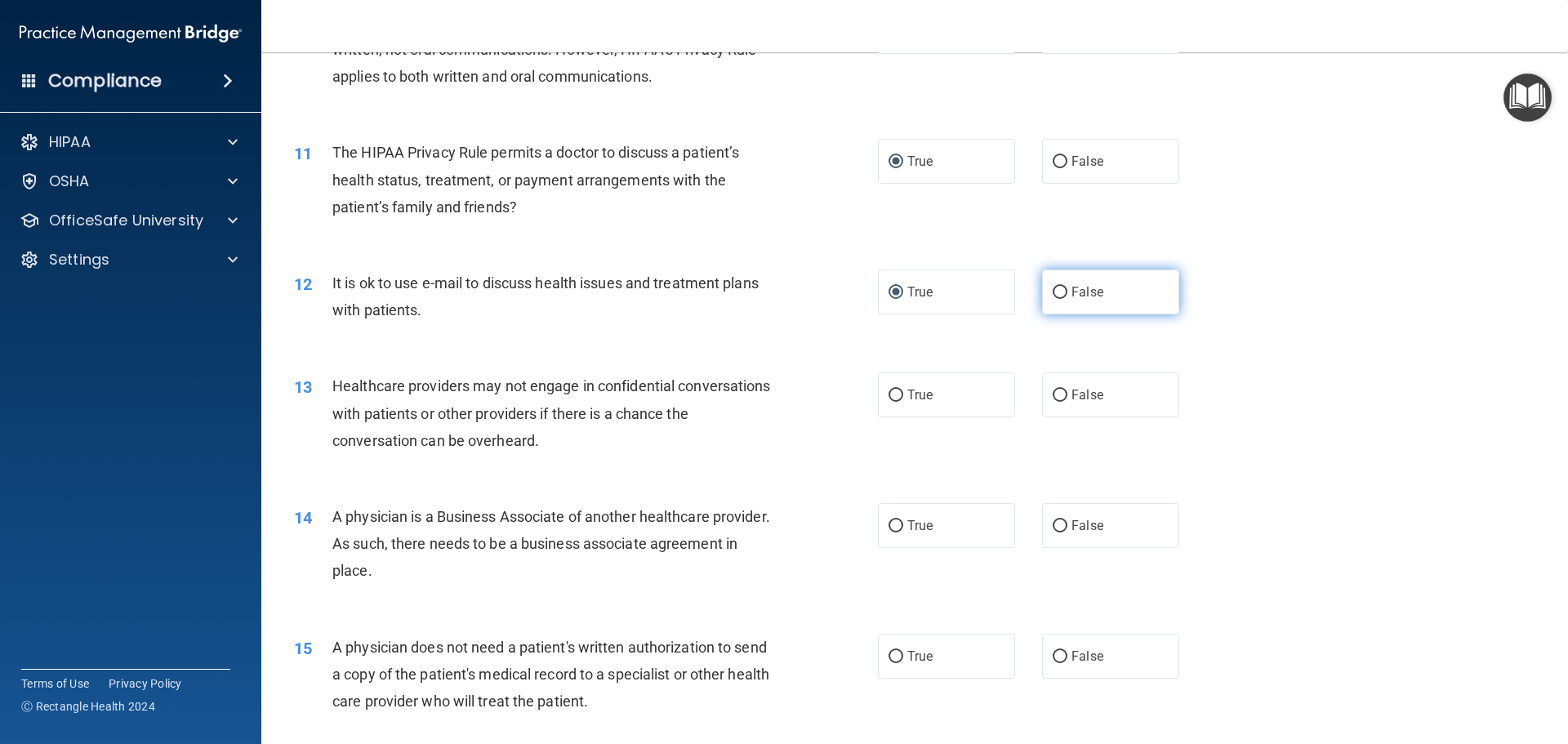
scroll to position [1225, 0]
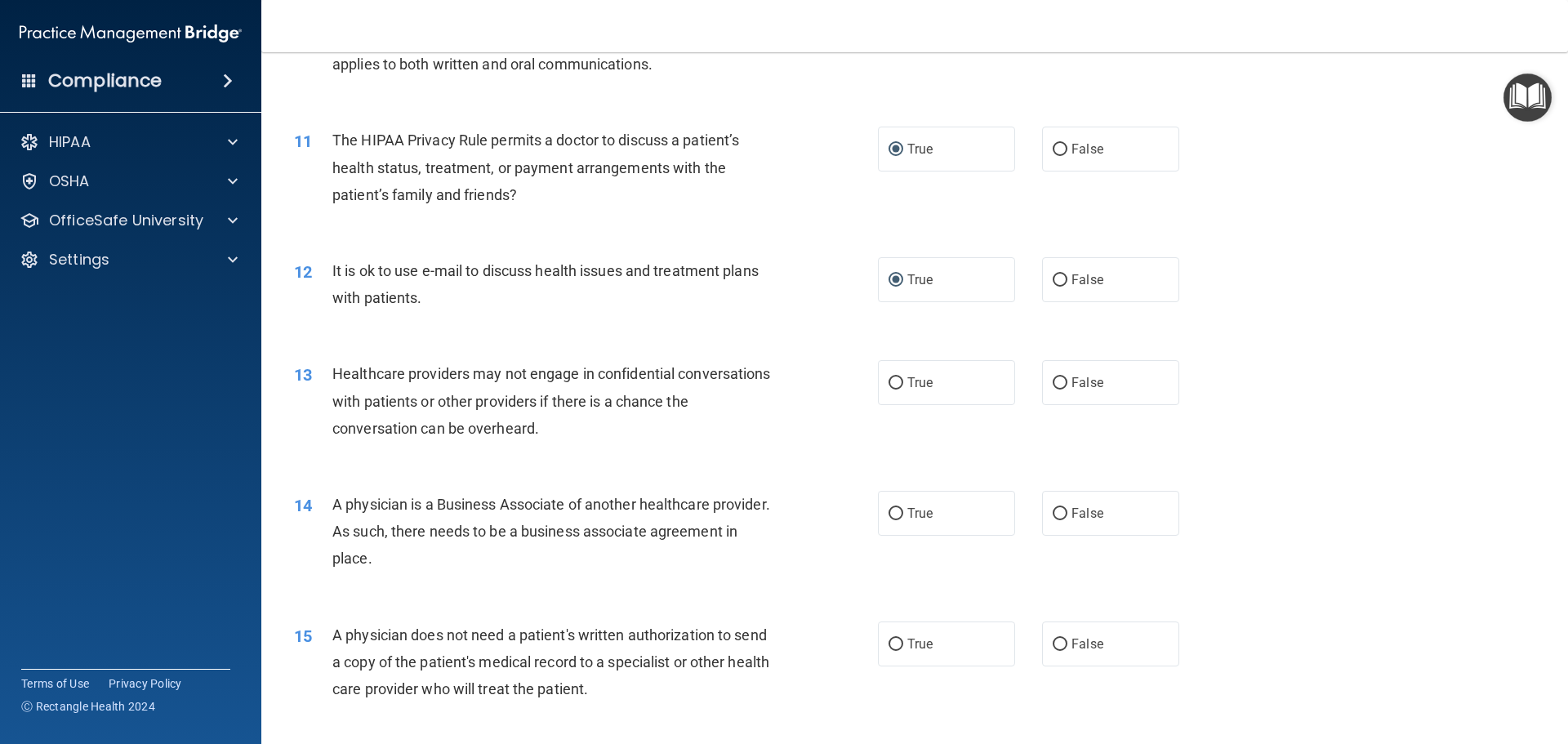
drag, startPoint x: 1048, startPoint y: 385, endPoint x: 1070, endPoint y: 433, distance: 52.8
click at [1053, 387] on input "False" at bounding box center [1060, 383] width 14 height 12
radio input "true"
drag, startPoint x: 1057, startPoint y: 508, endPoint x: 1067, endPoint y: 508, distance: 10.0
click at [1058, 508] on input "False" at bounding box center [1060, 514] width 14 height 12
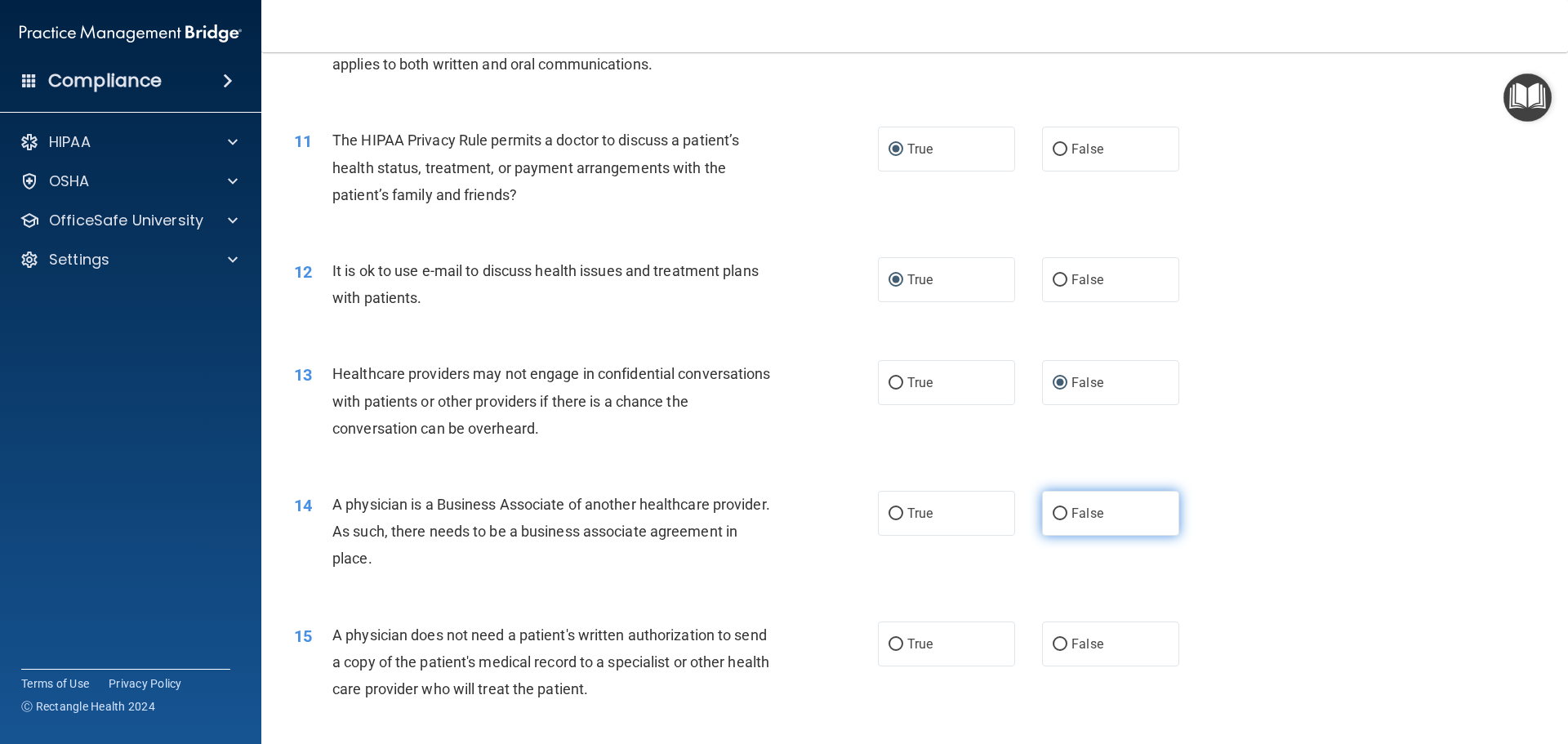
radio input "true"
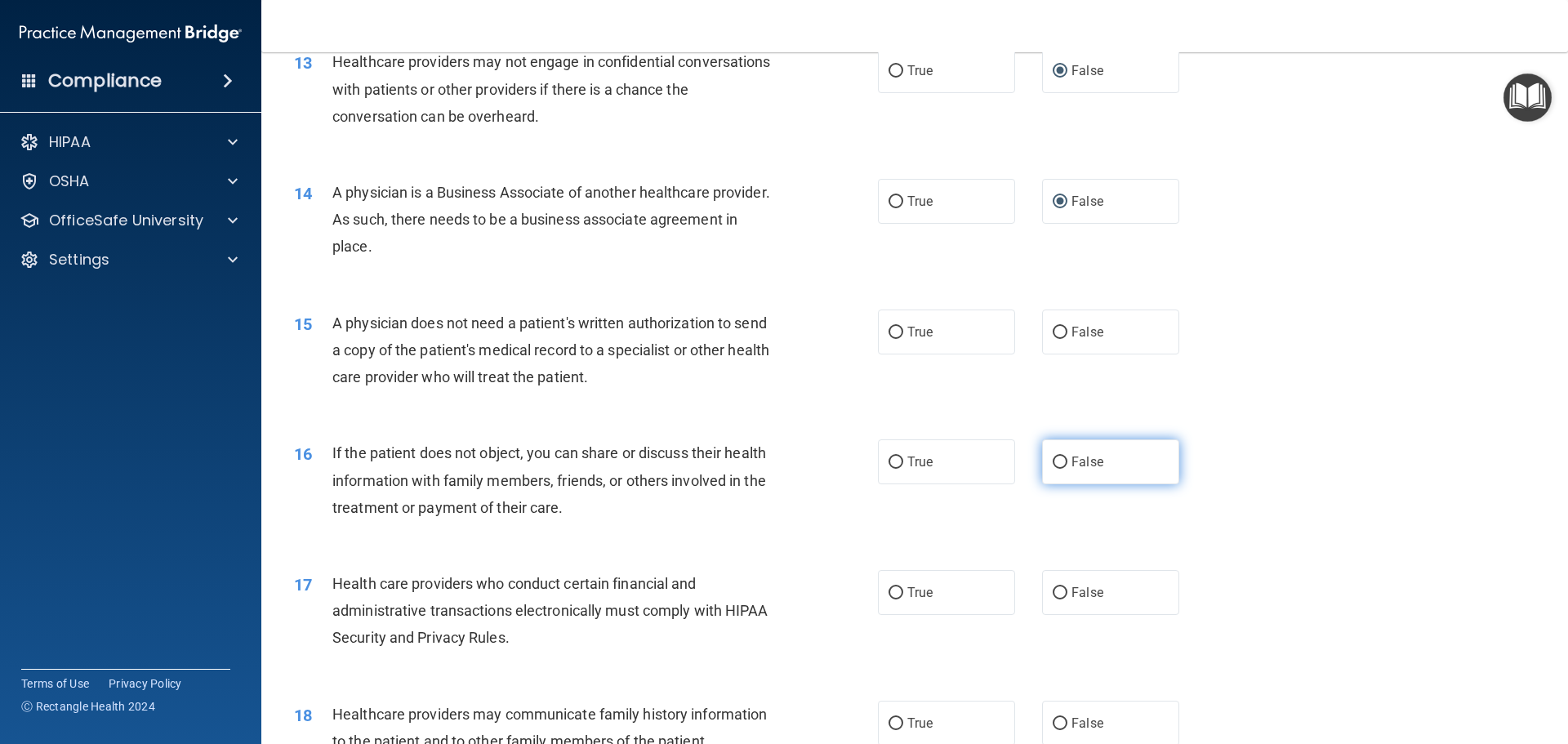
scroll to position [1552, 0]
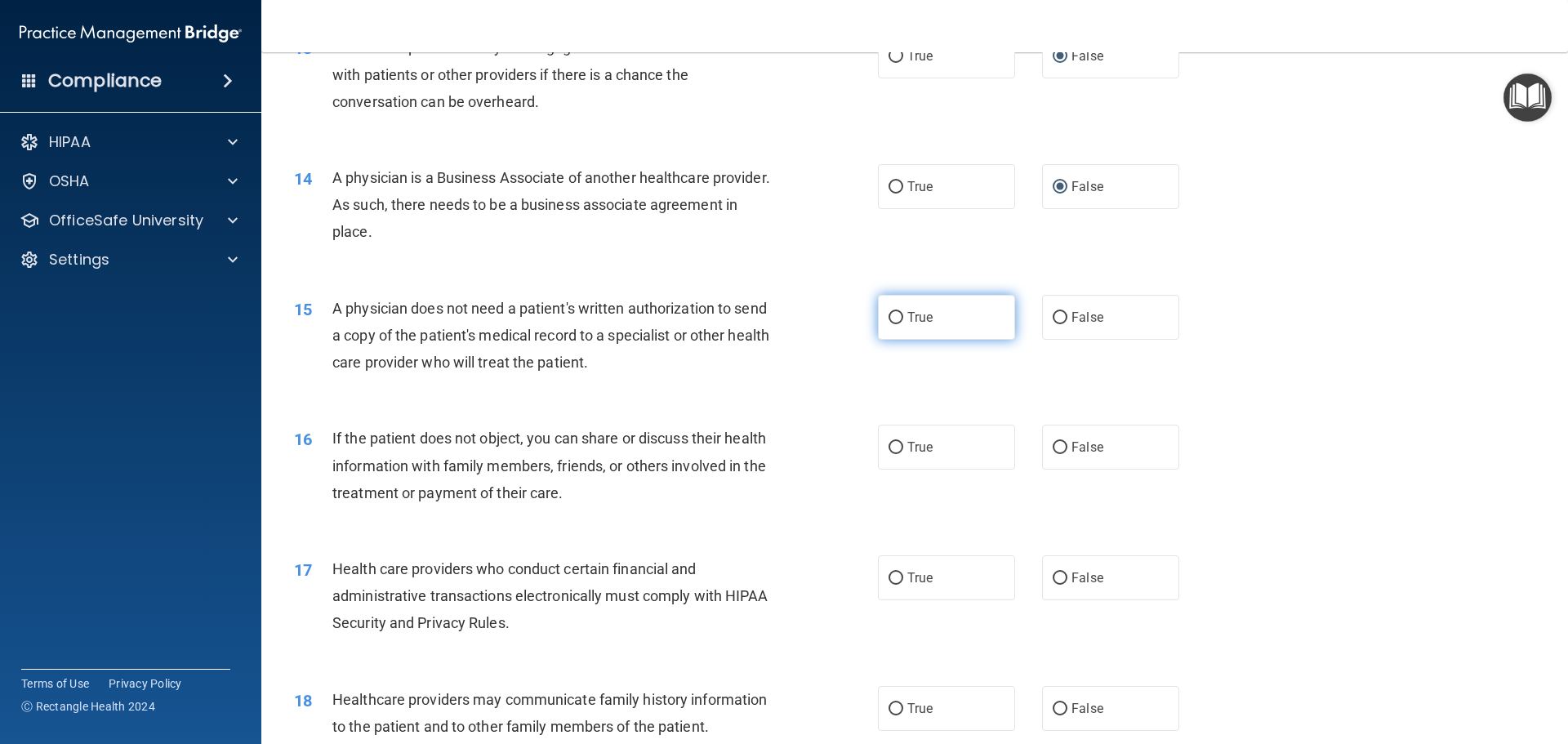
click at [889, 315] on input "True" at bounding box center [895, 317] width 14 height 12
radio input "true"
click at [891, 442] on input "True" at bounding box center [895, 448] width 14 height 12
radio input "true"
click at [893, 573] on input "True" at bounding box center [895, 579] width 14 height 12
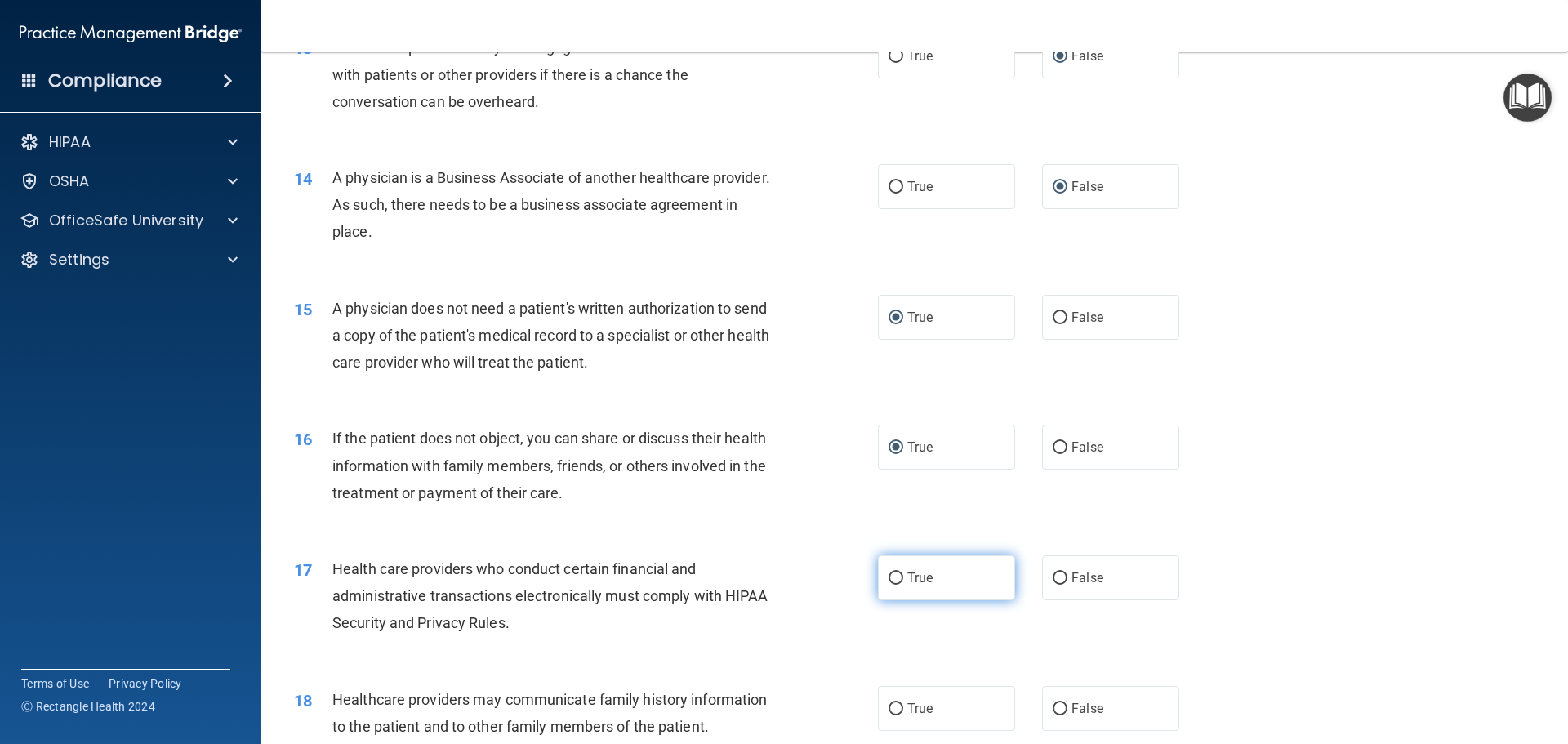
radio input "true"
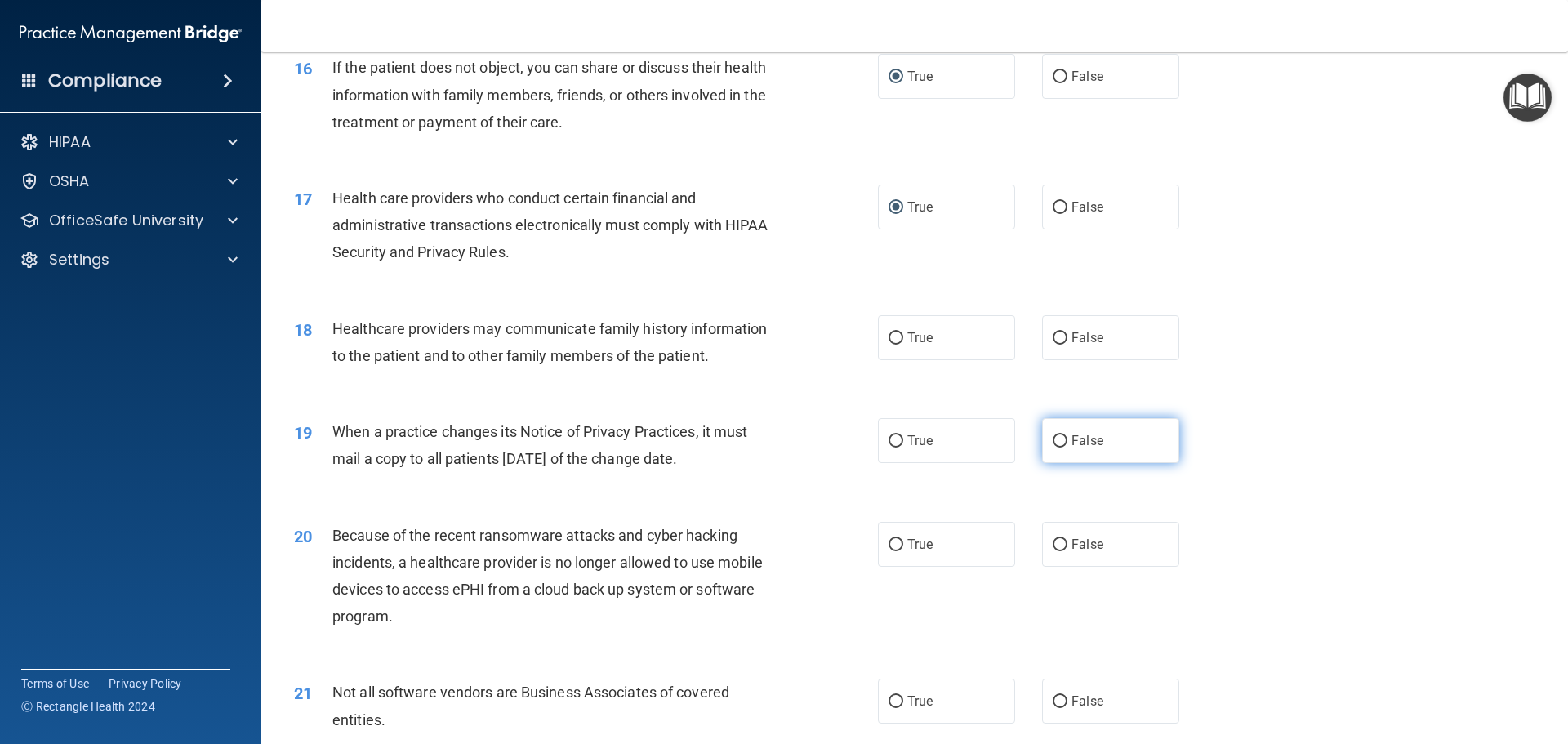
scroll to position [1960, 0]
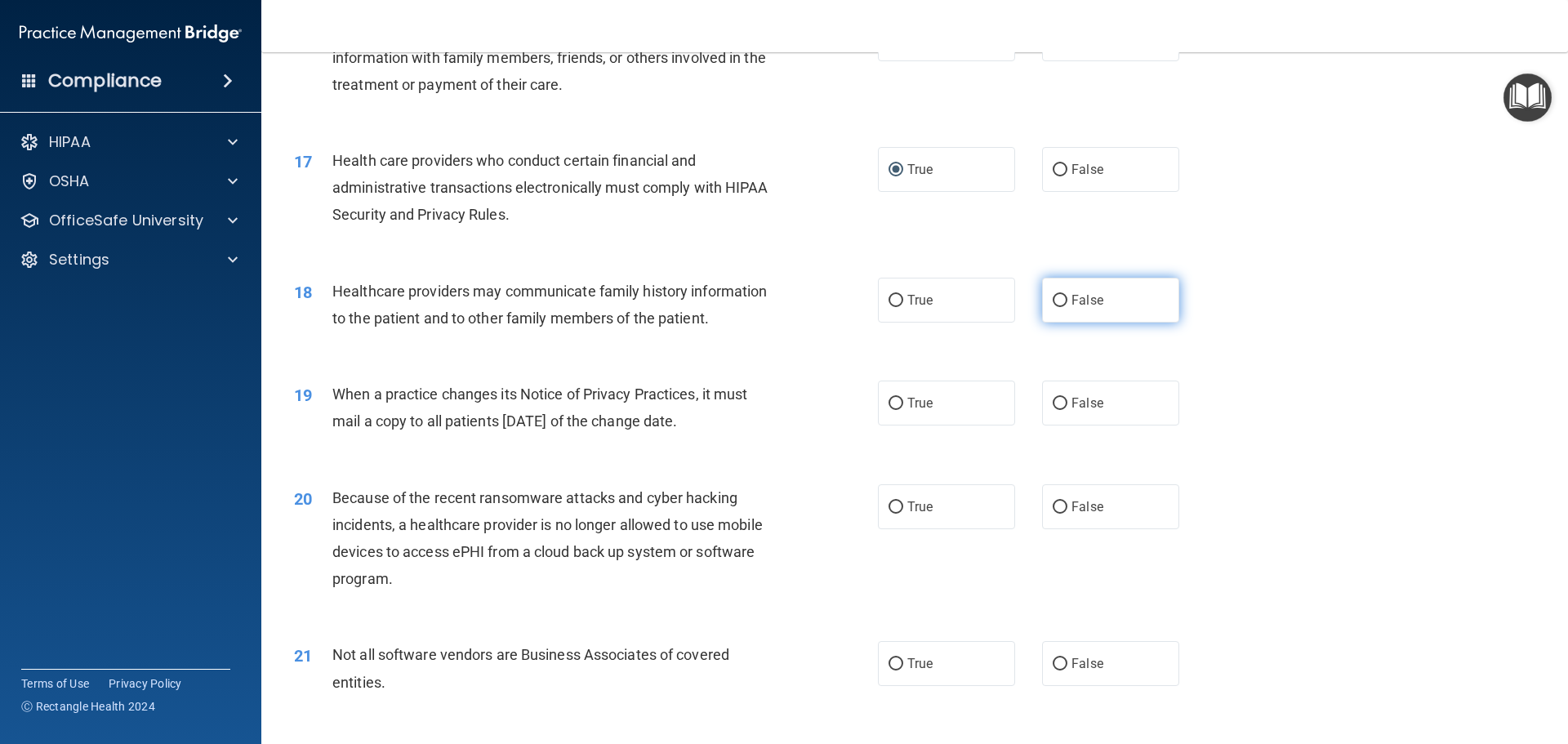
click at [1053, 300] on input "False" at bounding box center [1060, 300] width 14 height 12
radio input "true"
click at [1053, 401] on input "False" at bounding box center [1060, 404] width 14 height 12
radio input "true"
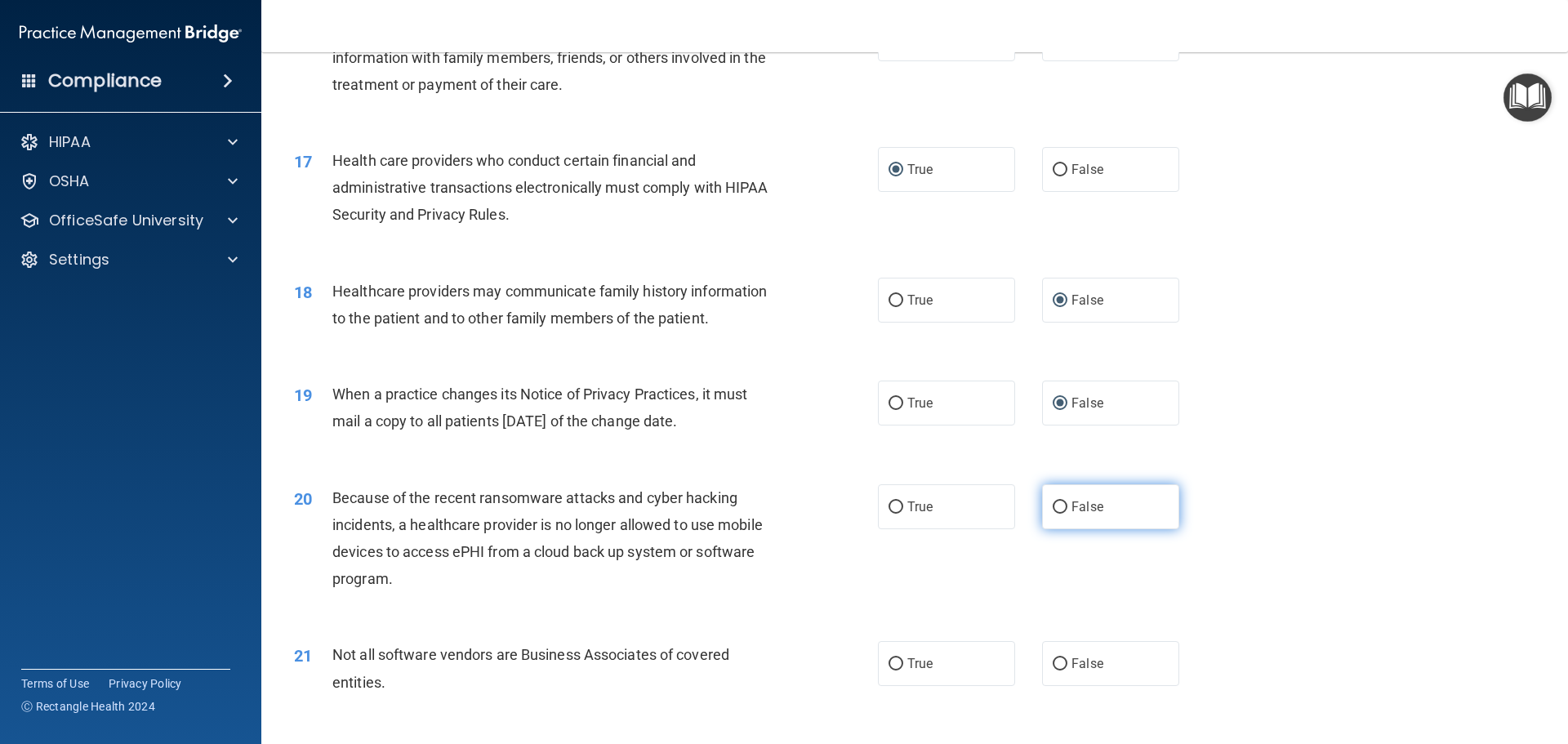
click at [1050, 517] on label "False" at bounding box center [1111, 506] width 137 height 45
click at [1053, 514] on input "False" at bounding box center [1060, 507] width 14 height 12
radio input "true"
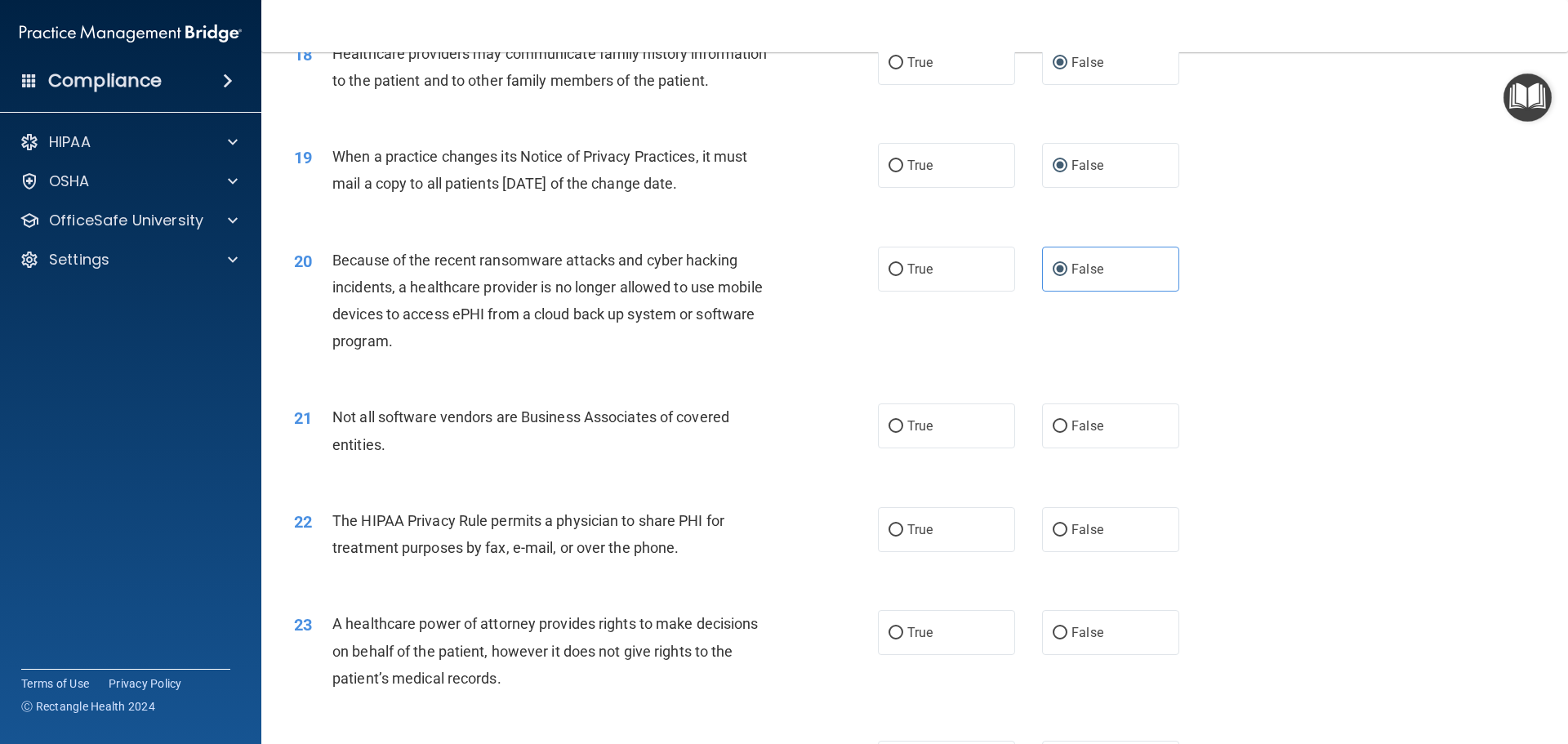
scroll to position [2205, 0]
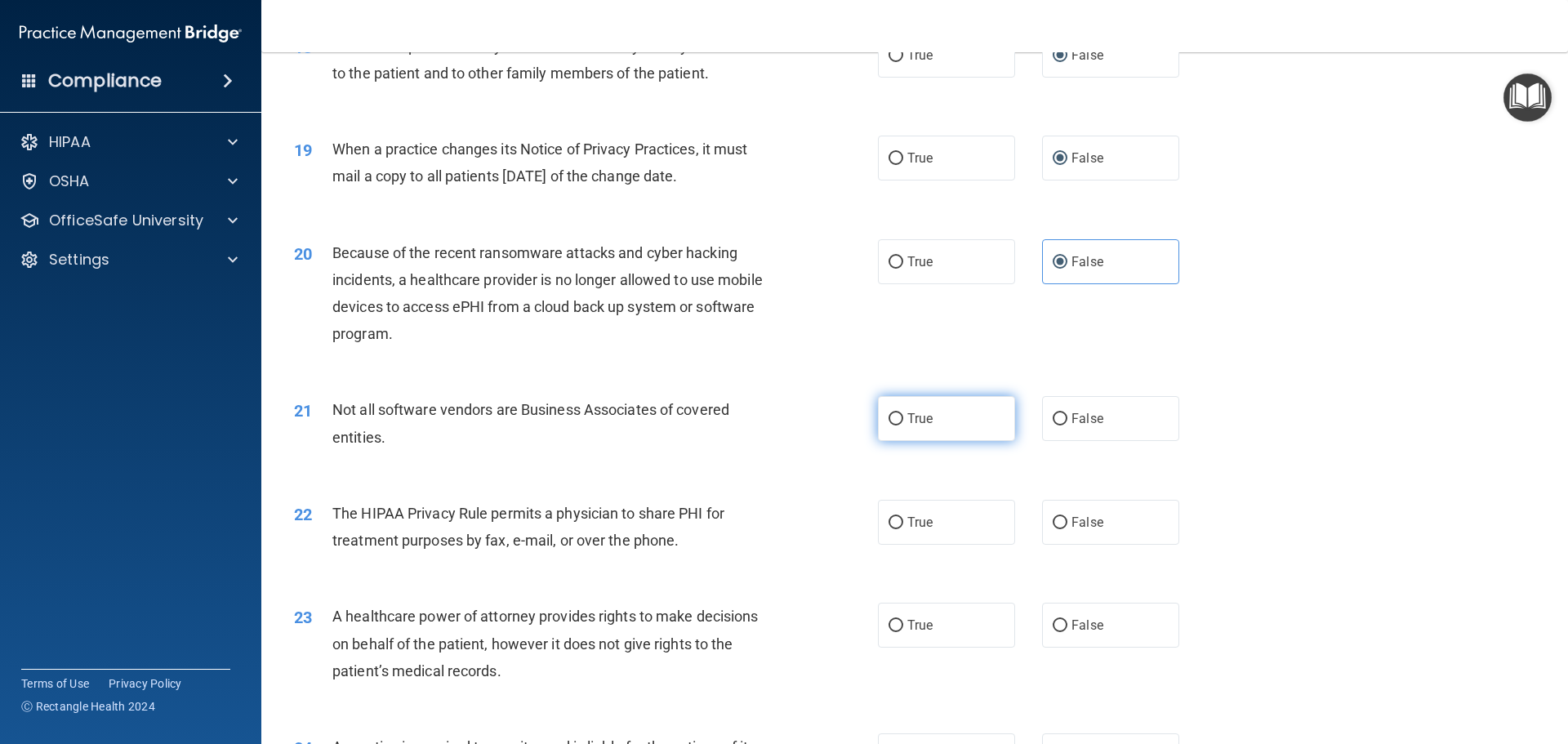
click at [892, 415] on input "True" at bounding box center [895, 419] width 14 height 12
radio input "true"
click at [892, 525] on input "True" at bounding box center [895, 523] width 14 height 12
radio input "true"
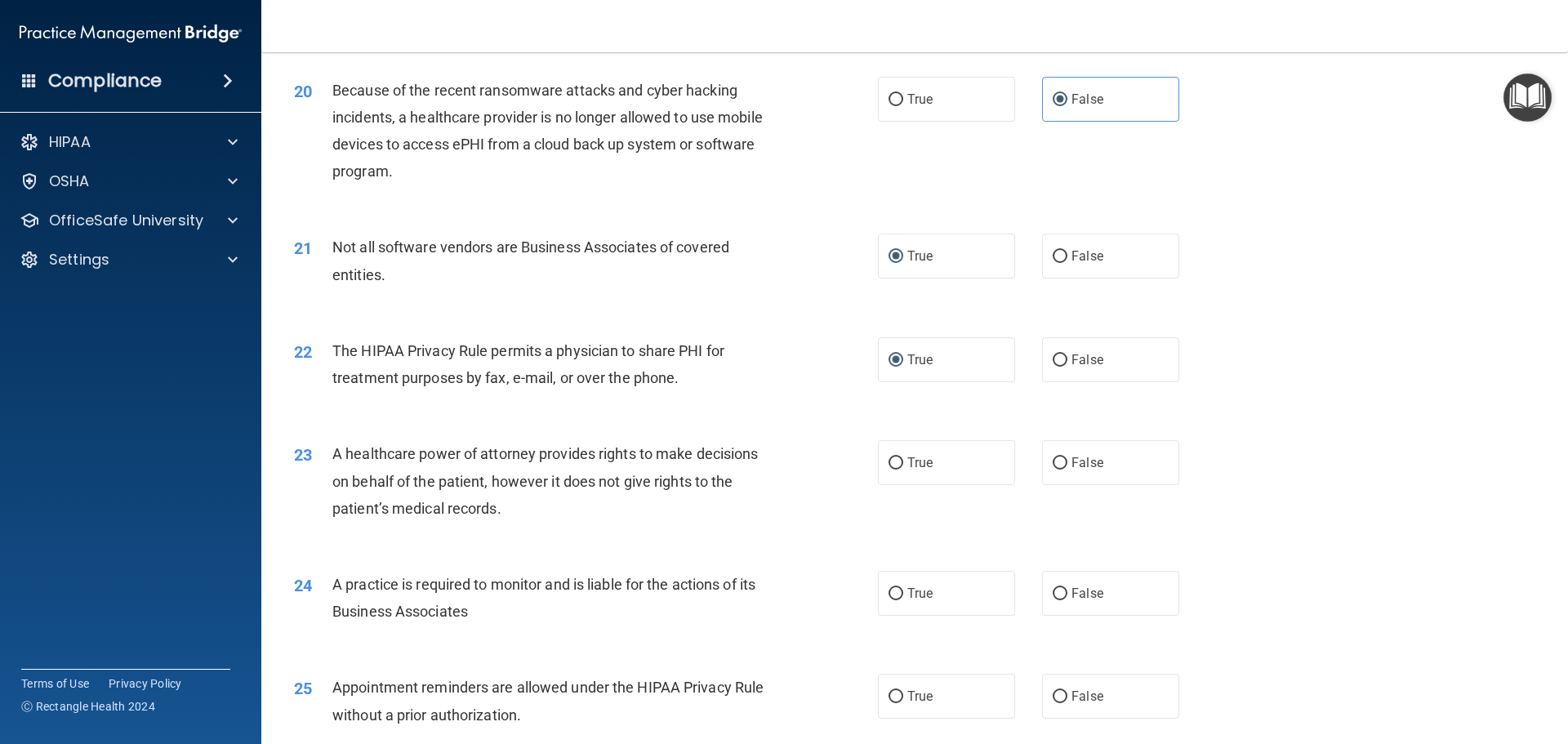
scroll to position [2369, 0]
click at [1053, 467] on input "False" at bounding box center [1060, 462] width 14 height 12
radio input "true"
click at [1053, 590] on input "False" at bounding box center [1060, 593] width 14 height 12
radio input "true"
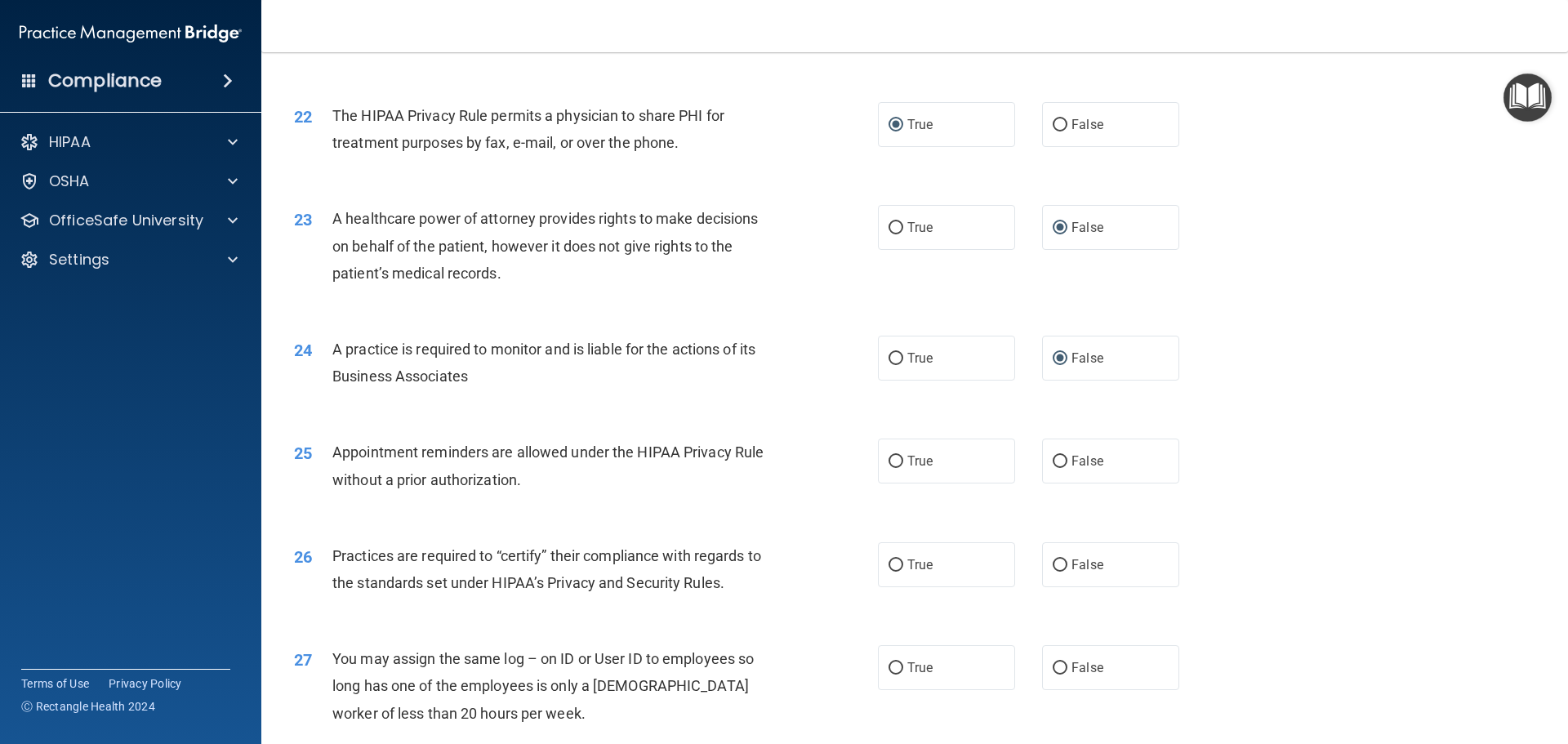
scroll to position [2614, 0]
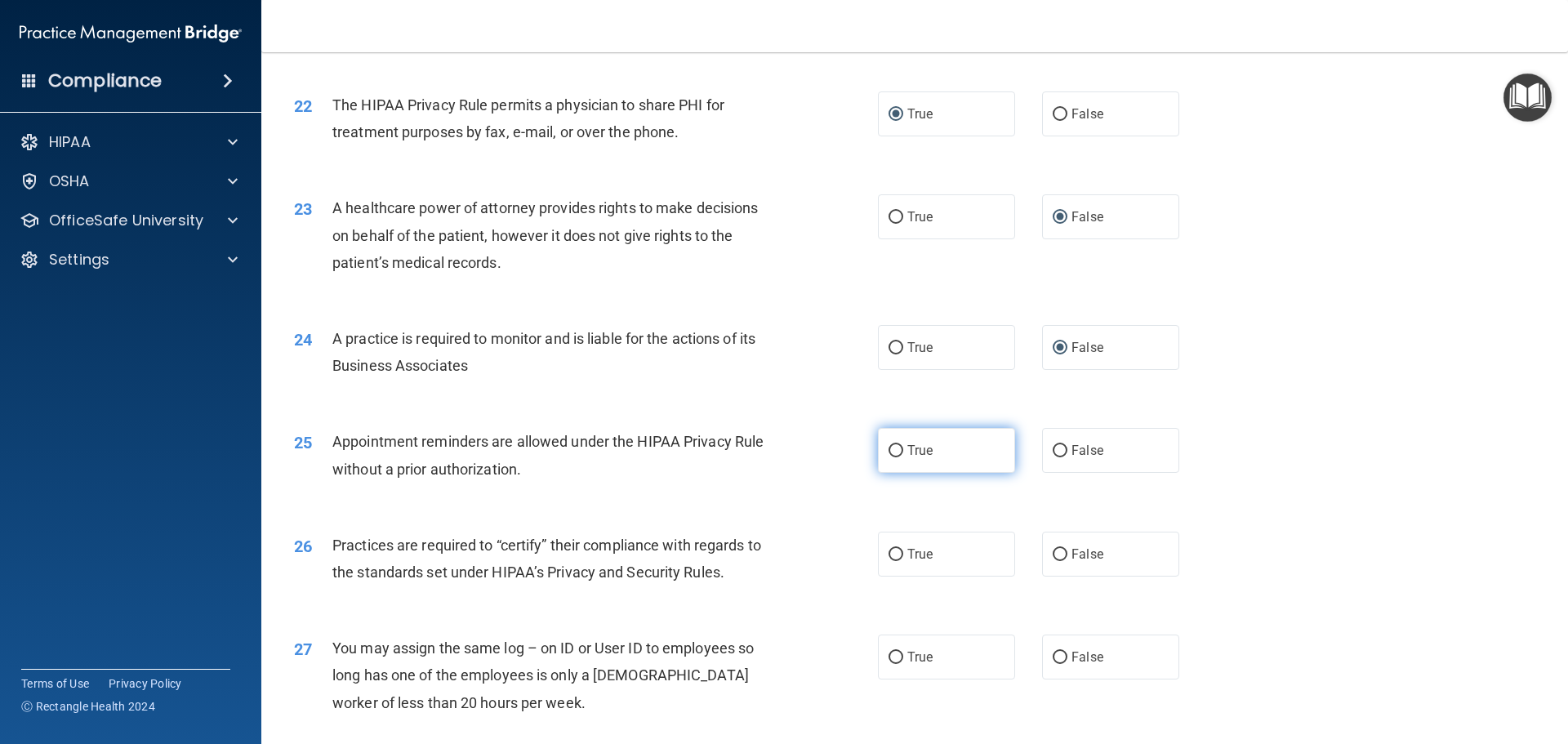
click at [898, 453] on label "True" at bounding box center [947, 449] width 137 height 45
click at [898, 453] on input "True" at bounding box center [895, 450] width 14 height 12
radio input "true"
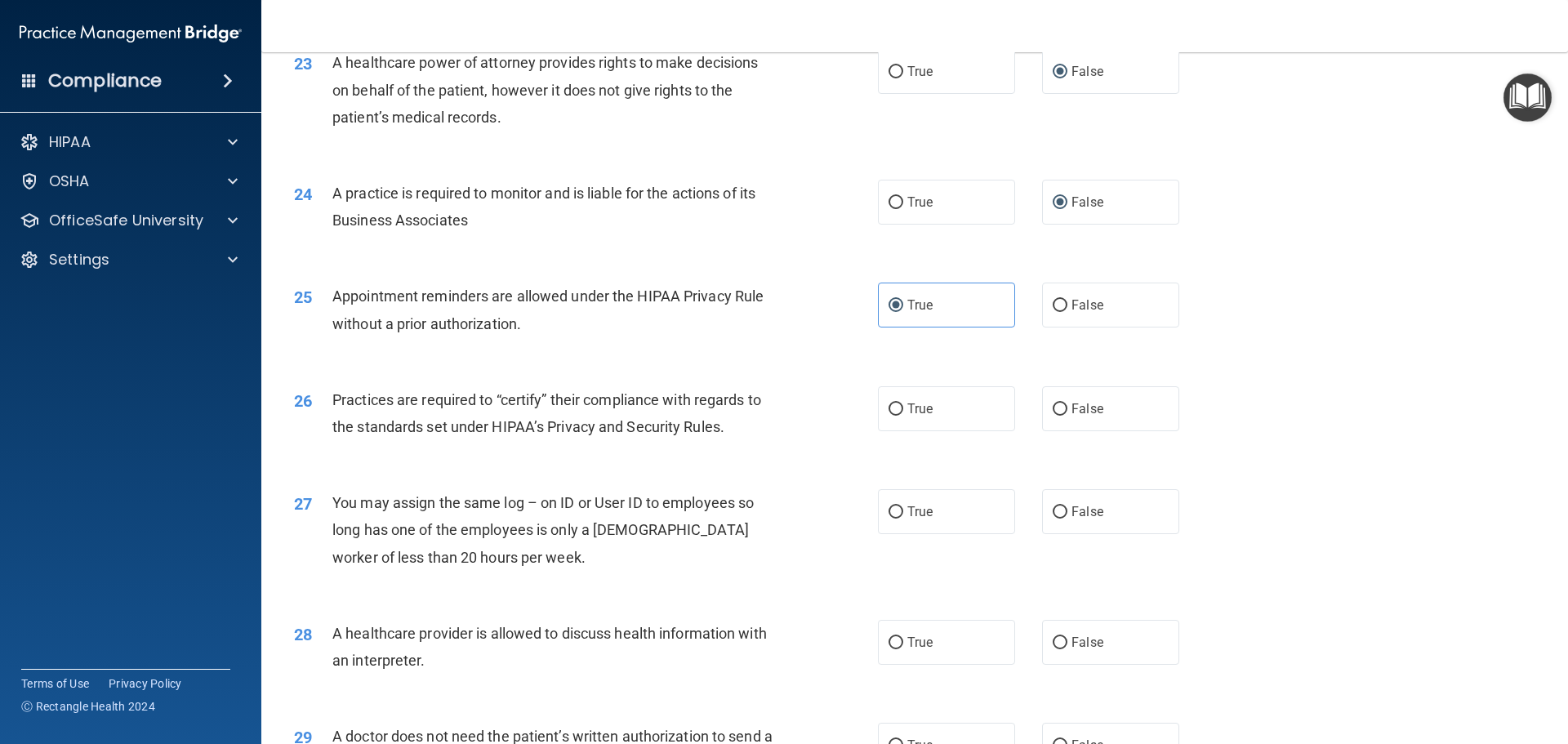
scroll to position [2776, 0]
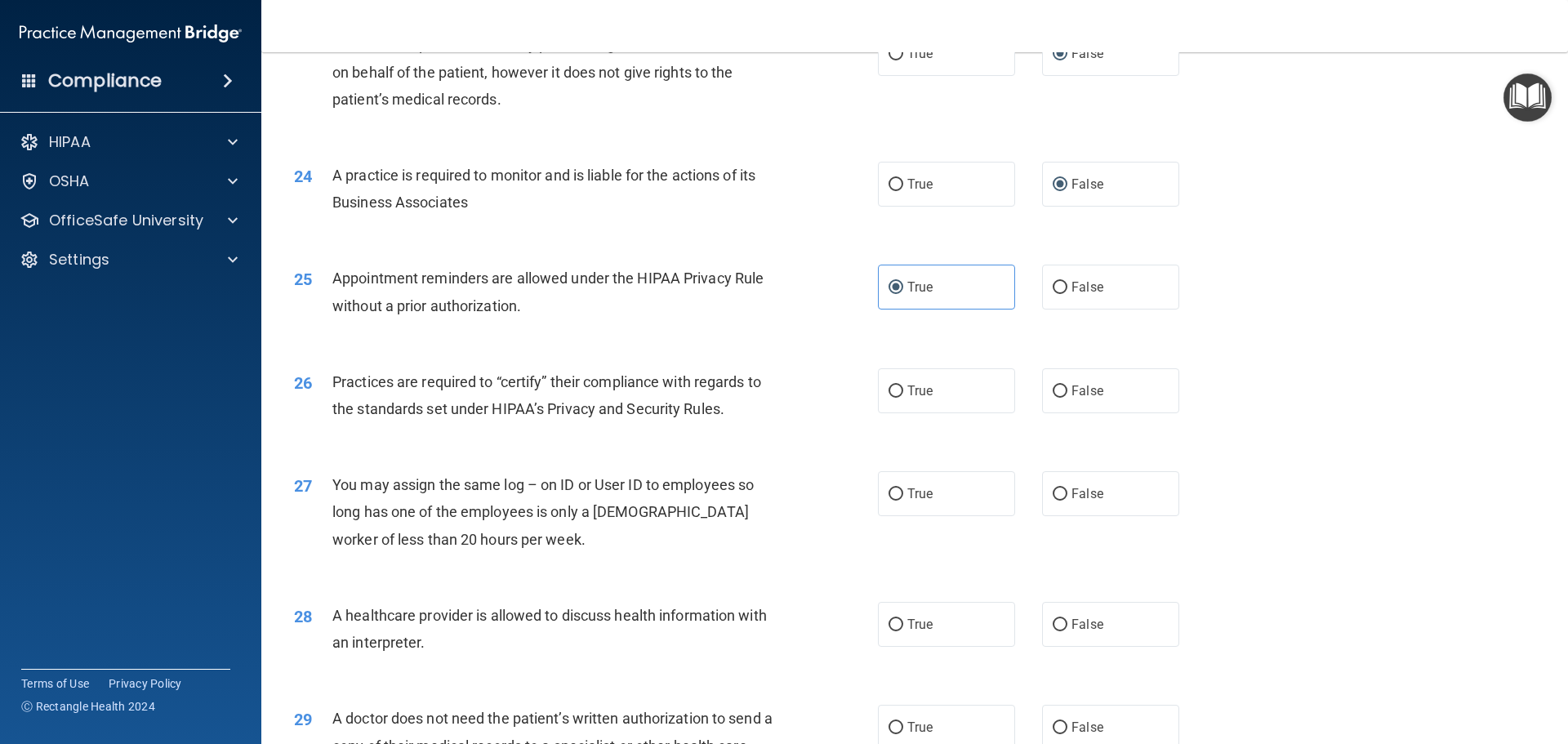
drag, startPoint x: 1050, startPoint y: 394, endPoint x: 1075, endPoint y: 460, distance: 70.6
click at [1053, 397] on input "False" at bounding box center [1060, 391] width 14 height 12
radio input "true"
click at [1053, 489] on input "False" at bounding box center [1060, 494] width 14 height 12
radio input "true"
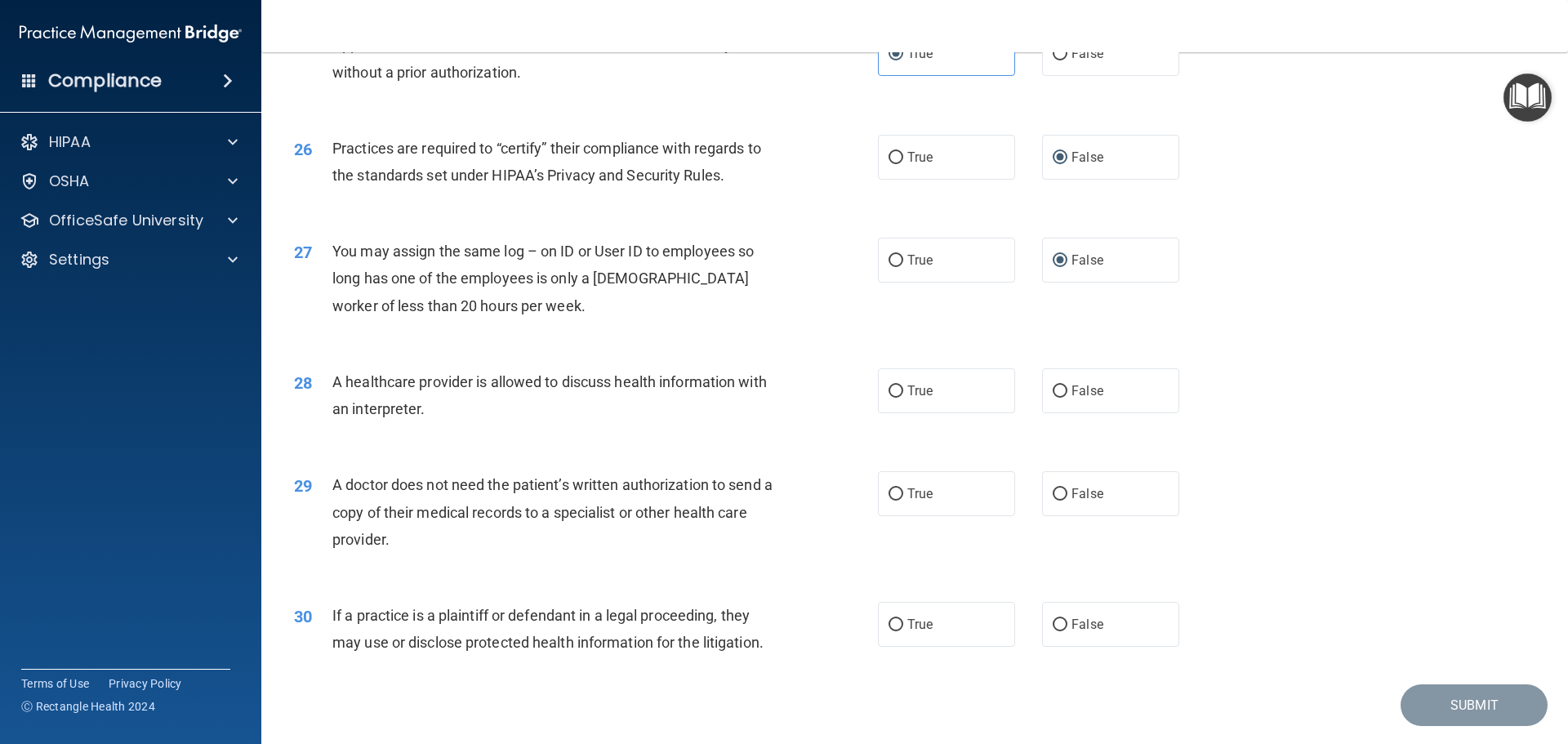
scroll to position [3022, 0]
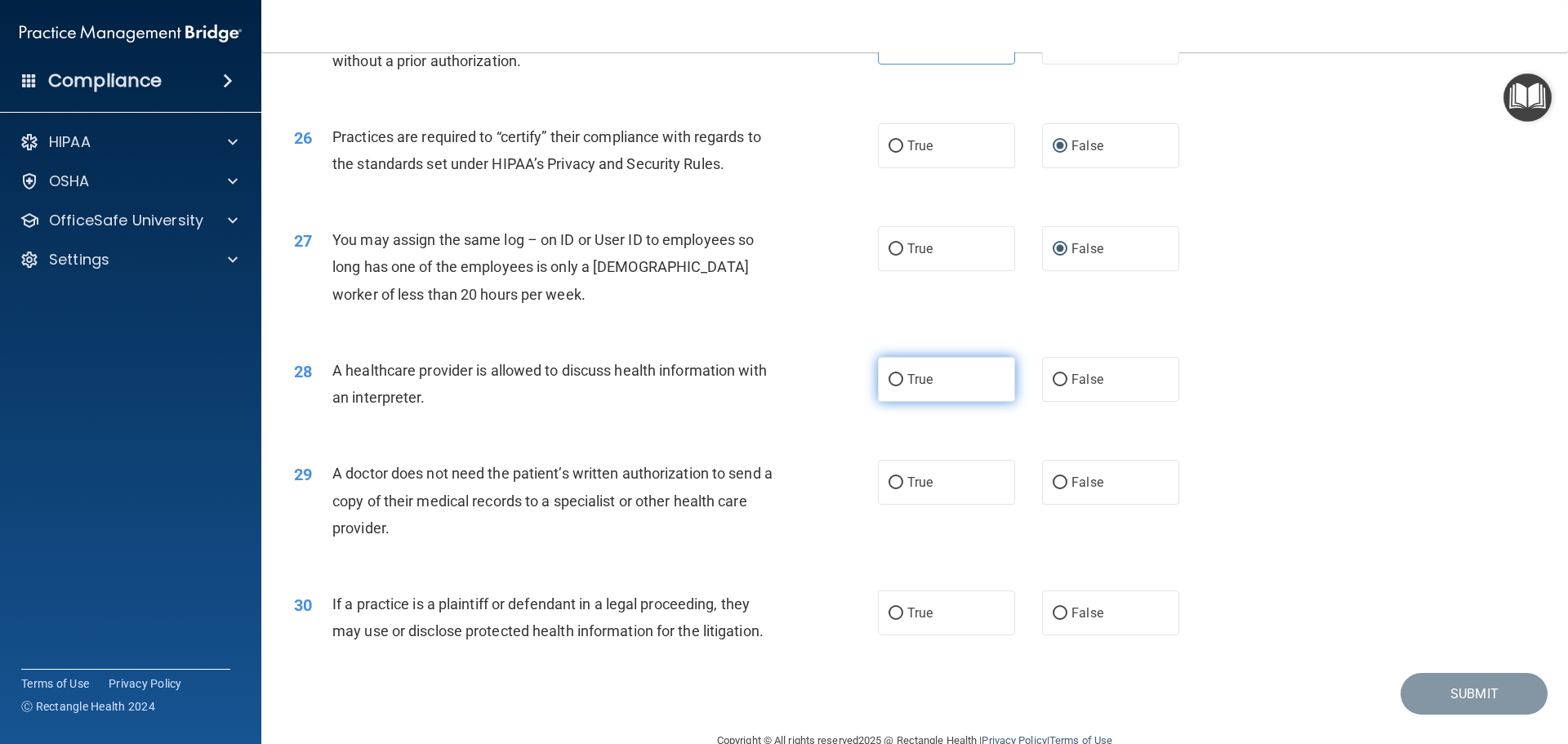
click at [889, 381] on input "True" at bounding box center [895, 380] width 14 height 12
radio input "true"
click at [889, 488] on input "True" at bounding box center [895, 483] width 14 height 12
radio input "true"
click at [889, 614] on input "True" at bounding box center [895, 614] width 14 height 12
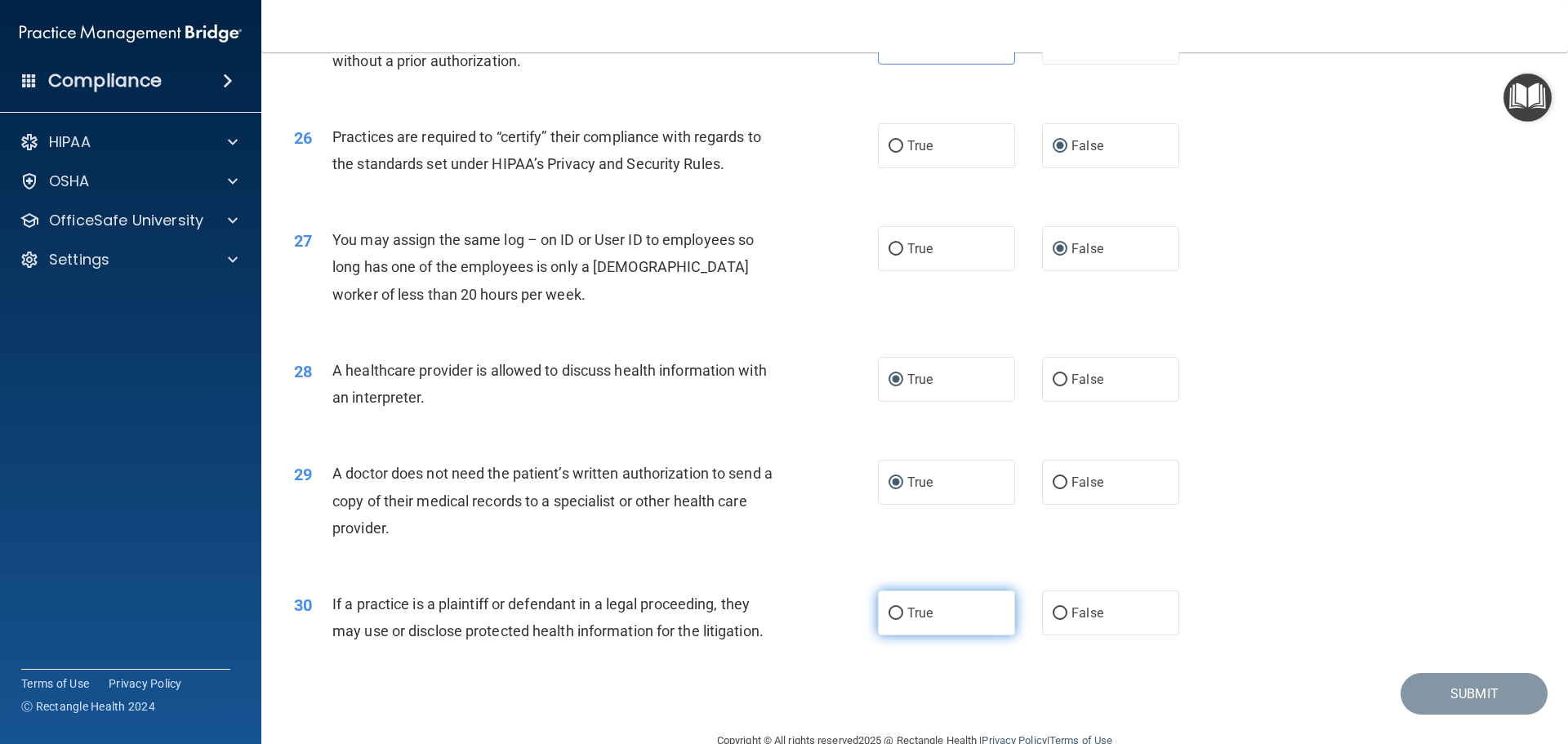
radio input "true"
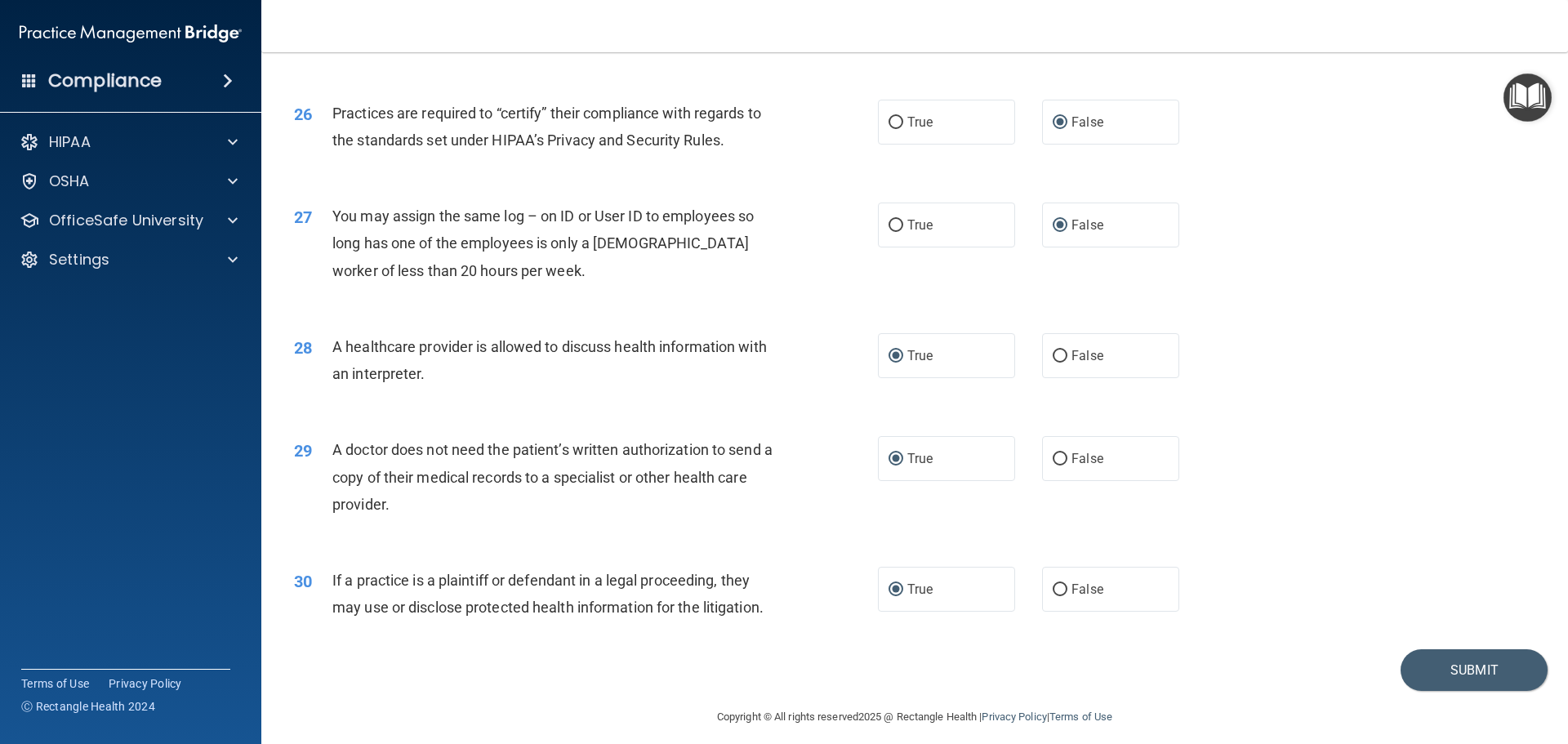
scroll to position [3058, 0]
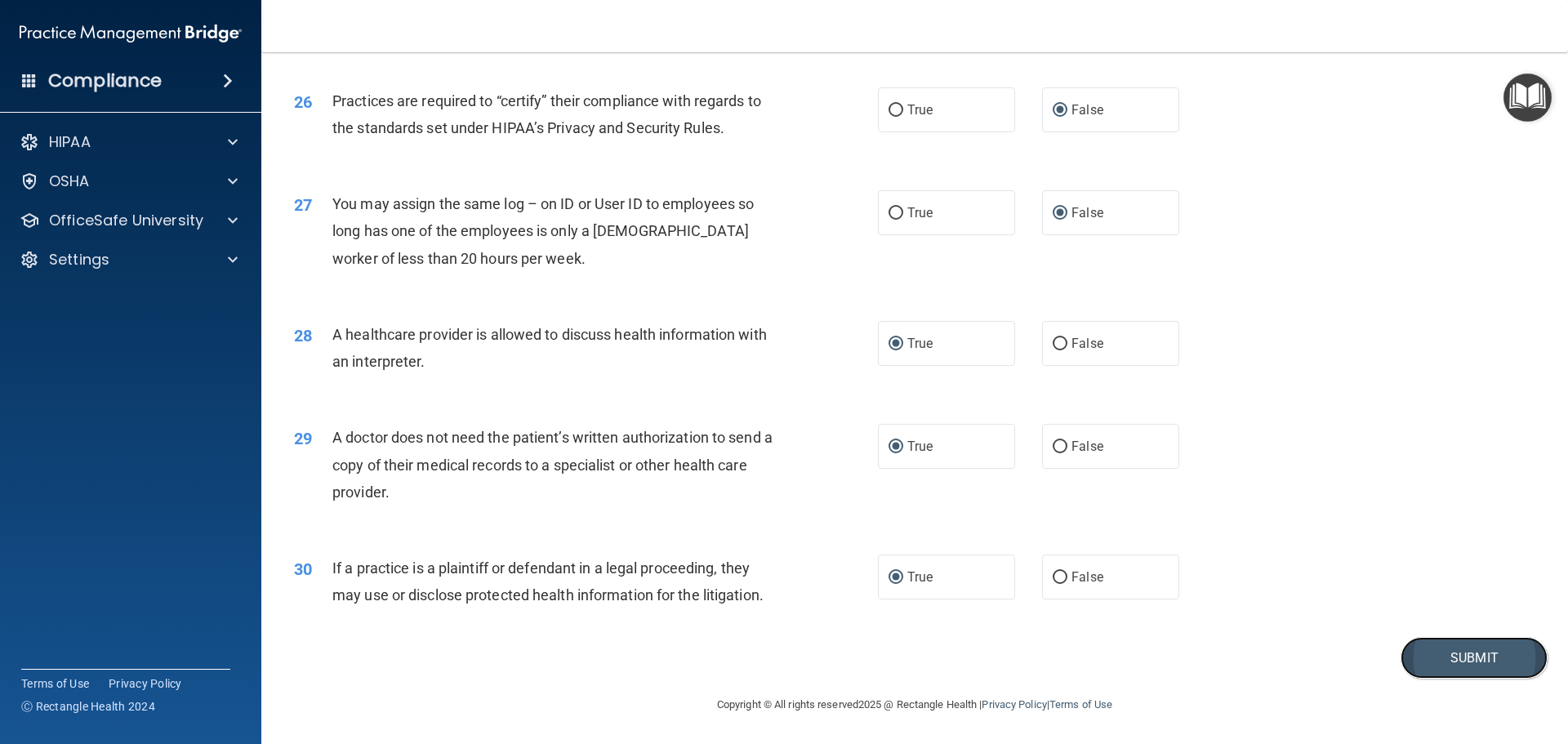
click at [1449, 654] on button "Submit" at bounding box center [1474, 658] width 147 height 42
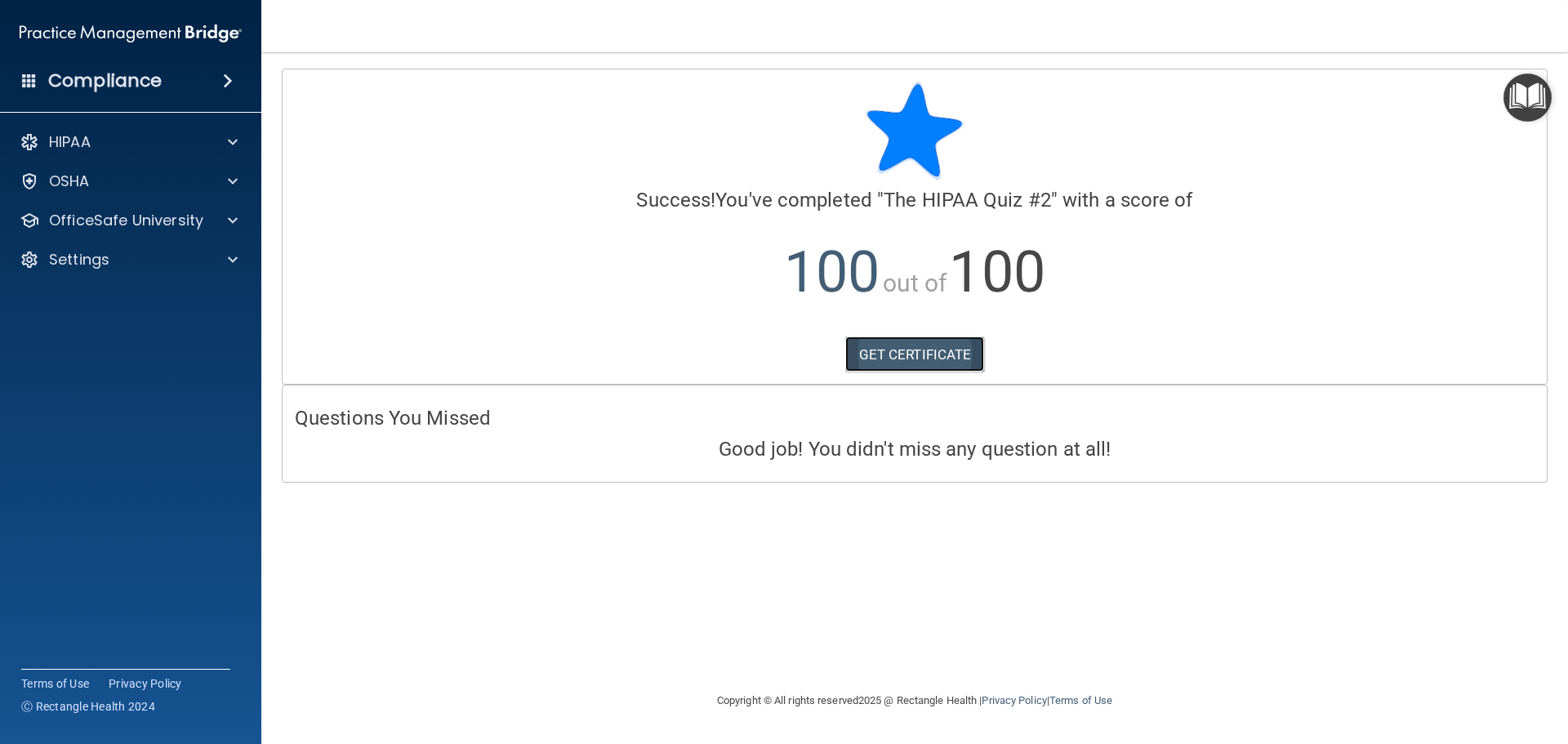
click at [893, 351] on link "GET CERTIFICATE" at bounding box center [915, 354] width 140 height 36
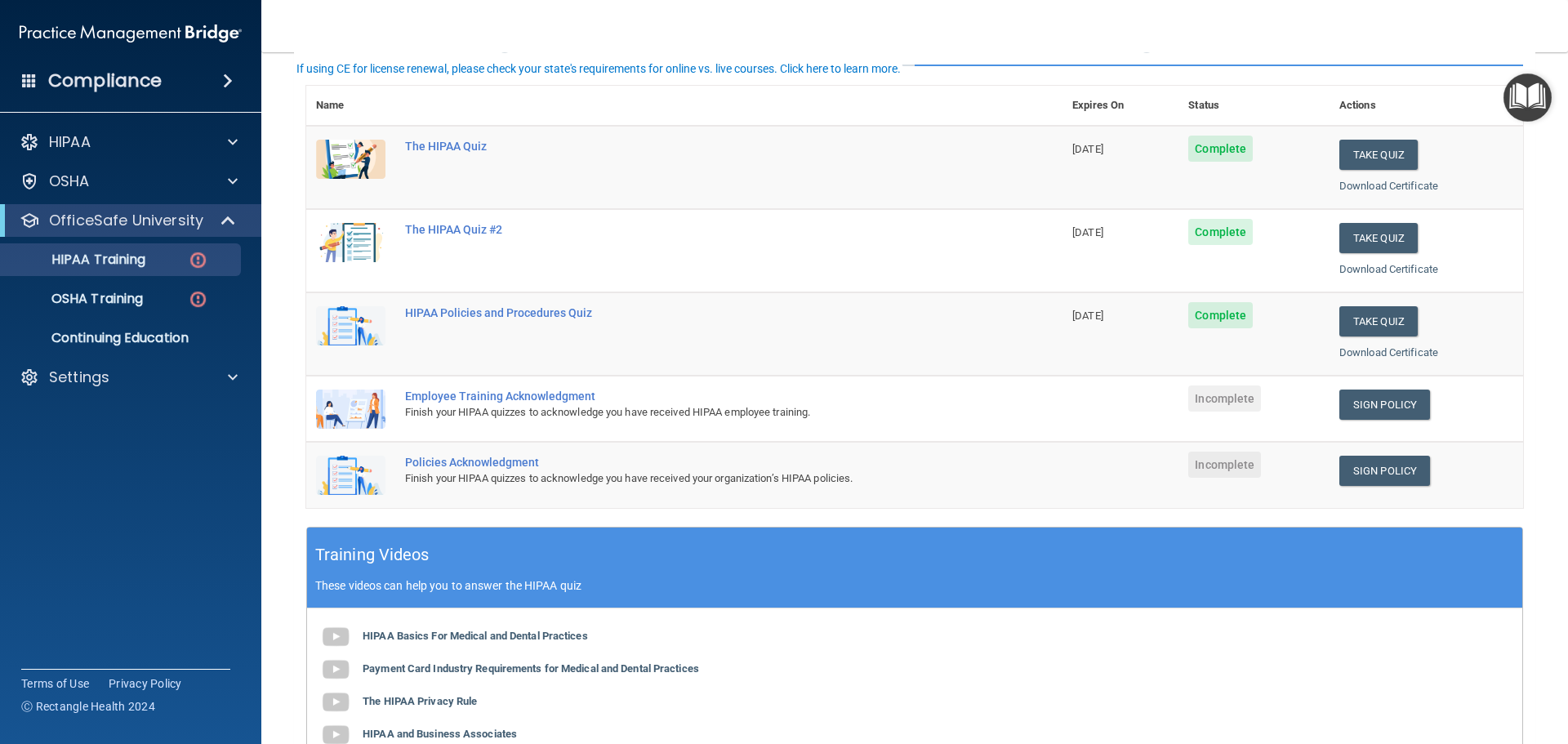
scroll to position [245, 0]
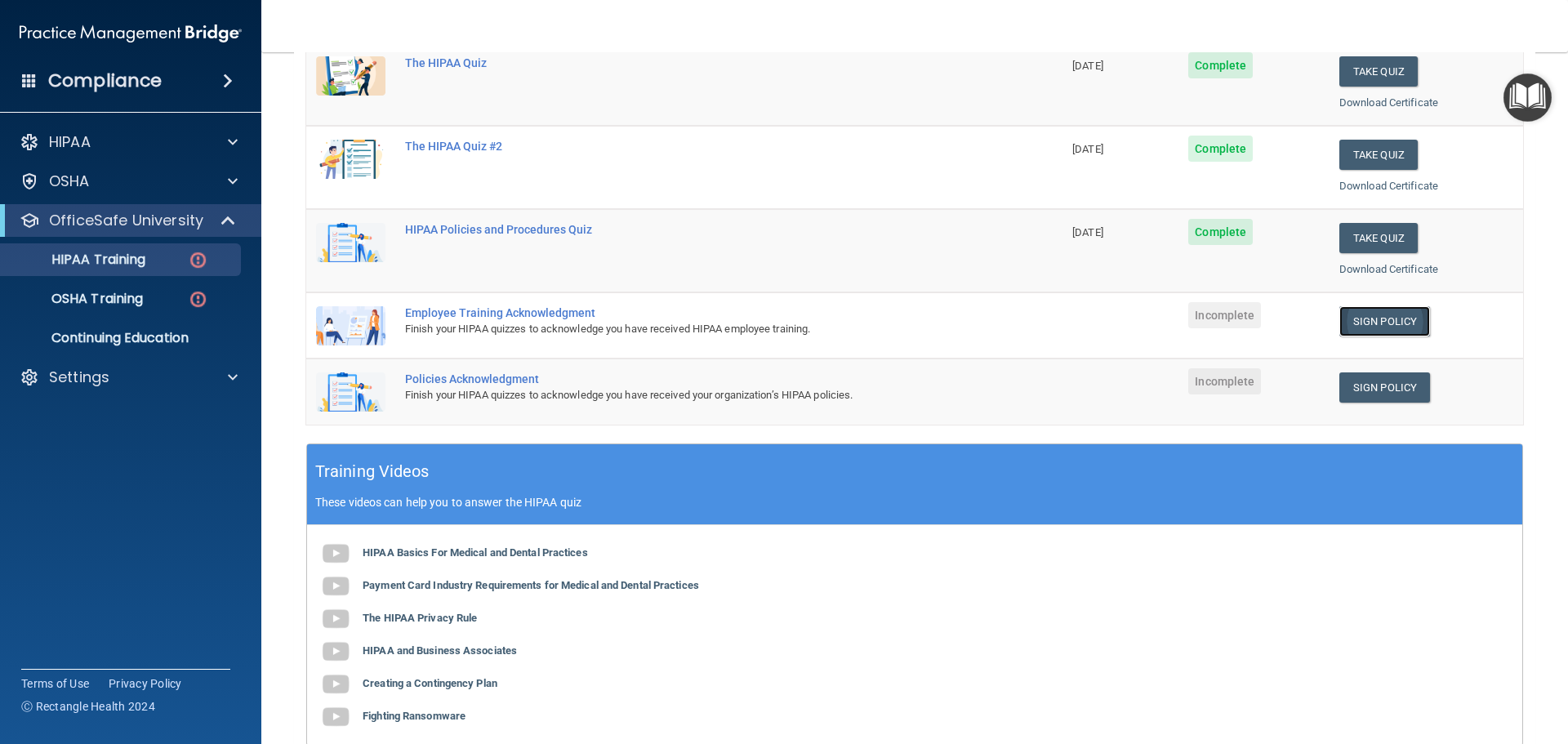
click at [1375, 320] on link "Sign Policy" at bounding box center [1385, 321] width 90 height 30
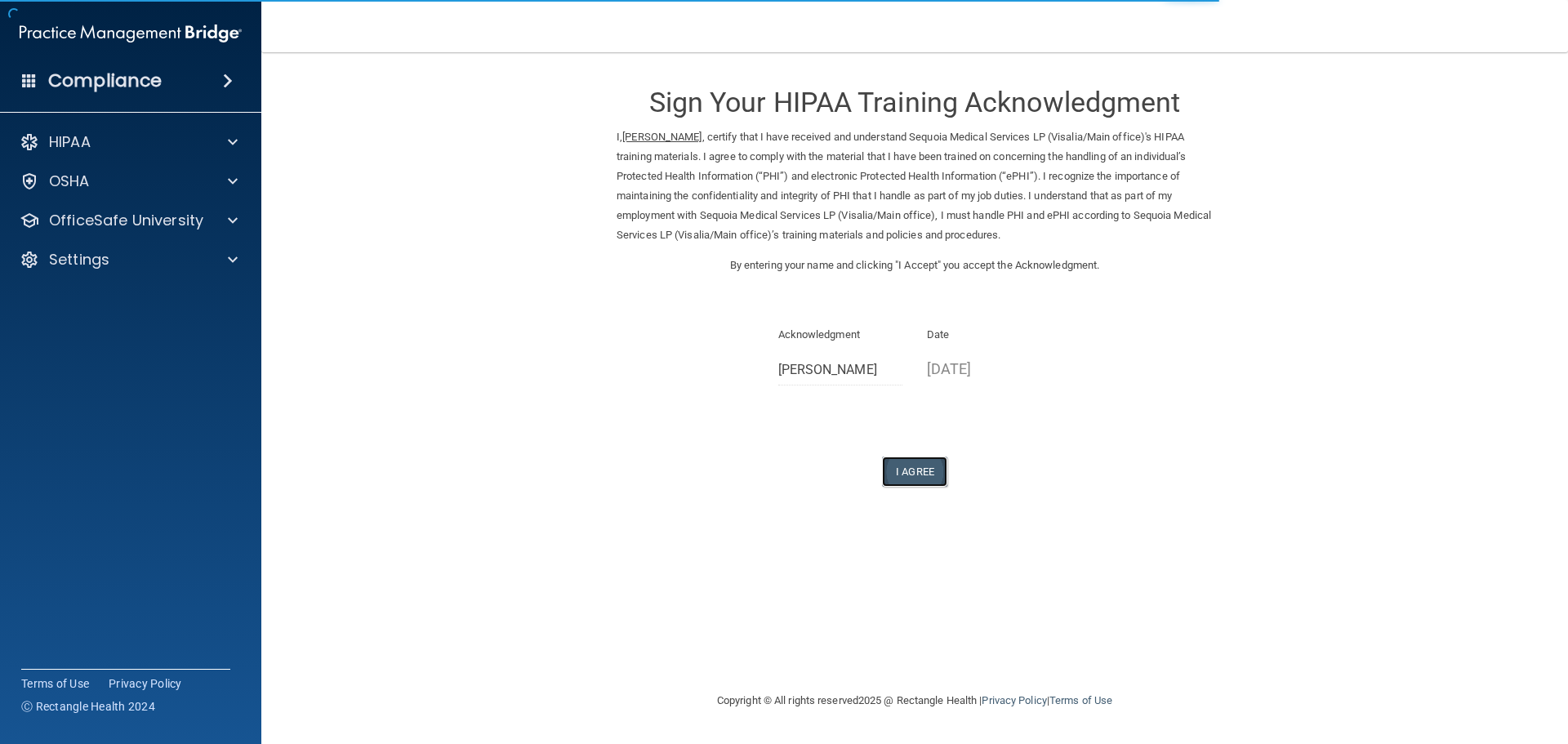
click at [910, 467] on button "I Agree" at bounding box center [914, 471] width 66 height 30
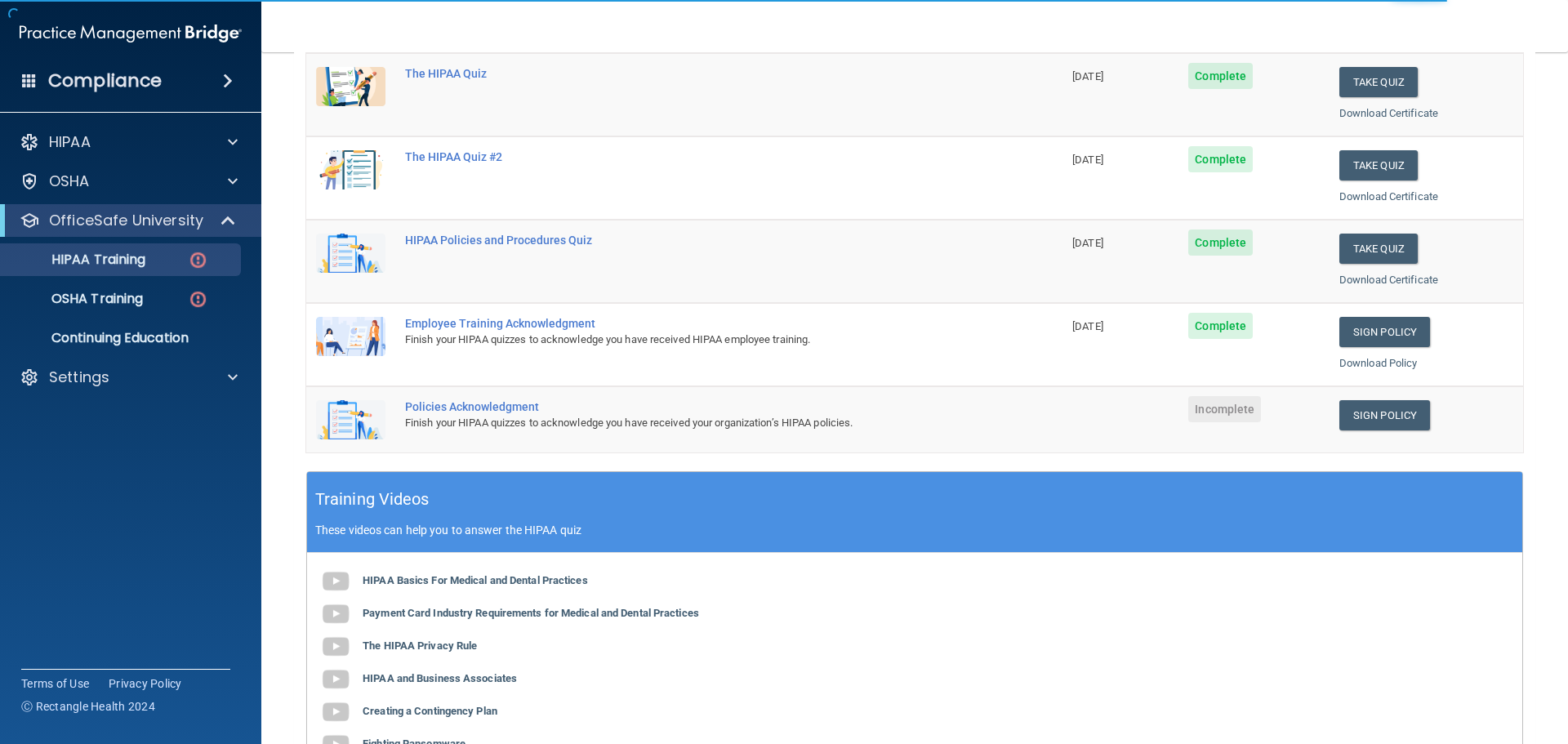
scroll to position [245, 0]
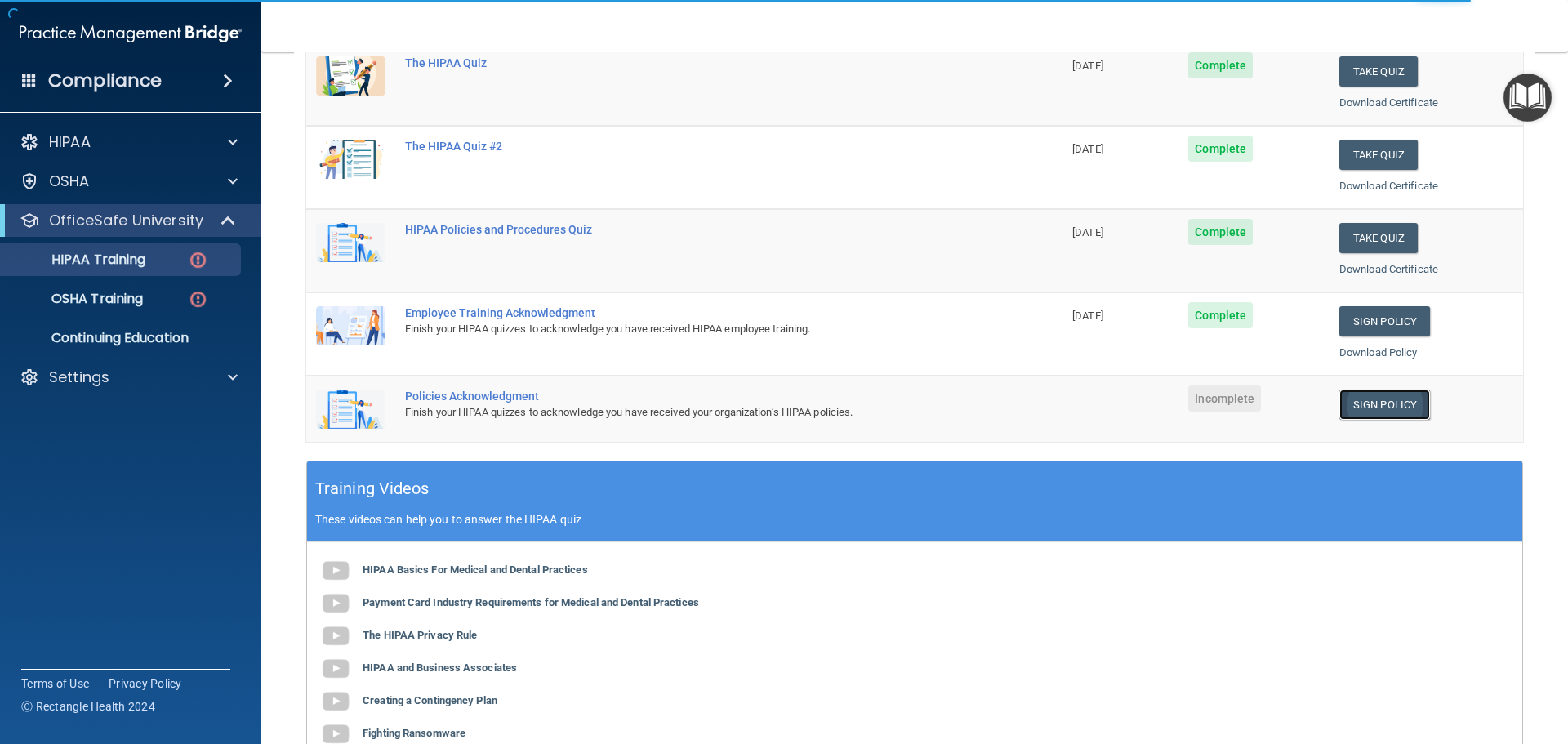
click at [1369, 399] on link "Sign Policy" at bounding box center [1385, 405] width 90 height 30
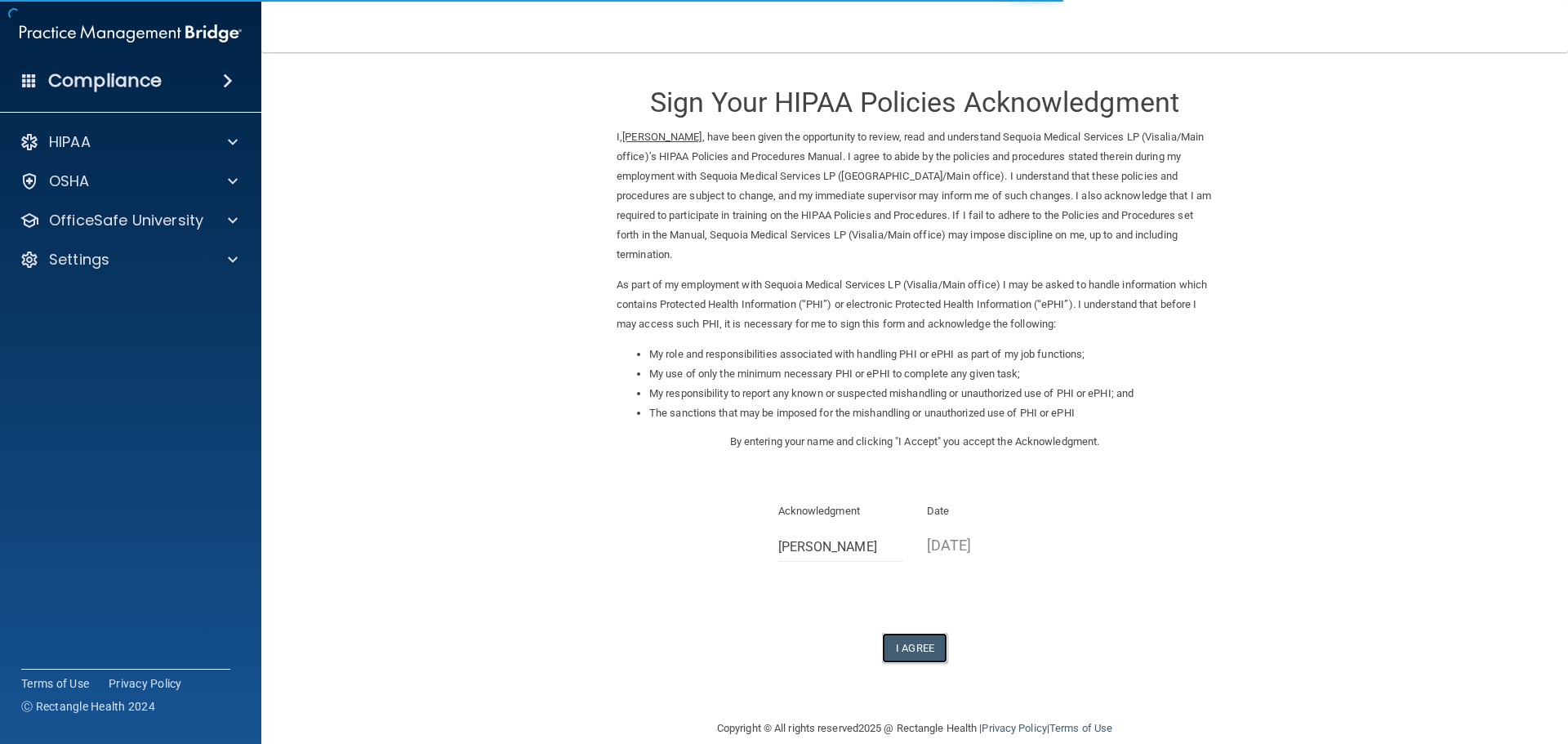
drag, startPoint x: 908, startPoint y: 627, endPoint x: 956, endPoint y: 601, distance: 54.6
click at [908, 633] on button "I Agree" at bounding box center [914, 648] width 66 height 30
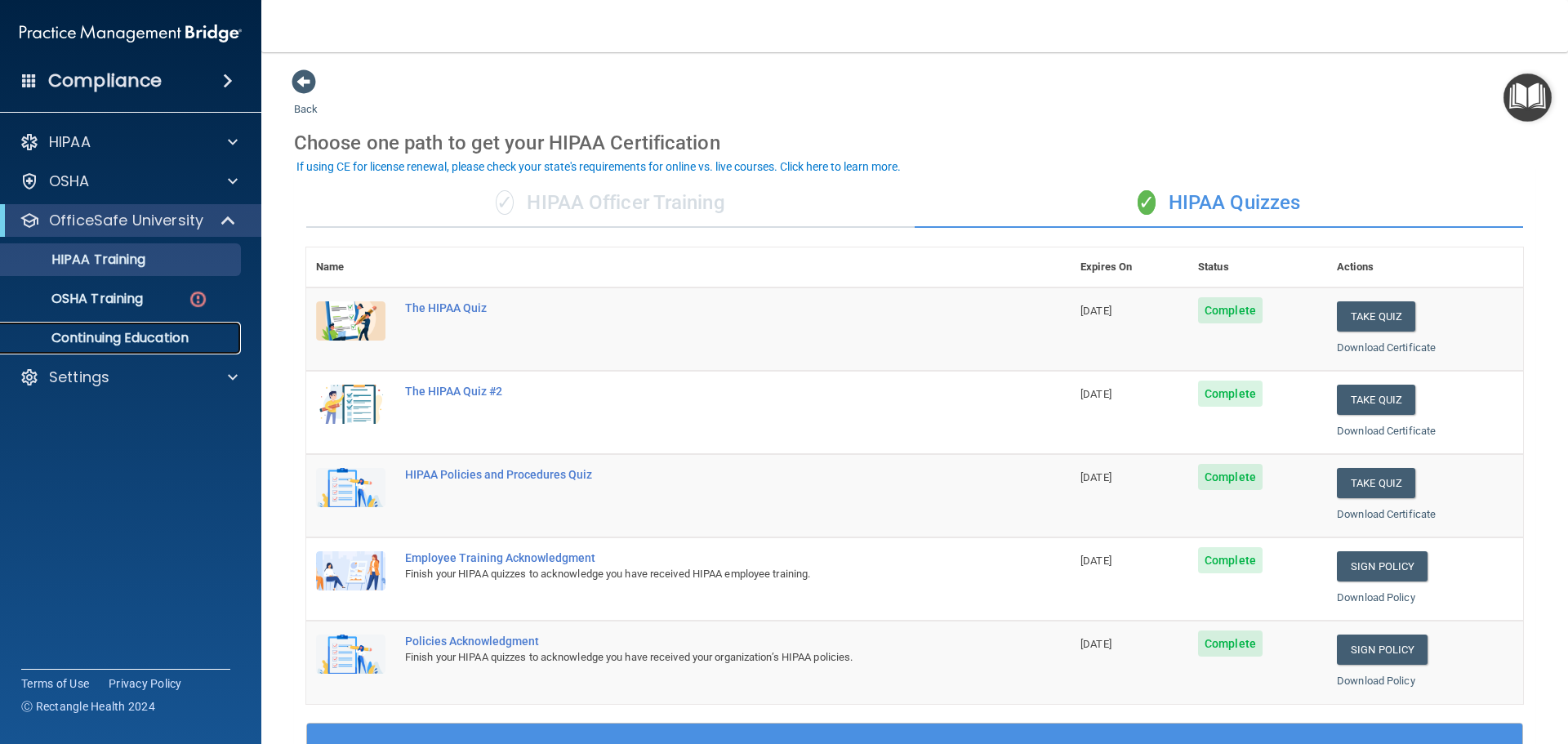
click at [121, 337] on p "Continuing Education" at bounding box center [122, 337] width 223 height 16
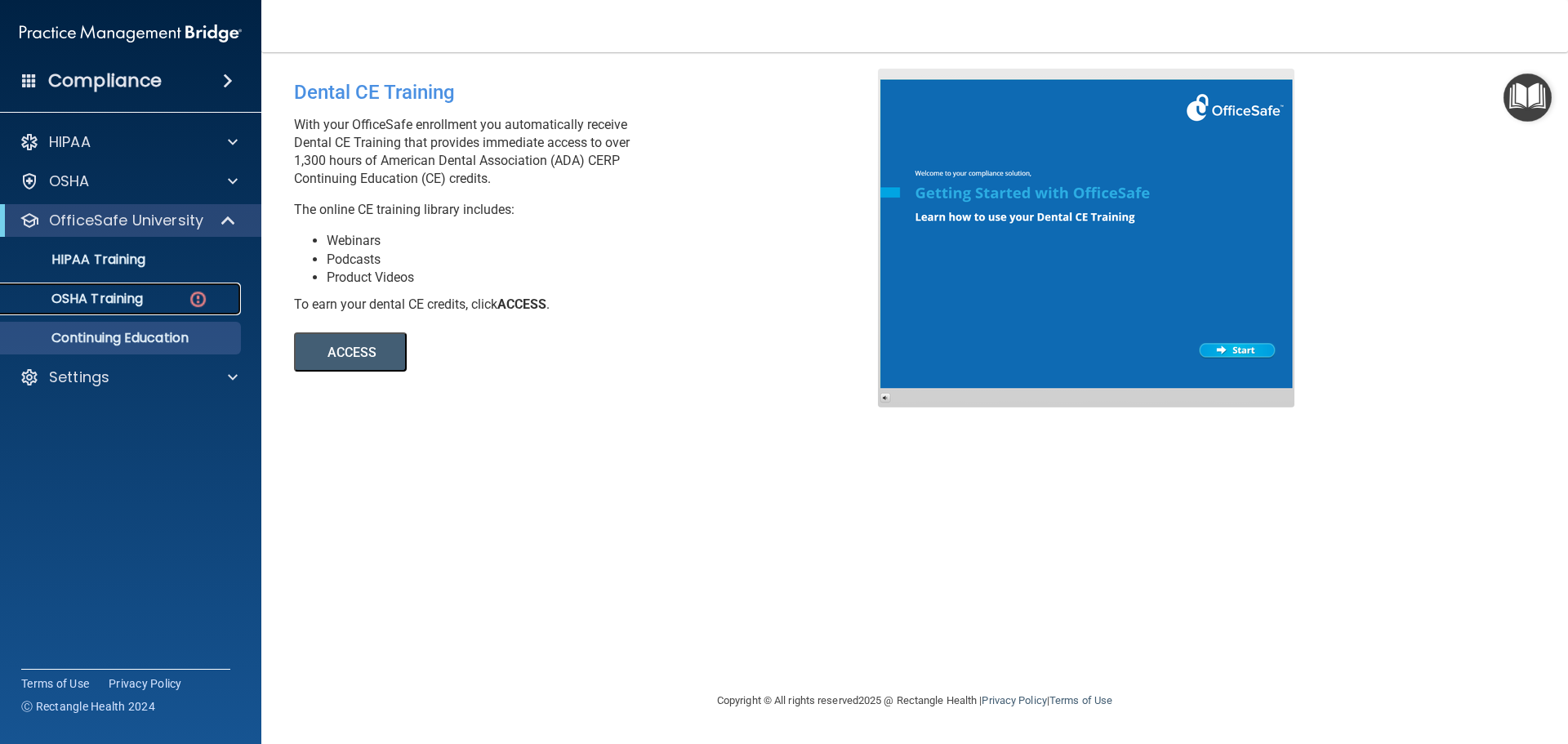
click at [114, 296] on p "OSHA Training" at bounding box center [76, 298] width 132 height 16
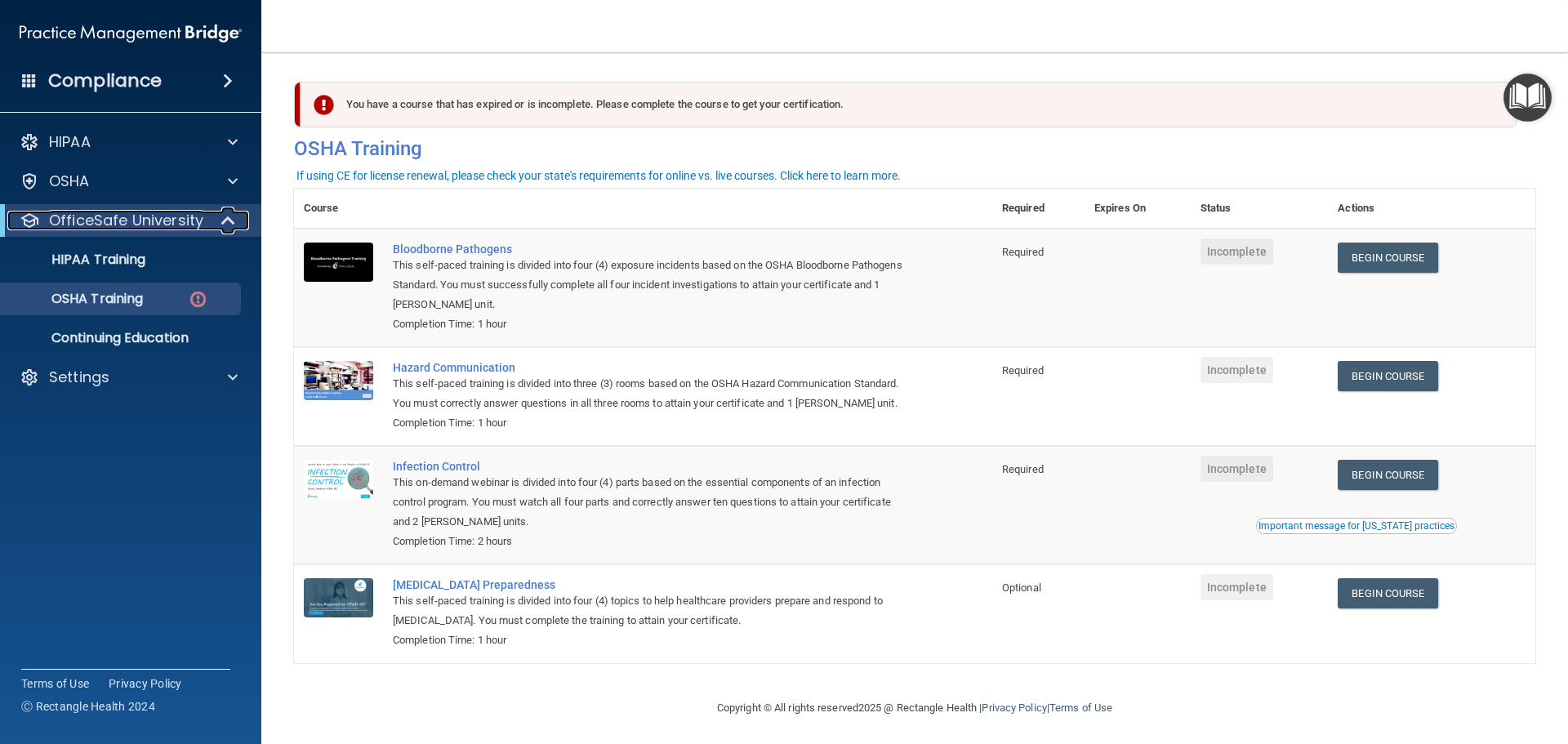
click at [157, 222] on p "OfficeSafe University" at bounding box center [126, 220] width 154 height 20
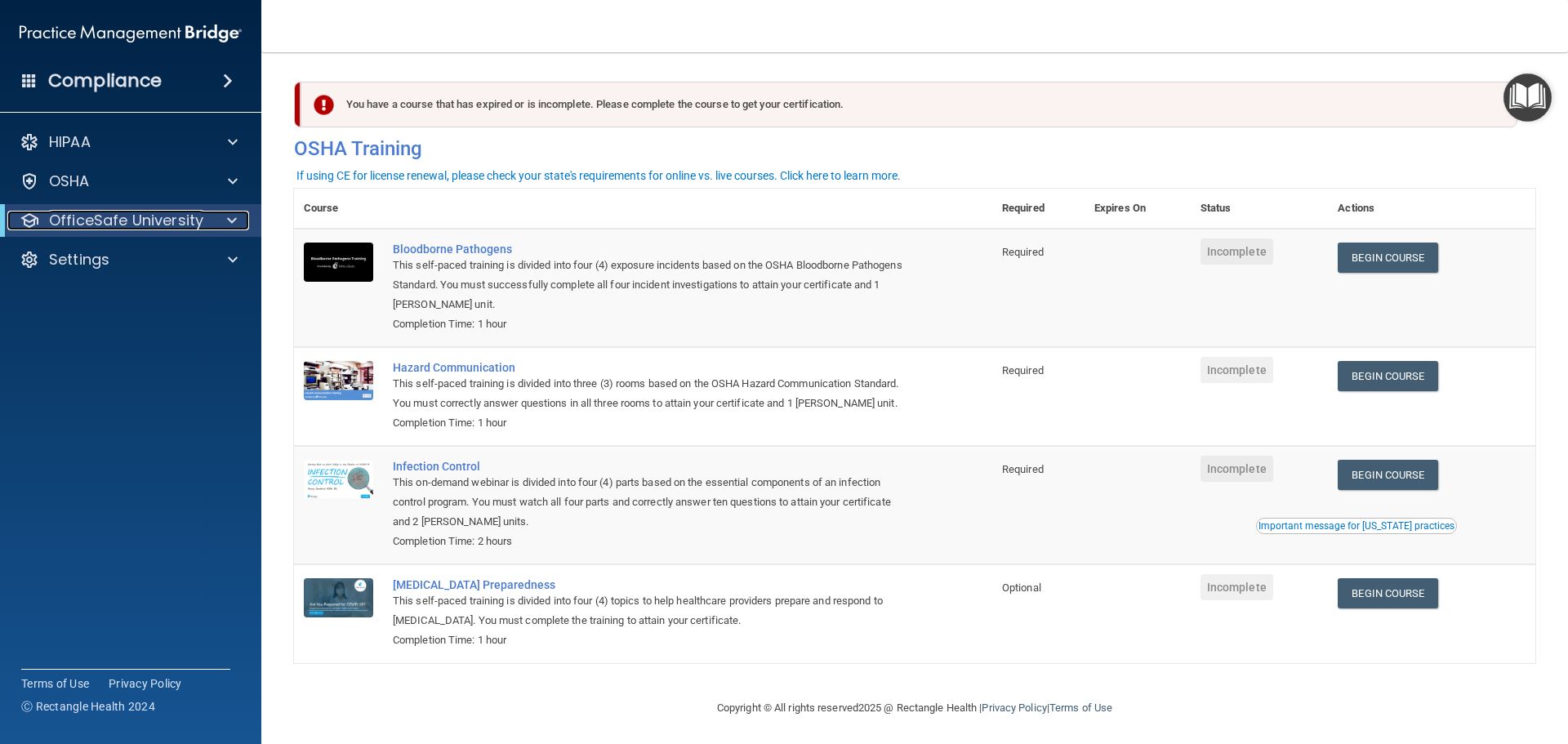
click at [157, 222] on p "OfficeSafe University" at bounding box center [126, 220] width 154 height 20
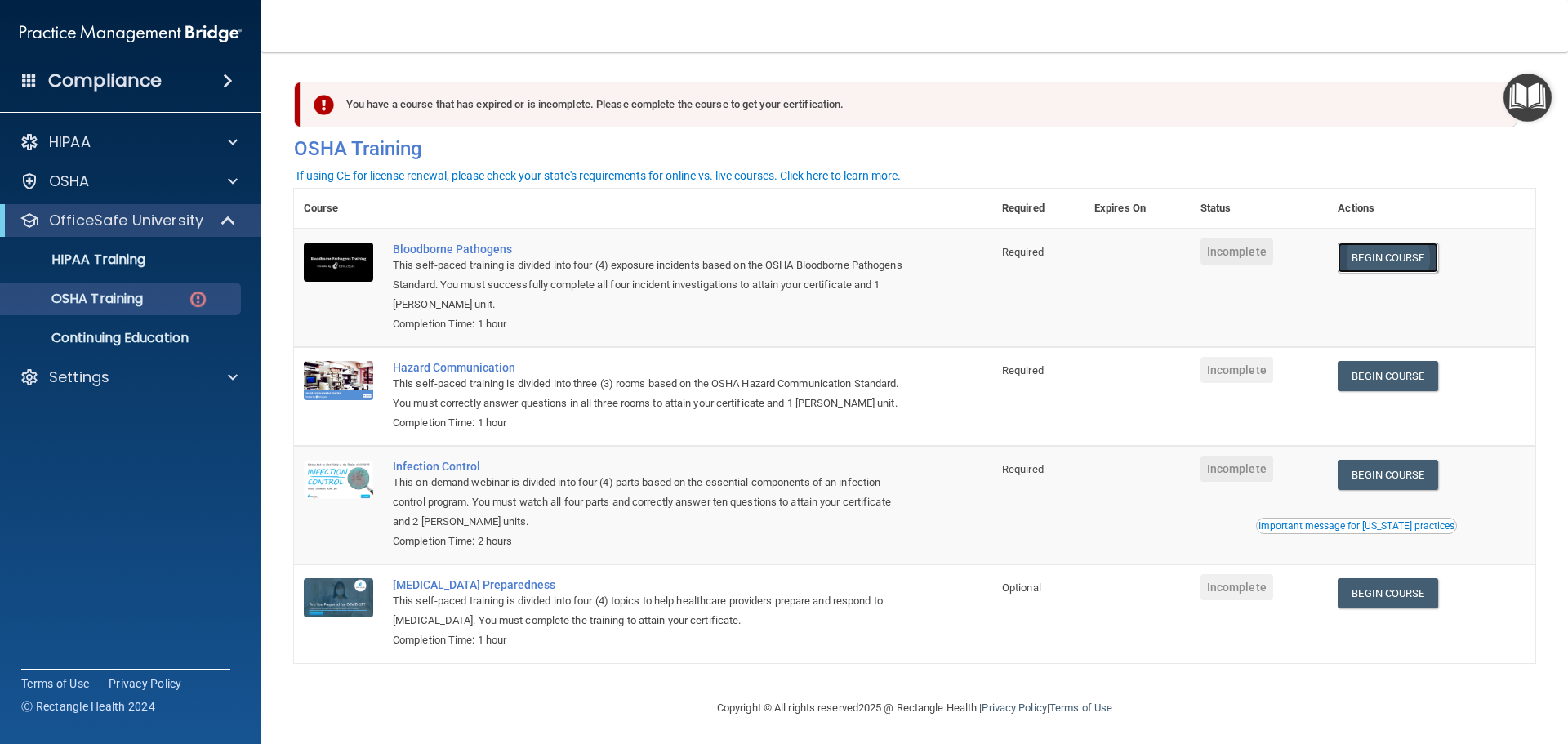
click at [1393, 257] on link "Begin Course" at bounding box center [1387, 258] width 100 height 30
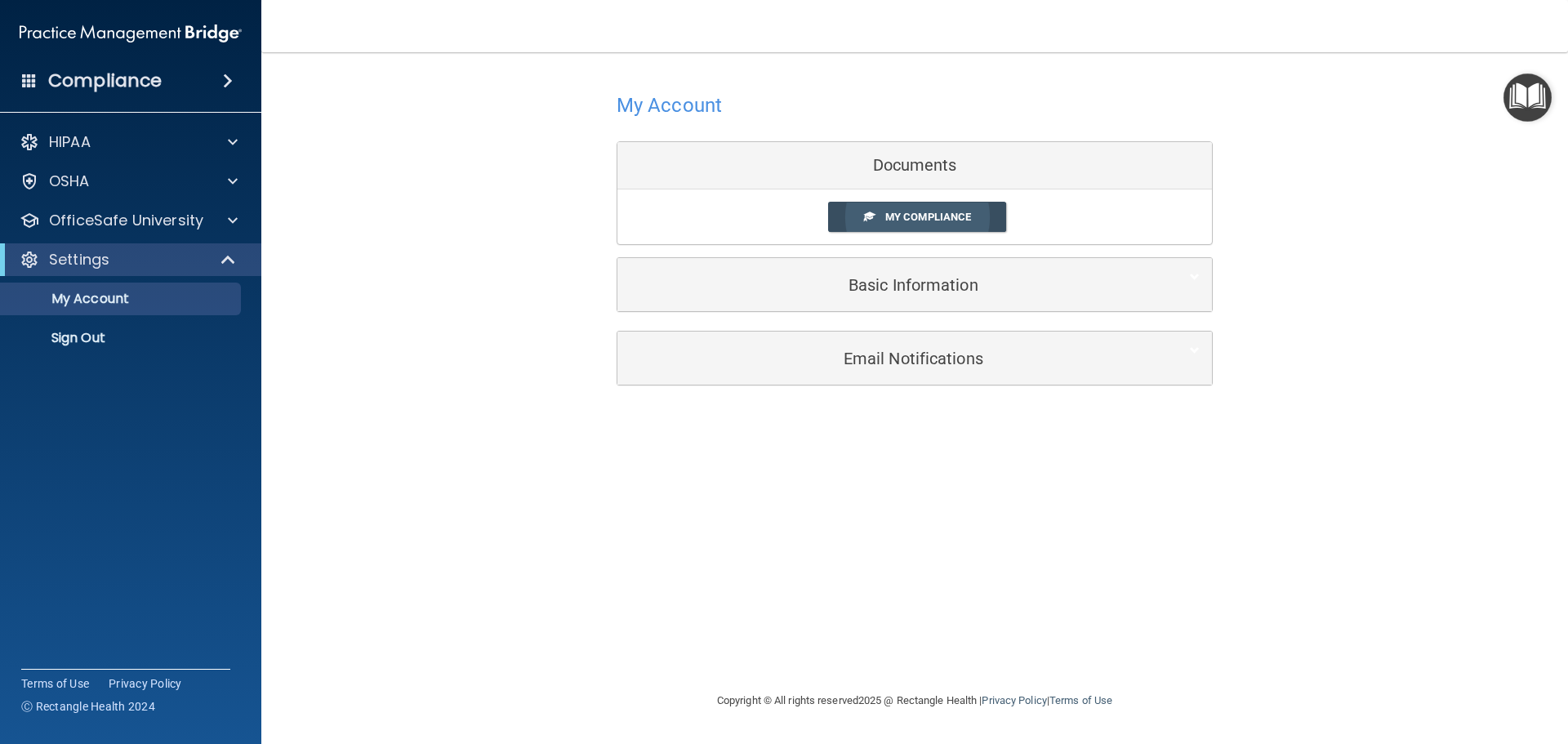
click at [939, 208] on link "My Compliance" at bounding box center [918, 217] width 179 height 30
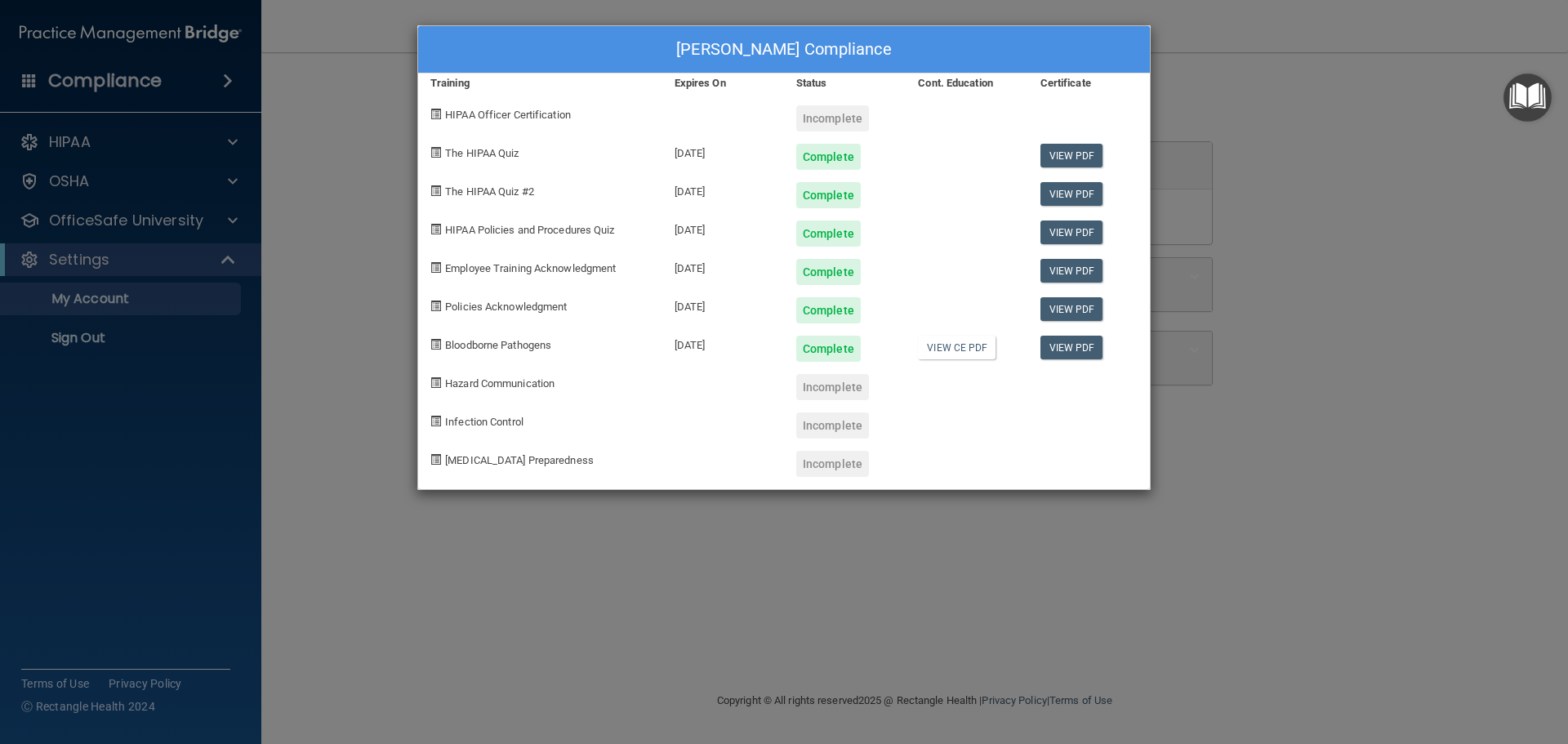
click at [839, 121] on div "Incomplete" at bounding box center [832, 119] width 72 height 27
click at [512, 118] on span "HIPAA Officer Certification" at bounding box center [507, 114] width 125 height 12
drag, startPoint x: 430, startPoint y: 117, endPoint x: 457, endPoint y: 113, distance: 27.3
click at [430, 117] on div "HIPAA Officer Certification" at bounding box center [540, 112] width 244 height 38
click at [1041, 604] on div "[PERSON_NAME] Compliance Training Expires On Status Cont. Education Certificate…" at bounding box center [784, 372] width 1568 height 744
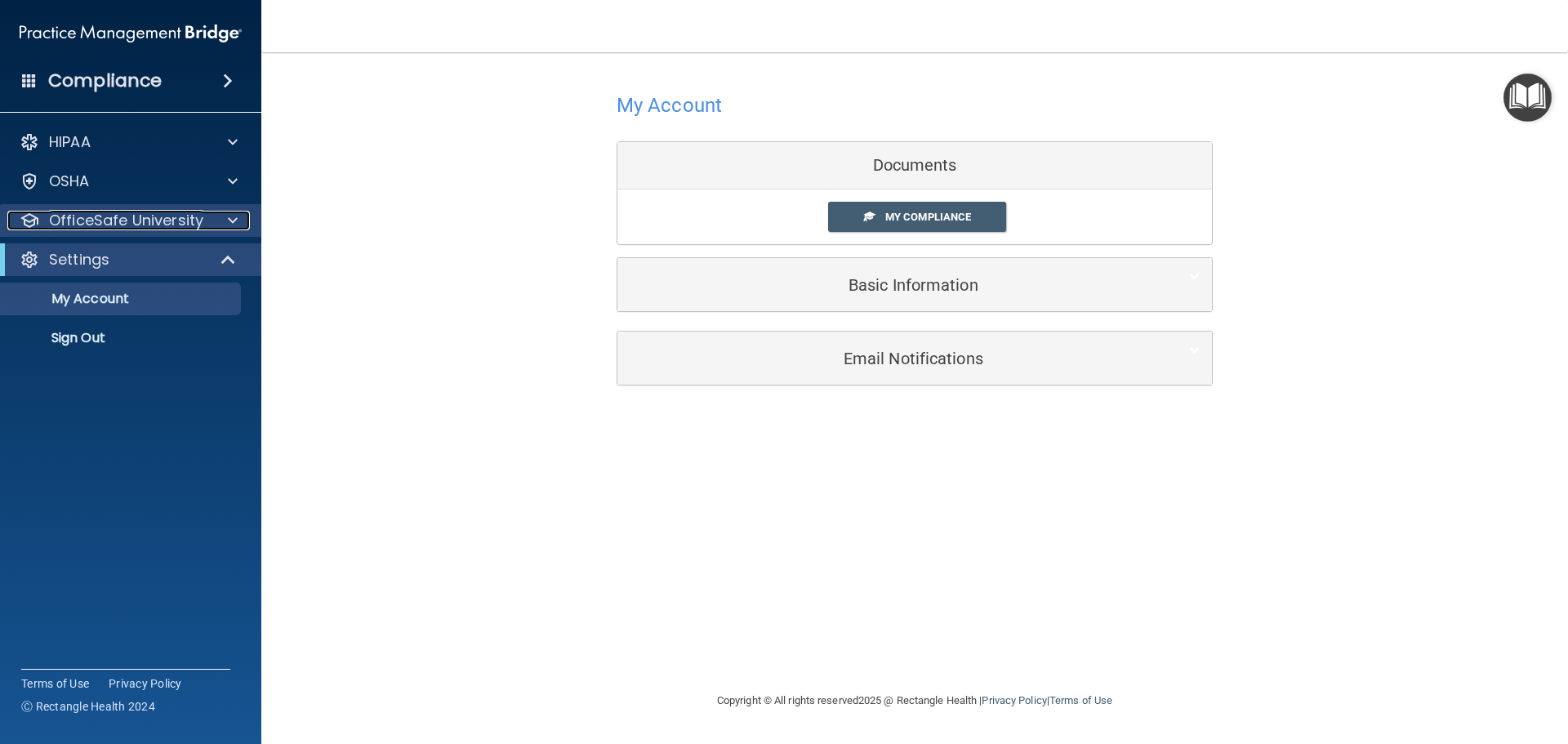
click at [100, 223] on p "OfficeSafe University" at bounding box center [126, 220] width 154 height 20
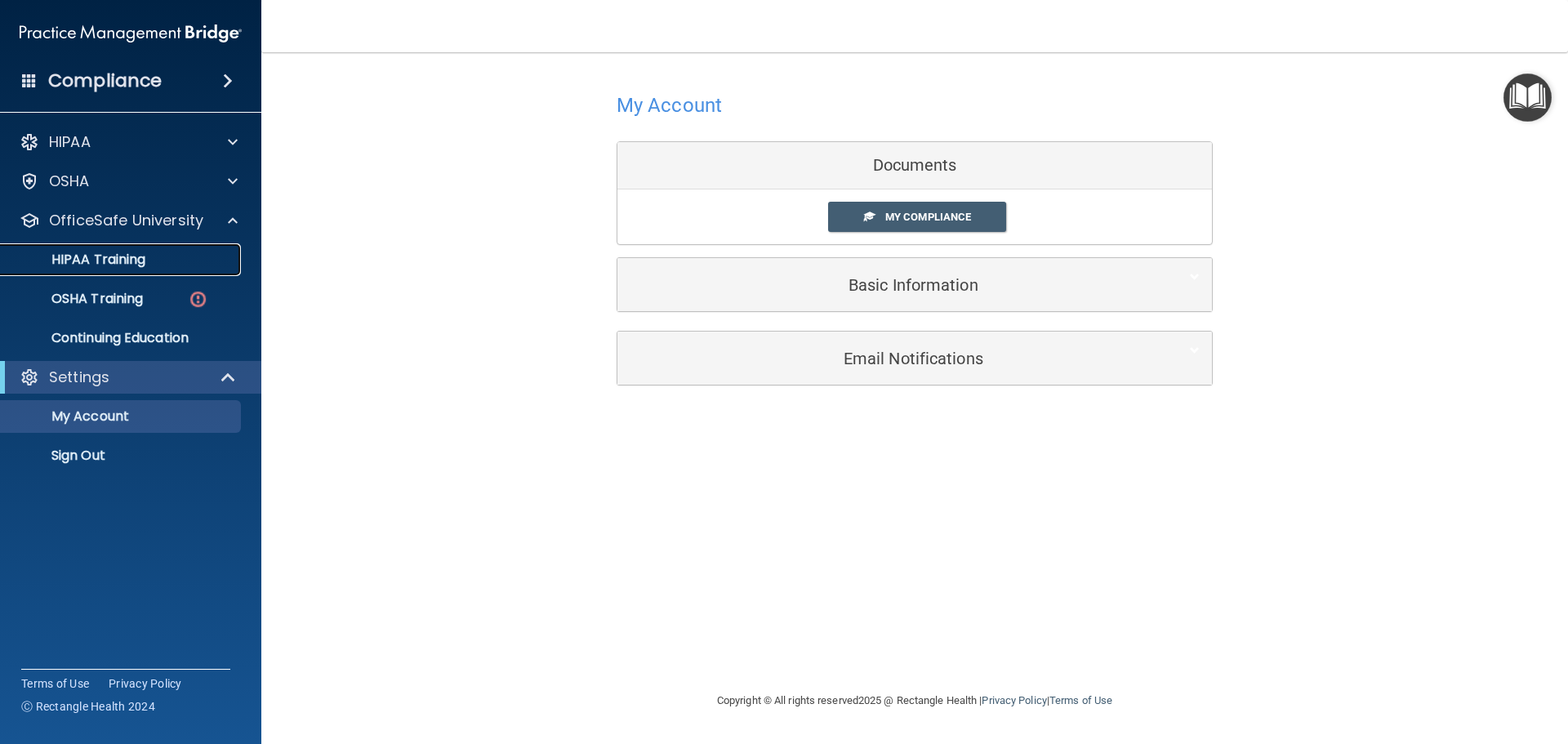
click at [117, 249] on link "HIPAA Training" at bounding box center [112, 259] width 258 height 32
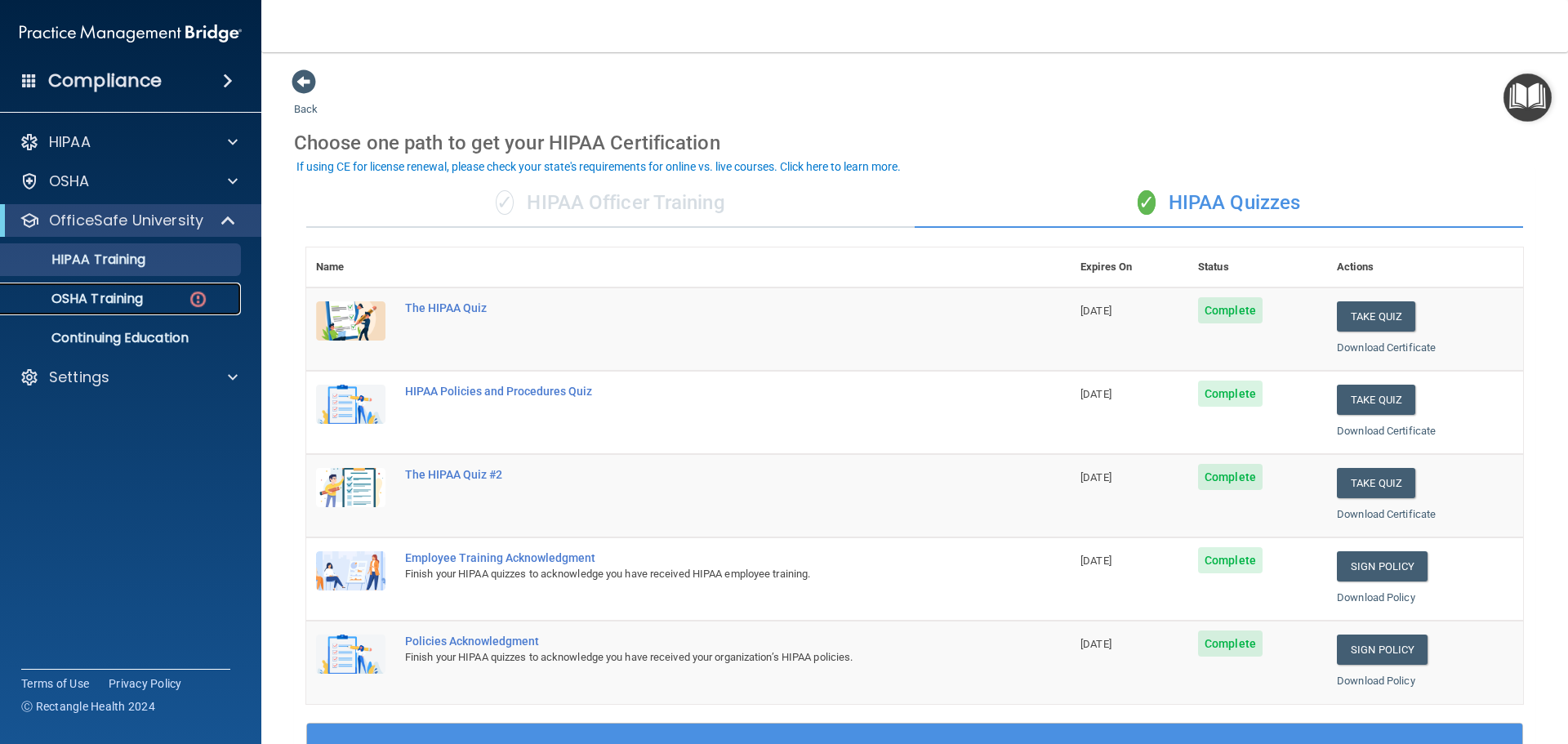
click at [103, 298] on p "OSHA Training" at bounding box center [76, 298] width 132 height 16
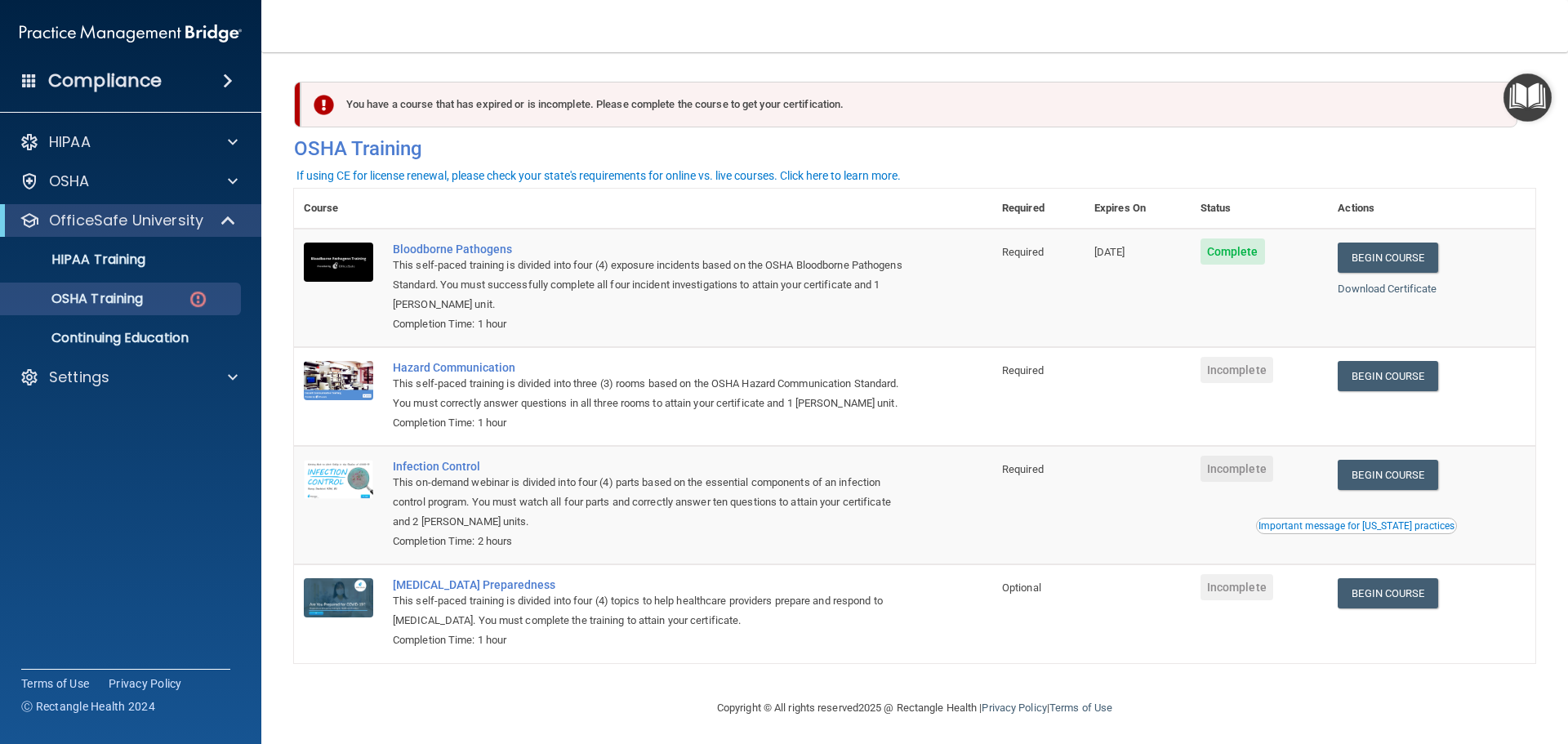
click at [766, 264] on div "This self-paced training is divided into four (4) exposure incidents based on t…" at bounding box center [651, 285] width 518 height 59
click at [1444, 101] on div "You have a course that has expired or is incomplete. Please complete the course…" at bounding box center [908, 105] width 1217 height 46
drag, startPoint x: 401, startPoint y: 112, endPoint x: 366, endPoint y: 101, distance: 36.7
click at [397, 109] on div "You have a course that has expired or is incomplete. Please complete the course…" at bounding box center [908, 105] width 1217 height 46
click at [342, 93] on div "You have a course that has expired or is incomplete. Please complete the course…" at bounding box center [908, 105] width 1217 height 46
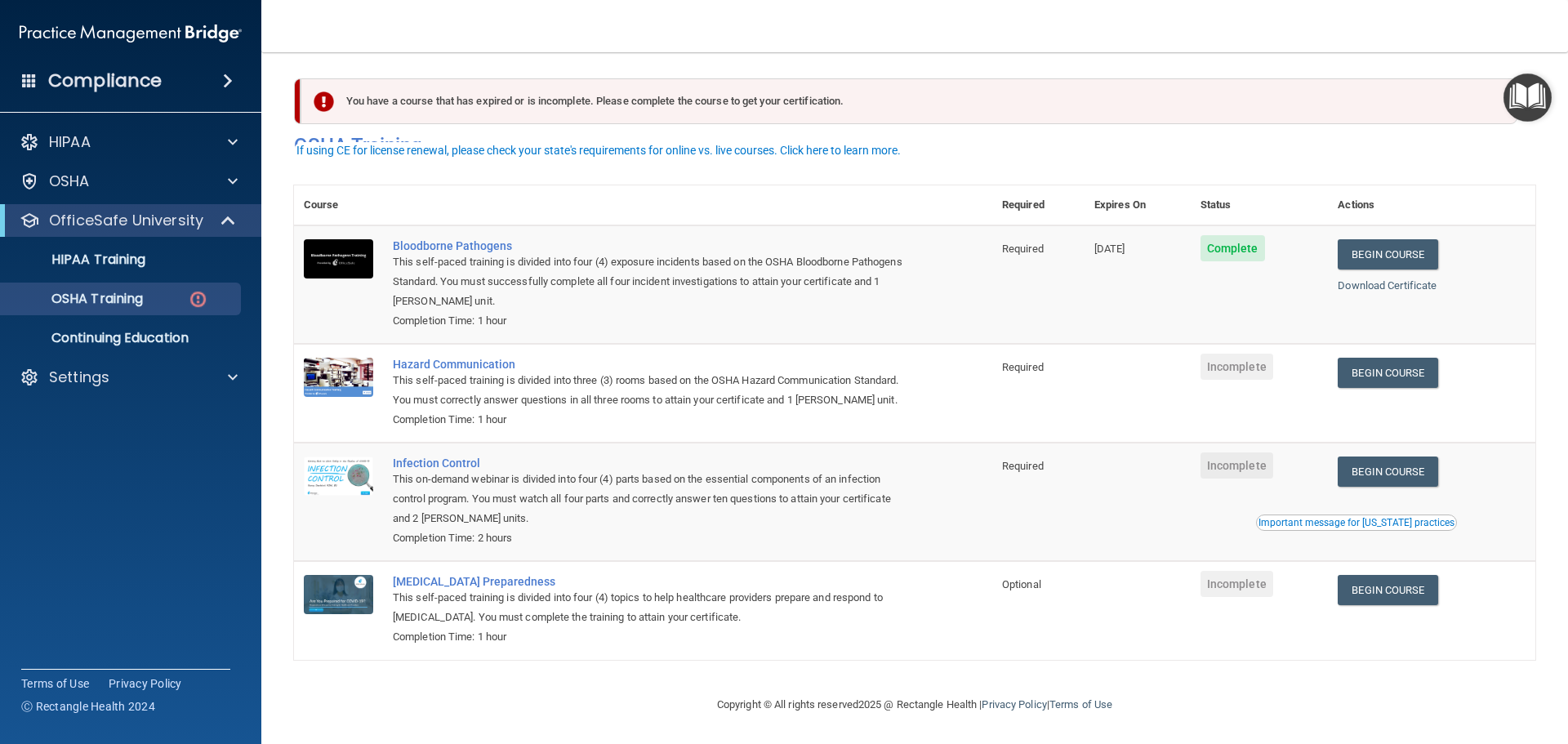
scroll to position [27, 0]
click at [1526, 93] on img "Open Resource Center" at bounding box center [1527, 97] width 48 height 48
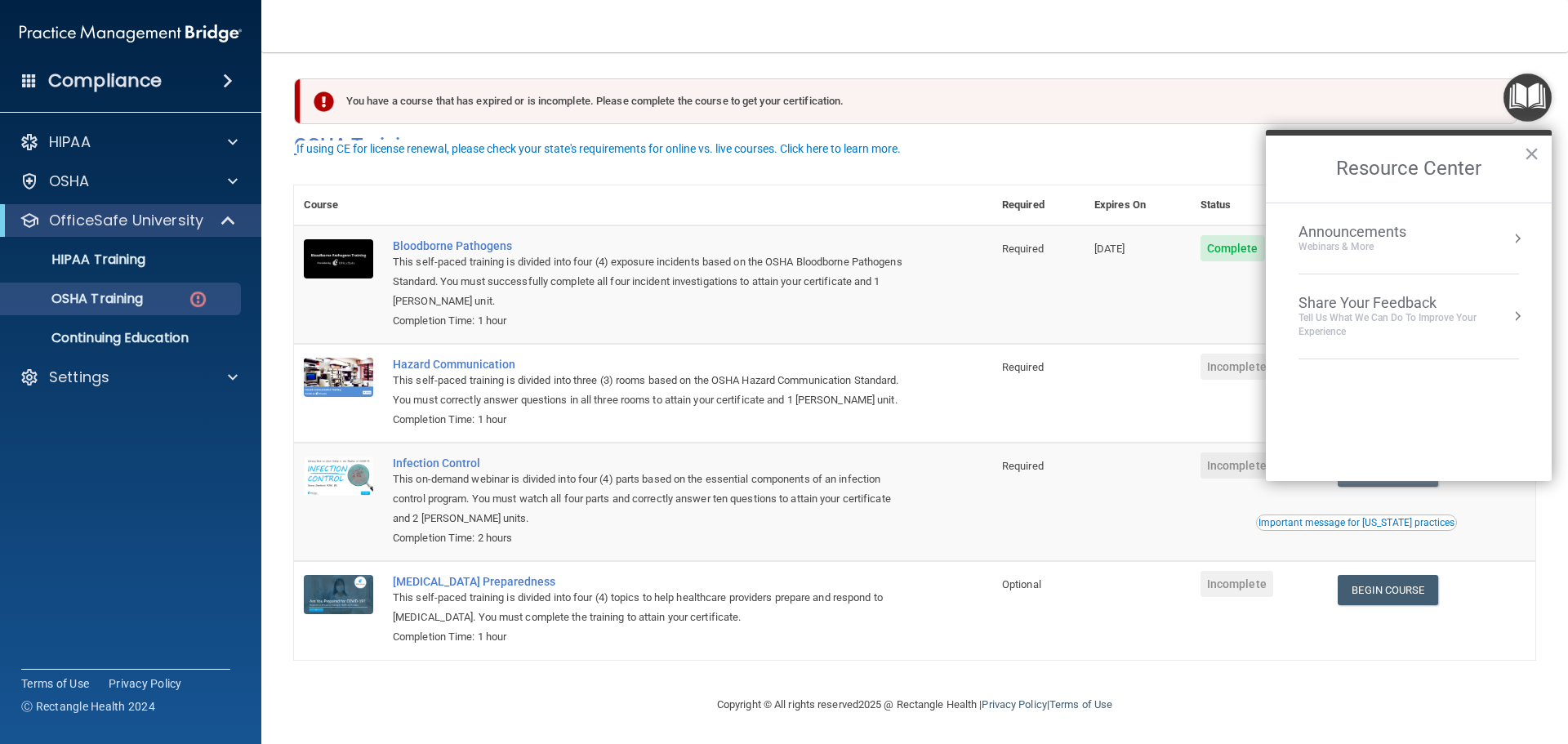
click at [1075, 134] on h4 "OSHA Training" at bounding box center [914, 145] width 1242 height 23
click at [1534, 154] on button "×" at bounding box center [1532, 154] width 15 height 27
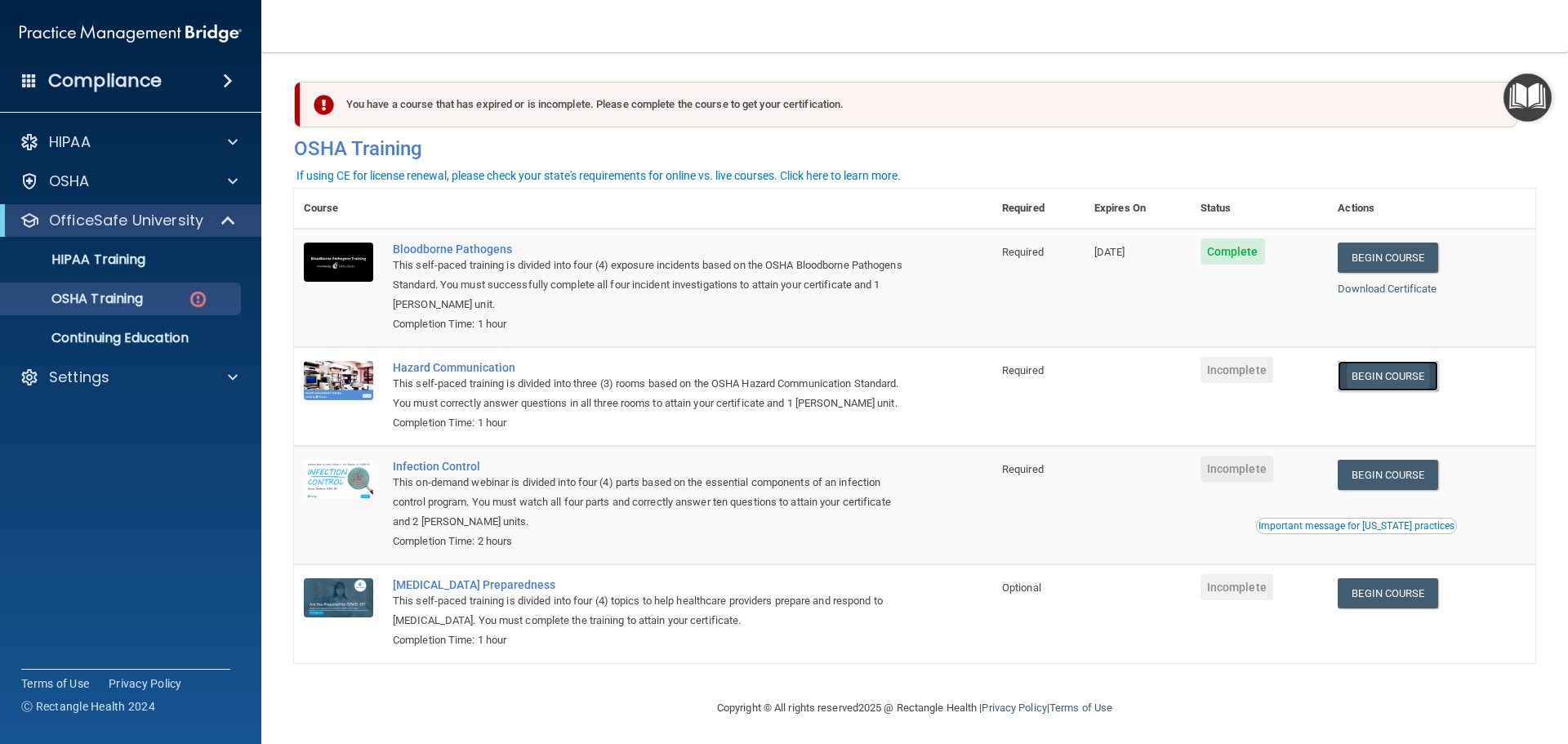
click at [1399, 378] on link "Begin Course" at bounding box center [1387, 376] width 100 height 30
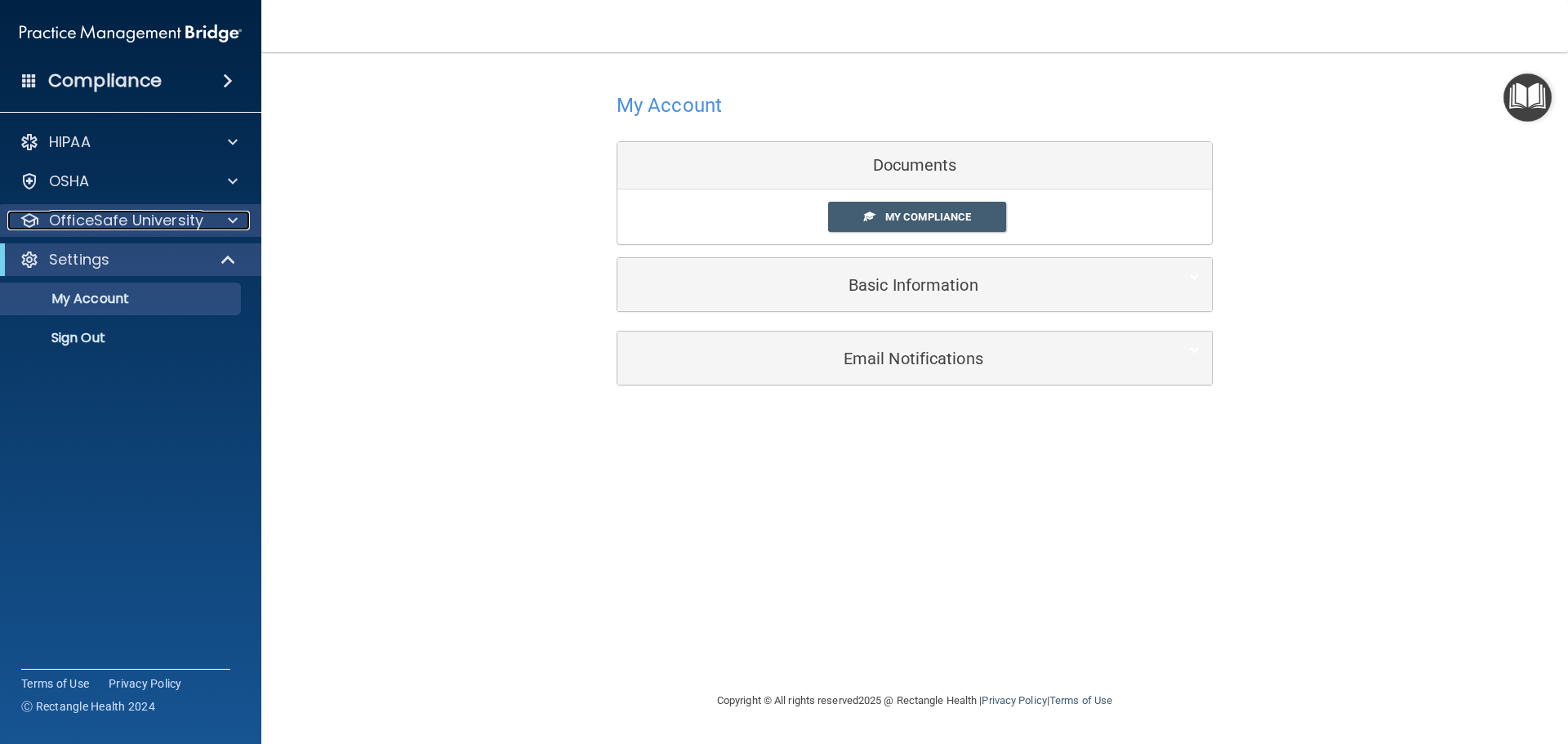
click at [117, 222] on p "OfficeSafe University" at bounding box center [126, 220] width 154 height 20
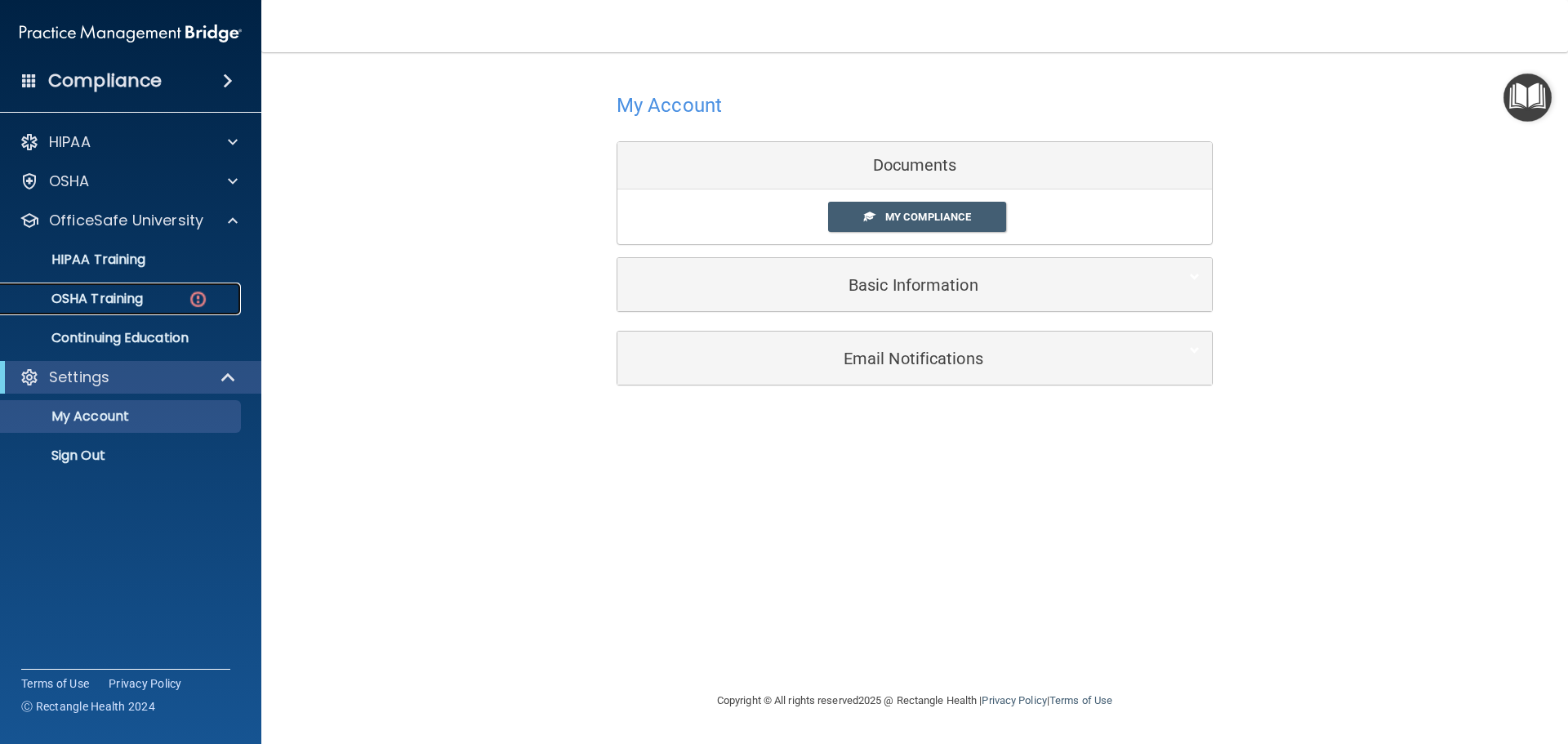
click at [125, 297] on p "OSHA Training" at bounding box center [76, 298] width 132 height 16
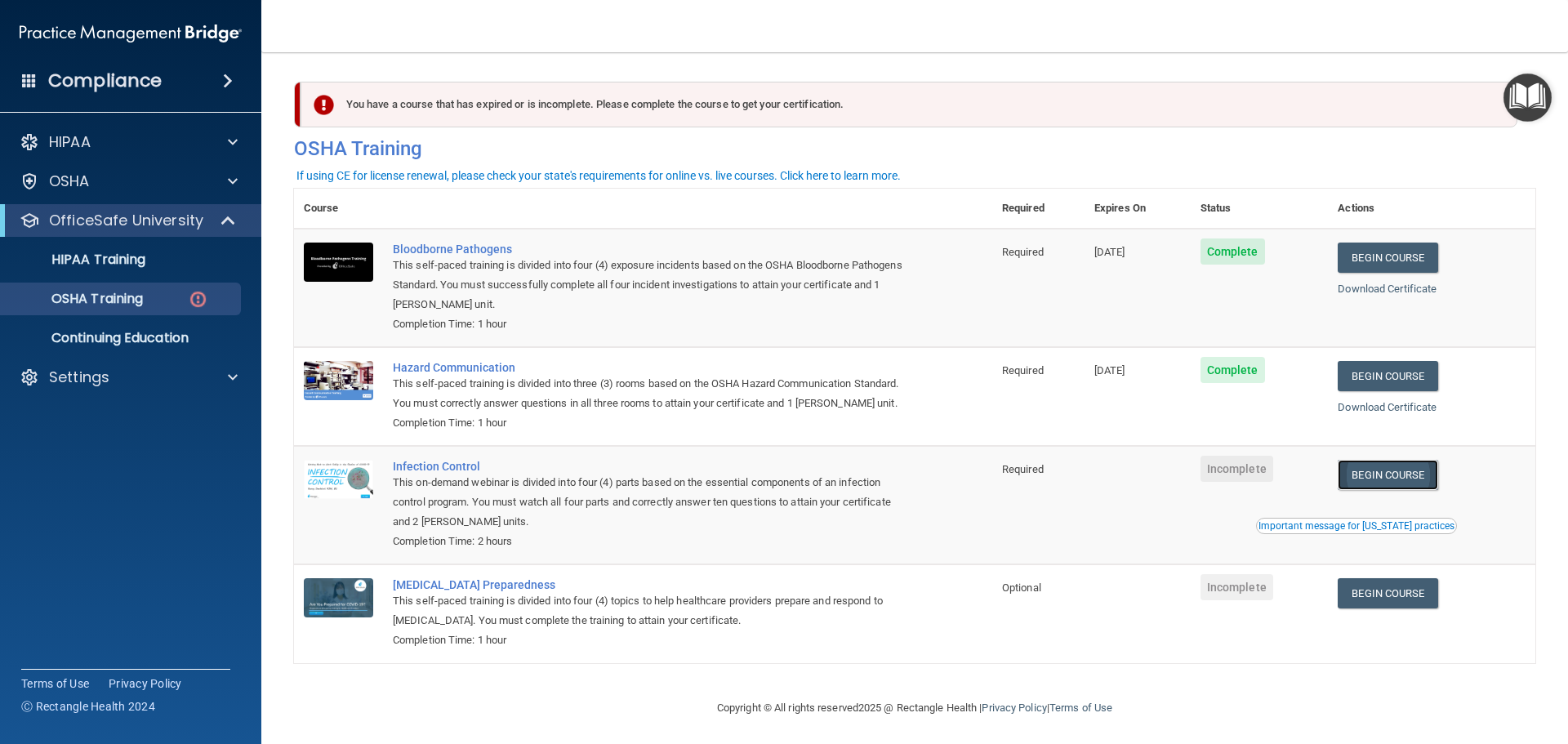
click at [1395, 490] on link "Begin Course" at bounding box center [1387, 475] width 100 height 30
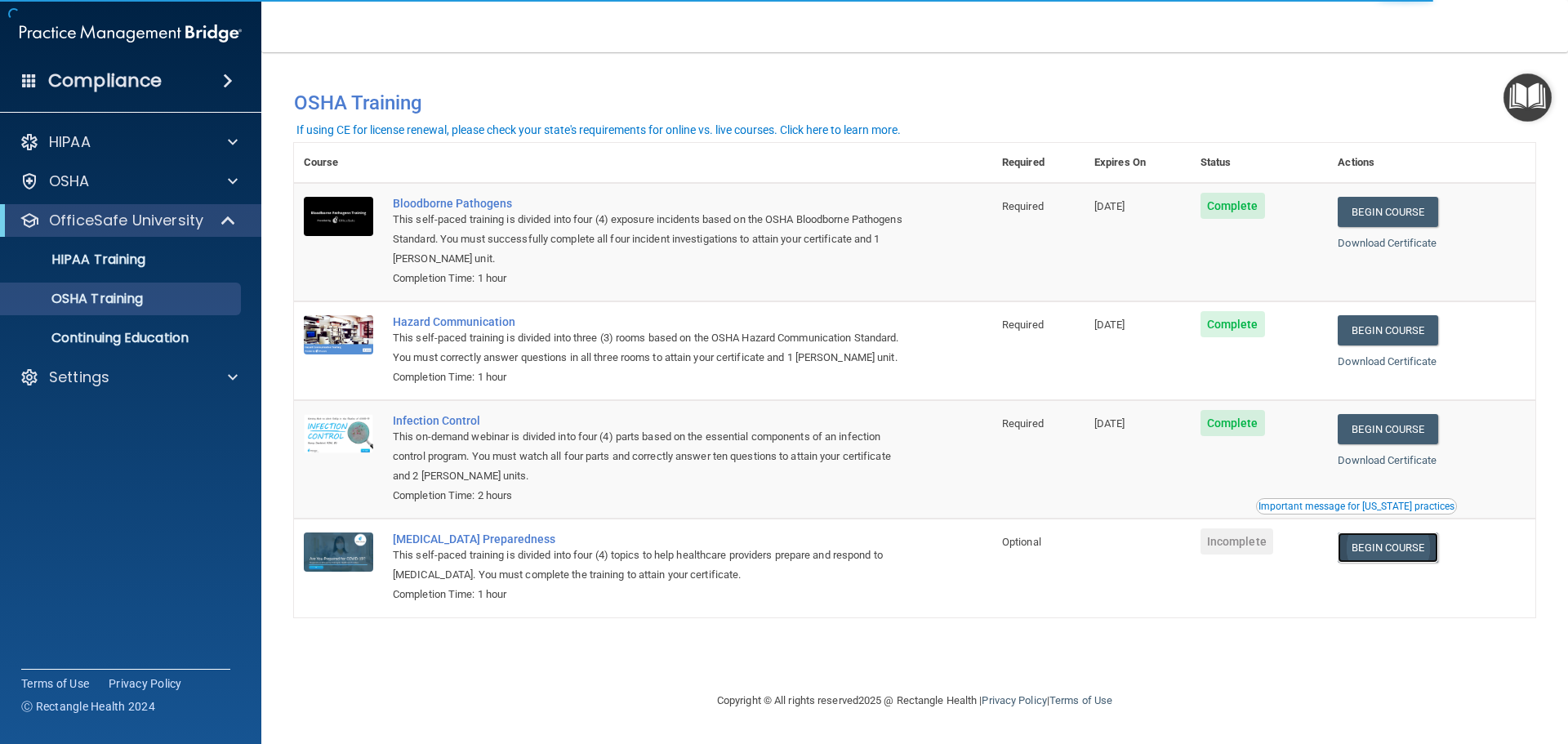
click at [1420, 555] on link "Begin Course" at bounding box center [1387, 547] width 100 height 30
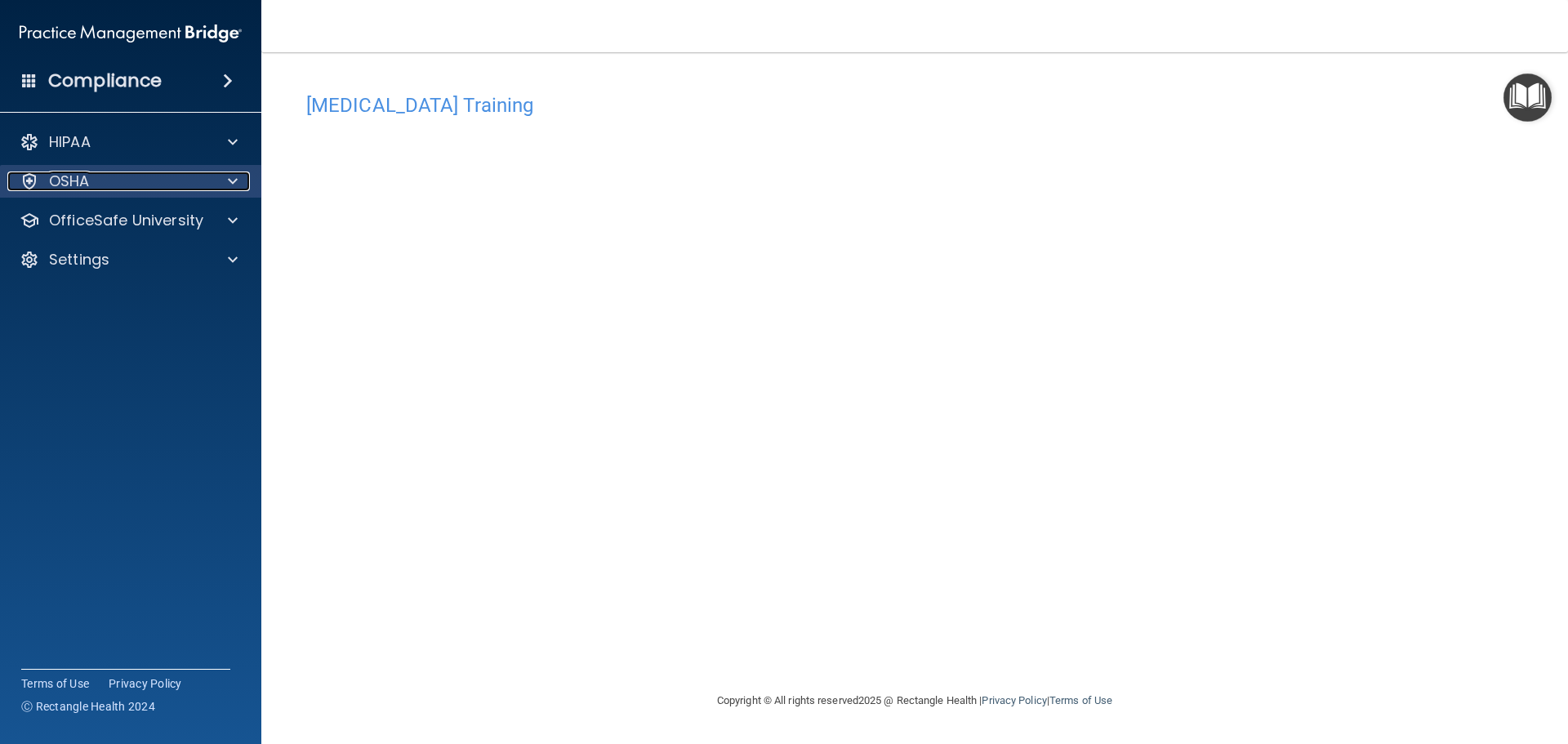
click at [113, 183] on div "OSHA" at bounding box center [108, 181] width 202 height 20
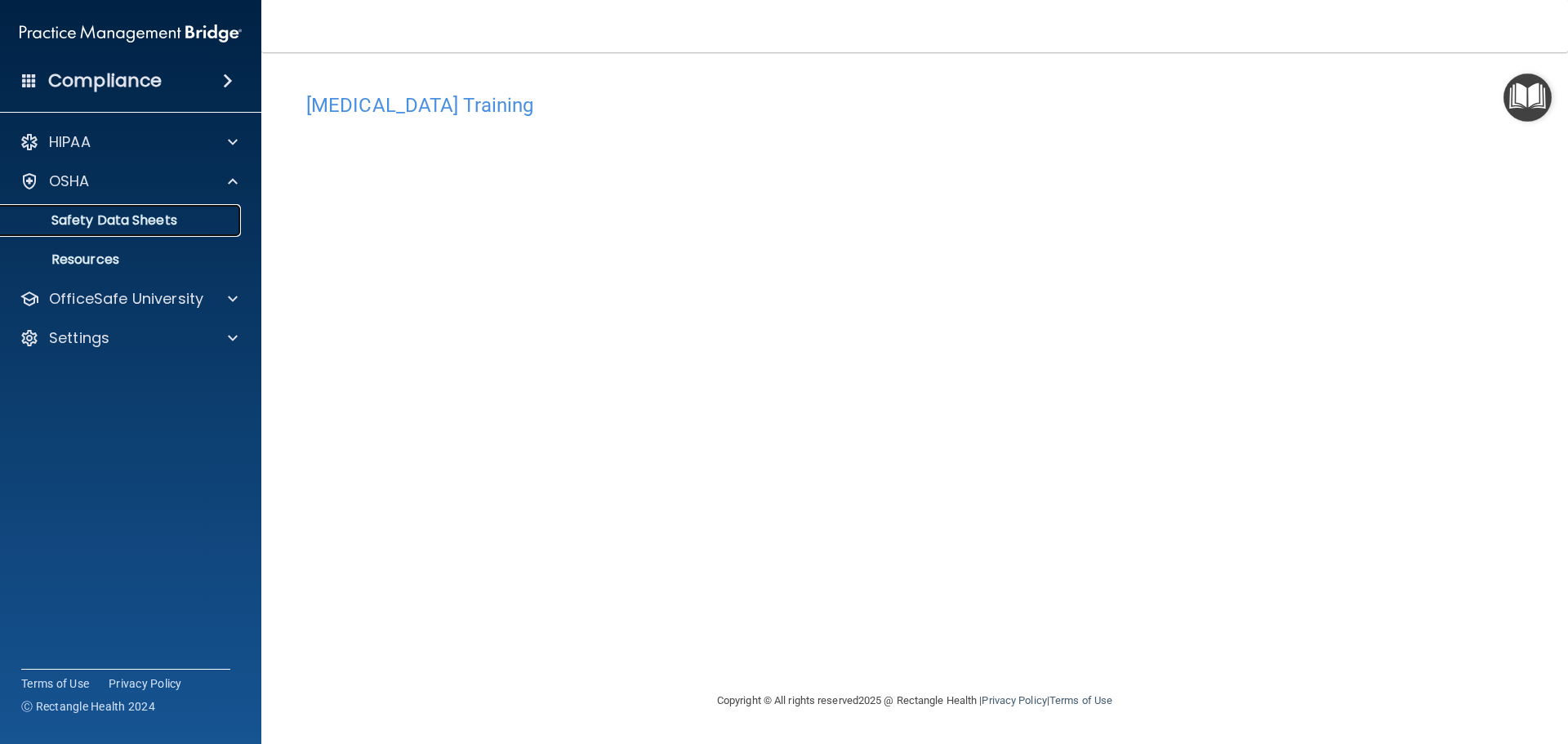
click at [131, 220] on p "Safety Data Sheets" at bounding box center [122, 219] width 223 height 16
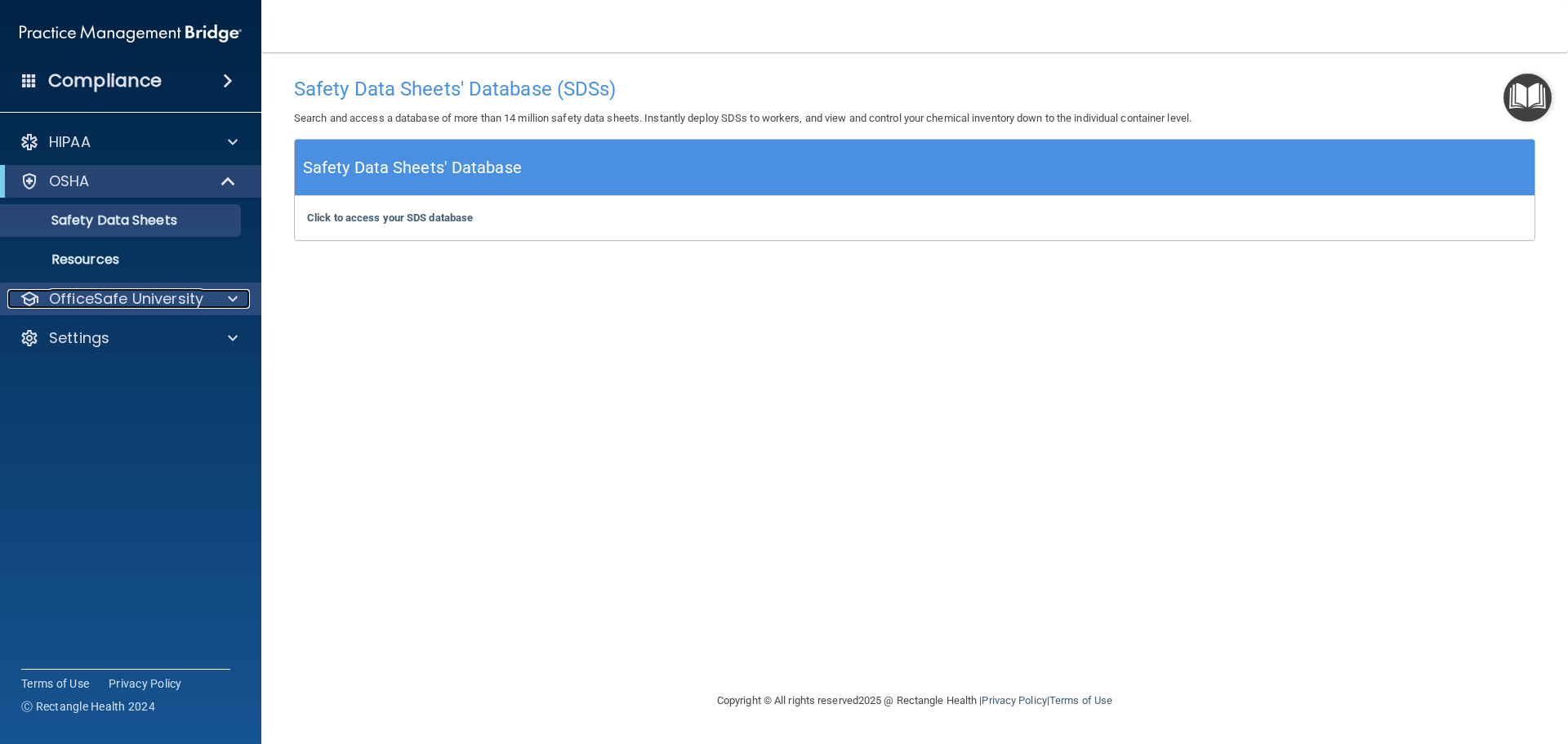
click at [133, 295] on p "OfficeSafe University" at bounding box center [126, 298] width 154 height 20
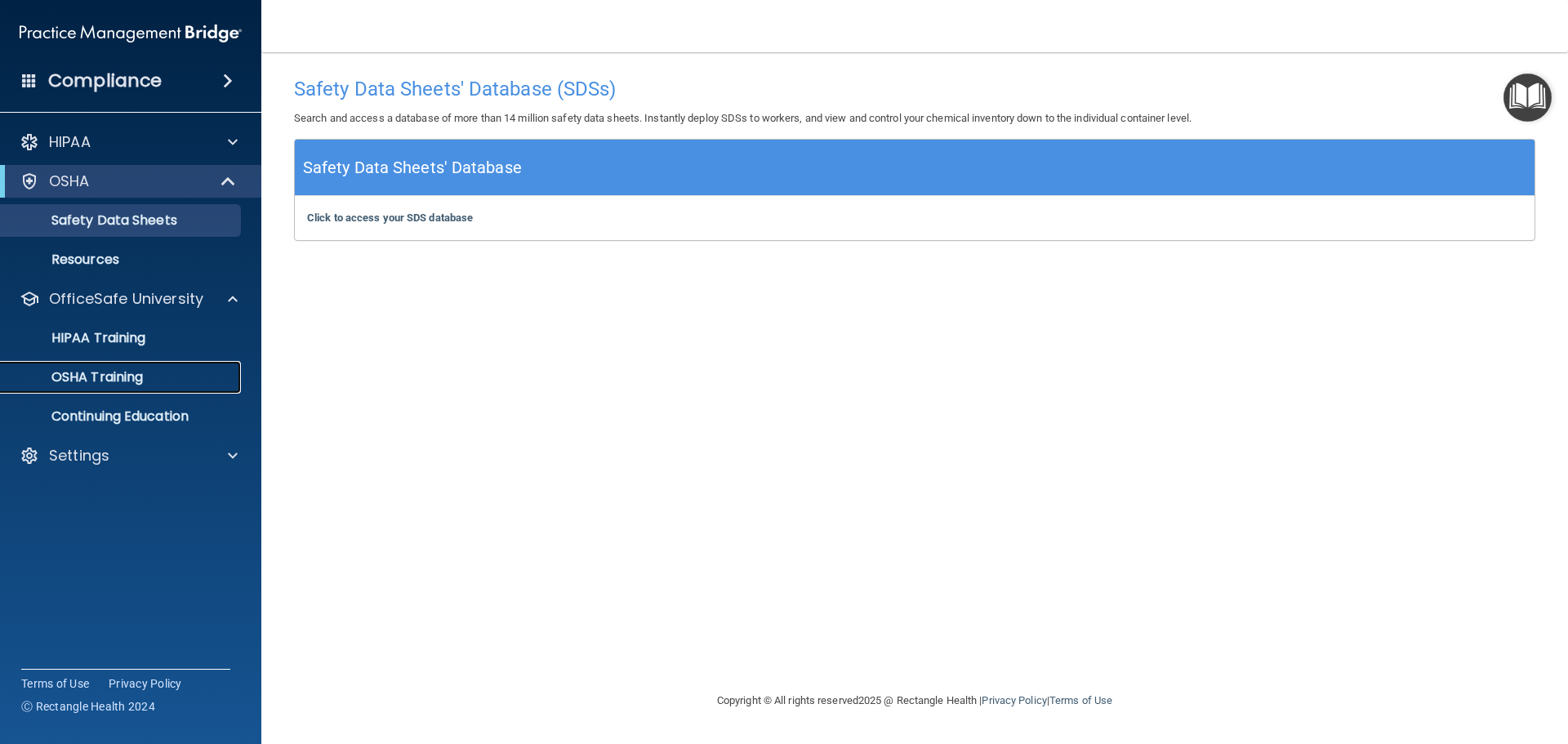
drag, startPoint x: 113, startPoint y: 383, endPoint x: 138, endPoint y: 381, distance: 25.1
click at [113, 382] on p "OSHA Training" at bounding box center [76, 377] width 132 height 16
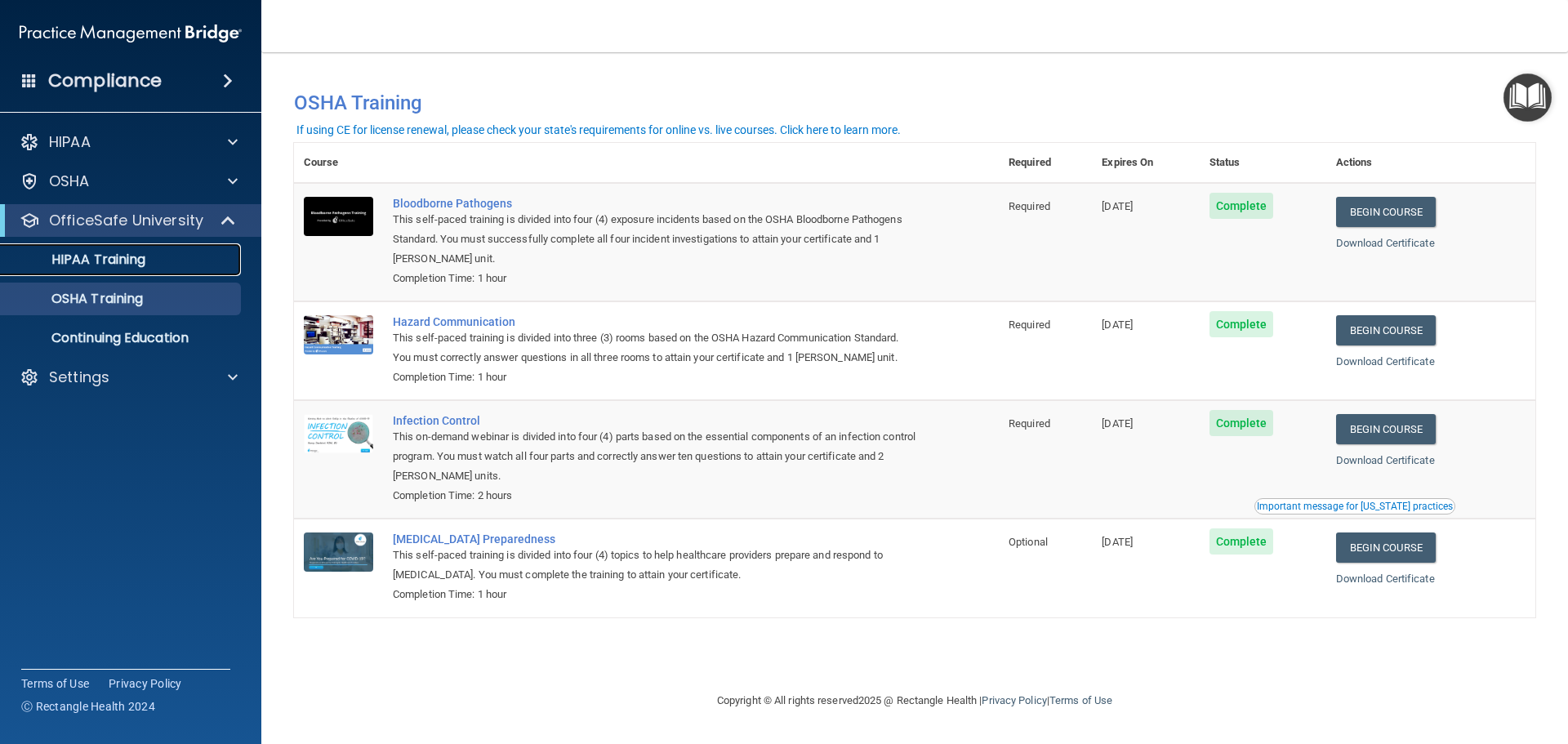
click at [114, 259] on p "HIPAA Training" at bounding box center [78, 259] width 135 height 16
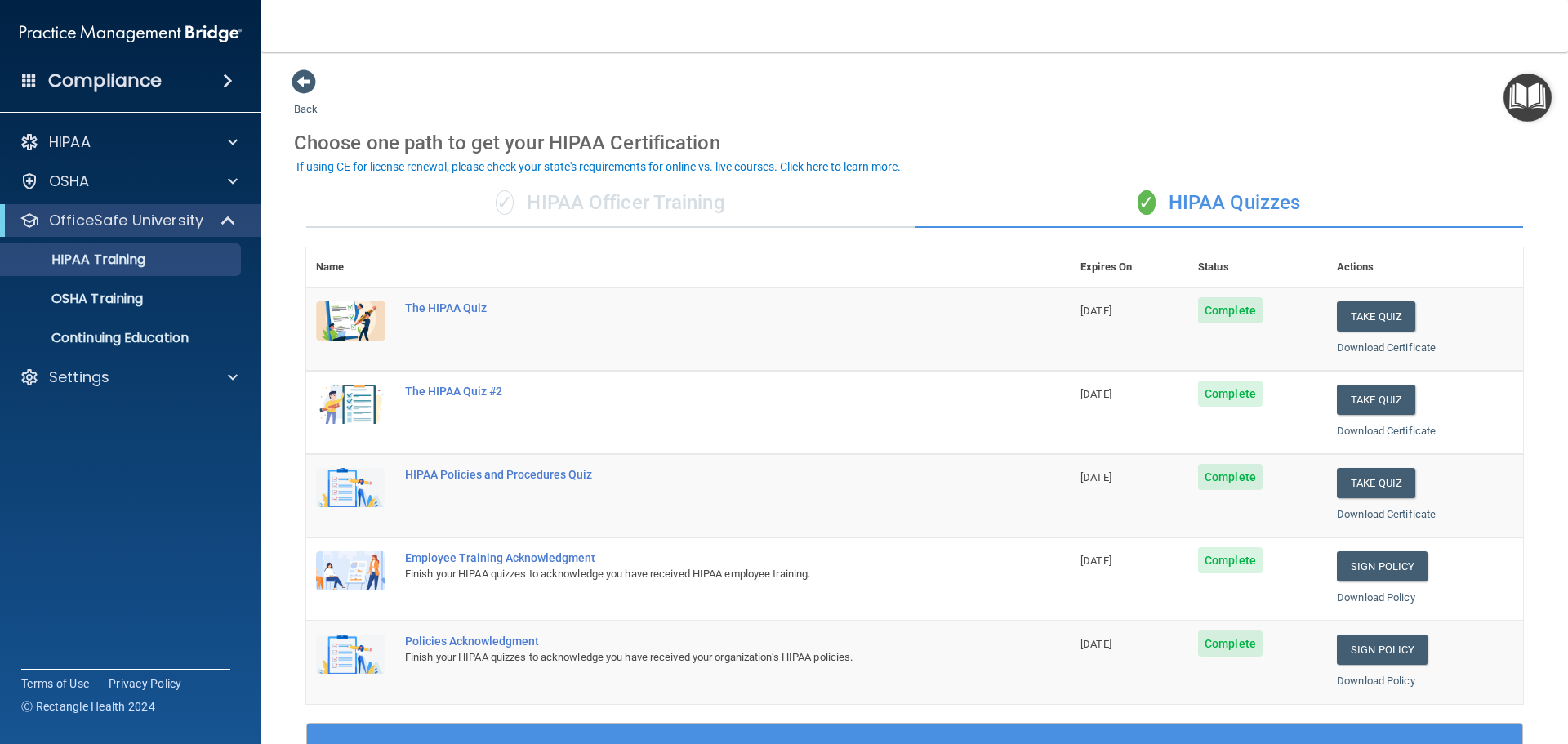
click at [648, 210] on div "✓ HIPAA Officer Training" at bounding box center [610, 203] width 608 height 49
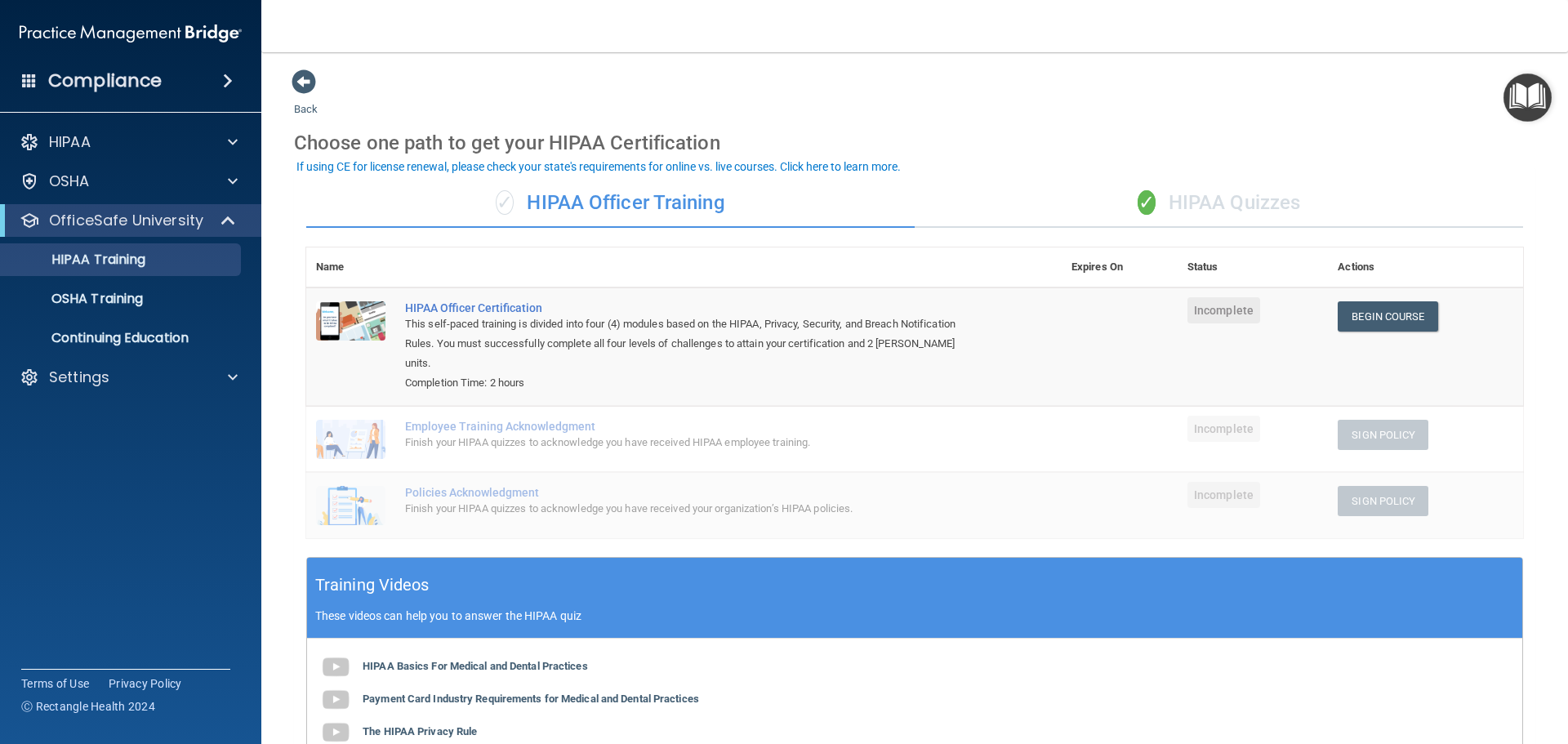
click at [1210, 205] on div "✓ HIPAA Quizzes" at bounding box center [1219, 203] width 608 height 49
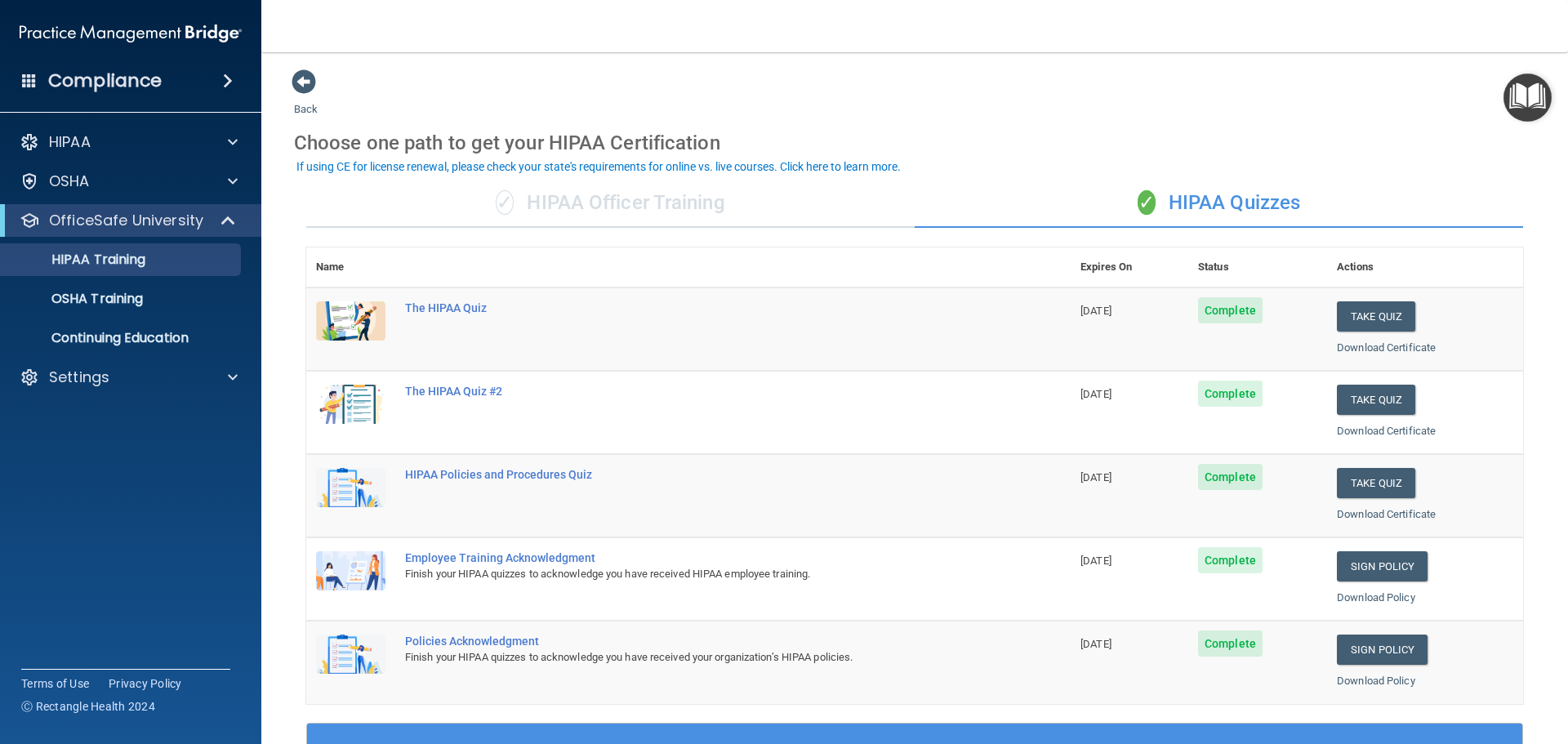
click at [590, 206] on div "✓ HIPAA Officer Training" at bounding box center [610, 203] width 608 height 49
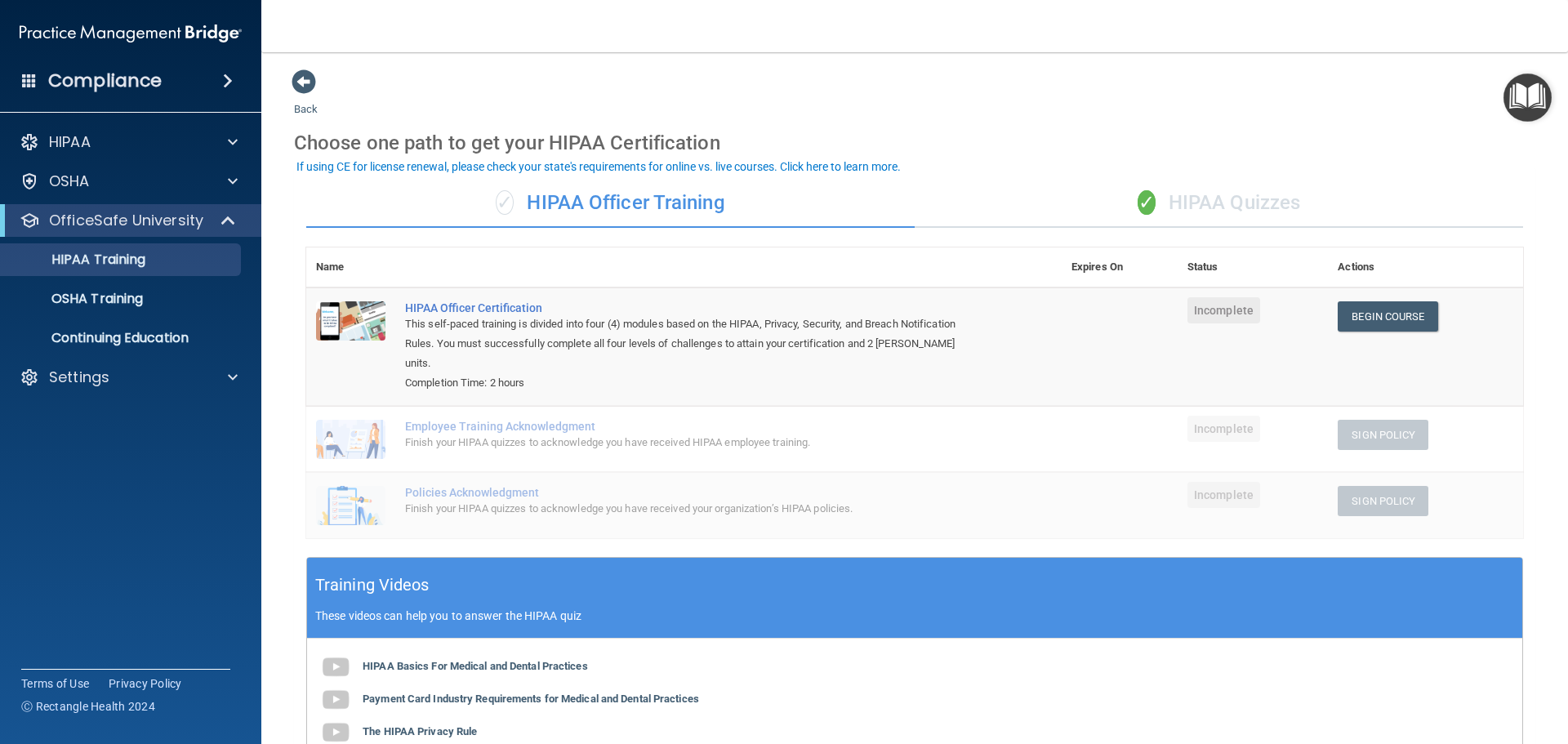
click at [1209, 210] on div "✓ HIPAA Quizzes" at bounding box center [1219, 203] width 608 height 49
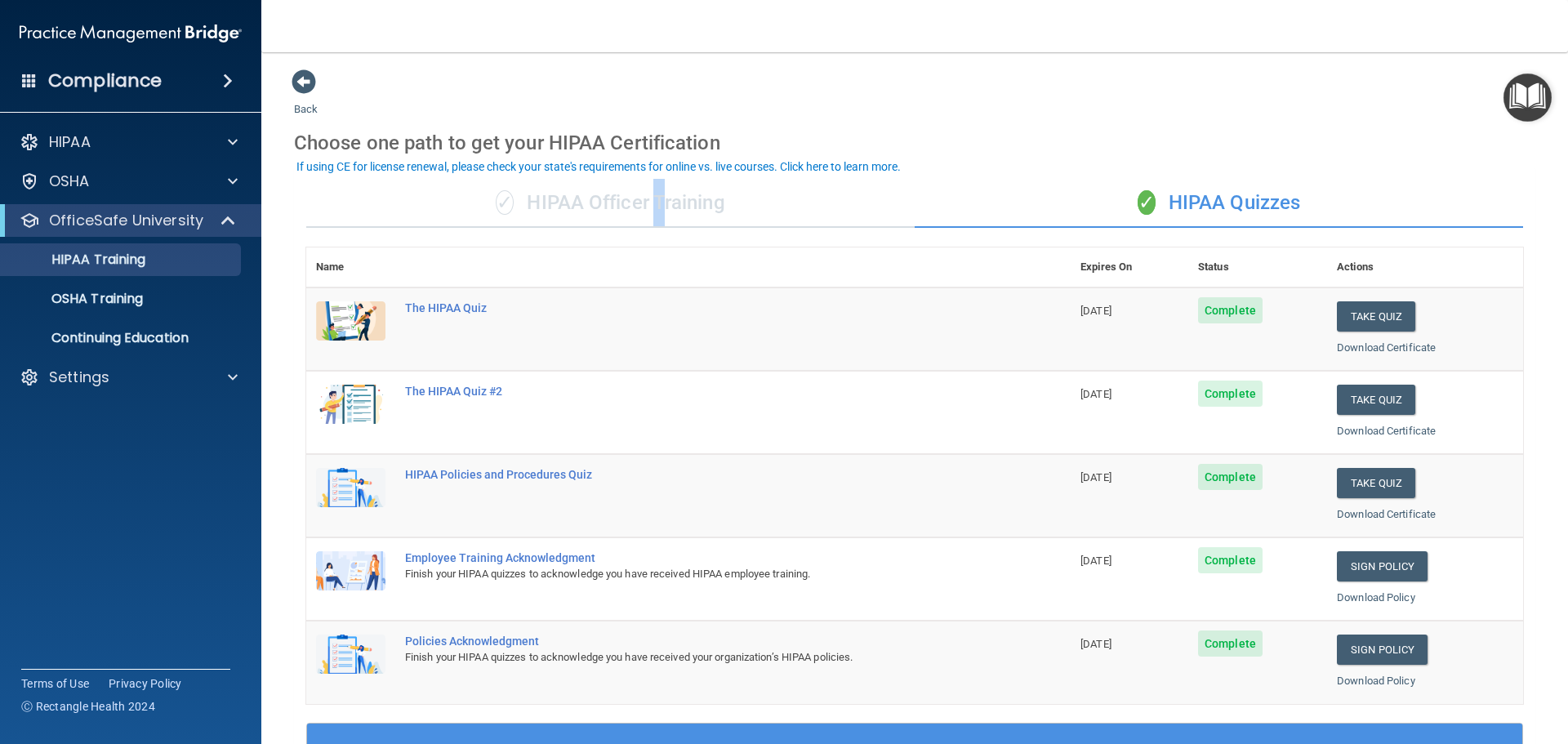
drag, startPoint x: 658, startPoint y: 206, endPoint x: 646, endPoint y: 205, distance: 12.0
click at [649, 205] on div "✓ HIPAA Officer Training" at bounding box center [610, 203] width 608 height 49
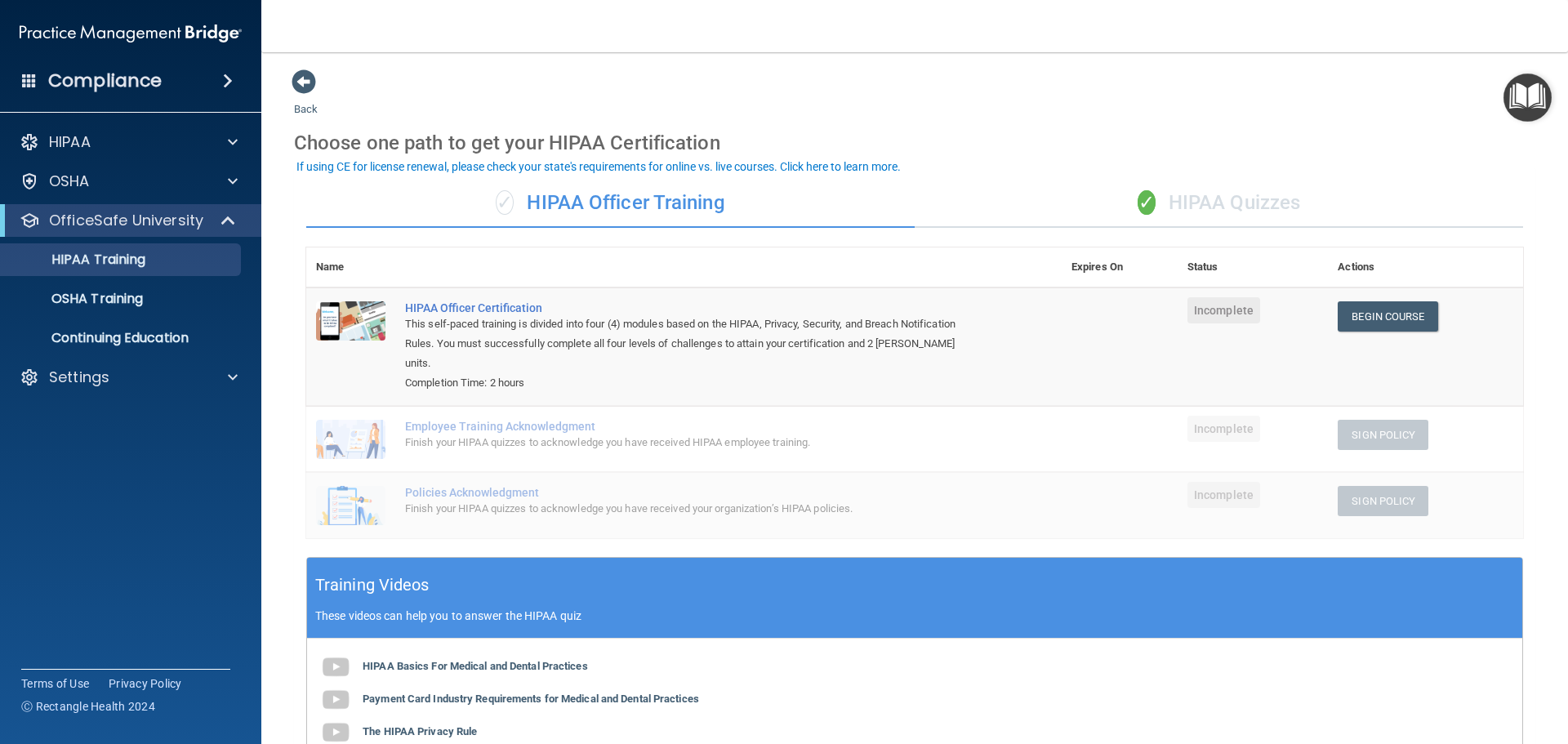
click at [964, 110] on div "Back Choose one path to get your HIPAA Certification ✓ HIPAA Officer Training ✓…" at bounding box center [914, 533] width 1242 height 930
click at [1219, 206] on div "✓ HIPAA Quizzes" at bounding box center [1219, 203] width 608 height 49
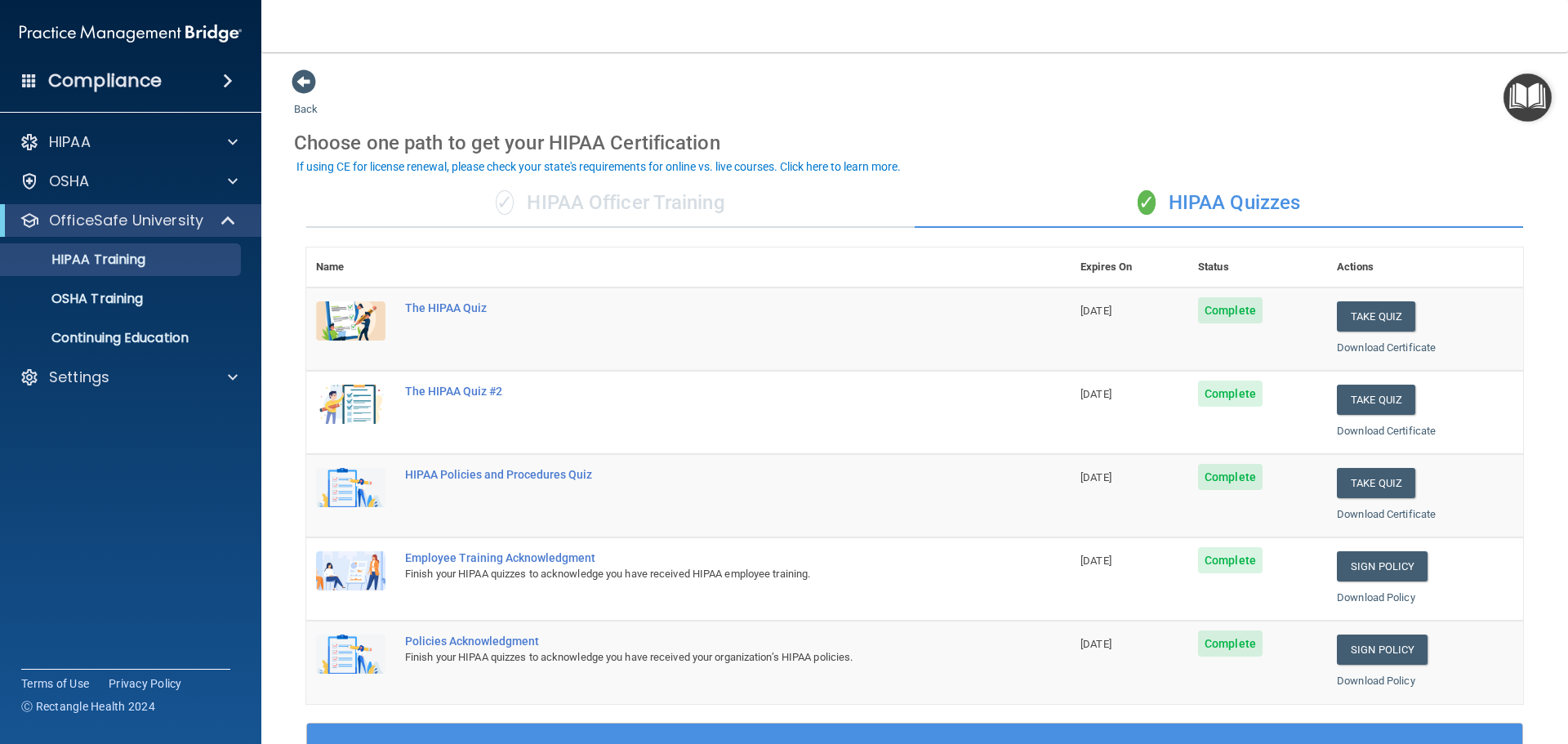
click at [602, 207] on div "✓ HIPAA Officer Training" at bounding box center [610, 203] width 608 height 49
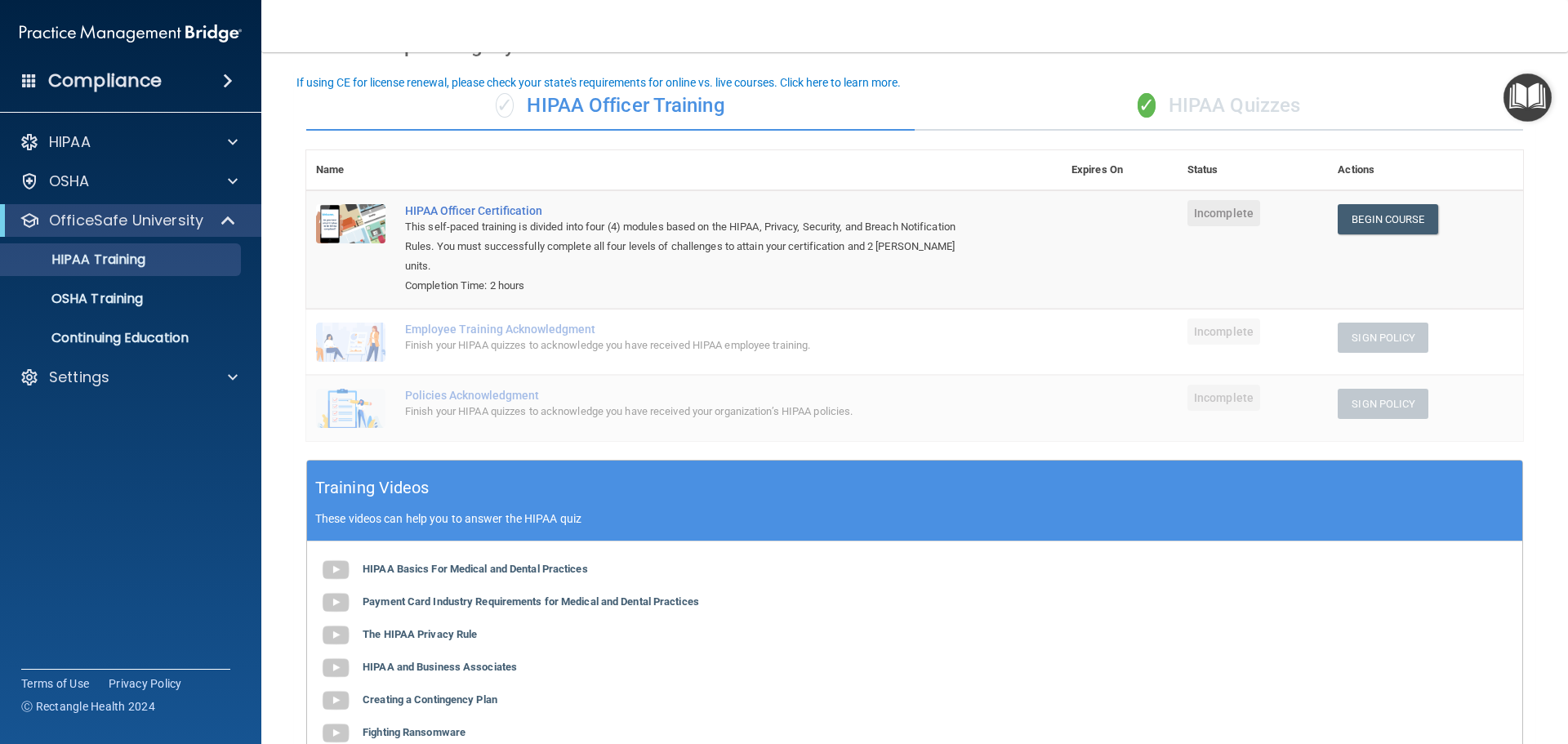
scroll to position [82, 0]
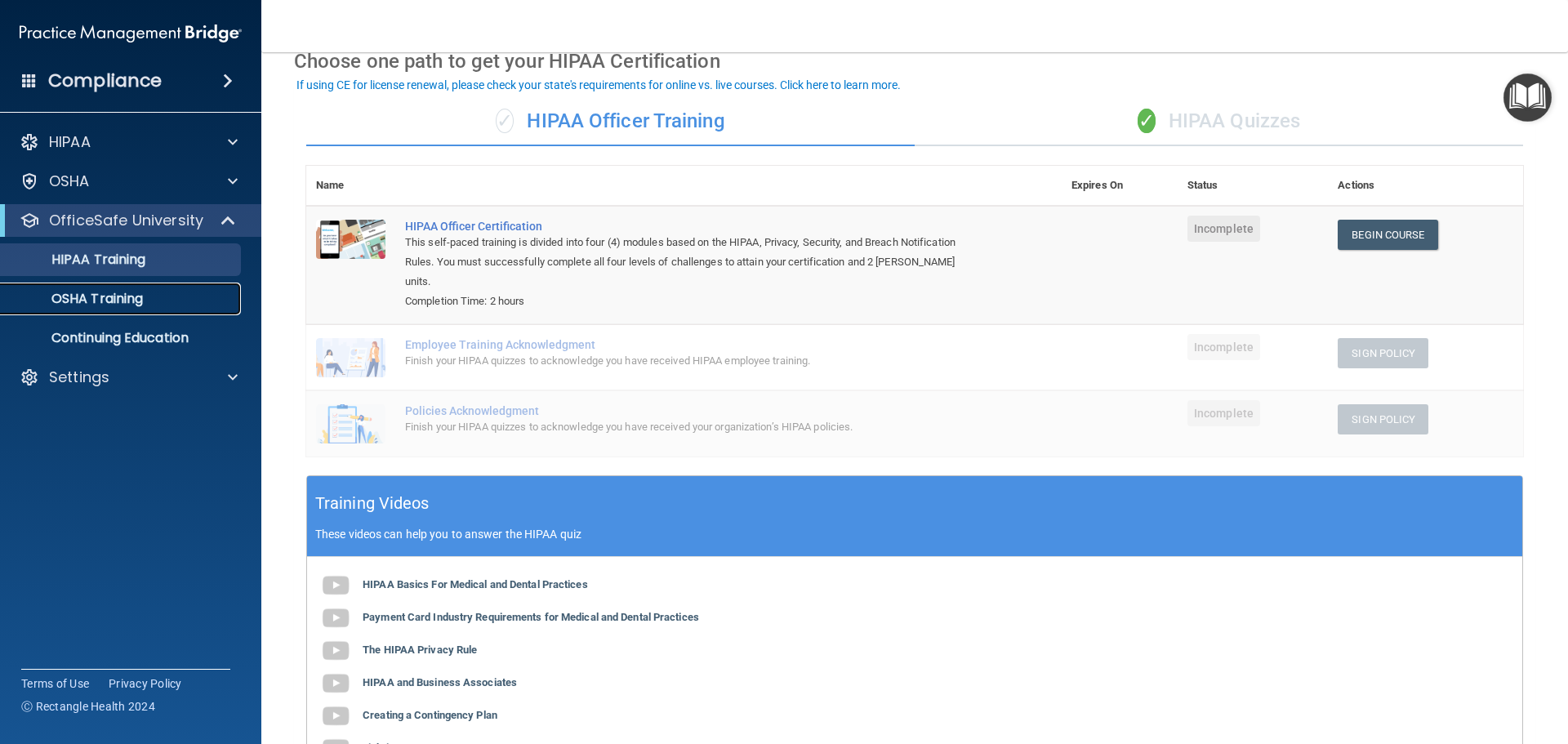
click at [96, 301] on p "OSHA Training" at bounding box center [76, 298] width 132 height 16
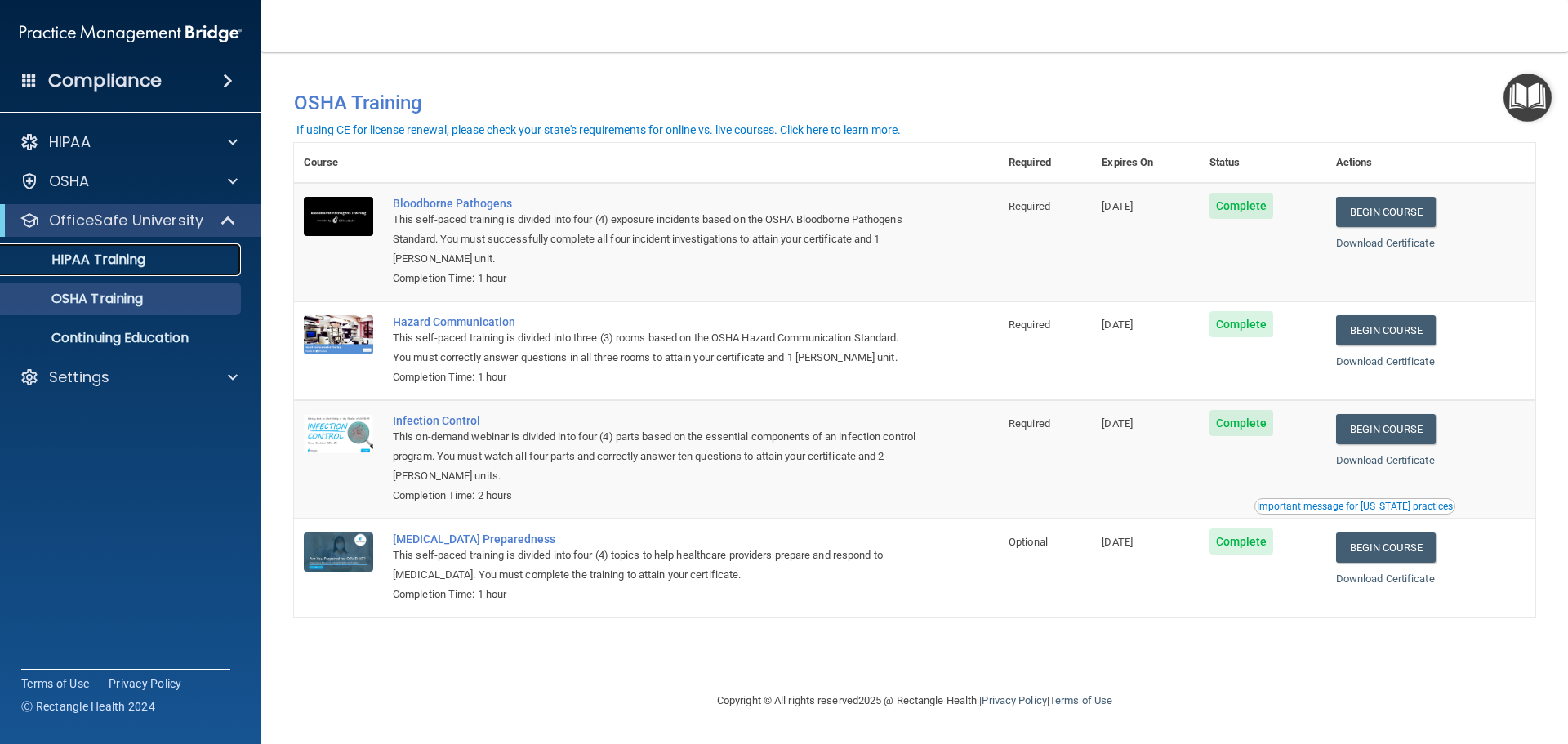
click at [103, 258] on p "HIPAA Training" at bounding box center [78, 259] width 135 height 16
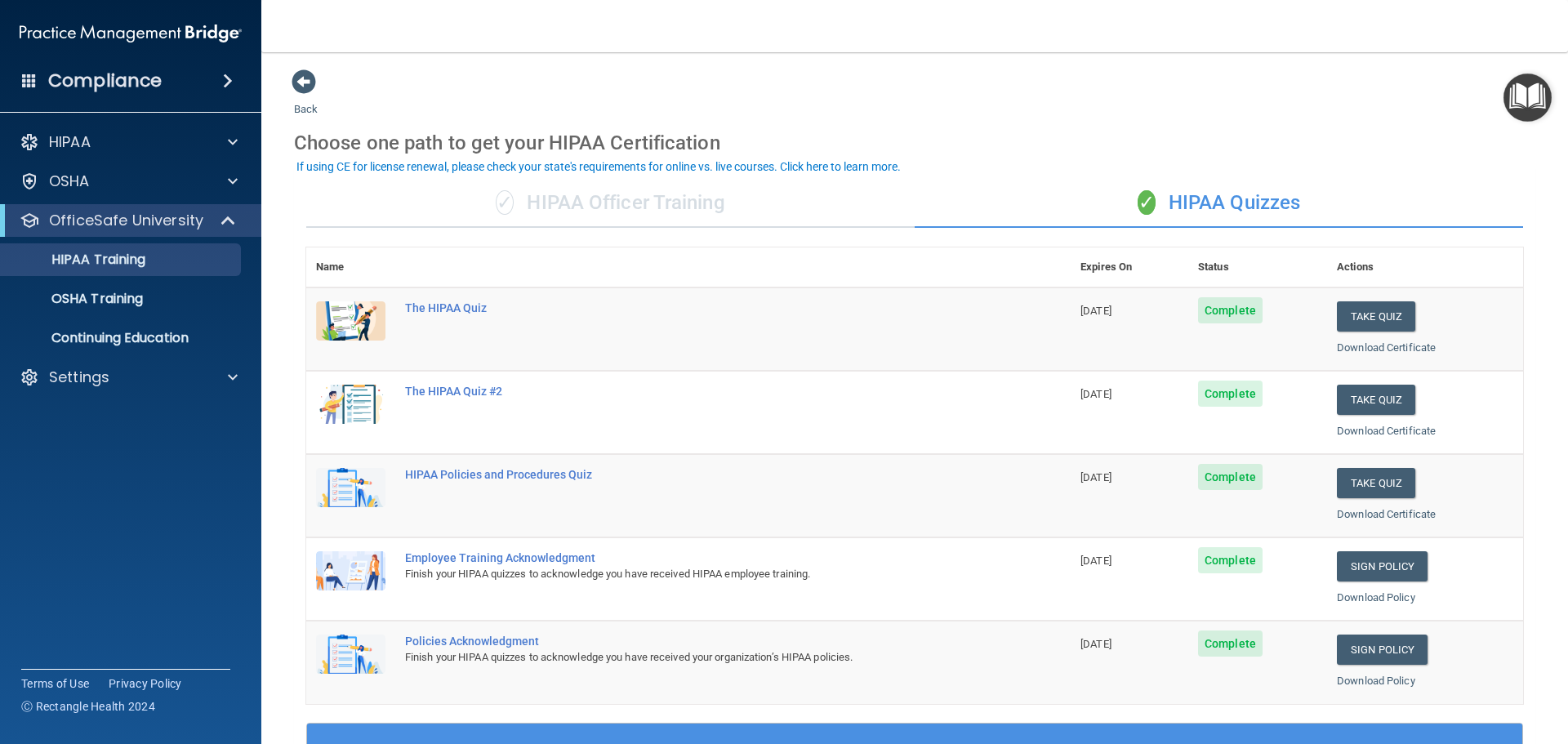
click at [652, 208] on div "✓ HIPAA Officer Training" at bounding box center [610, 203] width 608 height 49
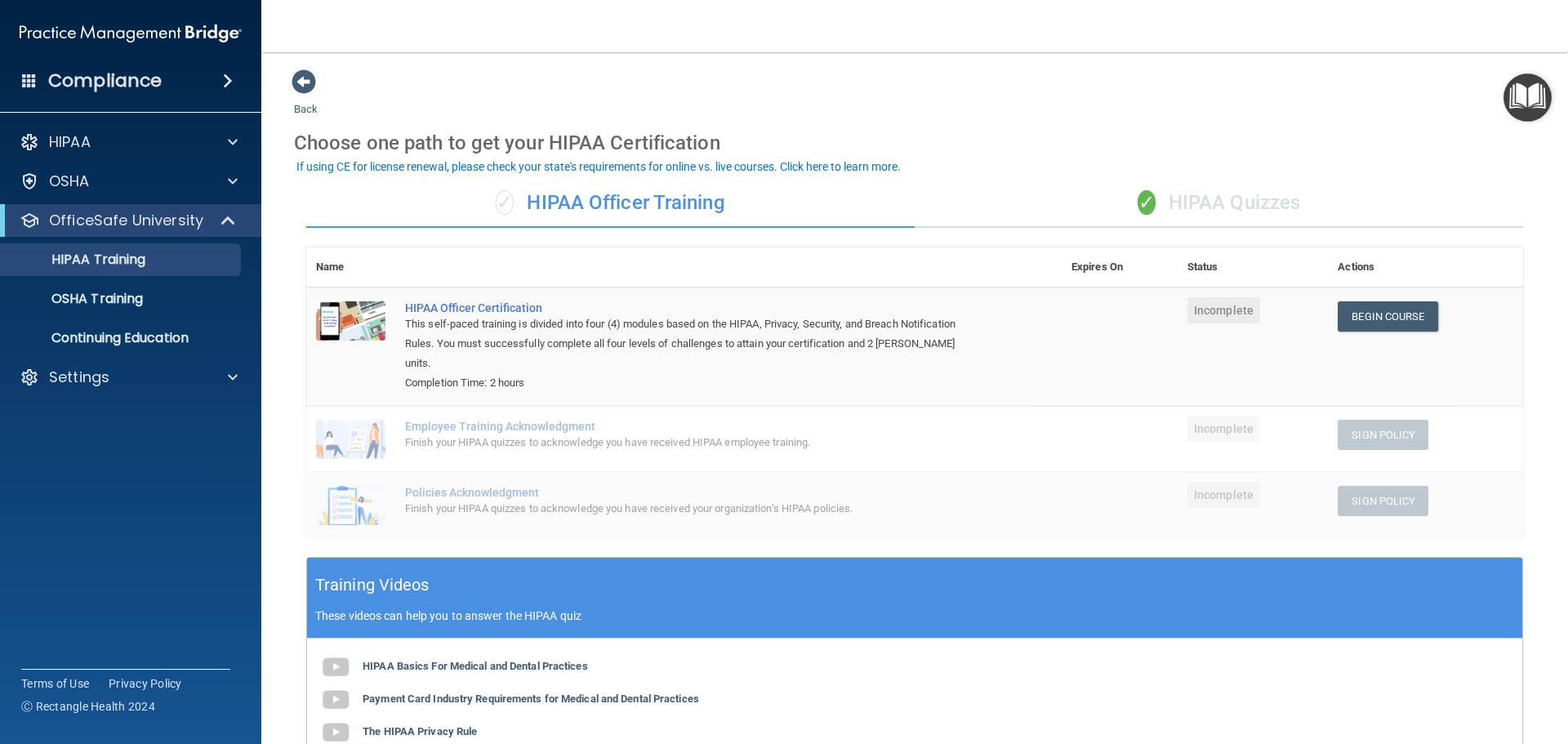
click at [1221, 215] on div "✓ HIPAA Quizzes" at bounding box center [1219, 203] width 608 height 49
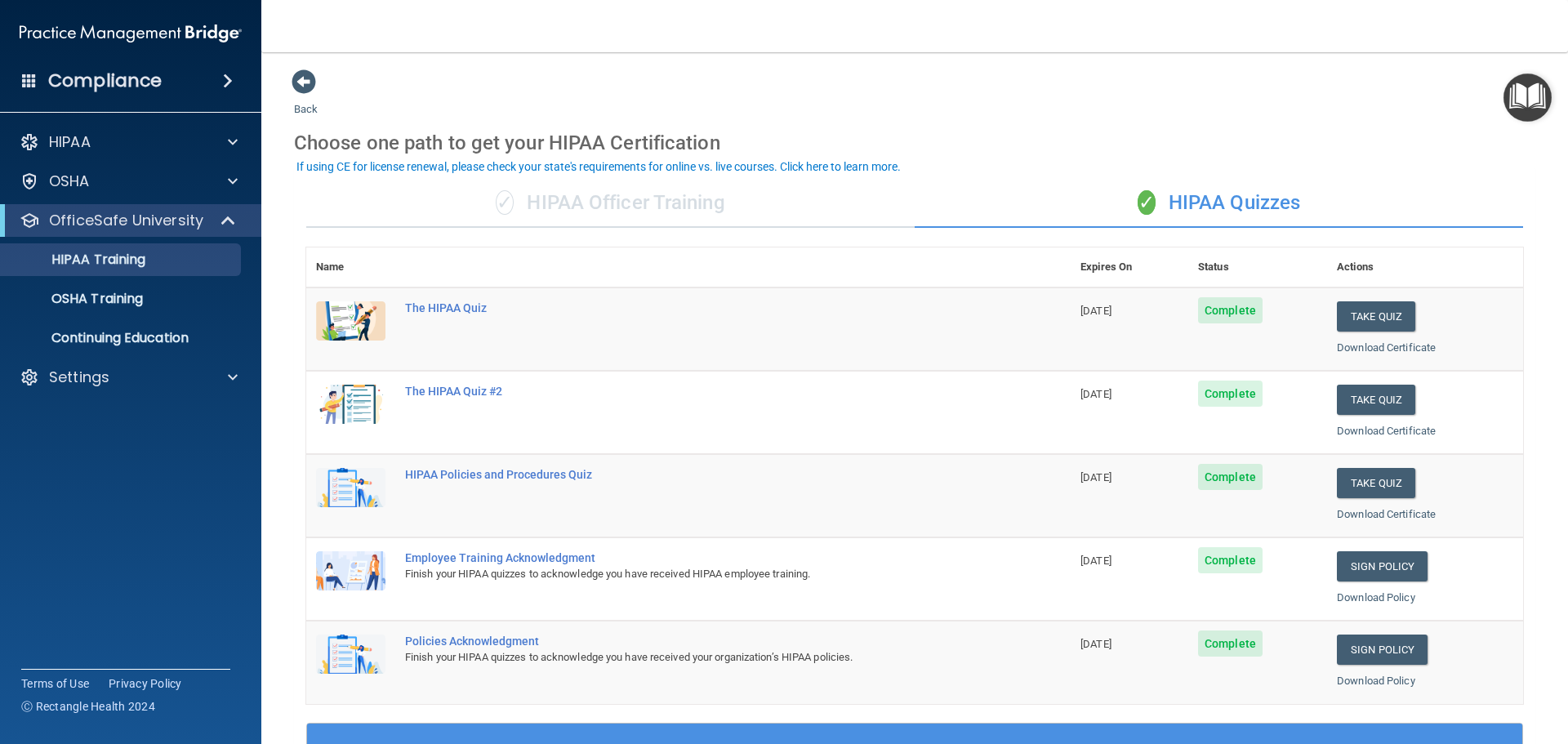
click at [666, 212] on div "✓ HIPAA Officer Training" at bounding box center [610, 203] width 608 height 49
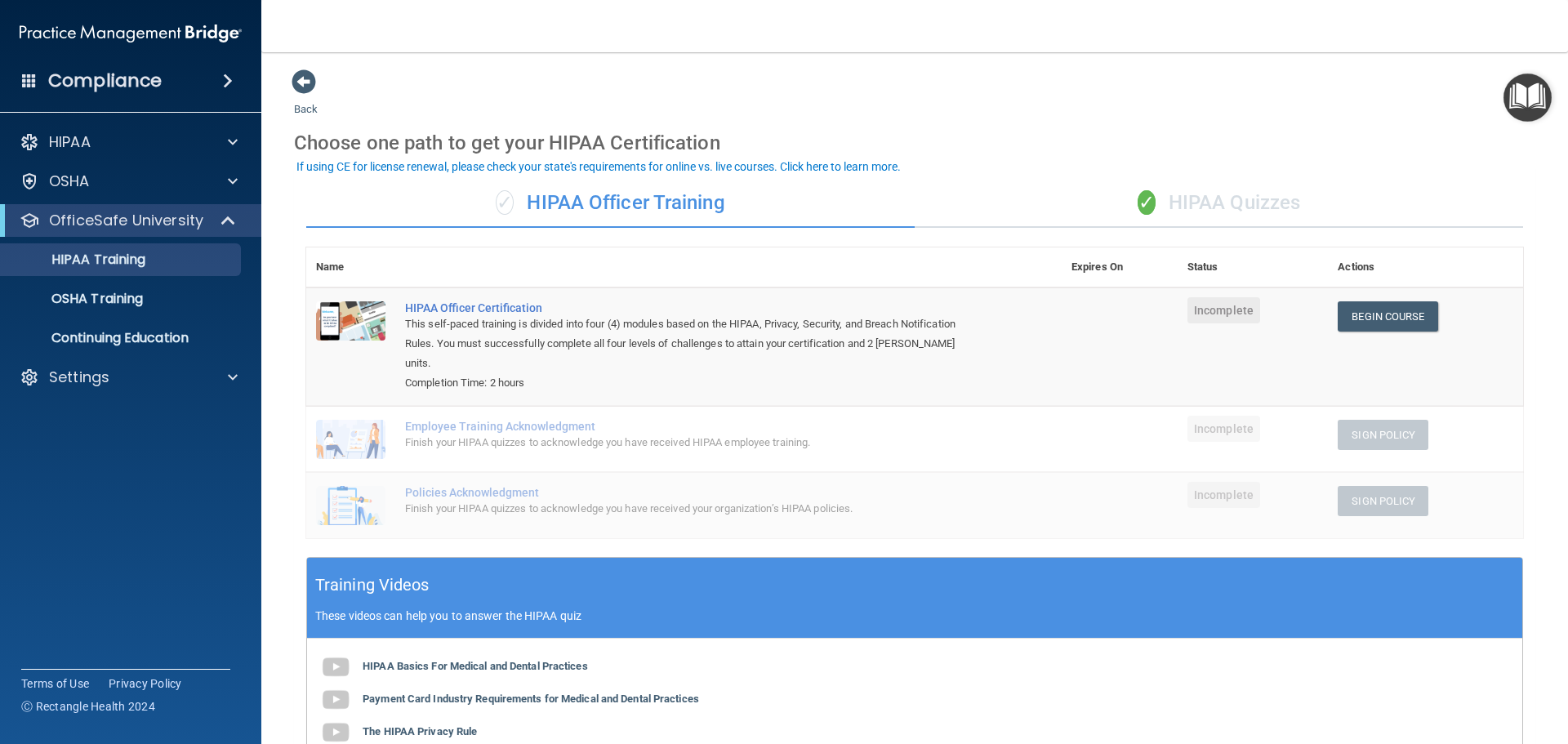
click at [1246, 195] on div "✓ HIPAA Quizzes" at bounding box center [1219, 203] width 608 height 49
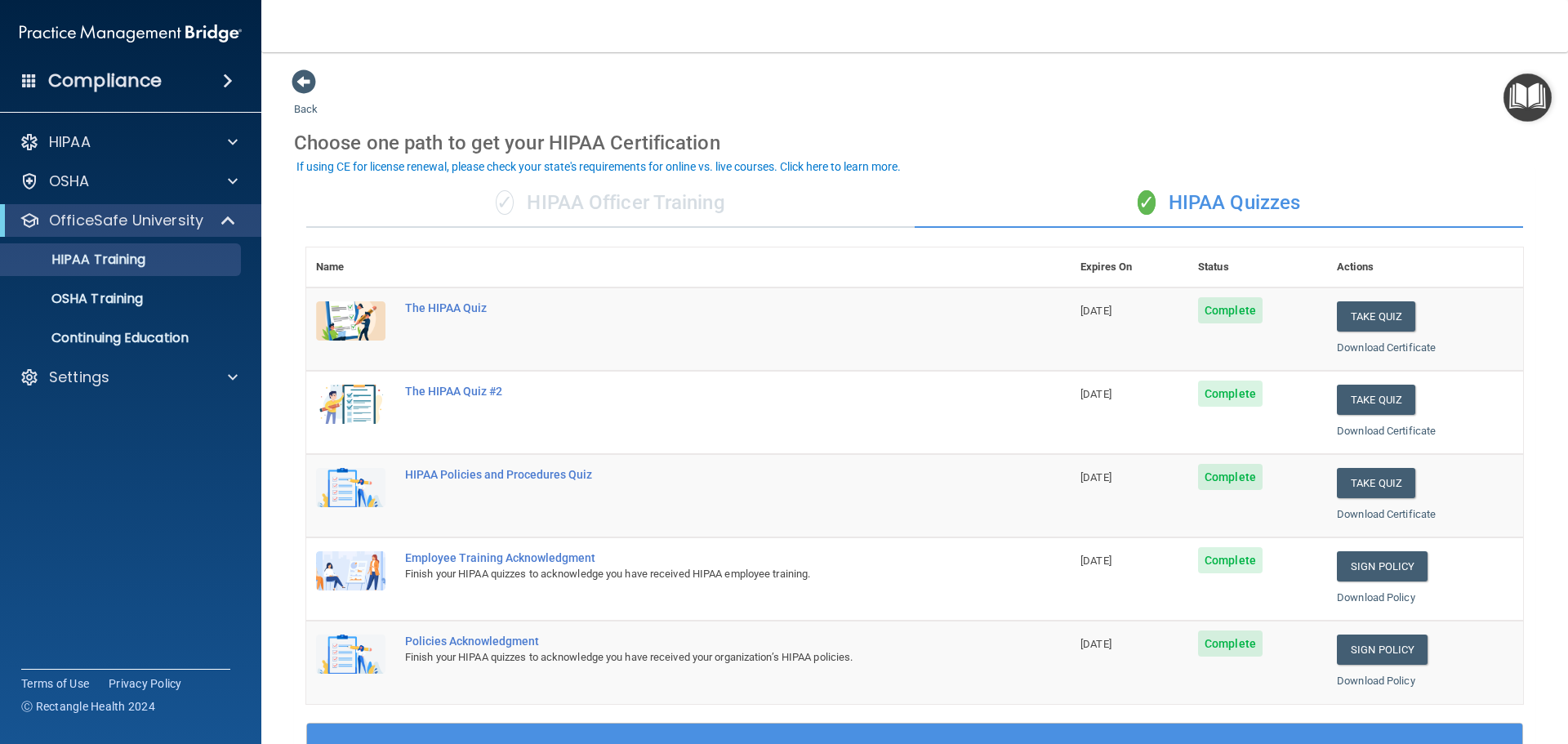
click at [573, 200] on div "✓ HIPAA Officer Training" at bounding box center [610, 203] width 608 height 49
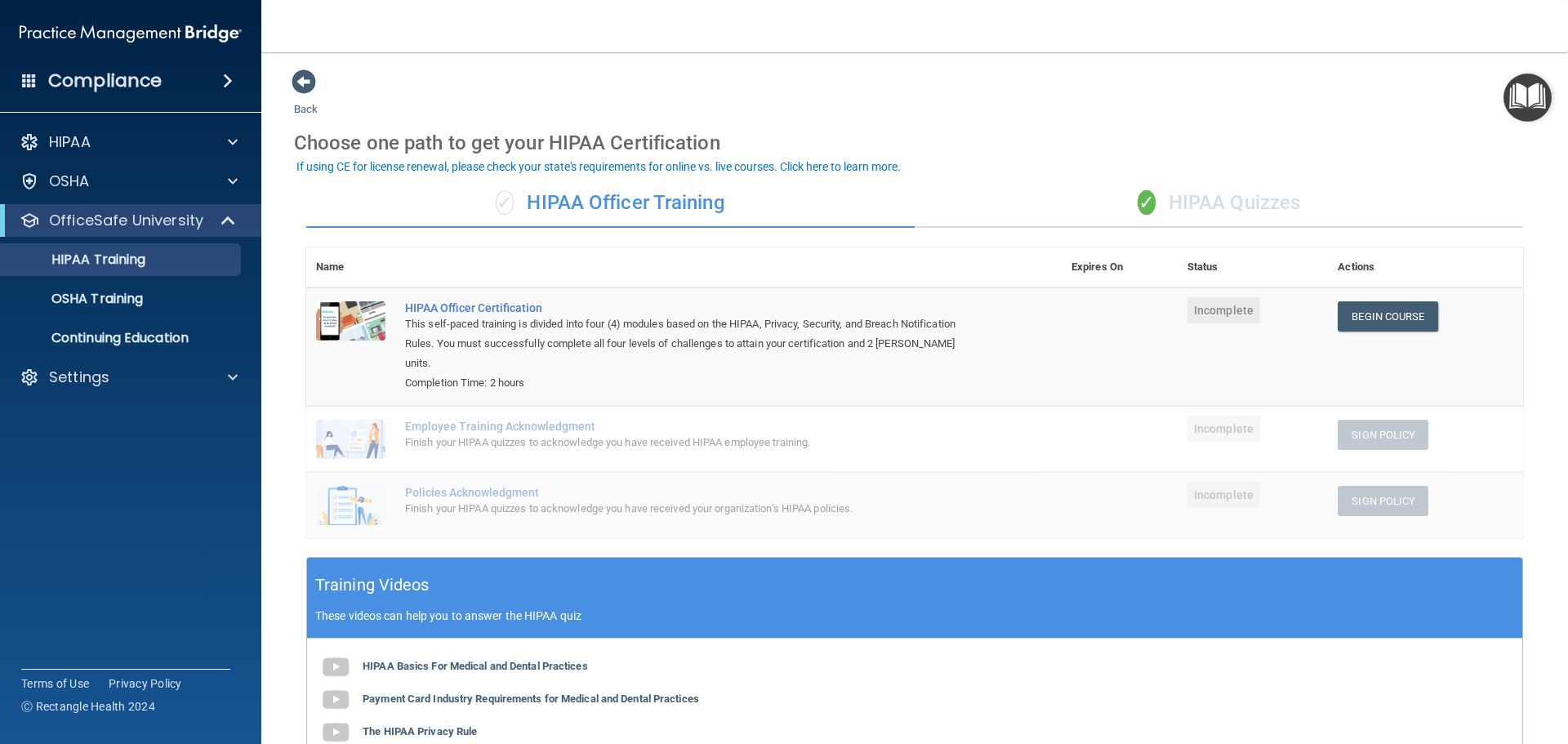
click at [1213, 197] on div "✓ HIPAA Quizzes" at bounding box center [1219, 203] width 608 height 49
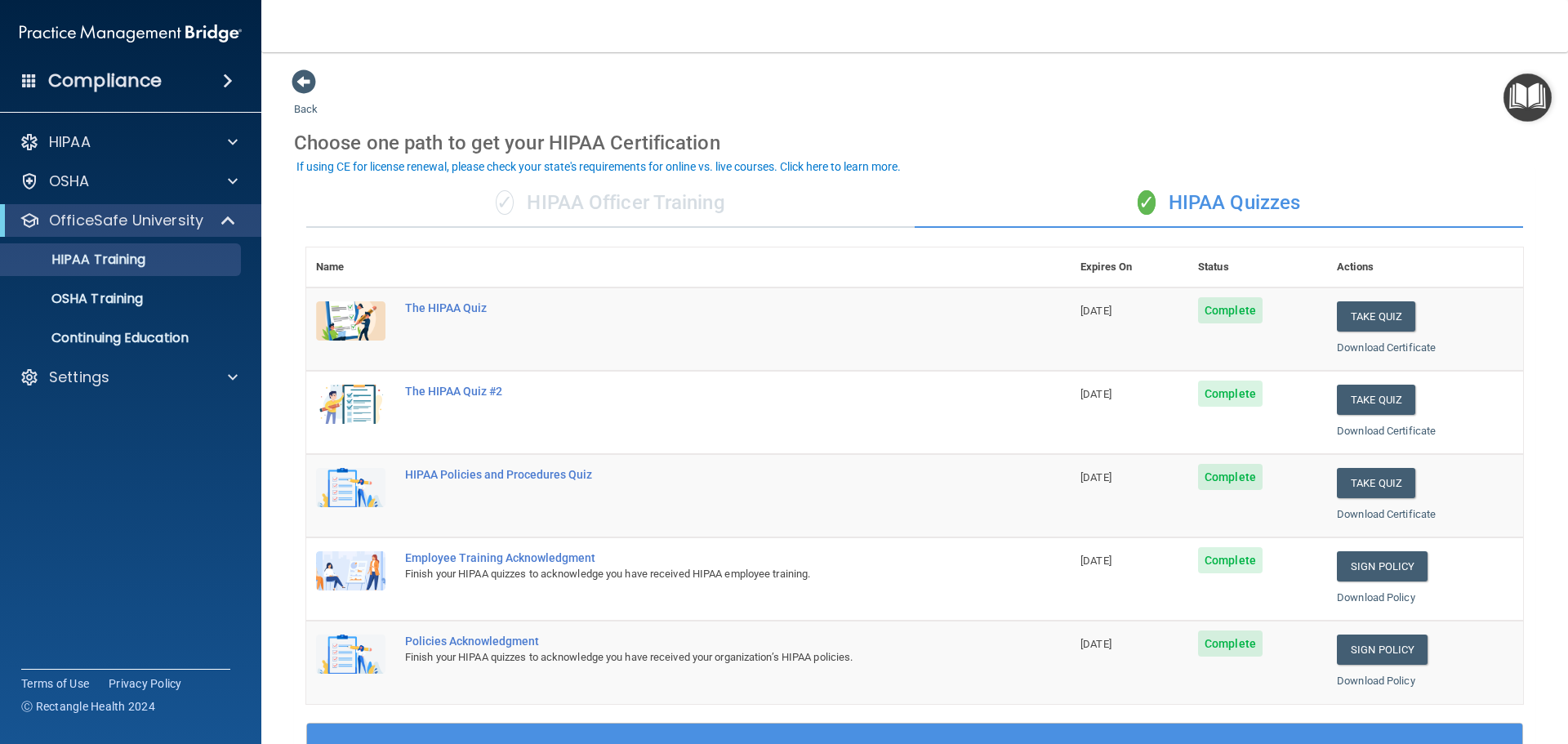
click at [641, 210] on div "✓ HIPAA Officer Training" at bounding box center [610, 203] width 608 height 49
